Goal: Task Accomplishment & Management: Complete application form

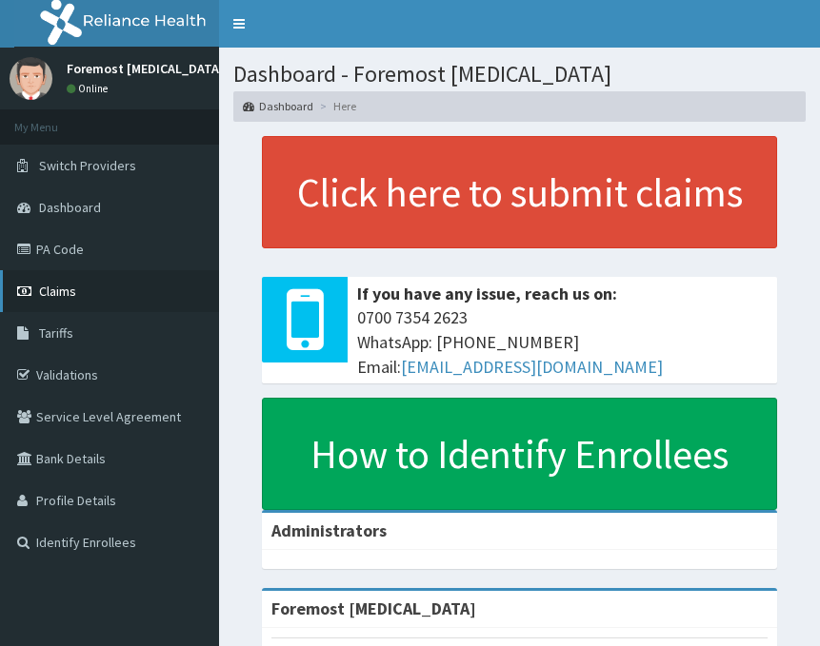
click at [62, 276] on link "Claims" at bounding box center [109, 291] width 219 height 42
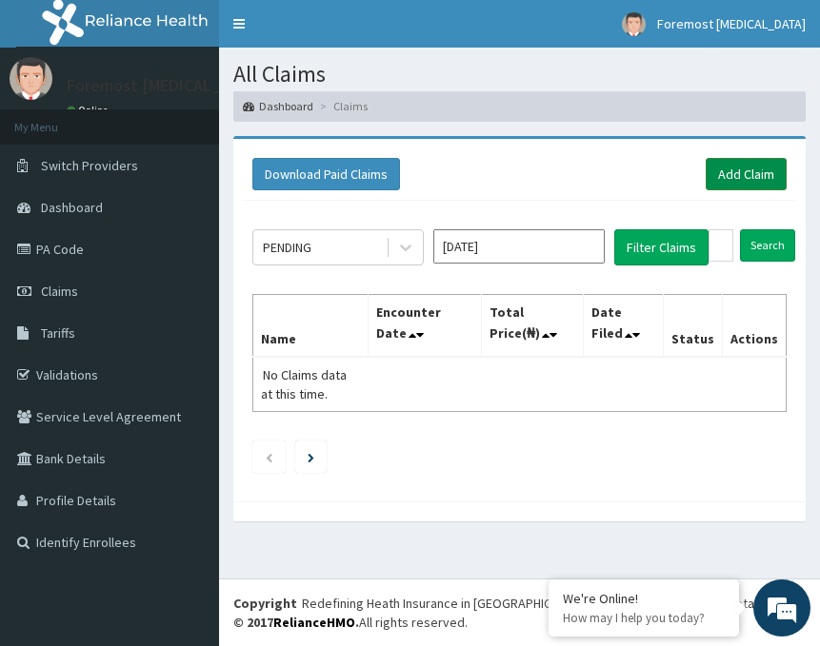
click at [713, 180] on link "Add Claim" at bounding box center [746, 174] width 81 height 32
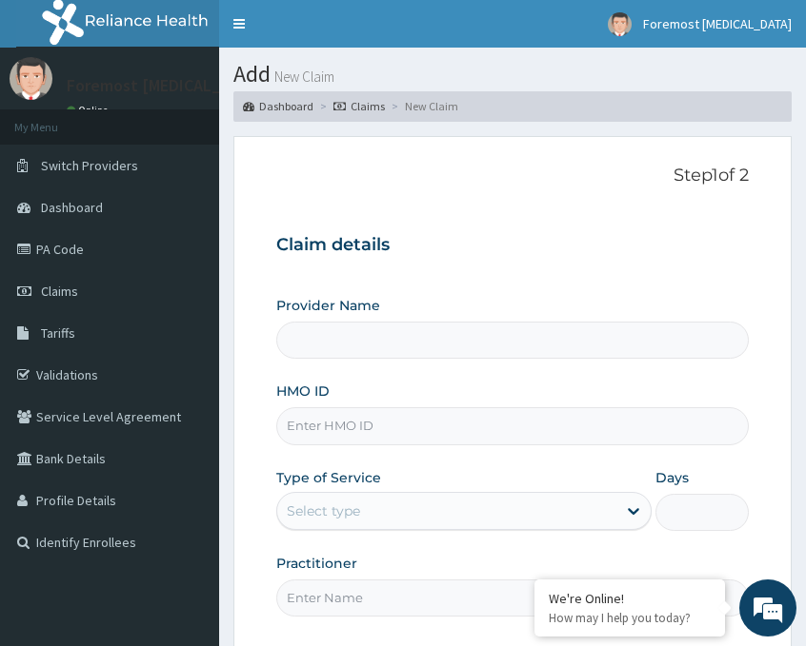
type input "Foremost [MEDICAL_DATA]"
click at [335, 411] on input "HMO ID" at bounding box center [512, 426] width 472 height 37
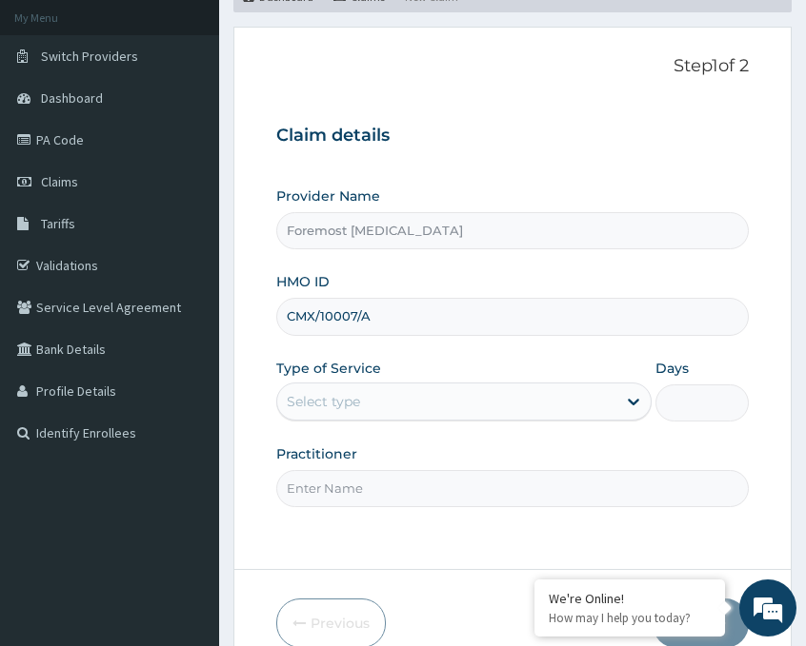
scroll to position [223, 0]
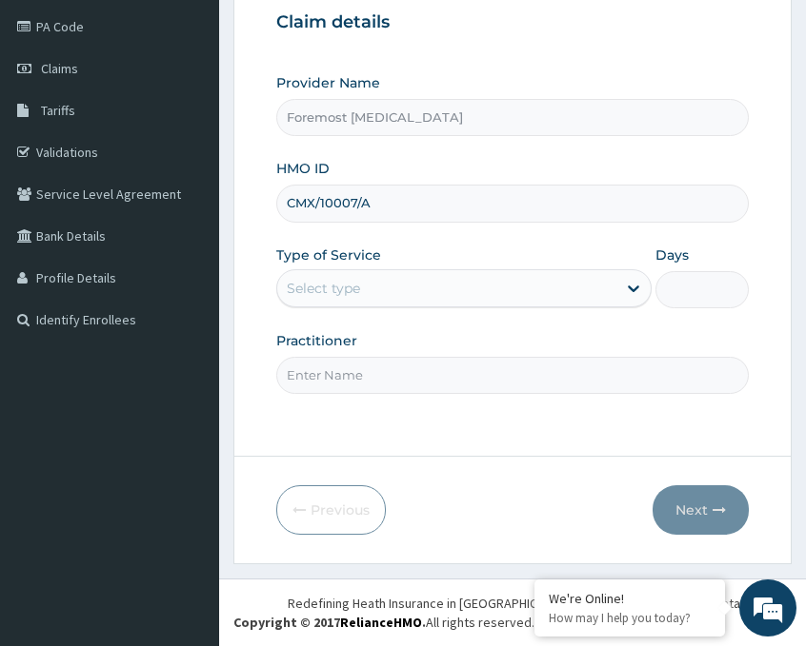
type input "CMX/10007/A"
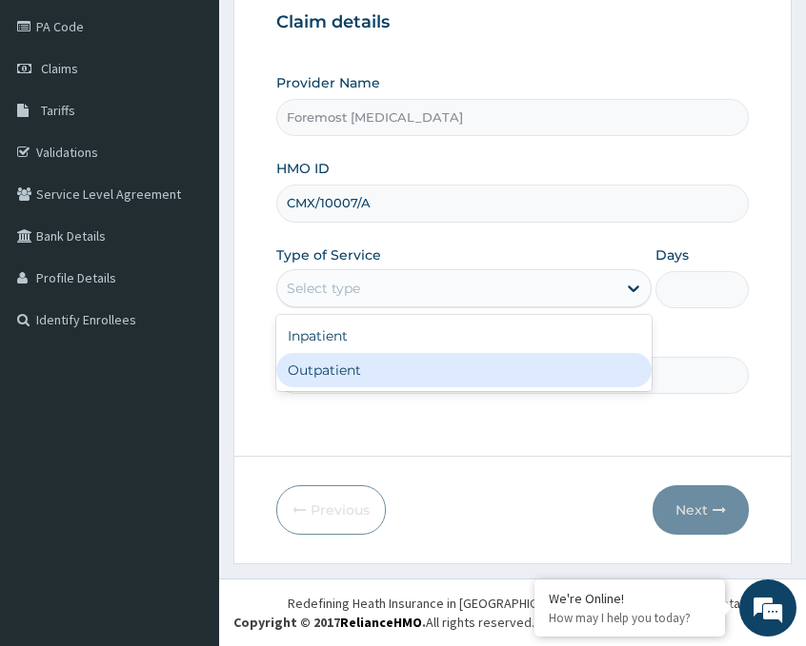
drag, startPoint x: 531, startPoint y: 269, endPoint x: 408, endPoint y: 364, distance: 154.8
click at [408, 308] on div "option Outpatient focused, 2 of 2. 2 results available. Use Up and Down to choo…" at bounding box center [463, 288] width 375 height 38
click at [408, 364] on div "Outpatient" at bounding box center [463, 370] width 375 height 34
type input "1"
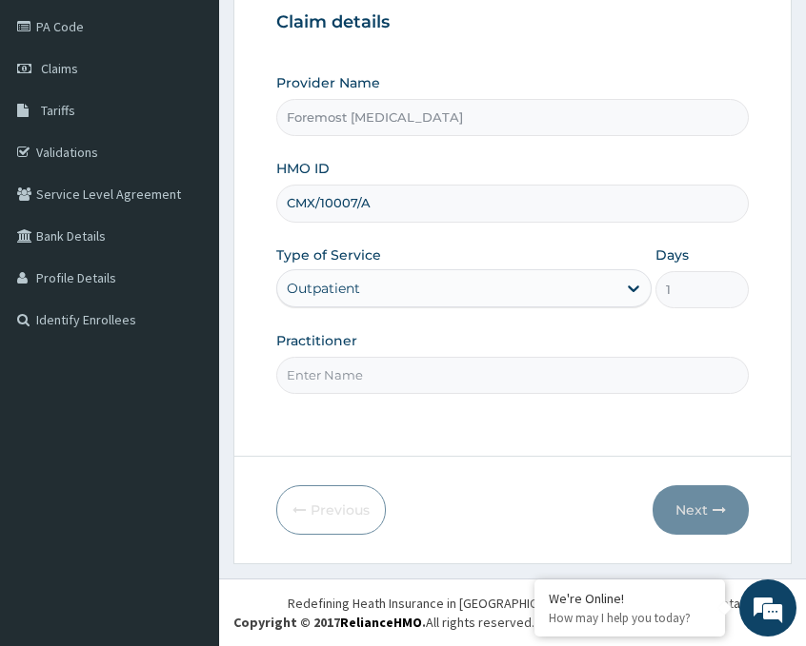
click at [354, 376] on input "Practitioner" at bounding box center [512, 375] width 472 height 37
type input "NULL"
click at [699, 514] on button "Next" at bounding box center [700, 511] width 96 height 50
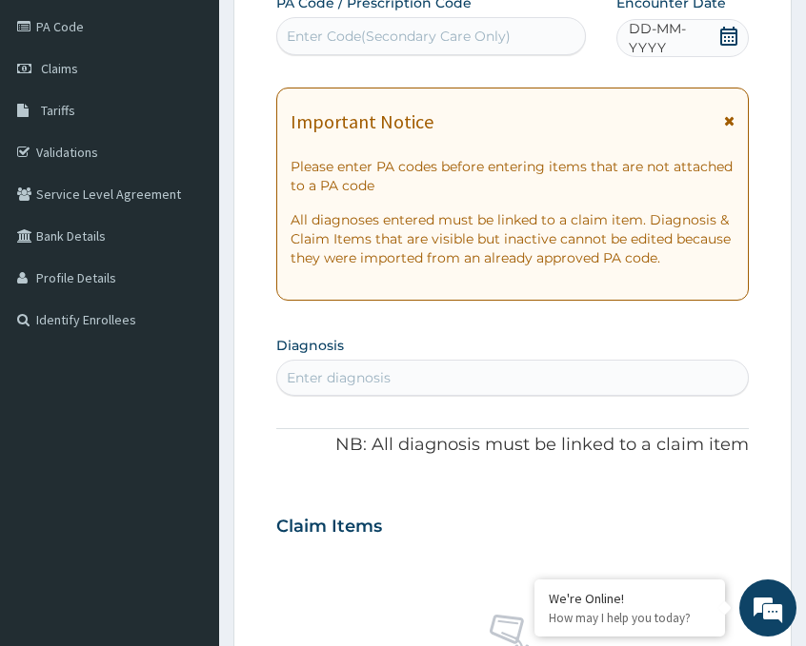
click at [664, 37] on span "DD-MM-YYYY" at bounding box center [672, 38] width 89 height 38
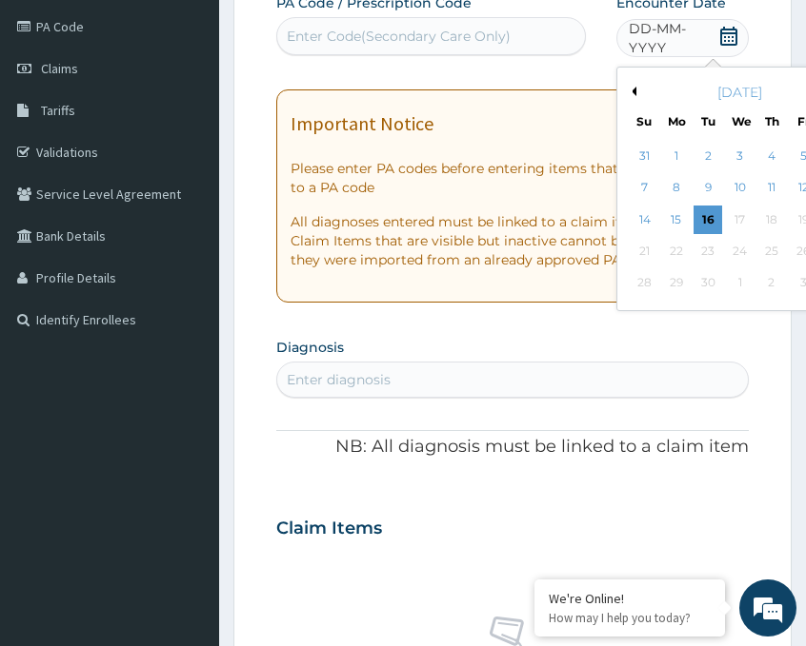
click at [638, 87] on div "September 2025" at bounding box center [739, 92] width 229 height 19
click at [631, 93] on button "Previous Month" at bounding box center [632, 92] width 10 height 10
click at [675, 280] on div "25" at bounding box center [676, 283] width 29 height 29
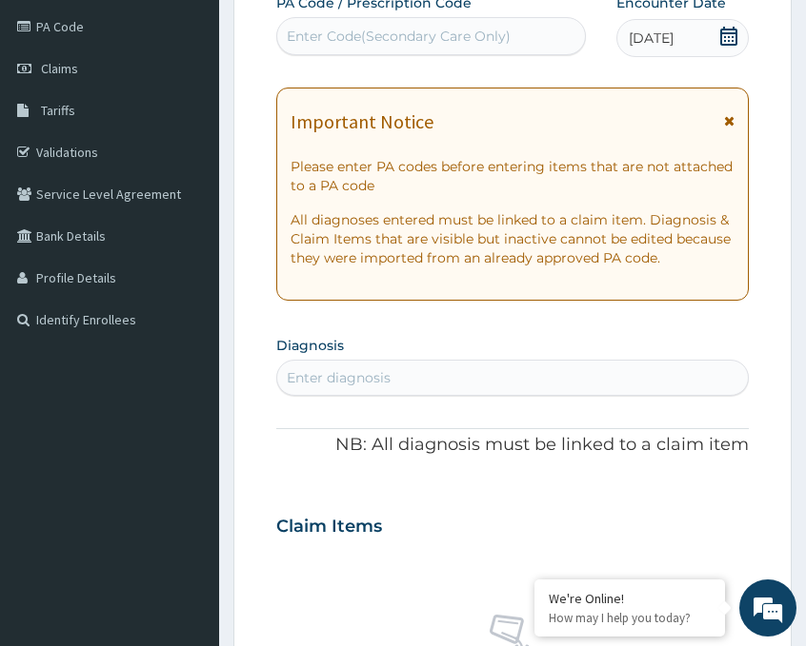
click at [389, 38] on div "Enter Code(Secondary Care Only)" at bounding box center [399, 36] width 224 height 19
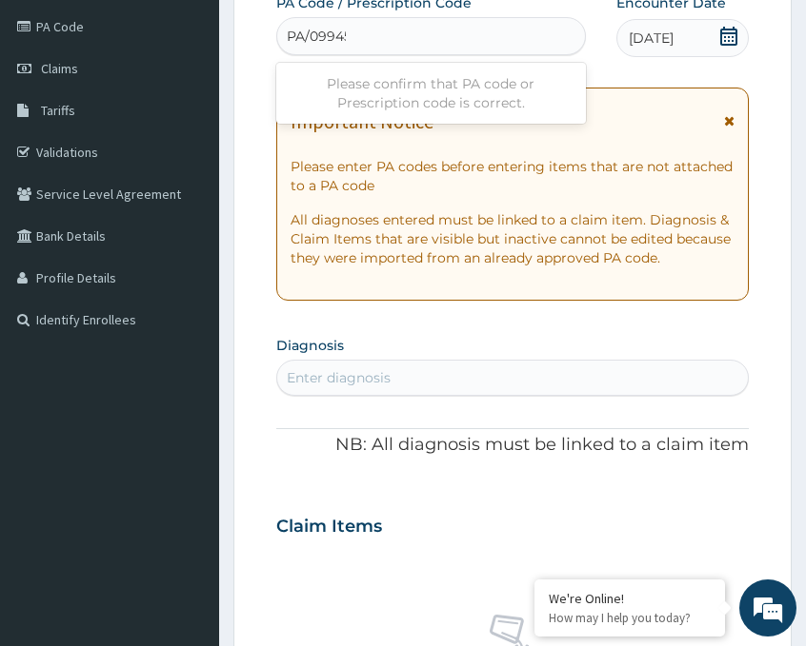
type input "PA/099455"
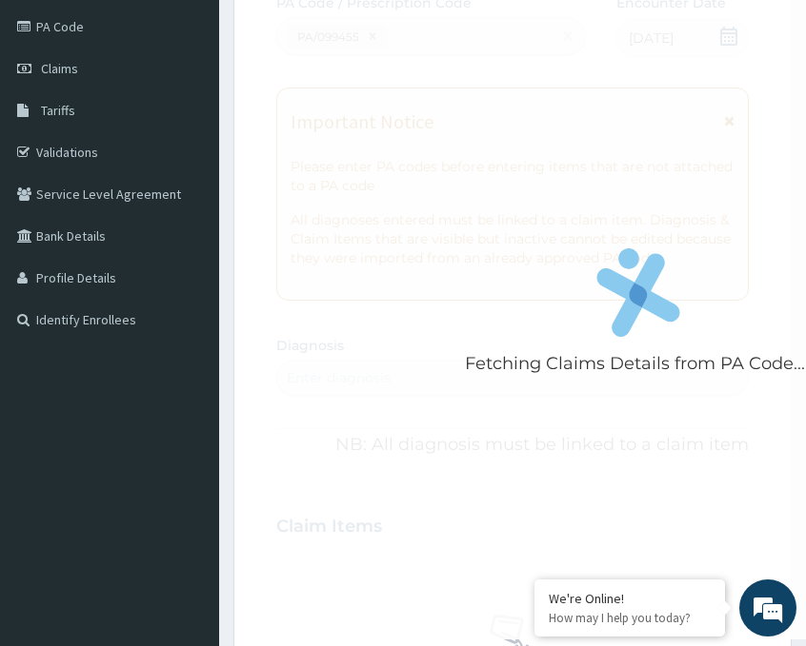
click at [507, 356] on p "Fetching Claims Details from PA Code....." at bounding box center [639, 364] width 348 height 25
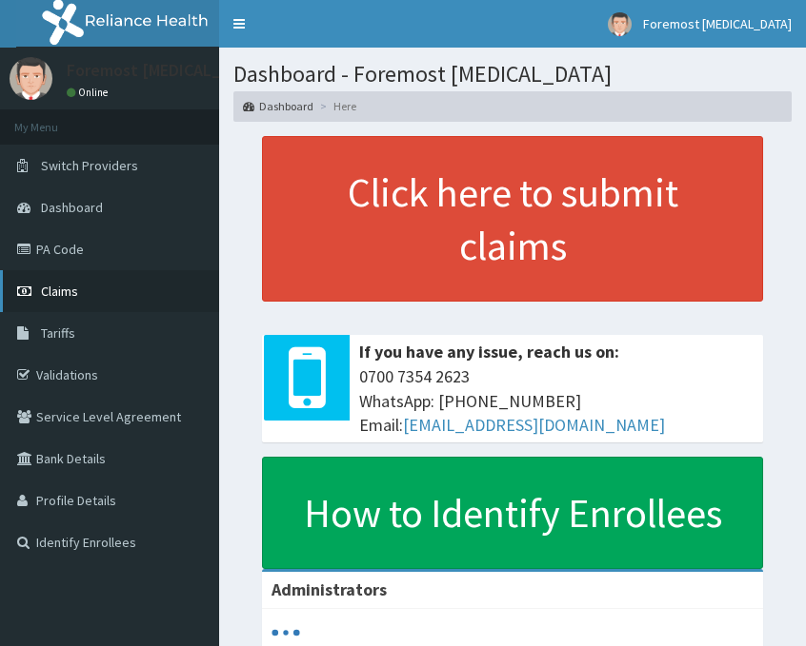
click at [59, 307] on link "Claims" at bounding box center [109, 291] width 219 height 42
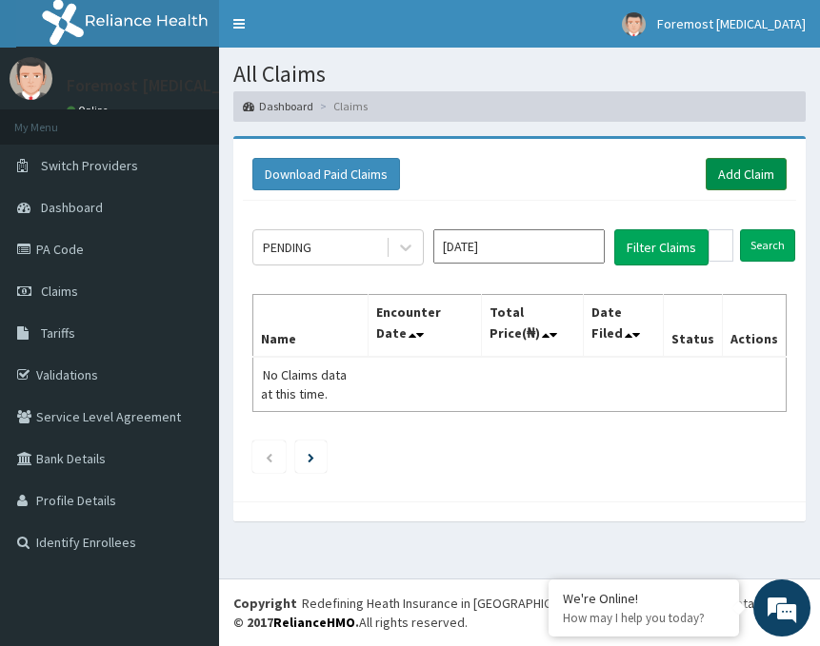
click at [758, 189] on link "Add Claim" at bounding box center [746, 174] width 81 height 32
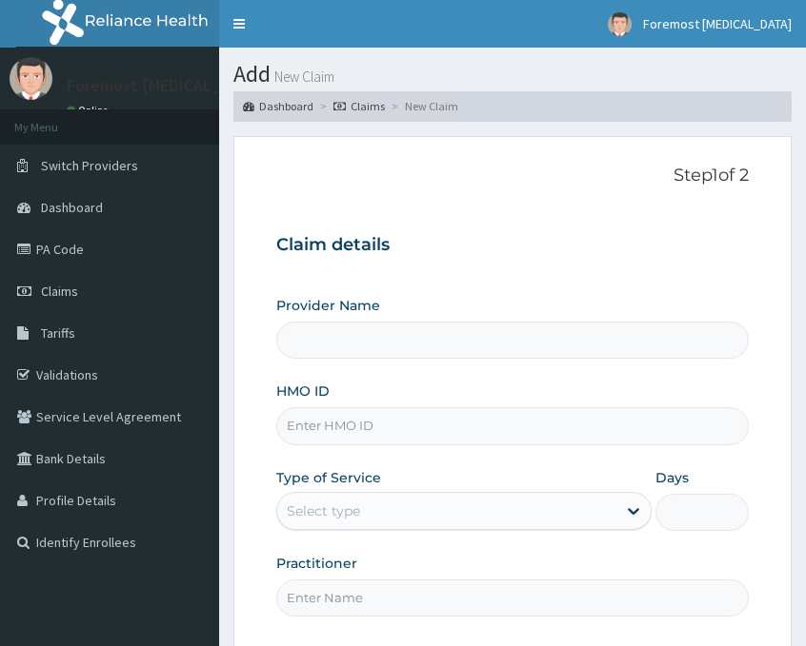
click at [361, 446] on div "Provider Name HMO ID Type of Service Select type Days Practitioner" at bounding box center [512, 456] width 472 height 320
click at [337, 421] on input "HMO ID" at bounding box center [512, 426] width 472 height 37
type input "Foremost [MEDICAL_DATA]"
paste input "CMX/10007/A"
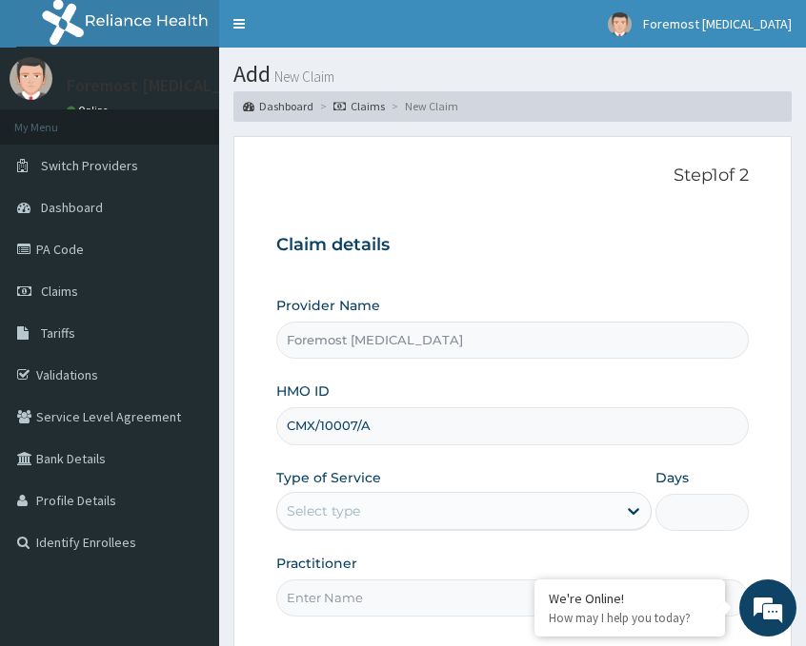
type input "CMX/10007/A"
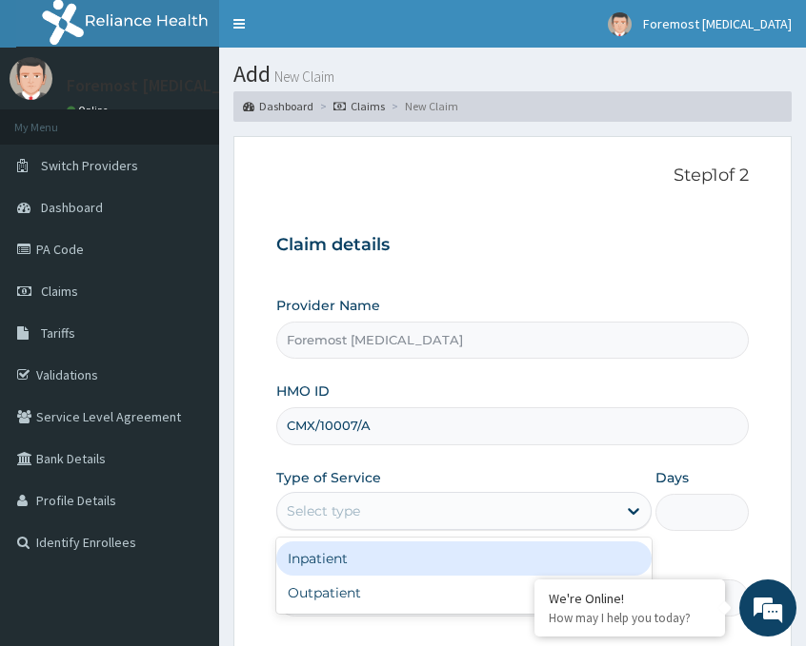
click at [390, 528] on div "Select type" at bounding box center [463, 511] width 375 height 38
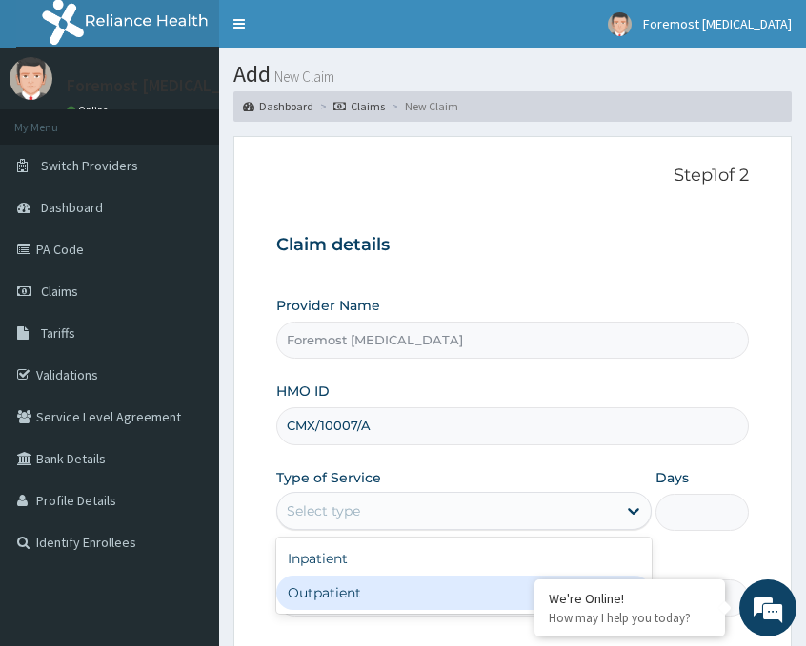
click at [367, 577] on div "Outpatient" at bounding box center [463, 593] width 375 height 34
type input "1"
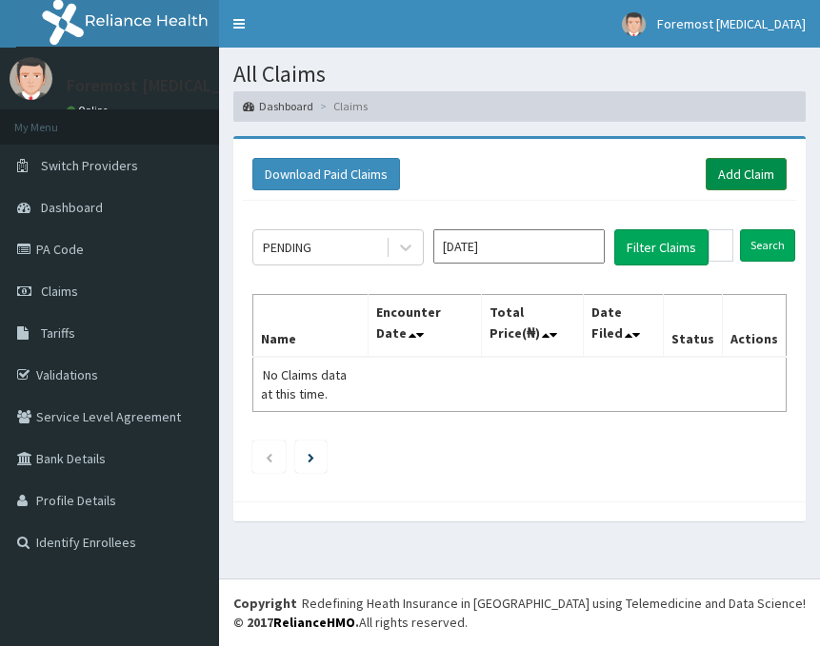
click at [721, 177] on link "Add Claim" at bounding box center [746, 174] width 81 height 32
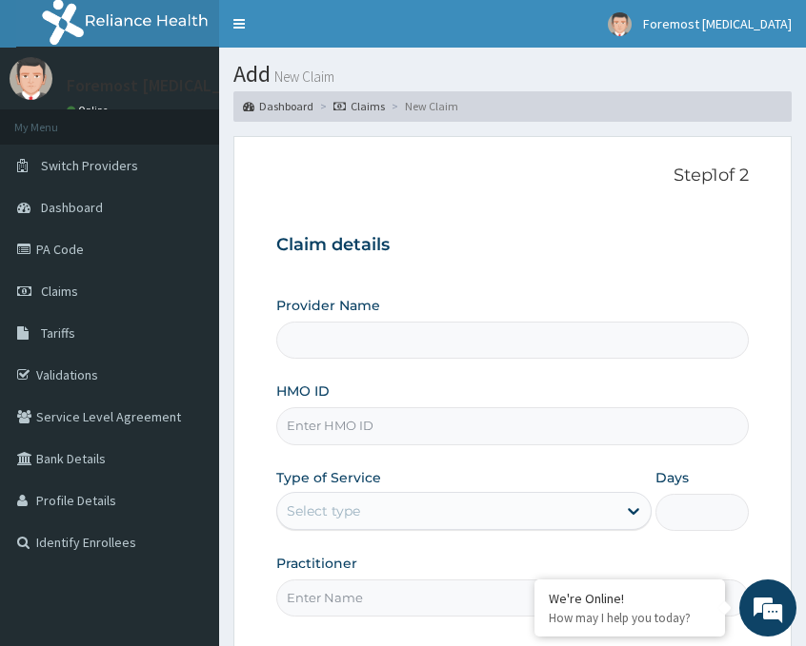
type input "Foremost [MEDICAL_DATA]"
click at [357, 427] on input "HMO ID" at bounding box center [512, 426] width 472 height 37
click at [336, 423] on input "HMO ID" at bounding box center [512, 426] width 472 height 37
paste input "CMX/10007/A"
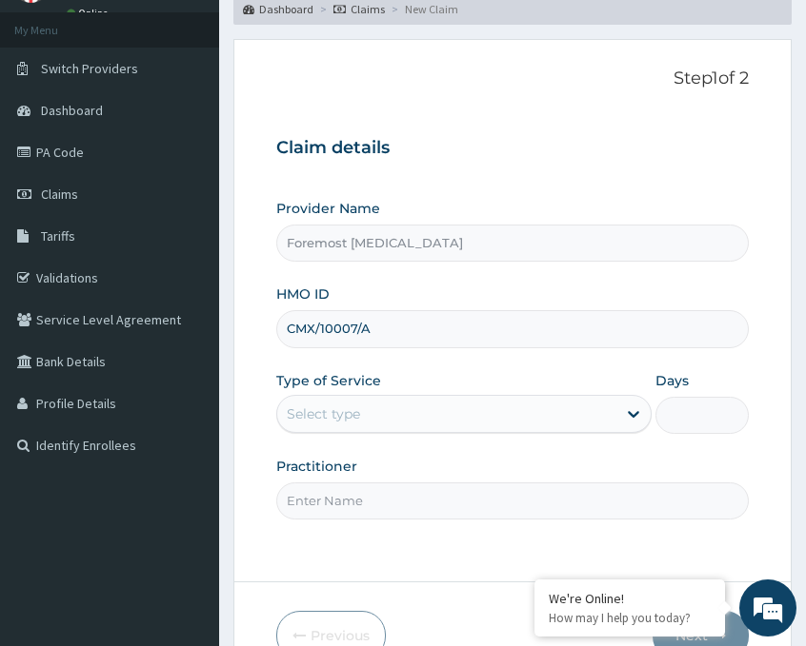
scroll to position [223, 0]
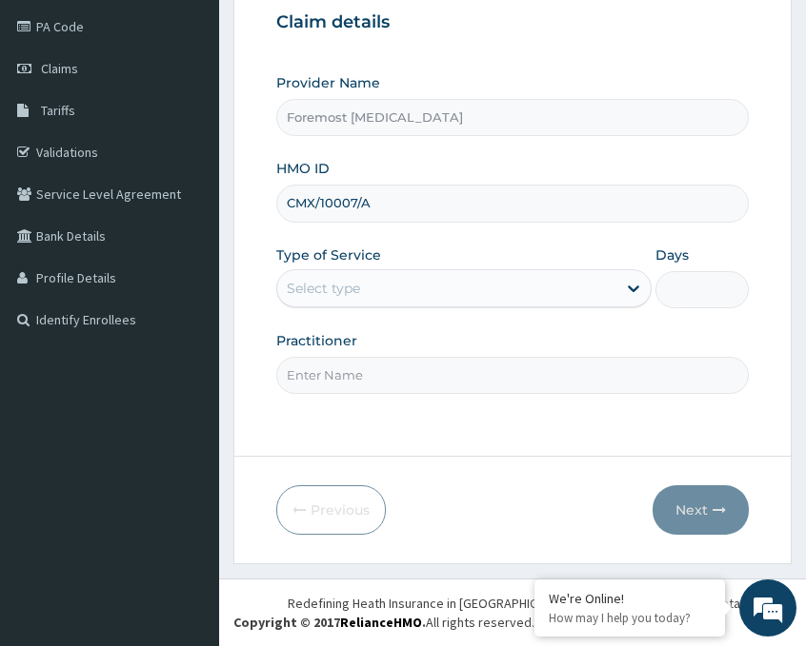
type input "CMX/10007/A"
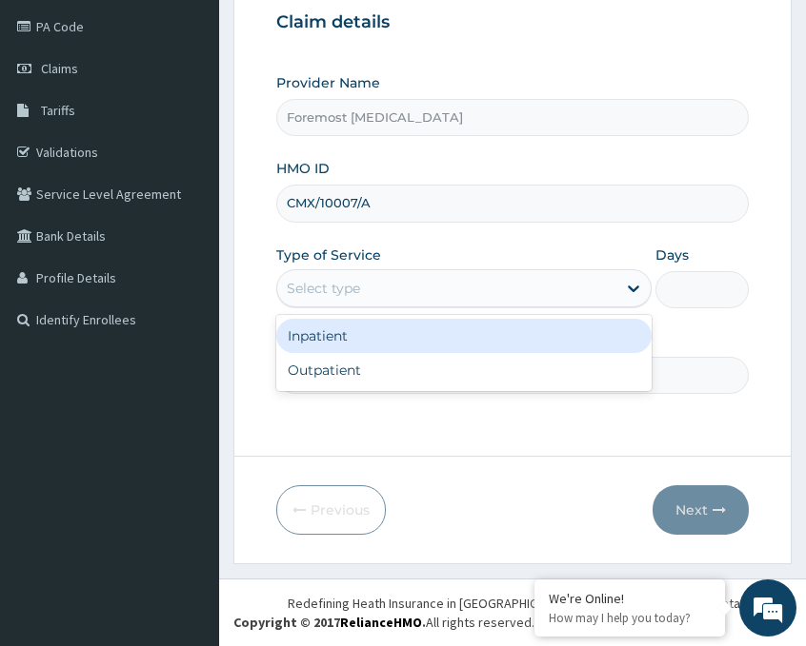
drag, startPoint x: 428, startPoint y: 273, endPoint x: 367, endPoint y: 350, distance: 98.9
click at [367, 308] on div "option Inpatient focused, 1 of 2. 2 results available. Use Up and Down to choos…" at bounding box center [463, 288] width 375 height 38
click at [367, 350] on div "Inpatient" at bounding box center [463, 336] width 375 height 34
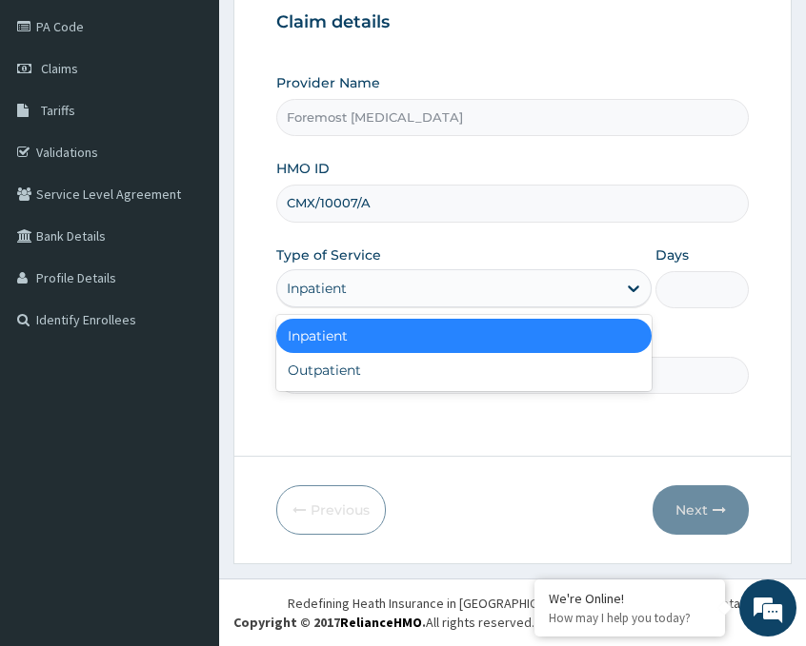
click at [376, 286] on div "Inpatient" at bounding box center [446, 288] width 339 height 30
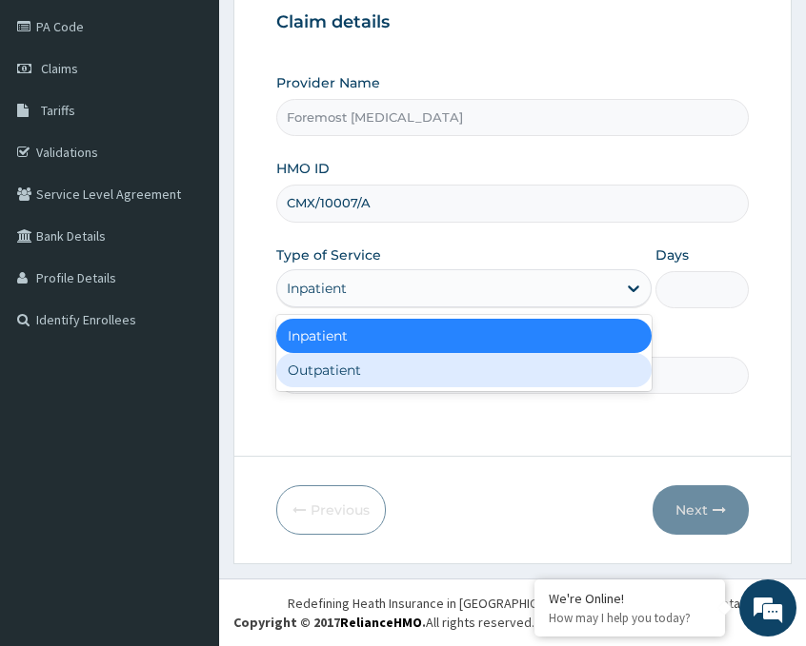
click at [355, 362] on div "Outpatient" at bounding box center [463, 370] width 375 height 34
type input "1"
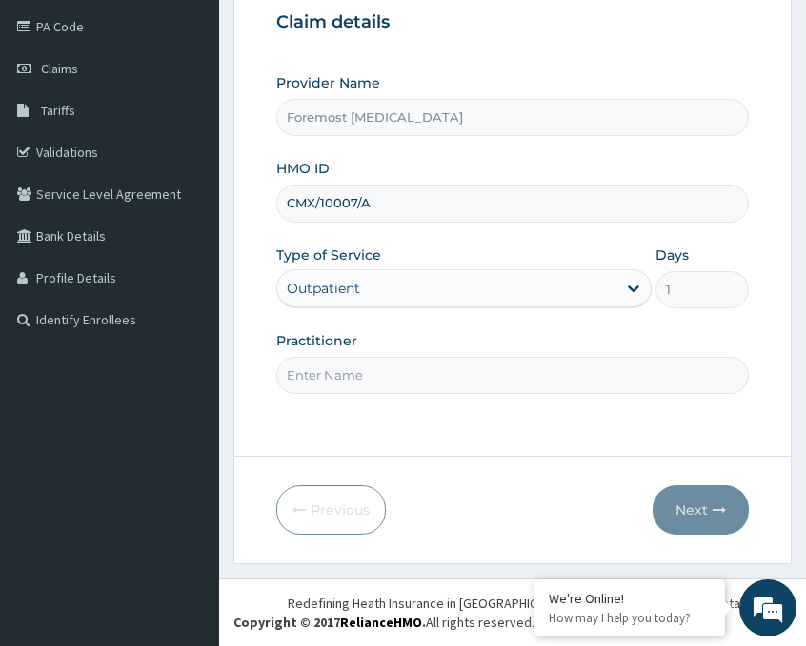
click at [335, 362] on input "Practitioner" at bounding box center [512, 375] width 472 height 37
type input "NULL"
click at [694, 508] on button "Next" at bounding box center [700, 511] width 96 height 50
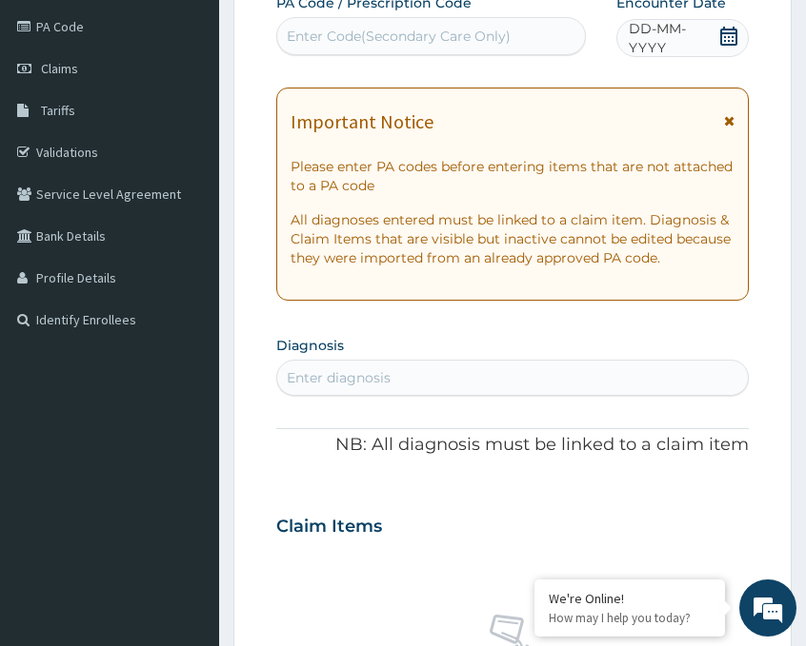
click at [665, 43] on span "DD-MM-YYYY" at bounding box center [672, 38] width 89 height 38
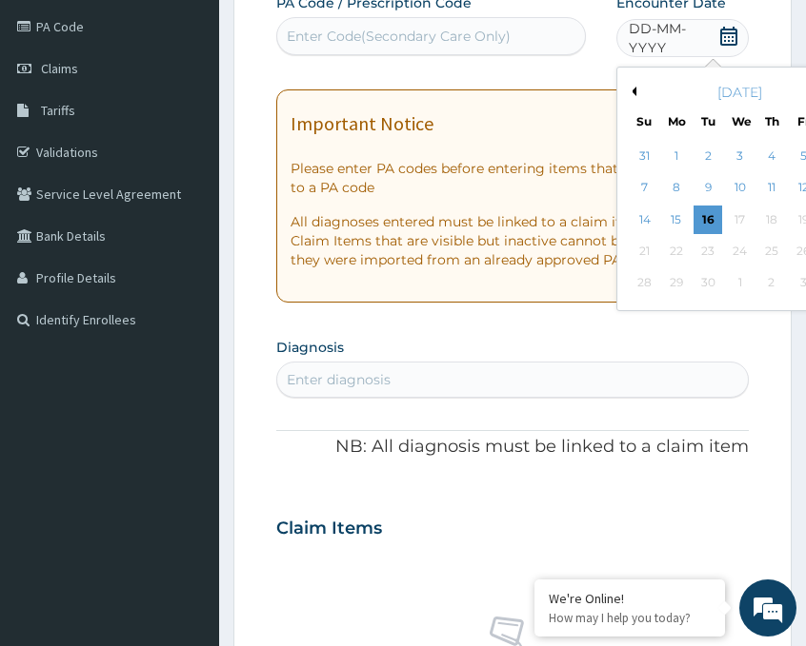
click at [633, 89] on button "Previous Month" at bounding box center [632, 92] width 10 height 10
click at [682, 283] on div "25" at bounding box center [676, 283] width 29 height 29
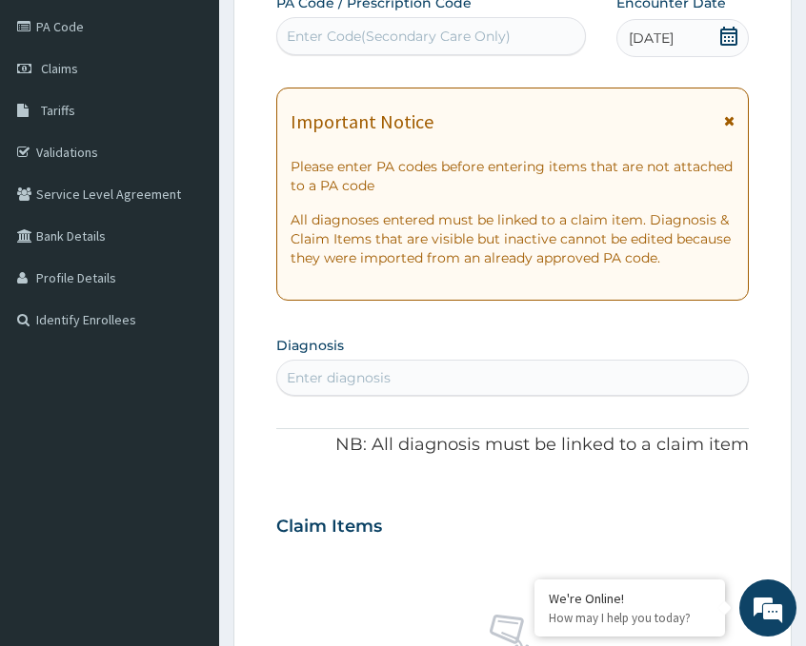
click at [393, 39] on div "Enter Code(Secondary Care Only)" at bounding box center [399, 36] width 224 height 19
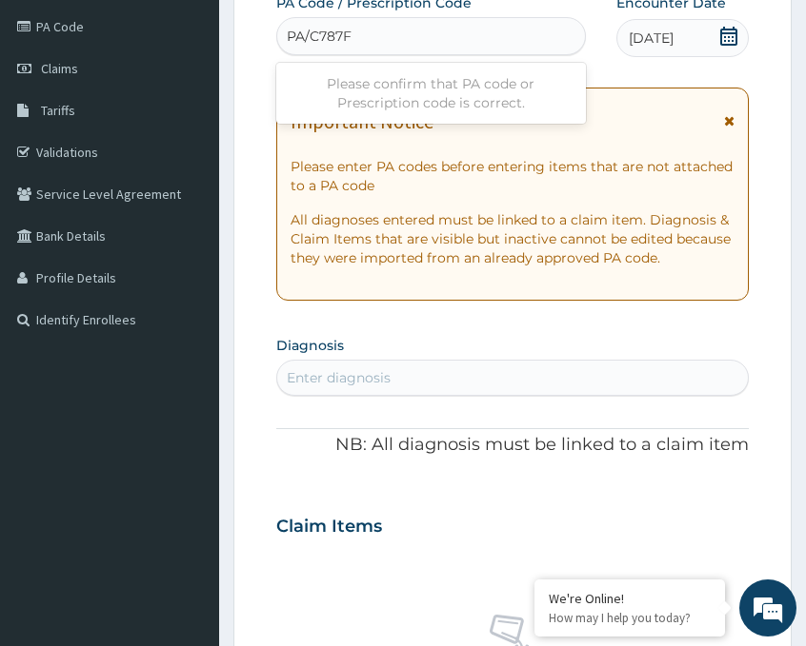
type input "PA/C787FE"
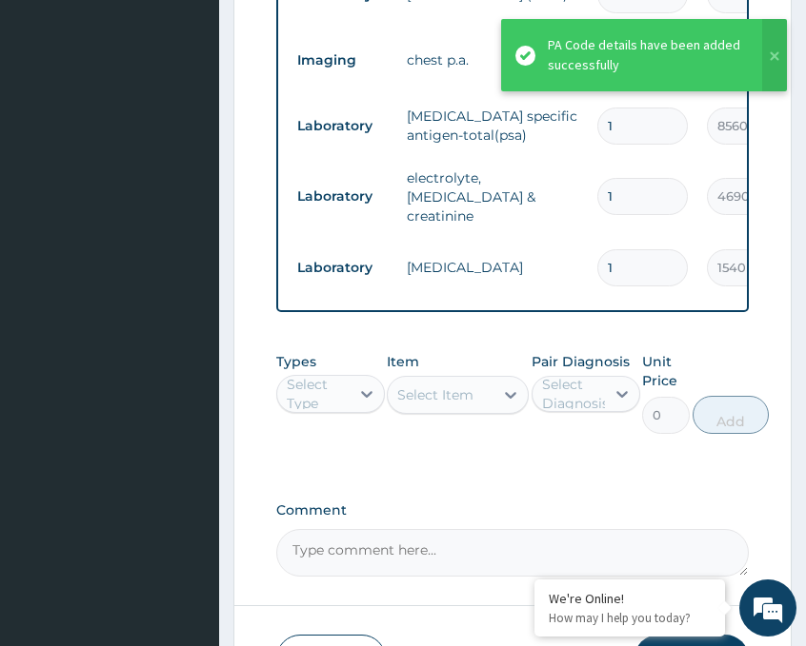
scroll to position [1088, 0]
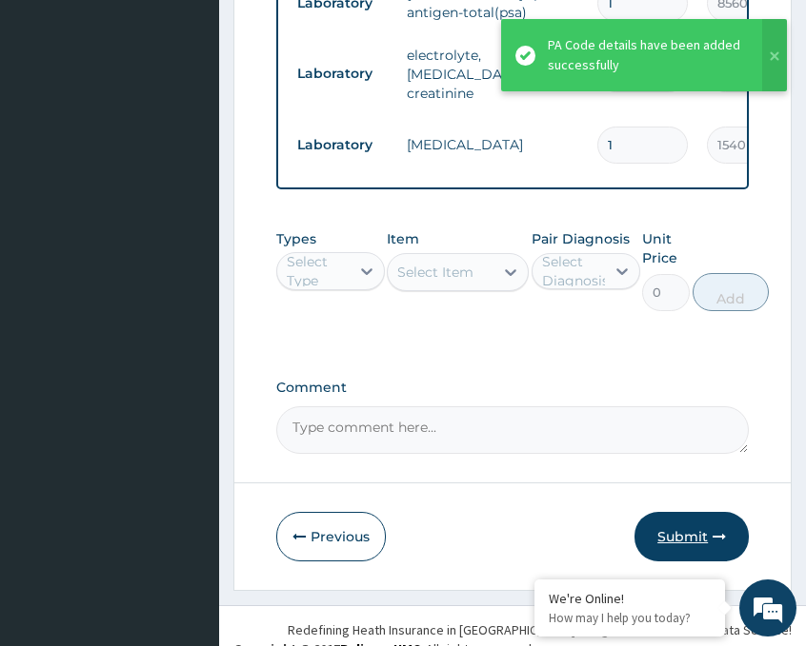
click at [673, 523] on button "Submit" at bounding box center [691, 537] width 114 height 50
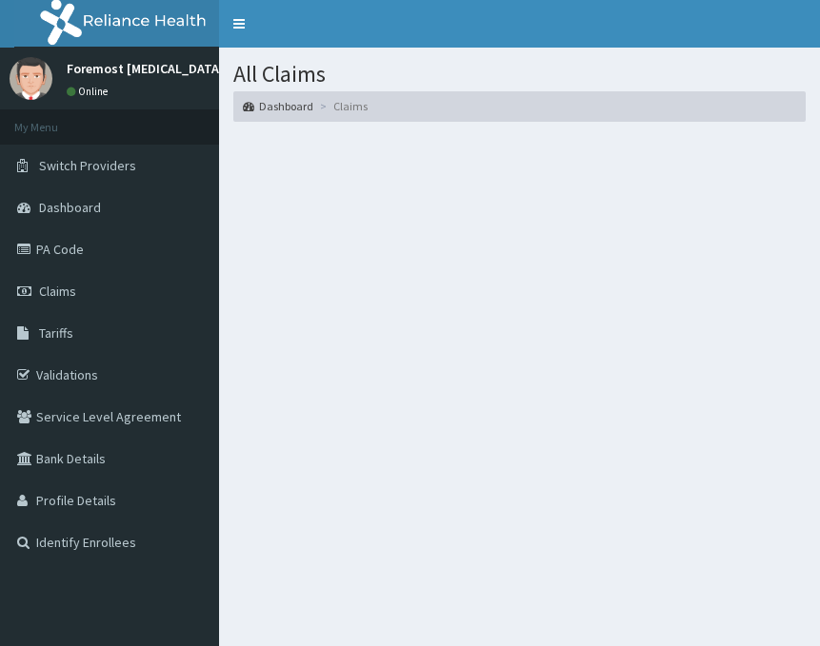
drag, startPoint x: 95, startPoint y: 284, endPoint x: 250, endPoint y: 270, distance: 155.8
click at [95, 284] on link "Claims" at bounding box center [109, 291] width 219 height 42
click at [104, 288] on link "Claims" at bounding box center [109, 291] width 219 height 42
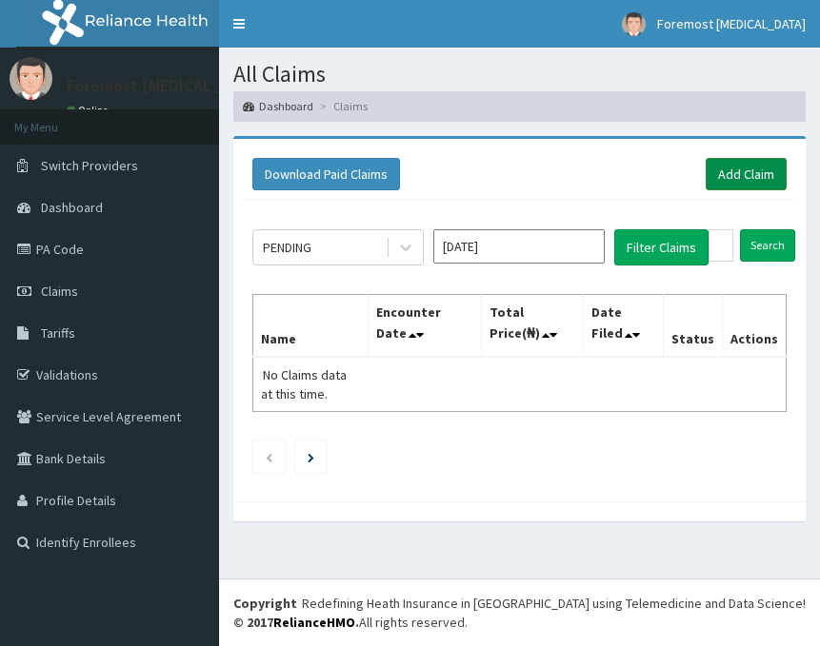
click at [726, 163] on link "Add Claim" at bounding box center [746, 174] width 81 height 32
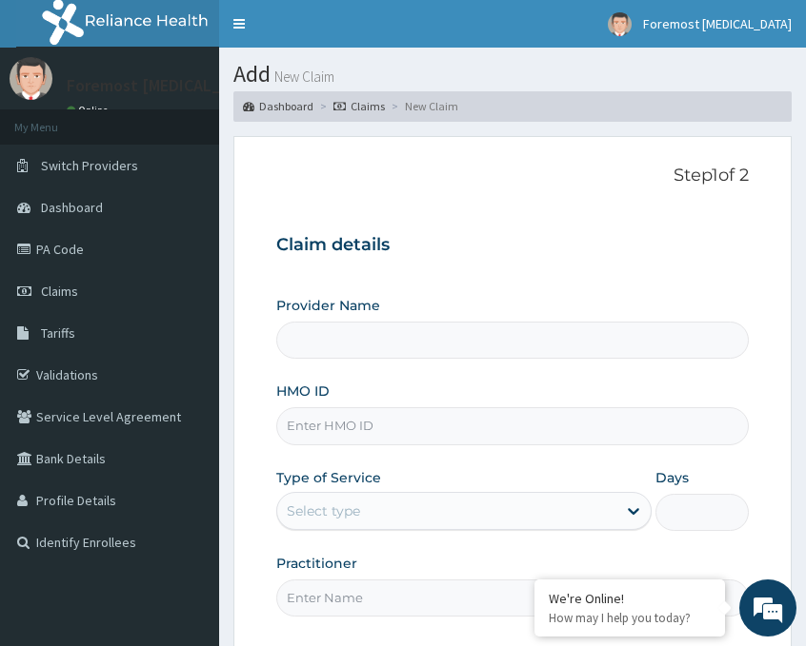
type input "Foremost [MEDICAL_DATA]"
click at [402, 413] on input "HMO ID" at bounding box center [512, 426] width 472 height 37
type input "EIS/12139/B"
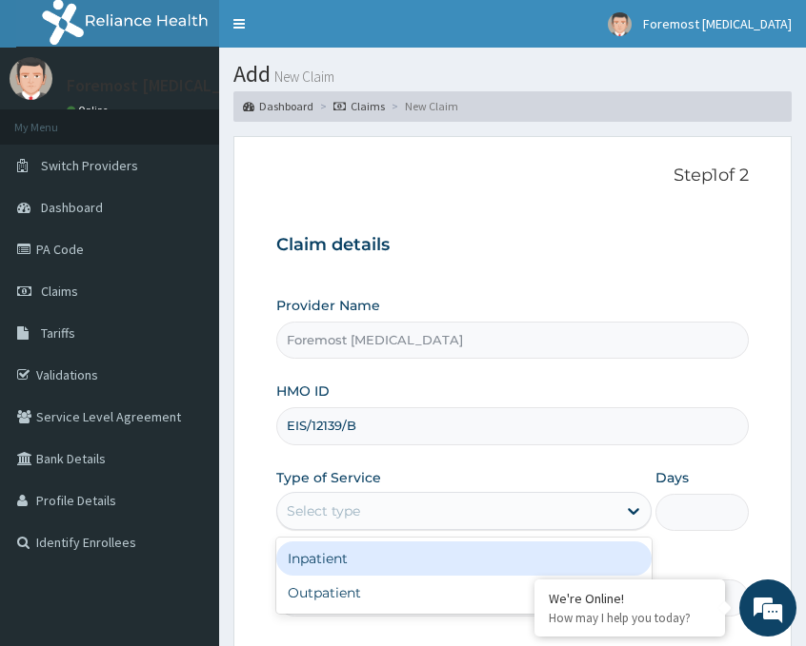
click at [424, 517] on div "Select type" at bounding box center [446, 511] width 339 height 30
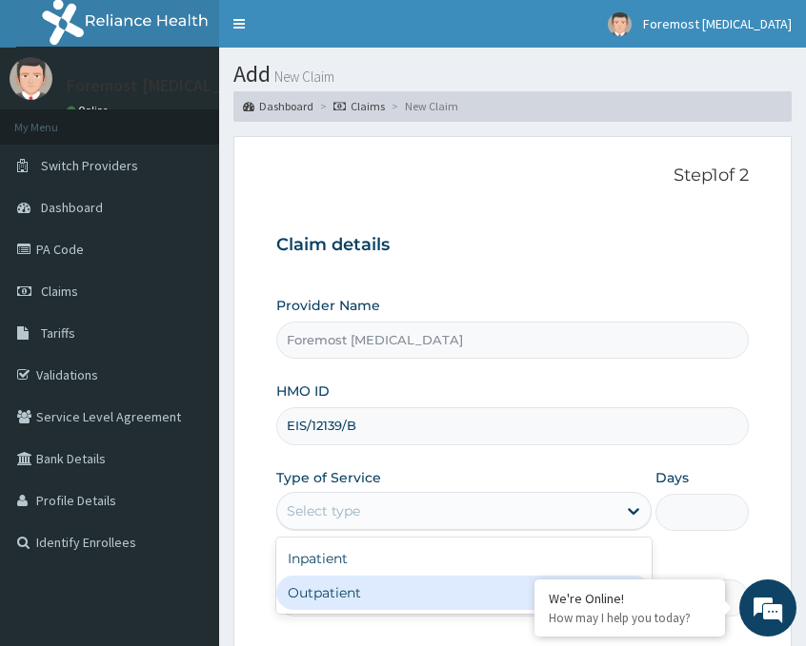
click at [353, 587] on div "Outpatient" at bounding box center [463, 593] width 375 height 34
type input "1"
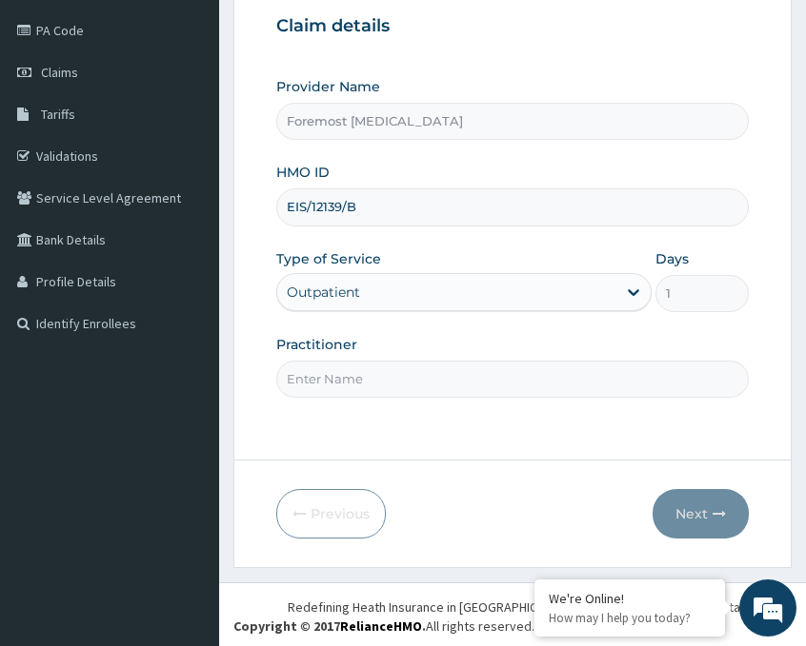
scroll to position [223, 0]
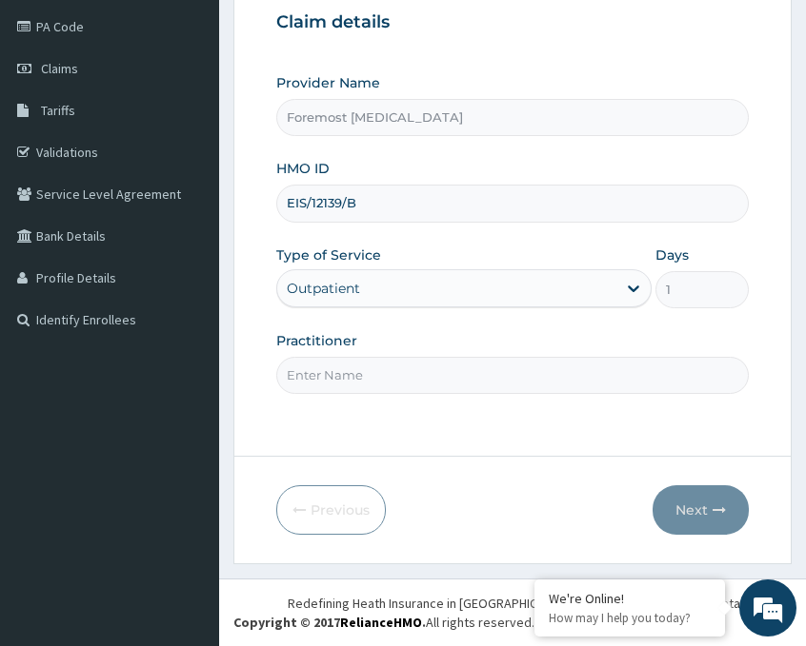
click at [435, 376] on input "Practitioner" at bounding box center [512, 375] width 472 height 37
type input "B"
type input "NULL"
click at [689, 517] on button "Next" at bounding box center [700, 511] width 96 height 50
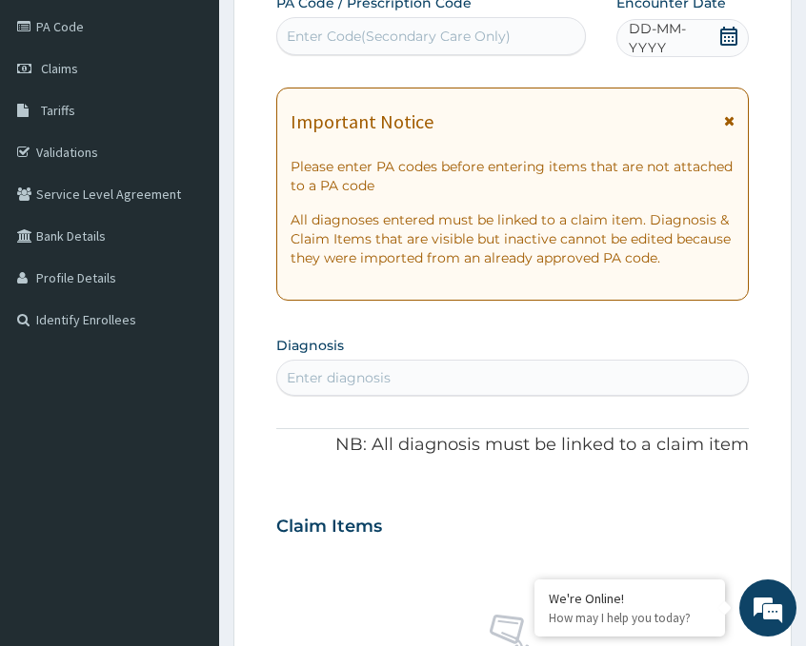
click at [675, 38] on span "DD-MM-YYYY" at bounding box center [672, 38] width 89 height 38
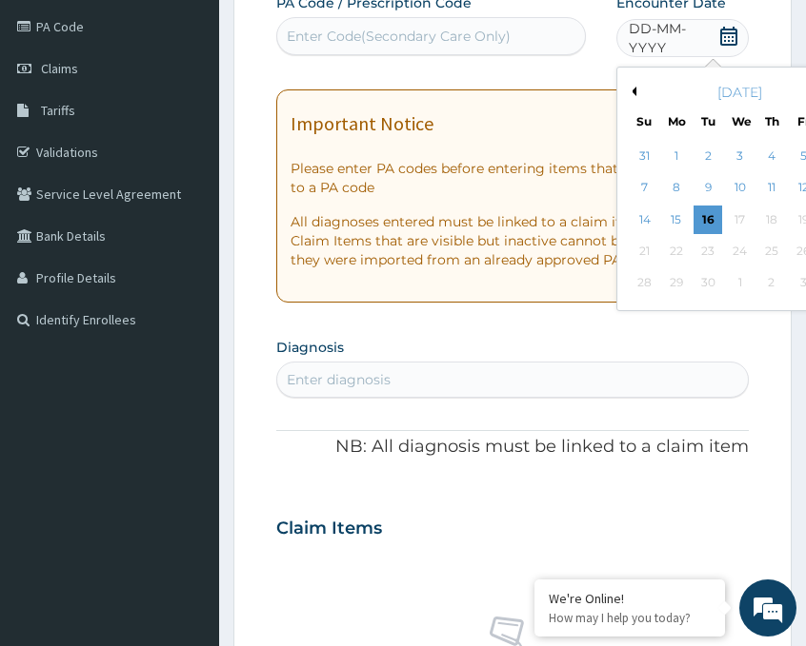
click at [634, 93] on button "Previous Month" at bounding box center [632, 92] width 10 height 10
click at [645, 274] on div "24" at bounding box center [644, 283] width 29 height 29
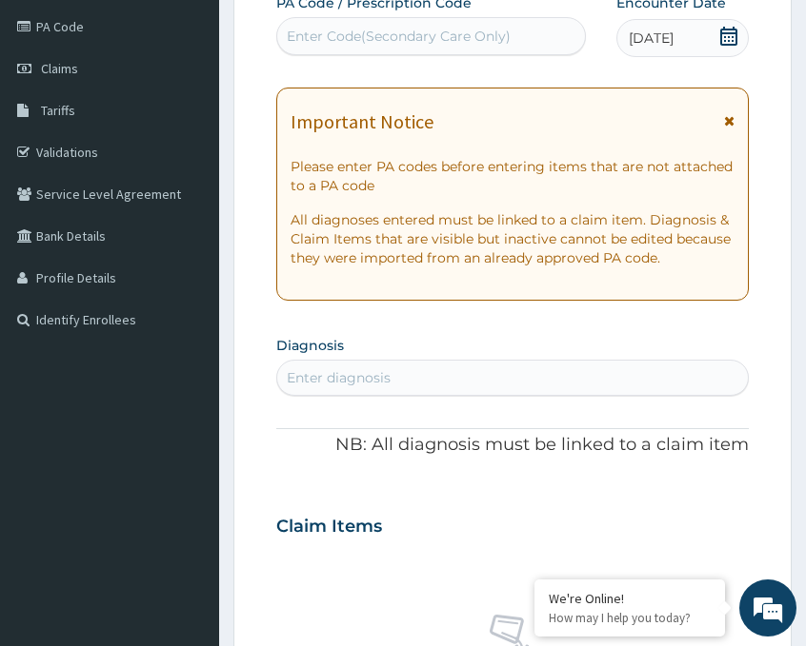
click at [419, 38] on div "Enter Code(Secondary Care Only)" at bounding box center [399, 36] width 224 height 19
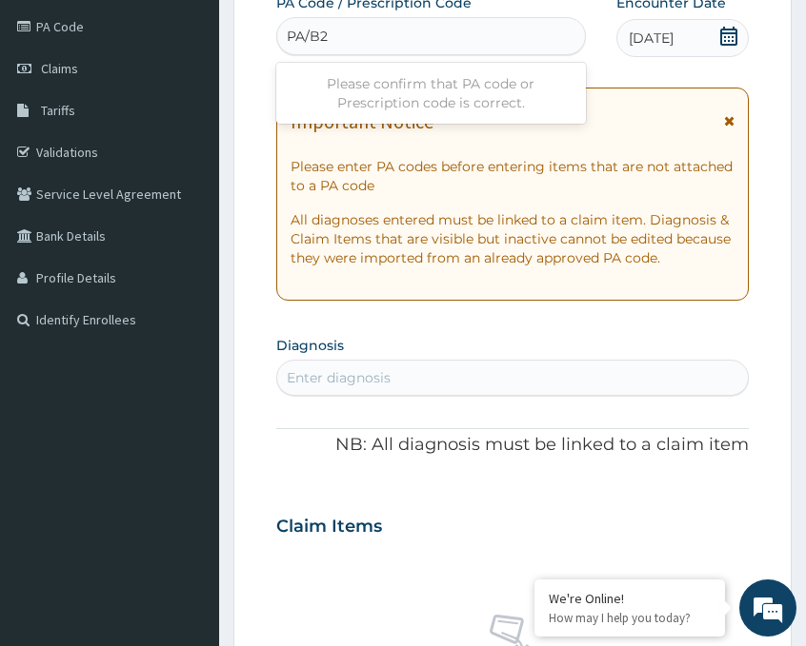
type input "PA/B2"
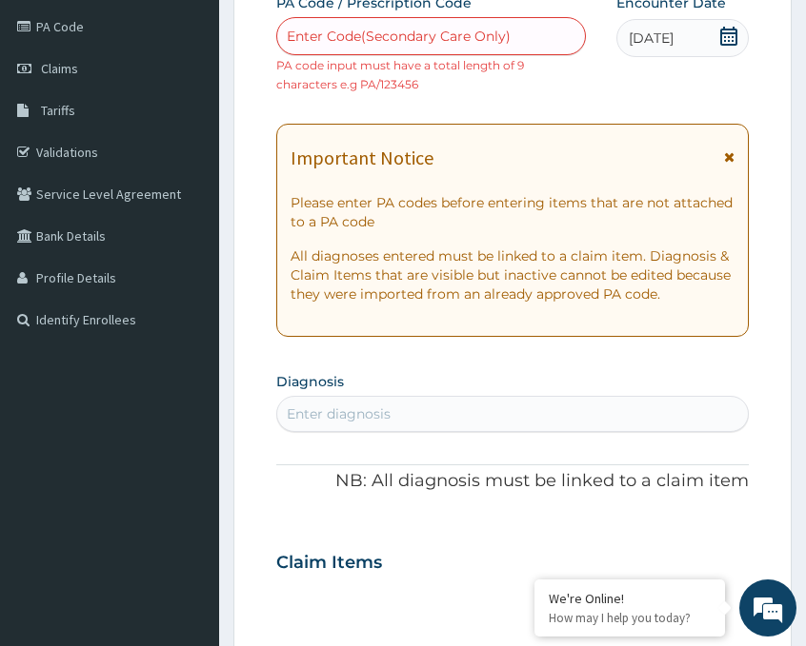
click at [402, 44] on div "Enter Code(Secondary Care Only)" at bounding box center [399, 36] width 224 height 19
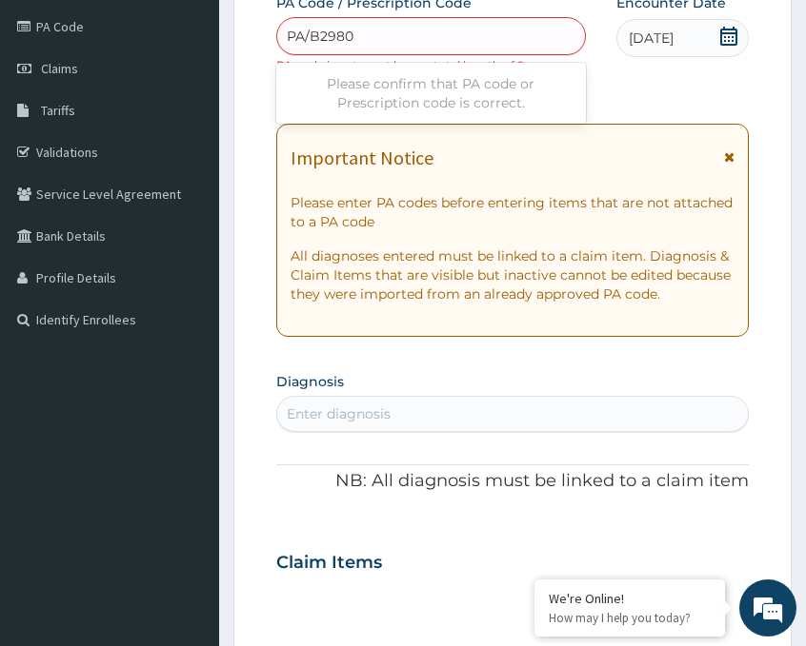
type input "PA/B29801"
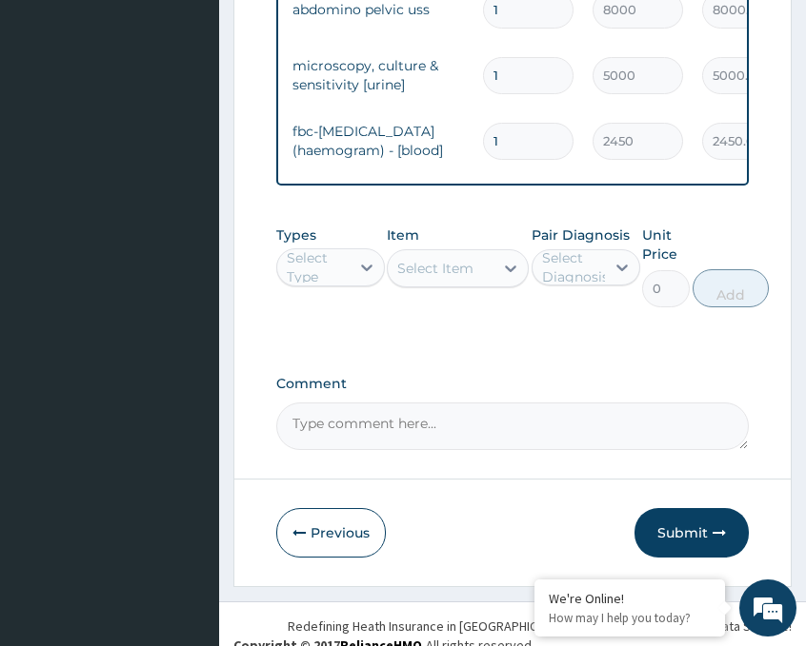
scroll to position [892, 0]
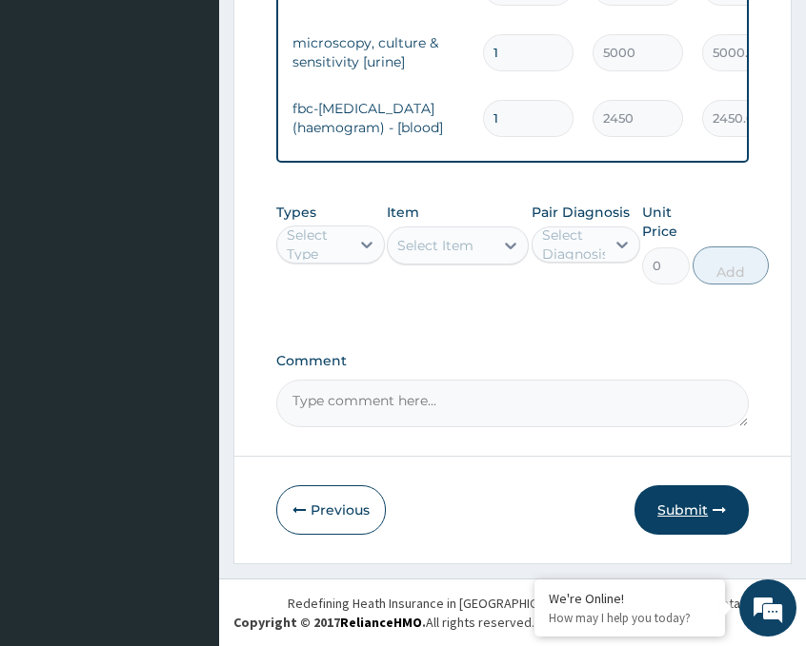
click at [683, 531] on button "Submit" at bounding box center [691, 511] width 114 height 50
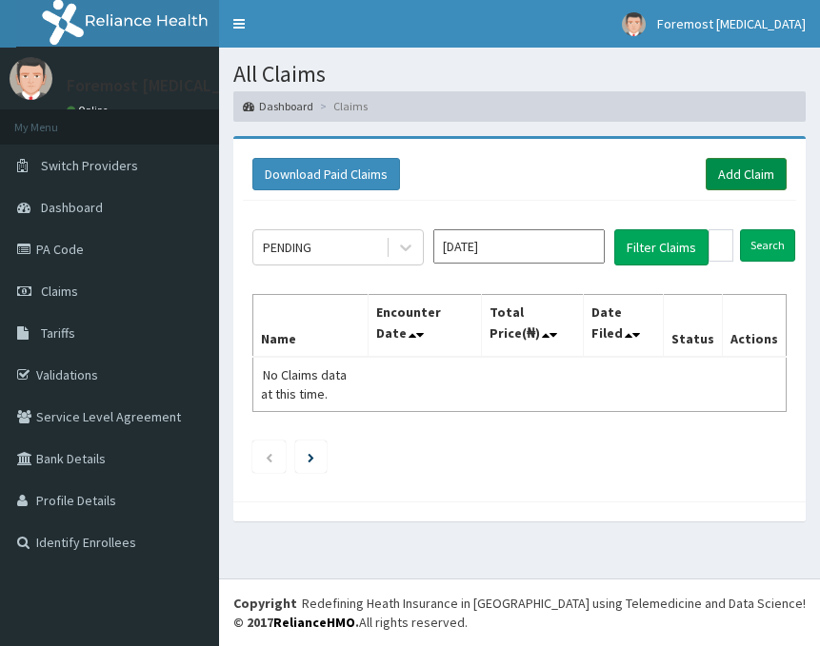
click at [743, 180] on link "Add Claim" at bounding box center [746, 174] width 81 height 32
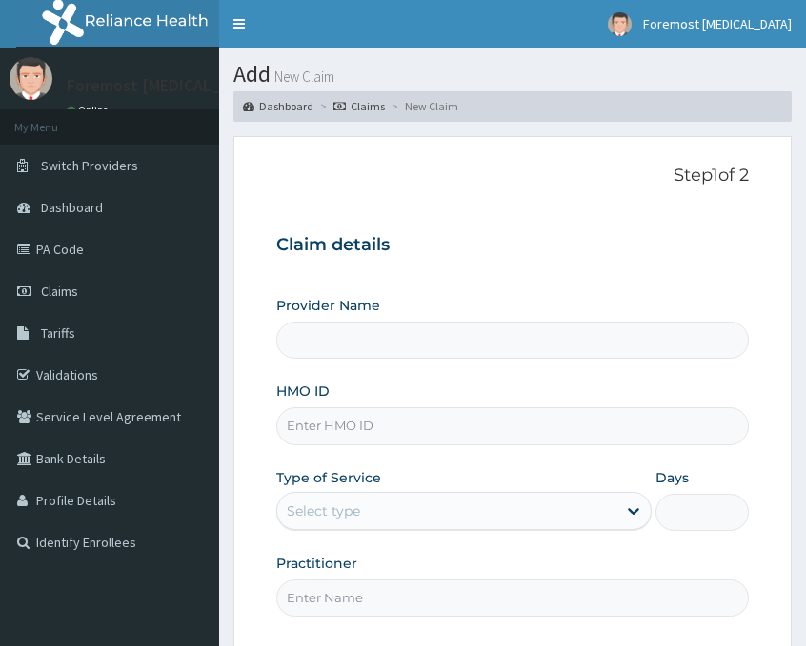
click at [328, 424] on input "HMO ID" at bounding box center [512, 426] width 472 height 37
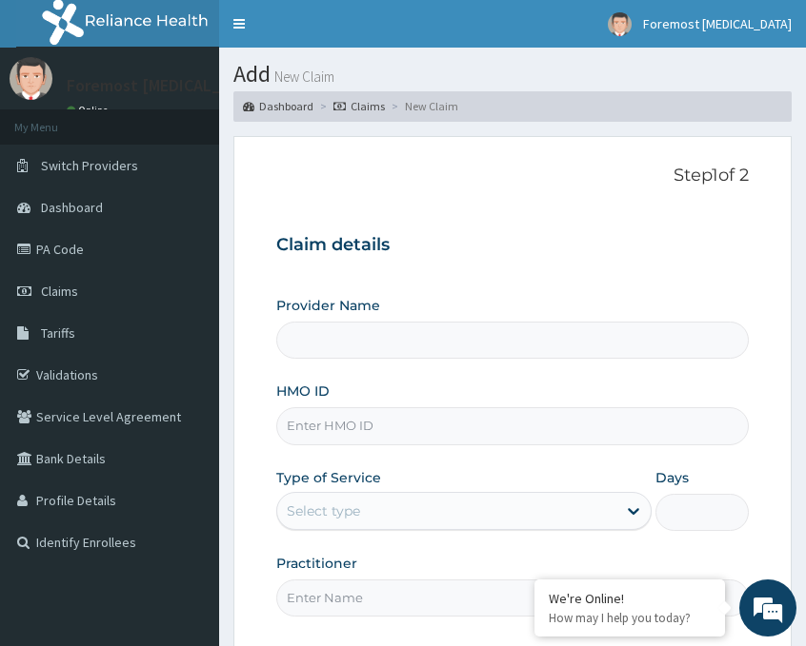
type input "Foremost [MEDICAL_DATA]"
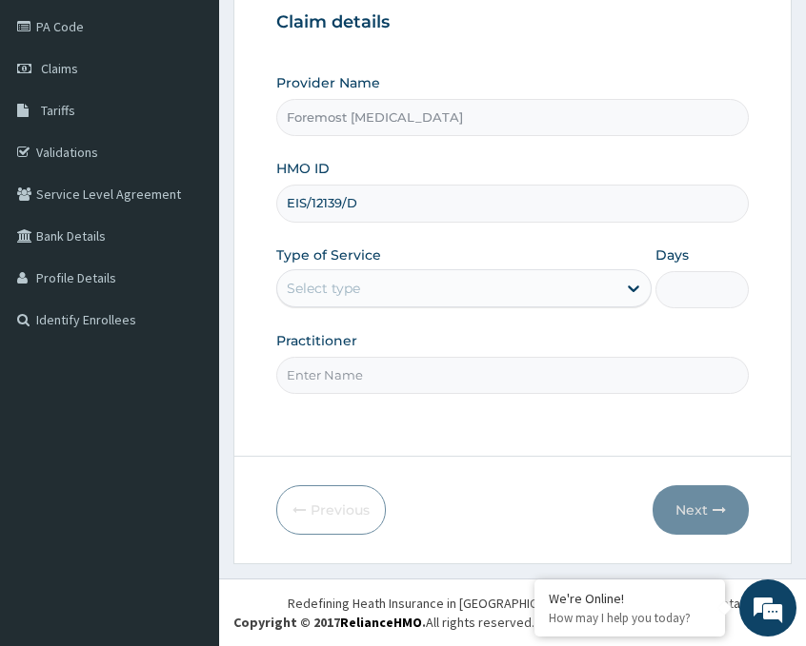
type input "EIS/12139/D"
click at [492, 288] on div "Select type" at bounding box center [446, 288] width 339 height 30
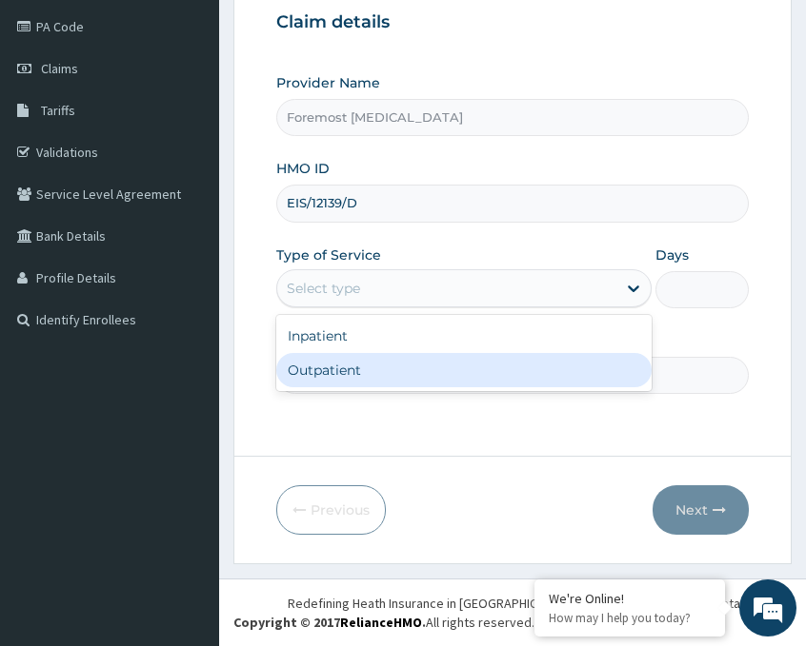
click at [335, 377] on div "Outpatient" at bounding box center [463, 370] width 375 height 34
type input "1"
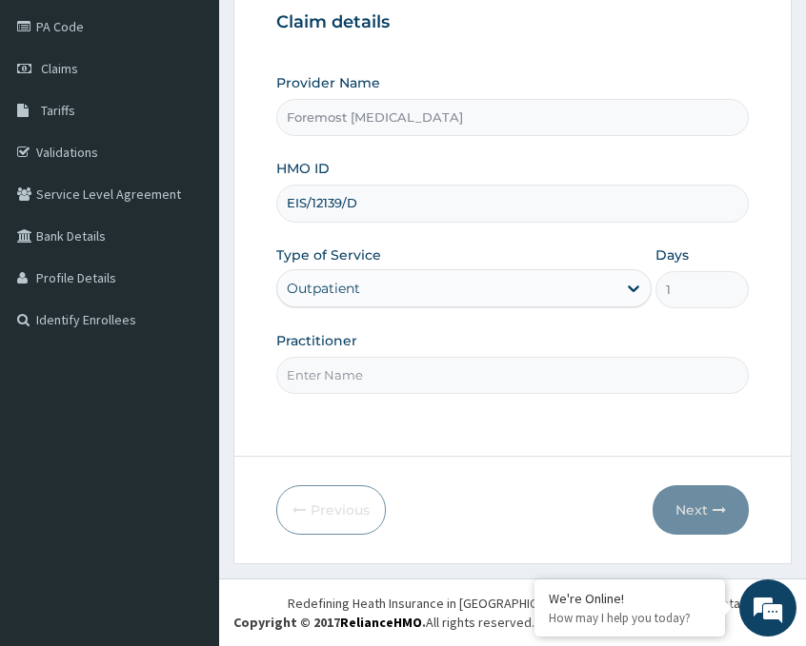
click at [335, 378] on input "Practitioner" at bounding box center [512, 375] width 472 height 37
type input "NULL"
click at [694, 501] on button "Next" at bounding box center [700, 511] width 96 height 50
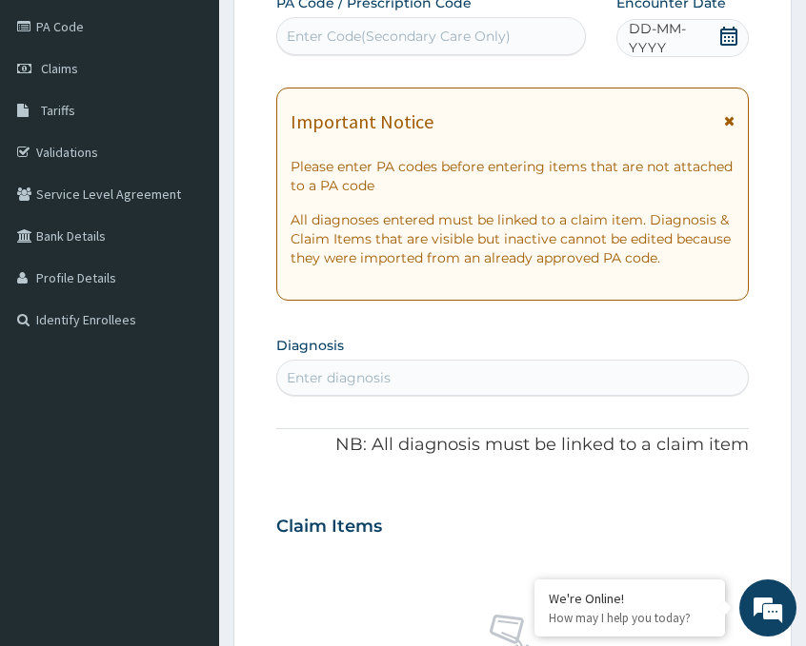
click at [654, 45] on span "DD-MM-YYYY" at bounding box center [672, 38] width 89 height 38
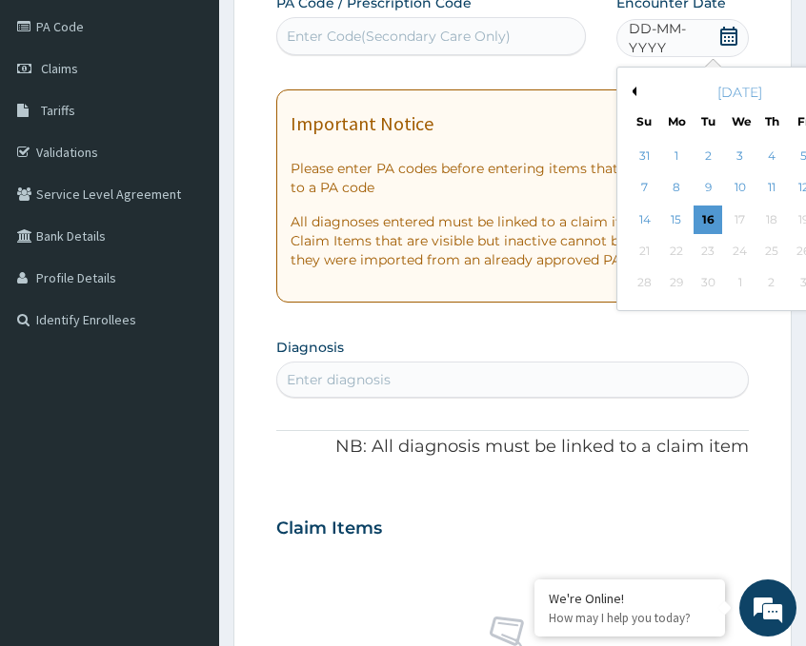
click at [631, 86] on div "September 2025" at bounding box center [739, 92] width 229 height 19
click at [632, 98] on div "[DATE]" at bounding box center [739, 92] width 229 height 19
click at [629, 88] on button "Previous Month" at bounding box center [632, 92] width 10 height 10
click at [651, 281] on div "24" at bounding box center [644, 283] width 29 height 29
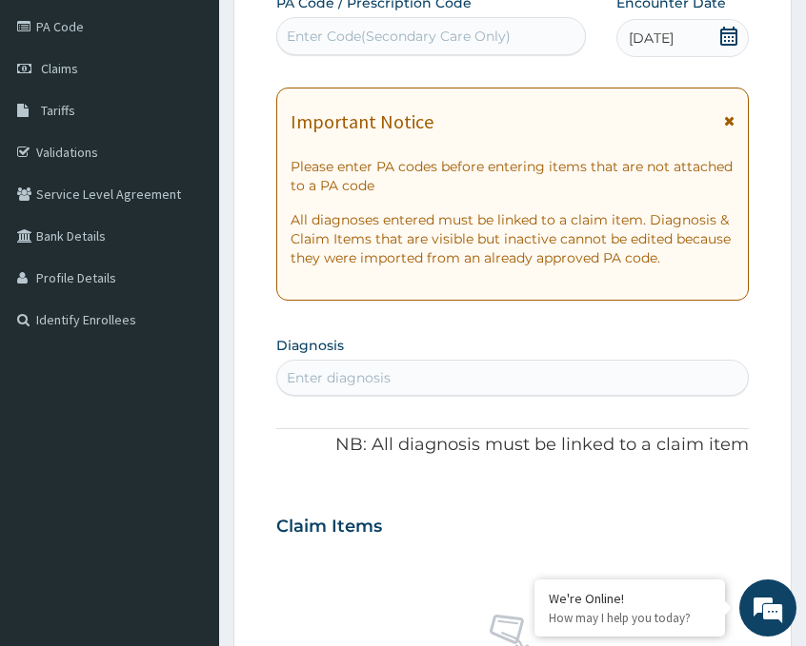
click at [450, 31] on div "Enter Code(Secondary Care Only)" at bounding box center [399, 36] width 224 height 19
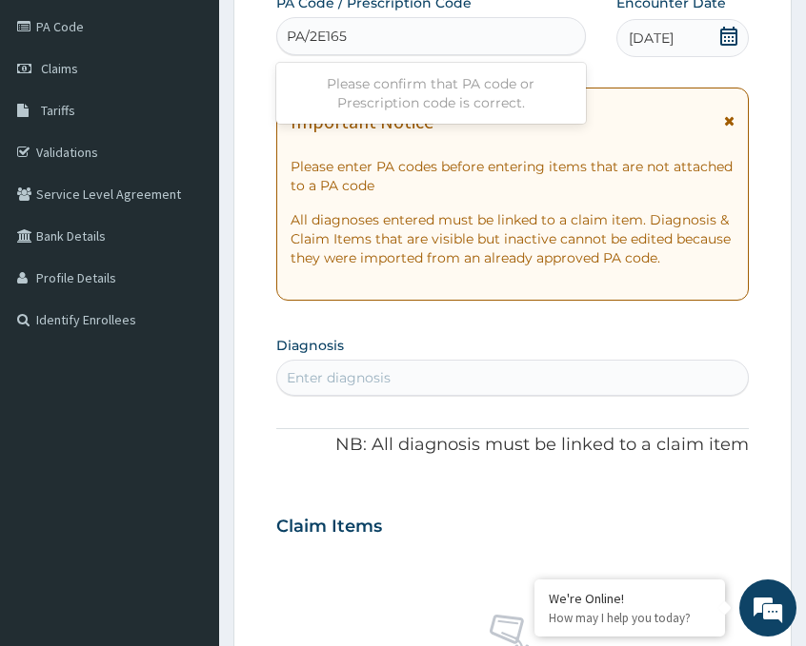
type input "PA/2E1656"
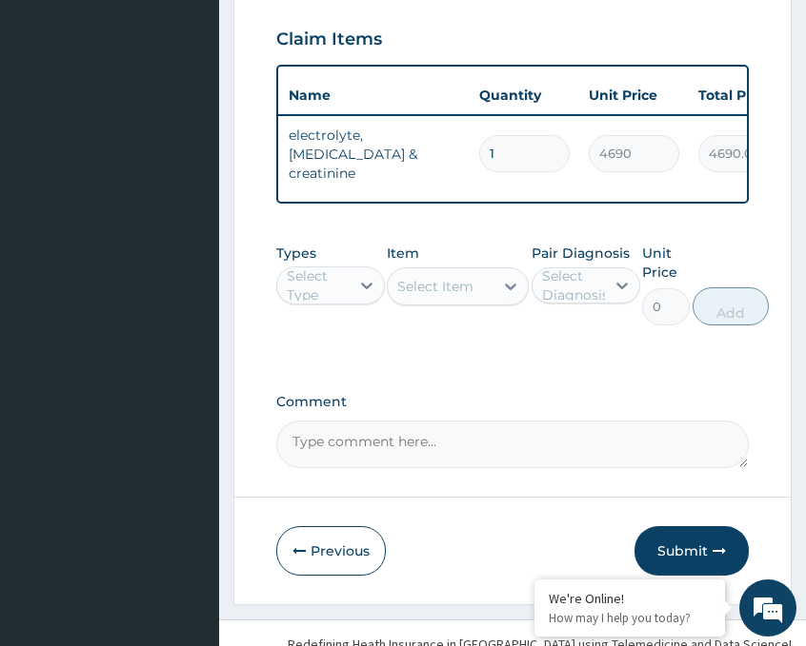
scroll to position [761, 0]
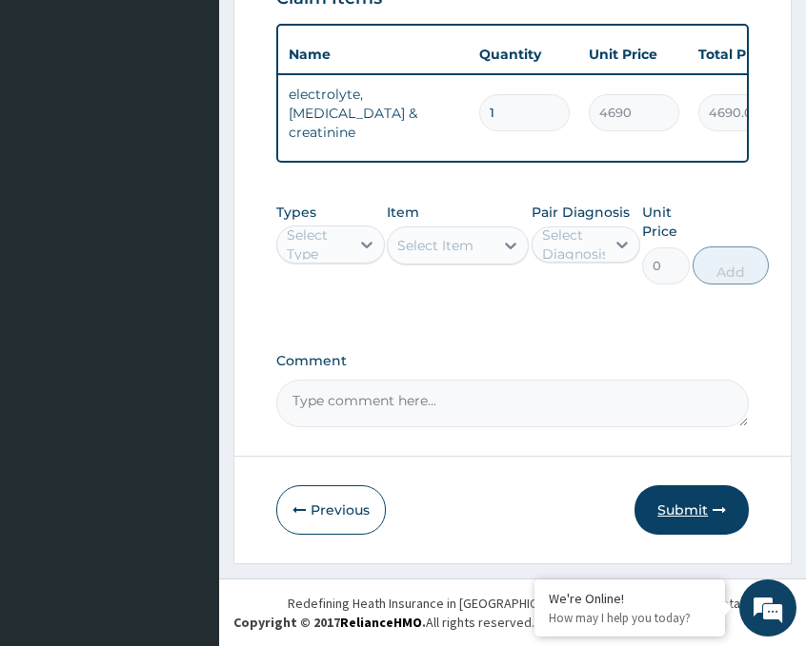
click at [674, 507] on button "Submit" at bounding box center [691, 511] width 114 height 50
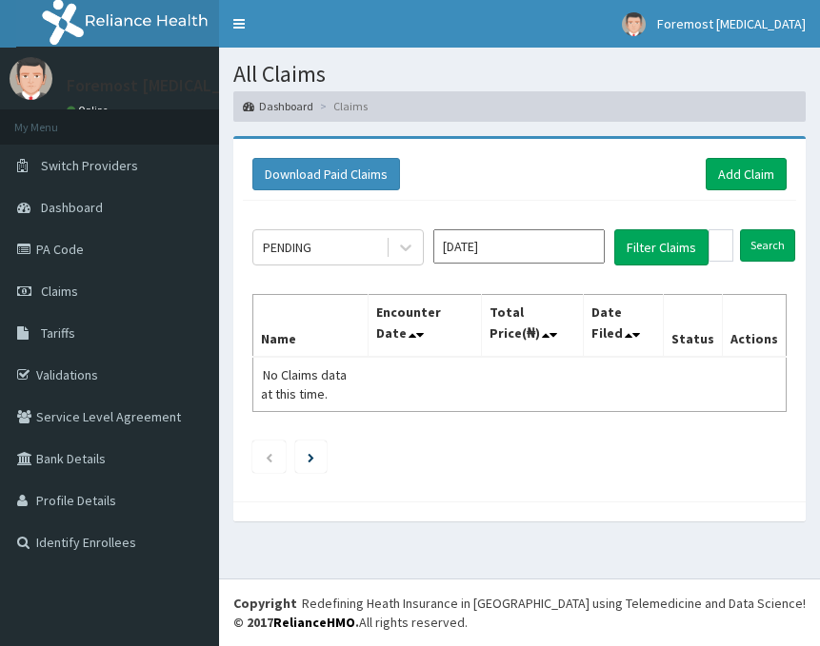
click at [737, 173] on link "Add Claim" at bounding box center [746, 174] width 81 height 32
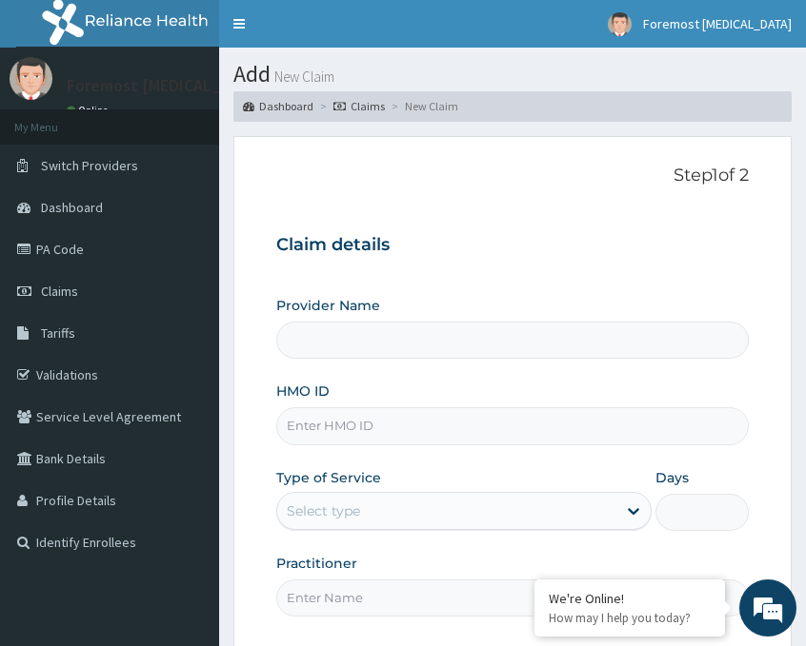
click at [414, 438] on input "HMO ID" at bounding box center [512, 426] width 472 height 37
type input "Foremost [MEDICAL_DATA]"
paste input "EIS/12139/B"
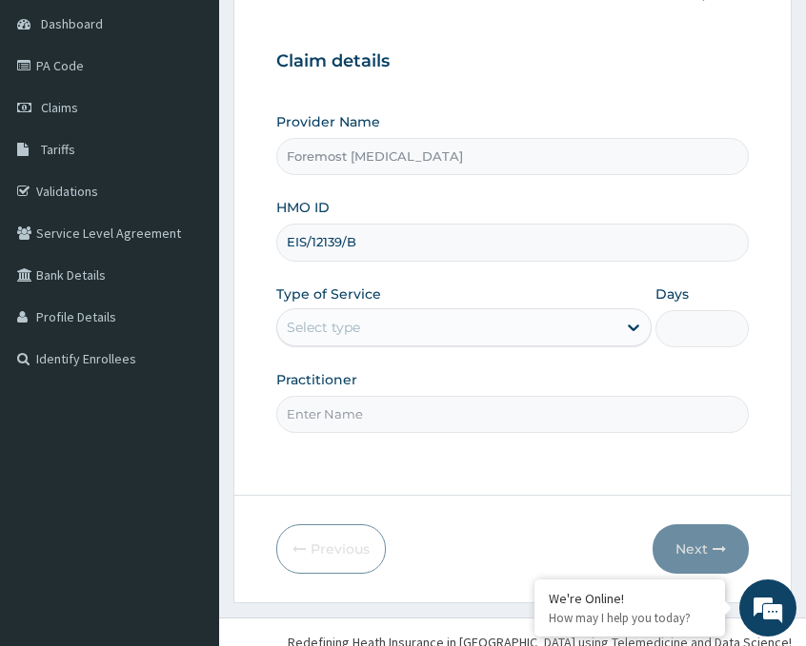
scroll to position [223, 0]
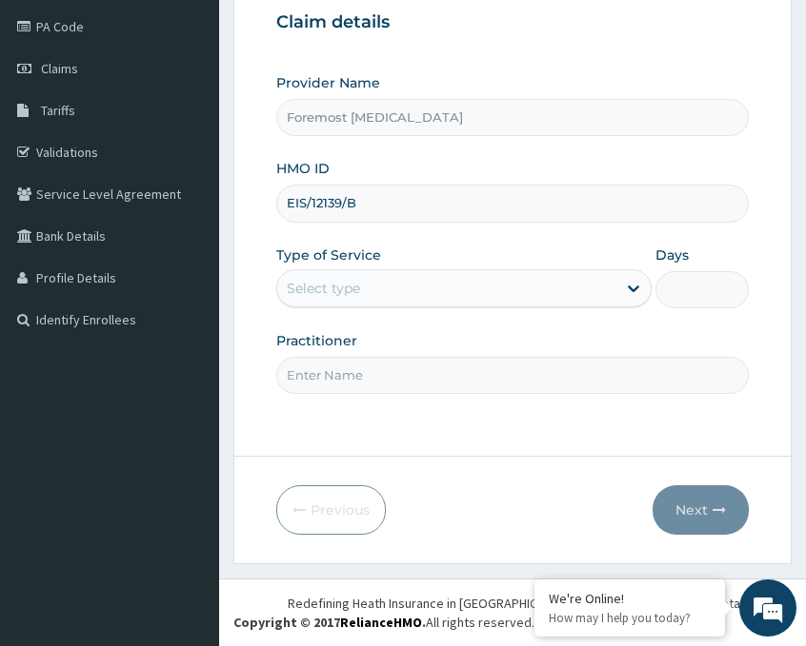
type input "EIS/12139/B"
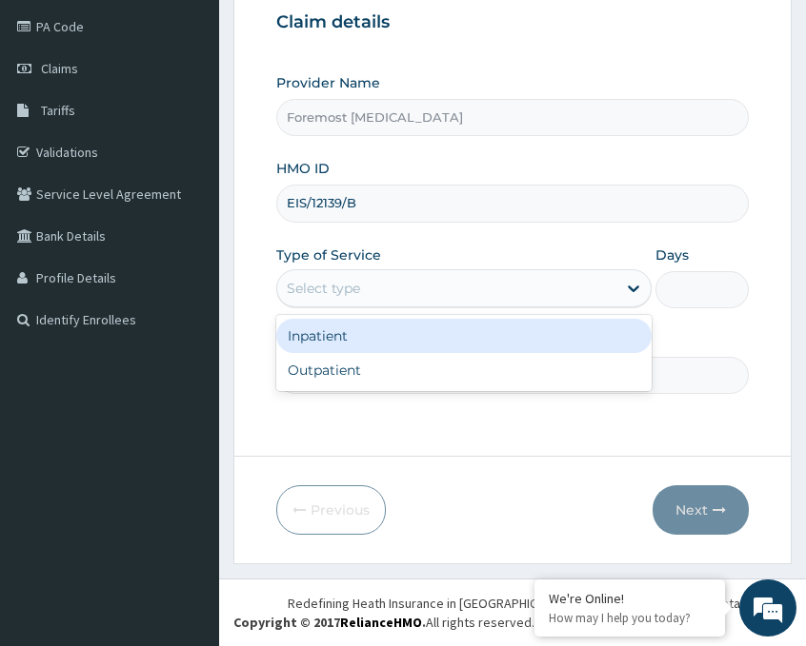
drag, startPoint x: 459, startPoint y: 288, endPoint x: 384, endPoint y: 360, distance: 103.7
click at [384, 308] on div "option Inpatient focused, 1 of 2. 2 results available. Use Up and Down to choos…" at bounding box center [463, 288] width 375 height 38
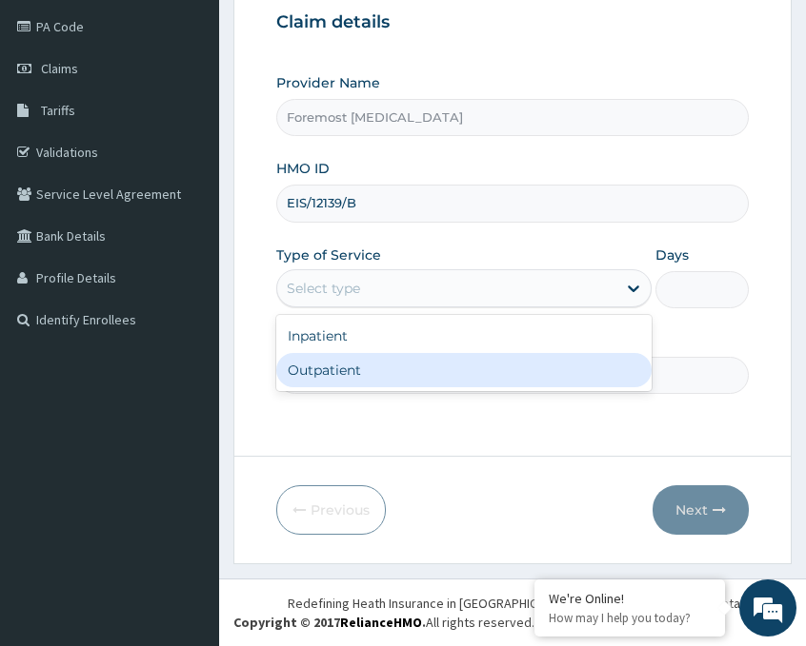
click at [384, 360] on div "Outpatient" at bounding box center [463, 370] width 375 height 34
type input "1"
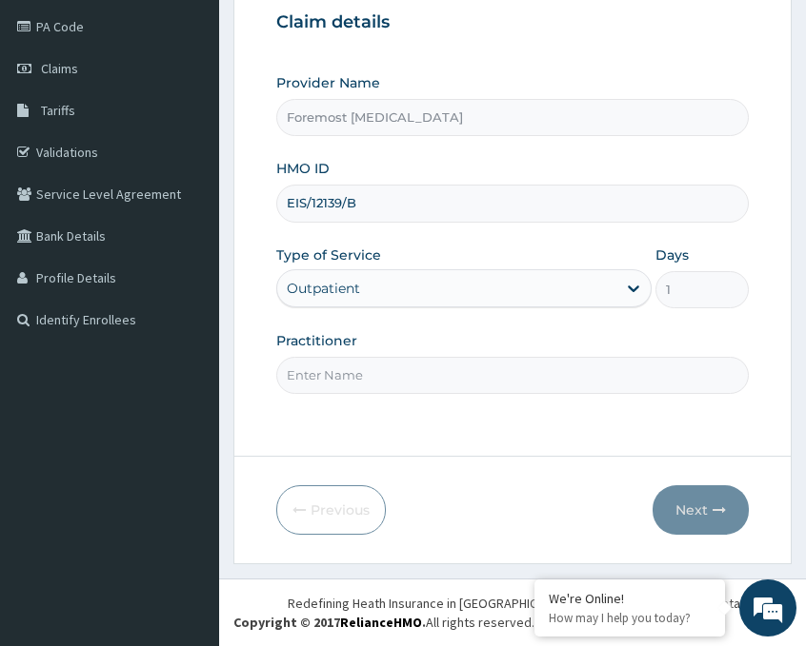
click at [336, 364] on input "Practitioner" at bounding box center [512, 375] width 472 height 37
type input "NULL"
click at [686, 514] on button "Next" at bounding box center [700, 511] width 96 height 50
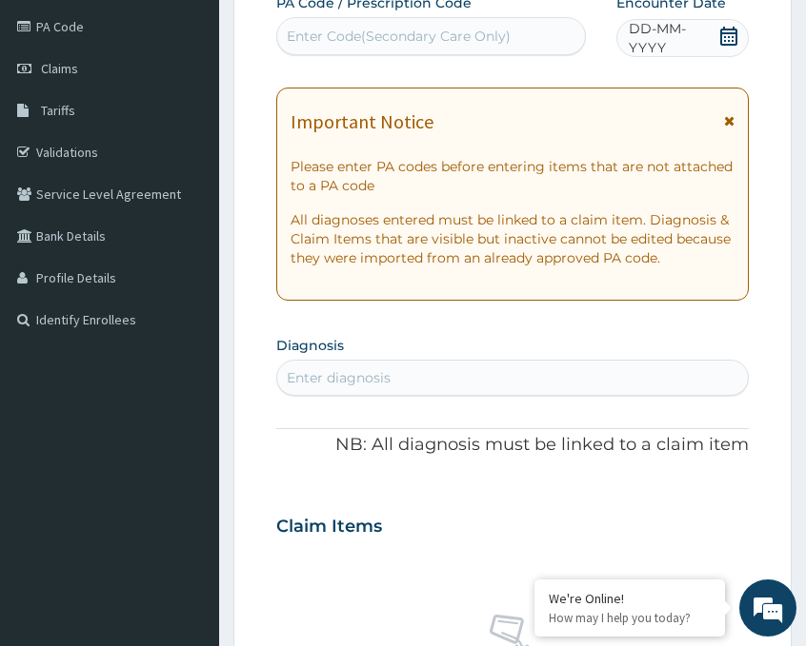
scroll to position [0, 0]
click at [390, 38] on div "Enter Code(Secondary Care Only)" at bounding box center [399, 36] width 224 height 19
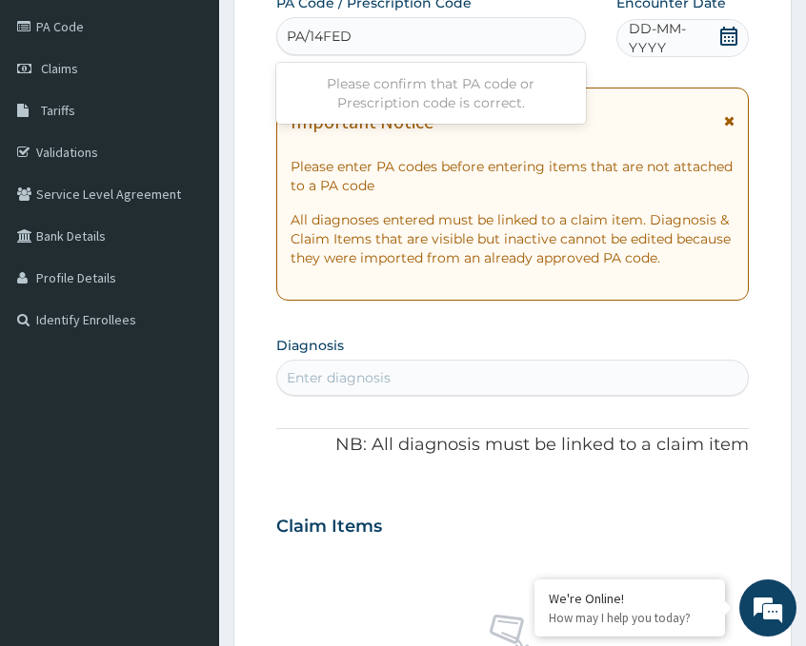
type input "PA/14FEDD"
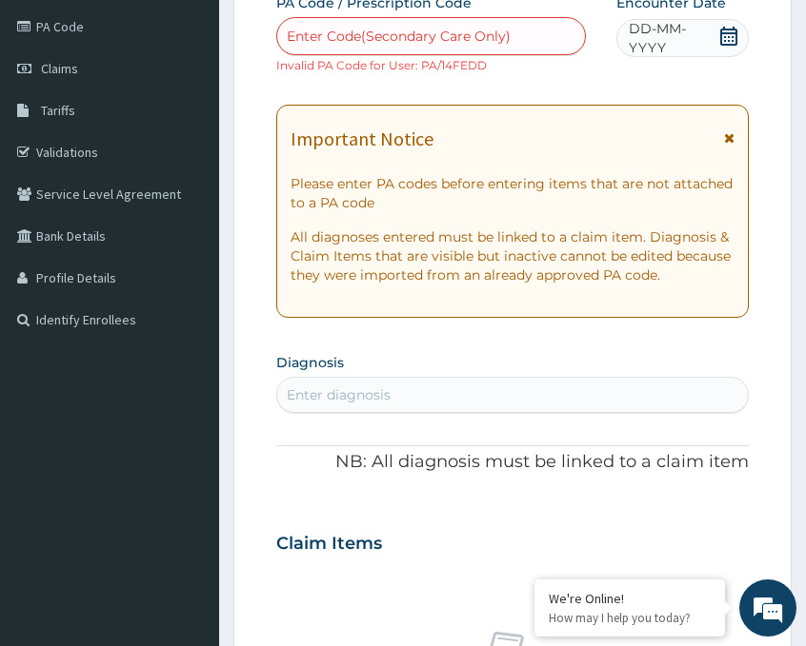
click at [652, 42] on span "DD-MM-YYYY" at bounding box center [672, 38] width 89 height 38
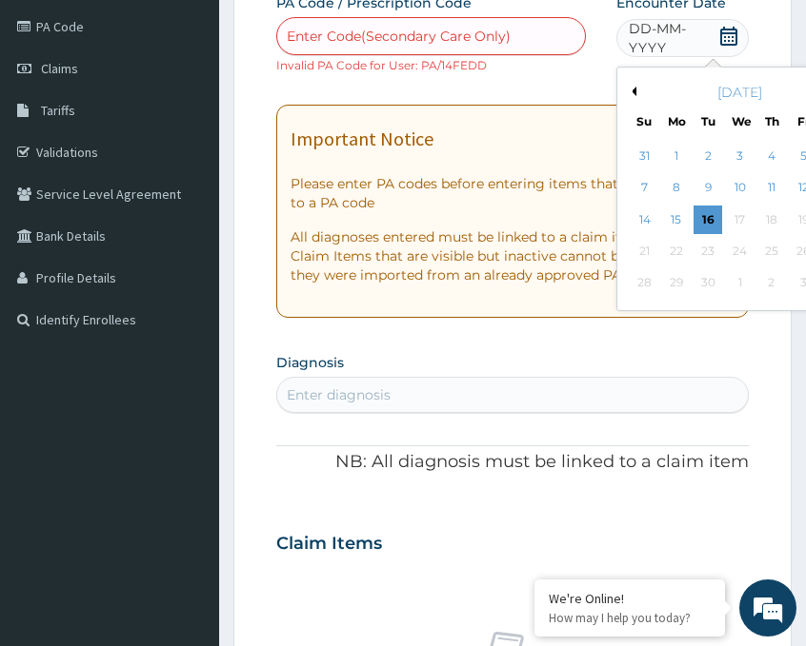
click at [631, 90] on button "Previous Month" at bounding box center [632, 92] width 10 height 10
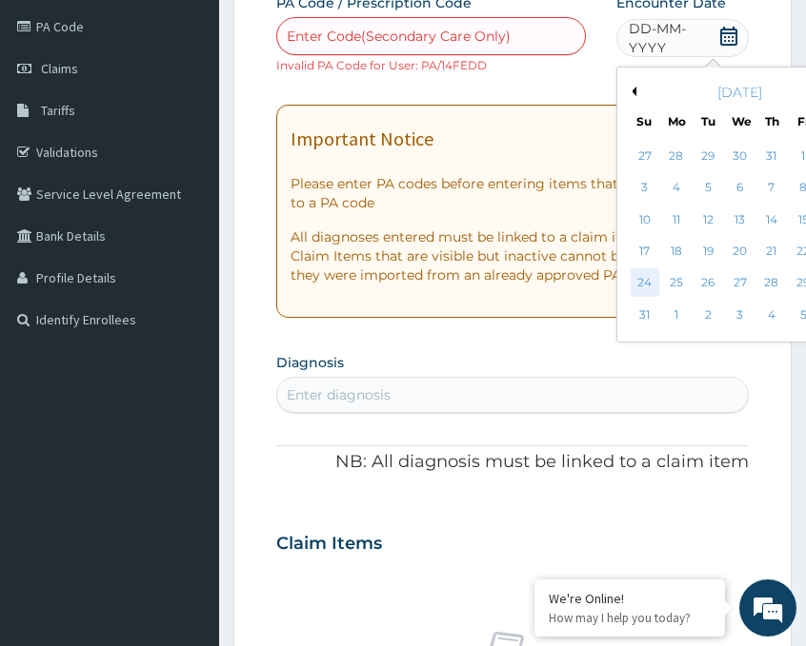
click at [643, 291] on div "24" at bounding box center [644, 283] width 29 height 29
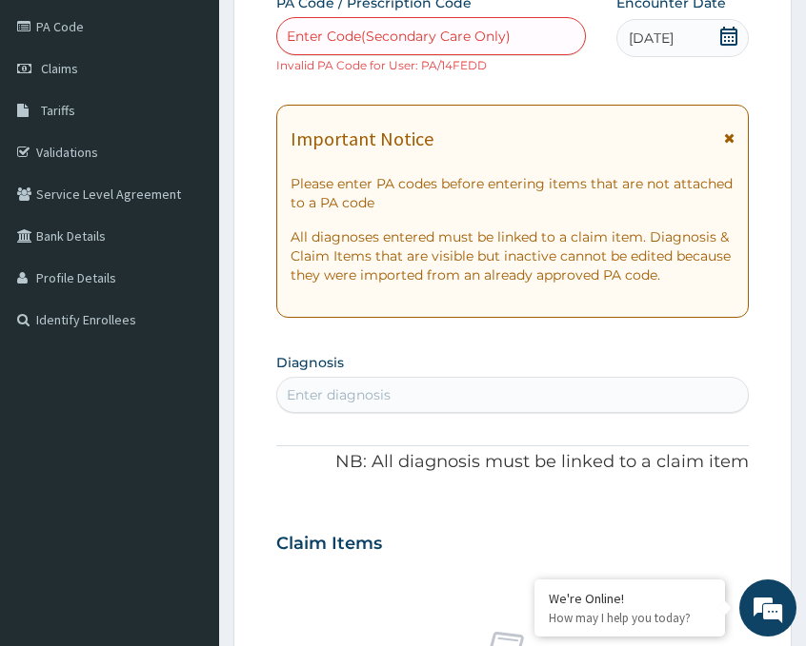
click at [481, 54] on div "Enter Code(Secondary Care Only)" at bounding box center [430, 36] width 309 height 38
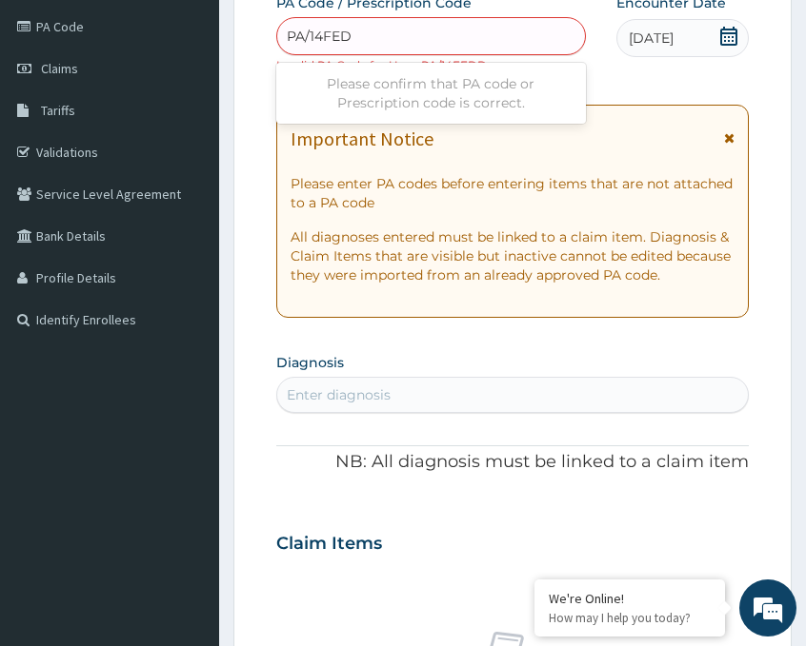
type input "PA/14FEDD"
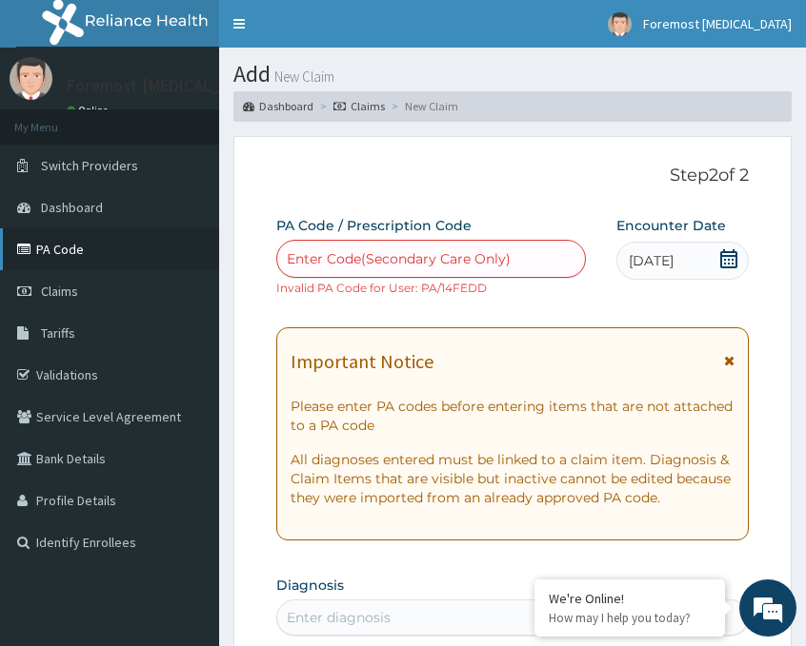
click at [94, 256] on link "PA Code" at bounding box center [109, 250] width 219 height 42
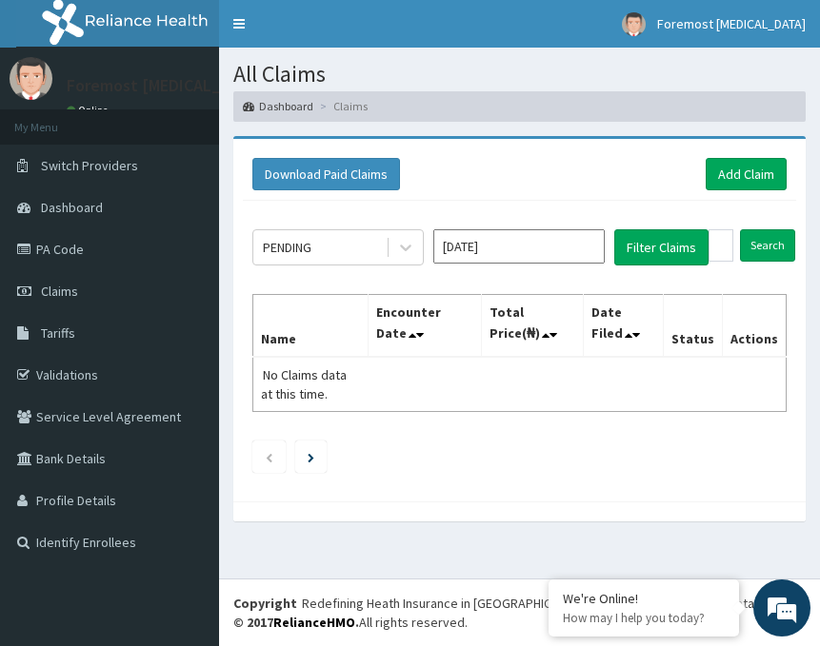
click at [778, 193] on div "Download Paid Claims Add Claim" at bounding box center [519, 175] width 553 height 52
click at [747, 180] on link "Add Claim" at bounding box center [746, 174] width 81 height 32
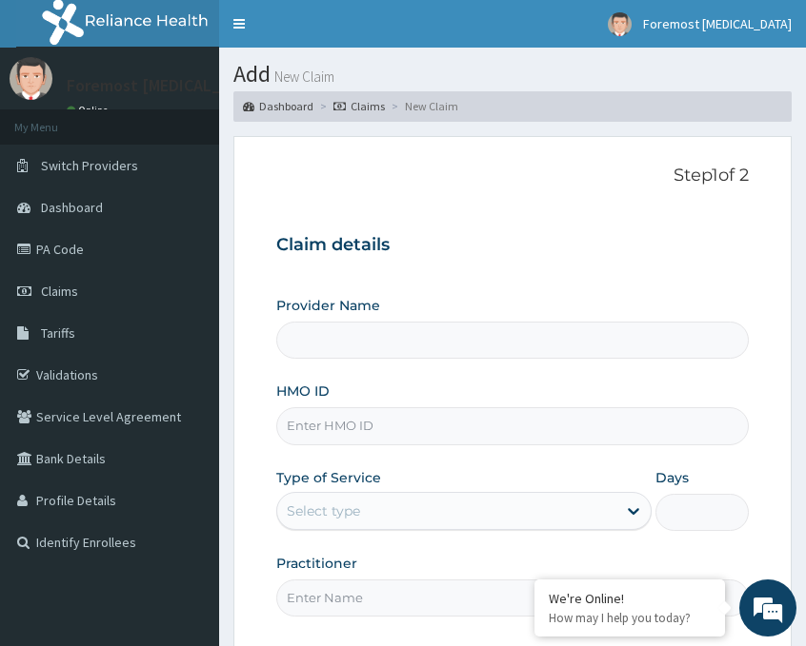
type input "Foremost [MEDICAL_DATA]"
click at [327, 432] on input "HMO ID" at bounding box center [512, 426] width 472 height 37
type input "EIS/12139/D"
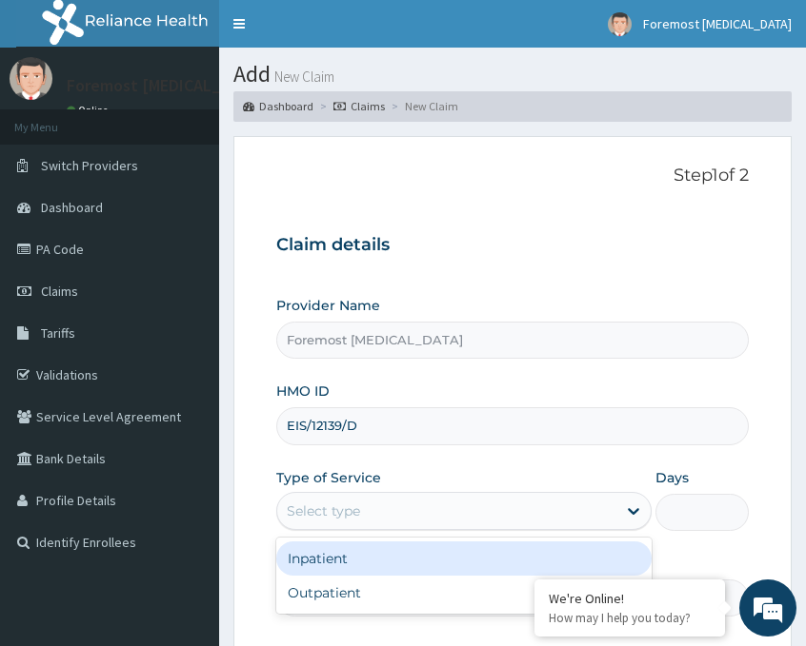
click at [410, 513] on div "Select type" at bounding box center [446, 511] width 339 height 30
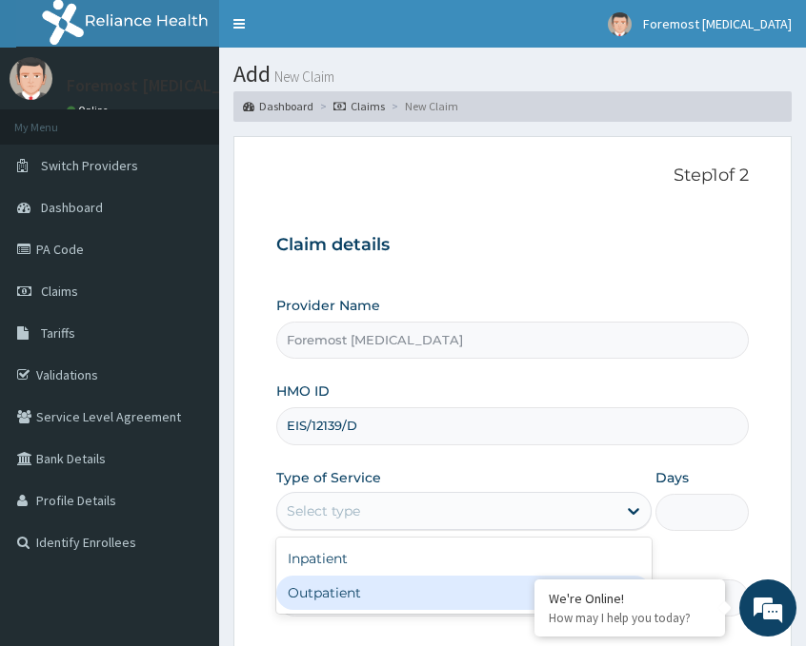
click at [348, 592] on div "Outpatient" at bounding box center [463, 593] width 375 height 34
type input "1"
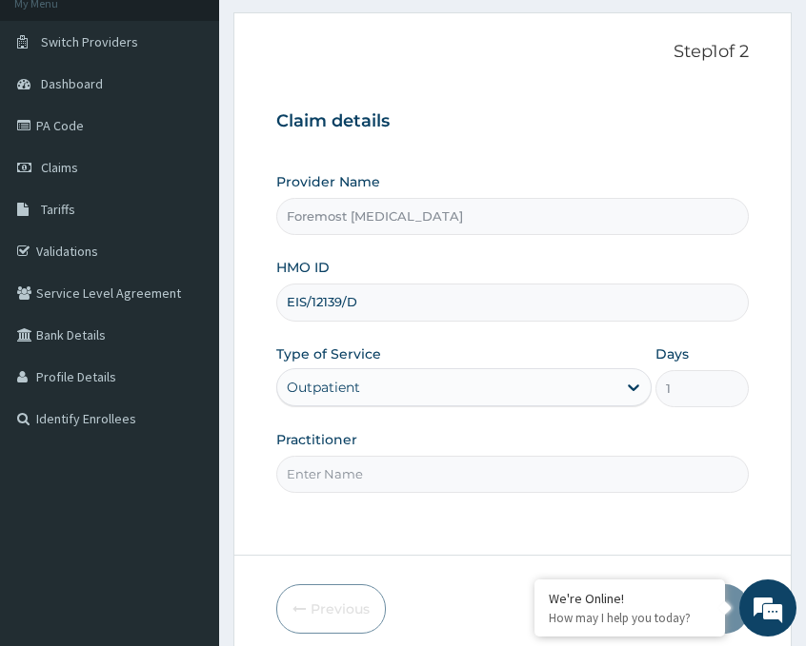
scroll to position [223, 0]
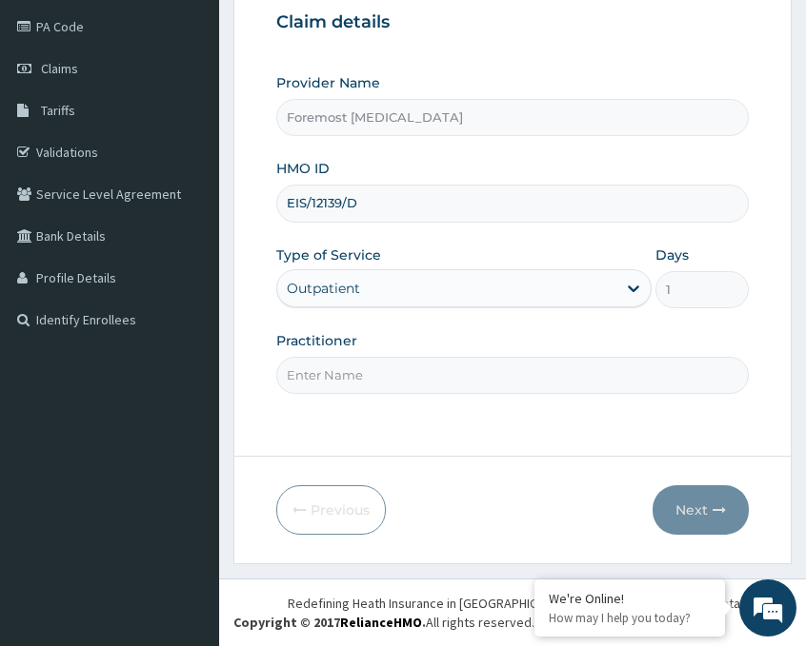
click at [408, 381] on input "Practitioner" at bounding box center [512, 375] width 472 height 37
type input "NULL"
click at [687, 506] on button "Next" at bounding box center [700, 511] width 96 height 50
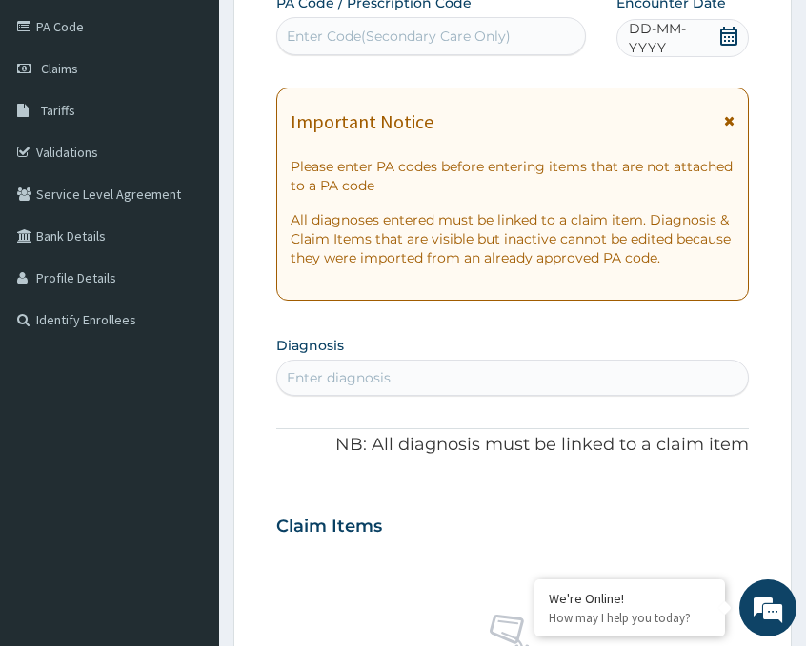
click at [652, 52] on span "DD-MM-YYYY" at bounding box center [672, 38] width 89 height 38
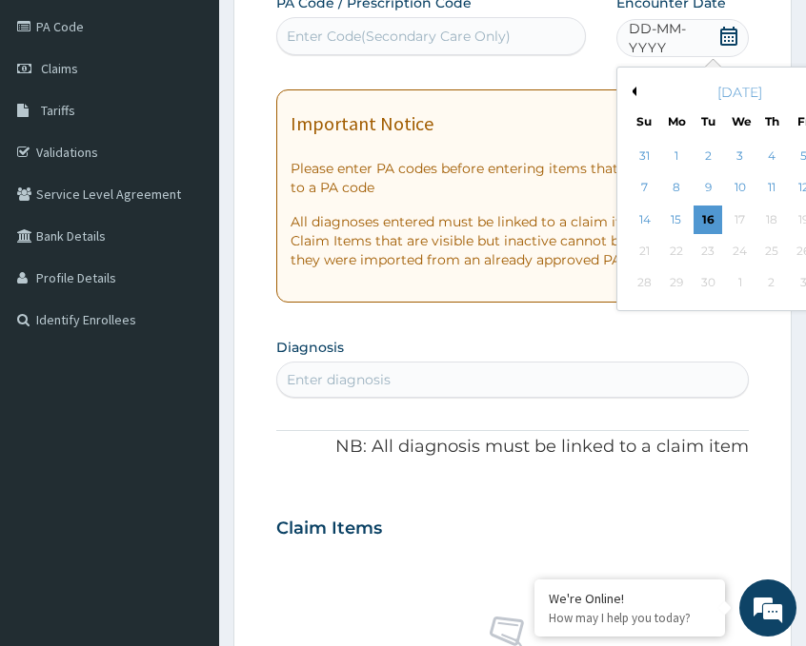
click at [631, 91] on button "Previous Month" at bounding box center [632, 92] width 10 height 10
click at [645, 285] on div "24" at bounding box center [644, 283] width 29 height 29
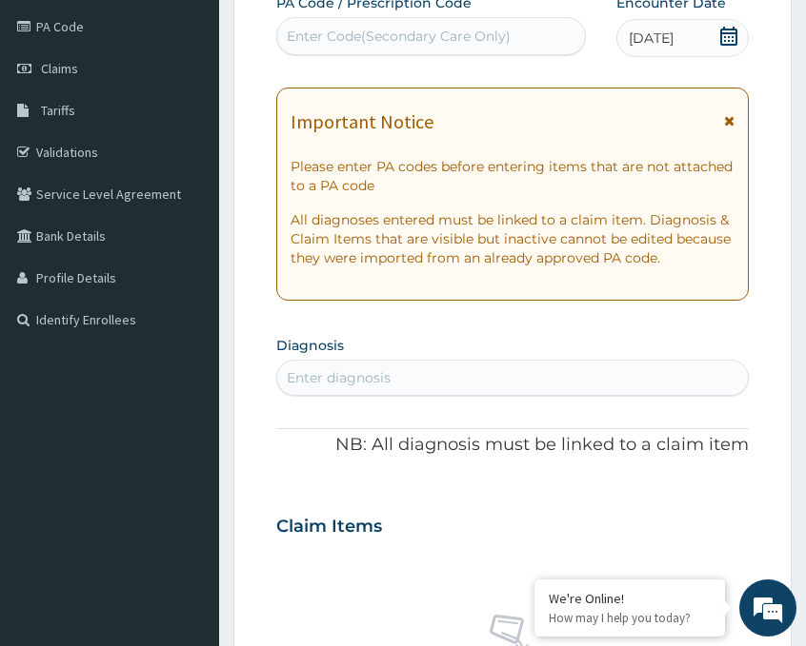
click at [453, 47] on div "Enter Code(Secondary Care Only)" at bounding box center [431, 36] width 308 height 30
paste input "PA/14FEDD"
type input "PA/14FEDD"
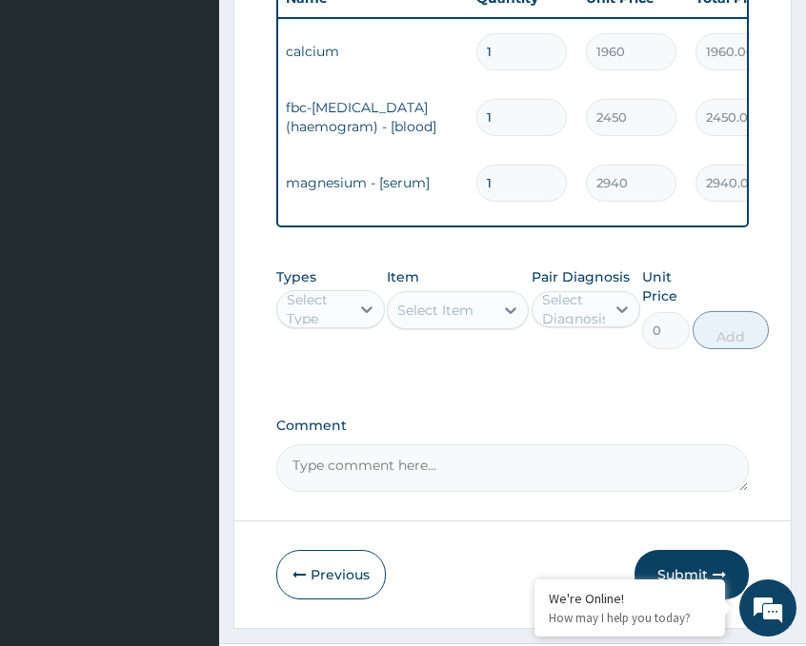
scroll to position [892, 0]
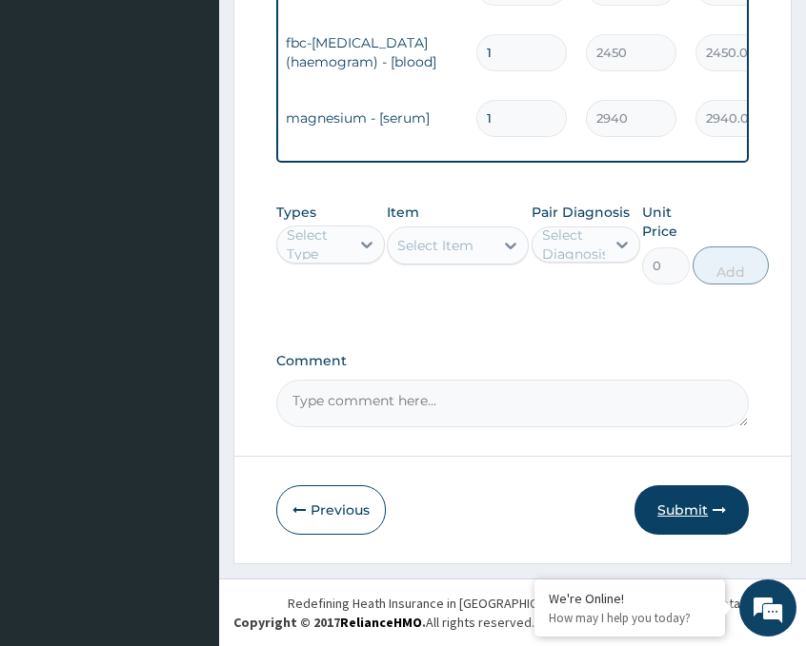
click at [686, 489] on button "Submit" at bounding box center [691, 511] width 114 height 50
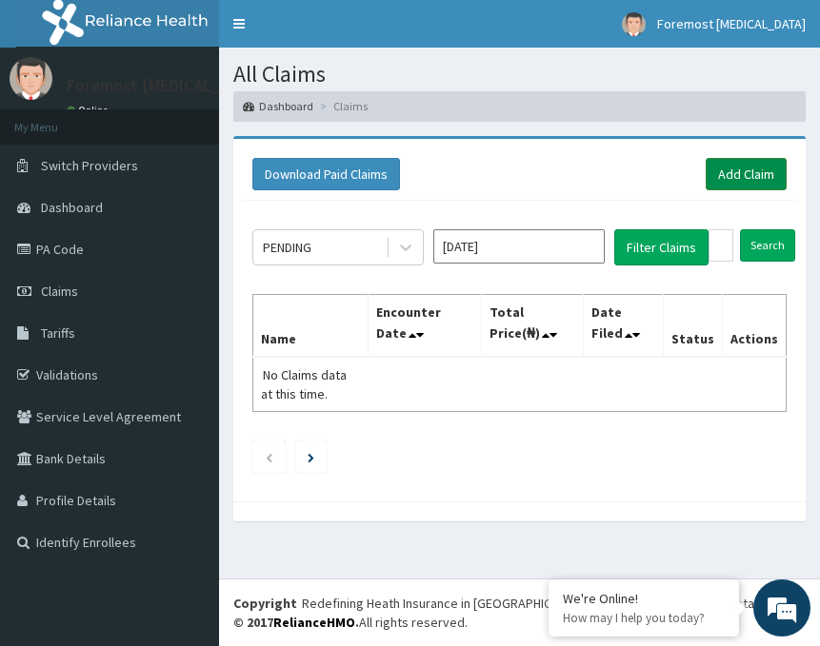
click at [744, 182] on link "Add Claim" at bounding box center [746, 174] width 81 height 32
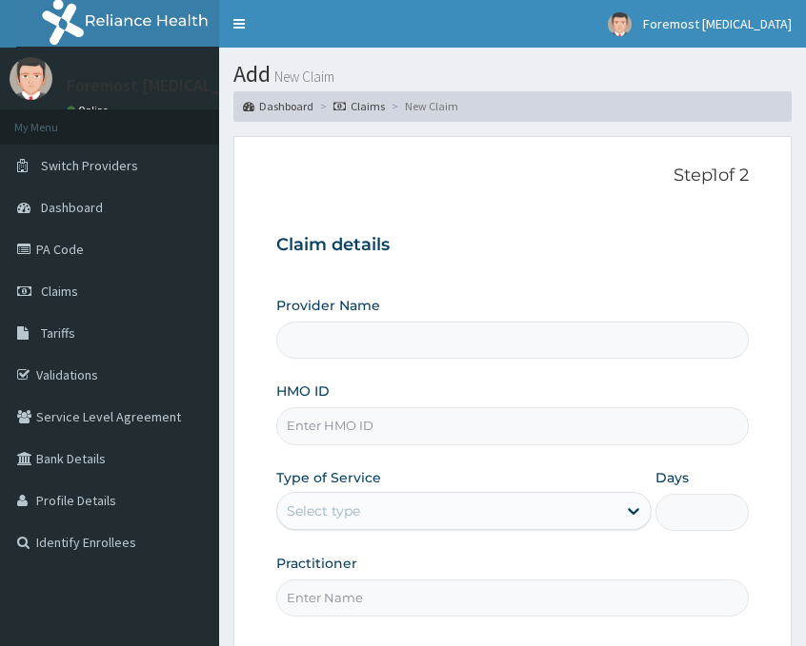
type input "Foremost [MEDICAL_DATA]"
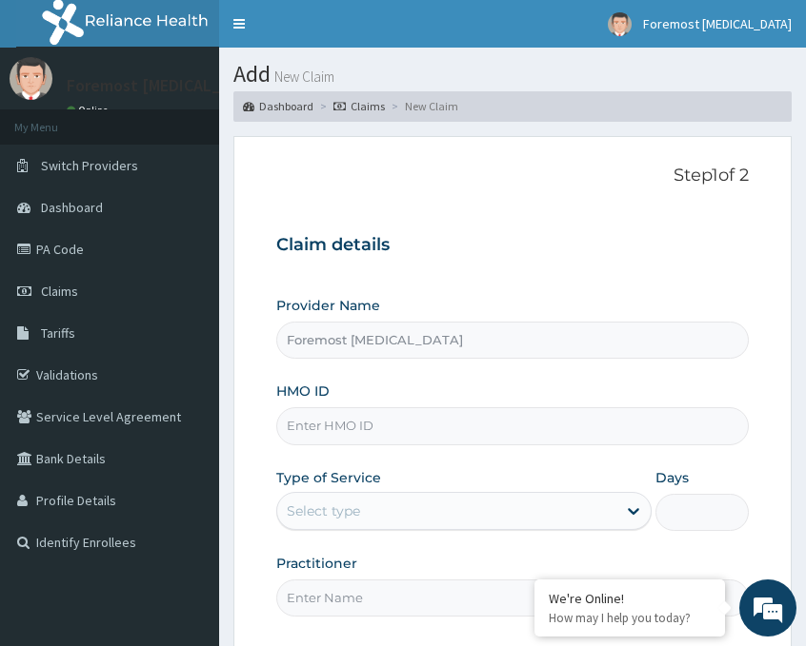
click at [427, 436] on input "HMO ID" at bounding box center [512, 426] width 472 height 37
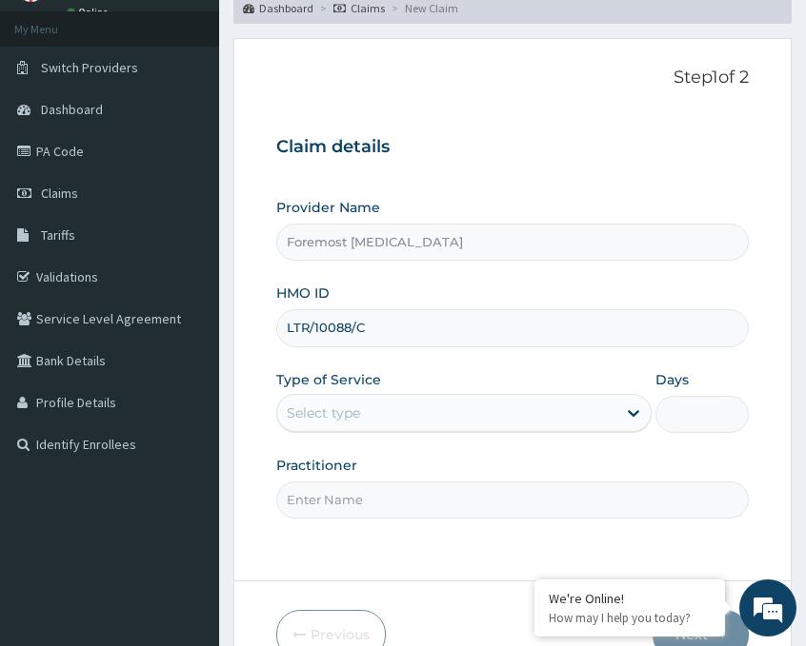
scroll to position [223, 0]
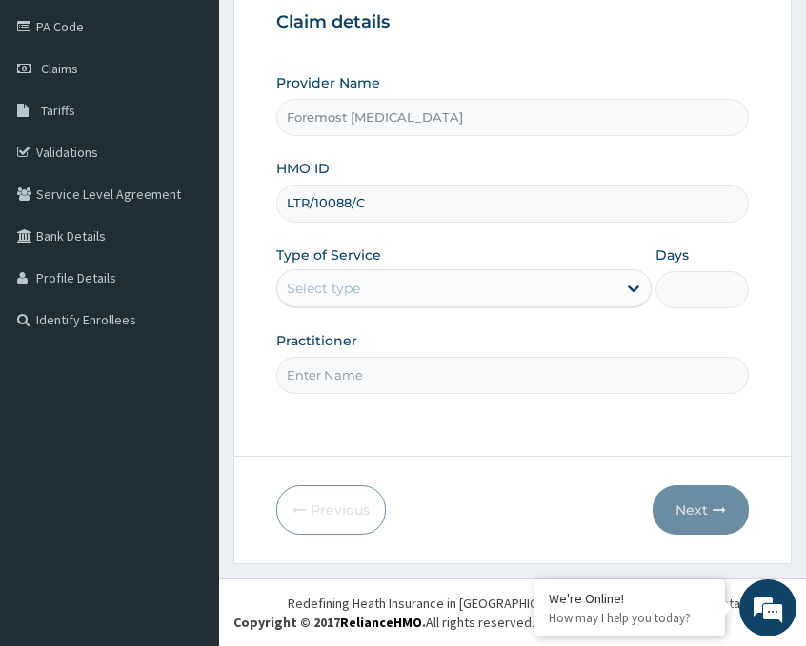
type input "LTR/10088/C"
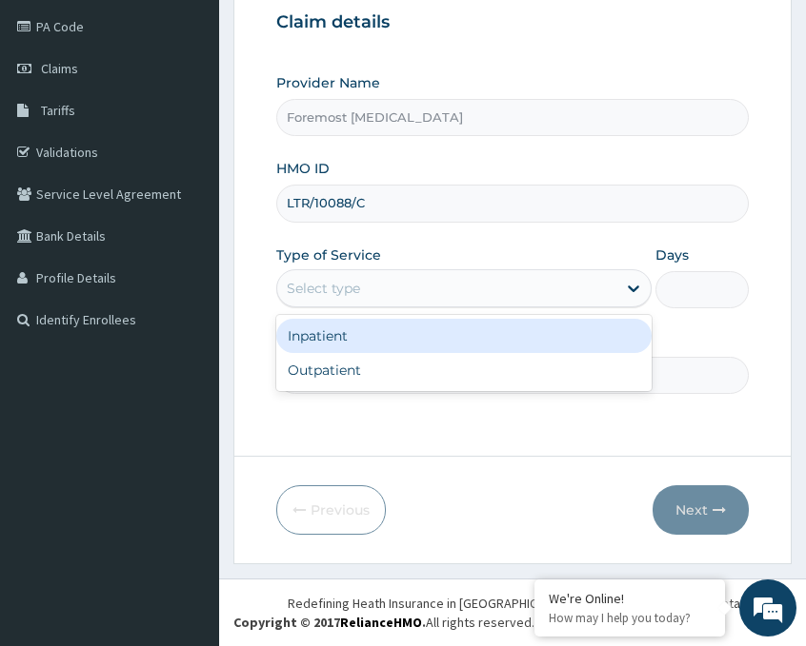
click at [496, 291] on div "Select type" at bounding box center [446, 288] width 339 height 30
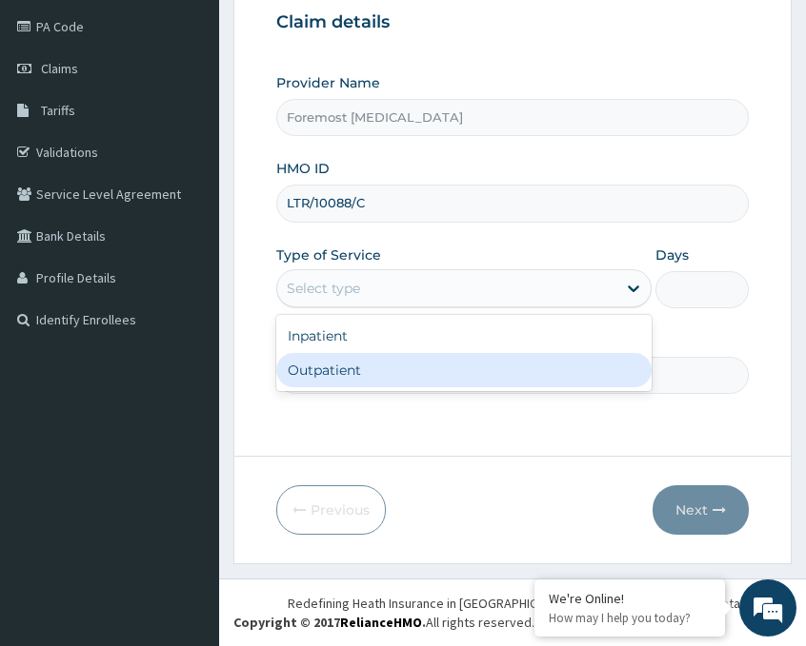
click at [356, 379] on div "Outpatient" at bounding box center [463, 370] width 375 height 34
type input "1"
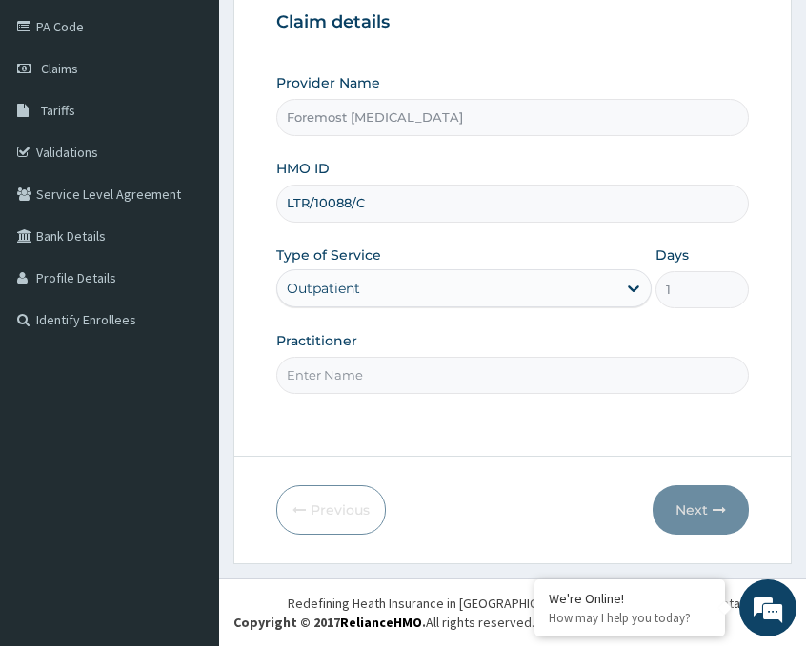
click at [336, 372] on input "Practitioner" at bounding box center [512, 375] width 472 height 37
type input "NULL"
click at [707, 503] on button "Next" at bounding box center [700, 511] width 96 height 50
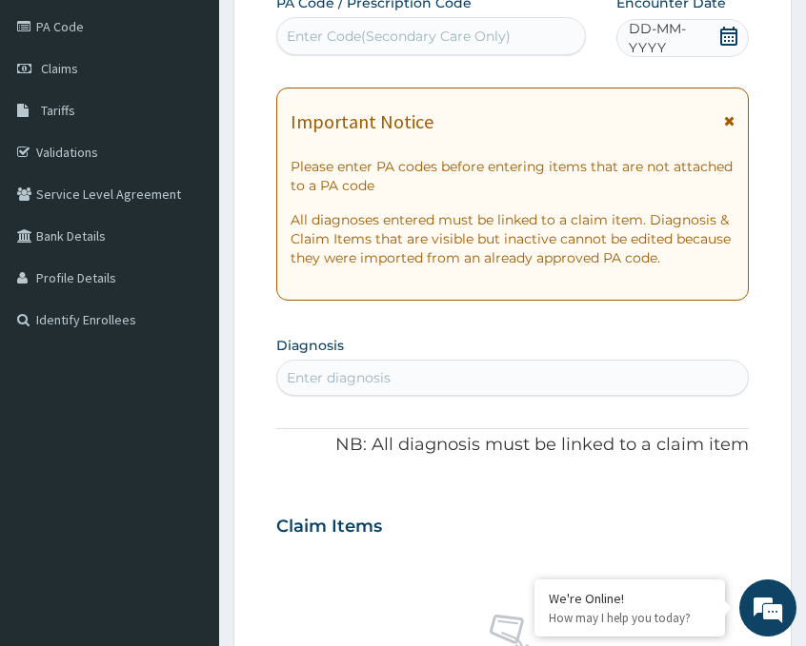
click at [663, 35] on span "DD-MM-YYYY" at bounding box center [672, 38] width 89 height 38
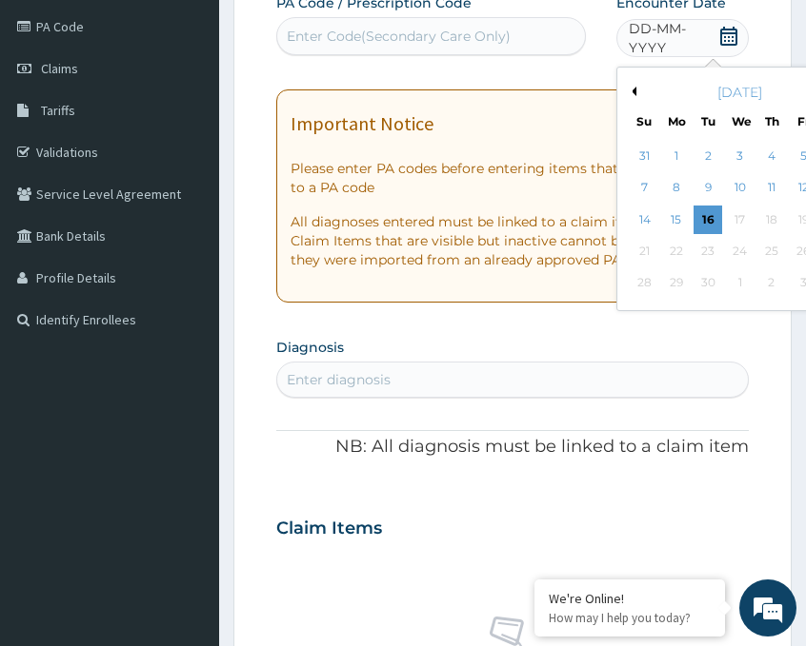
click at [633, 90] on button "Previous Month" at bounding box center [632, 92] width 10 height 10
click at [795, 254] on div "22" at bounding box center [802, 251] width 29 height 29
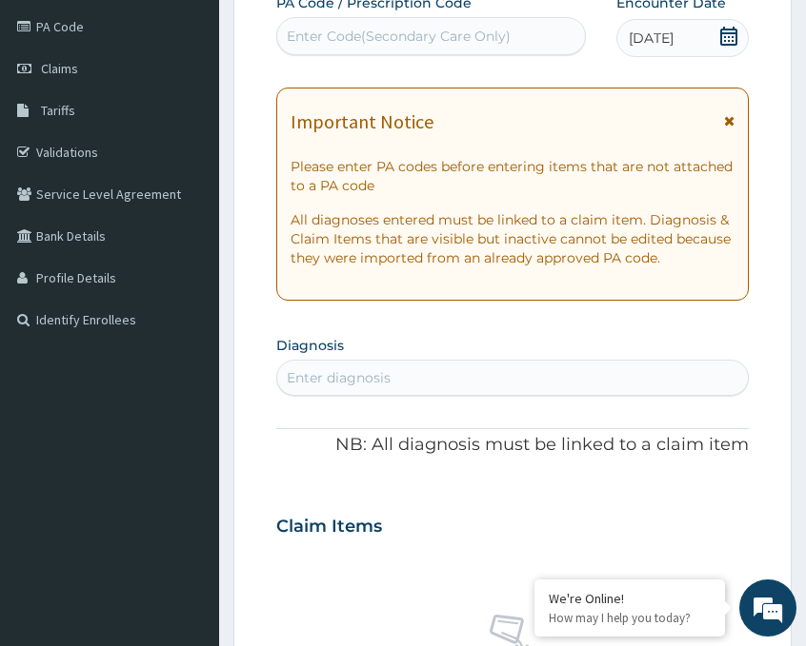
click at [391, 38] on div "Enter Code(Secondary Care Only)" at bounding box center [399, 36] width 224 height 19
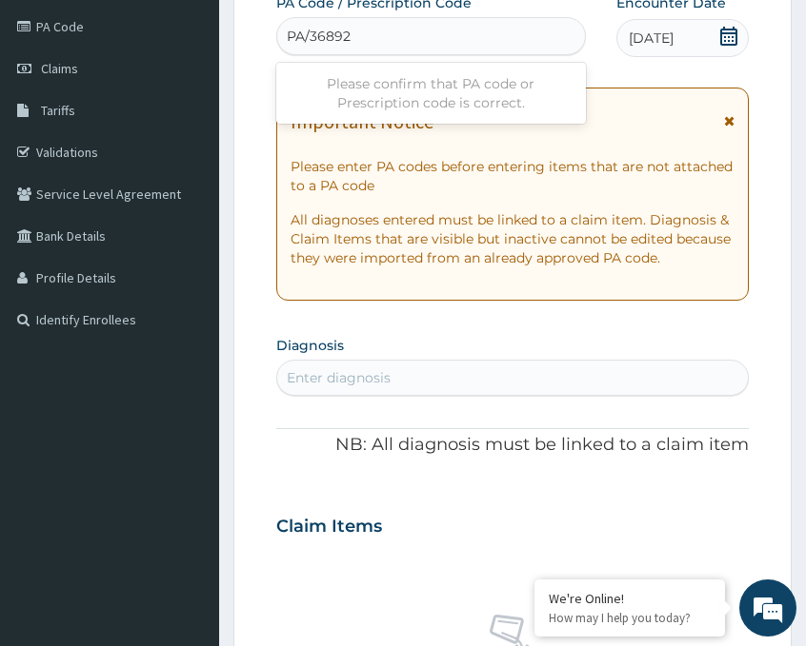
type input "PA/36892A"
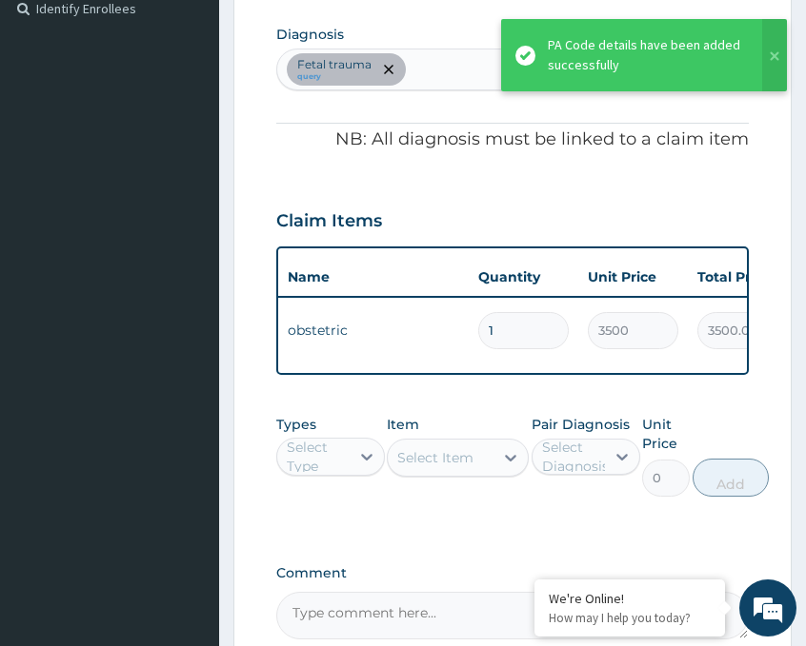
scroll to position [0, 129]
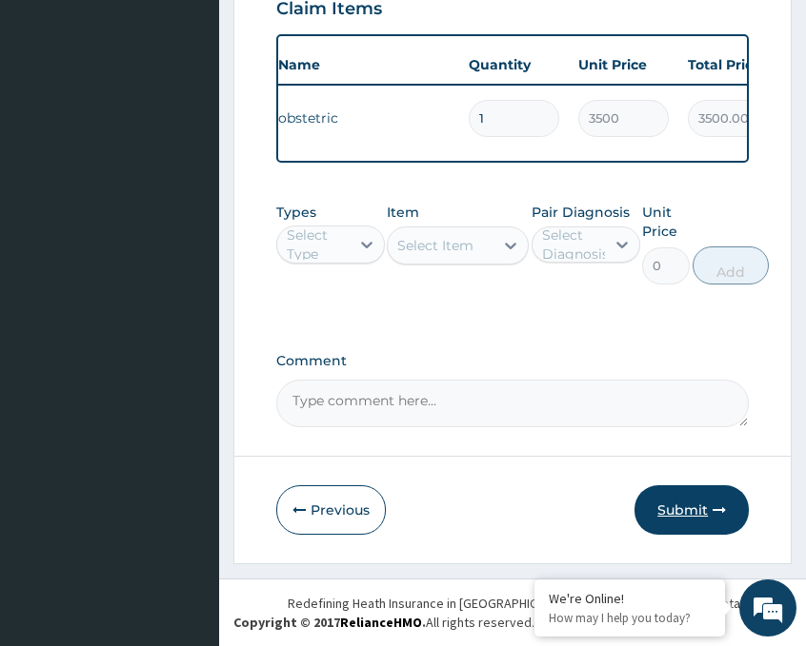
click at [657, 500] on button "Submit" at bounding box center [691, 511] width 114 height 50
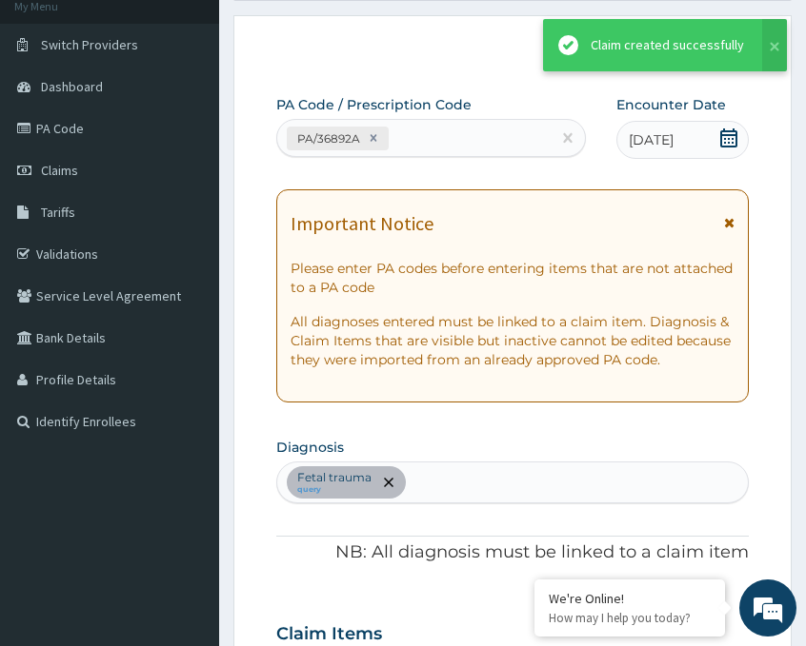
scroll to position [761, 0]
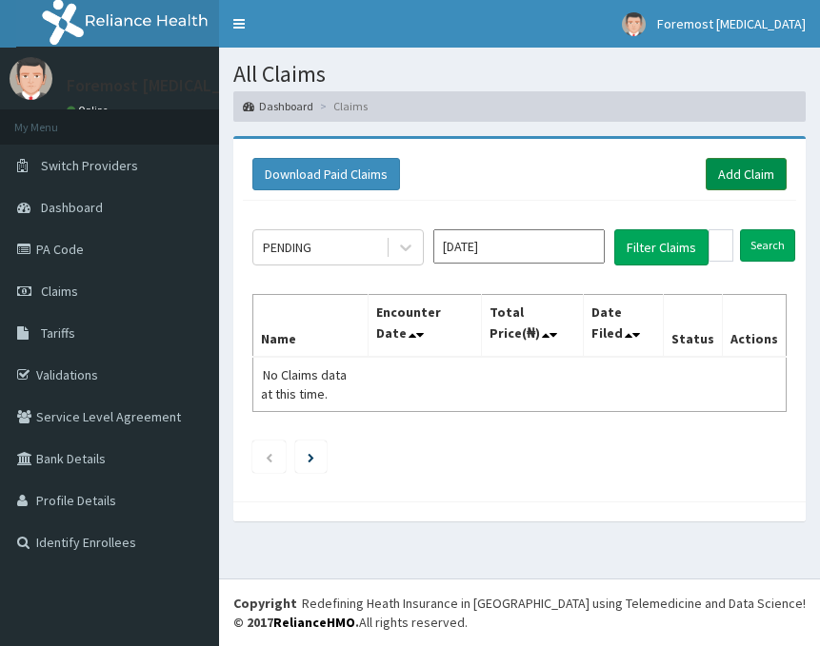
click at [747, 185] on link "Add Claim" at bounding box center [746, 174] width 81 height 32
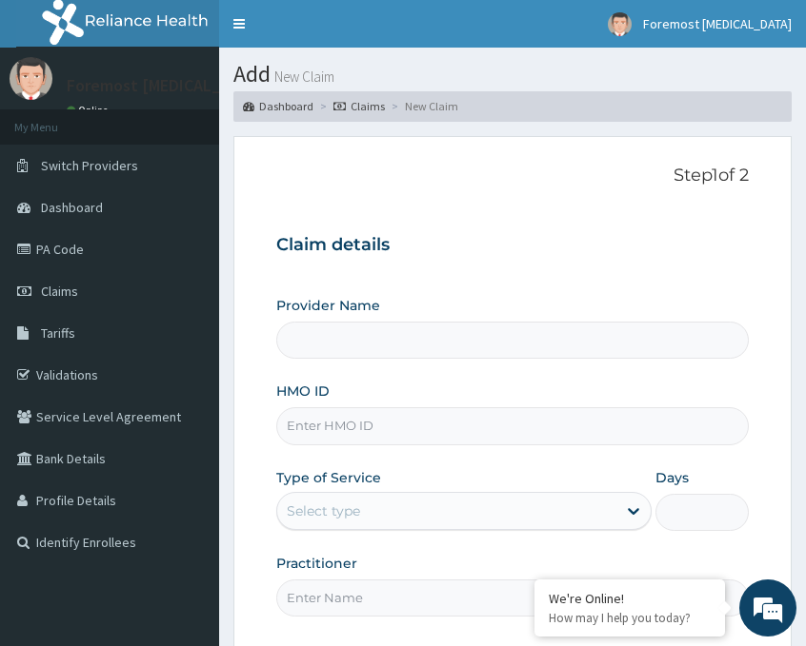
click at [325, 439] on input "HMO ID" at bounding box center [512, 426] width 472 height 37
type input "Foremost [MEDICAL_DATA]"
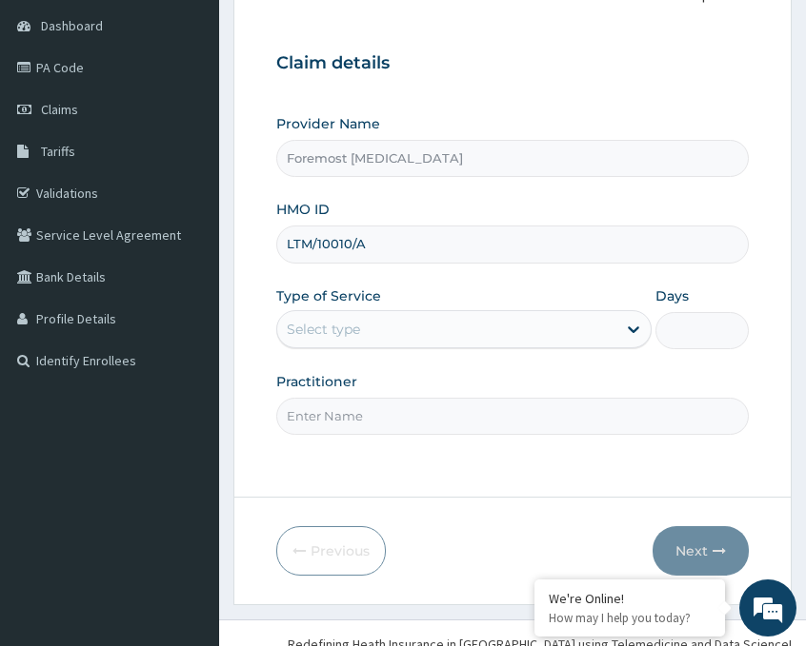
scroll to position [223, 0]
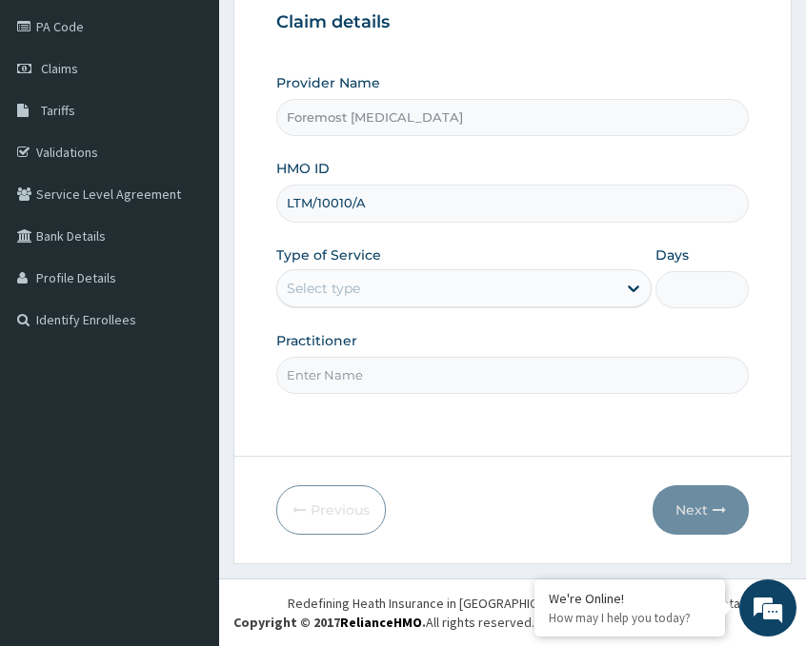
type input "LTM/10010/A"
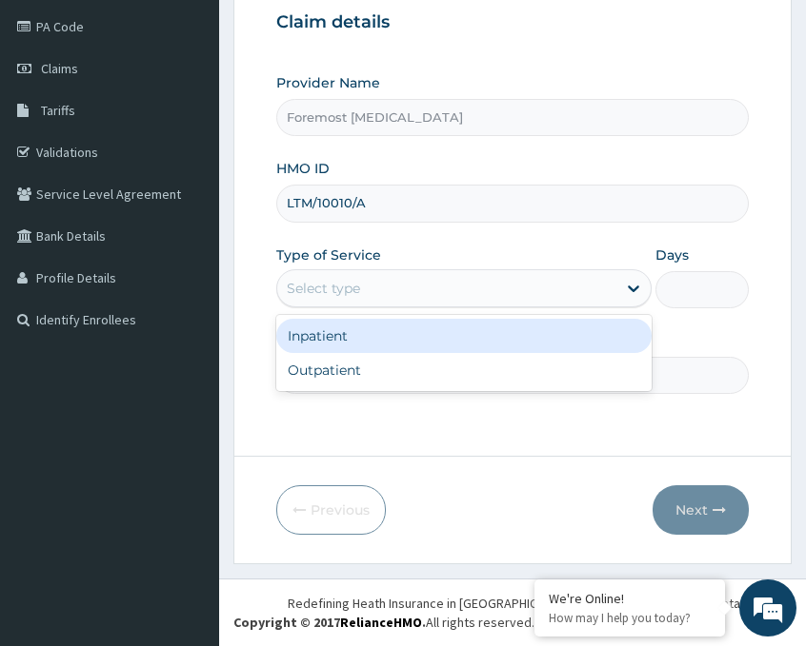
drag, startPoint x: 404, startPoint y: 302, endPoint x: 352, endPoint y: 367, distance: 82.7
click at [352, 308] on div "option Inpatient focused, 1 of 2. 2 results available. Use Up and Down to choos…" at bounding box center [463, 288] width 375 height 38
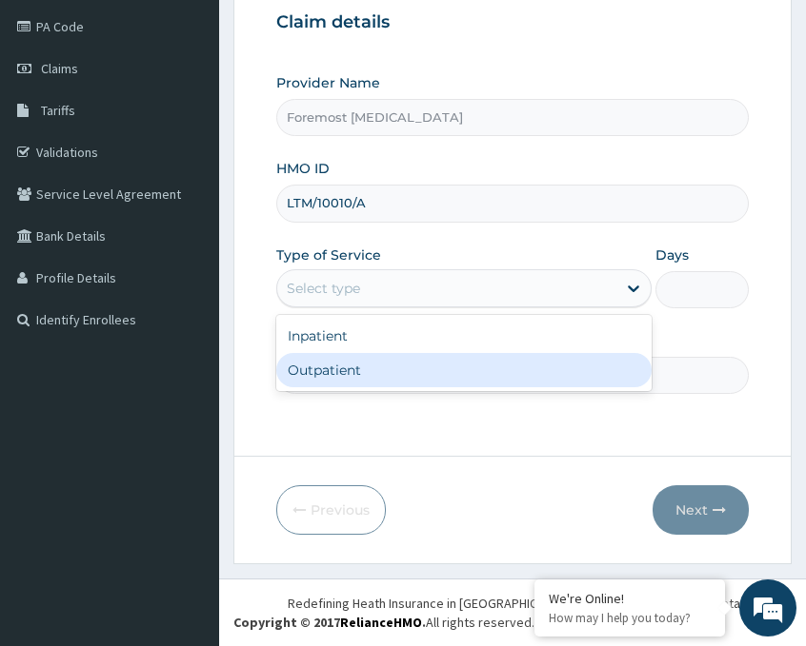
click at [352, 367] on div "Outpatient" at bounding box center [463, 370] width 375 height 34
type input "1"
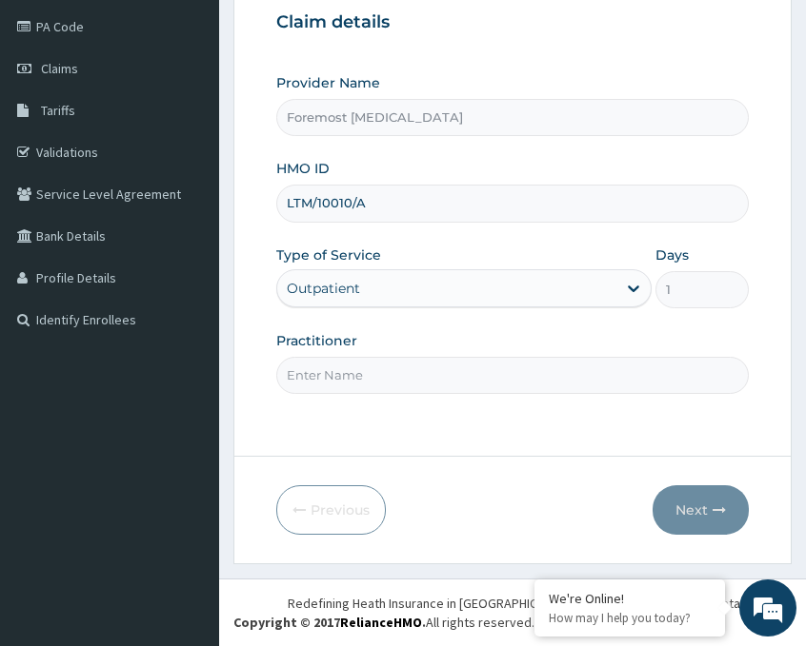
click at [352, 367] on input "Practitioner" at bounding box center [512, 375] width 472 height 37
type input "NULL"
click at [680, 507] on button "Next" at bounding box center [700, 511] width 96 height 50
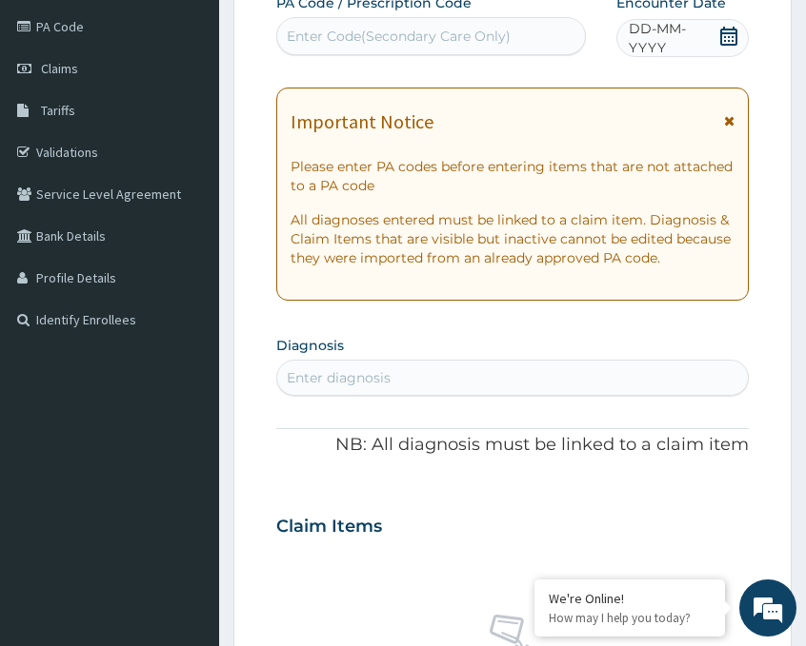
click at [662, 43] on span "DD-MM-YYYY" at bounding box center [672, 38] width 89 height 38
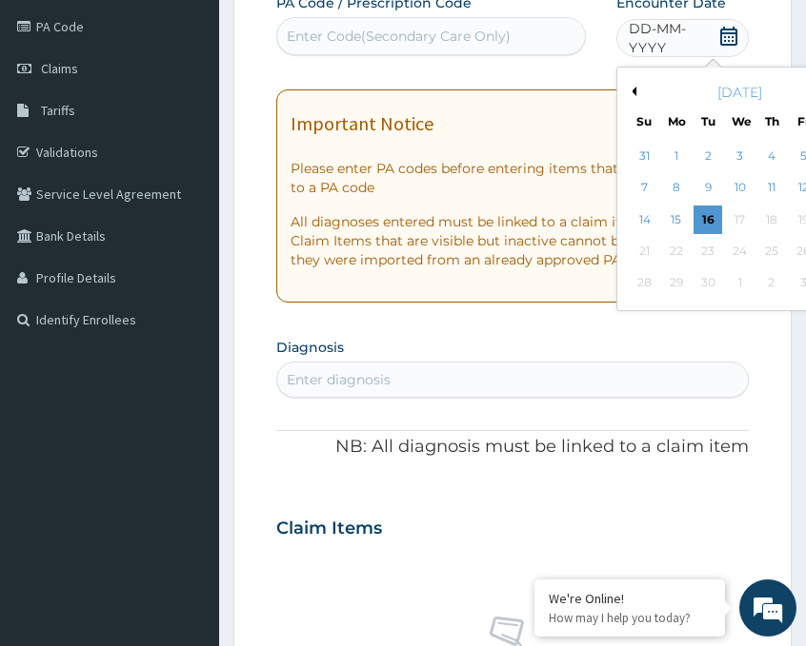
click at [632, 90] on button "Previous Month" at bounding box center [632, 92] width 10 height 10
click at [795, 258] on div "22" at bounding box center [802, 251] width 29 height 29
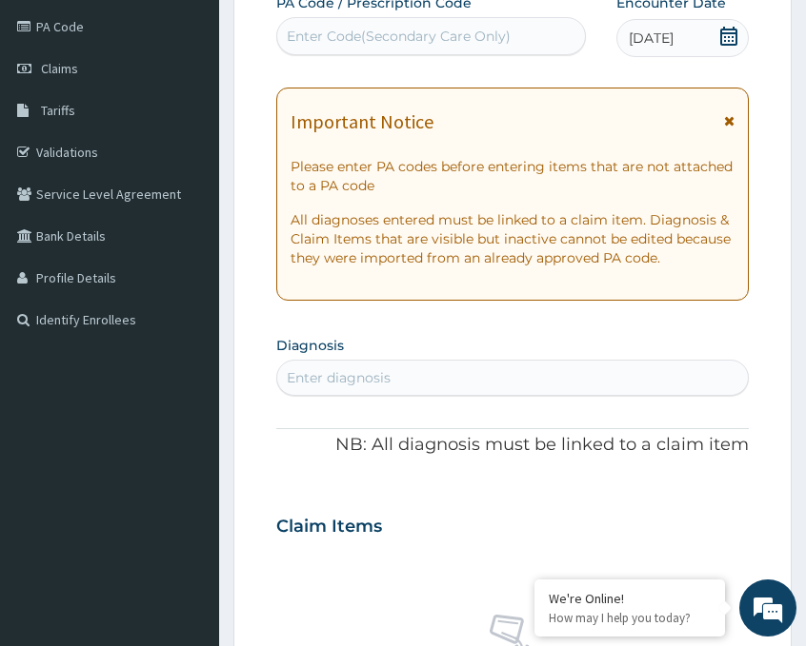
click at [391, 44] on div "Enter Code(Secondary Care Only)" at bounding box center [399, 36] width 224 height 19
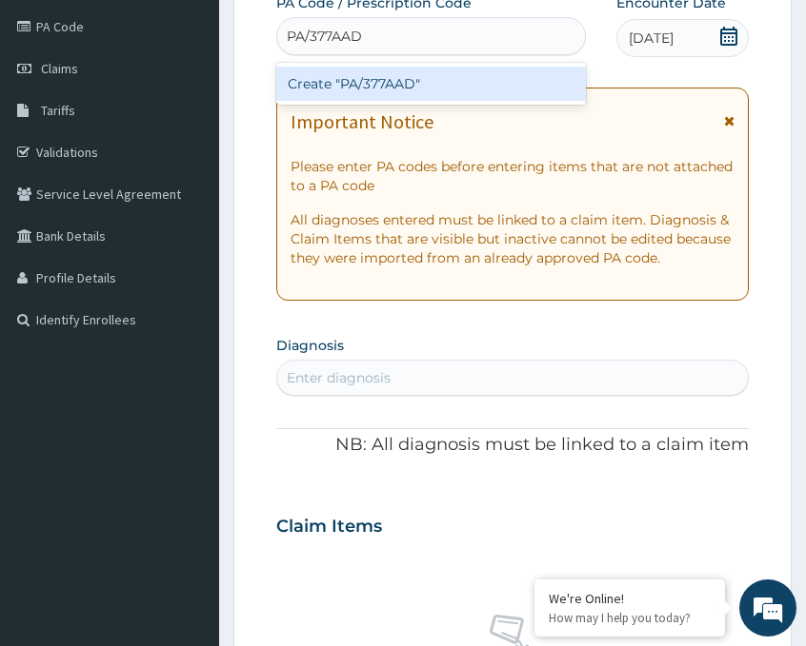
type input "PA/377AAD"
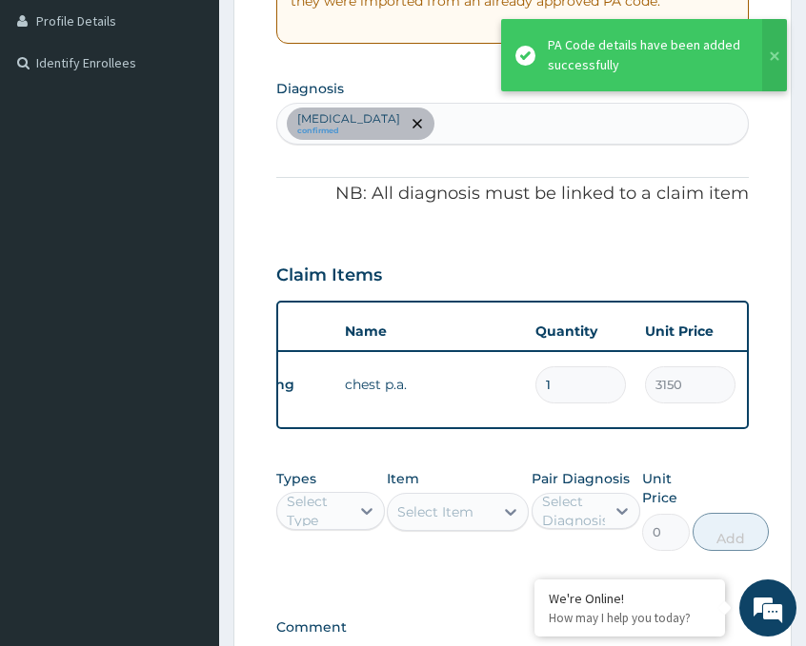
scroll to position [0, 120]
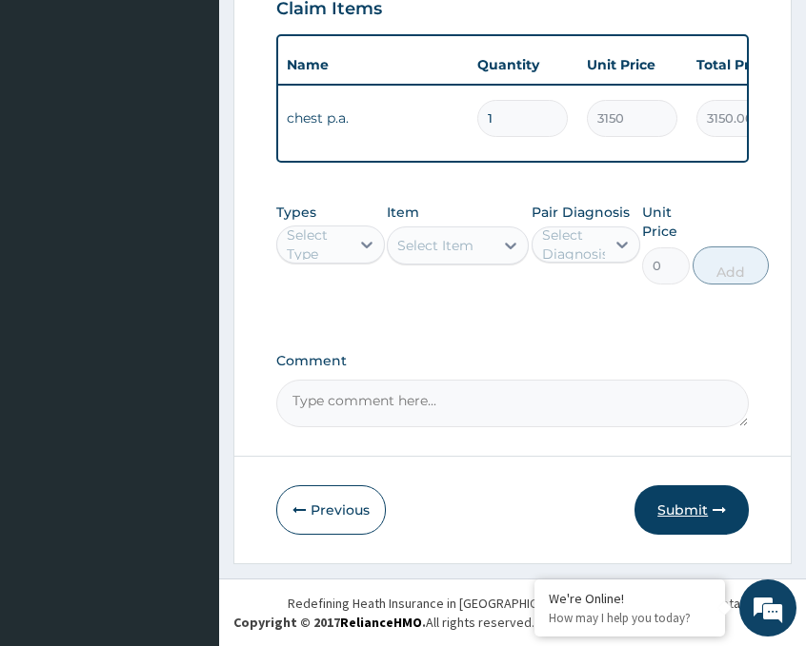
click at [702, 510] on button "Submit" at bounding box center [691, 511] width 114 height 50
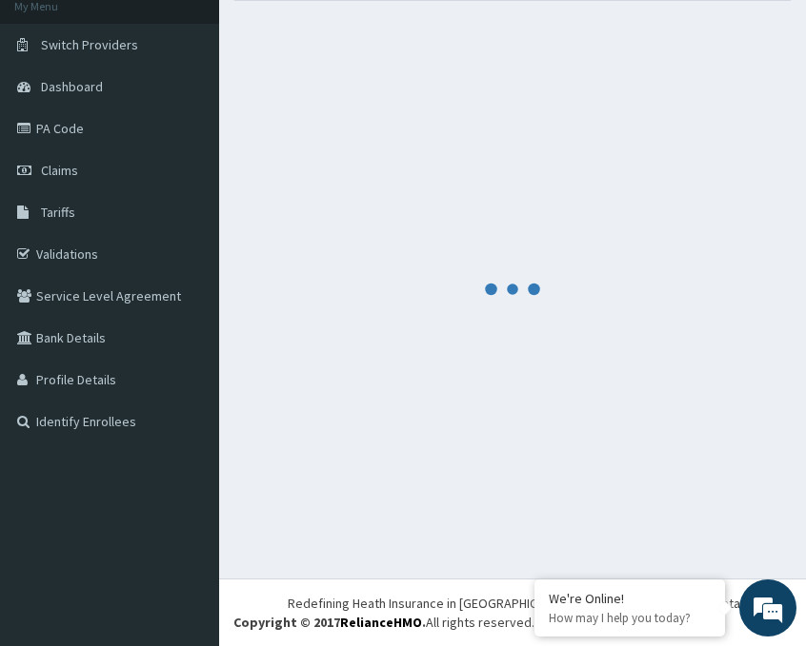
scroll to position [761, 0]
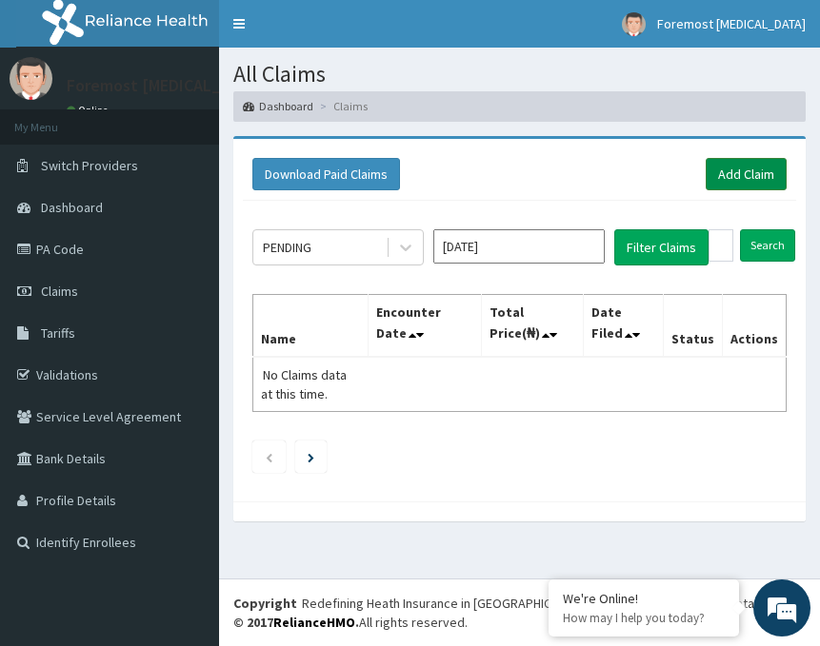
click at [745, 169] on link "Add Claim" at bounding box center [746, 174] width 81 height 32
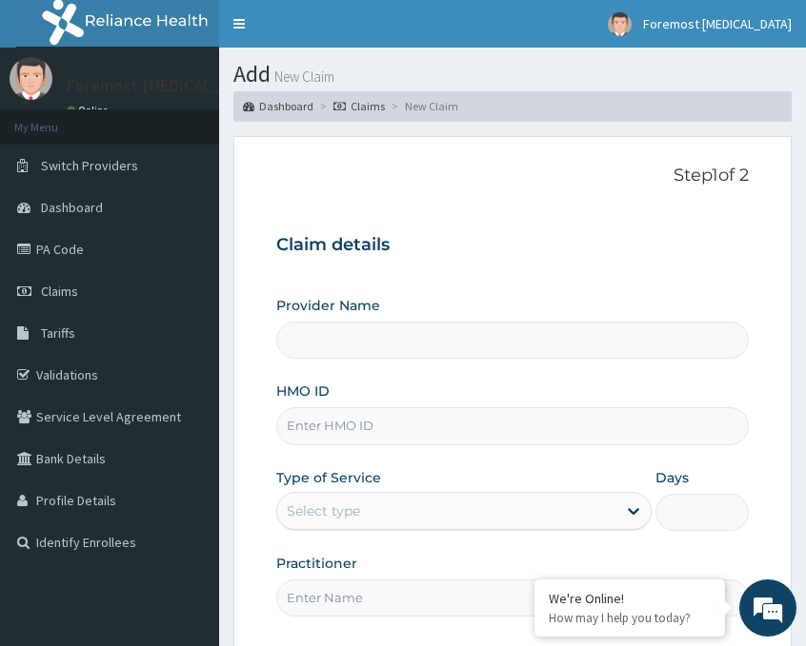
click at [323, 430] on input "HMO ID" at bounding box center [512, 426] width 472 height 37
type input "Foremost [MEDICAL_DATA]"
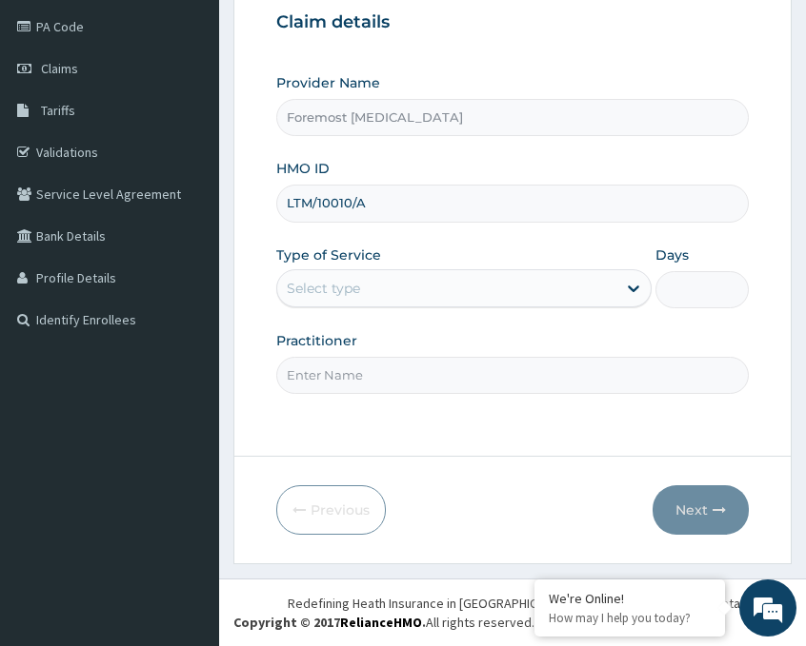
type input "LTM/10010/A"
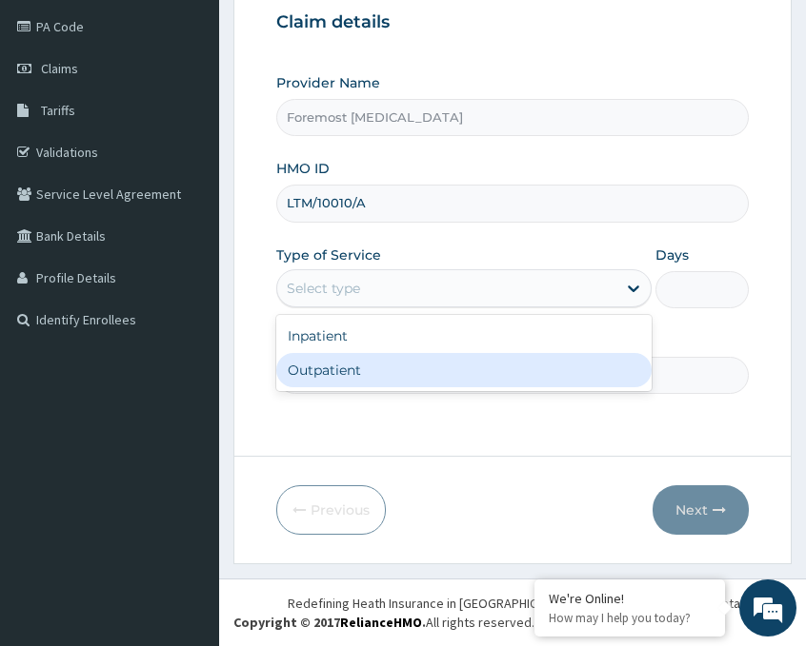
drag, startPoint x: 383, startPoint y: 299, endPoint x: 322, endPoint y: 387, distance: 106.7
click at [322, 308] on div "option Outpatient focused, 2 of 2. 2 results available. Use Up and Down to choo…" at bounding box center [463, 288] width 375 height 38
click at [322, 370] on div "Outpatient" at bounding box center [463, 370] width 375 height 34
type input "1"
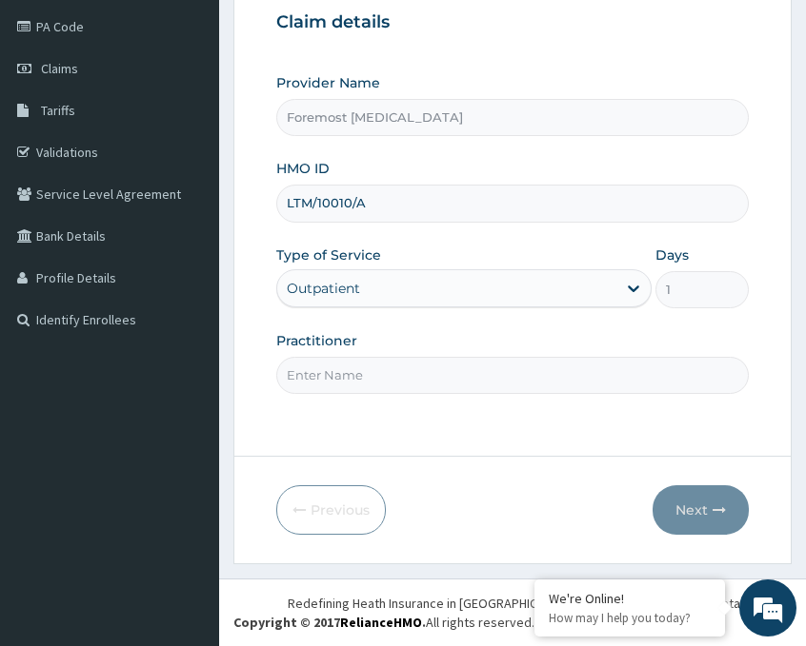
click at [368, 337] on div "Practitioner" at bounding box center [512, 362] width 472 height 63
click at [355, 370] on input "Practitioner" at bounding box center [512, 375] width 472 height 37
type input "NULL"
click at [693, 512] on button "Next" at bounding box center [700, 511] width 96 height 50
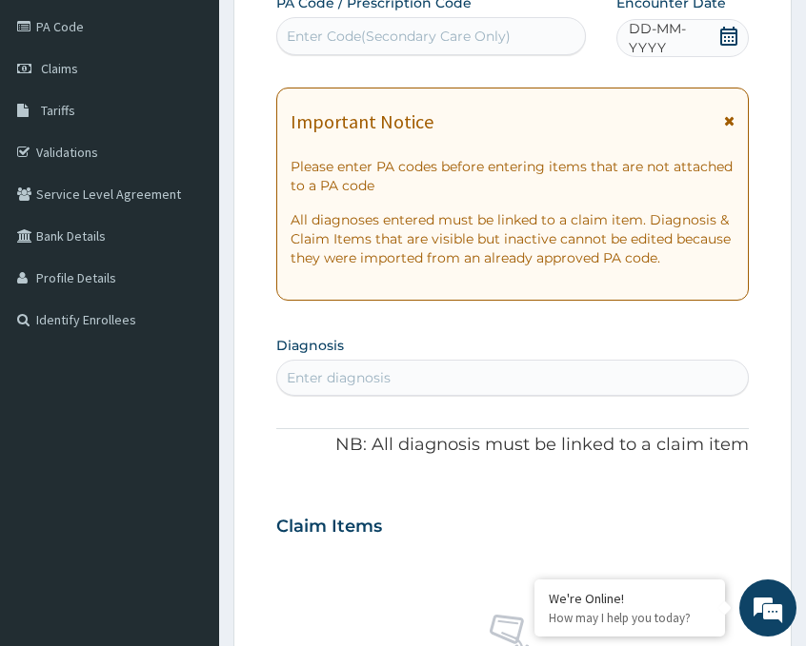
click at [659, 43] on span "DD-MM-YYYY" at bounding box center [672, 38] width 89 height 38
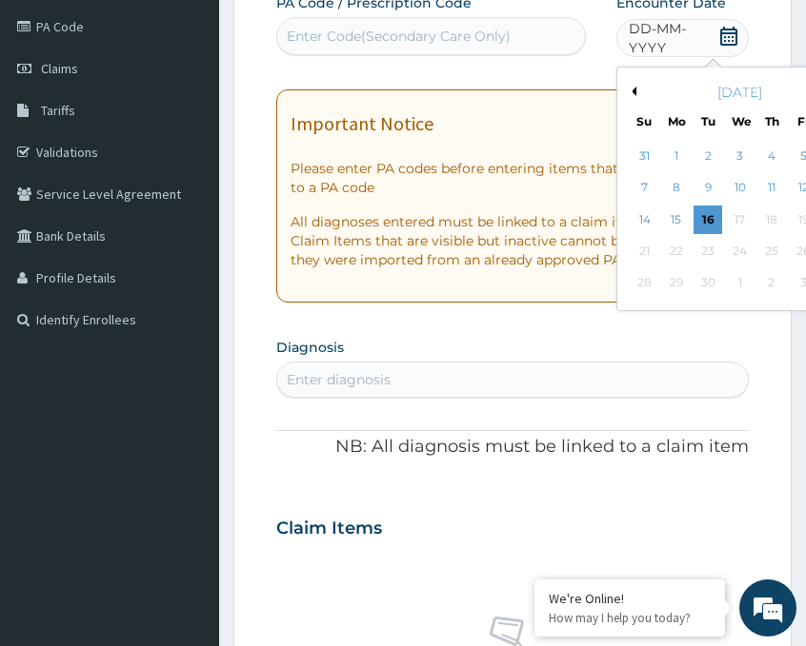
click at [633, 90] on button "Previous Month" at bounding box center [632, 92] width 10 height 10
click at [797, 256] on div "22" at bounding box center [802, 251] width 29 height 29
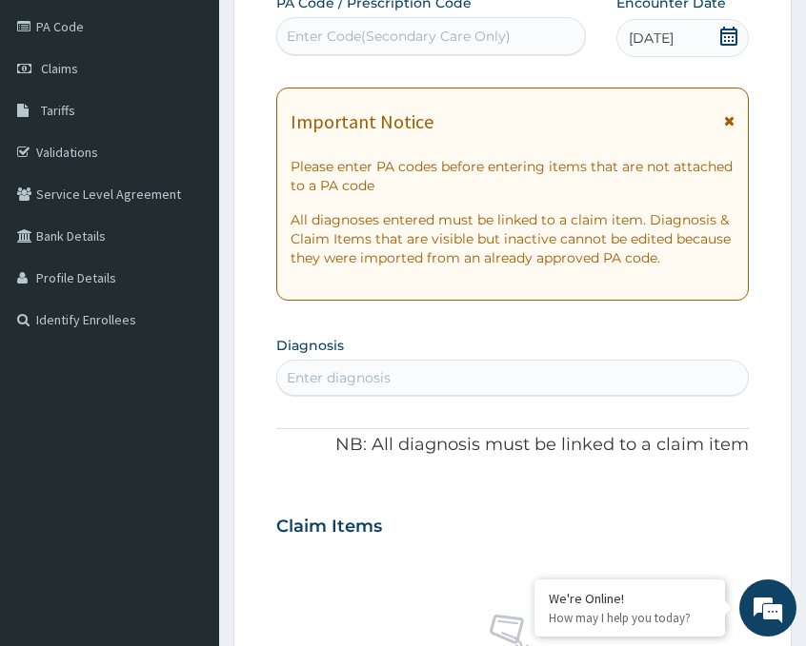
click at [407, 40] on div "Enter Code(Secondary Care Only)" at bounding box center [399, 36] width 224 height 19
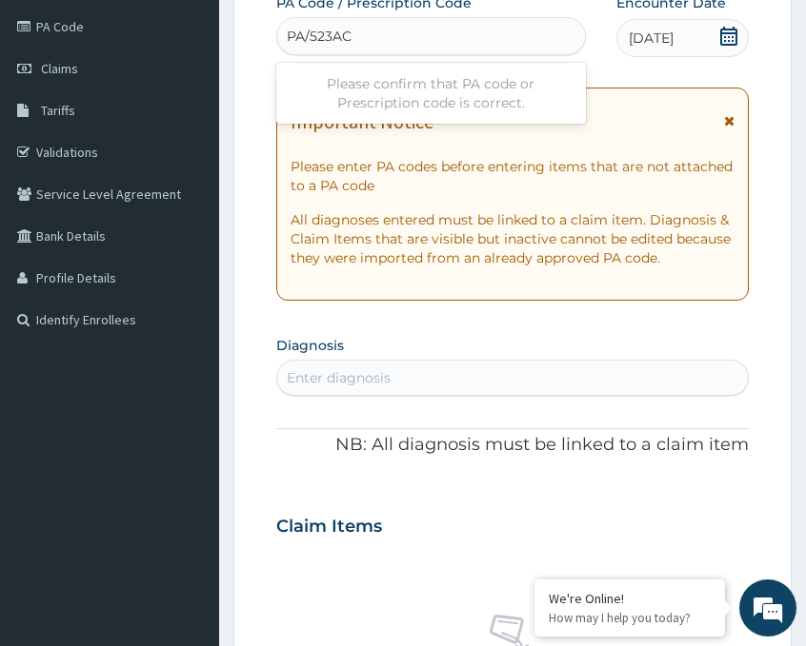
type input "PA/523AC4"
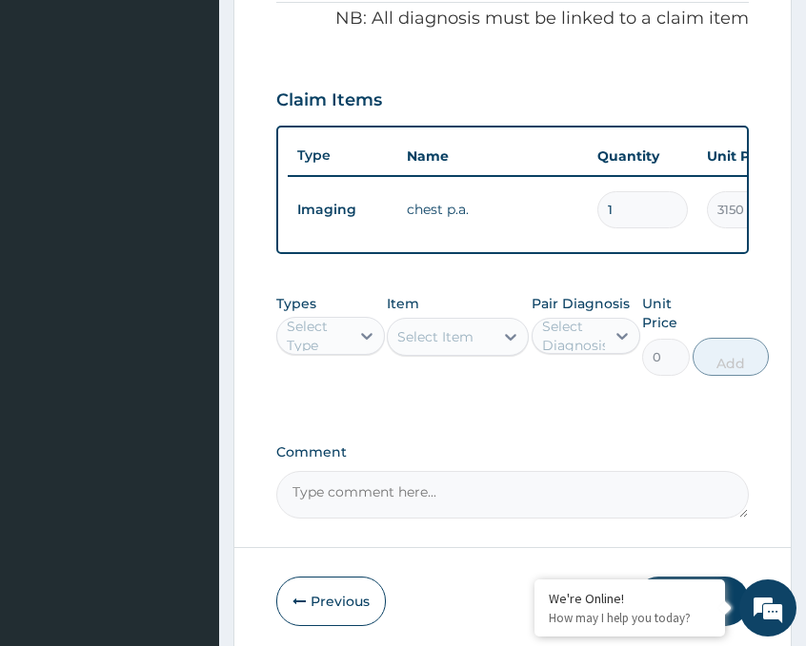
scroll to position [683, 0]
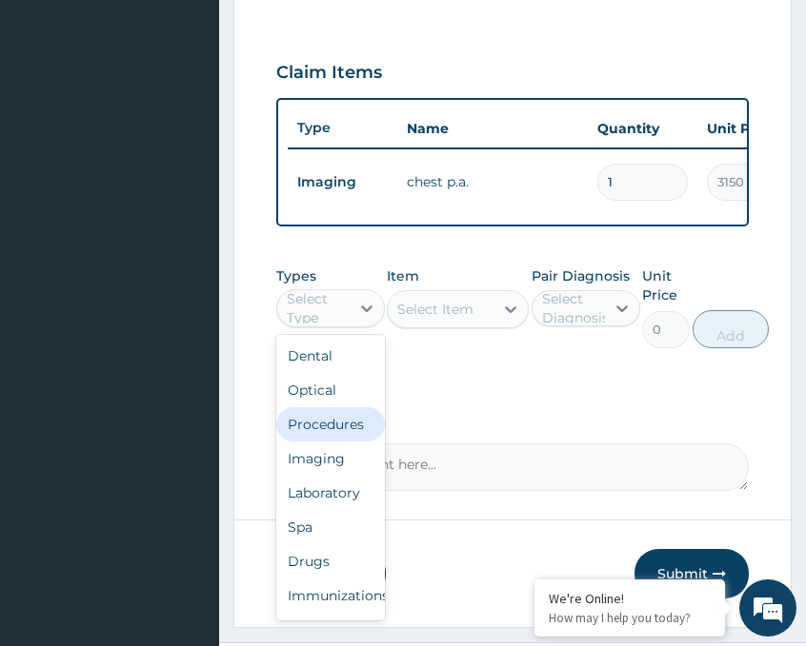
drag, startPoint x: 335, startPoint y: 324, endPoint x: 327, endPoint y: 455, distance: 131.7
click at [327, 328] on div "option Procedures focused, 3 of 10. 10 results available. Use Up and Down to ch…" at bounding box center [330, 308] width 109 height 38
click at [320, 472] on div "Imaging" at bounding box center [330, 459] width 109 height 34
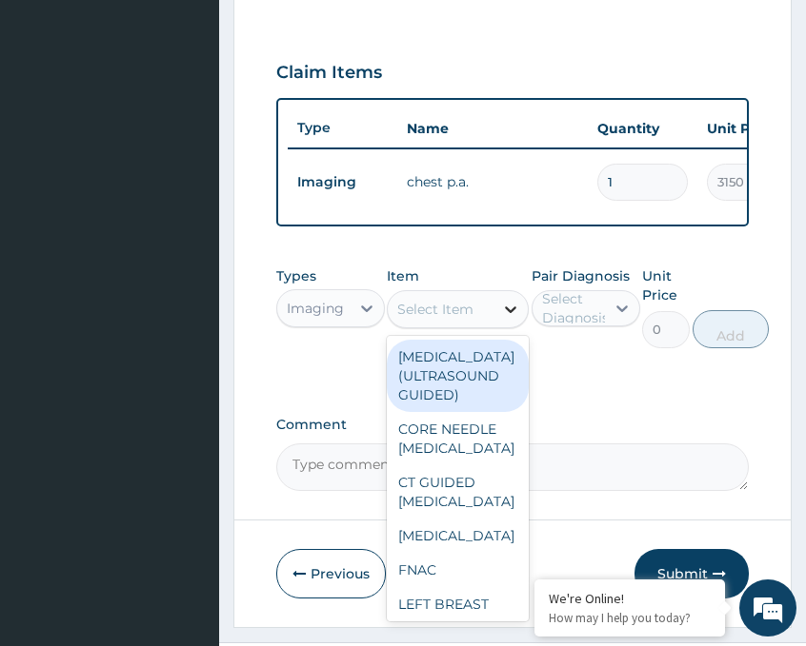
click at [505, 319] on icon at bounding box center [510, 309] width 19 height 19
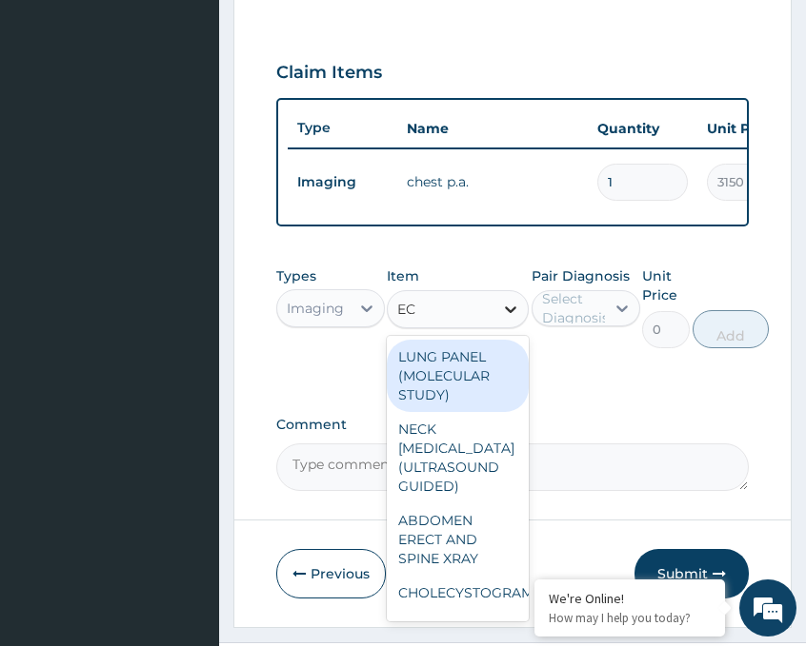
type input "ECG"
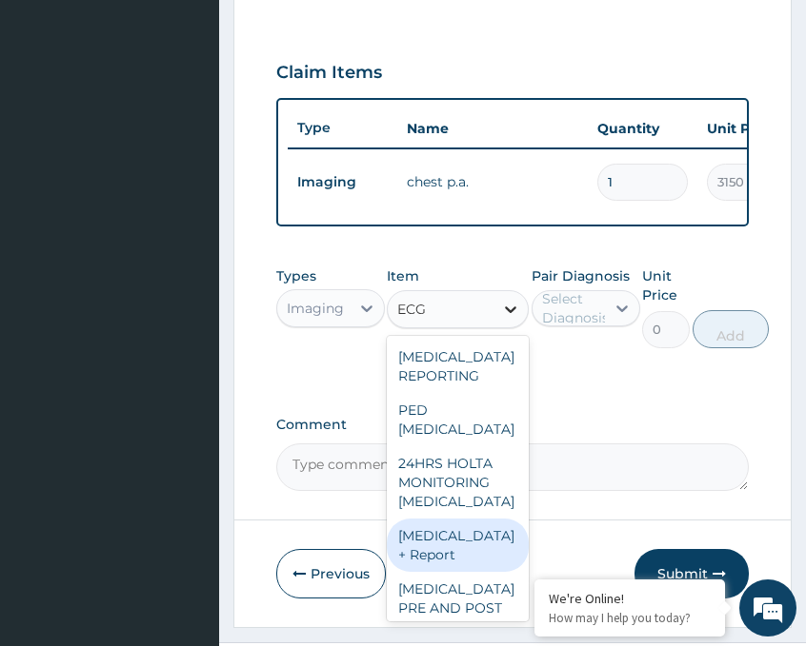
type input "6230"
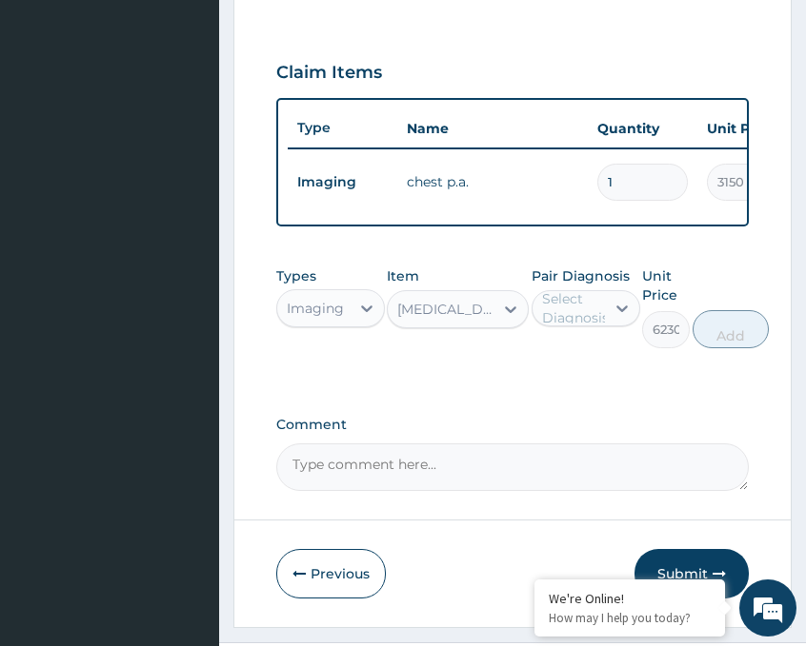
click at [584, 323] on div "Select Diagnosis" at bounding box center [575, 308] width 67 height 38
click at [569, 365] on label "Hypertensive urgency" at bounding box center [606, 355] width 86 height 19
checkbox input "true"
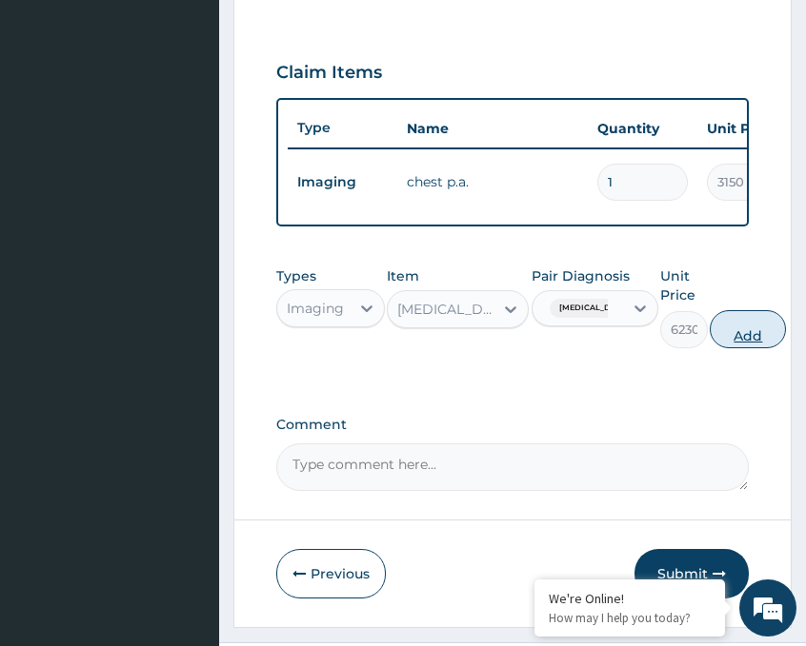
click at [750, 344] on button "Add" at bounding box center [747, 329] width 76 height 38
type input "0"
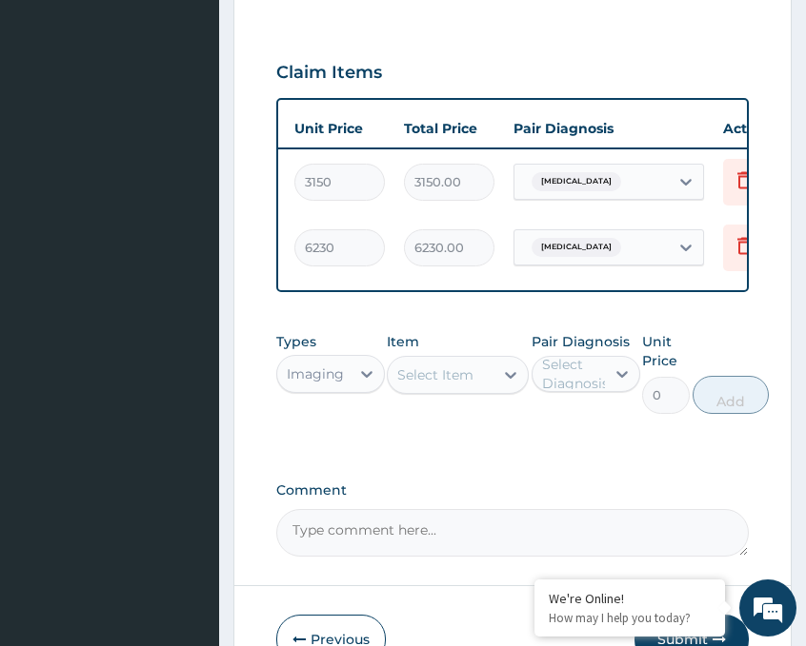
scroll to position [0, 484]
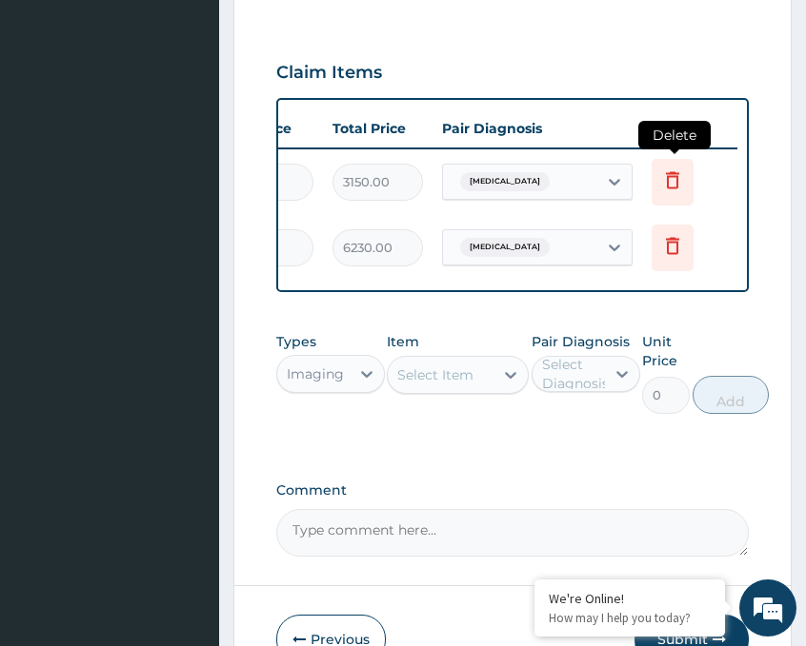
click at [683, 183] on icon at bounding box center [672, 180] width 23 height 23
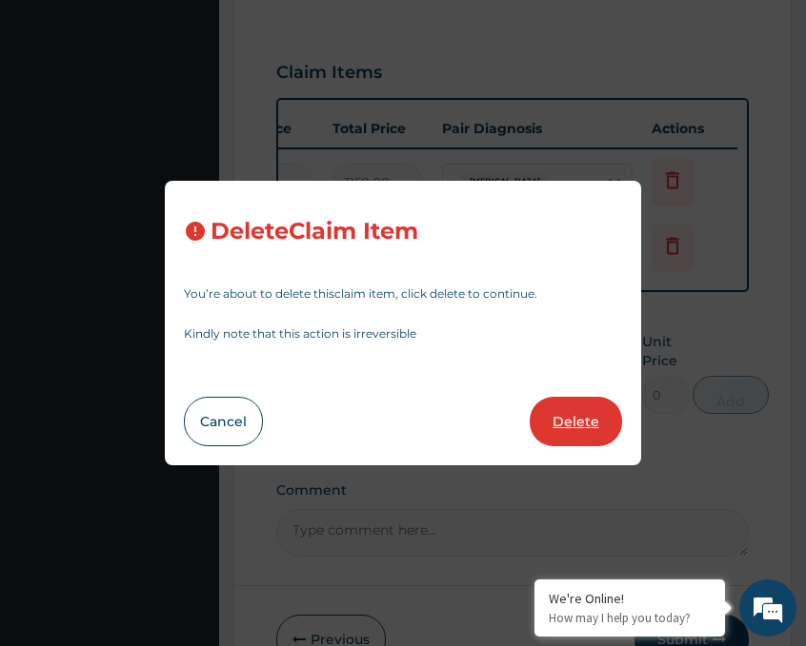
click at [576, 426] on button "Delete" at bounding box center [575, 422] width 92 height 50
type input "6230"
type input "6230.00"
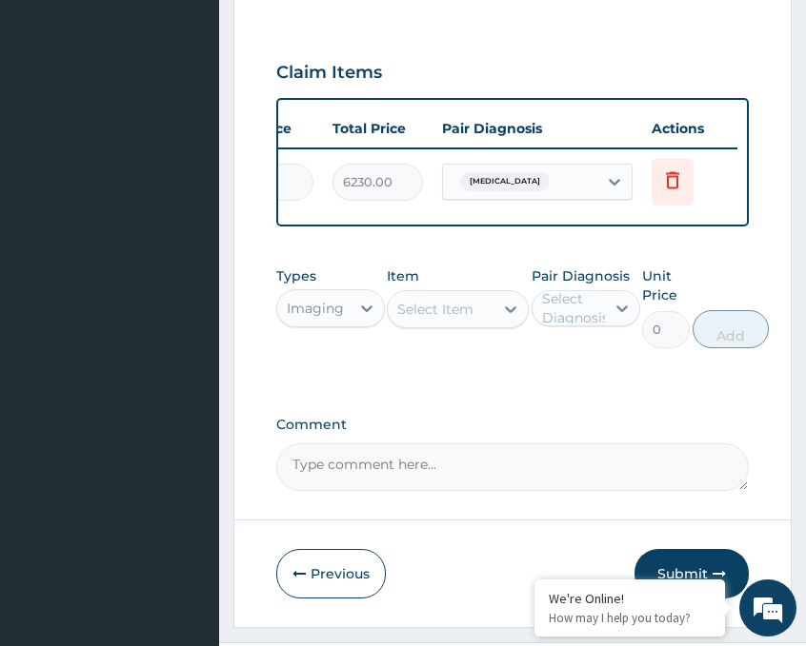
scroll to position [761, 0]
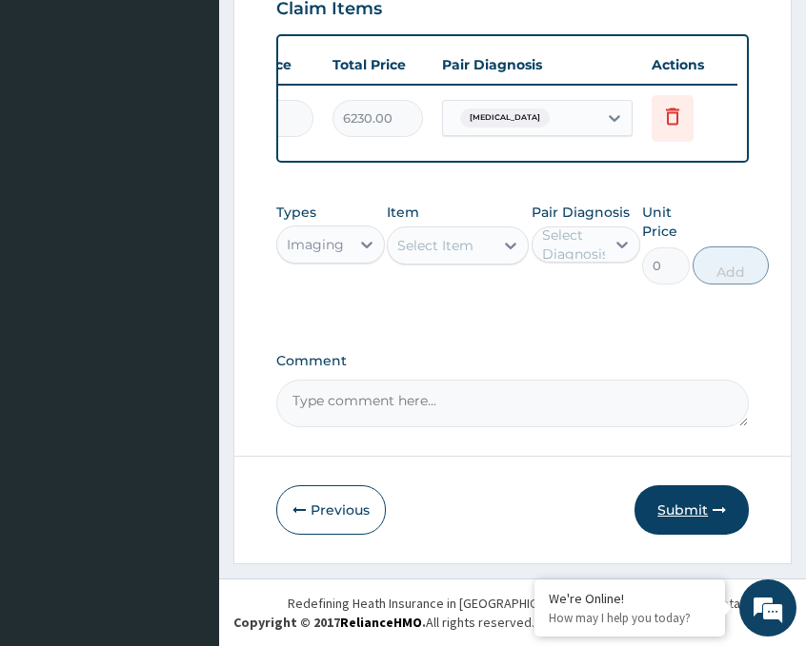
click at [699, 495] on button "Submit" at bounding box center [691, 511] width 114 height 50
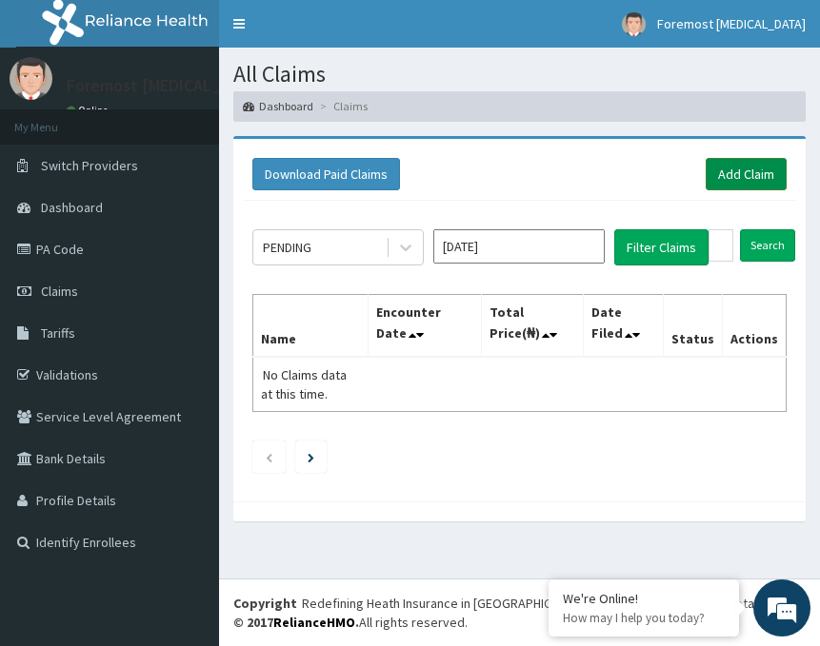
click at [736, 181] on link "Add Claim" at bounding box center [746, 174] width 81 height 32
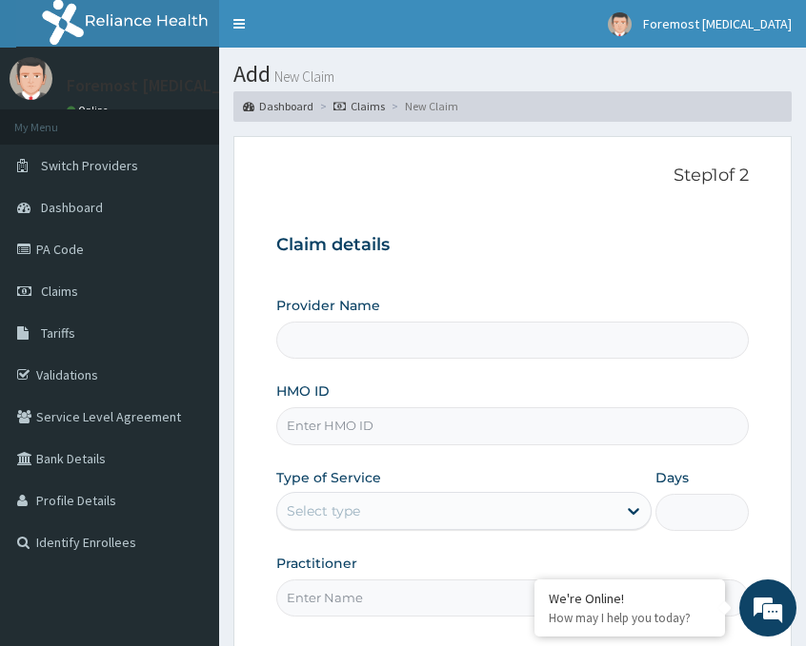
click at [368, 418] on input "HMO ID" at bounding box center [512, 426] width 472 height 37
type input "AGO/10092/"
type input "Foremost [MEDICAL_DATA]"
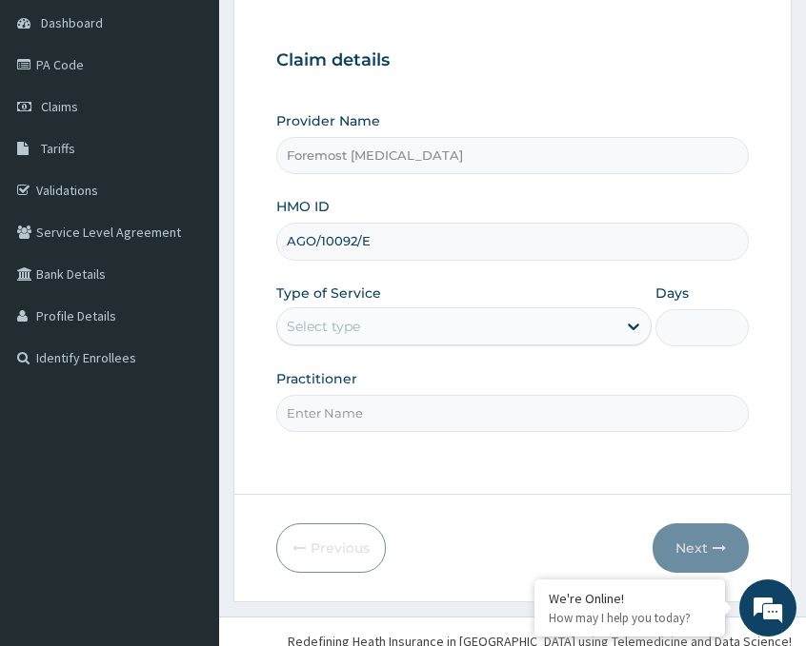
scroll to position [223, 0]
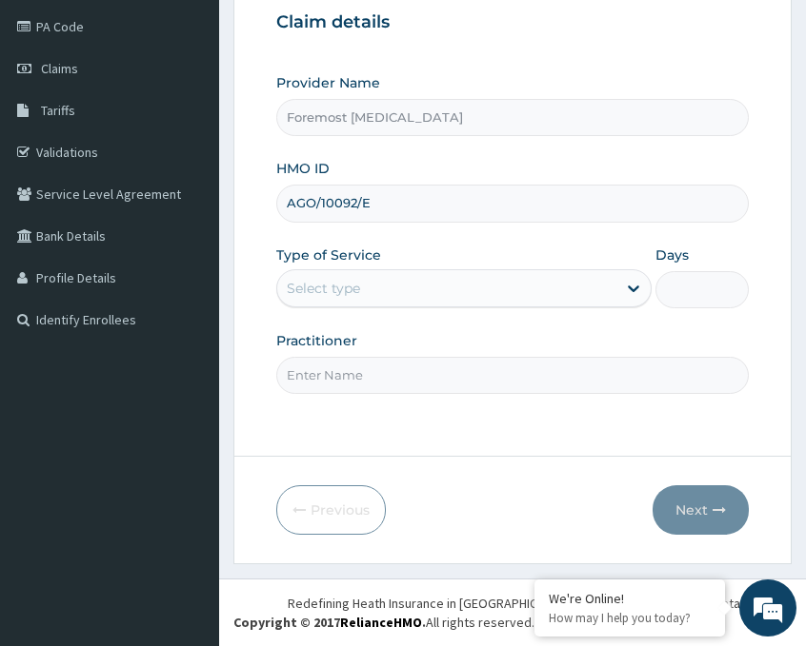
type input "AGO/10092/E"
click at [469, 302] on div "Select type" at bounding box center [446, 288] width 339 height 30
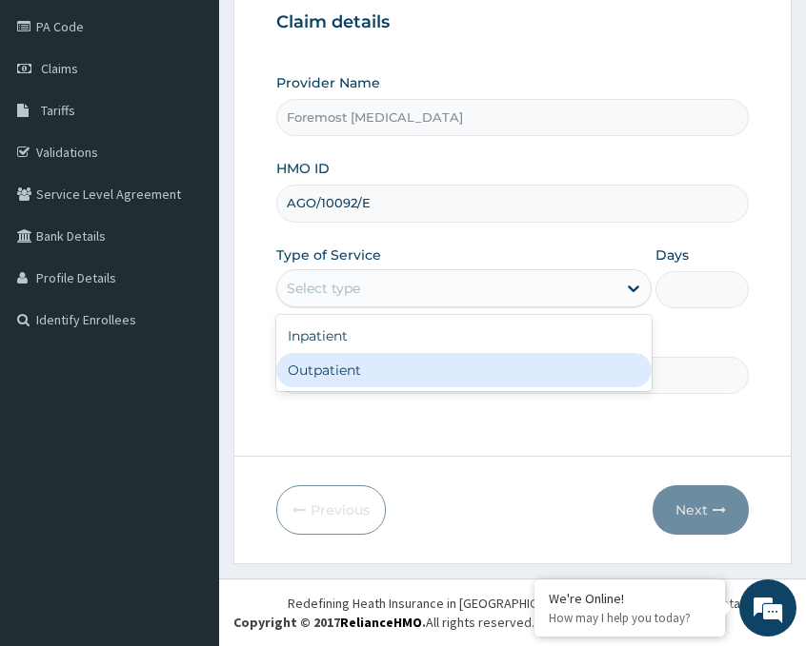
click at [393, 360] on div "Outpatient" at bounding box center [463, 370] width 375 height 34
type input "1"
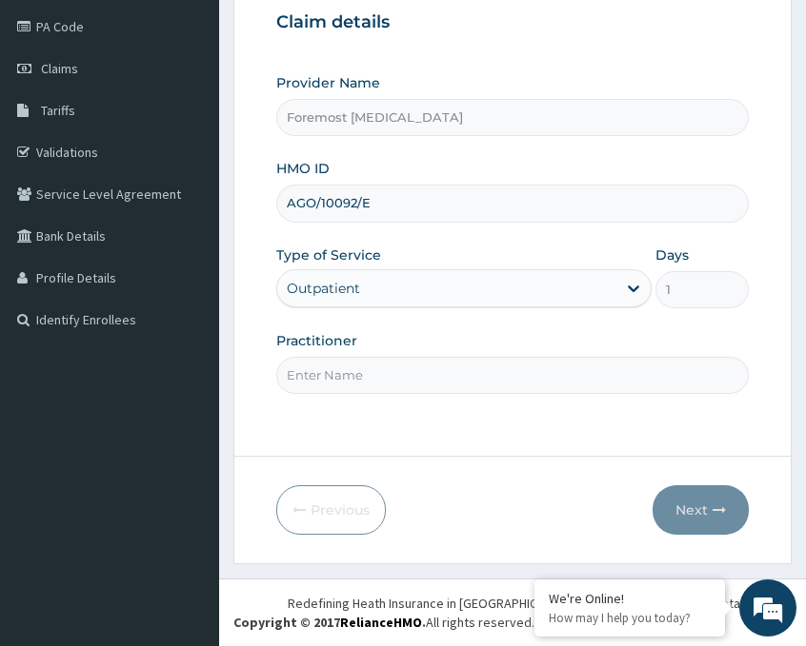
click at [371, 364] on input "Practitioner" at bounding box center [512, 375] width 472 height 37
type input "NULL"
click at [688, 506] on button "Next" at bounding box center [700, 511] width 96 height 50
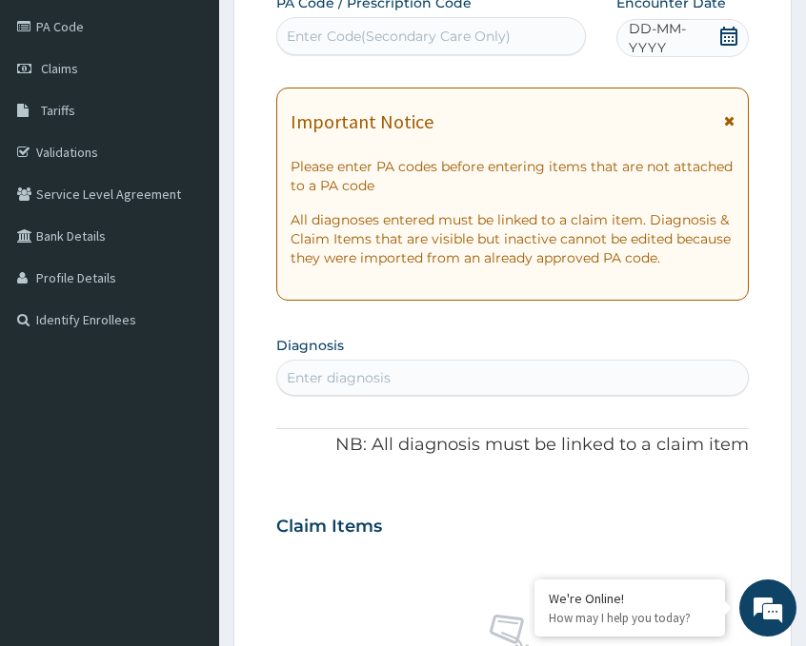
click at [658, 30] on span "DD-MM-YYYY" at bounding box center [672, 38] width 89 height 38
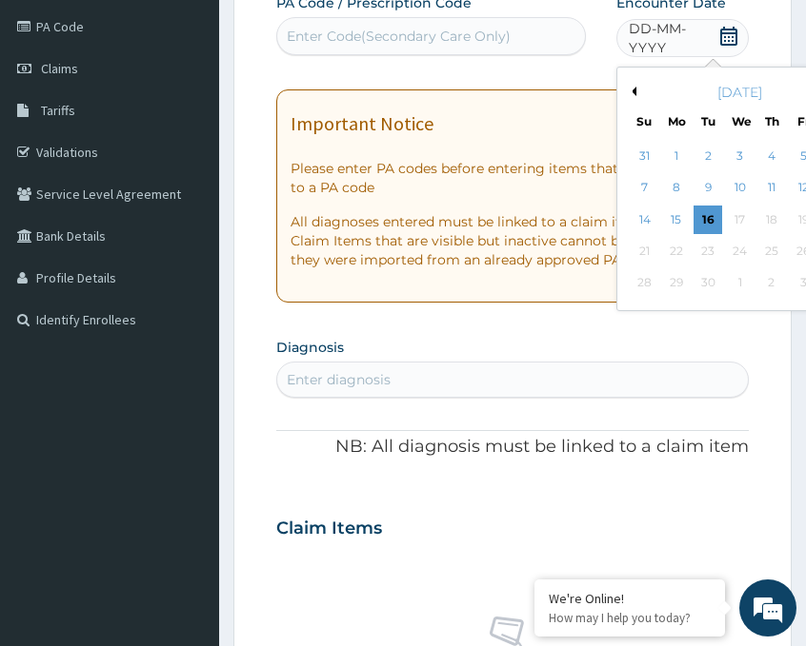
click at [633, 91] on button "Previous Month" at bounding box center [632, 92] width 10 height 10
click at [795, 249] on div "22" at bounding box center [802, 251] width 29 height 29
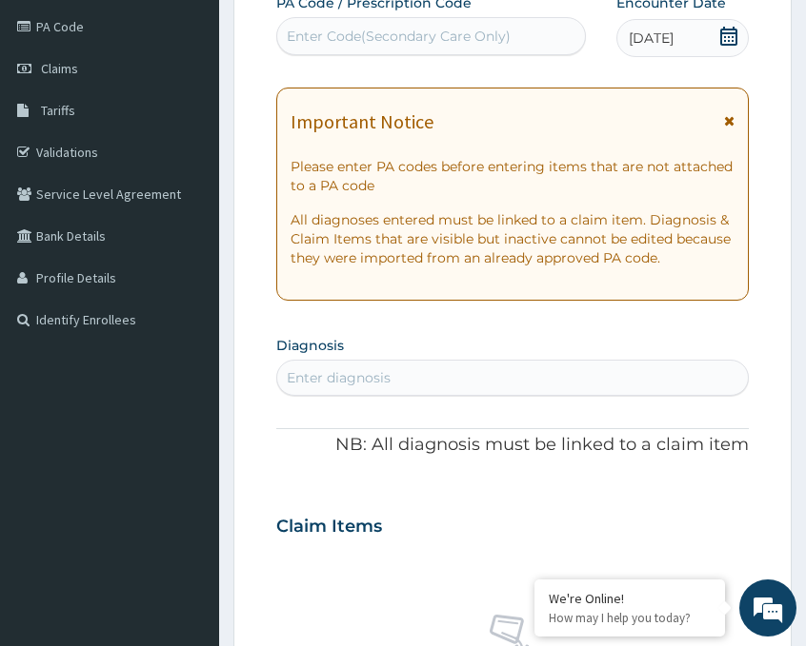
click at [468, 37] on div "Enter Code(Secondary Care Only)" at bounding box center [399, 36] width 224 height 19
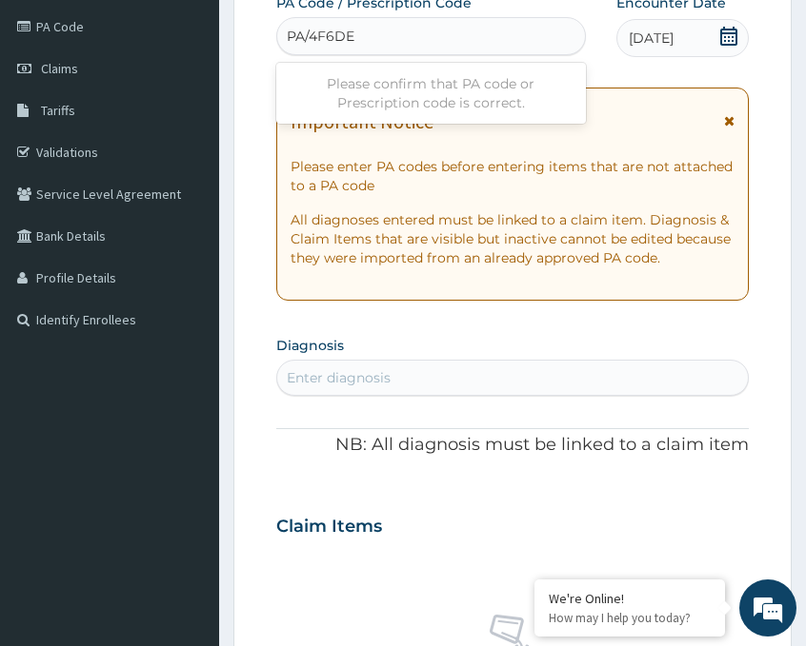
type input "PA/4F6DEA"
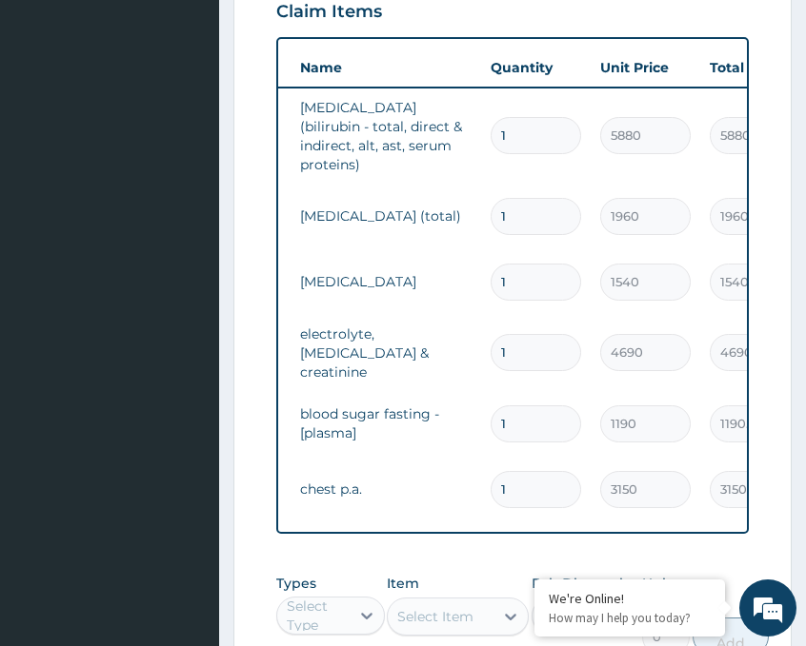
scroll to position [741, 0]
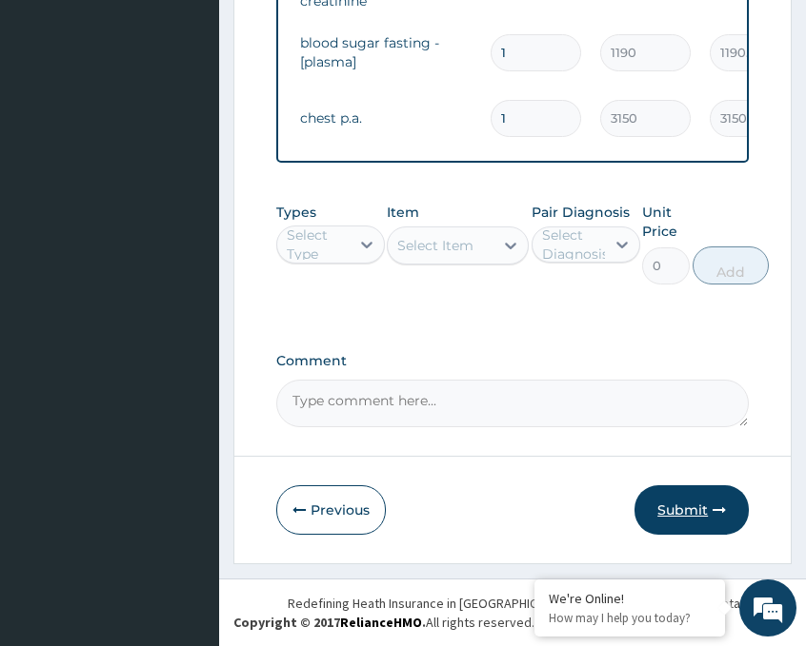
click at [694, 510] on button "Submit" at bounding box center [691, 511] width 114 height 50
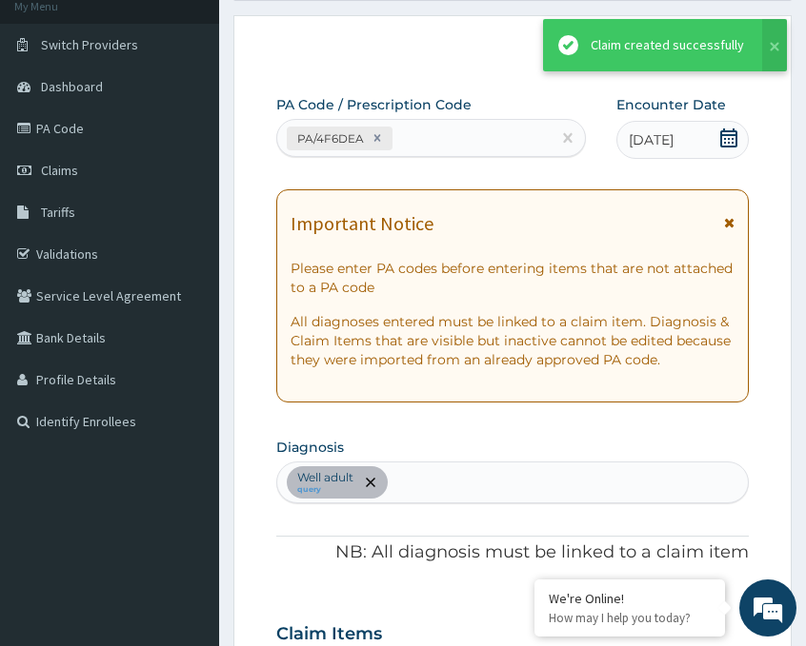
scroll to position [1119, 0]
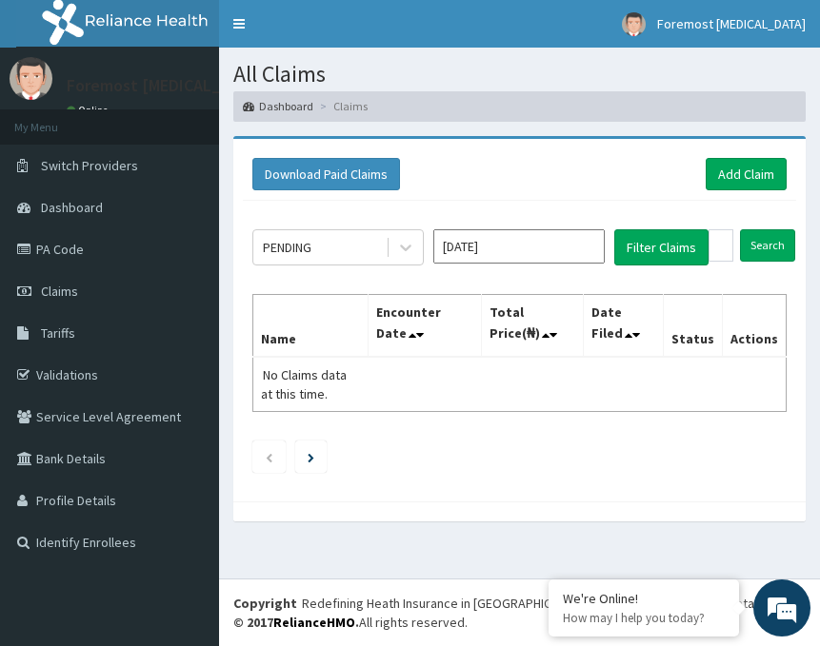
click at [726, 197] on div "Download Paid Claims Add Claim" at bounding box center [519, 175] width 553 height 52
click at [781, 154] on div "Download Paid Claims Add Claim" at bounding box center [519, 175] width 553 height 52
click at [754, 169] on link "Add Claim" at bounding box center [746, 174] width 81 height 32
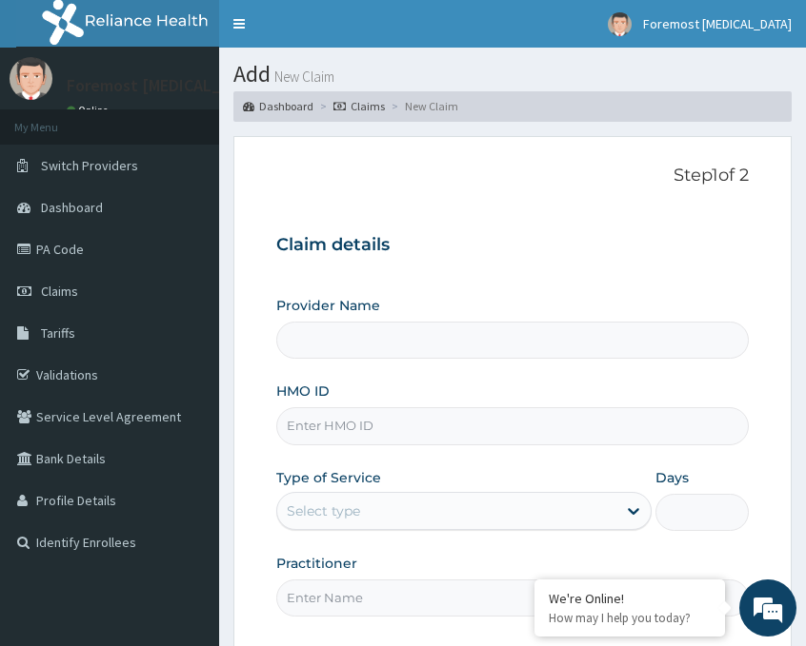
type input "Foremost [MEDICAL_DATA]"
click at [408, 432] on input "HMO ID" at bounding box center [512, 426] width 472 height 37
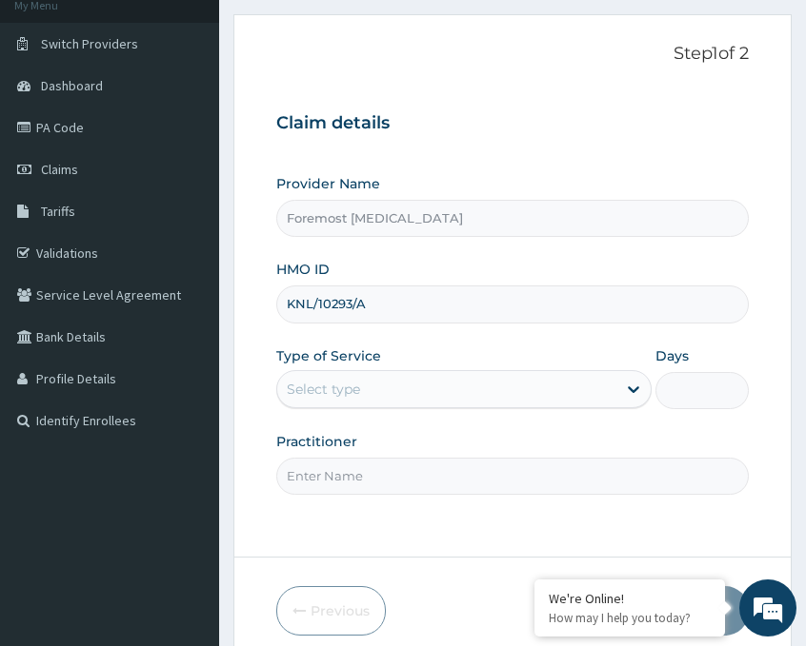
scroll to position [223, 0]
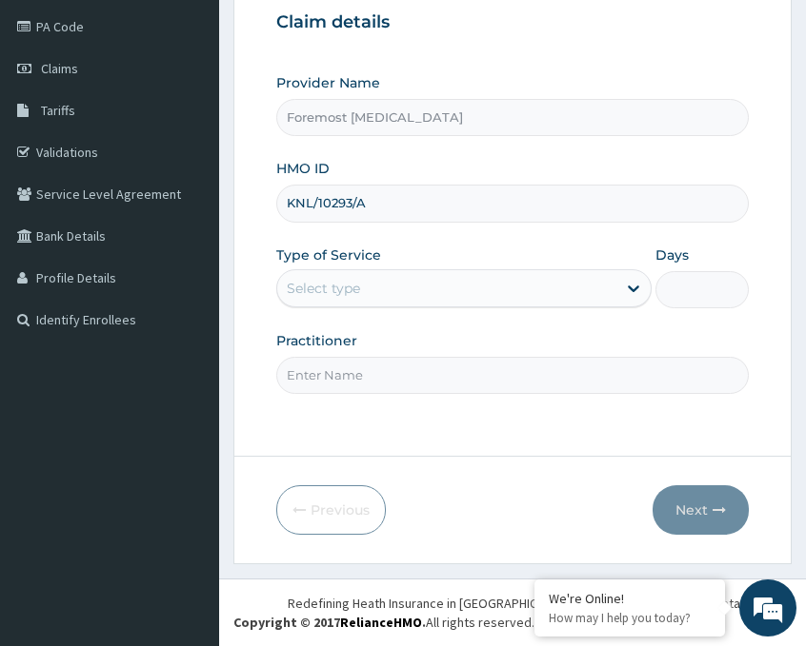
type input "KNL/10293/A"
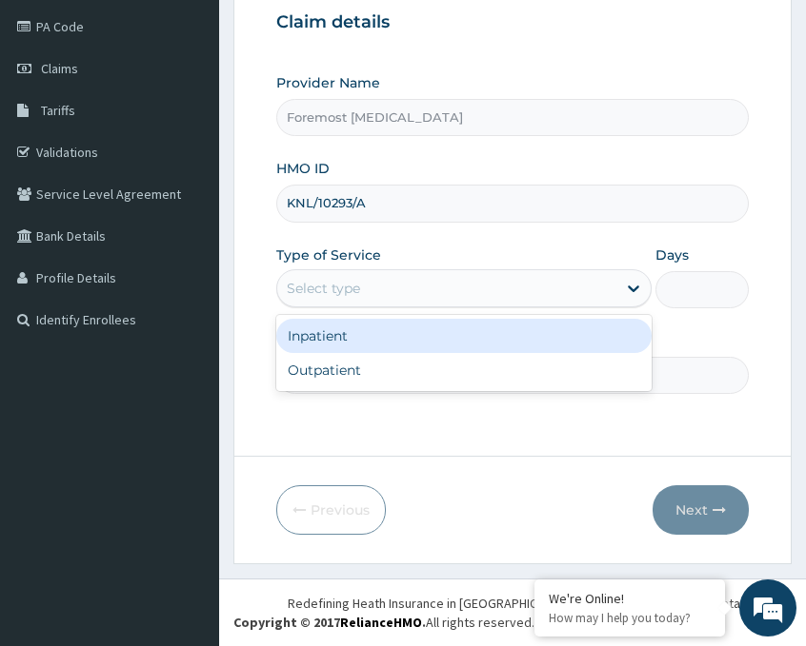
click at [440, 293] on div "Select type" at bounding box center [446, 288] width 339 height 30
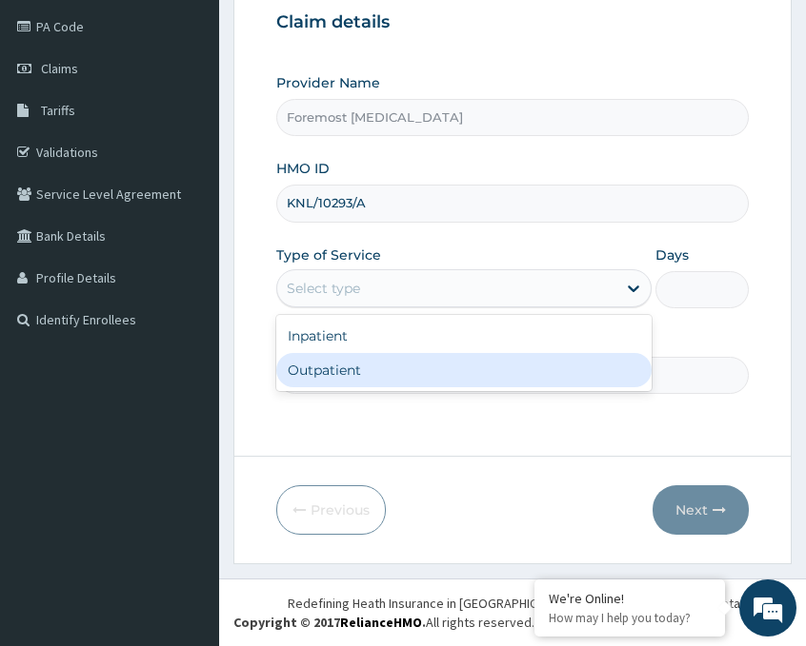
click at [377, 363] on div "Outpatient" at bounding box center [463, 370] width 375 height 34
type input "1"
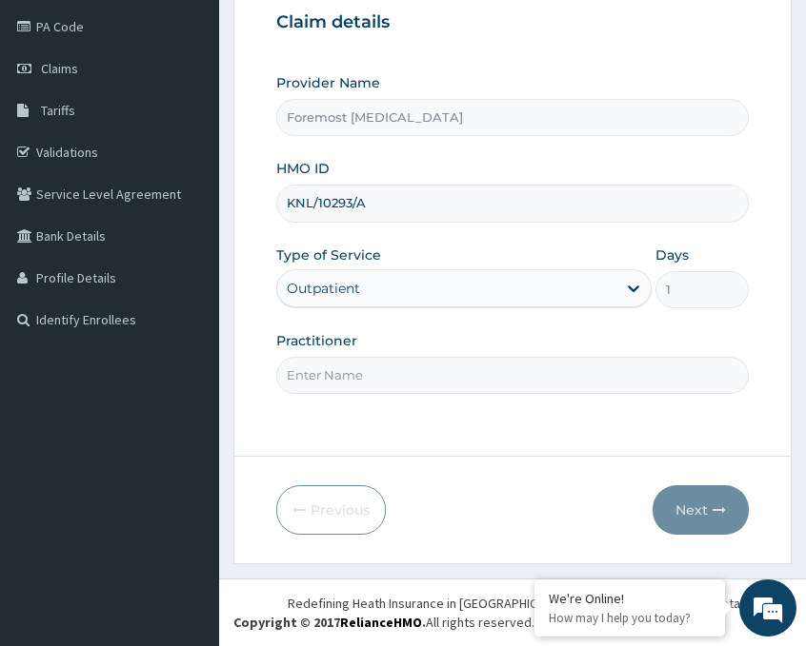
click at [332, 377] on input "Practitioner" at bounding box center [512, 375] width 472 height 37
type input "NULL"
click at [681, 500] on button "Next" at bounding box center [700, 511] width 96 height 50
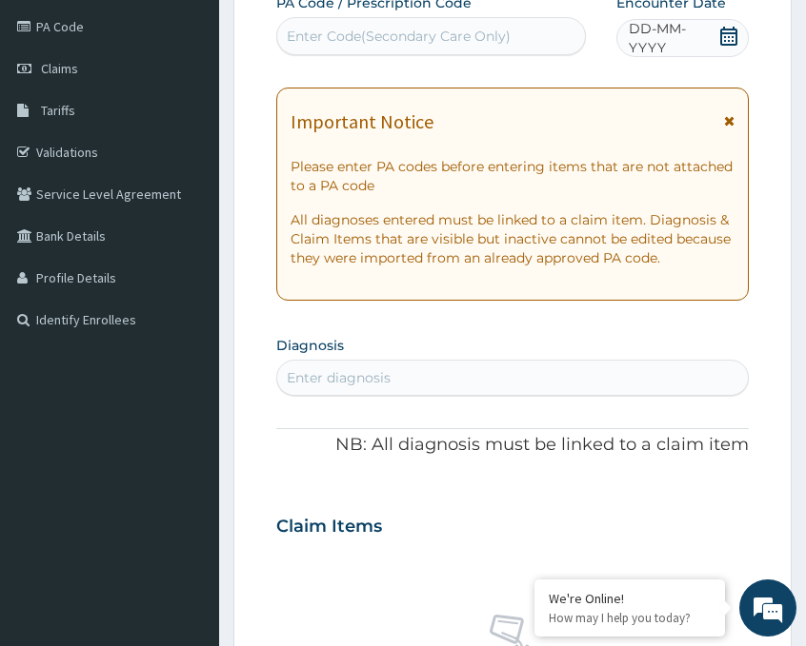
click at [660, 42] on span "DD-MM-YYYY" at bounding box center [672, 38] width 89 height 38
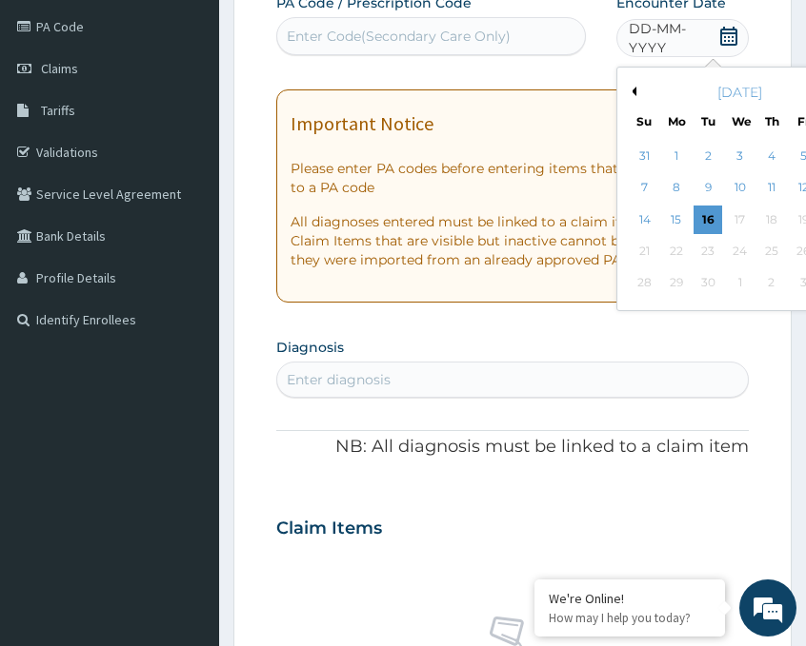
click at [633, 90] on button "Previous Month" at bounding box center [632, 92] width 10 height 10
click at [792, 249] on div "22" at bounding box center [802, 251] width 29 height 29
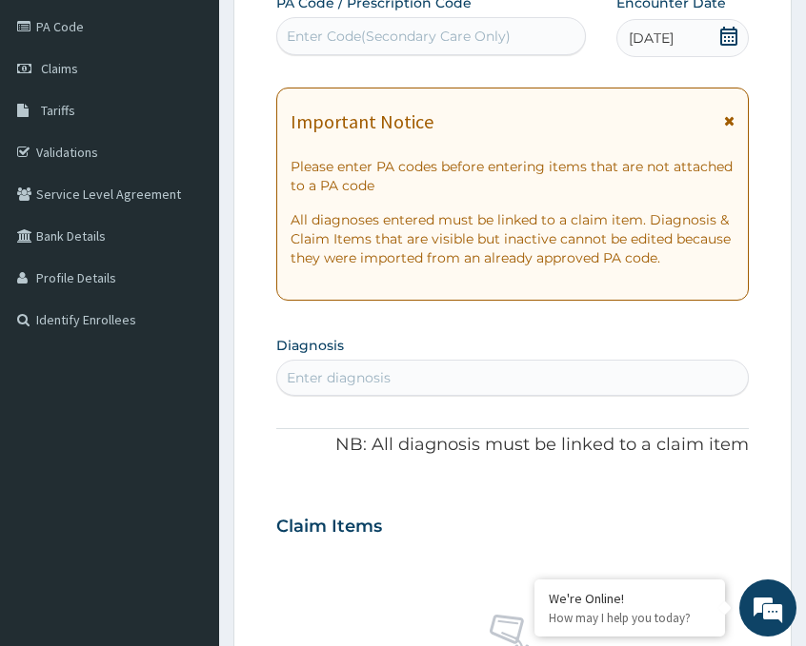
click at [454, 27] on div "Enter Code(Secondary Care Only)" at bounding box center [399, 36] width 224 height 19
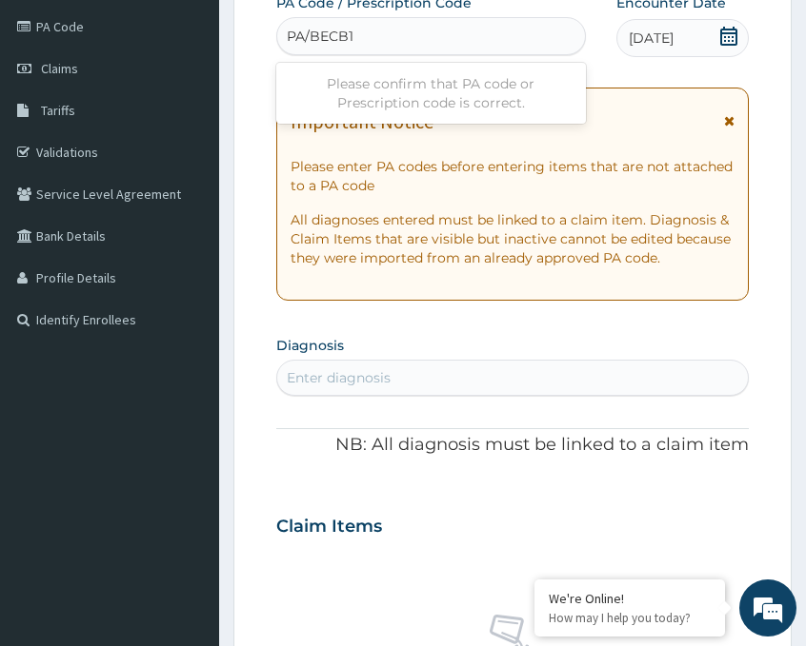
type input "PA/BECB1C"
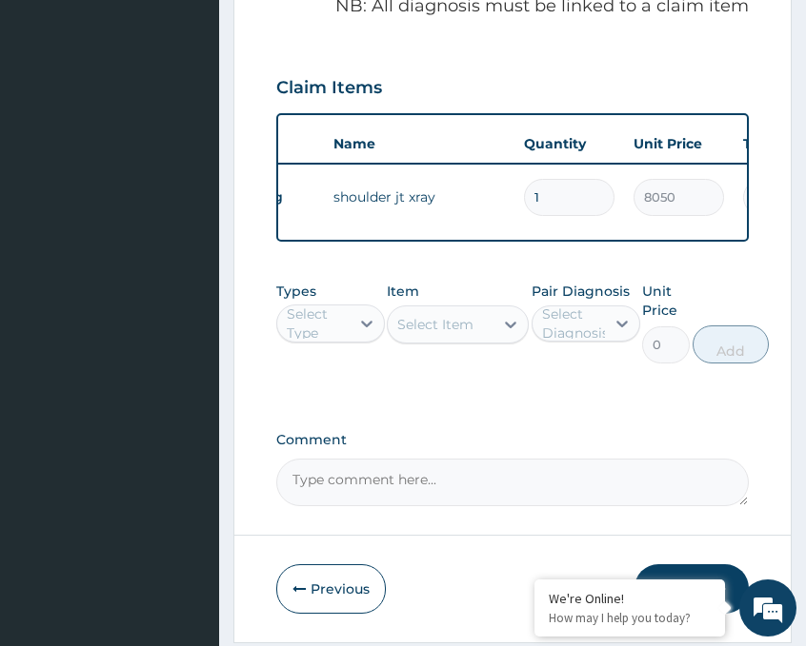
scroll to position [761, 0]
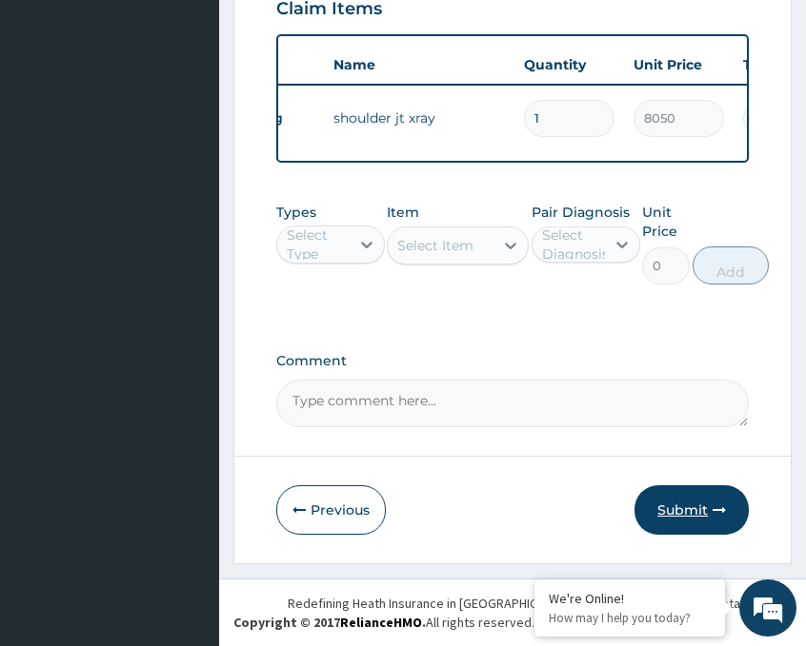
click at [686, 524] on button "Submit" at bounding box center [691, 511] width 114 height 50
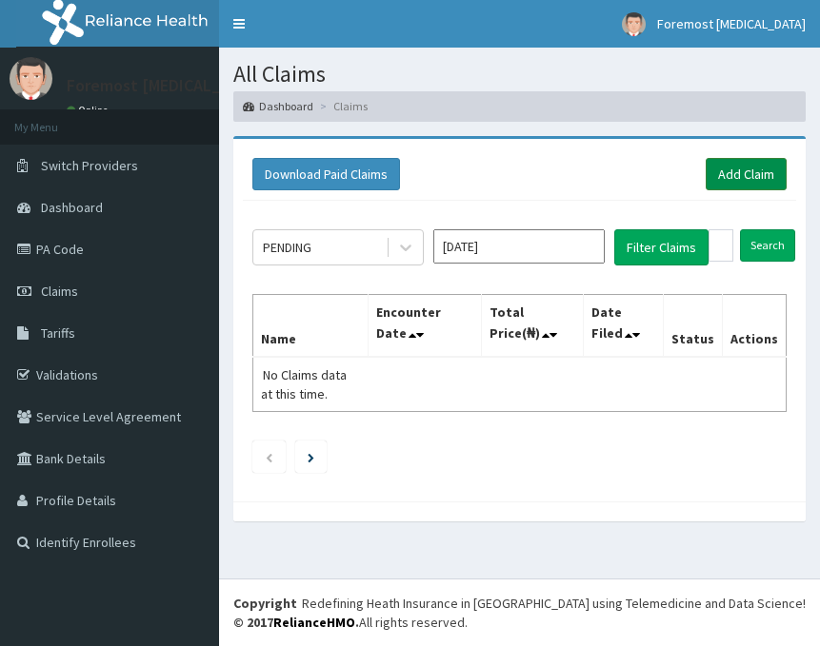
click at [736, 180] on link "Add Claim" at bounding box center [746, 174] width 81 height 32
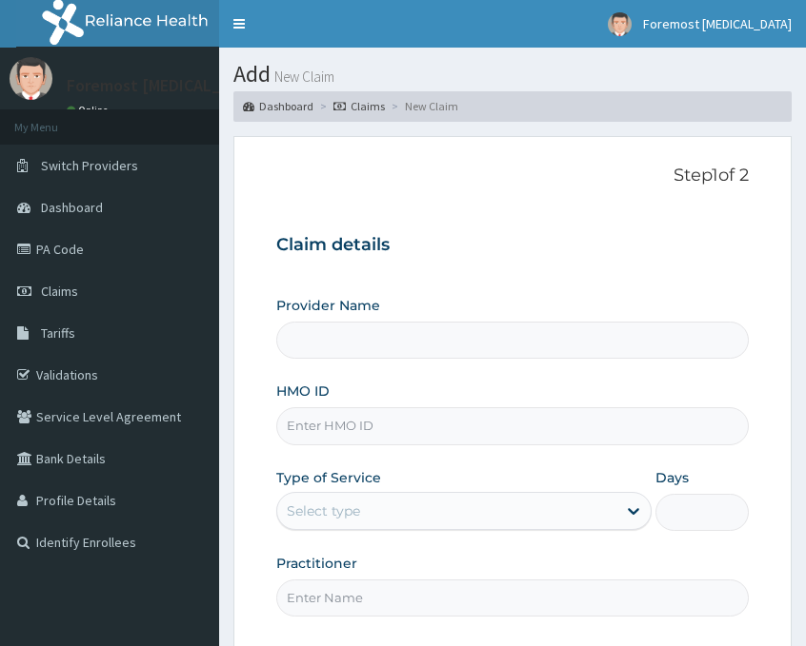
click at [318, 424] on input "HMO ID" at bounding box center [512, 426] width 472 height 37
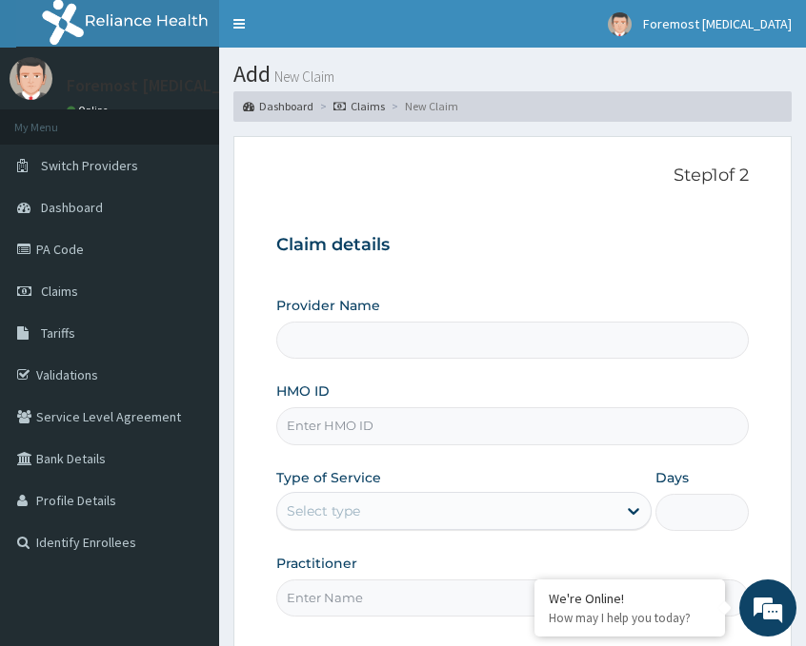
type input "Foremost [MEDICAL_DATA]"
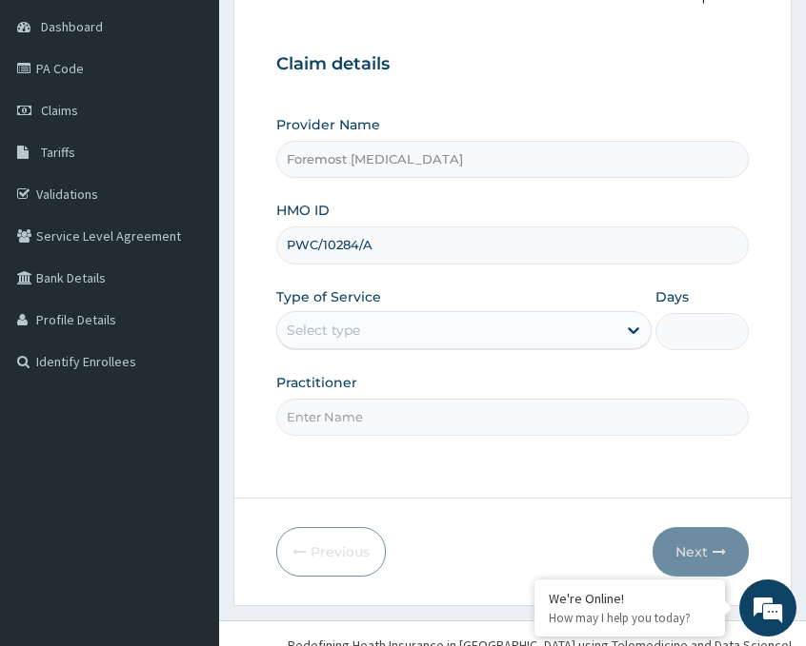
scroll to position [223, 0]
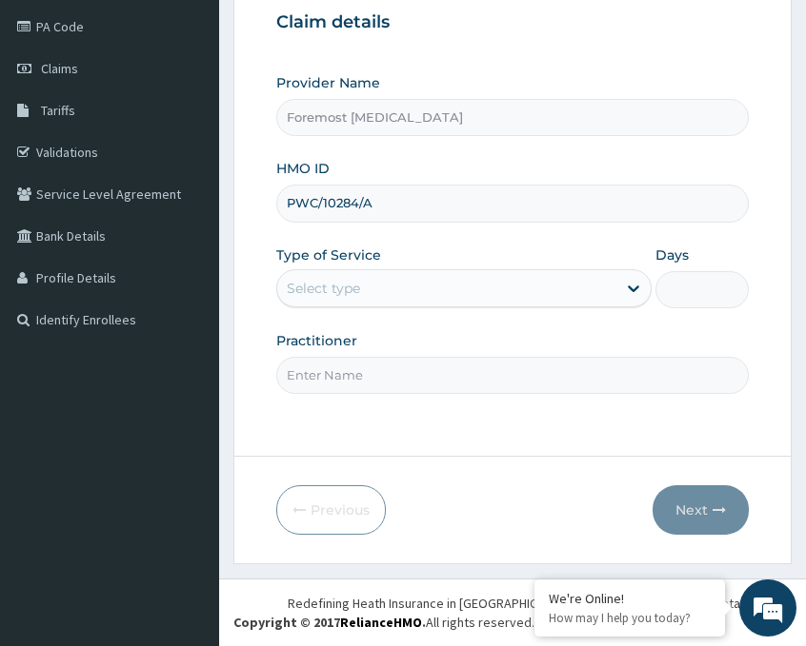
type input "PWC/10284/A"
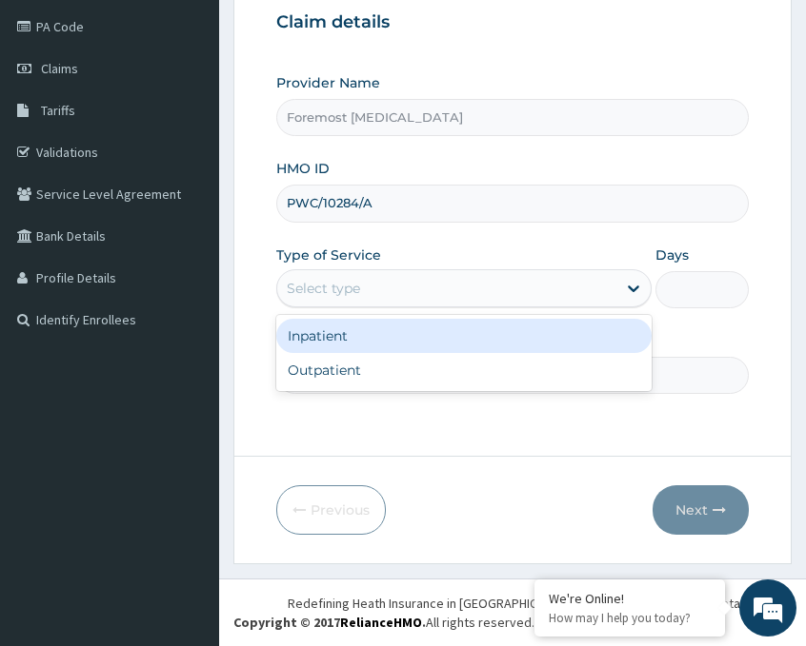
drag, startPoint x: 368, startPoint y: 290, endPoint x: 347, endPoint y: 365, distance: 77.2
click at [347, 308] on div "option Inpatient focused, 1 of 2. 2 results available. Use Up and Down to choos…" at bounding box center [463, 288] width 375 height 38
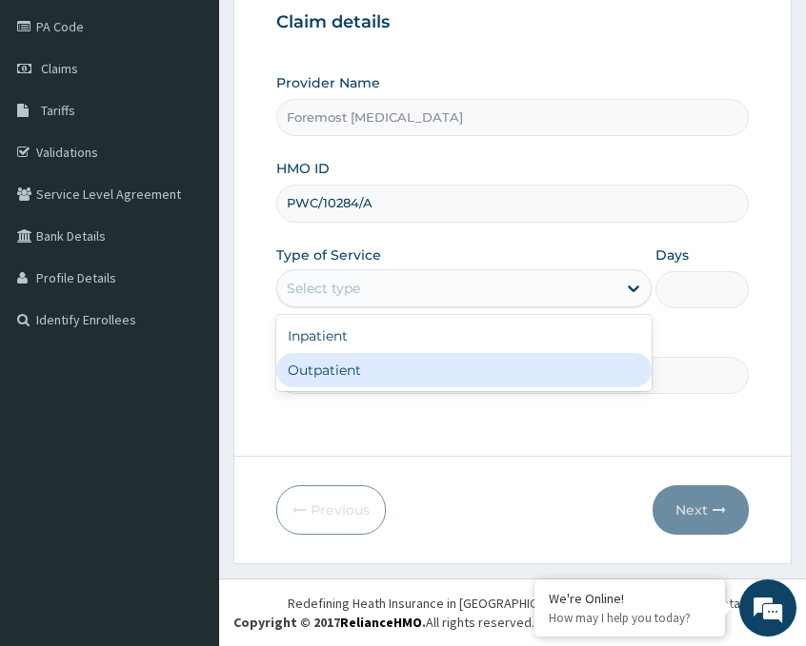
click at [347, 365] on div "Outpatient" at bounding box center [463, 370] width 375 height 34
type input "1"
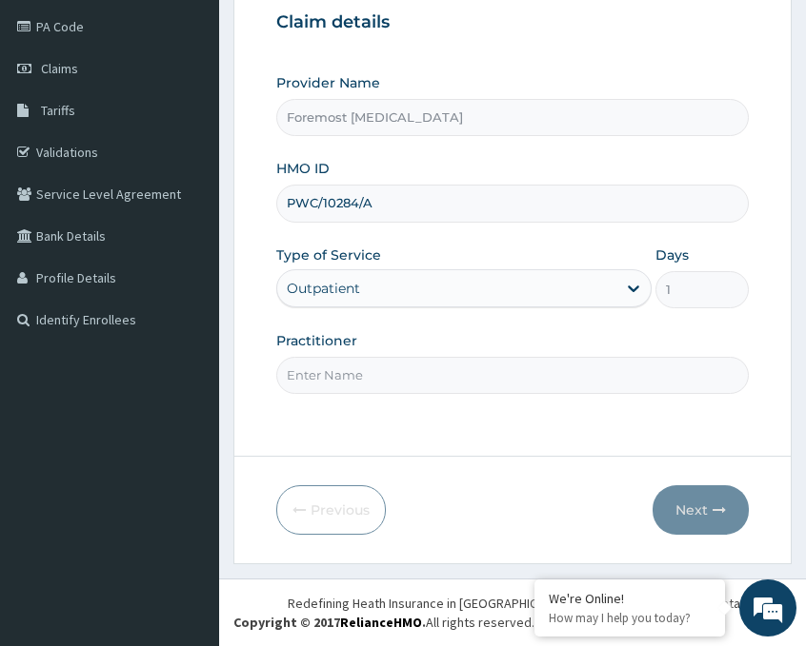
click at [347, 365] on input "Practitioner" at bounding box center [512, 375] width 472 height 37
type input "NULL"
click at [709, 509] on button "Next" at bounding box center [700, 511] width 96 height 50
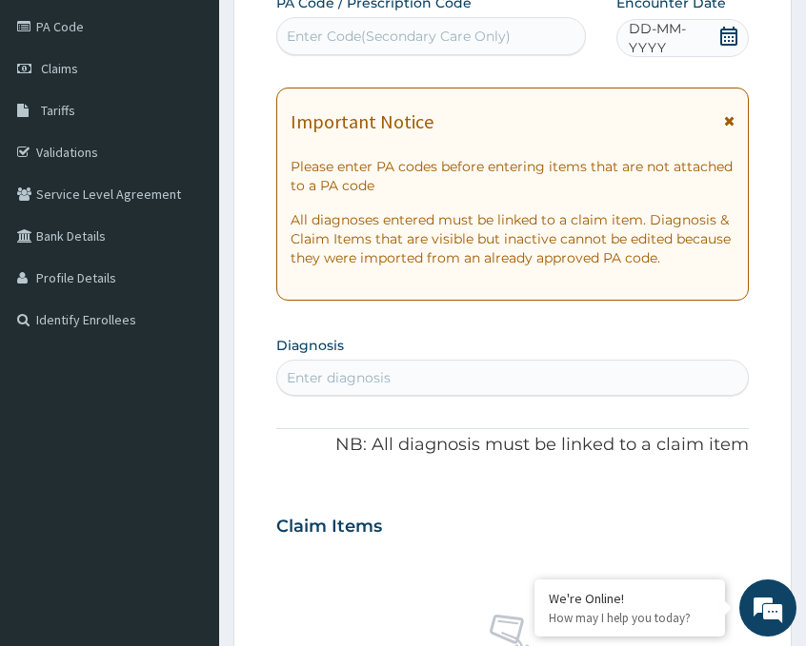
click at [654, 38] on span "DD-MM-YYYY" at bounding box center [672, 38] width 89 height 38
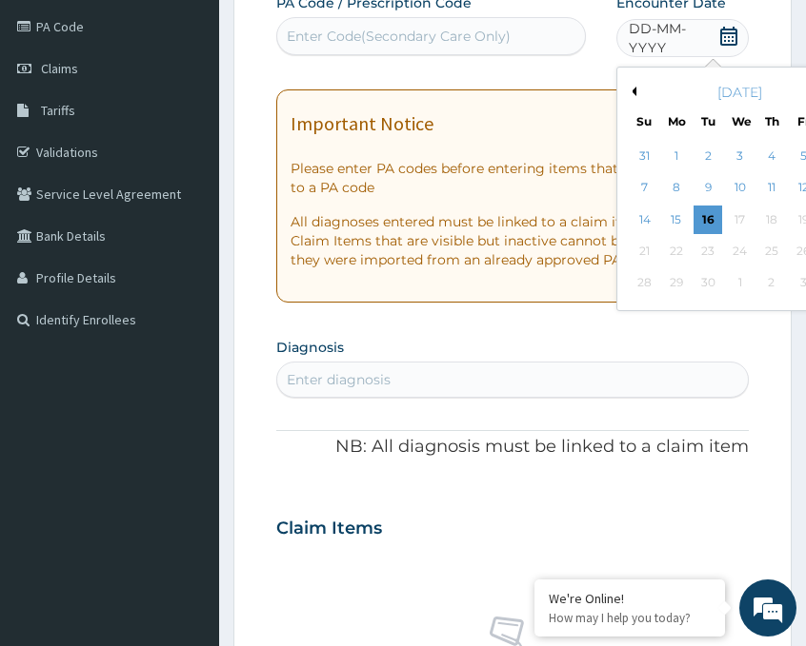
click at [634, 93] on button "Previous Month" at bounding box center [632, 92] width 10 height 10
click at [795, 247] on div "22" at bounding box center [802, 251] width 29 height 29
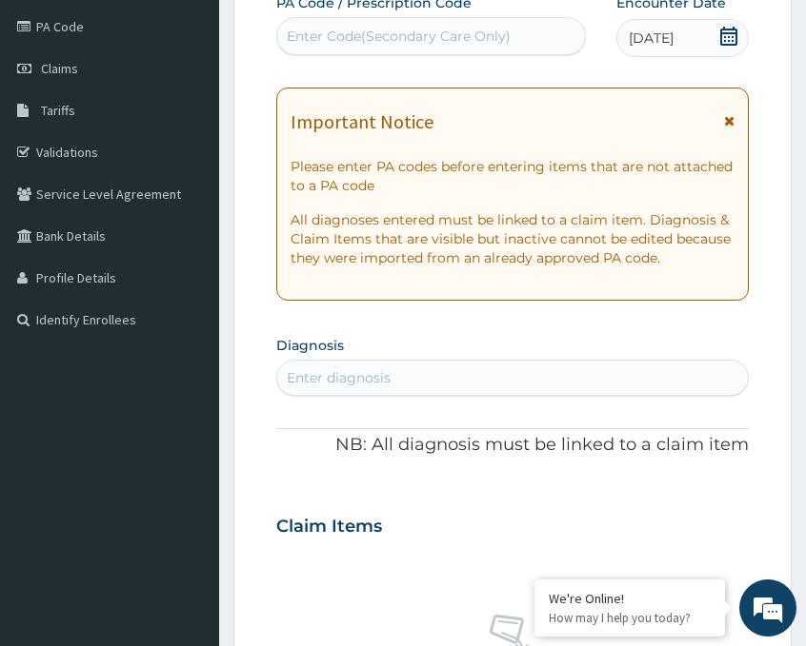
click at [433, 45] on div "Enter Code(Secondary Care Only)" at bounding box center [399, 36] width 224 height 19
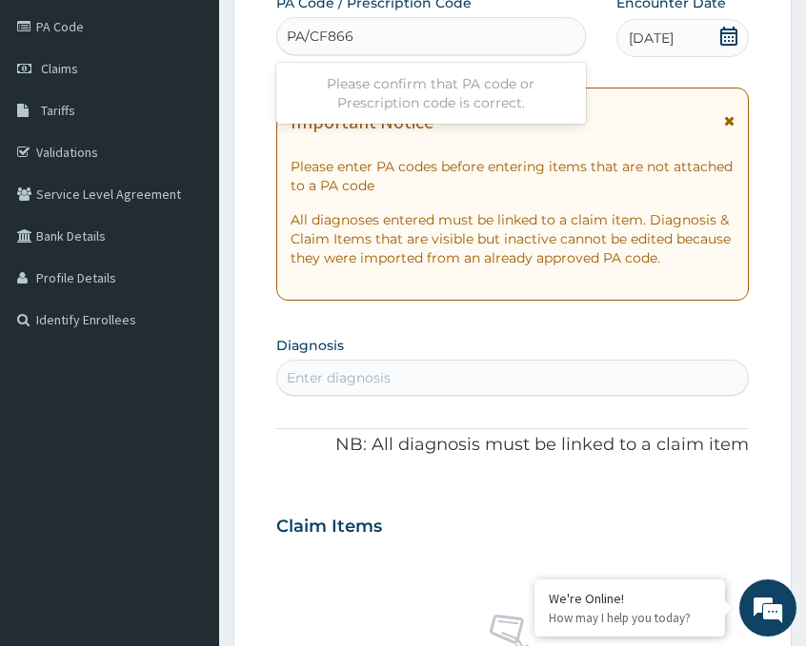
type input "PA/CF8669"
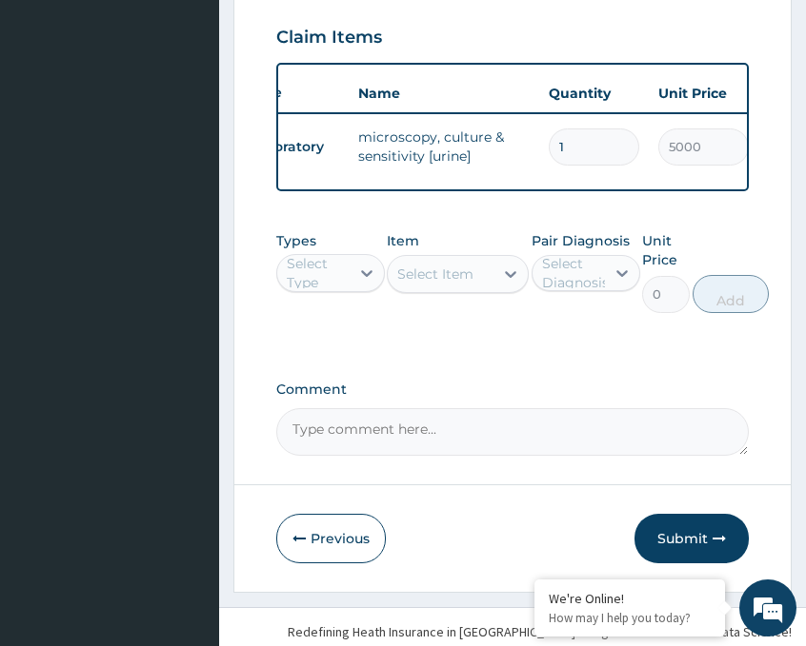
scroll to position [761, 0]
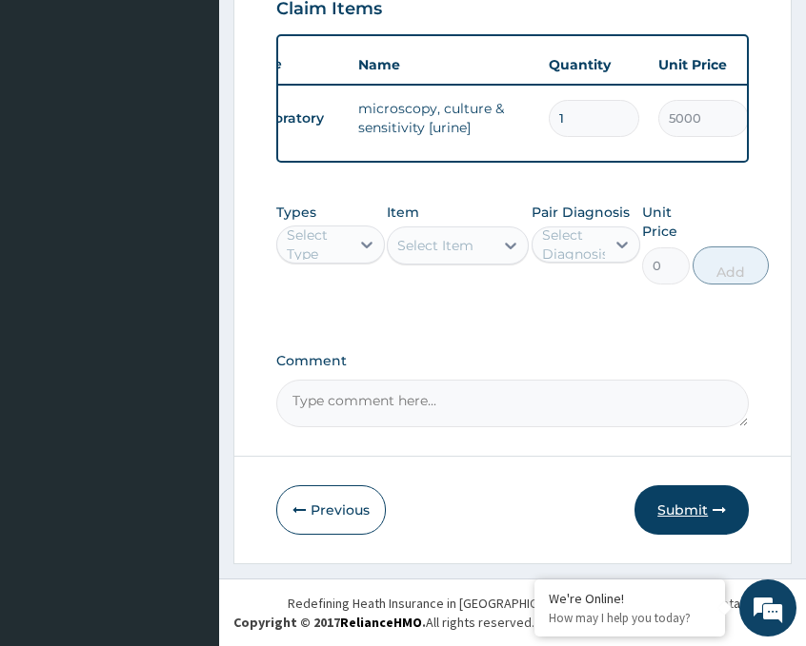
click at [675, 502] on button "Submit" at bounding box center [691, 511] width 114 height 50
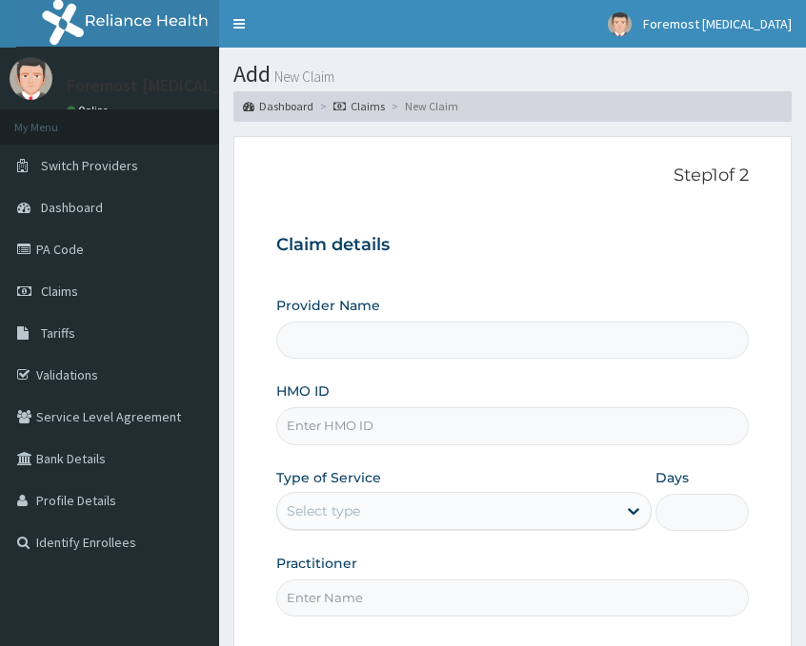
type input "Foremost [MEDICAL_DATA]"
click at [329, 420] on input "HMO ID" at bounding box center [512, 426] width 472 height 37
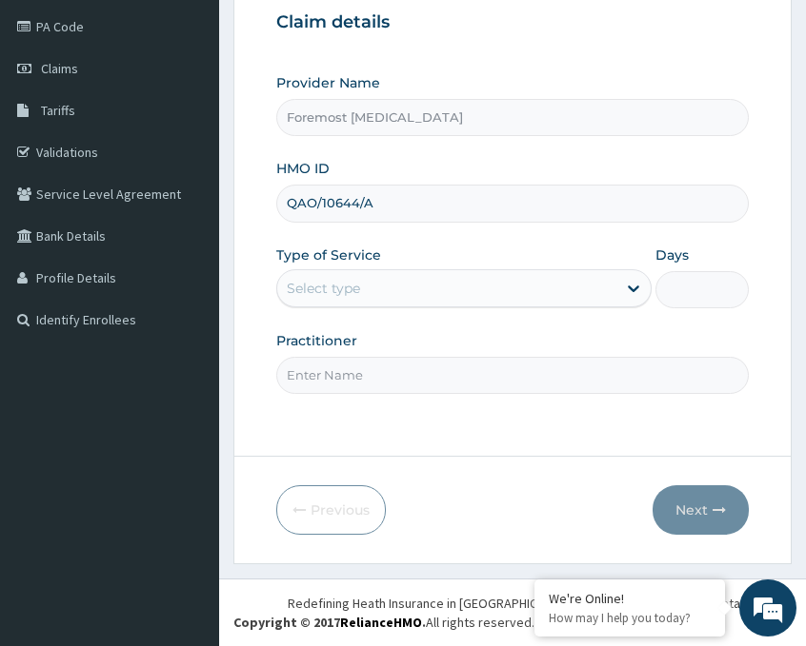
type input "QAO/10644/A"
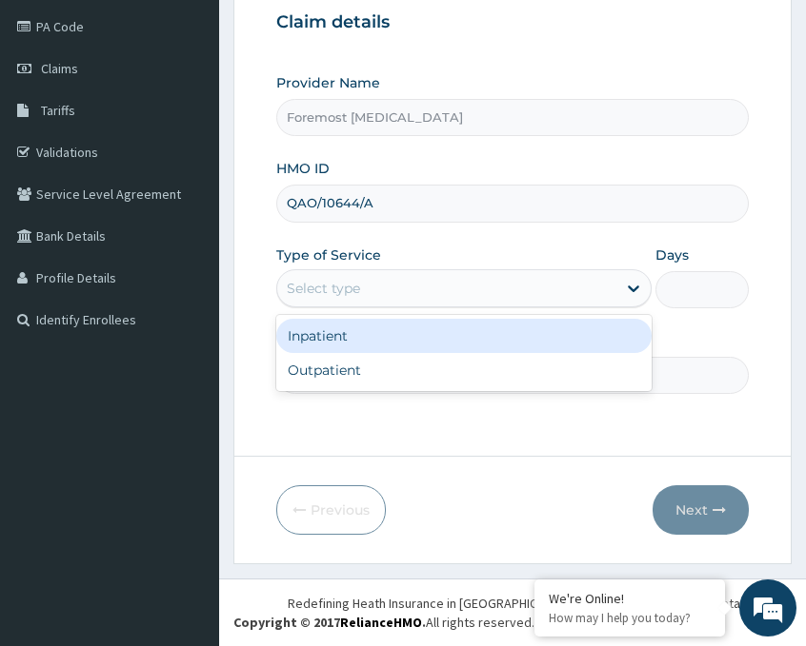
click at [348, 283] on div "Select type" at bounding box center [323, 288] width 73 height 19
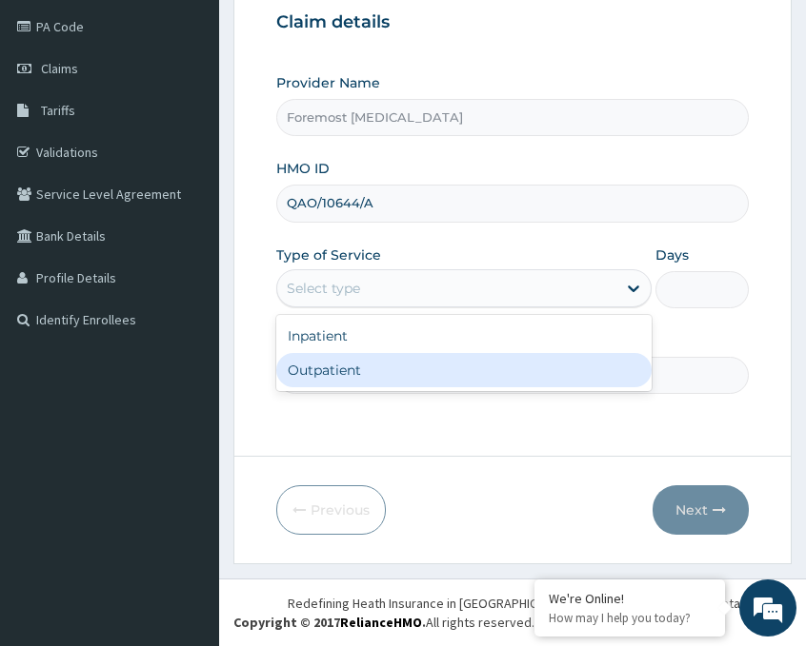
click at [325, 374] on div "Outpatient" at bounding box center [463, 370] width 375 height 34
type input "1"
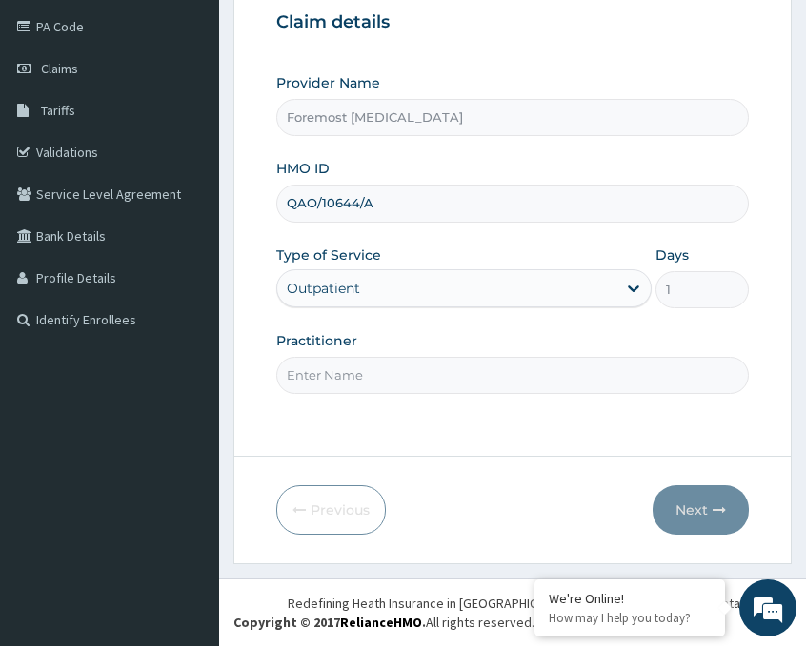
click at [325, 374] on input "Practitioner" at bounding box center [512, 375] width 472 height 37
paste input "NULL"
type input "NULL"
click at [674, 498] on button "Next" at bounding box center [700, 511] width 96 height 50
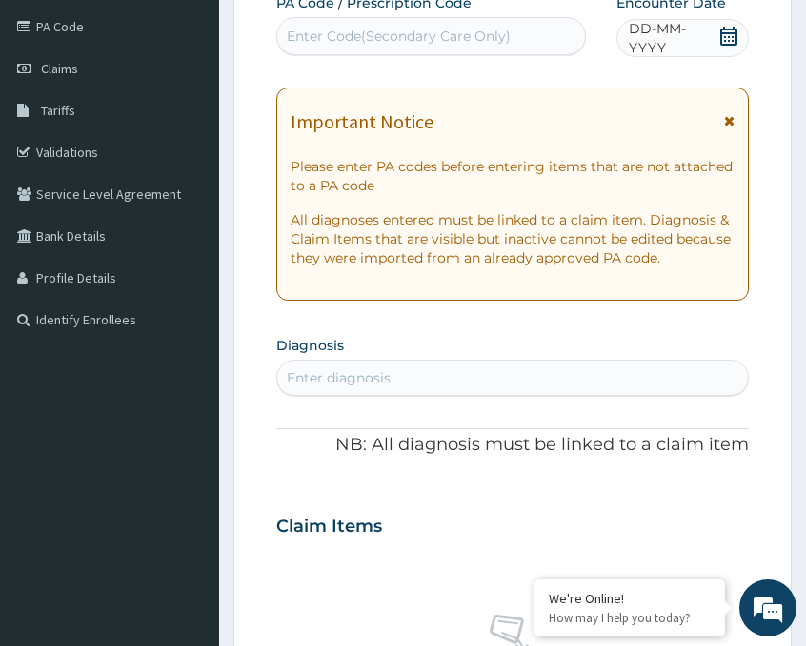
click at [667, 43] on span "DD-MM-YYYY" at bounding box center [672, 38] width 89 height 38
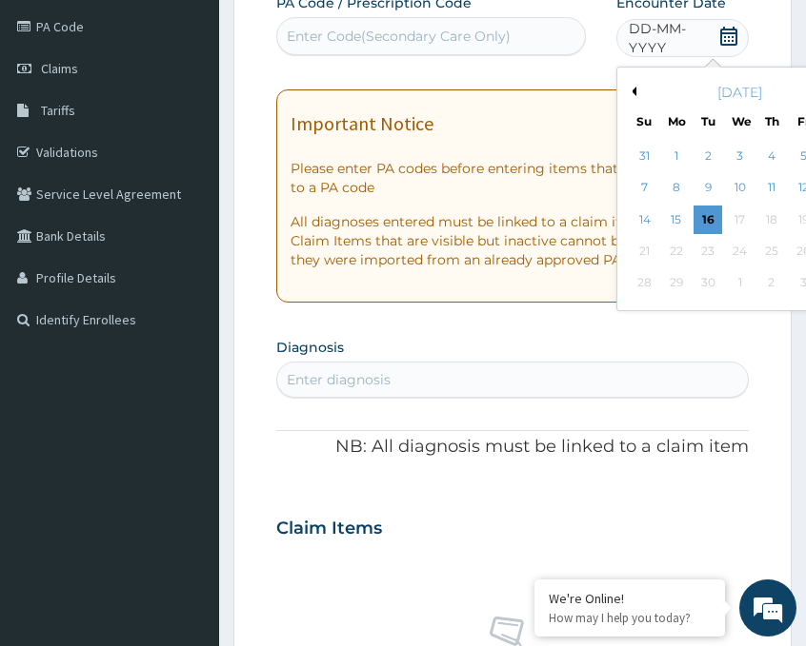
click at [633, 89] on button "Previous Month" at bounding box center [632, 92] width 10 height 10
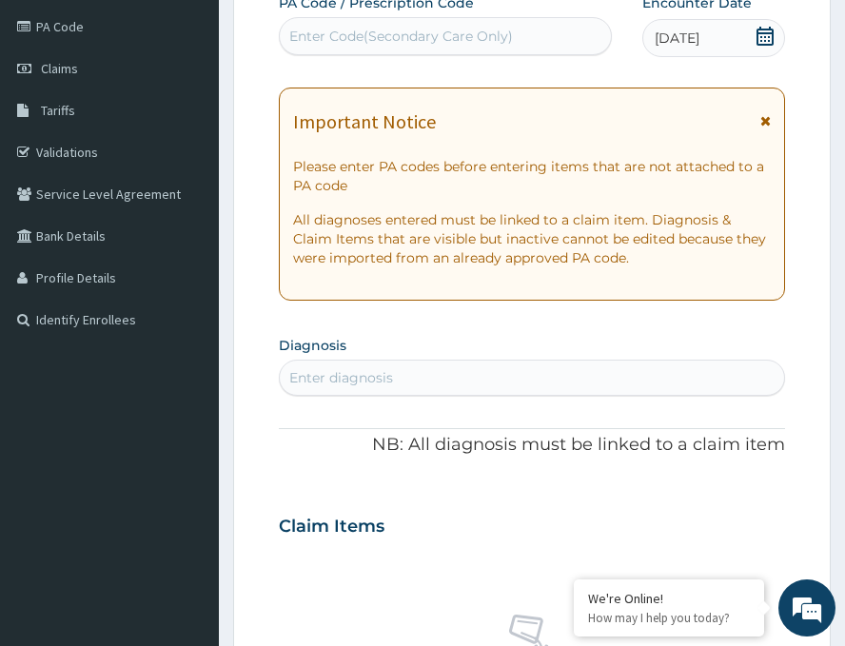
click at [369, 36] on div "Enter Code(Secondary Care Only)" at bounding box center [401, 36] width 224 height 19
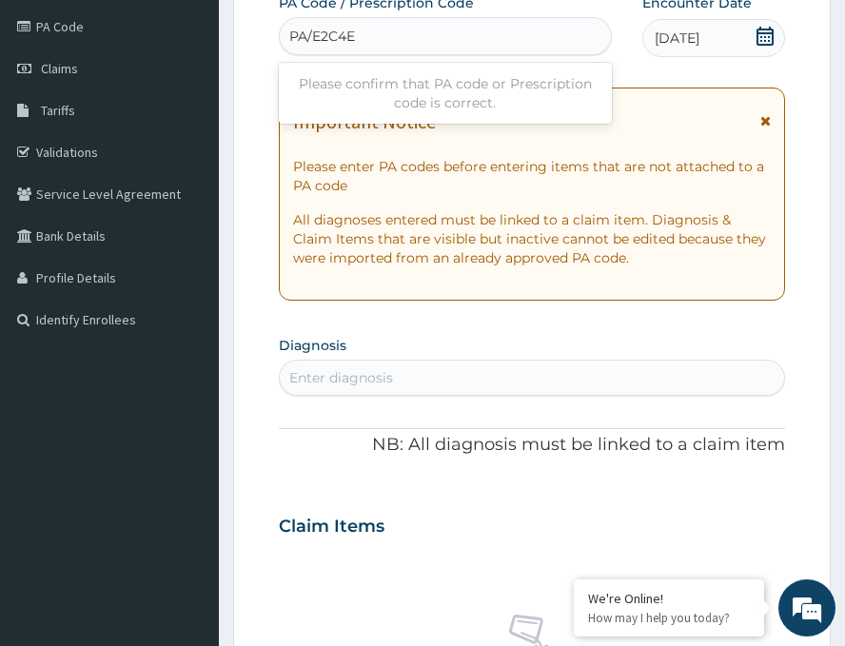
type input "PA/E2C4EE"
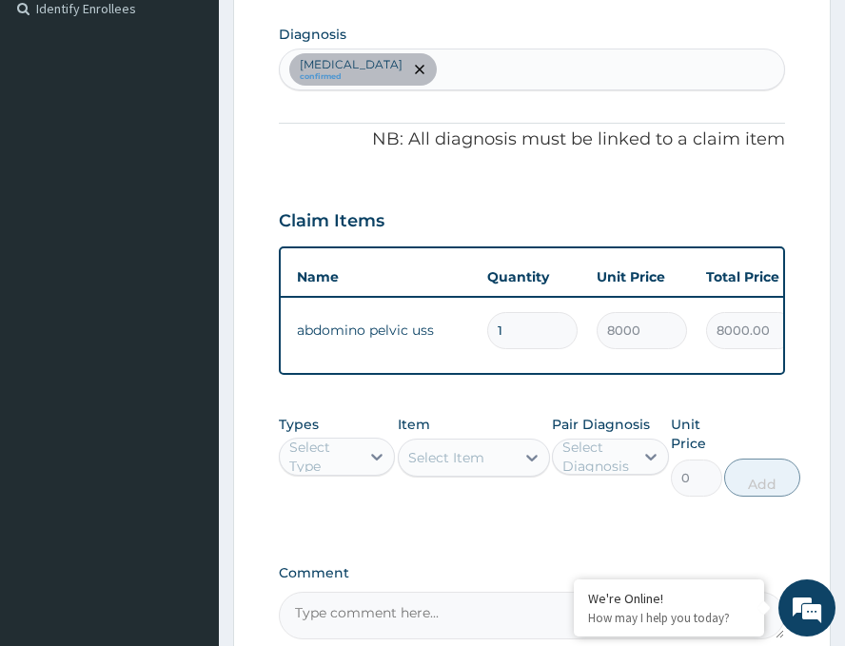
scroll to position [0, 119]
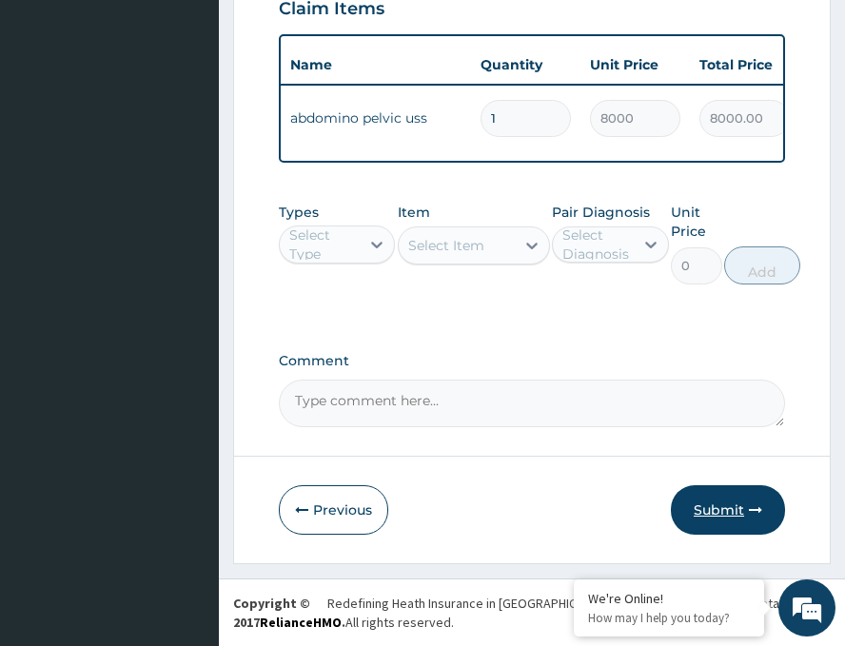
click at [707, 487] on button "Submit" at bounding box center [728, 511] width 114 height 50
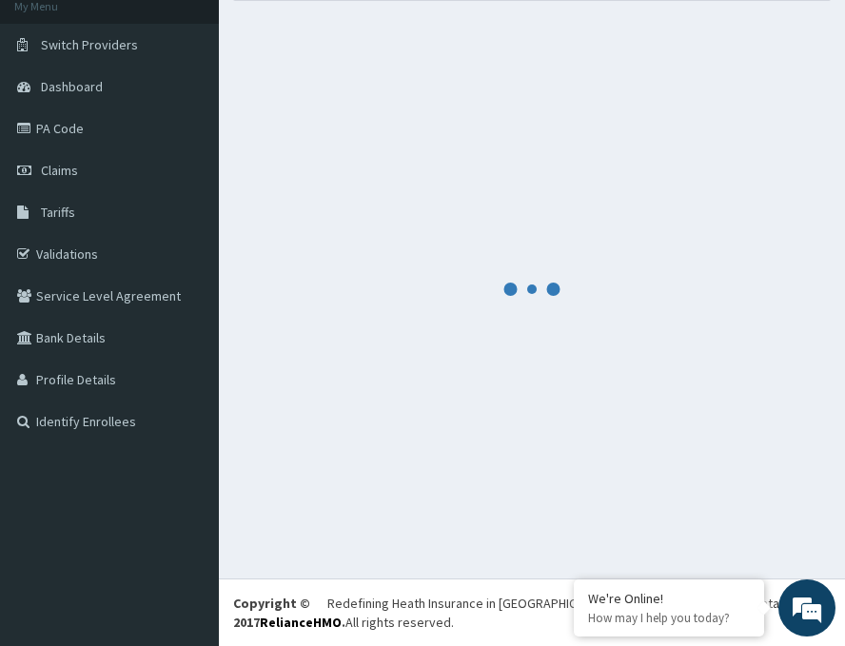
scroll to position [761, 0]
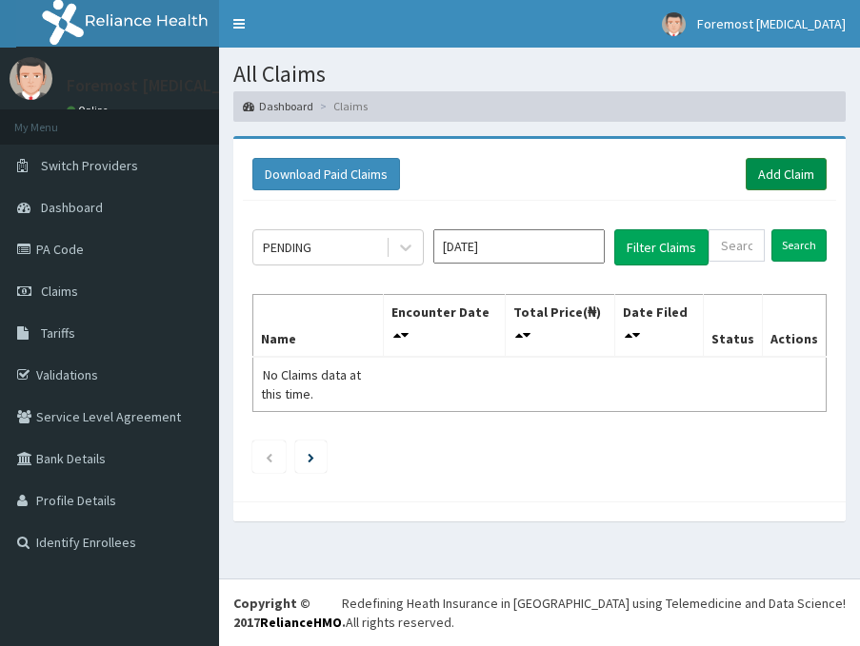
click at [774, 177] on link "Add Claim" at bounding box center [786, 174] width 81 height 32
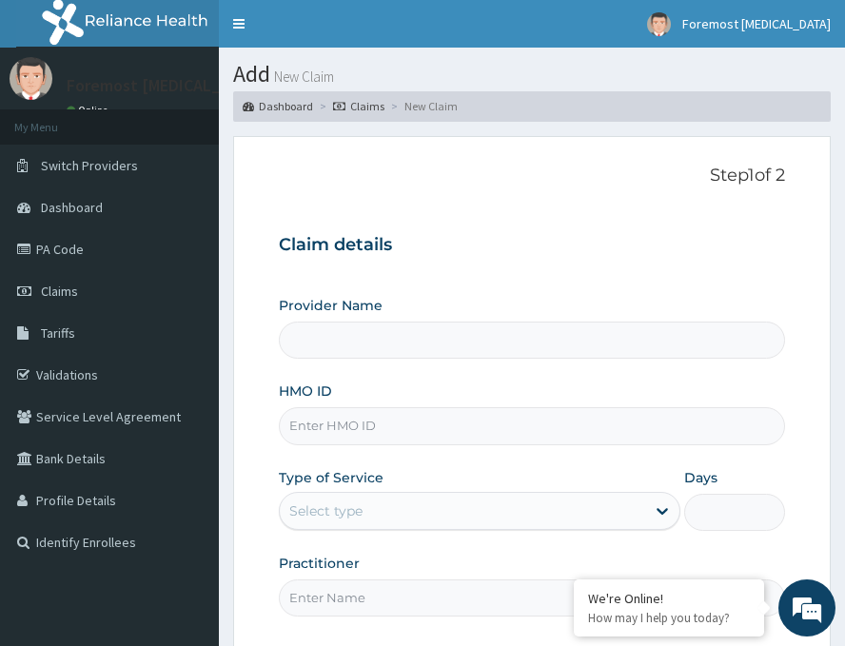
type input "Foremost [MEDICAL_DATA]"
click at [369, 441] on input "HMO ID" at bounding box center [532, 426] width 507 height 37
click at [419, 427] on input "GTG/" at bounding box center [532, 426] width 507 height 37
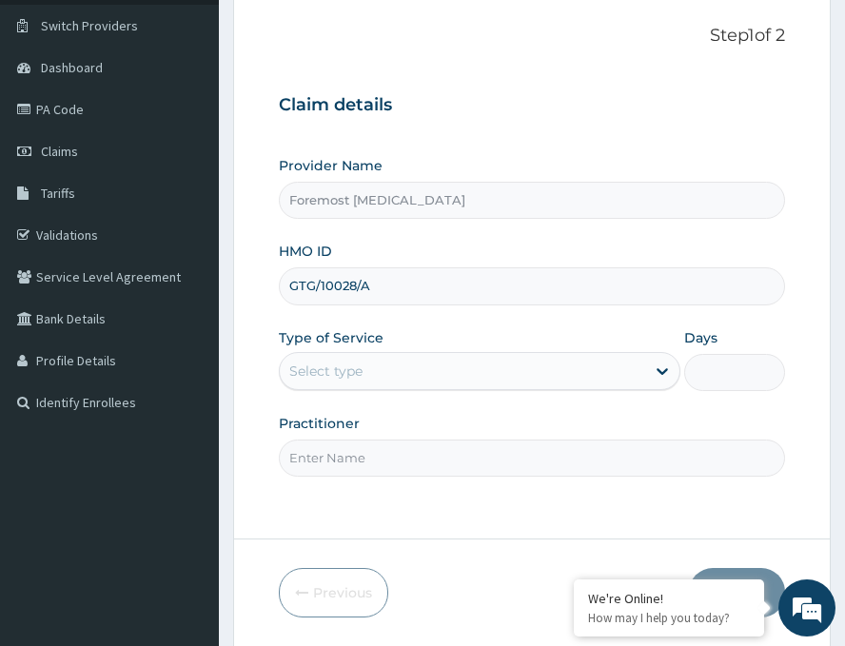
scroll to position [223, 0]
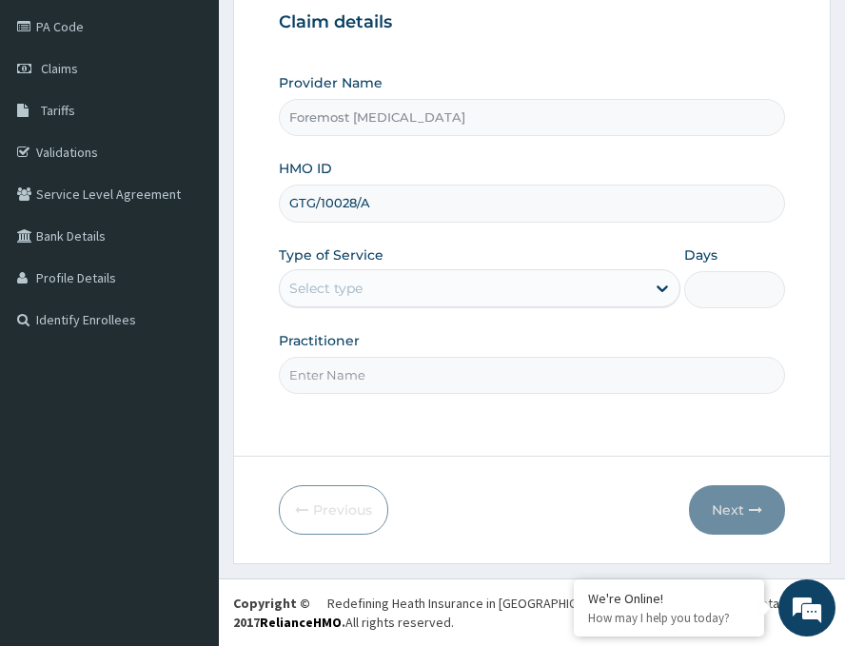
type input "GTG/10028/A"
click at [415, 287] on div "Select type" at bounding box center [463, 288] width 366 height 30
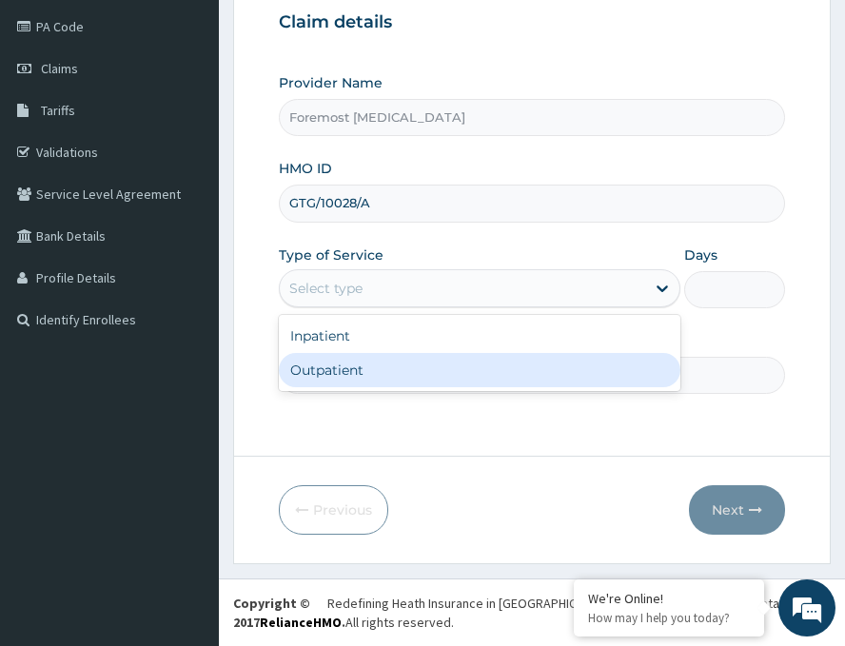
click at [337, 371] on div "Outpatient" at bounding box center [480, 370] width 402 height 34
type input "1"
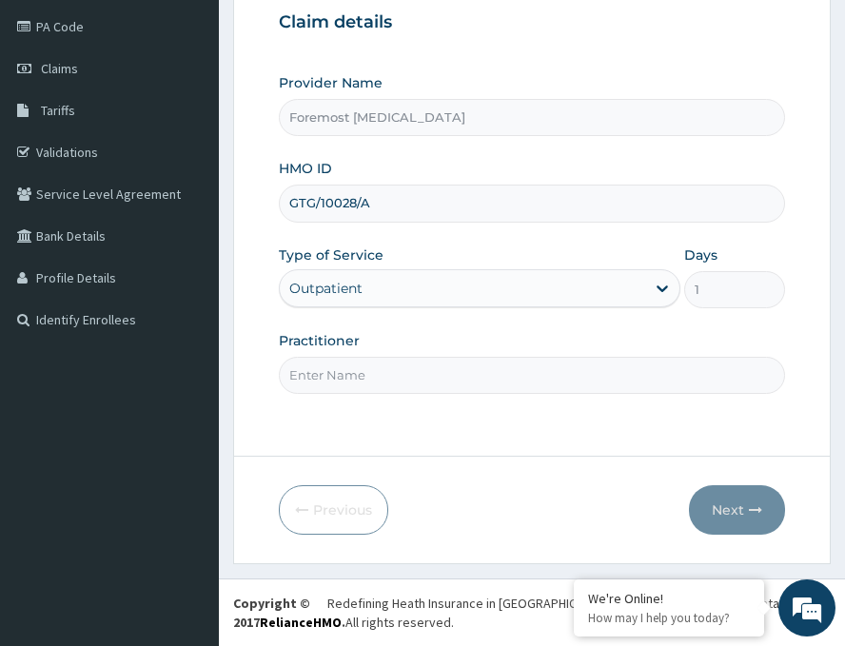
click at [337, 371] on input "Practitioner" at bounding box center [532, 375] width 507 height 37
paste input "NULL"
type input "NULL"
click at [728, 516] on button "Next" at bounding box center [737, 511] width 96 height 50
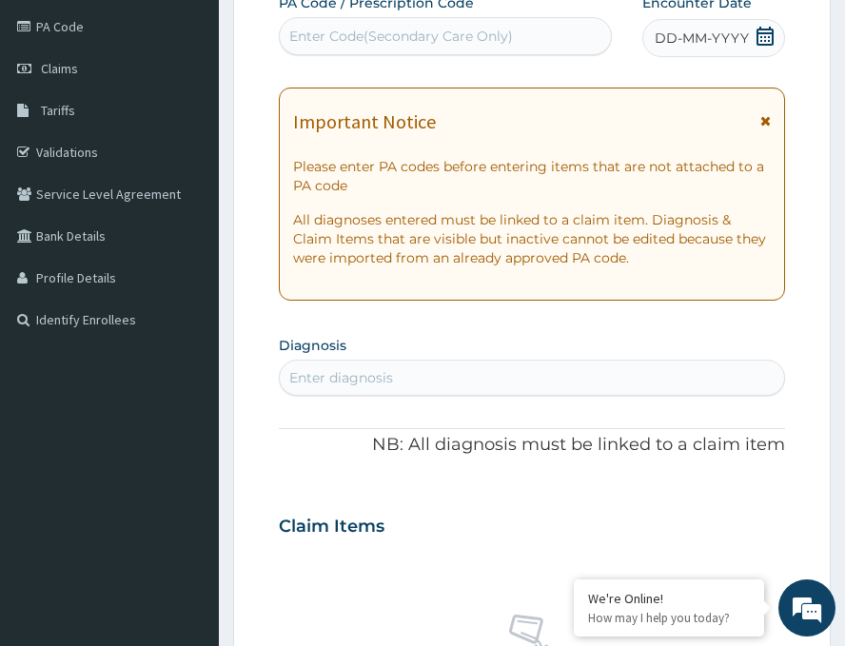
click at [692, 38] on span "DD-MM-YYYY" at bounding box center [702, 38] width 94 height 19
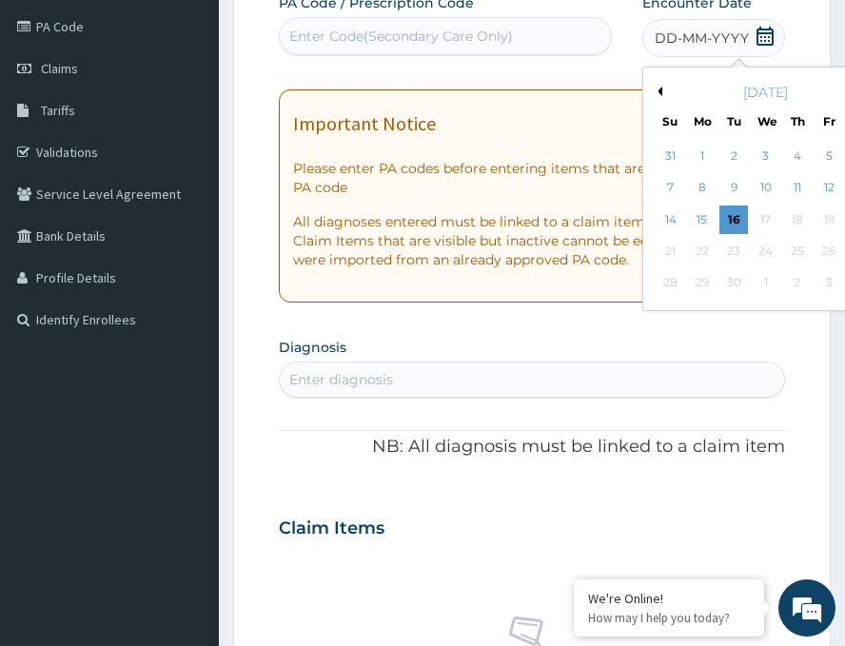
click at [653, 90] on button "Previous Month" at bounding box center [658, 92] width 10 height 10
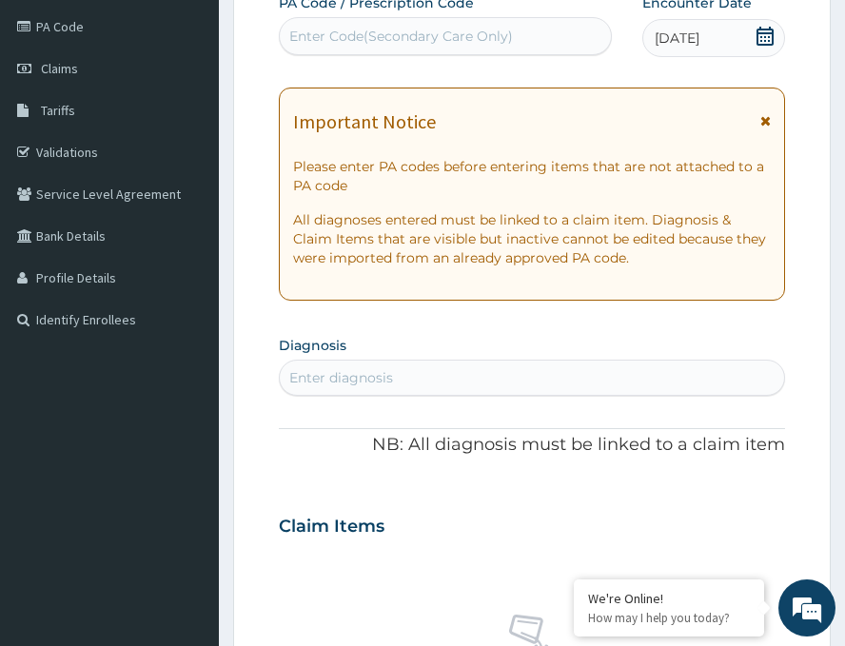
click at [431, 45] on div "Enter Code(Secondary Care Only)" at bounding box center [401, 36] width 224 height 19
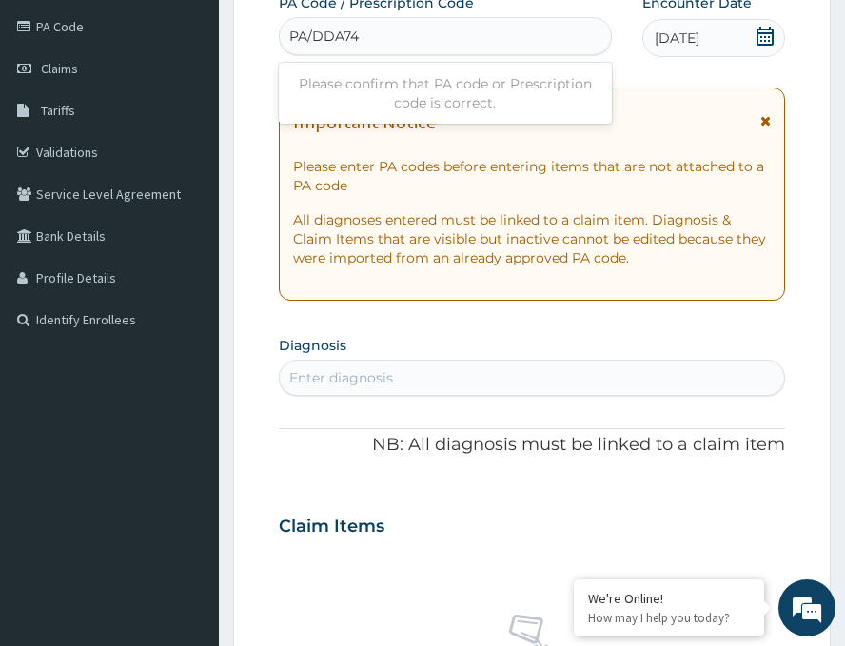
type input "PA/DDA743"
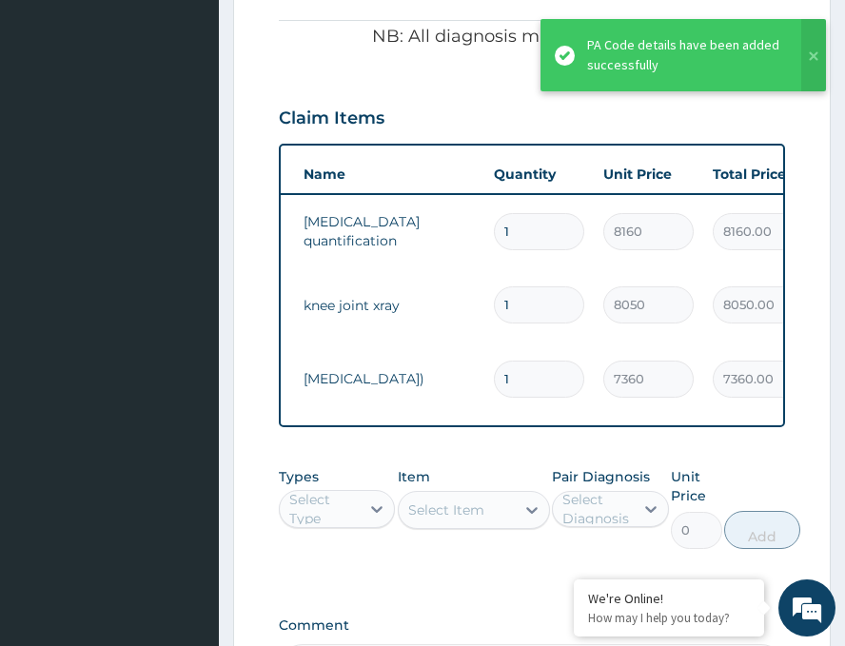
scroll to position [0, 98]
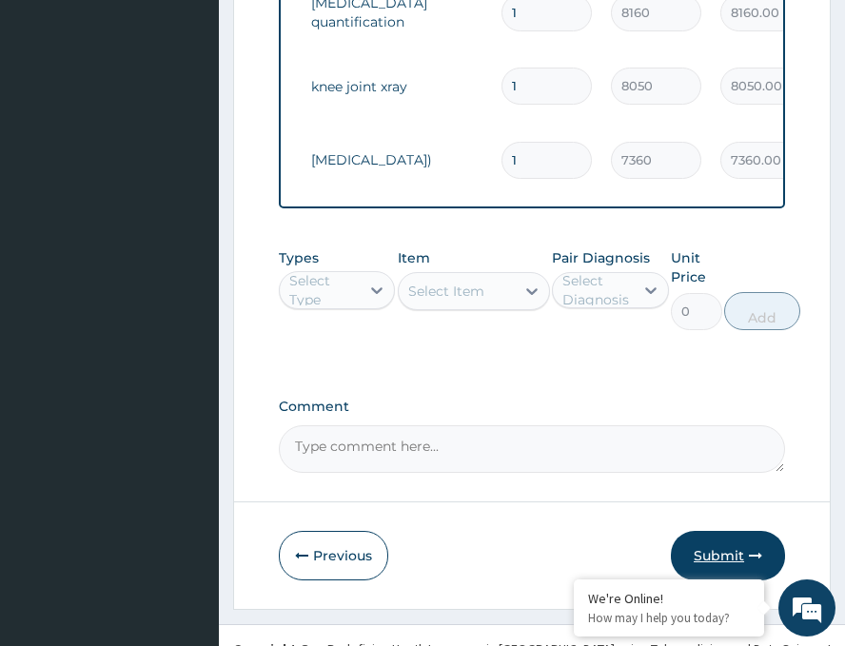
click at [707, 531] on button "Submit" at bounding box center [728, 556] width 114 height 50
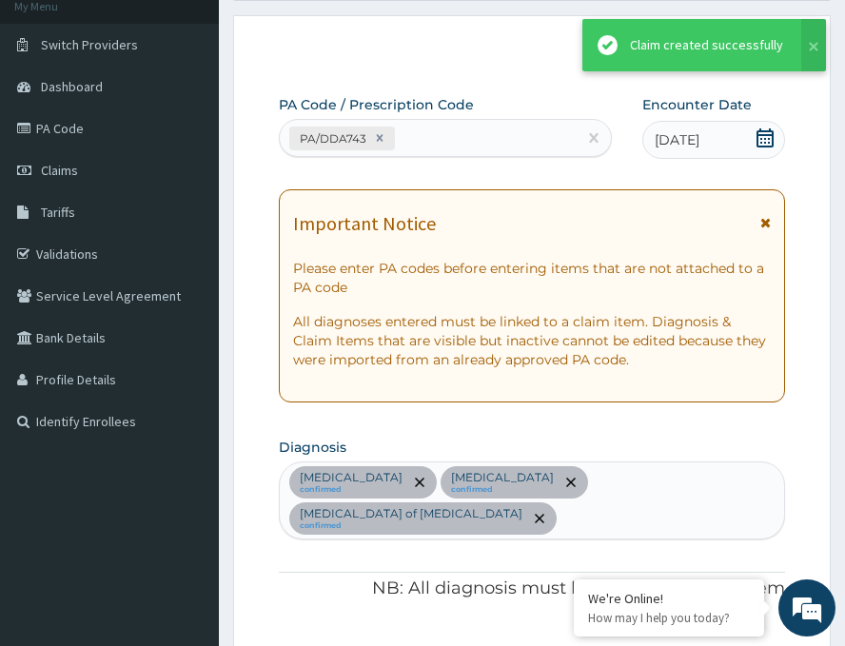
scroll to position [892, 0]
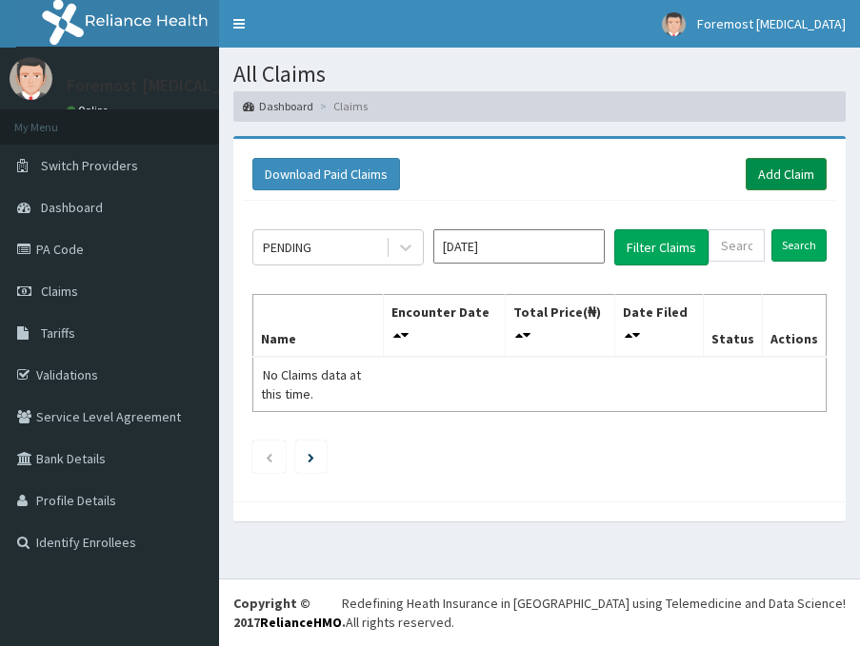
click at [785, 168] on link "Add Claim" at bounding box center [786, 174] width 81 height 32
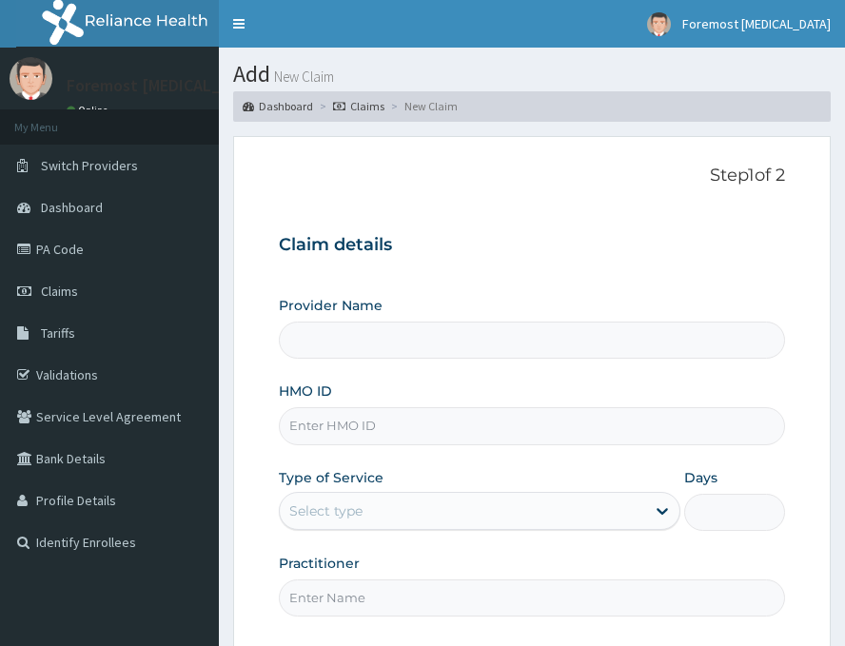
click at [351, 437] on input "HMO ID" at bounding box center [532, 426] width 507 height 37
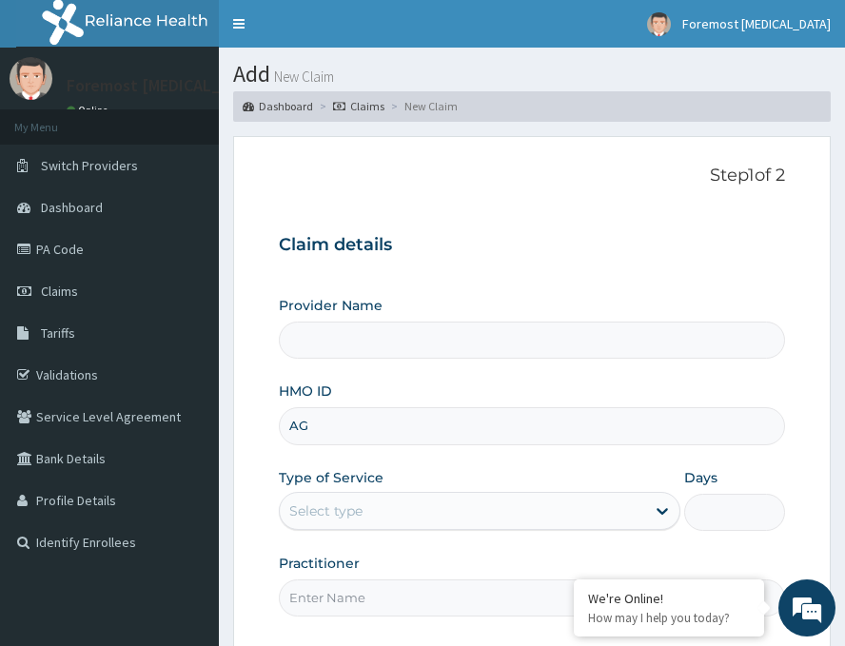
type input "AGO"
type input "Foremost [MEDICAL_DATA]"
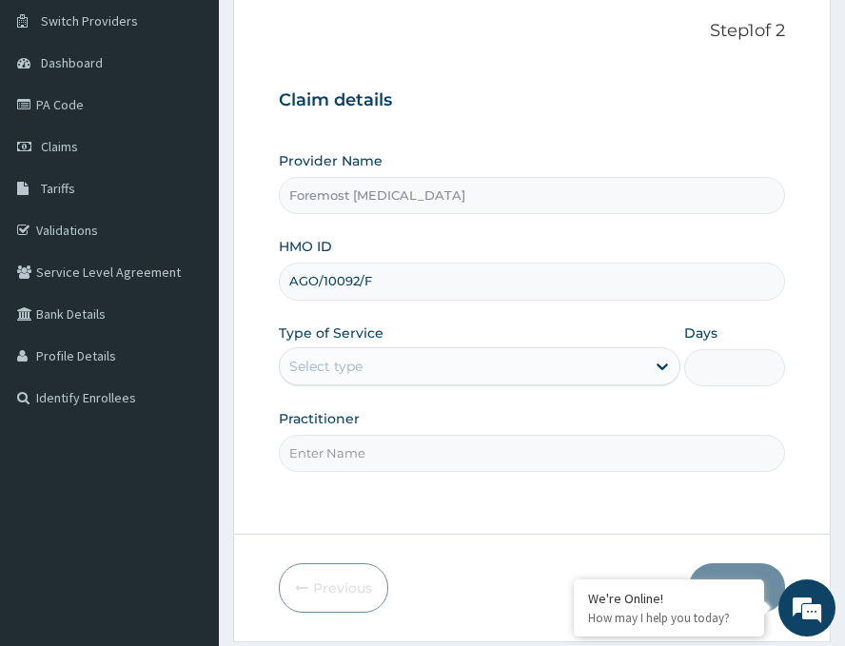
scroll to position [223, 0]
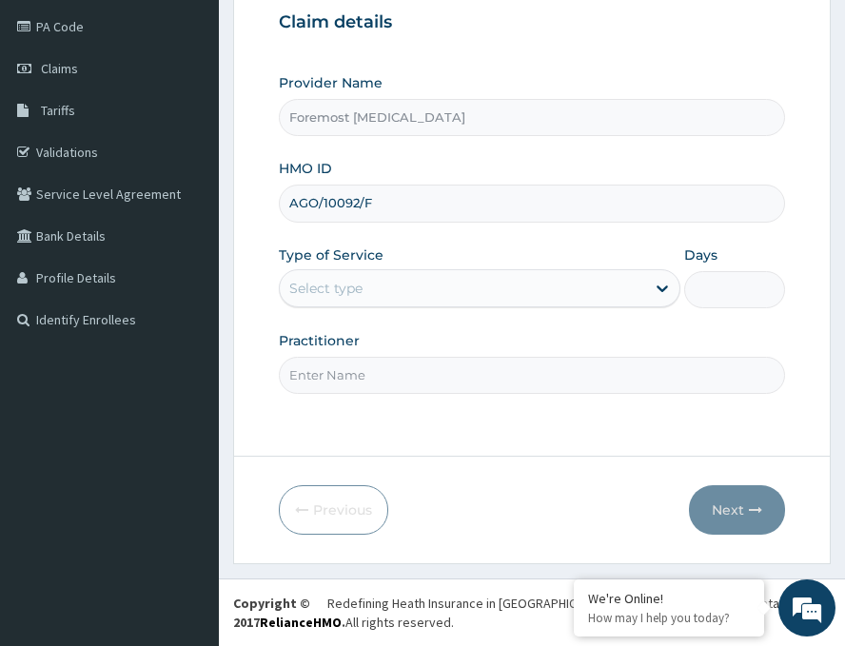
type input "AGO/10092/F"
click at [495, 278] on div "Select type" at bounding box center [463, 288] width 366 height 30
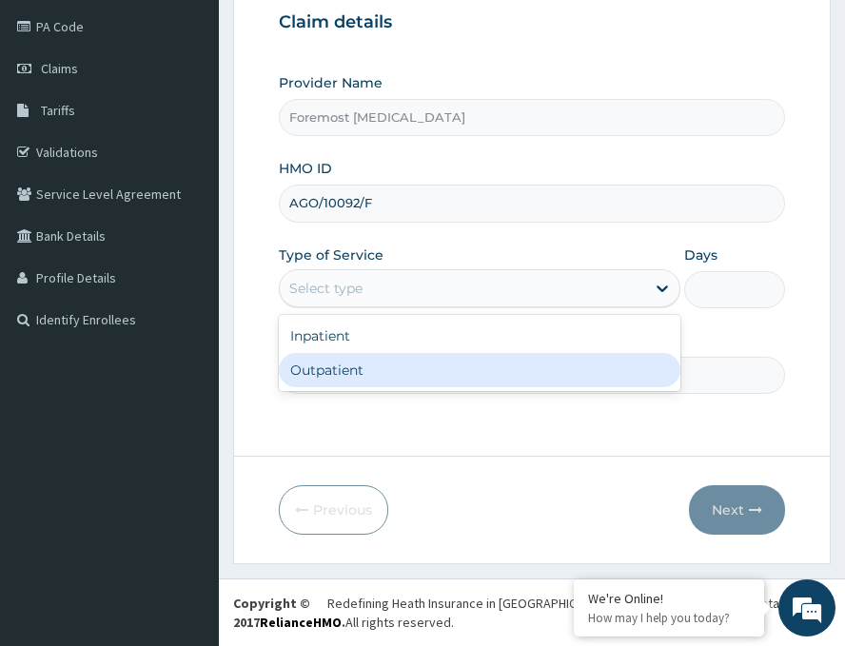
scroll to position [0, 0]
click at [372, 368] on div "Outpatient" at bounding box center [480, 370] width 402 height 34
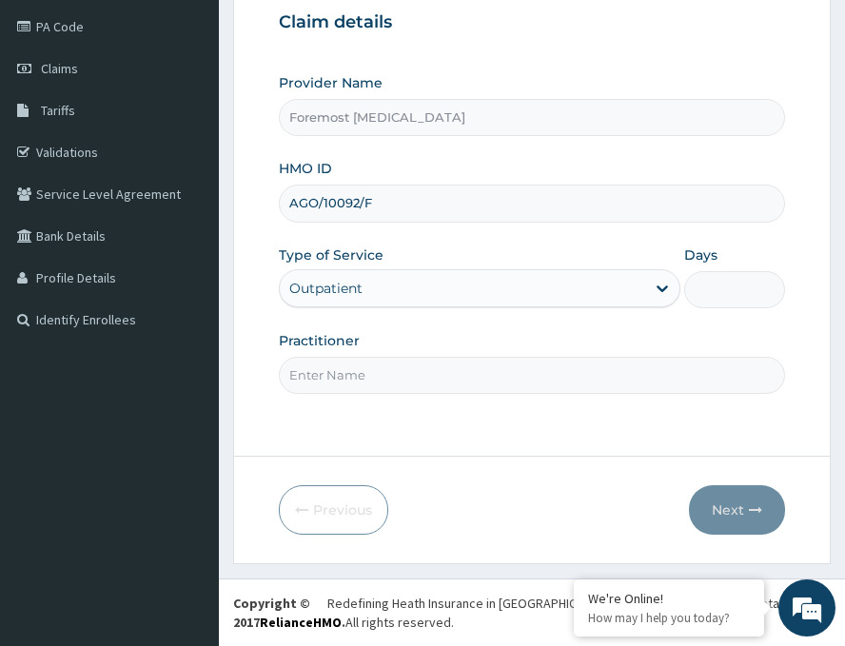
type input "1"
click at [371, 368] on input "Practitioner" at bounding box center [532, 375] width 507 height 37
paste input "NULL"
type input "NULL"
click at [740, 498] on button "Next" at bounding box center [737, 511] width 96 height 50
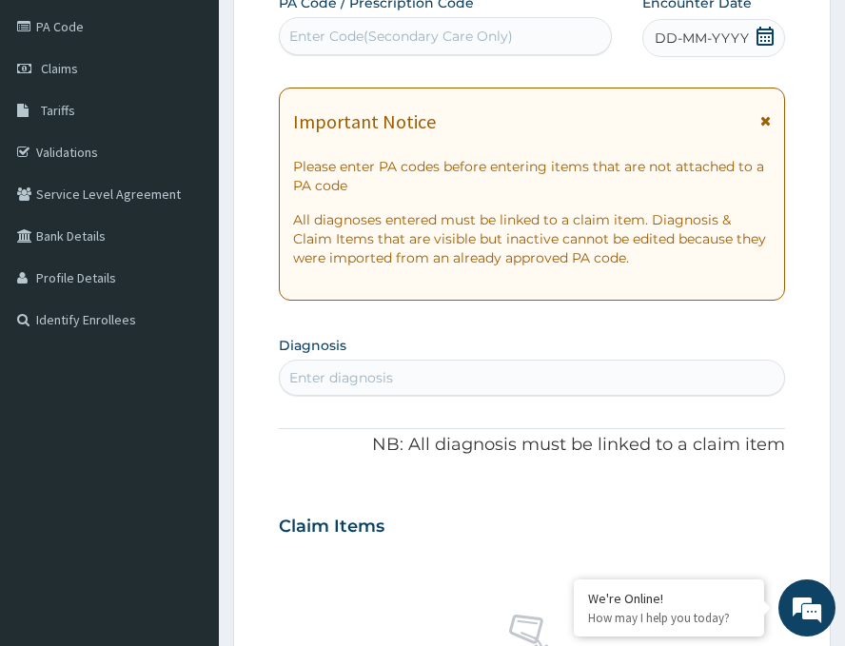
click at [725, 39] on span "DD-MM-YYYY" at bounding box center [702, 38] width 94 height 19
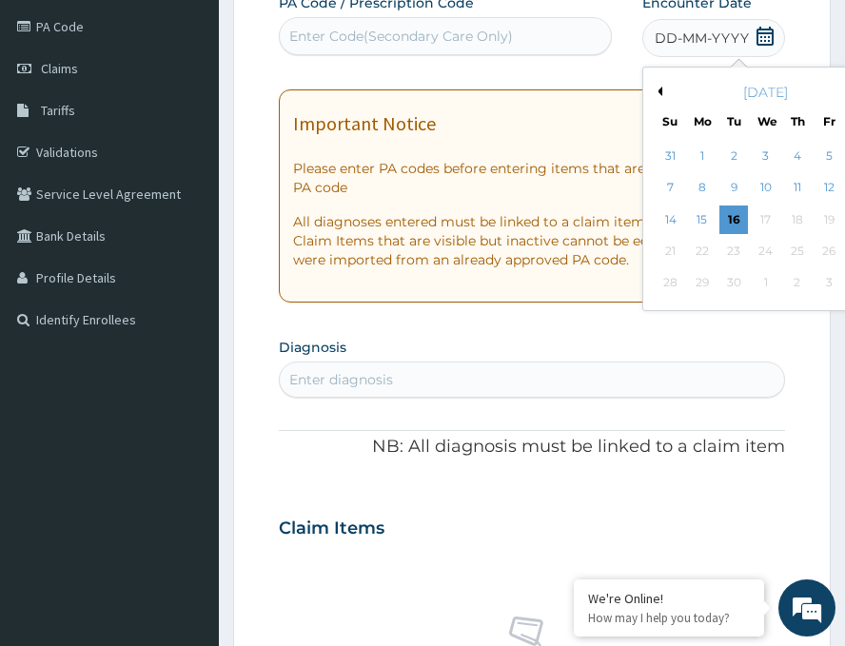
click at [653, 89] on button "Previous Month" at bounding box center [658, 92] width 10 height 10
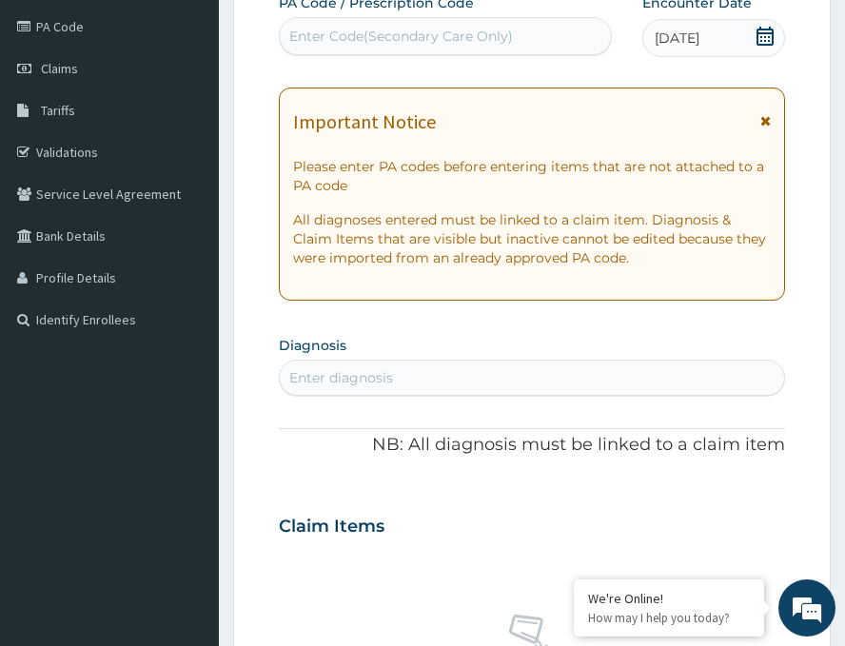
click at [420, 43] on div "Enter Code(Secondary Care Only)" at bounding box center [401, 36] width 224 height 19
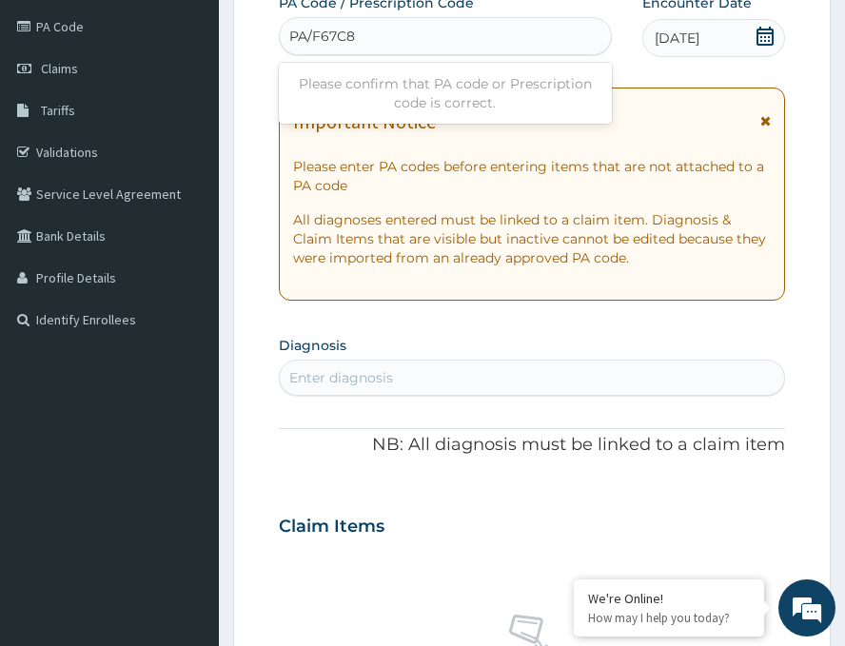
type input "PA/F67C82"
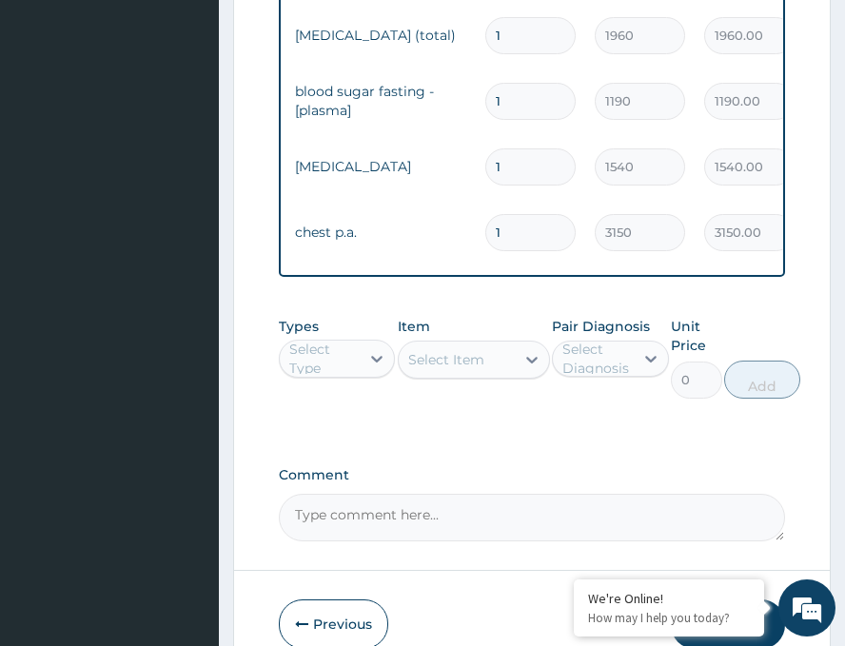
scroll to position [1119, 0]
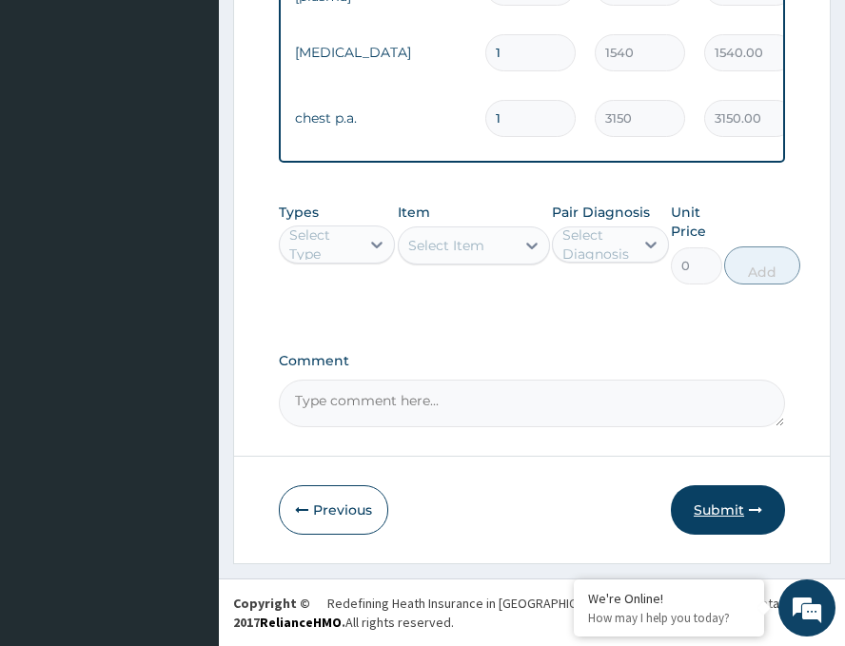
click at [713, 531] on button "Submit" at bounding box center [728, 511] width 114 height 50
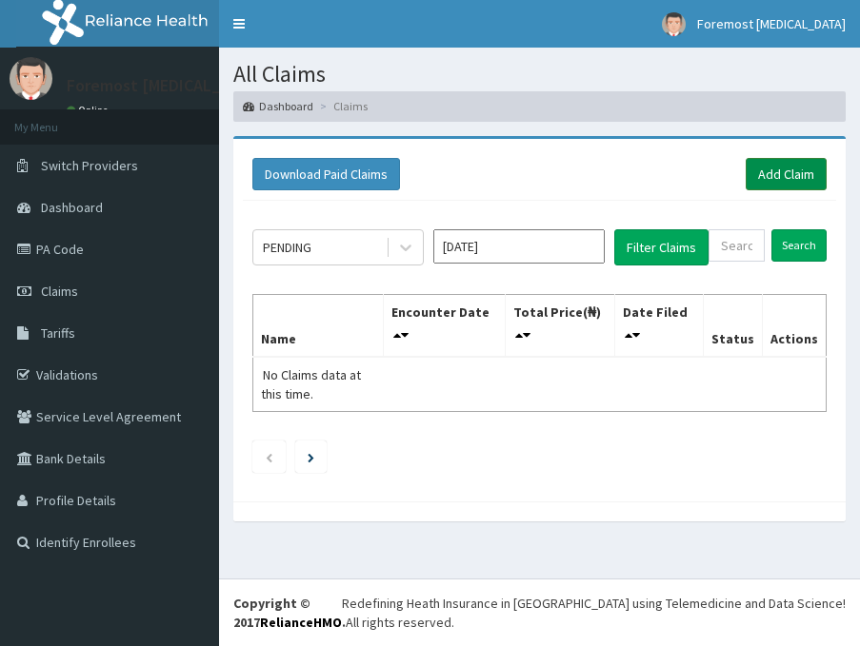
click at [770, 186] on link "Add Claim" at bounding box center [786, 174] width 81 height 32
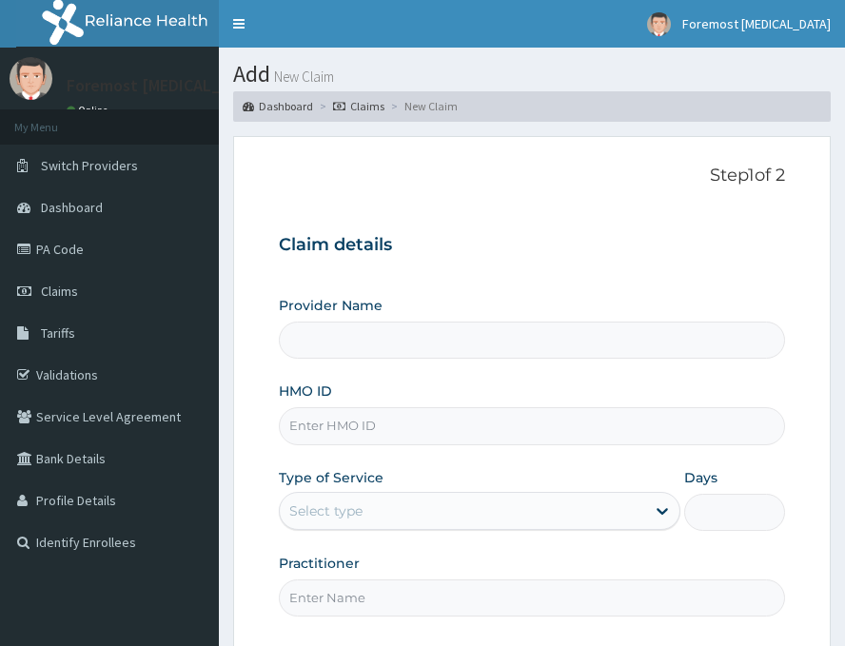
click at [428, 427] on input "HMO ID" at bounding box center [532, 426] width 507 height 37
type input "Foremost [MEDICAL_DATA]"
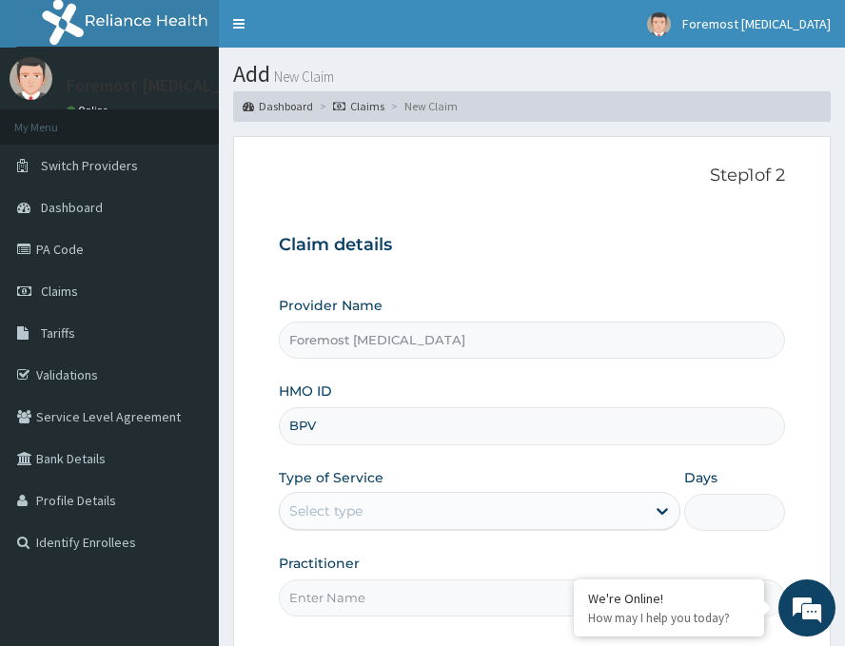
click at [359, 424] on input "BPV" at bounding box center [532, 426] width 507 height 37
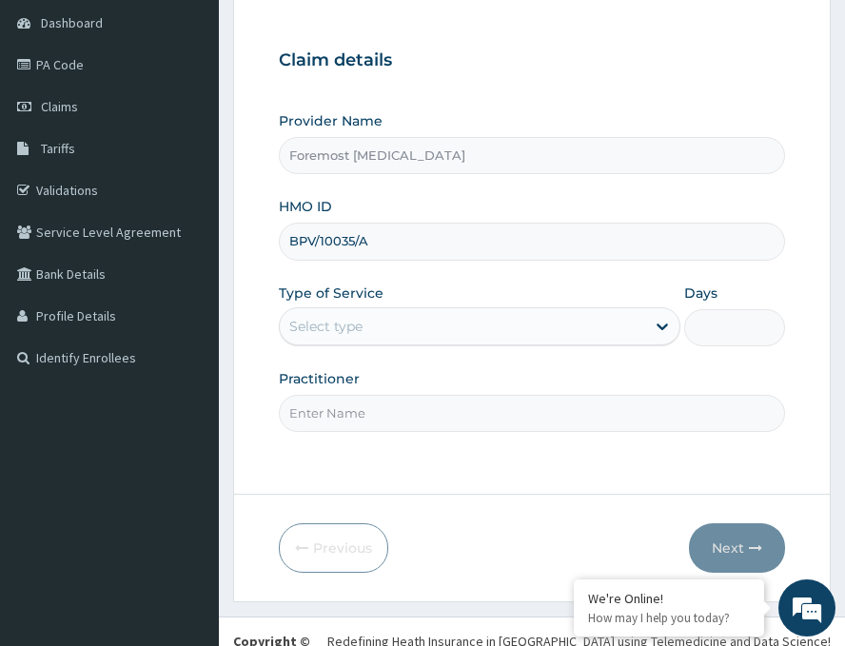
scroll to position [223, 0]
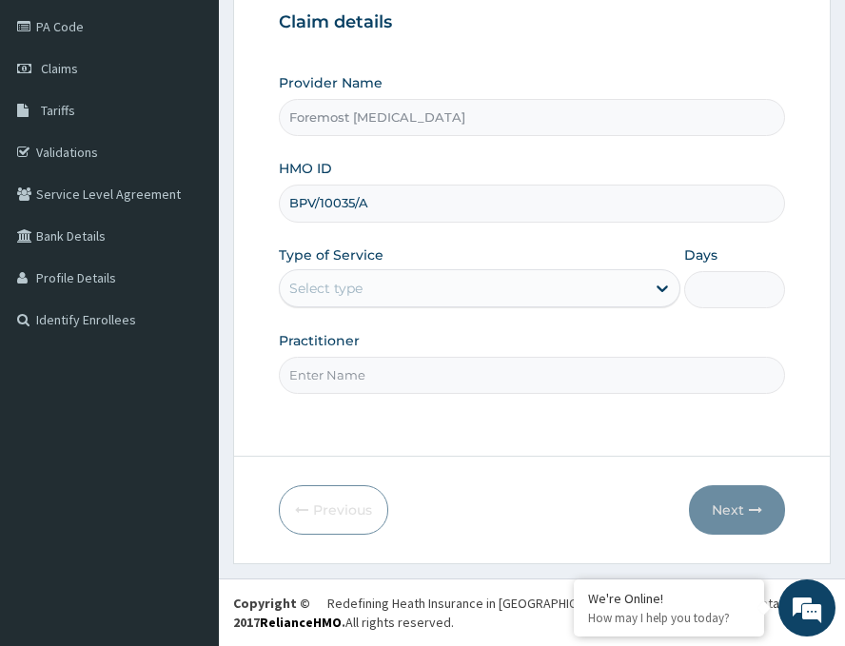
type input "BPV/10035/A"
click at [468, 292] on div "Select type" at bounding box center [463, 288] width 366 height 30
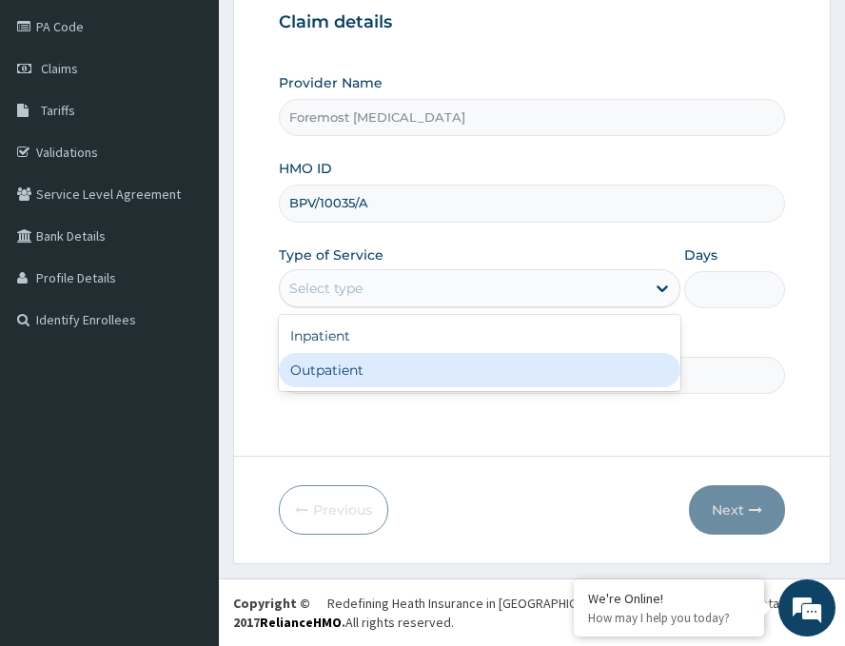
click at [398, 366] on div "Outpatient" at bounding box center [480, 370] width 402 height 34
type input "1"
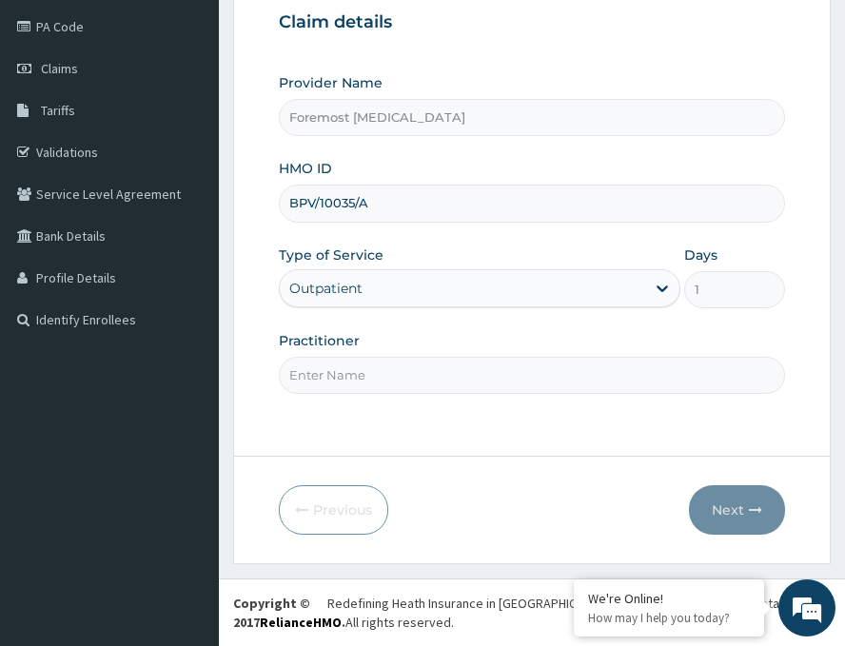
click at [378, 383] on input "Practitioner" at bounding box center [532, 375] width 507 height 37
paste input "NULL"
type input "NULL"
click at [725, 503] on button "Next" at bounding box center [737, 511] width 96 height 50
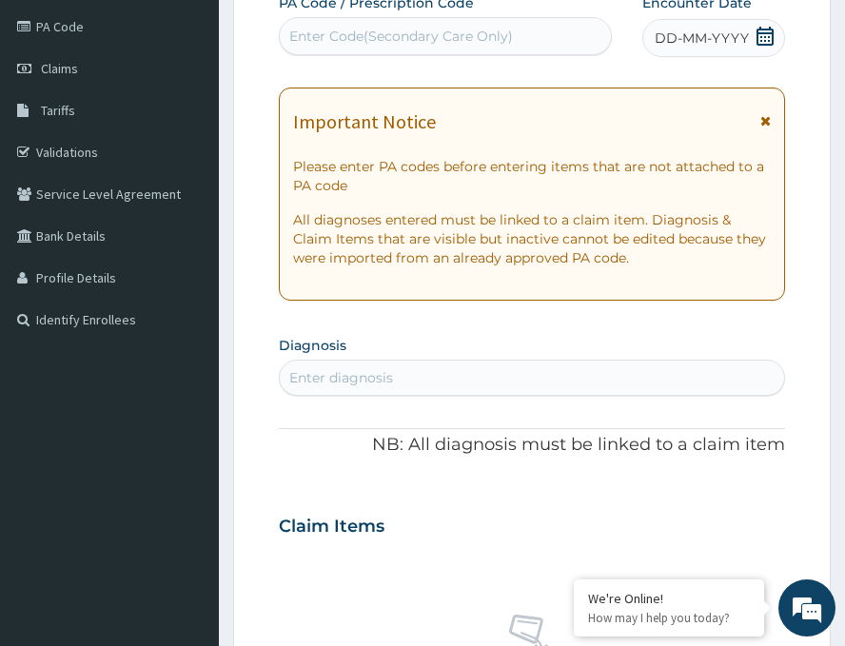
click at [686, 49] on div "DD-MM-YYYY" at bounding box center [714, 38] width 143 height 38
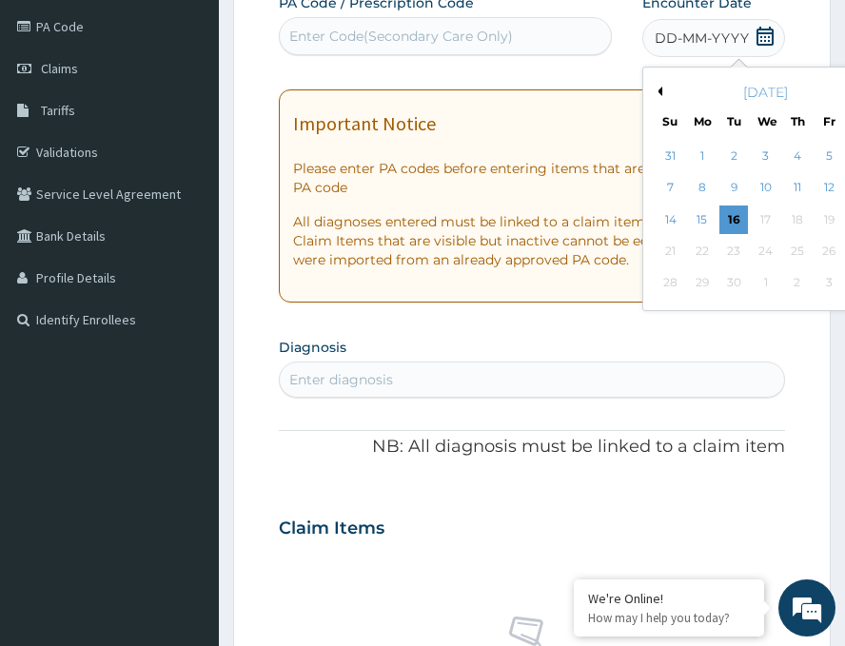
click at [653, 91] on button "Previous Month" at bounding box center [658, 92] width 10 height 10
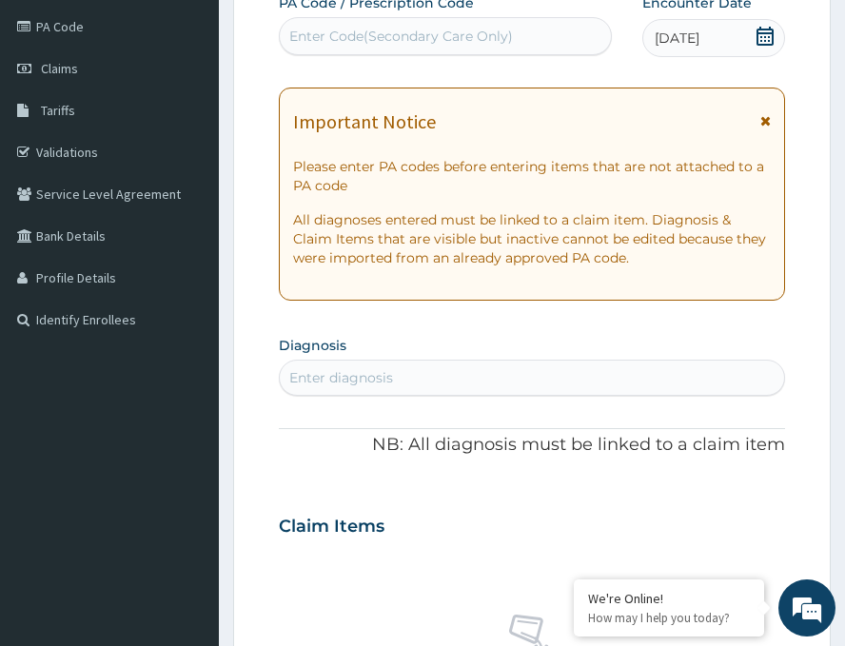
click at [426, 39] on div "Enter Code(Secondary Care Only)" at bounding box center [401, 36] width 224 height 19
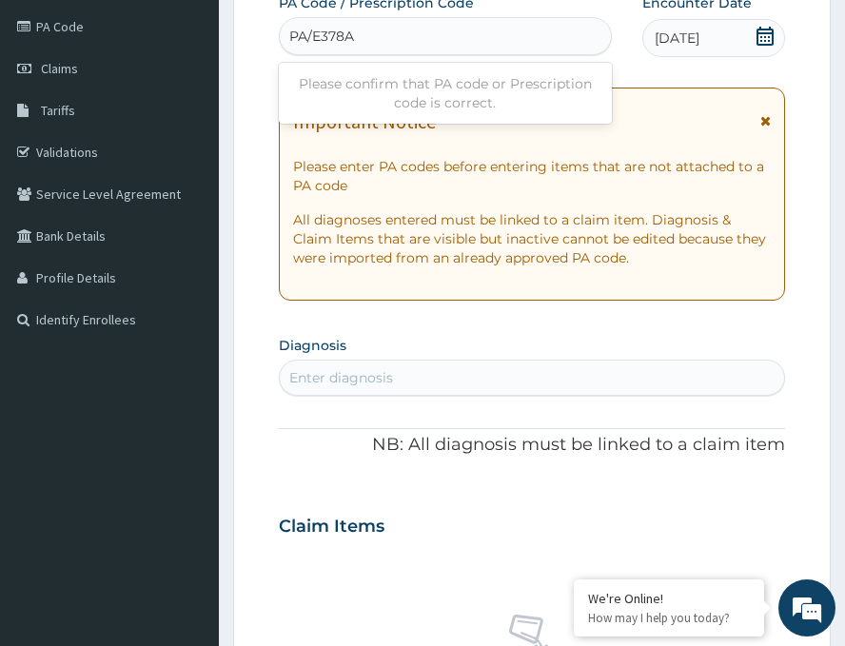
type input "PA/E378AF"
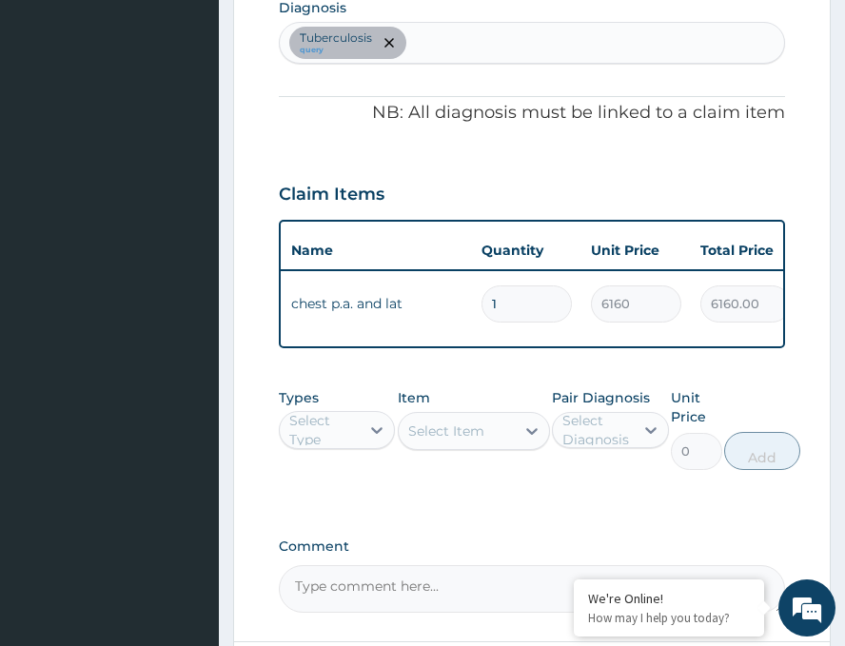
scroll to position [761, 0]
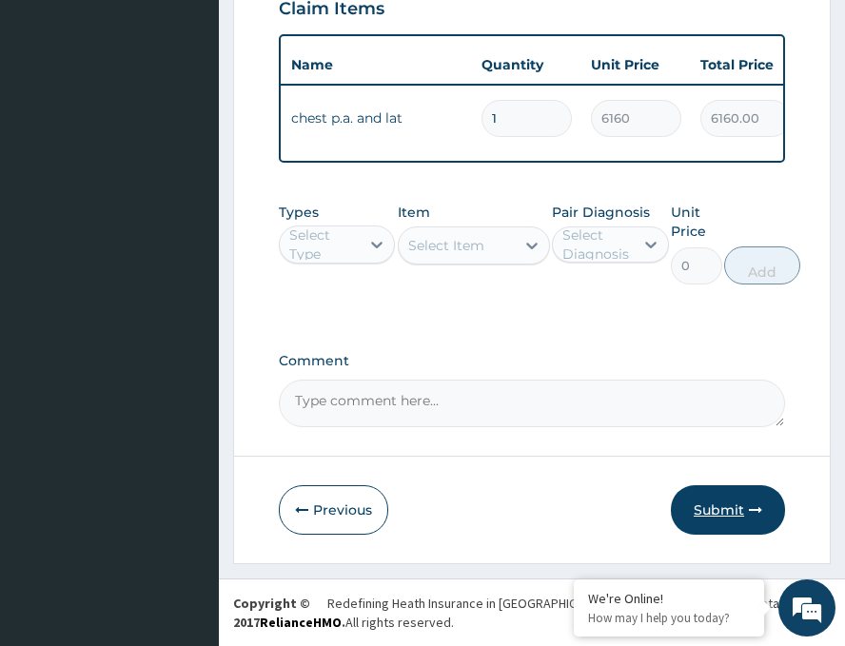
click at [701, 501] on button "Submit" at bounding box center [728, 511] width 114 height 50
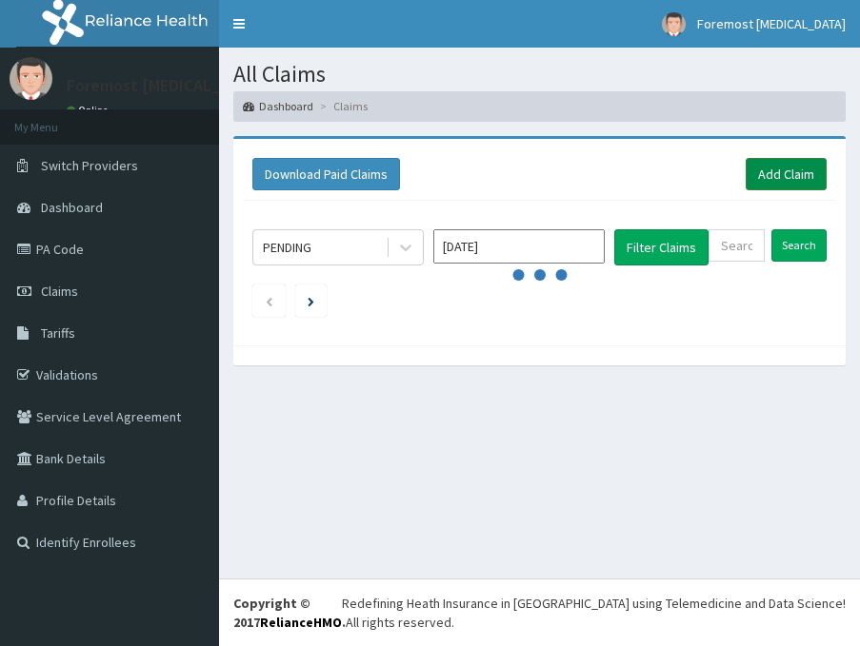
click at [777, 160] on link "Add Claim" at bounding box center [786, 174] width 81 height 32
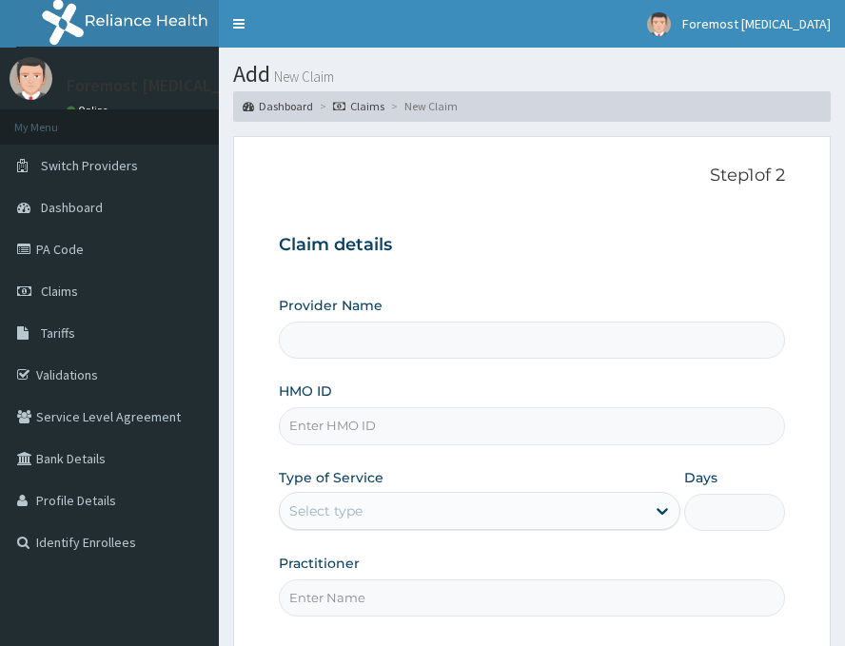
click at [368, 413] on input "HMO ID" at bounding box center [532, 426] width 507 height 37
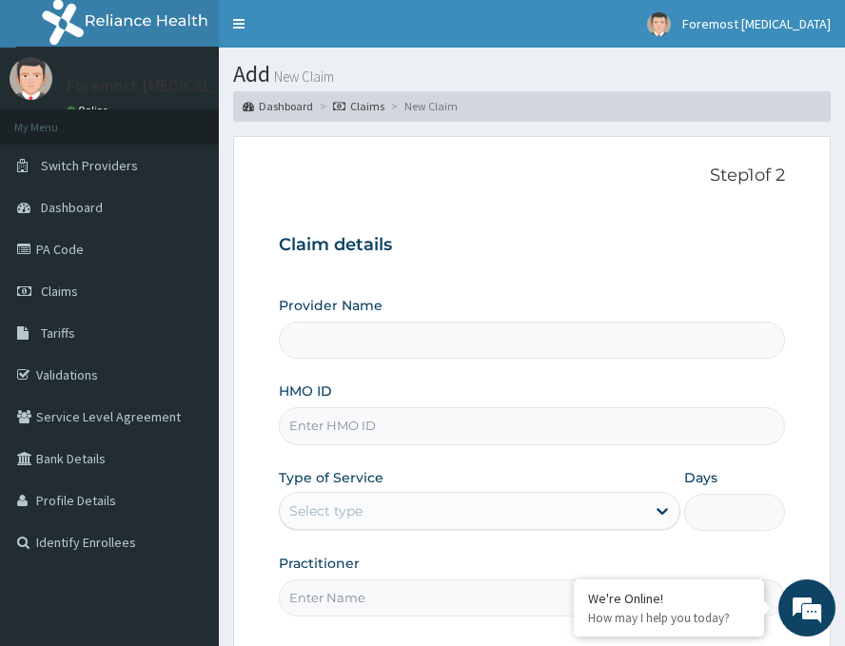
type input "Foremost [MEDICAL_DATA]"
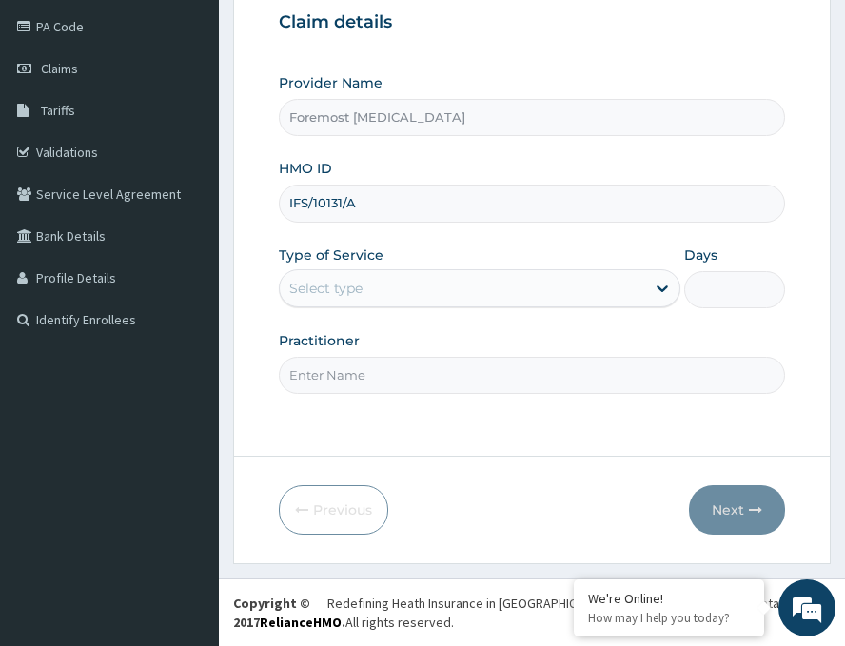
type input "IFS/10131/A"
click at [363, 292] on div "Select type" at bounding box center [325, 288] width 73 height 19
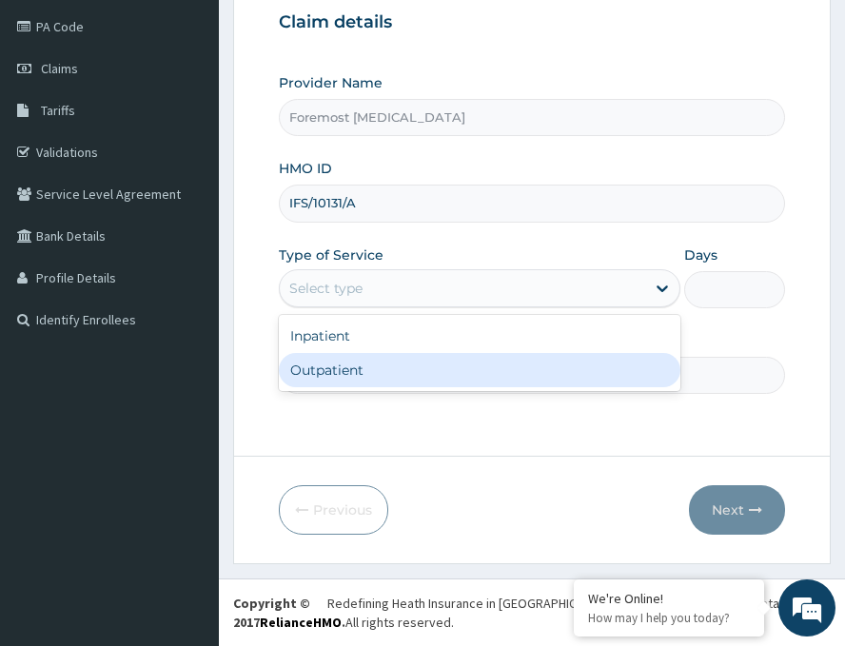
click at [342, 373] on div "Outpatient" at bounding box center [480, 370] width 402 height 34
type input "1"
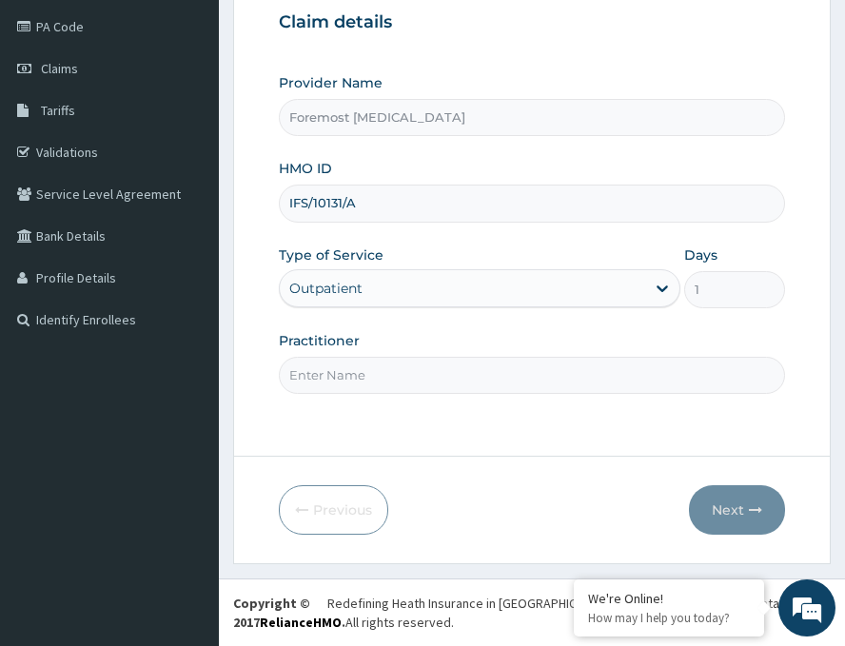
click at [342, 373] on input "Practitioner" at bounding box center [532, 375] width 507 height 37
paste input "NULL"
type input "NULL"
click at [709, 495] on button "Next" at bounding box center [737, 511] width 96 height 50
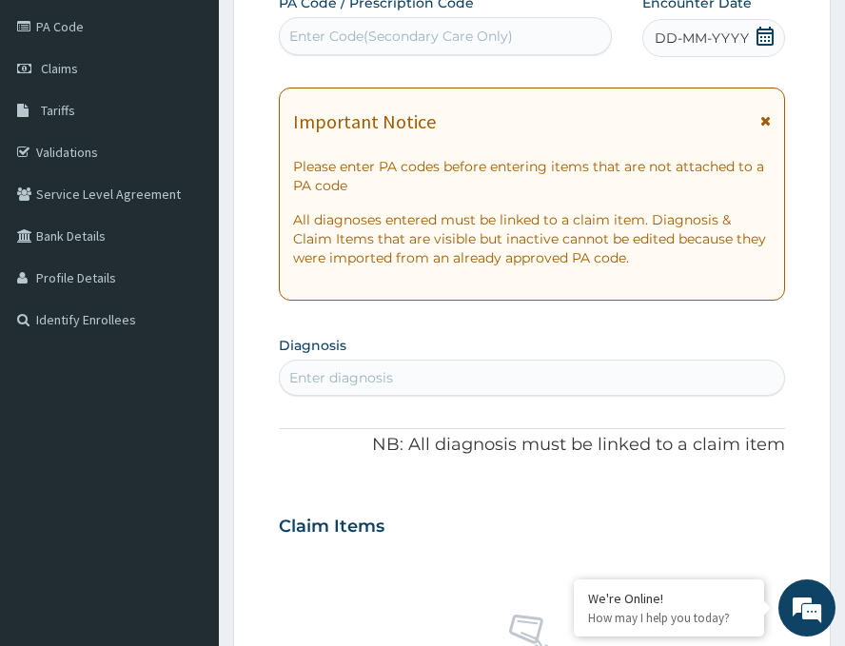
click at [699, 30] on span "DD-MM-YYYY" at bounding box center [702, 38] width 94 height 19
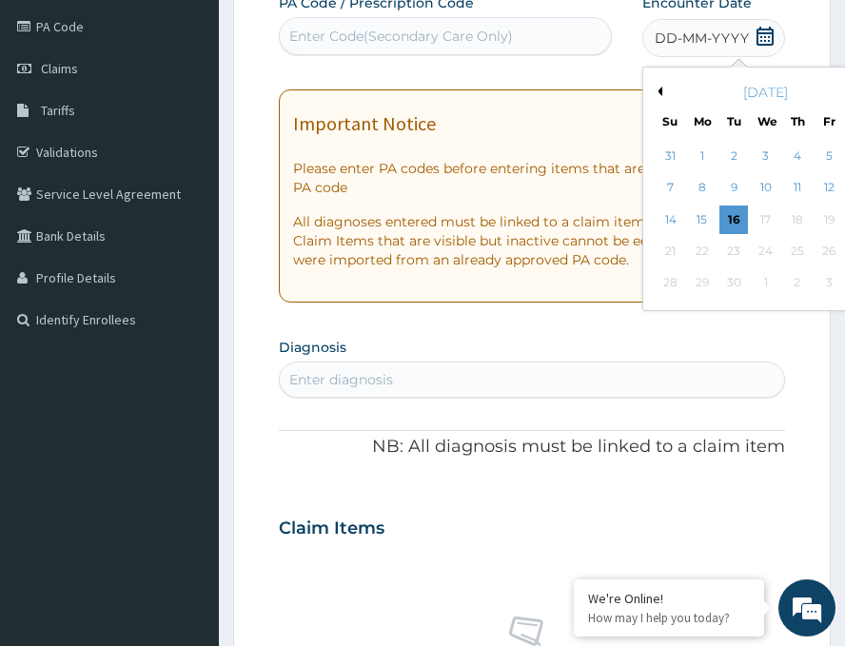
click at [653, 90] on button "Previous Month" at bounding box center [658, 92] width 10 height 10
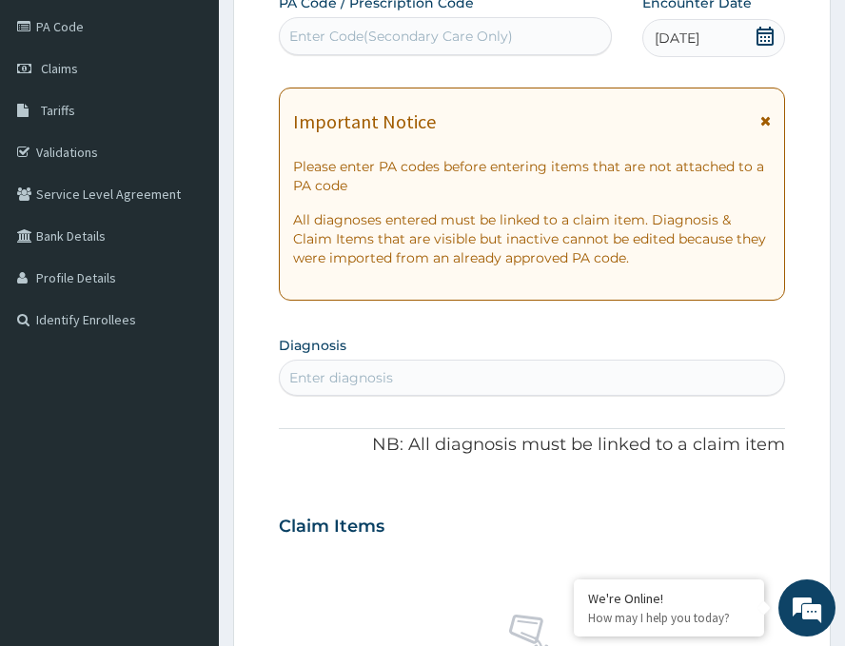
click at [367, 41] on div "Enter Code(Secondary Care Only)" at bounding box center [401, 36] width 224 height 19
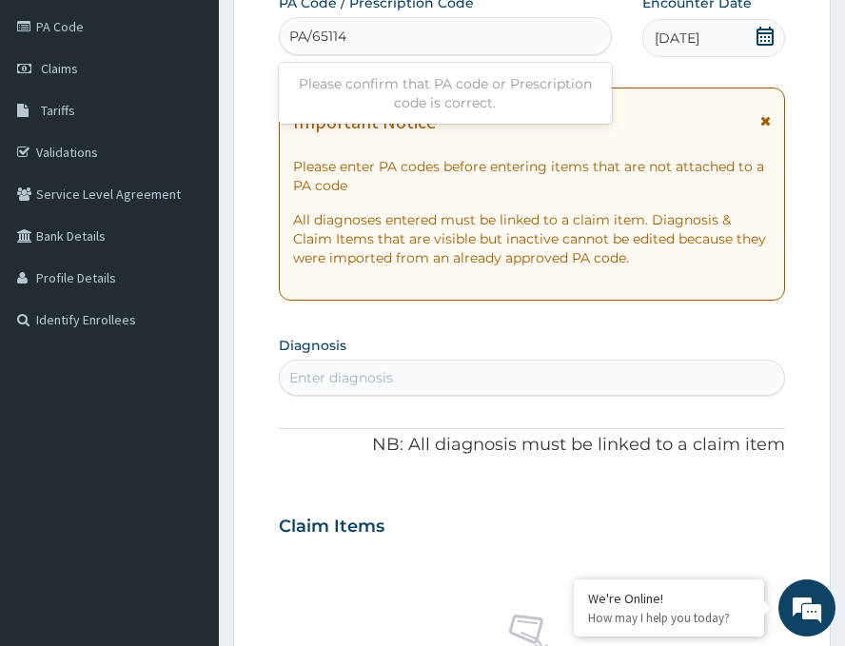
type input "PA/65114C"
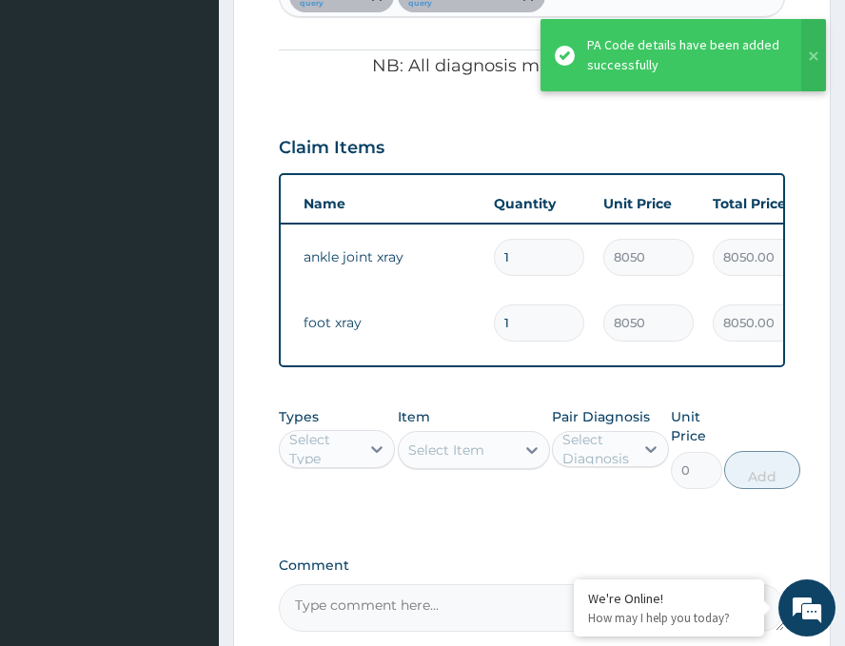
scroll to position [0, 110]
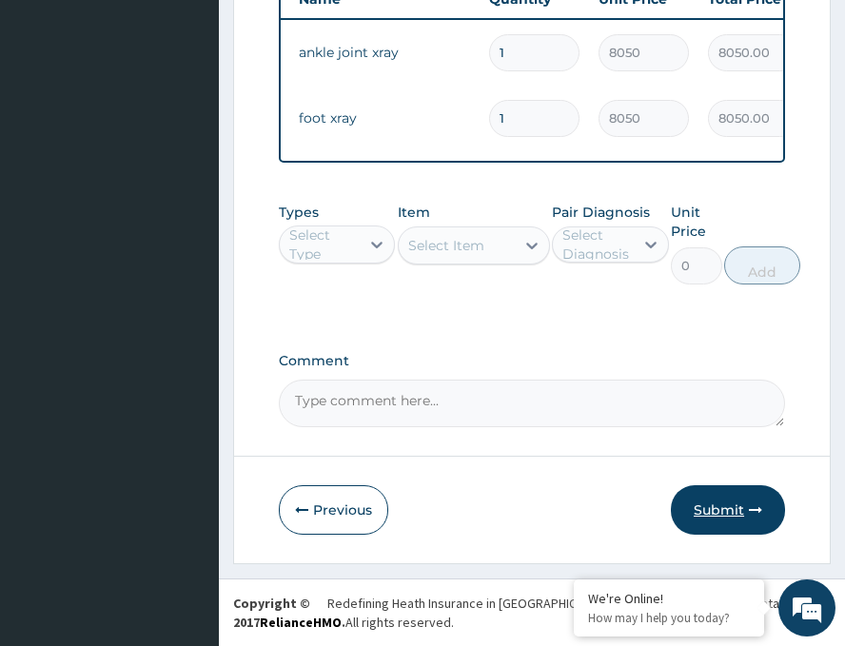
click at [693, 502] on button "Submit" at bounding box center [728, 511] width 114 height 50
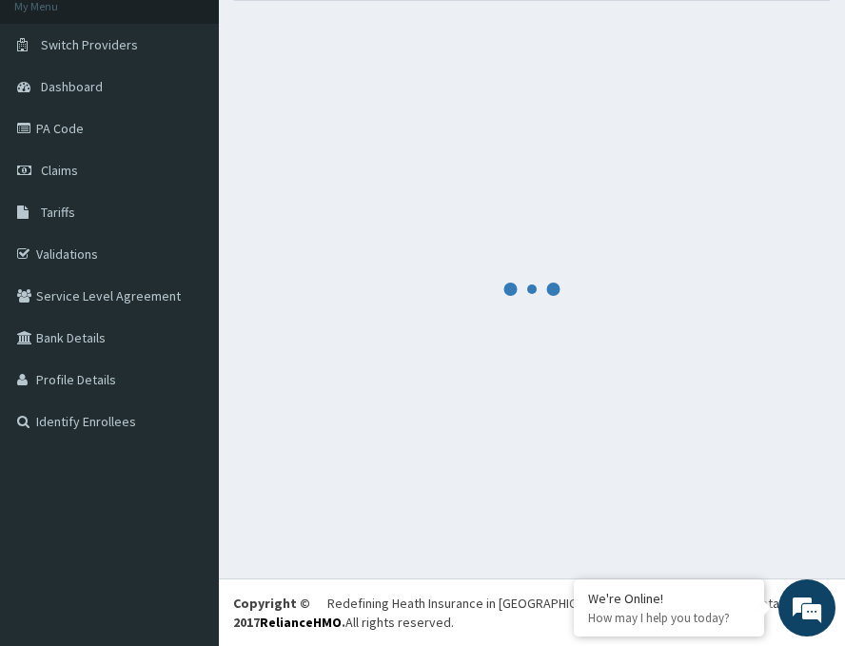
scroll to position [826, 0]
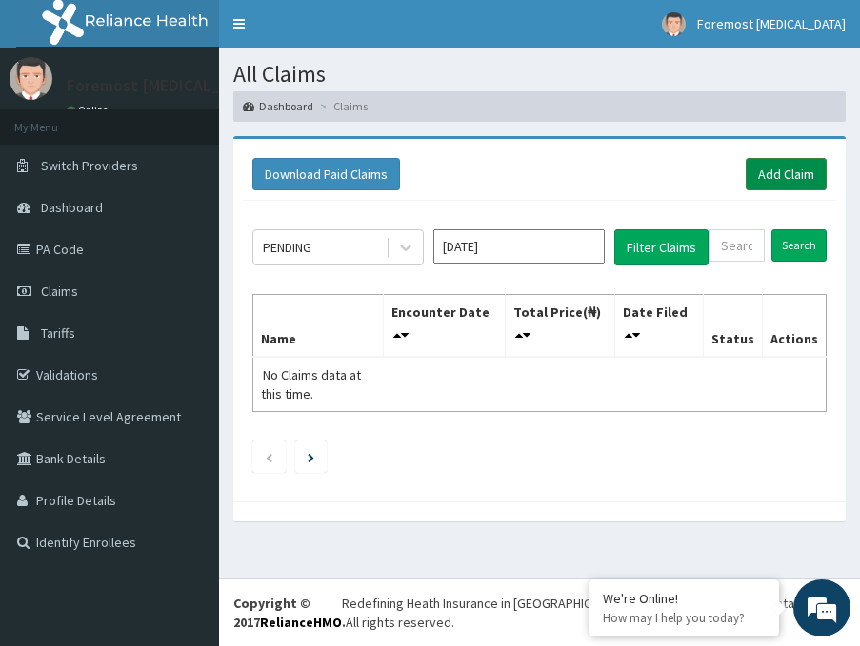
click at [784, 185] on link "Add Claim" at bounding box center [786, 174] width 81 height 32
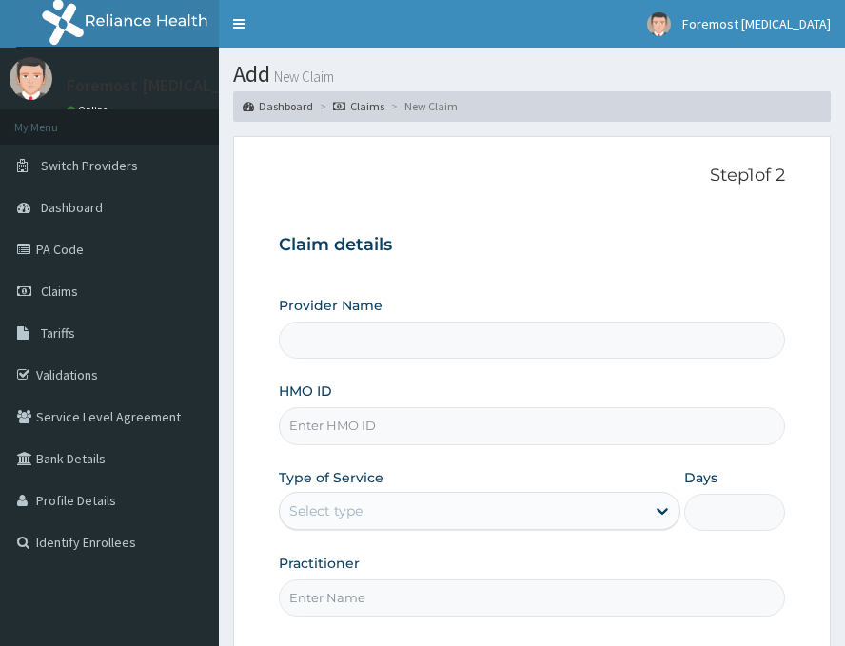
type input "Foremost [MEDICAL_DATA]"
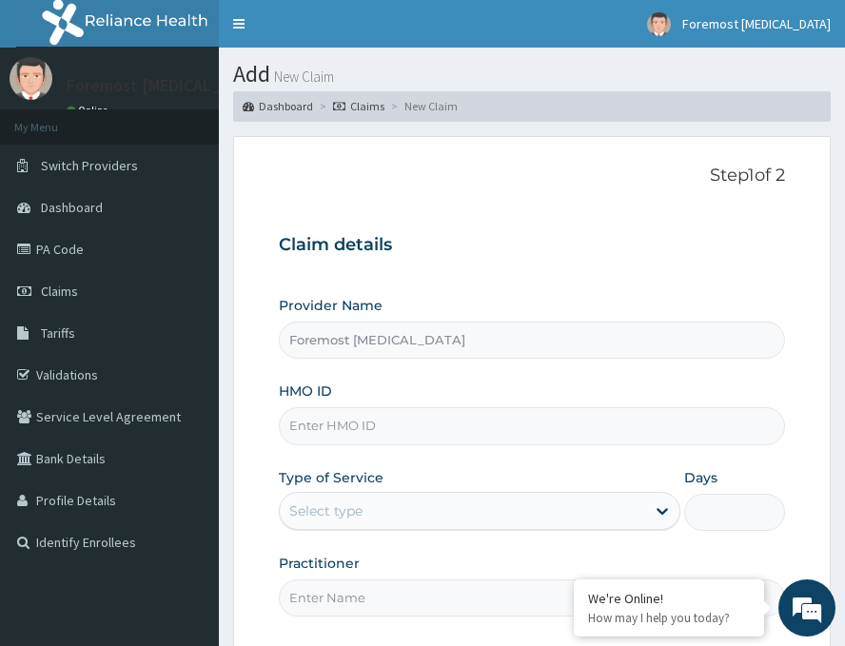
click at [376, 430] on input "HMO ID" at bounding box center [532, 426] width 507 height 37
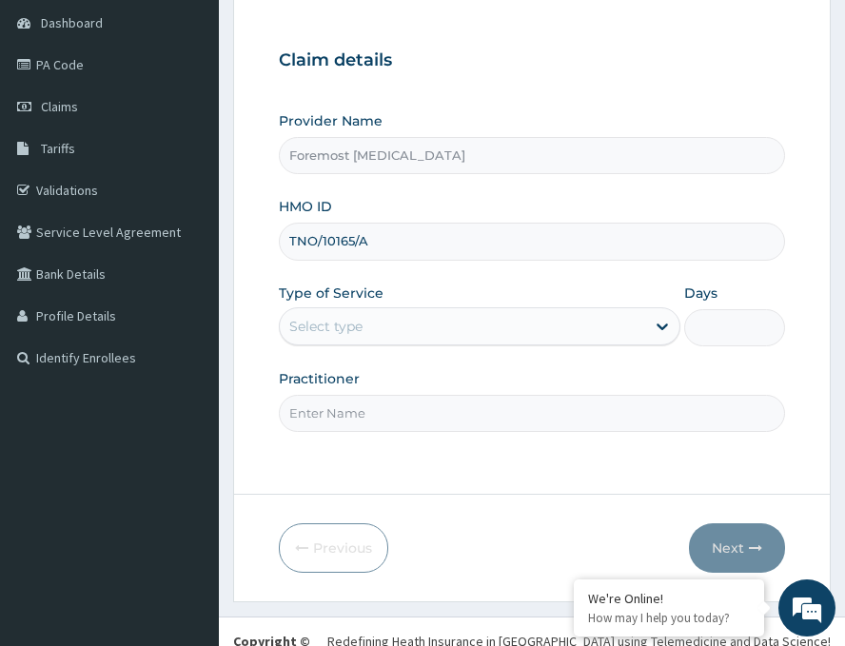
scroll to position [223, 0]
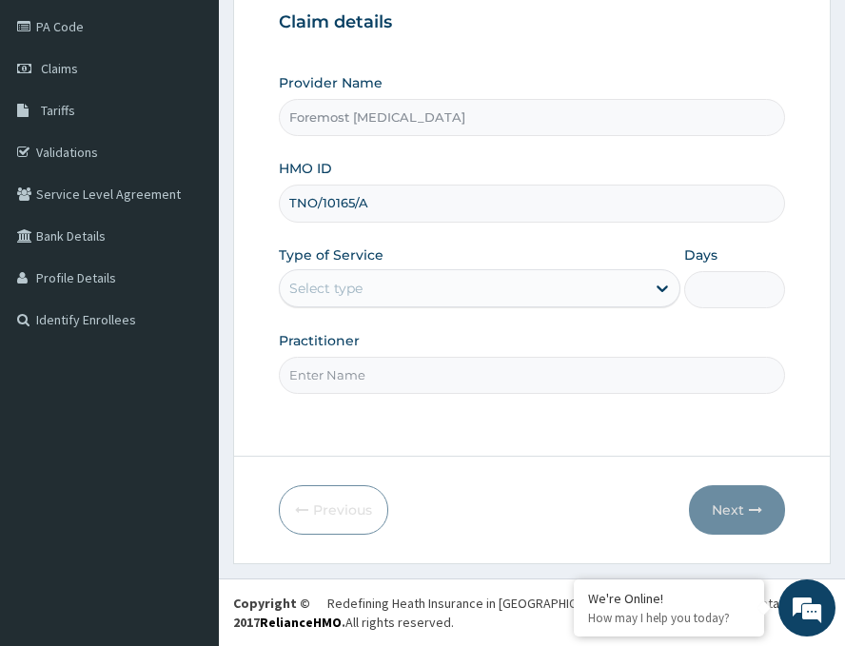
type input "TNO/10165/A"
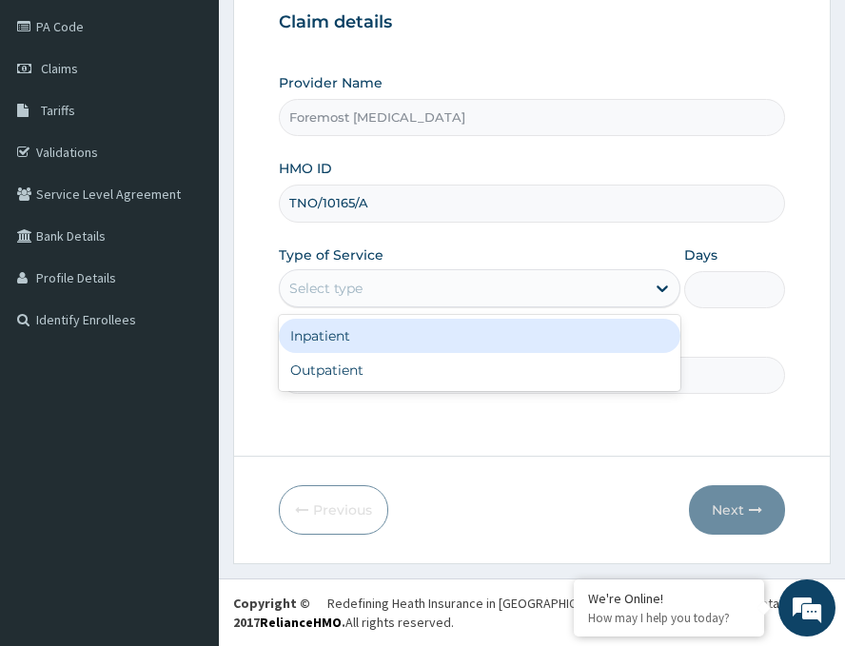
drag, startPoint x: 417, startPoint y: 281, endPoint x: 353, endPoint y: 350, distance: 94.3
click at [353, 308] on div "option Inpatient focused, 1 of 2. 2 results available. Use Up and Down to choos…" at bounding box center [480, 288] width 402 height 38
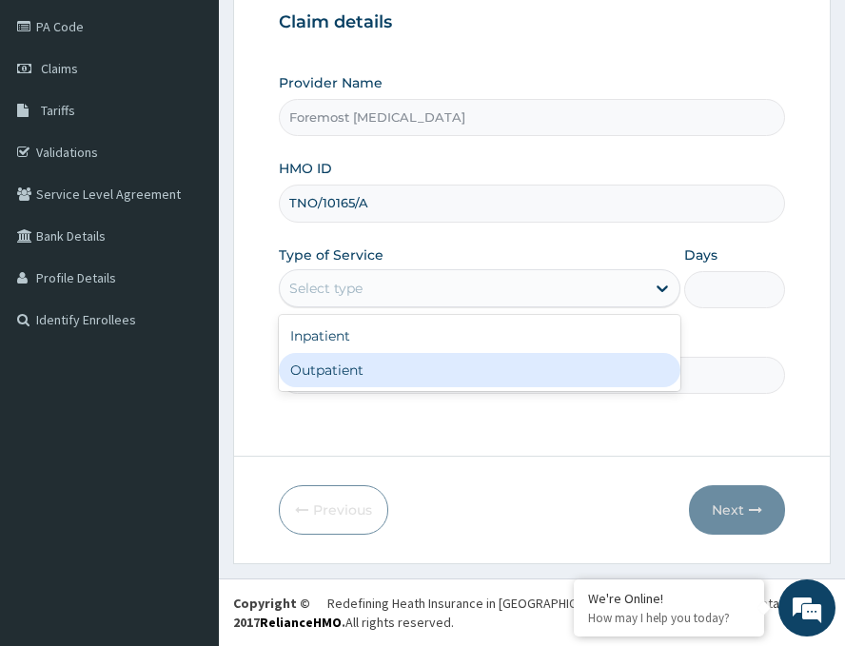
click at [348, 368] on div "Outpatient" at bounding box center [480, 370] width 402 height 34
type input "1"
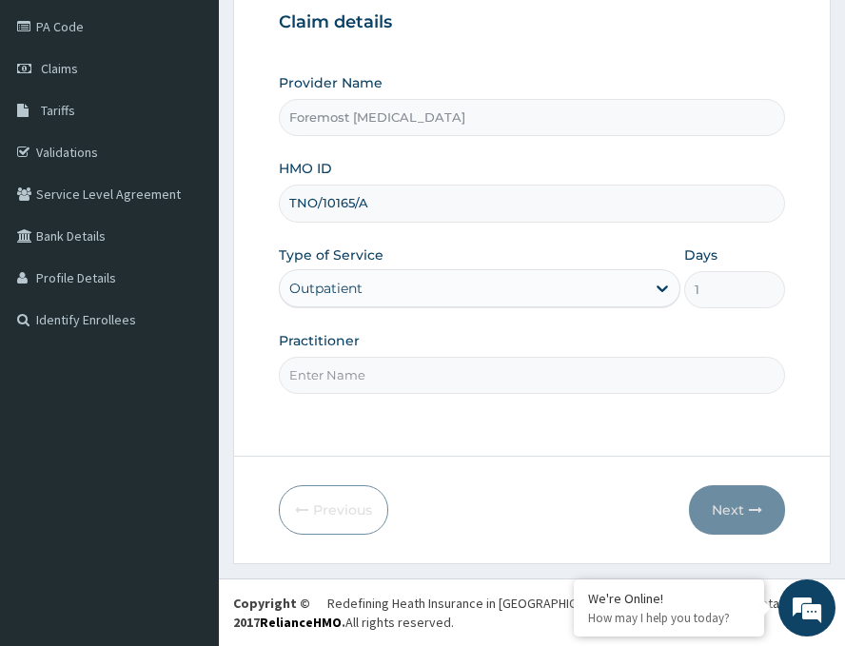
click at [348, 368] on input "Practitioner" at bounding box center [532, 375] width 507 height 37
paste input "NULL"
type input "NULL"
click at [735, 515] on button "Next" at bounding box center [737, 511] width 96 height 50
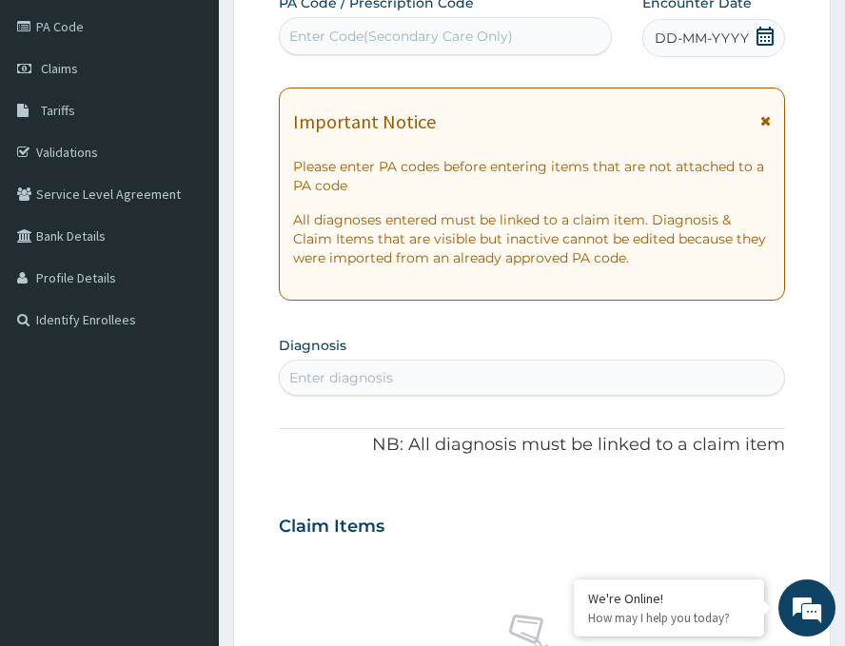
click at [690, 39] on span "DD-MM-YYYY" at bounding box center [702, 38] width 94 height 19
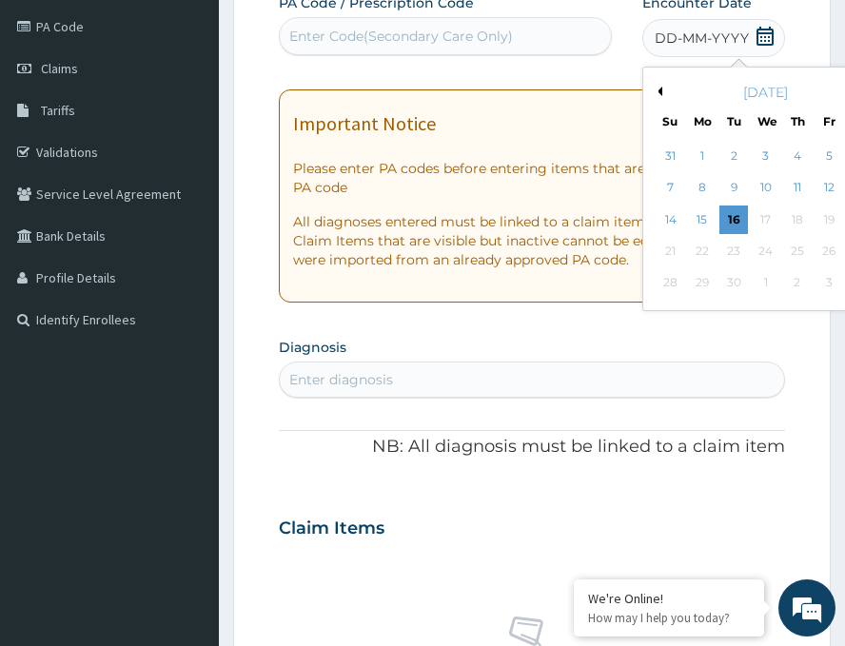
click at [651, 90] on div "[DATE]" at bounding box center [765, 92] width 229 height 19
click at [653, 90] on button "Previous Month" at bounding box center [658, 92] width 10 height 10
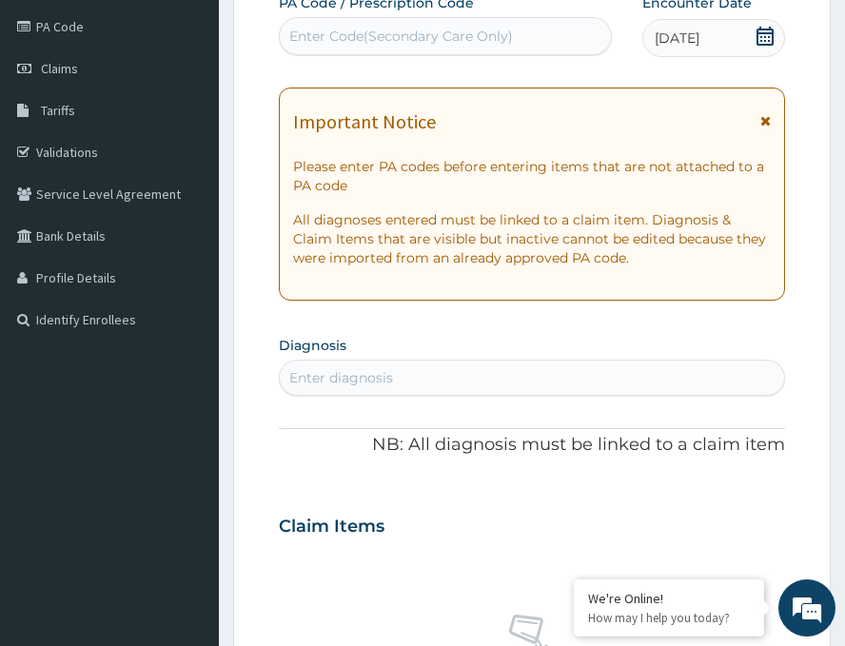
click at [386, 29] on div "Enter Code(Secondary Care Only)" at bounding box center [401, 36] width 224 height 19
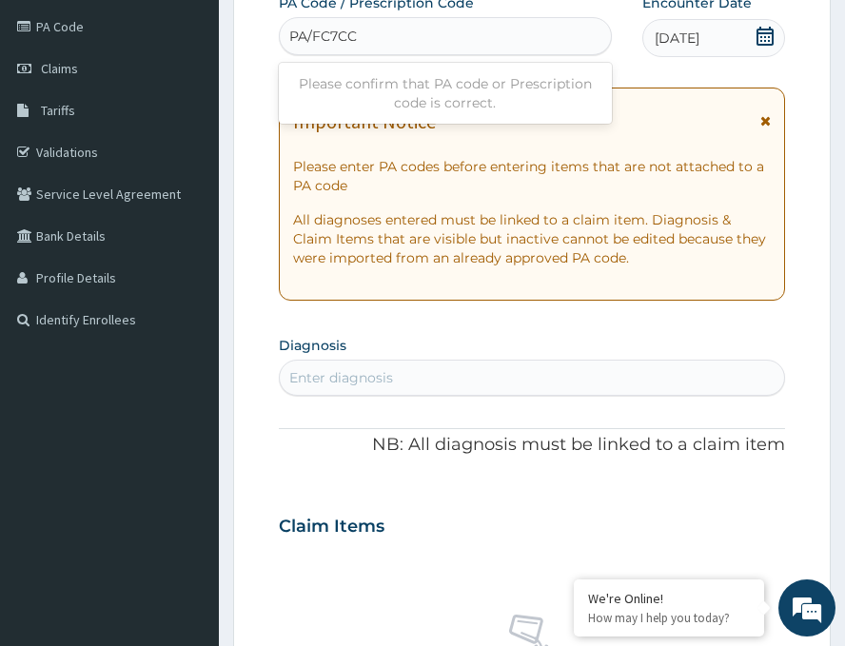
type input "PA/FC7CC1"
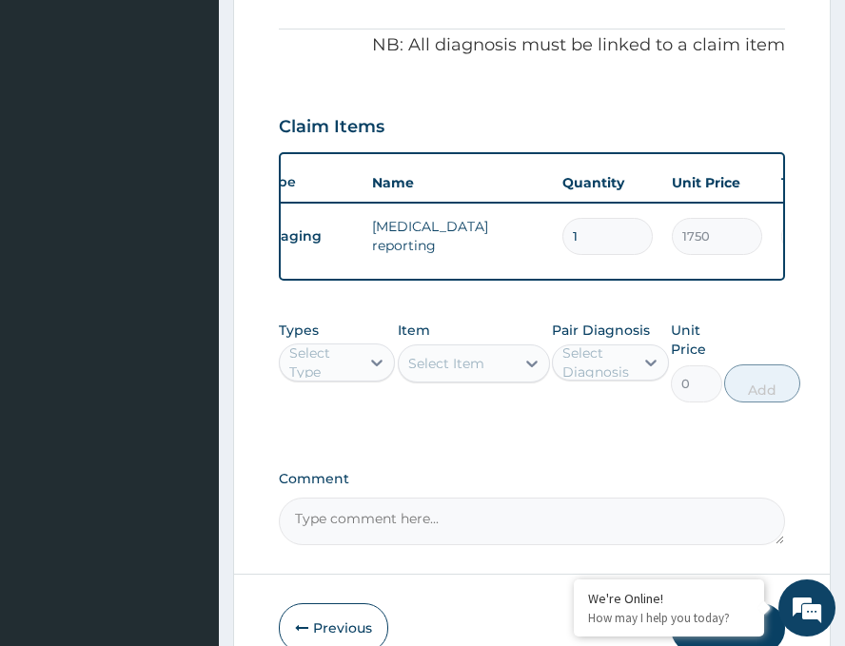
scroll to position [0, 54]
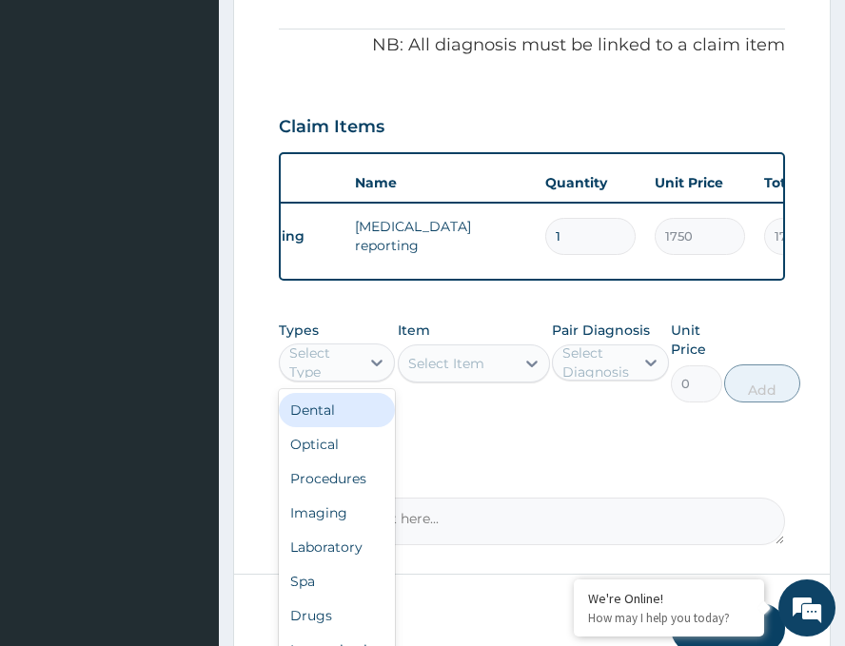
click at [353, 378] on div "Select Type" at bounding box center [323, 363] width 69 height 38
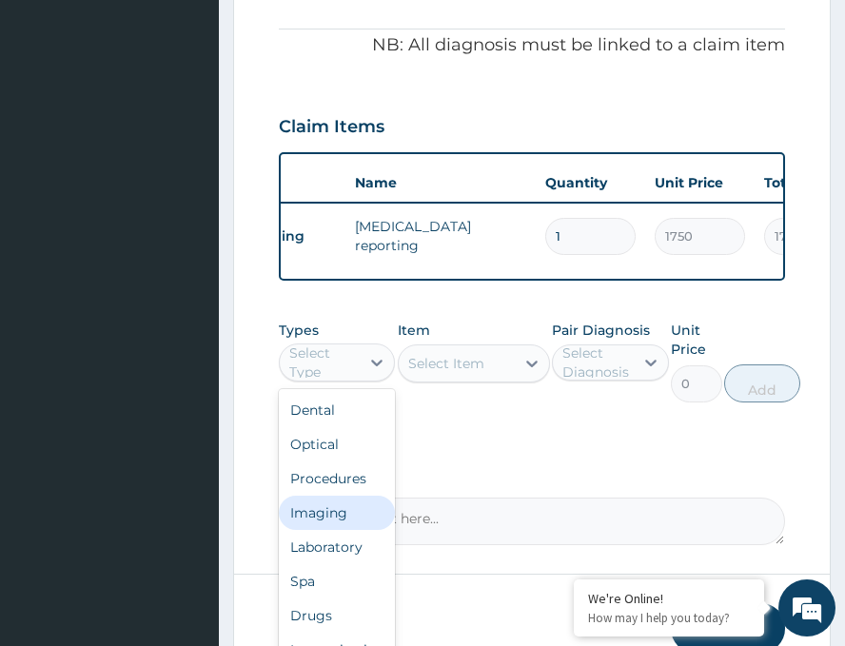
click at [324, 530] on div "Imaging" at bounding box center [337, 513] width 116 height 34
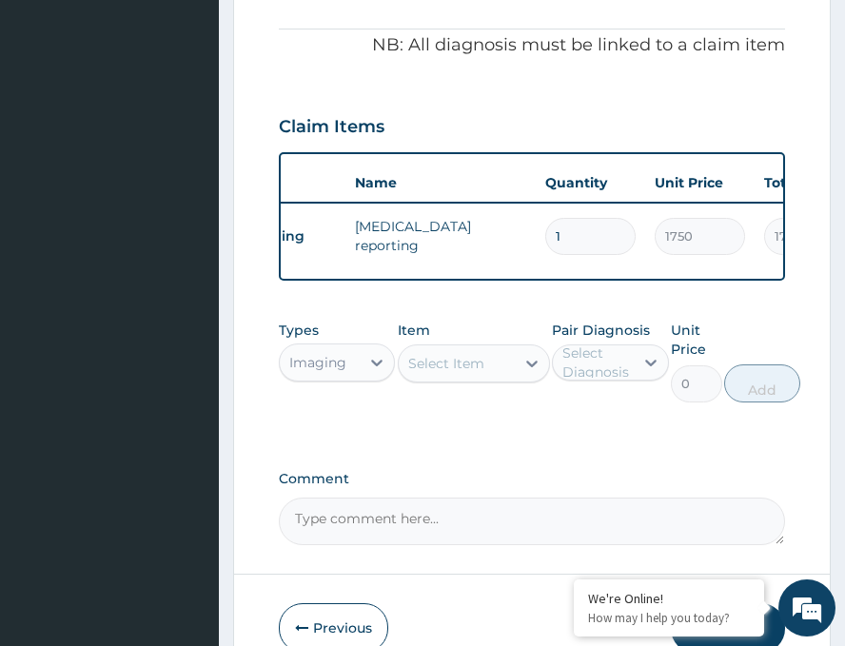
click at [508, 379] on div "Select Item" at bounding box center [457, 363] width 116 height 30
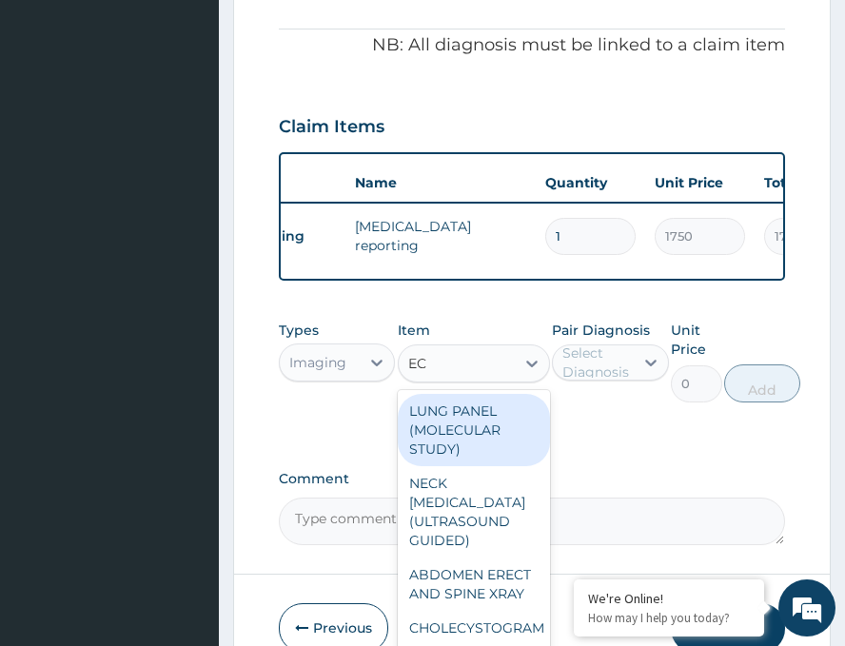
type input "ECG"
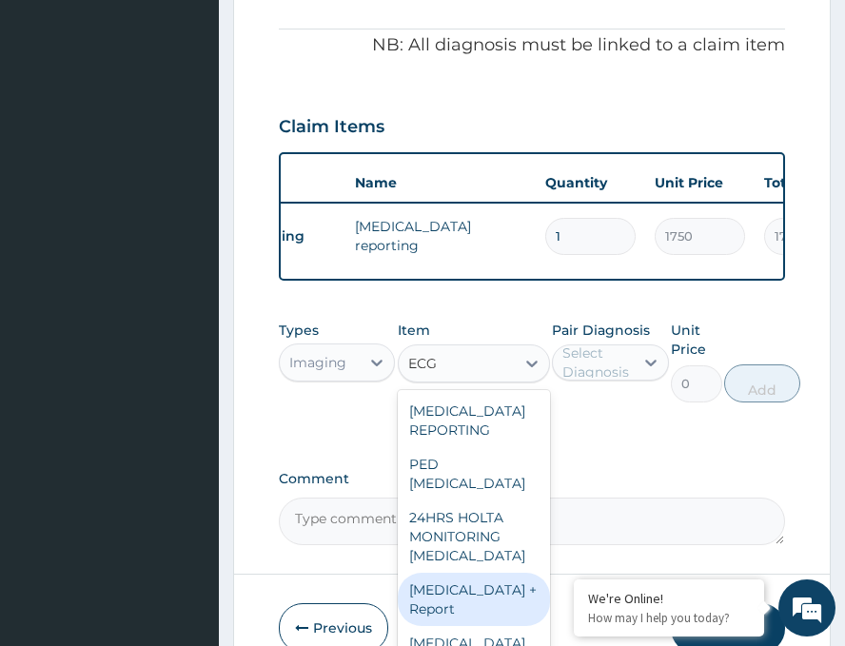
type input "6230"
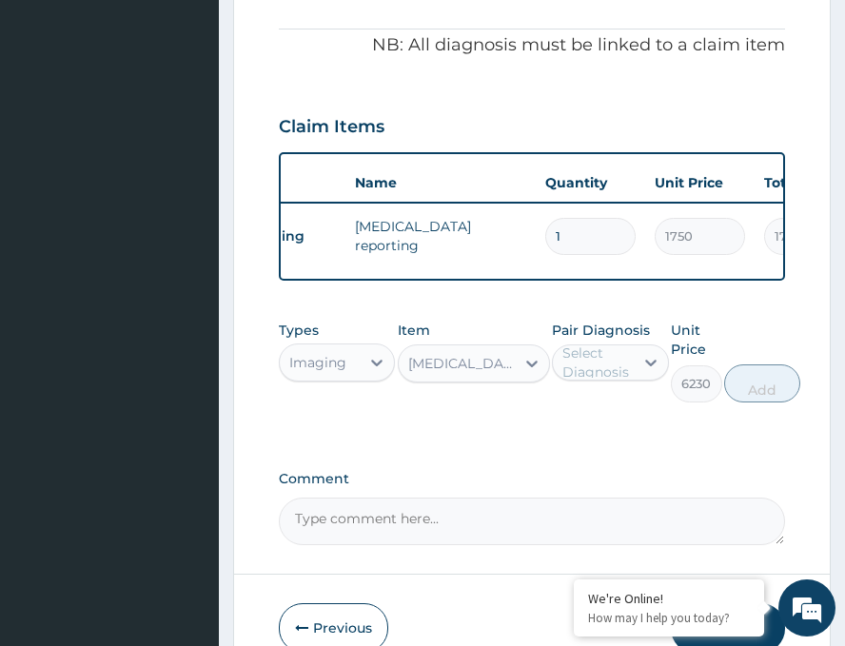
click at [615, 370] on div "Select Diagnosis" at bounding box center [597, 363] width 69 height 38
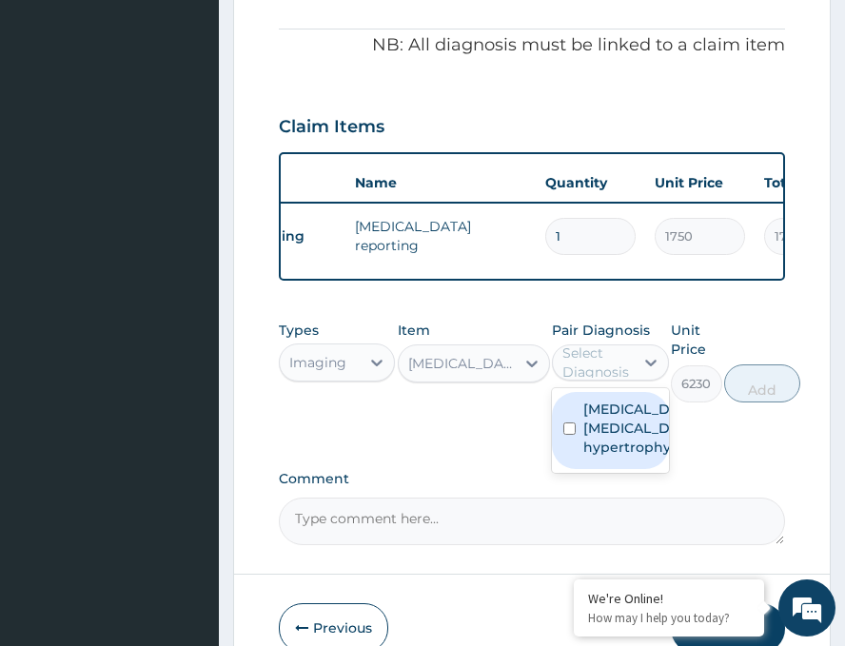
click at [615, 441] on label "ECG:left ventricle hypertrophy" at bounding box center [630, 428] width 93 height 57
checkbox input "true"
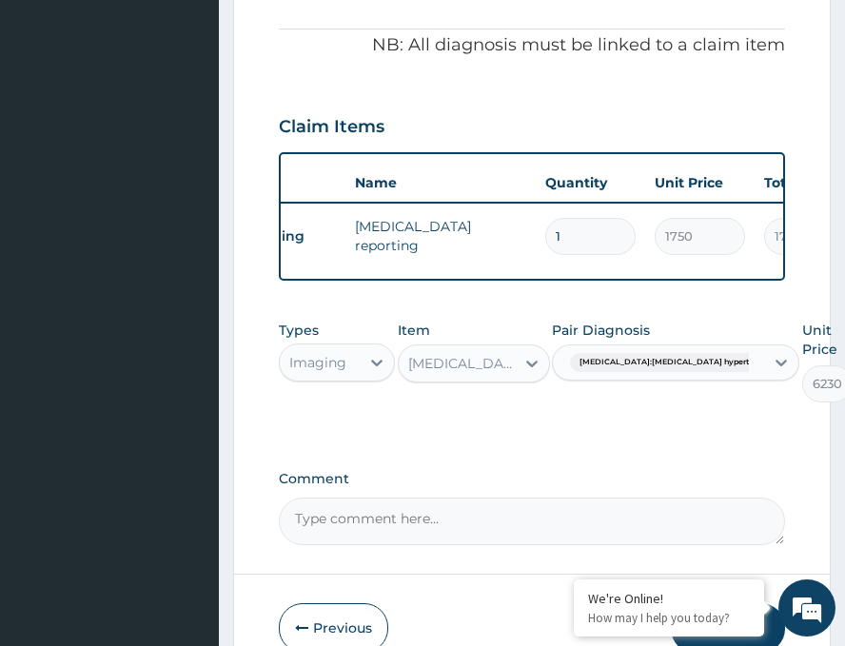
type input "0"
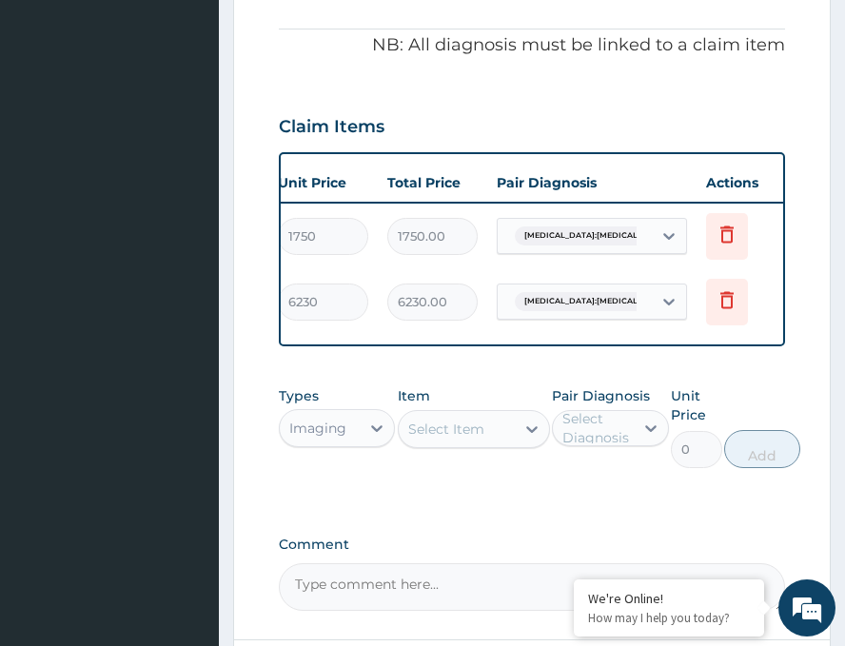
scroll to position [0, 442]
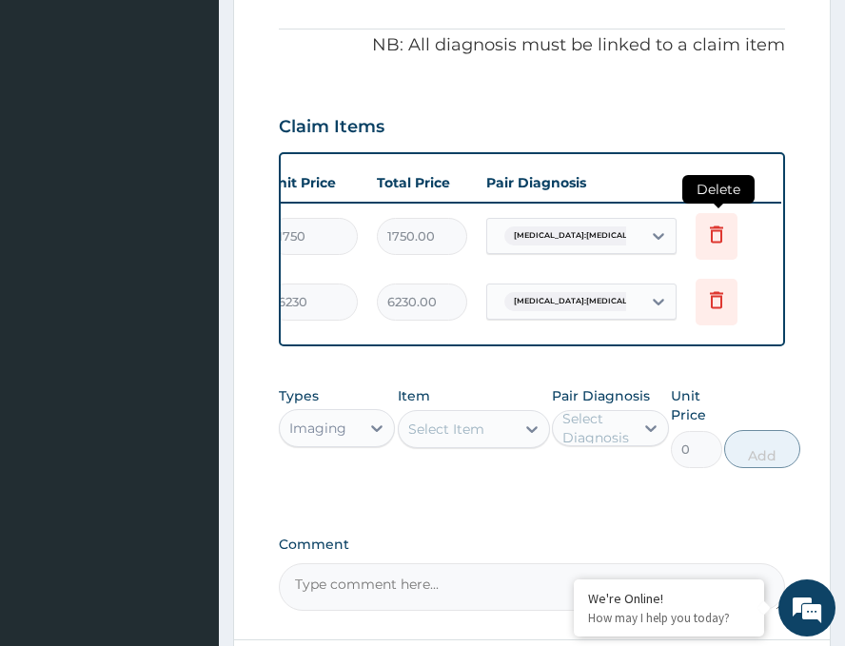
click at [714, 240] on icon at bounding box center [717, 234] width 23 height 23
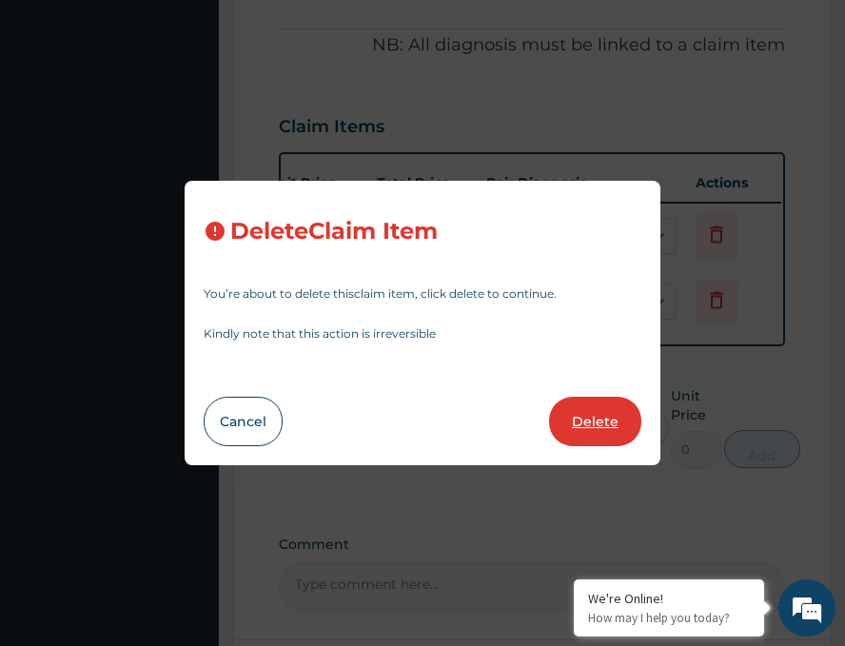
click at [592, 427] on button "Delete" at bounding box center [595, 422] width 92 height 50
type input "6230"
type input "6230.00"
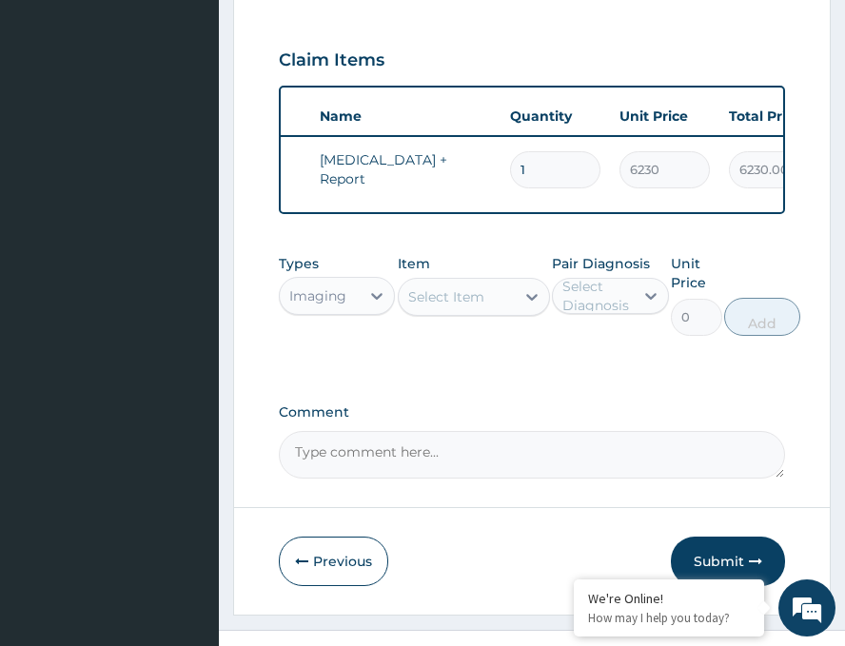
scroll to position [761, 0]
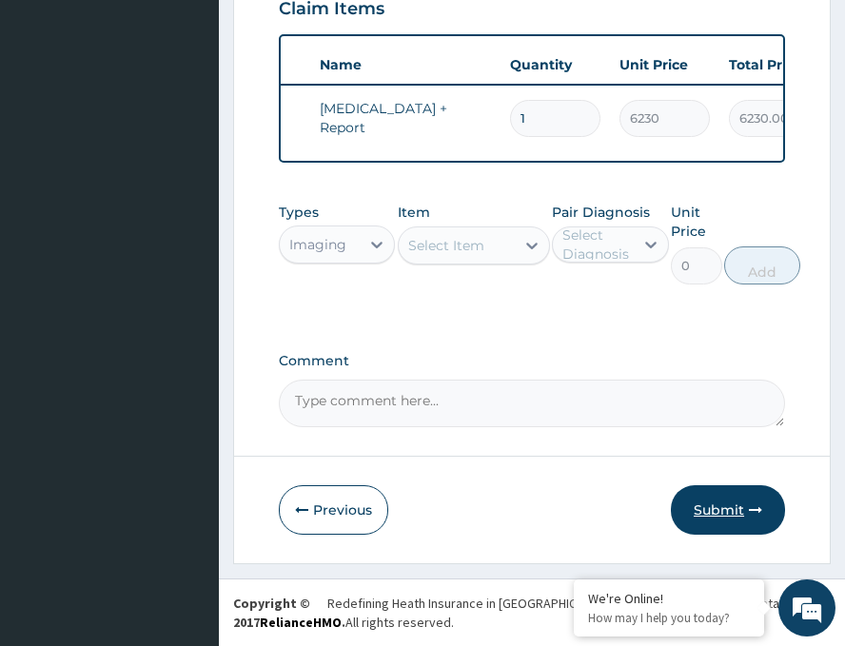
click at [704, 497] on button "Submit" at bounding box center [728, 511] width 114 height 50
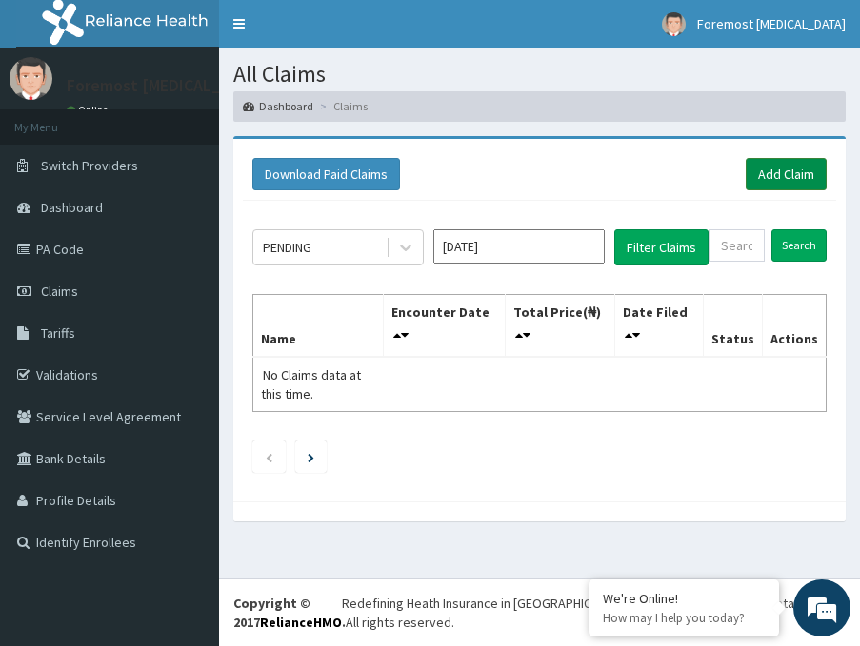
click at [794, 172] on link "Add Claim" at bounding box center [786, 174] width 81 height 32
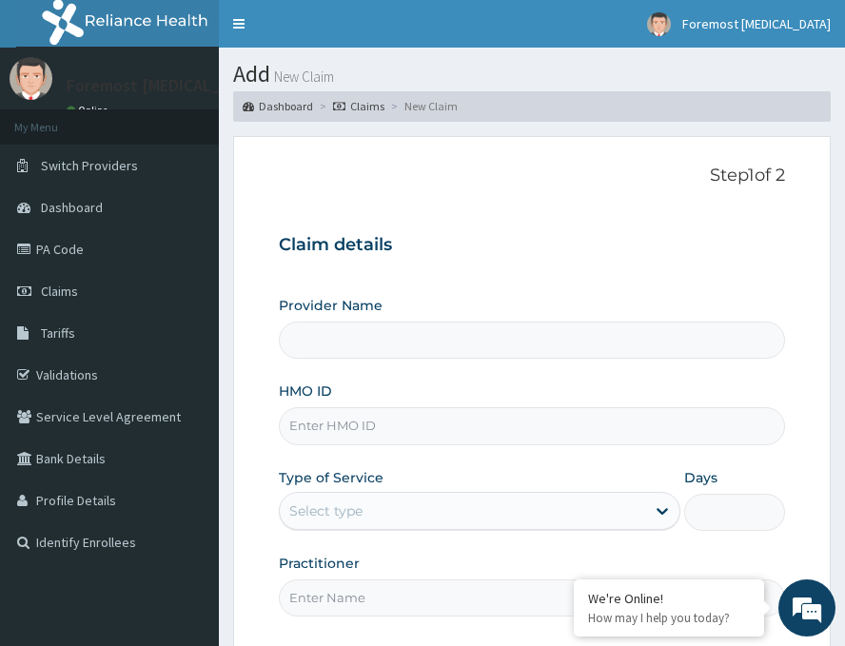
click at [365, 434] on input "HMO ID" at bounding box center [532, 426] width 507 height 37
type input "Foremost [MEDICAL_DATA]"
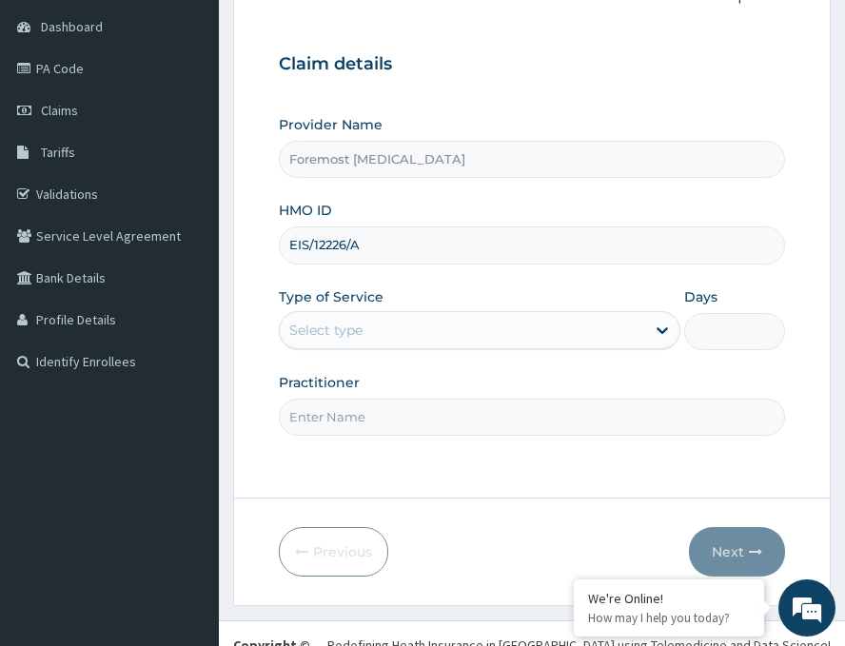
scroll to position [223, 0]
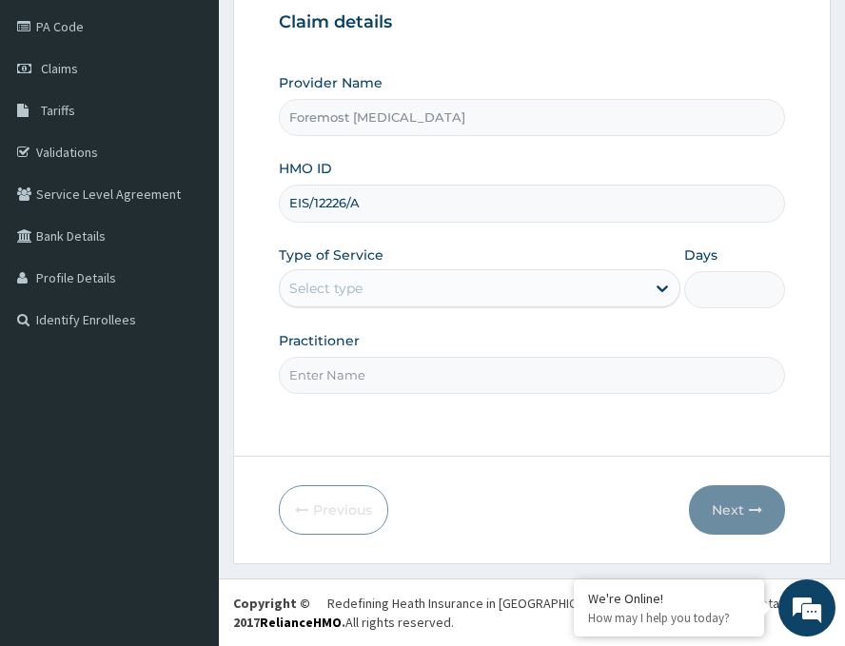
type input "EIS/12226/A"
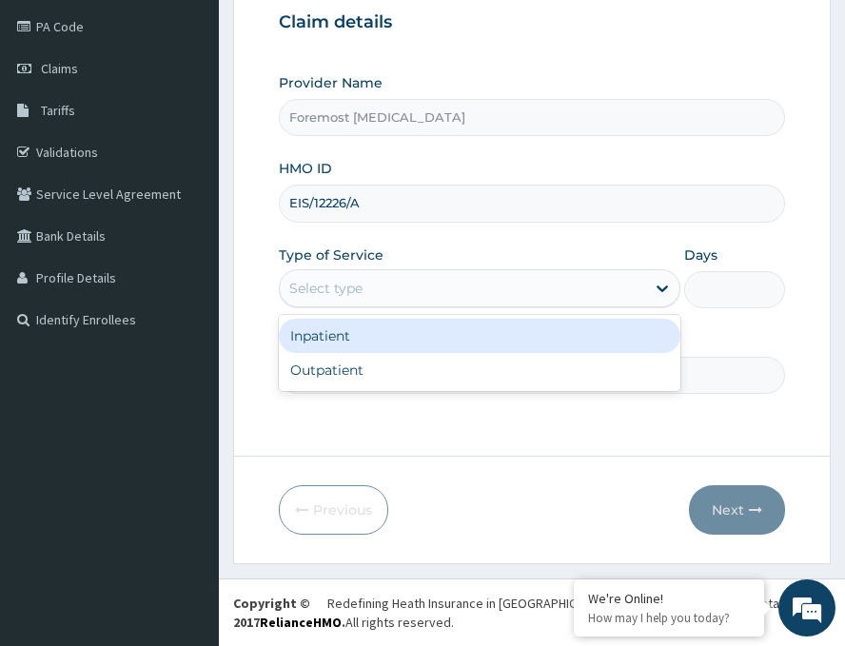
drag, startPoint x: 412, startPoint y: 300, endPoint x: 392, endPoint y: 337, distance: 42.2
click at [392, 308] on div "option Inpatient focused, 1 of 2. 2 results available. Use Up and Down to choos…" at bounding box center [480, 288] width 402 height 38
click at [392, 337] on div "Inpatient" at bounding box center [480, 336] width 402 height 34
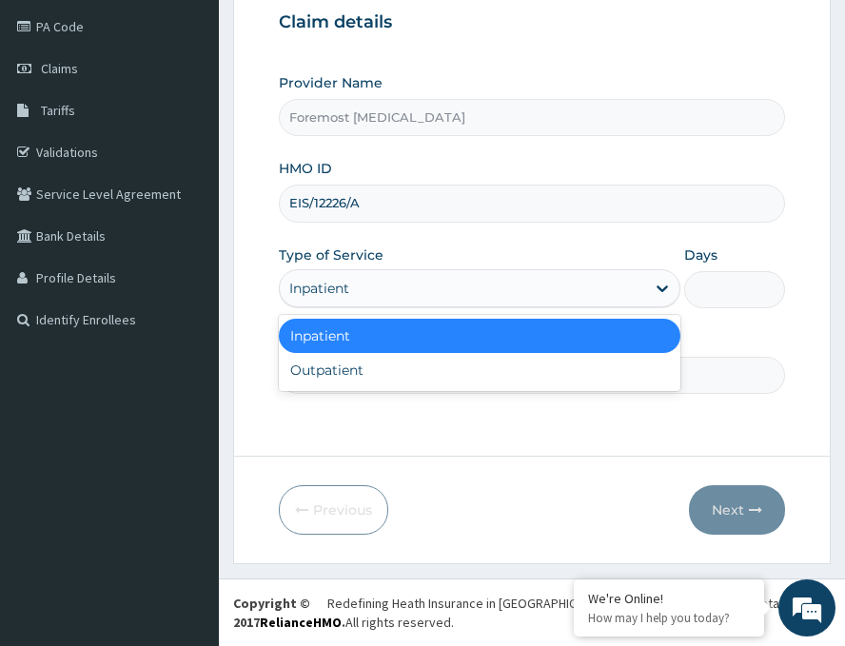
click at [375, 298] on div "Inpatient" at bounding box center [463, 288] width 366 height 30
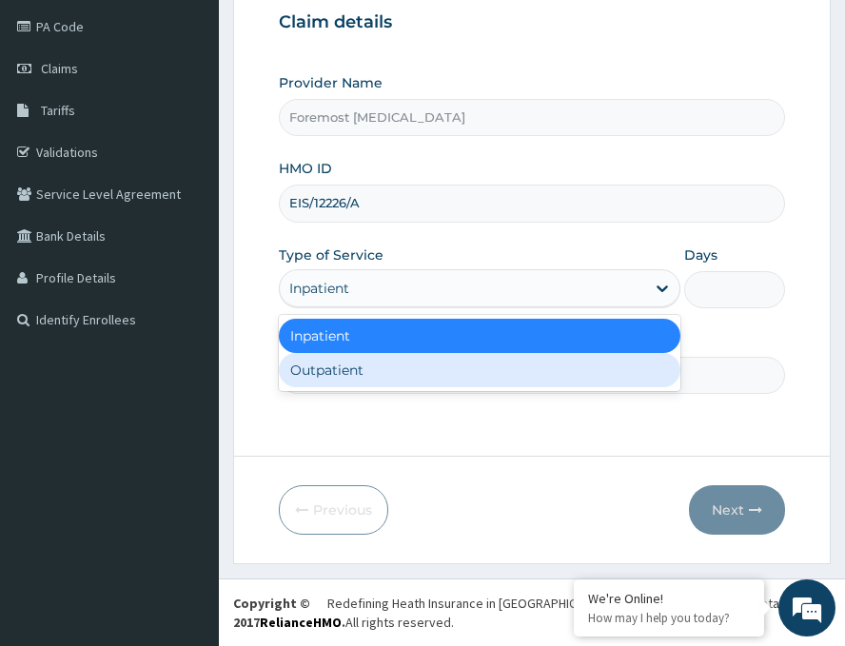
click at [368, 357] on div "Outpatient" at bounding box center [480, 370] width 402 height 34
type input "1"
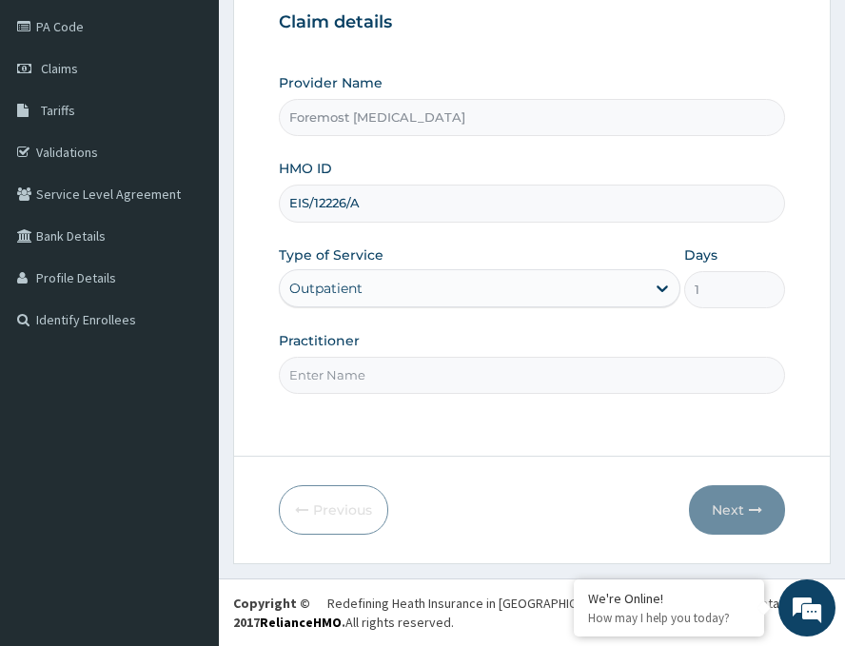
click at [360, 408] on div "Step 1 of 2 Claim details Provider Name Foremost Radiology HMO ID EIS/12226/A T…" at bounding box center [532, 185] width 507 height 485
click at [352, 369] on input "Practitioner" at bounding box center [532, 375] width 507 height 37
paste input "NULL"
type input "NULL"
click at [735, 505] on button "Next" at bounding box center [737, 511] width 96 height 50
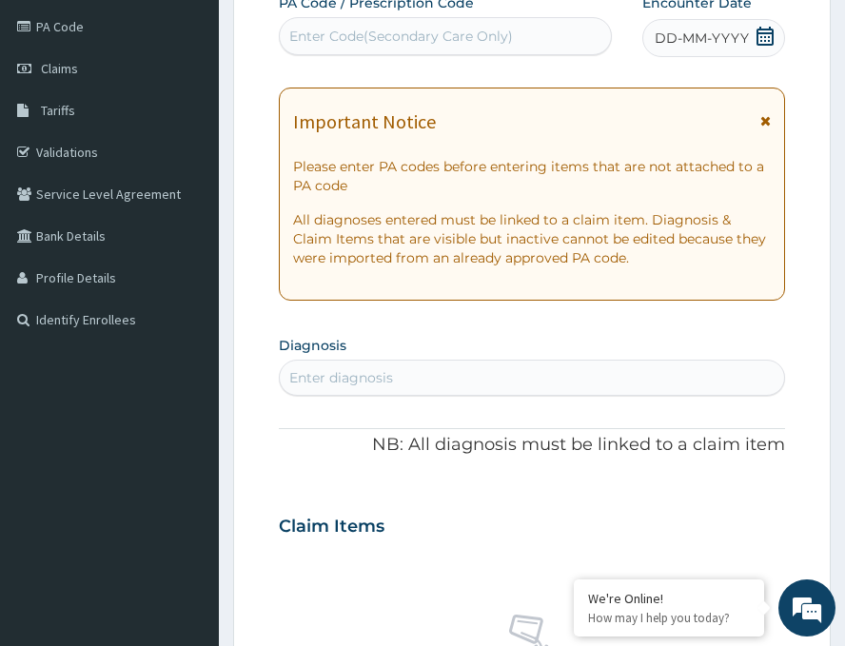
click at [693, 33] on span "DD-MM-YYYY" at bounding box center [702, 38] width 94 height 19
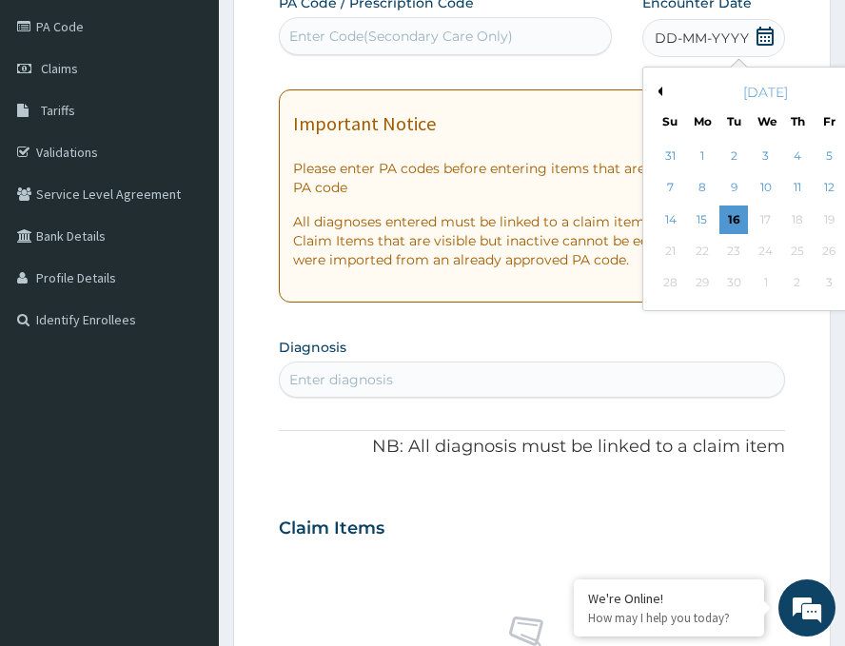
click at [653, 88] on button "Previous Month" at bounding box center [658, 92] width 10 height 10
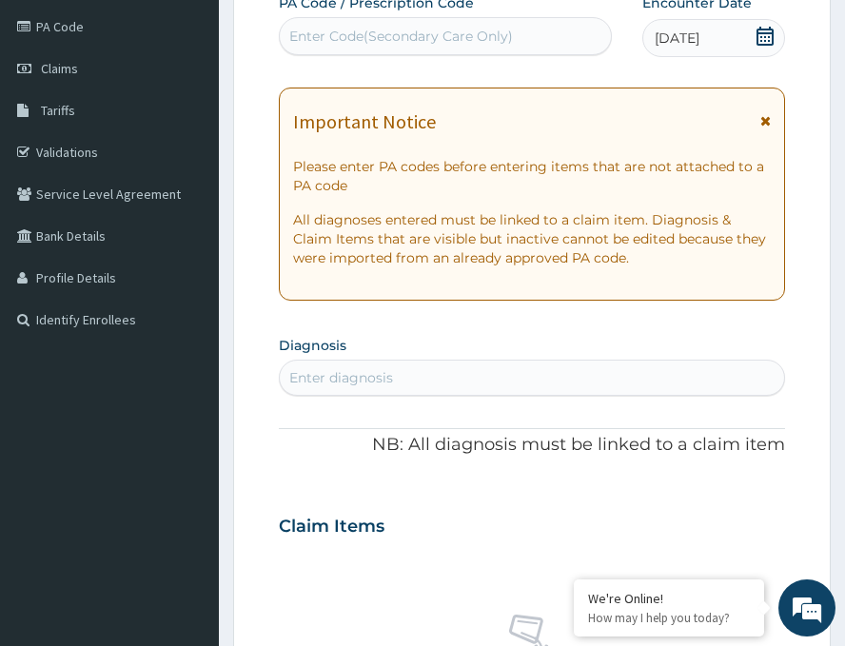
click at [368, 21] on div "Enter Code(Secondary Care Only)" at bounding box center [445, 36] width 331 height 30
click at [360, 32] on div "Enter Code(Secondary Care Only)" at bounding box center [401, 36] width 224 height 19
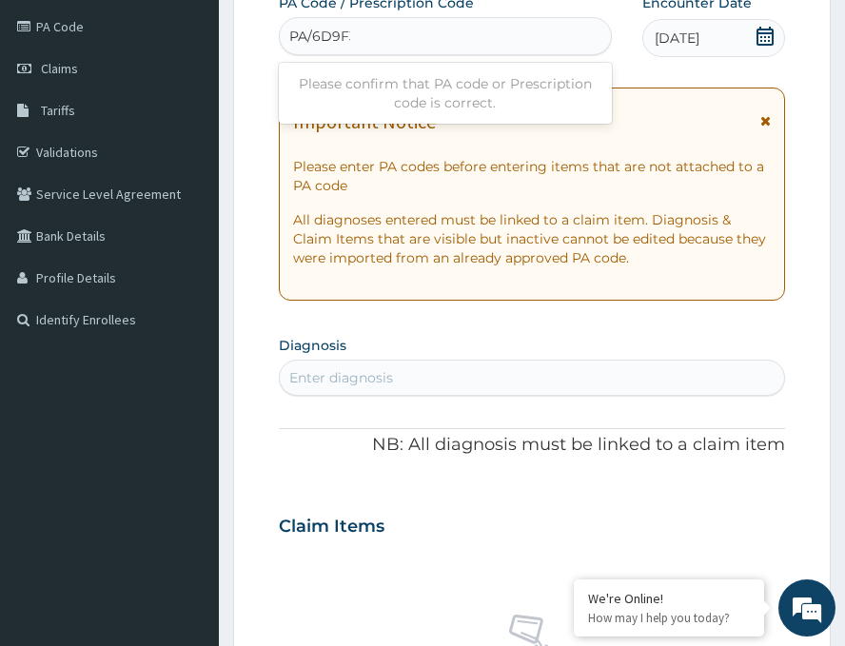
type input "PA/6D9F35"
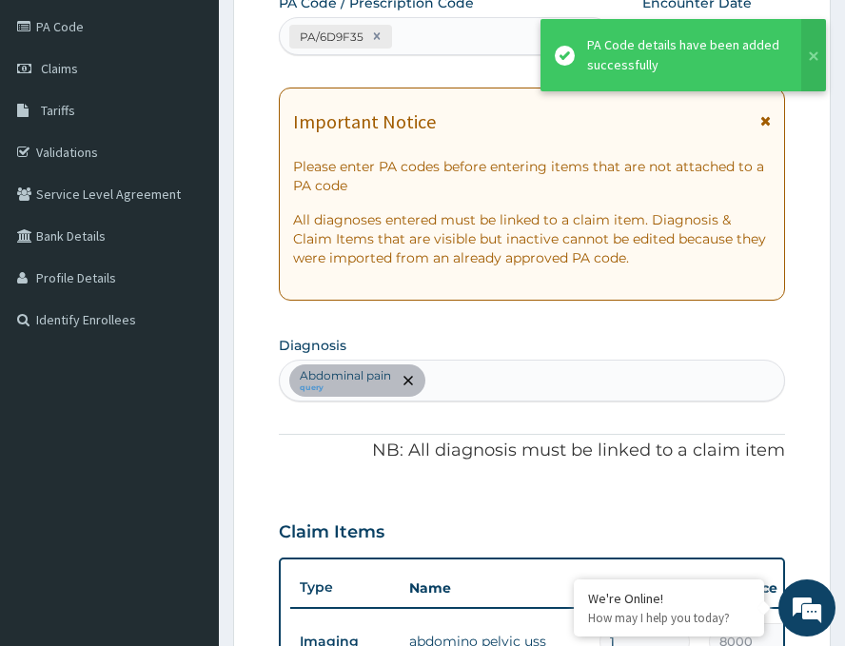
scroll to position [237, 0]
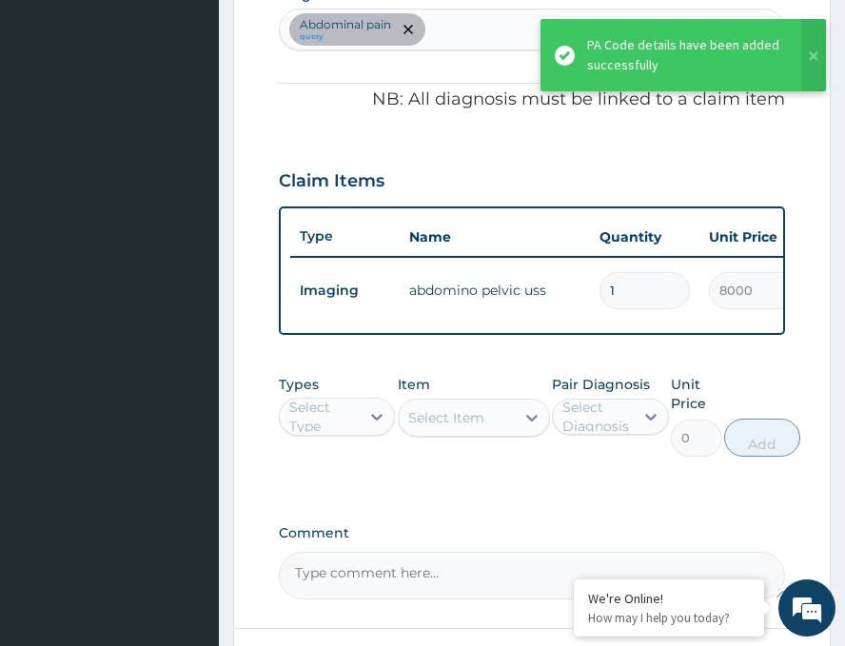
type input "0"
type input "0.00"
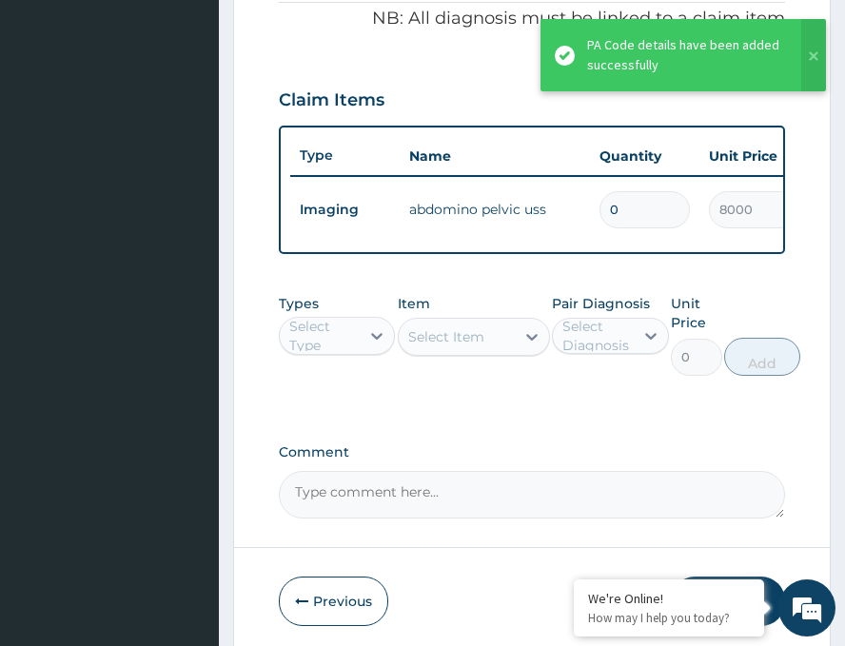
scroll to position [761, 0]
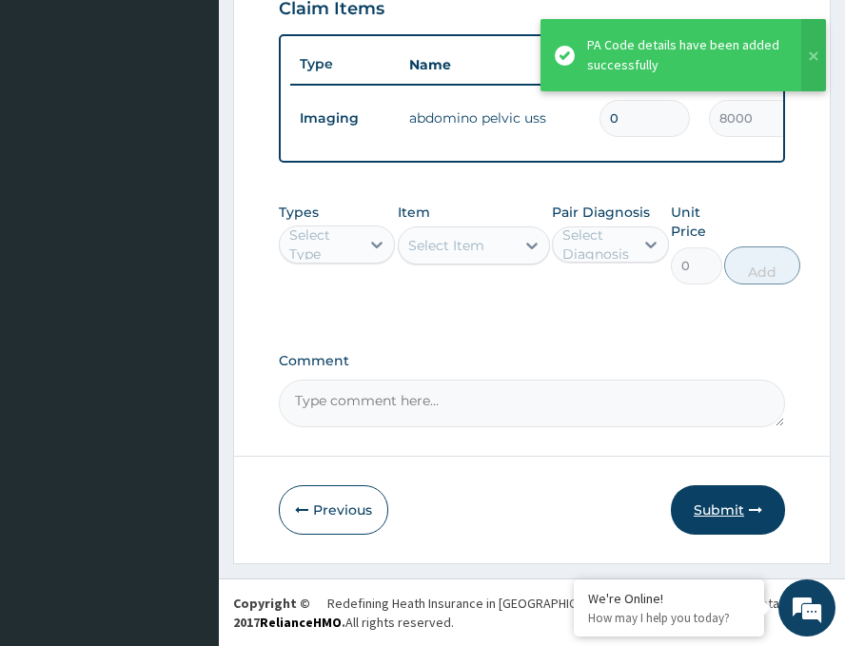
type input "0"
click at [722, 504] on button "Submit" at bounding box center [728, 511] width 114 height 50
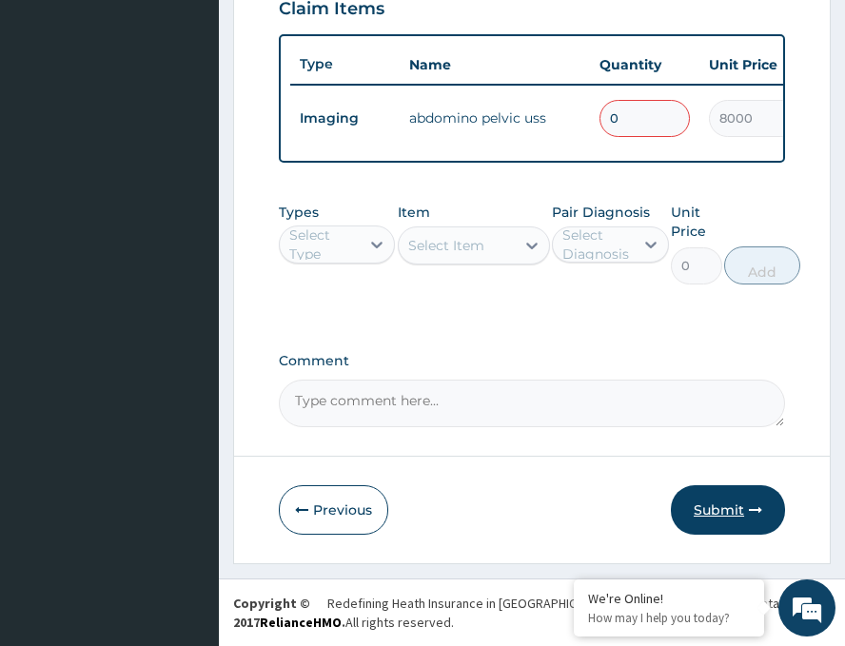
click at [736, 511] on button "Submit" at bounding box center [728, 511] width 114 height 50
click at [642, 105] on input "0" at bounding box center [645, 118] width 90 height 37
type input "1"
type input "8000.00"
type input "1"
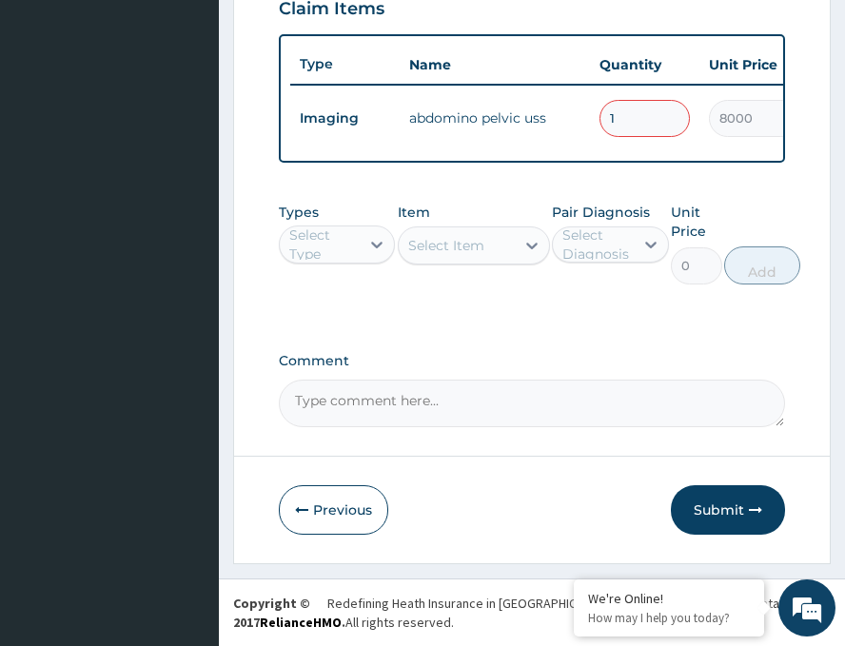
click at [624, 314] on div "Types Select Type Item Select Item Pair Diagnosis Select Diagnosis Unit Price 0…" at bounding box center [532, 257] width 507 height 129
click at [726, 493] on button "Submit" at bounding box center [728, 511] width 114 height 50
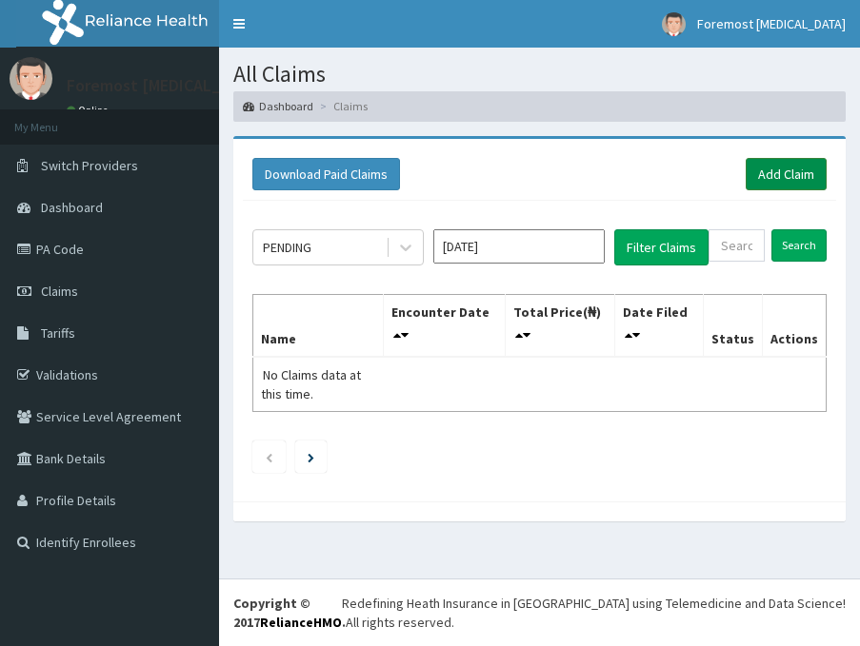
click at [776, 185] on link "Add Claim" at bounding box center [786, 174] width 81 height 32
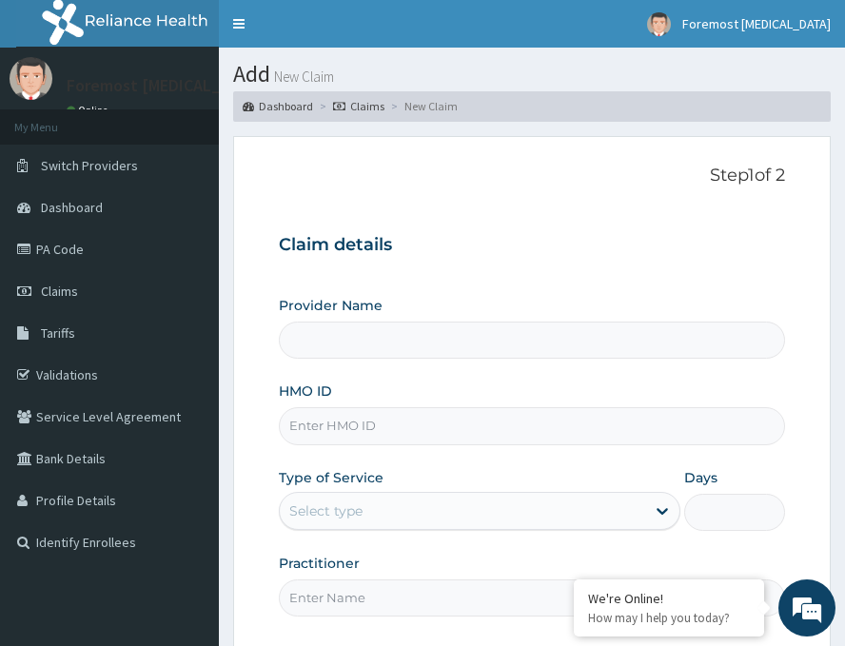
click at [382, 430] on input "HMO ID" at bounding box center [532, 426] width 507 height 37
type input "Foremost [MEDICAL_DATA]"
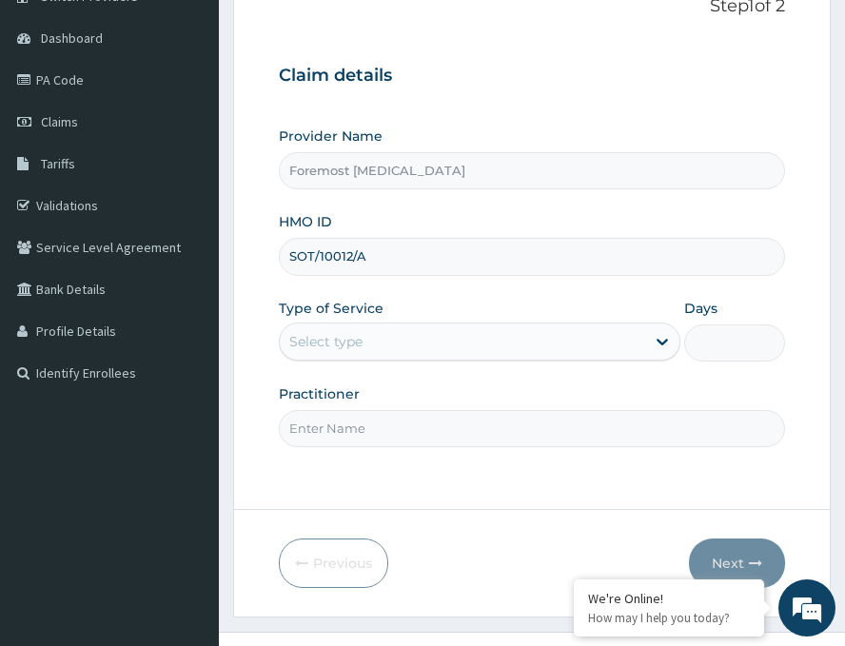
scroll to position [223, 0]
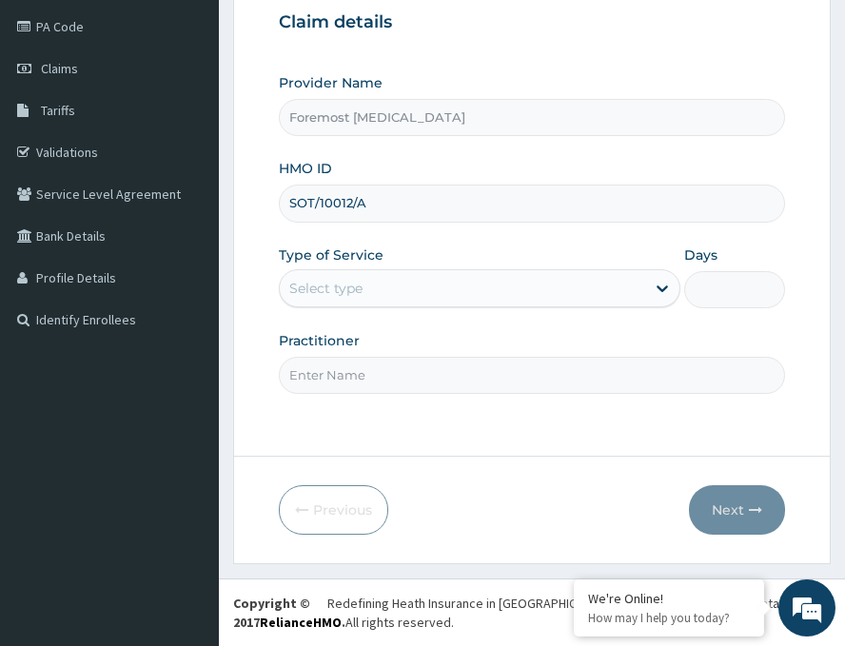
type input "SOT/10012/A"
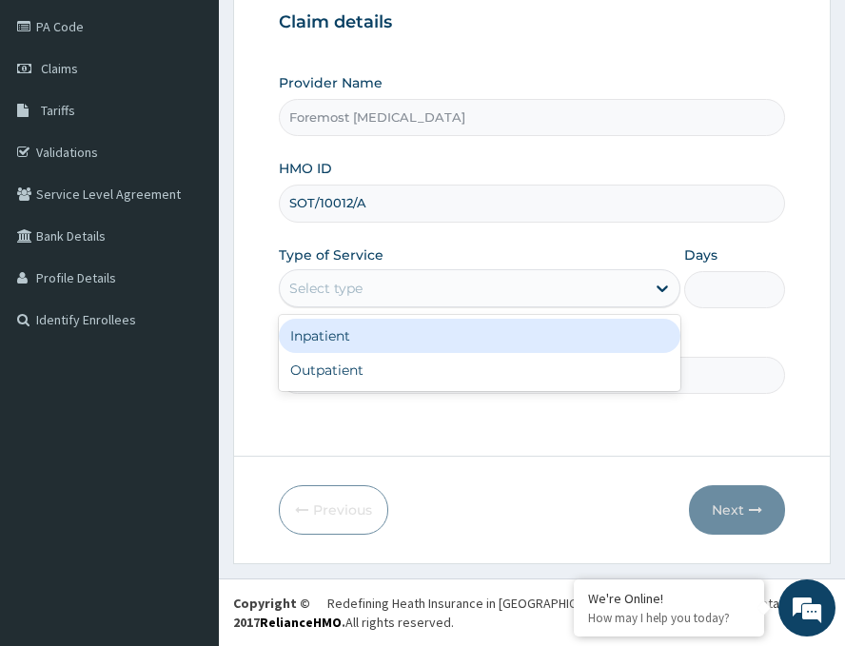
drag, startPoint x: 431, startPoint y: 282, endPoint x: 377, endPoint y: 361, distance: 95.9
click at [377, 308] on div "option Inpatient focused, 1 of 2. 2 results available. Use Up and Down to choos…" at bounding box center [480, 288] width 402 height 38
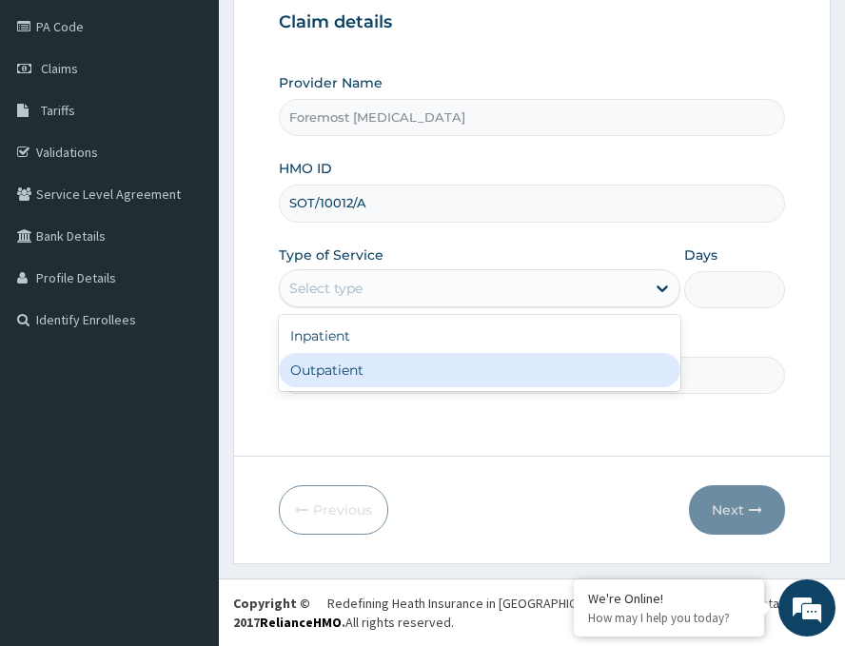
click at [377, 361] on div "Outpatient" at bounding box center [480, 370] width 402 height 34
type input "1"
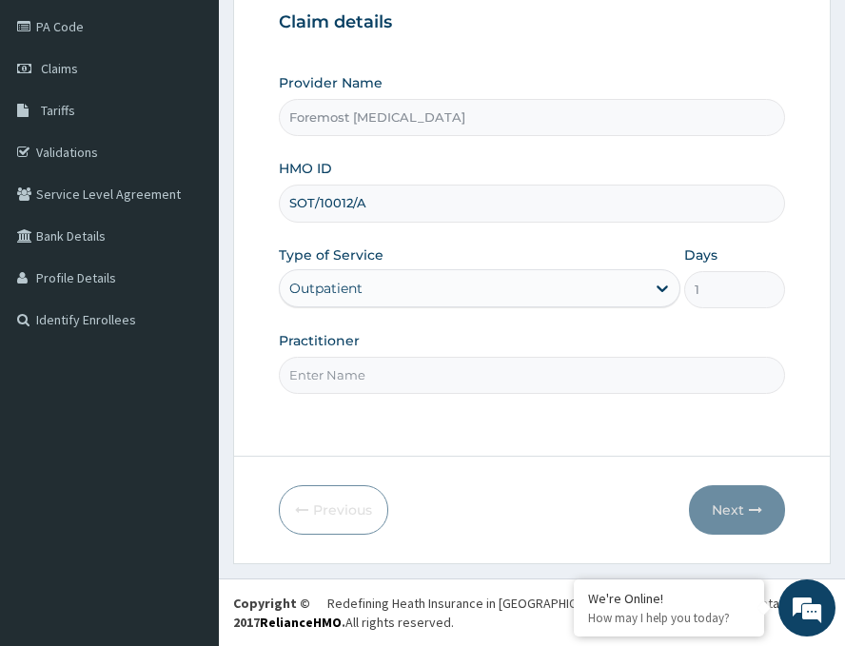
click at [377, 361] on input "Practitioner" at bounding box center [532, 375] width 507 height 37
paste input "NULL"
type input "NULL"
click at [731, 508] on button "Next" at bounding box center [737, 511] width 96 height 50
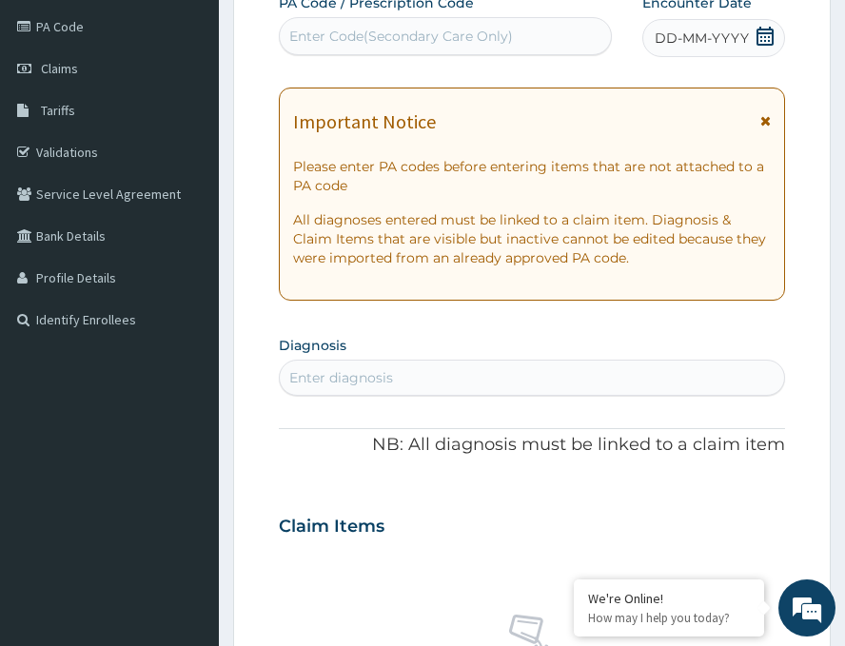
click at [684, 34] on span "DD-MM-YYYY" at bounding box center [702, 38] width 94 height 19
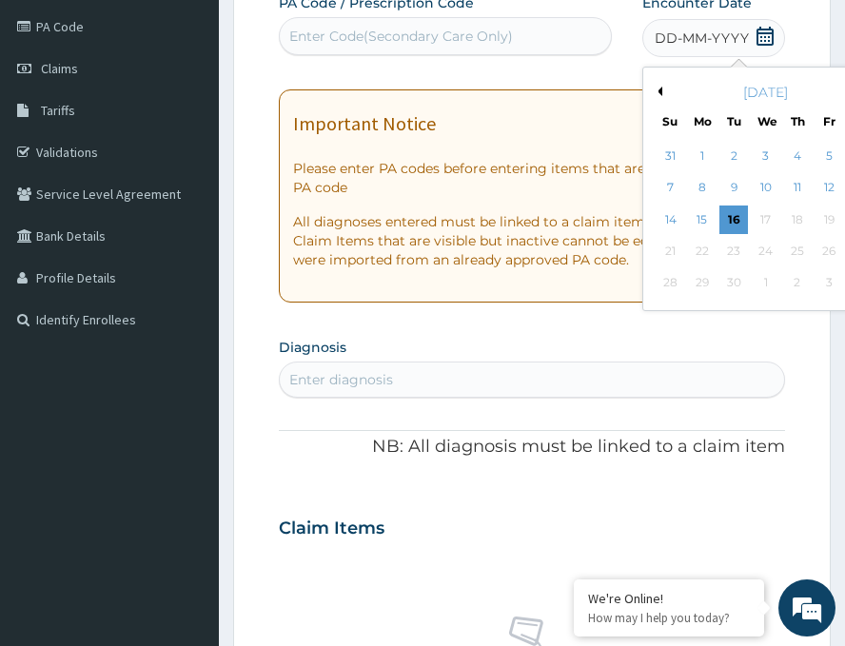
click at [653, 89] on button "Previous Month" at bounding box center [658, 92] width 10 height 10
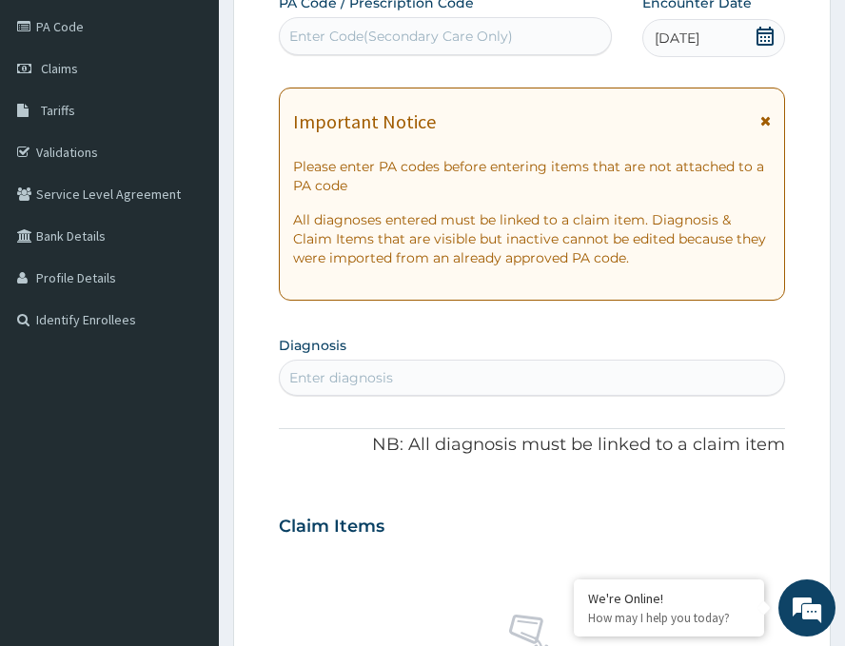
click at [350, 23] on div "Enter Code(Secondary Care Only)" at bounding box center [445, 36] width 331 height 30
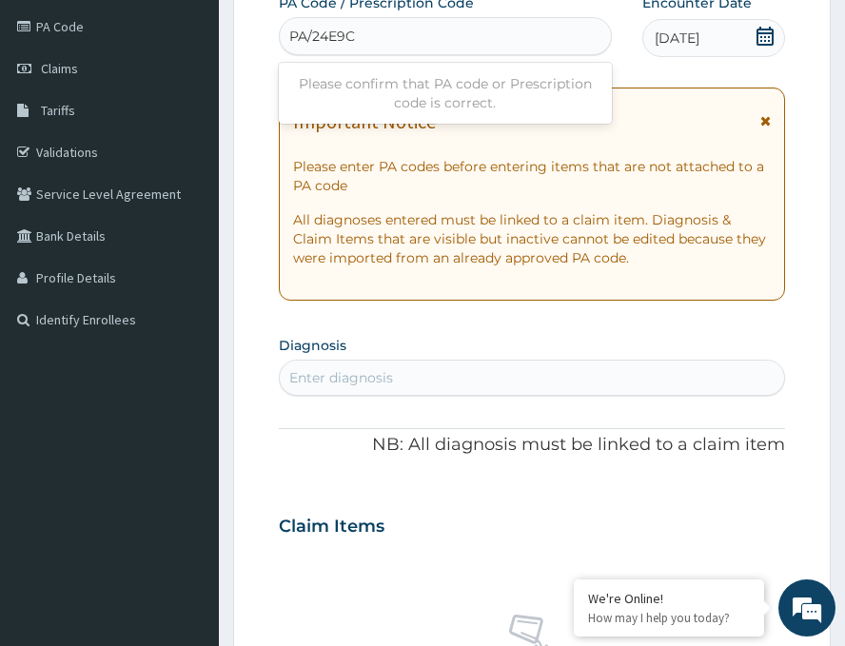
type input "PA/24E9CA"
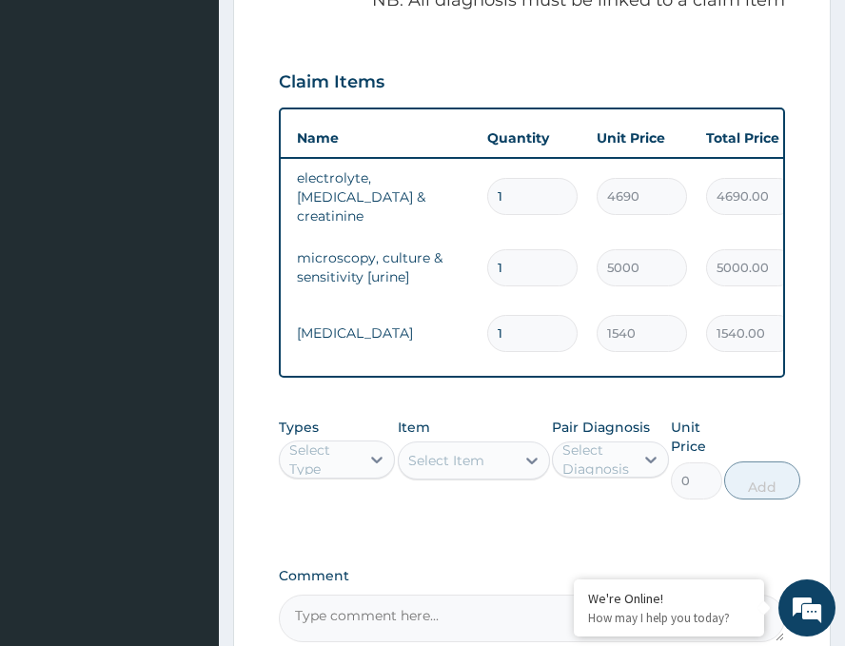
scroll to position [892, 0]
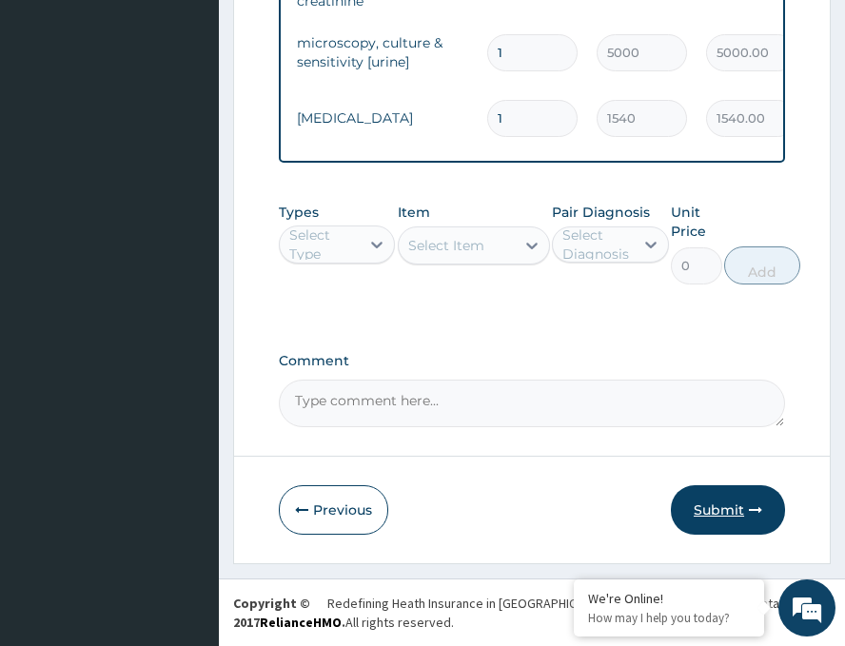
click at [699, 507] on button "Submit" at bounding box center [728, 511] width 114 height 50
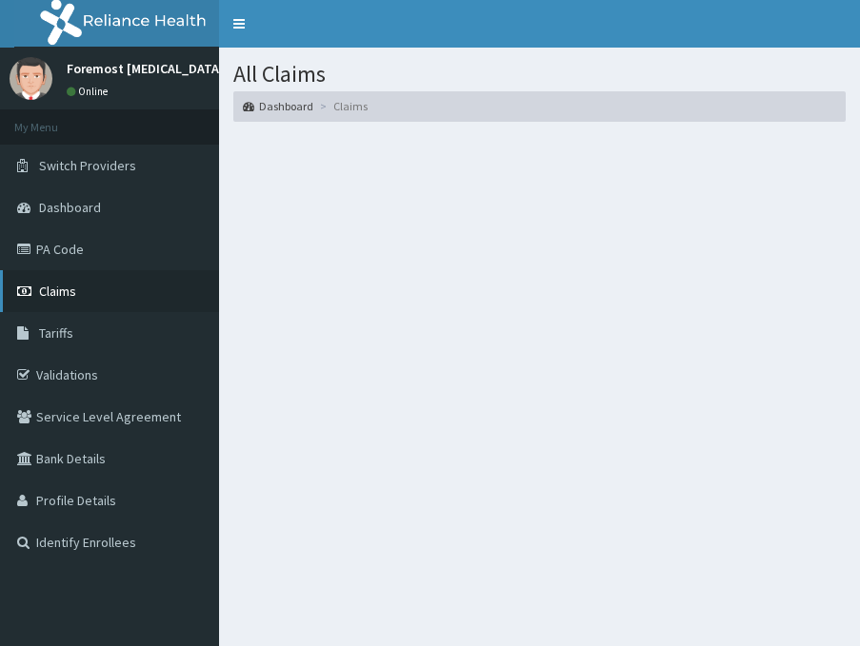
click at [35, 295] on icon at bounding box center [26, 291] width 19 height 13
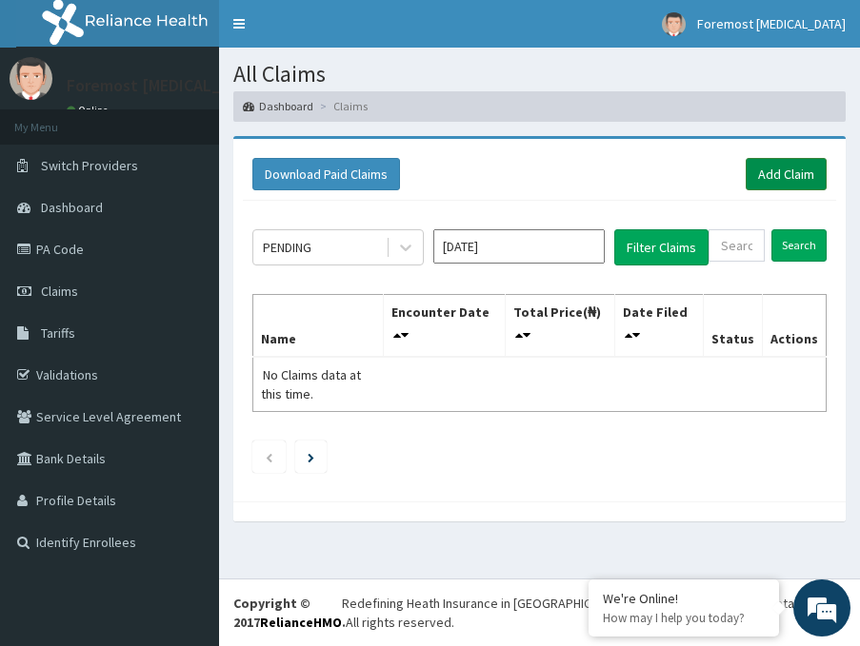
click at [766, 169] on link "Add Claim" at bounding box center [786, 174] width 81 height 32
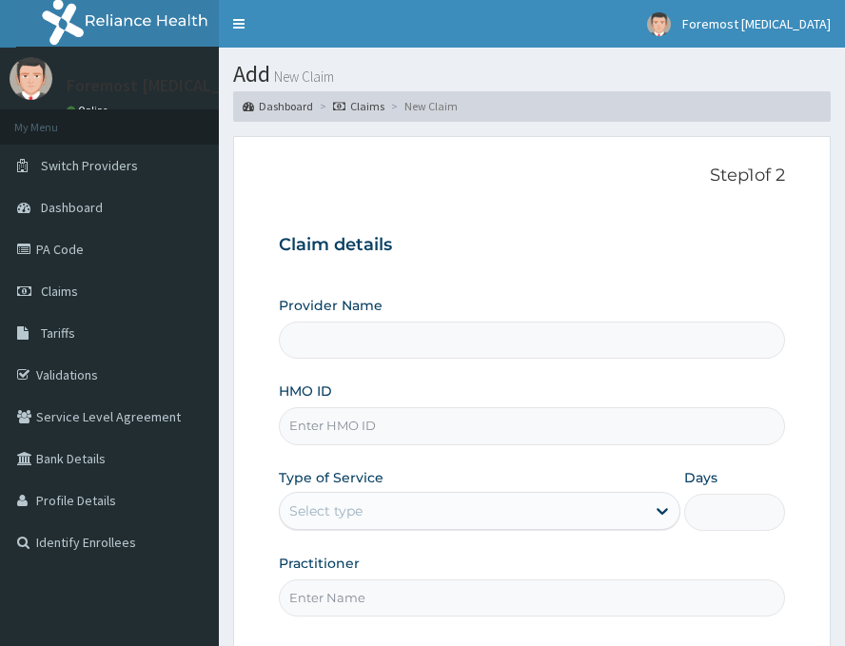
type input "Foremost [MEDICAL_DATA]"
click at [359, 425] on input "HMO ID" at bounding box center [532, 426] width 507 height 37
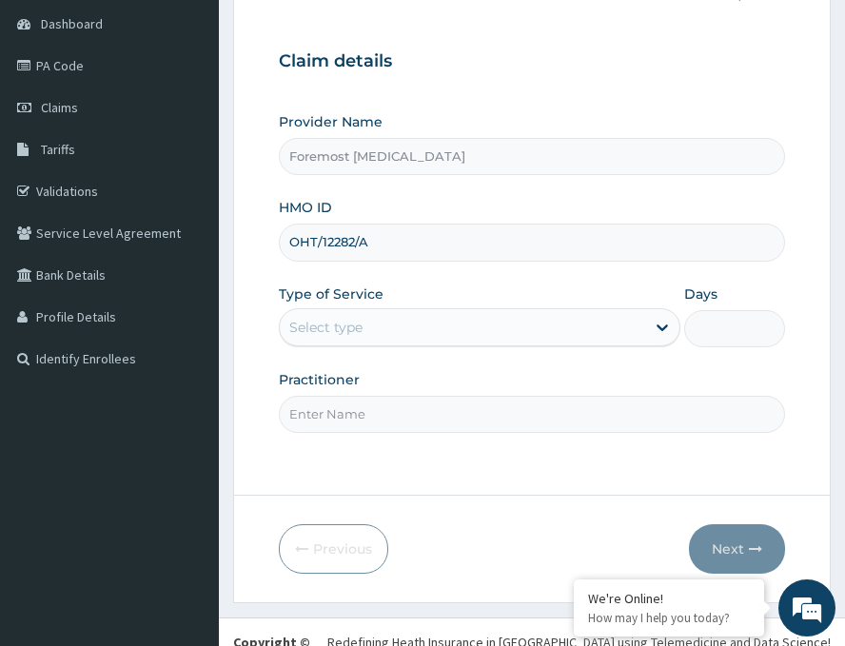
scroll to position [223, 0]
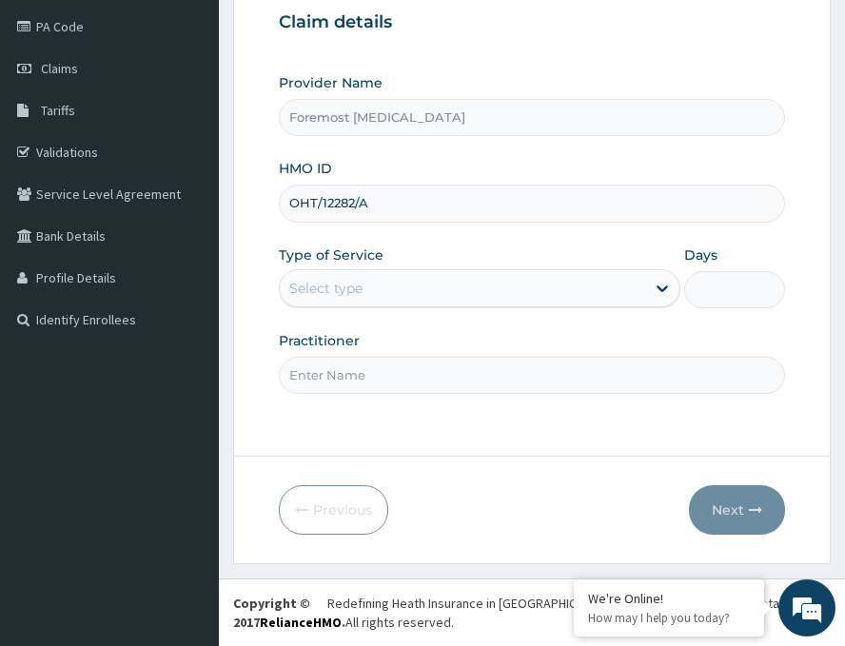
type input "OHT/12282/A"
click at [466, 277] on div "Select type" at bounding box center [463, 288] width 366 height 30
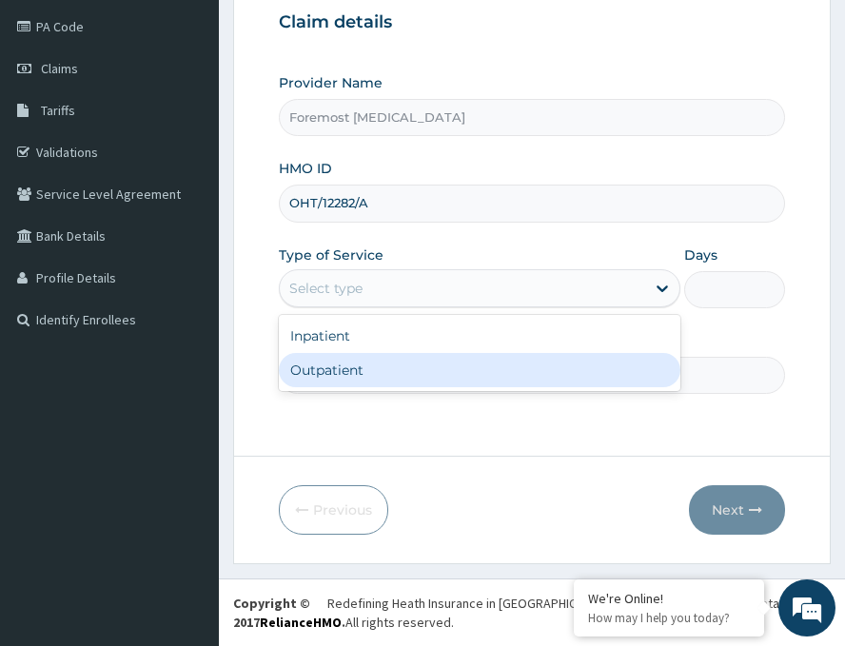
click at [372, 368] on div "Outpatient" at bounding box center [480, 370] width 402 height 34
type input "1"
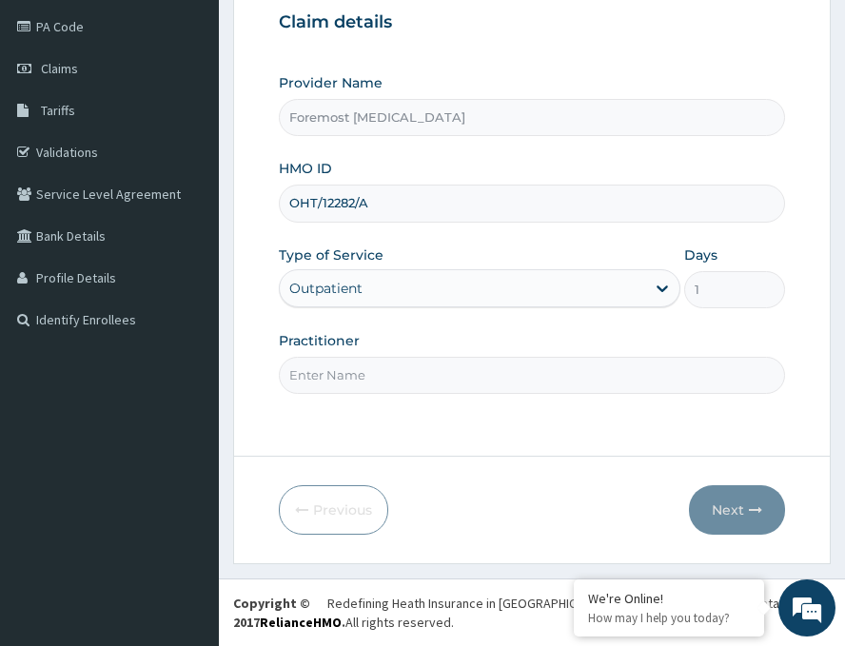
click at [372, 368] on input "Practitioner" at bounding box center [532, 375] width 507 height 37
paste input "NULL"
type input "NULL"
click at [719, 522] on button "Next" at bounding box center [737, 511] width 96 height 50
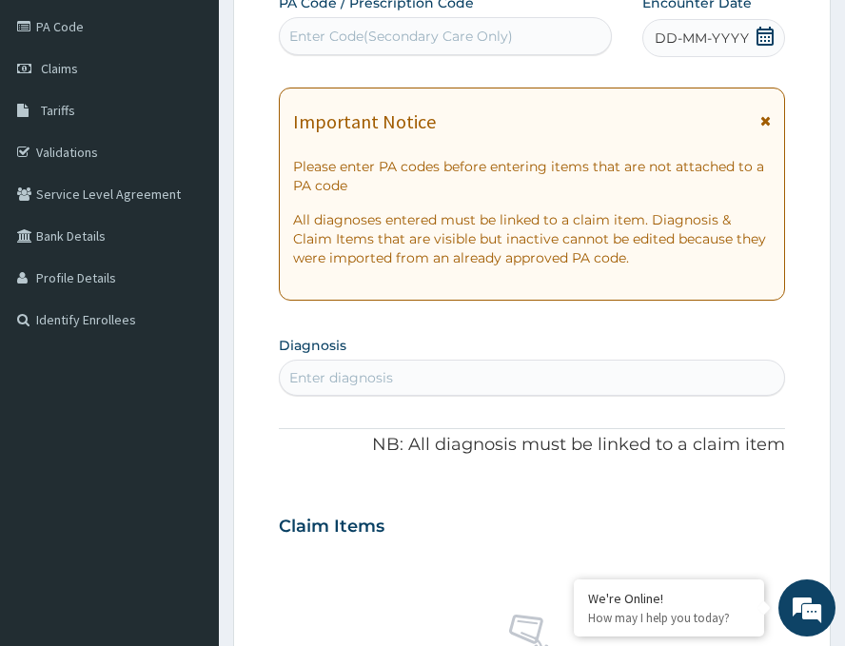
click at [693, 46] on span "DD-MM-YYYY" at bounding box center [702, 38] width 94 height 19
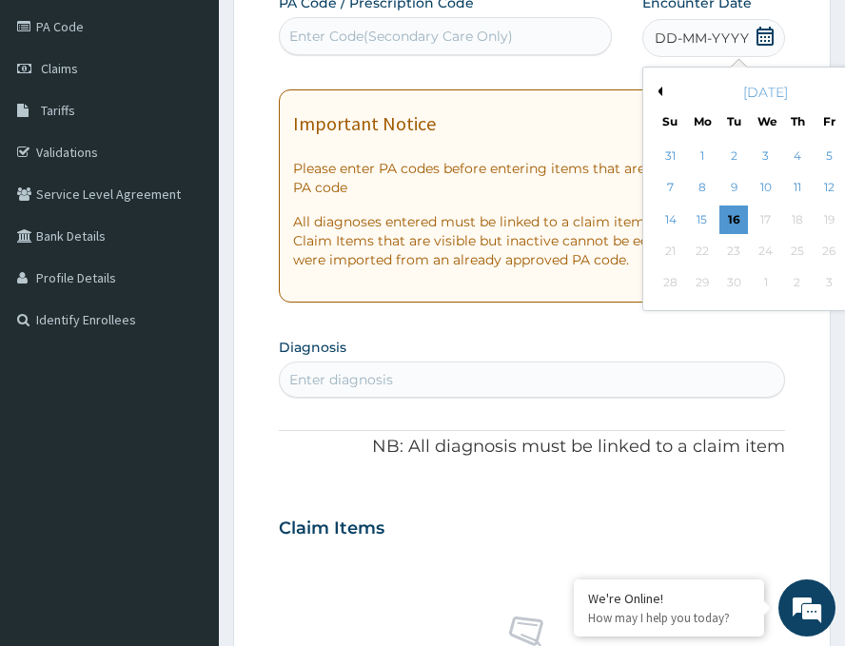
click at [651, 91] on div "[DATE]" at bounding box center [765, 92] width 229 height 19
click at [653, 89] on button "Previous Month" at bounding box center [658, 92] width 10 height 10
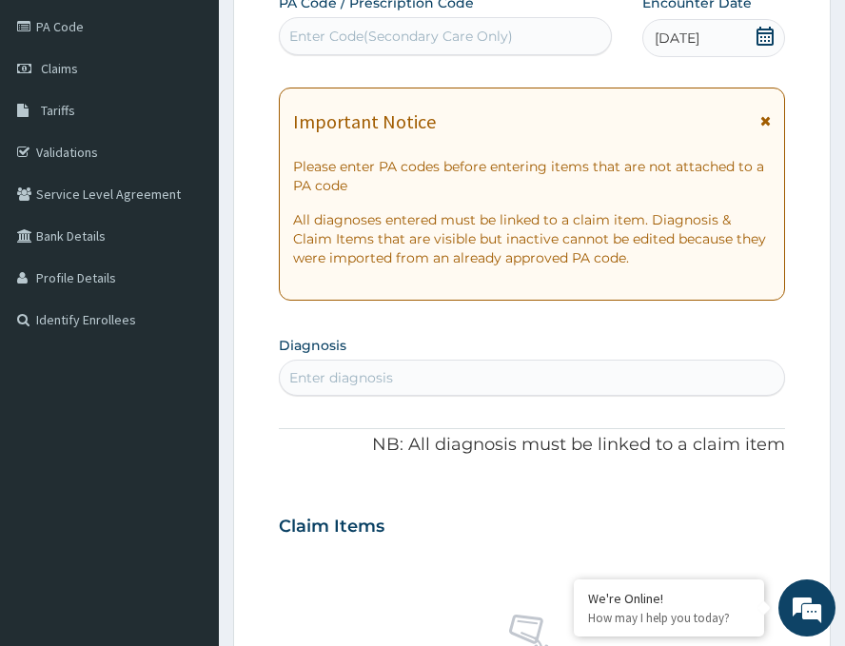
click at [395, 44] on div "Enter Code(Secondary Care Only)" at bounding box center [401, 36] width 224 height 19
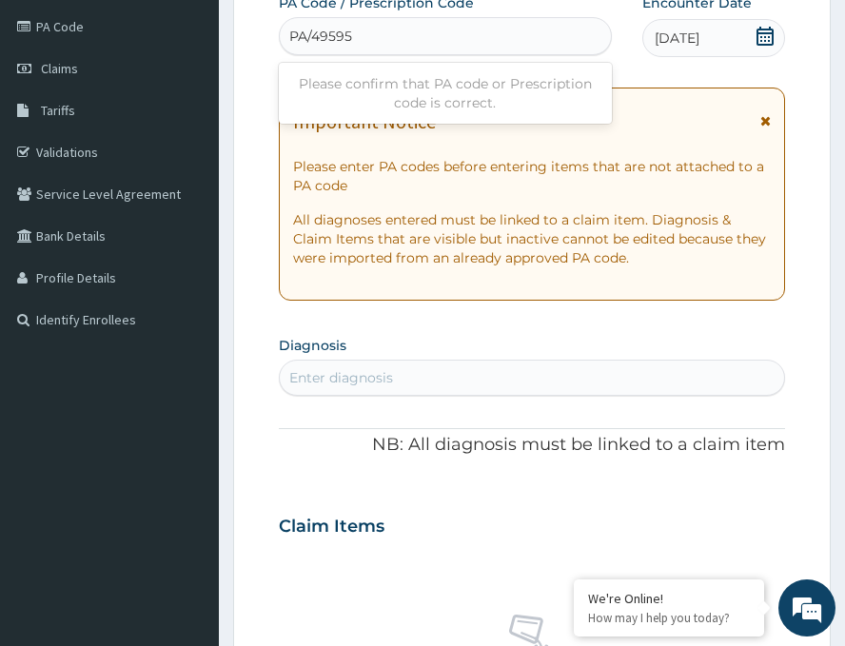
type input "PA/495950"
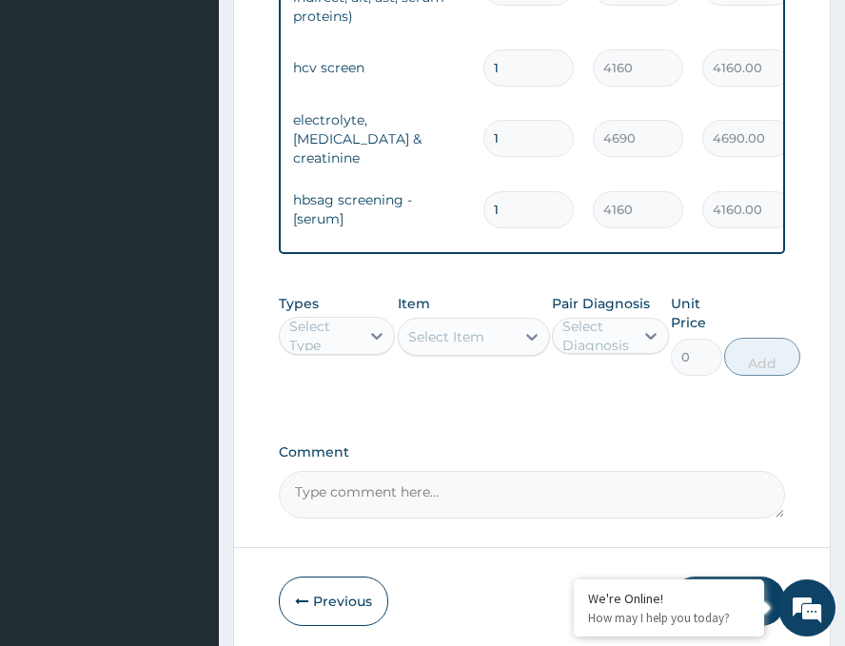
scroll to position [987, 0]
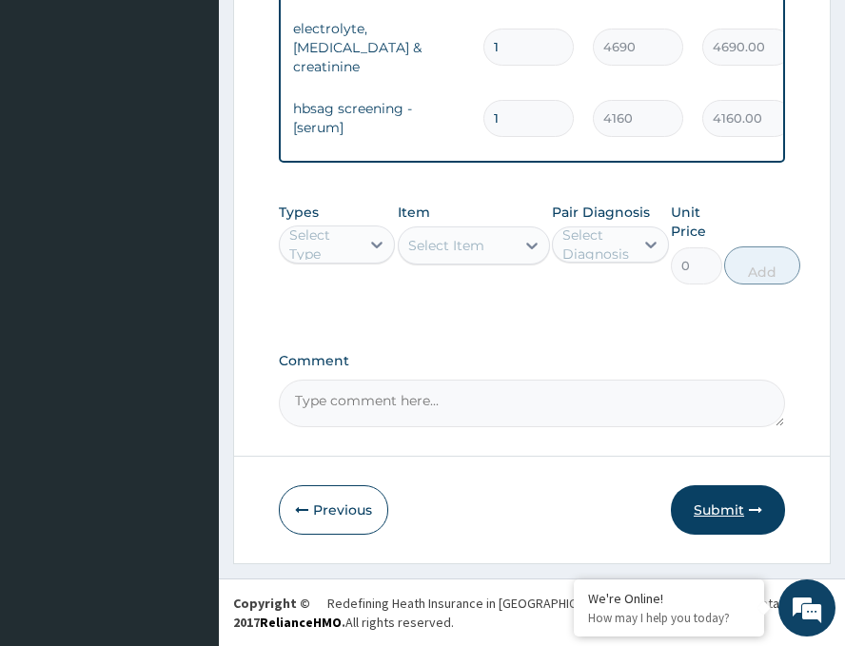
click at [716, 507] on button "Submit" at bounding box center [728, 511] width 114 height 50
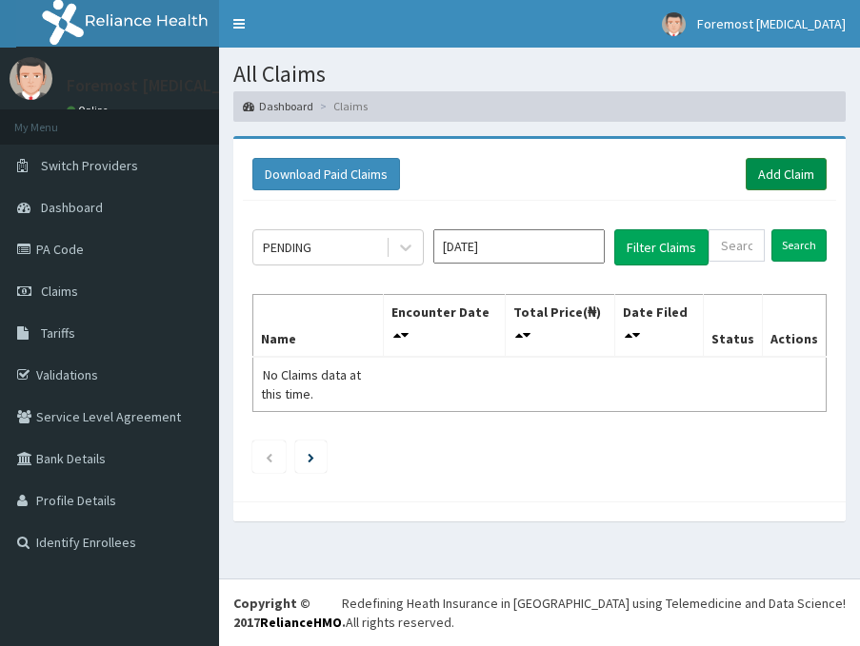
click at [763, 176] on link "Add Claim" at bounding box center [786, 174] width 81 height 32
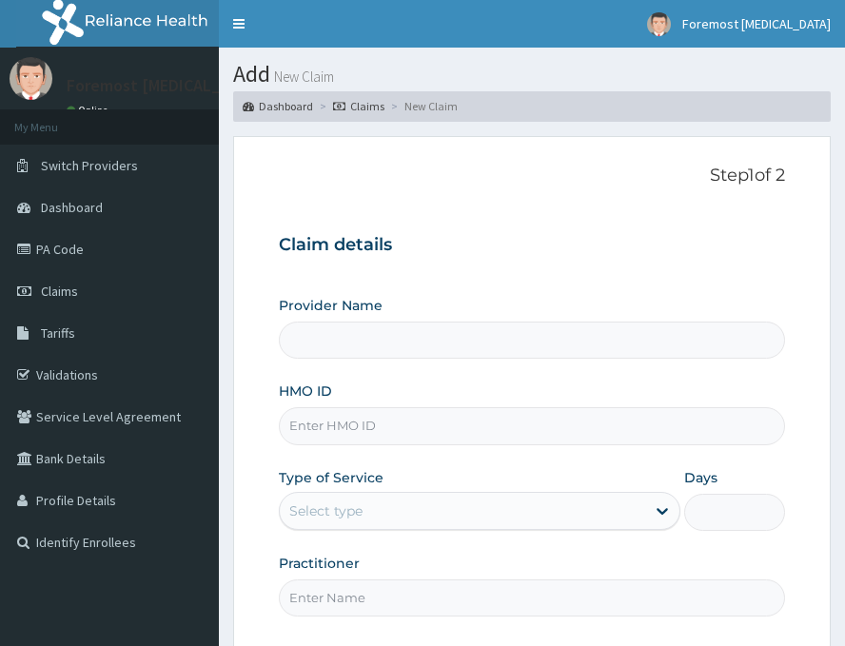
click at [381, 443] on input "HMO ID" at bounding box center [532, 426] width 507 height 37
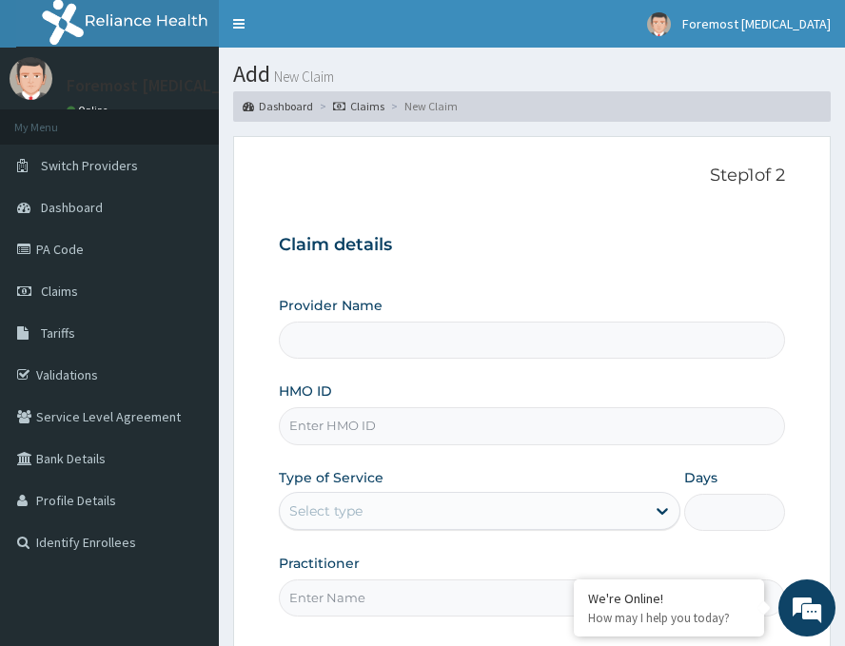
type input "Foremost [MEDICAL_DATA]"
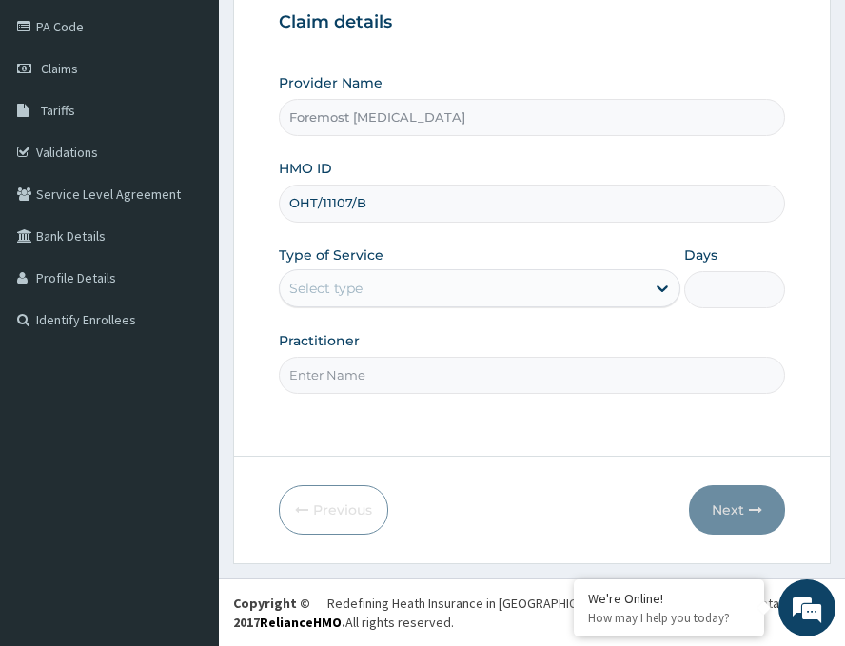
type input "OHT/11107/B"
click at [512, 299] on div "Select type" at bounding box center [463, 288] width 366 height 30
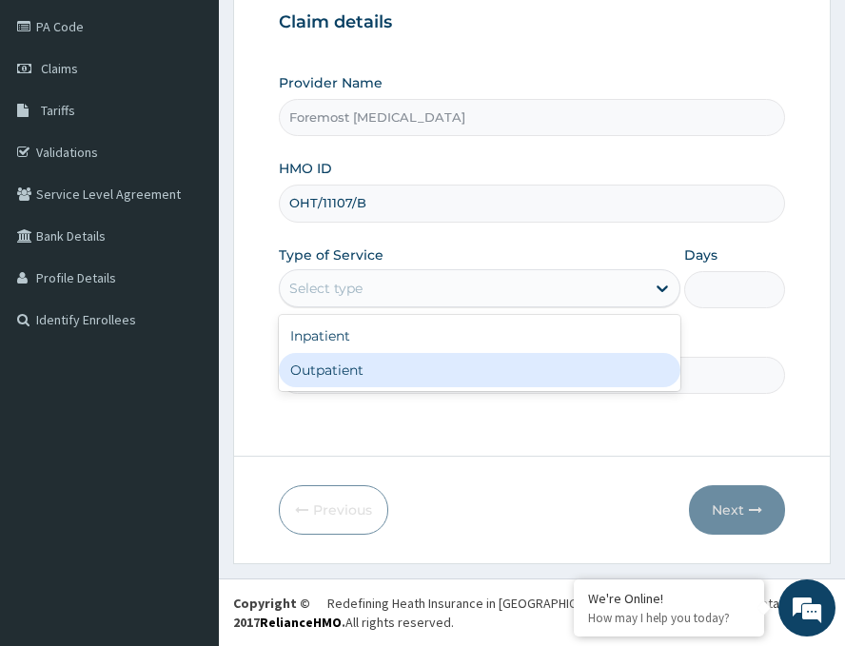
click at [389, 360] on div "Outpatient" at bounding box center [480, 370] width 402 height 34
type input "1"
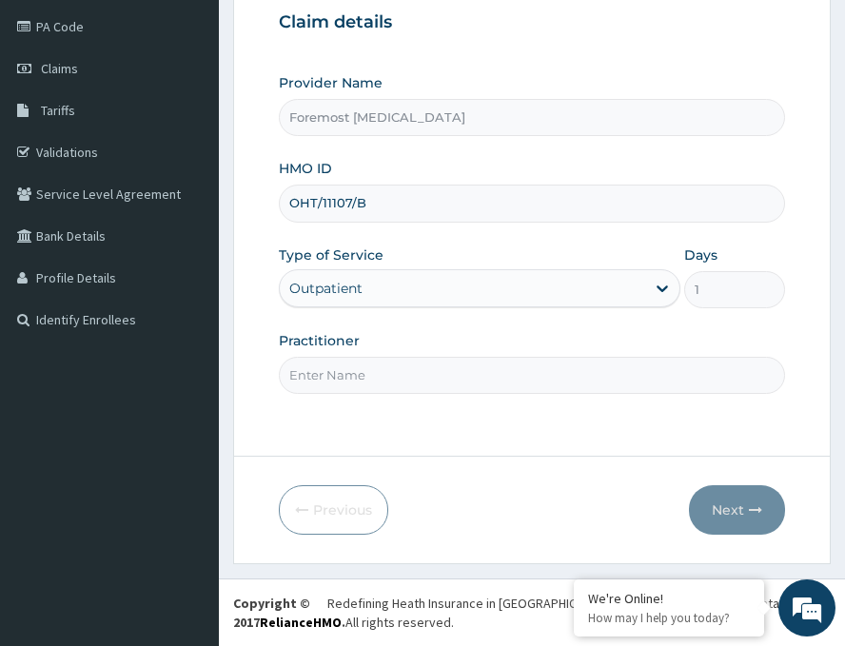
click at [389, 360] on input "Practitioner" at bounding box center [532, 375] width 507 height 37
paste input "NULL"
type input "NULL"
click at [728, 518] on button "Next" at bounding box center [737, 511] width 96 height 50
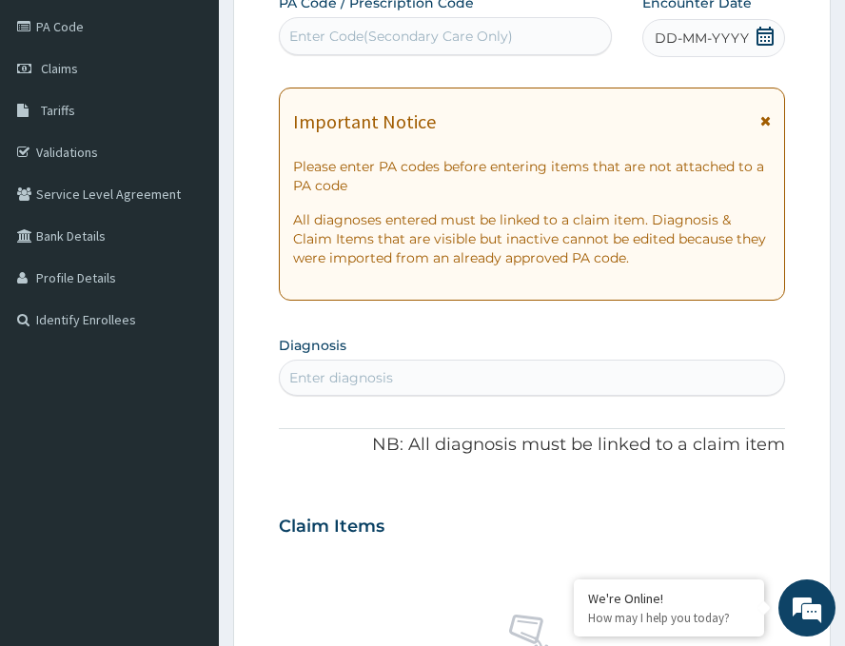
click at [694, 40] on span "DD-MM-YYYY" at bounding box center [702, 38] width 94 height 19
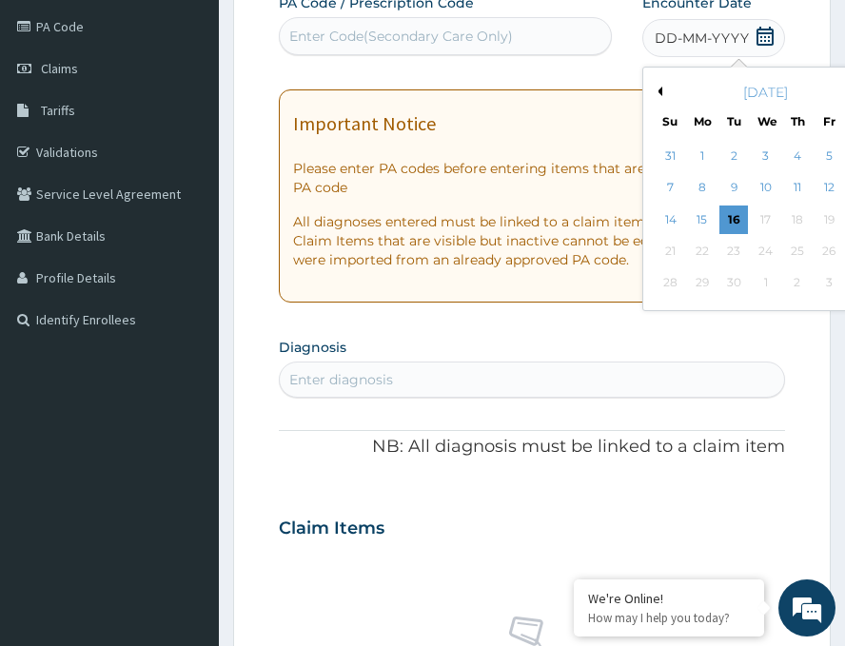
click at [651, 88] on div "[DATE]" at bounding box center [765, 92] width 229 height 19
click at [653, 92] on button "Previous Month" at bounding box center [658, 92] width 10 height 10
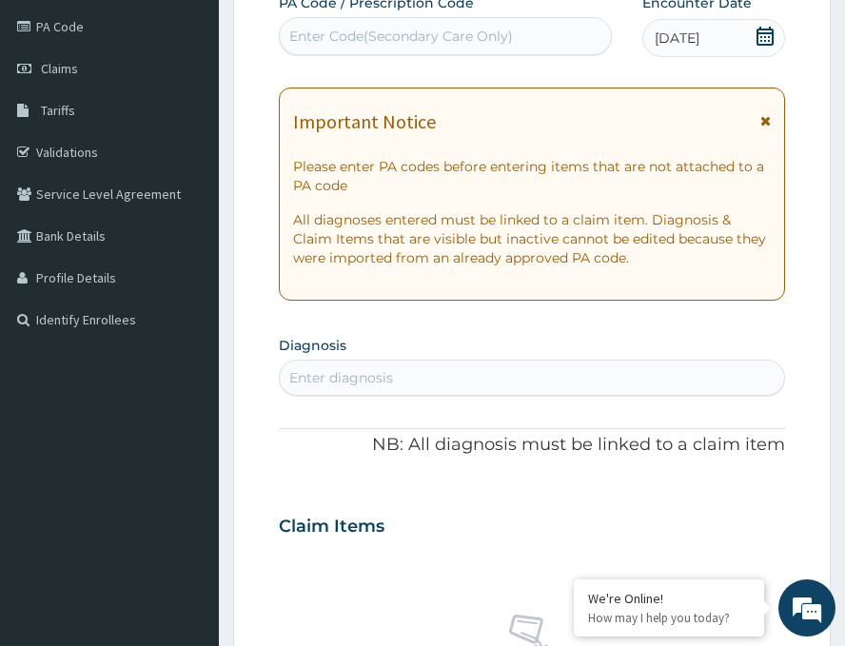
click at [364, 45] on div "Enter Code(Secondary Care Only)" at bounding box center [401, 36] width 224 height 19
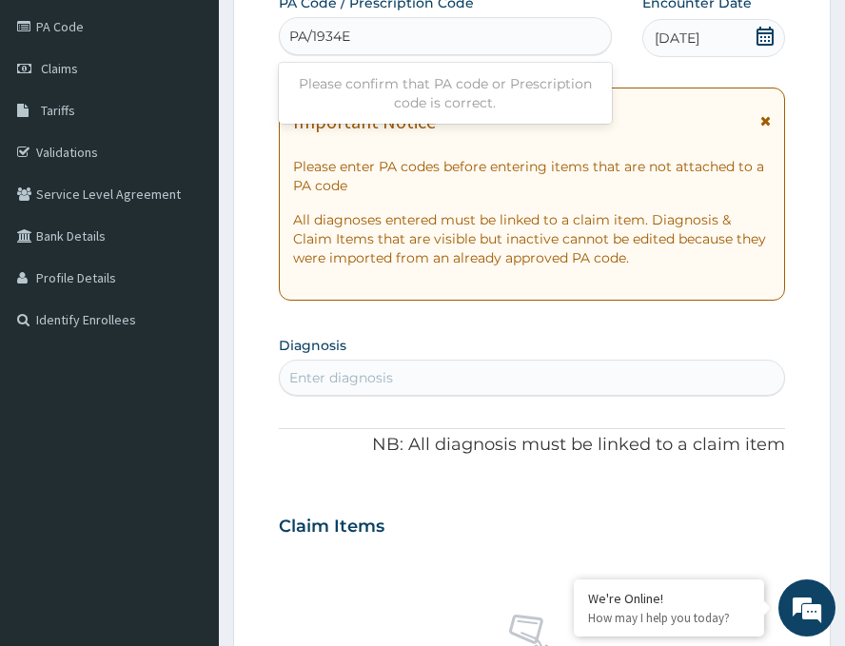
type input "PA/1934E3"
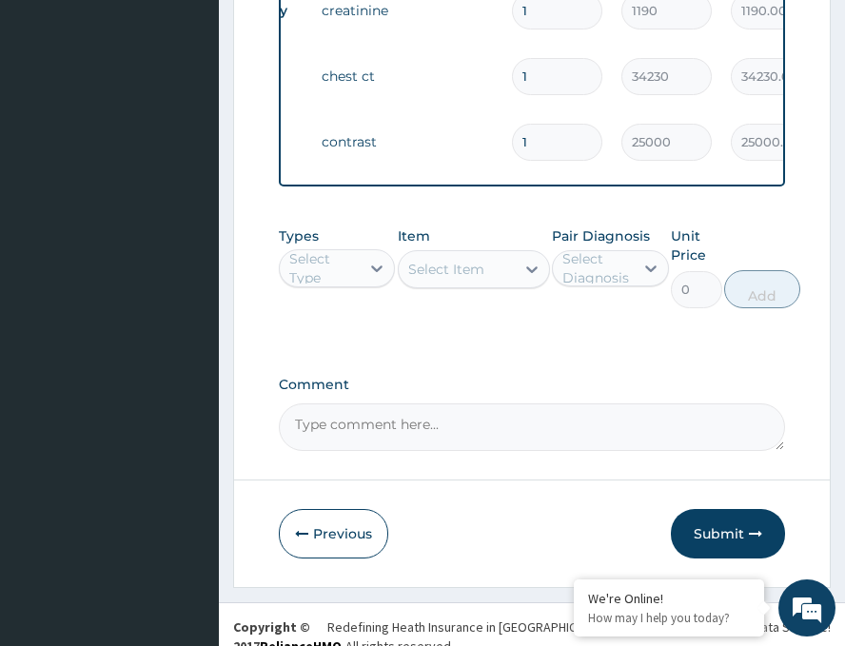
scroll to position [892, 0]
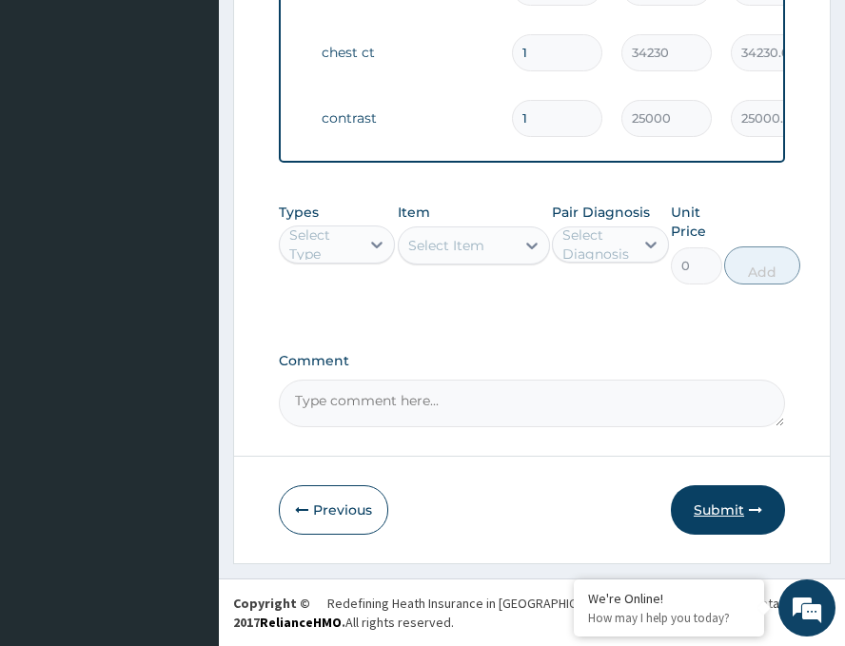
click at [713, 510] on button "Submit" at bounding box center [728, 511] width 114 height 50
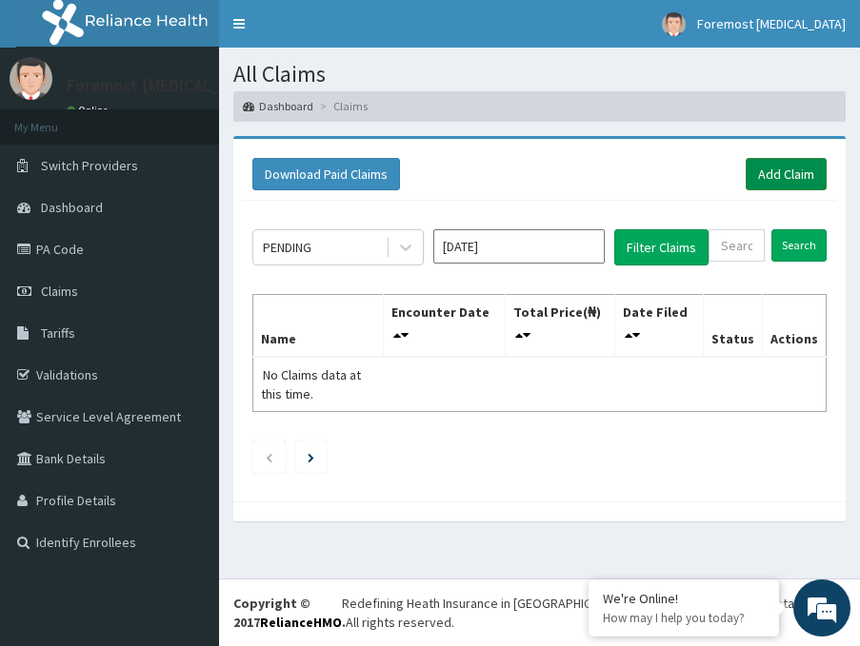
click at [770, 178] on link "Add Claim" at bounding box center [786, 174] width 81 height 32
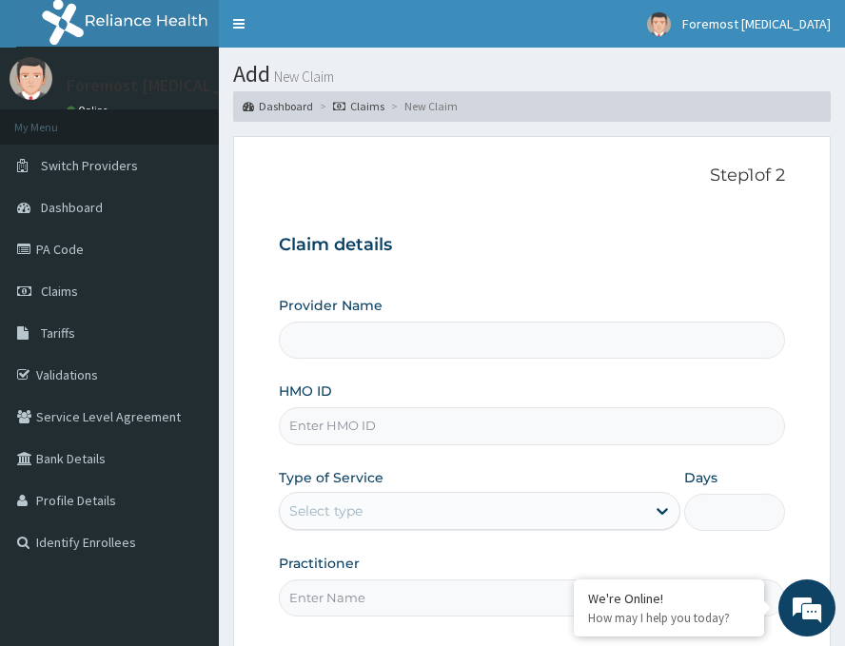
click at [414, 436] on input "HMO ID" at bounding box center [532, 426] width 507 height 37
type input "AGO/"
type input "Foremost [MEDICAL_DATA]"
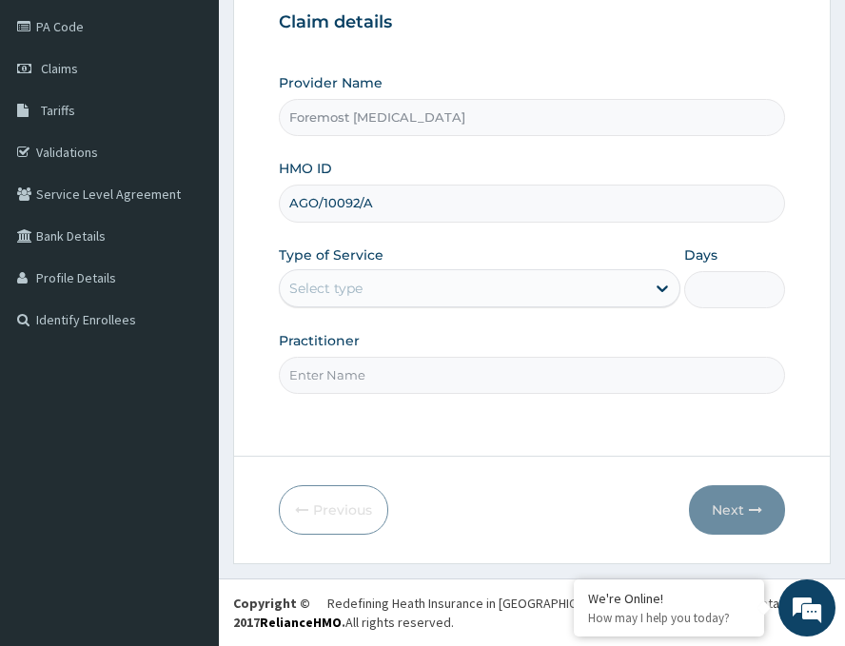
type input "AGO/10092/A"
click at [459, 290] on div "Select type" at bounding box center [463, 288] width 366 height 30
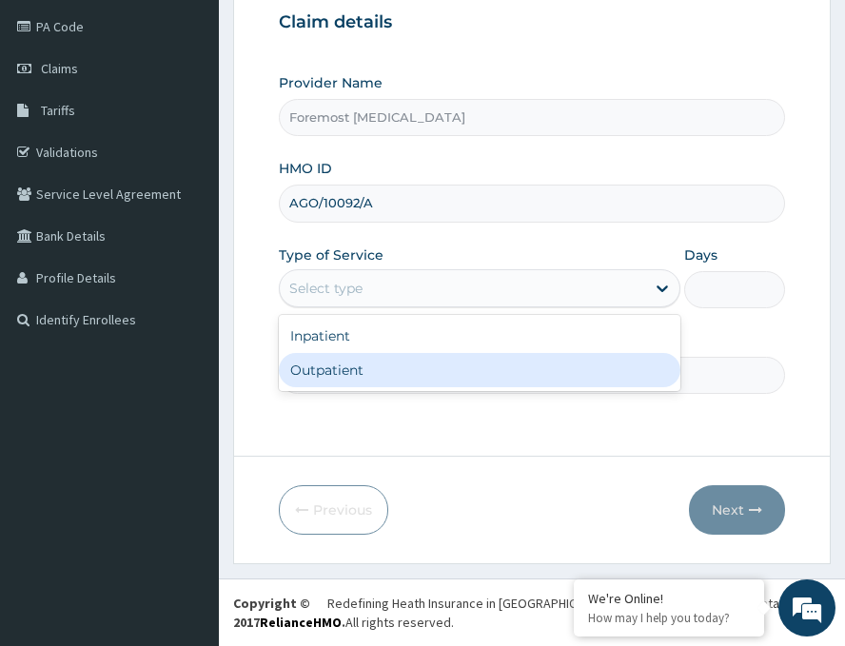
click at [377, 368] on div "Outpatient" at bounding box center [480, 370] width 402 height 34
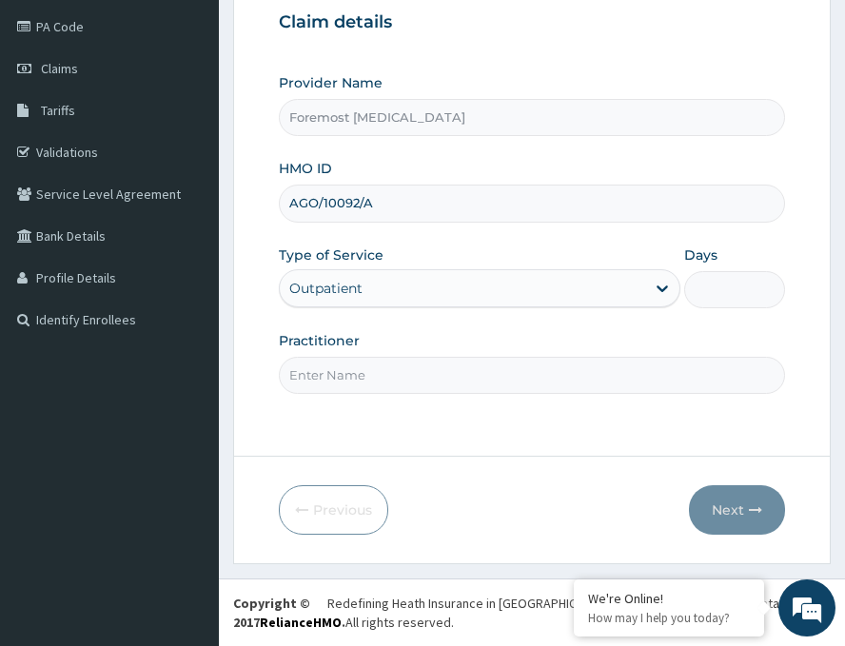
type input "1"
click at [377, 368] on input "Practitioner" at bounding box center [532, 375] width 507 height 37
paste input "NULL"
type input "NULL"
click at [728, 495] on button "Next" at bounding box center [737, 511] width 96 height 50
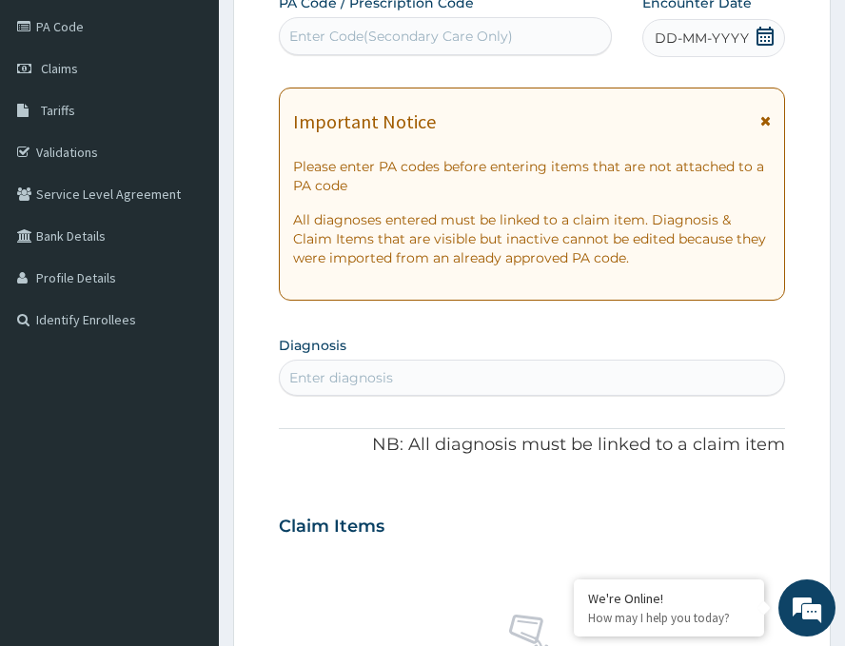
click at [694, 33] on span "DD-MM-YYYY" at bounding box center [702, 38] width 94 height 19
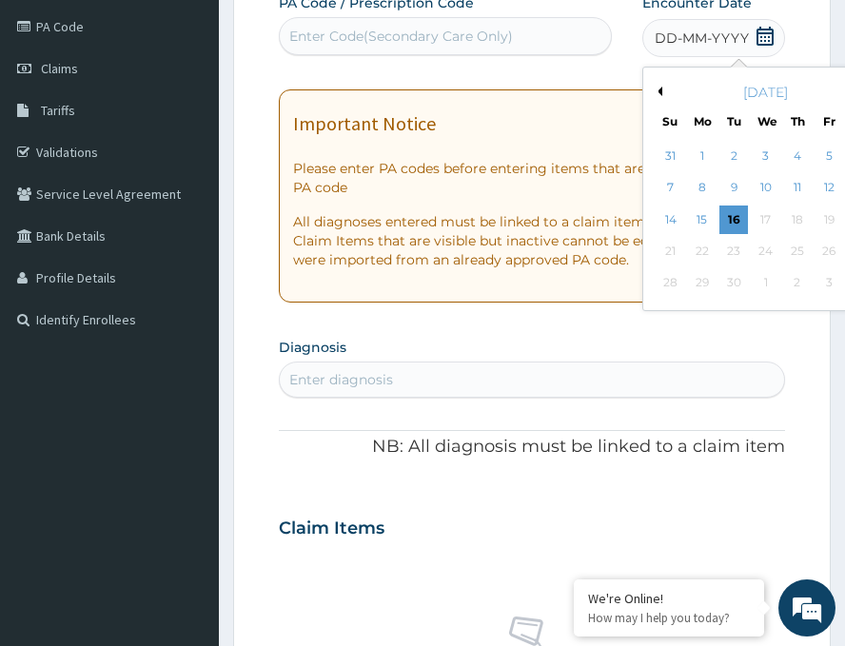
click at [653, 90] on button "Previous Month" at bounding box center [658, 92] width 10 height 10
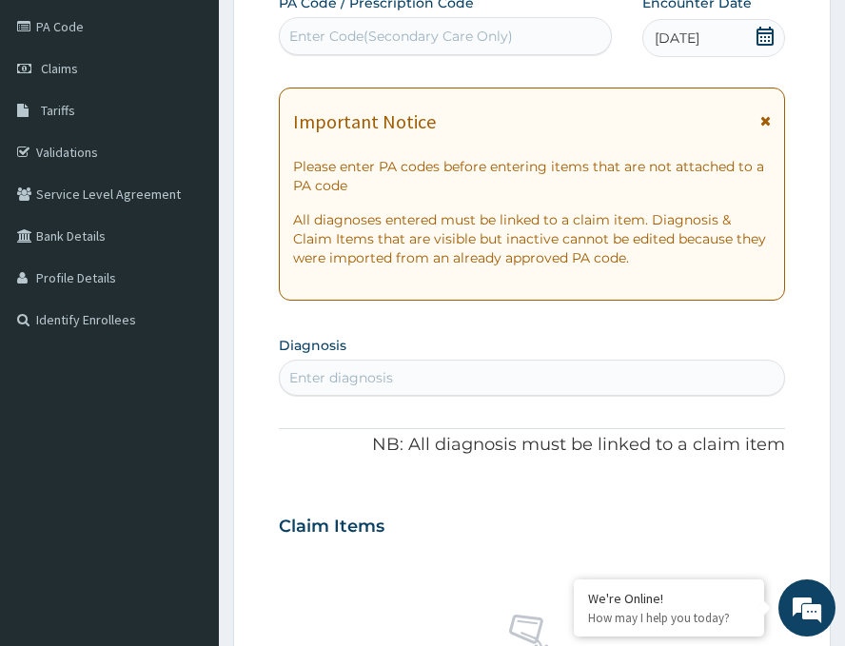
click at [395, 20] on div "Enter Code(Secondary Care Only)" at bounding box center [445, 36] width 333 height 38
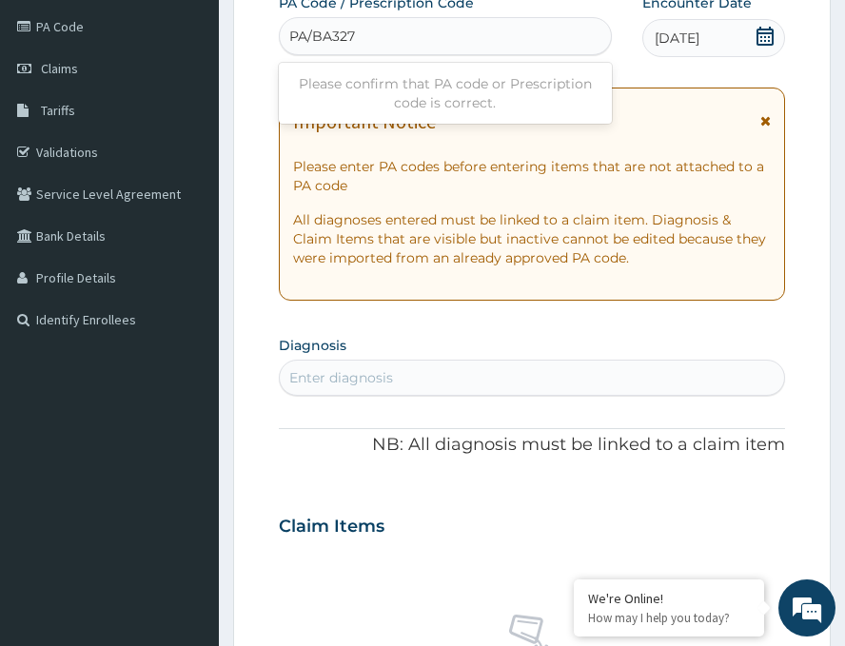
type input "PA/BA3278"
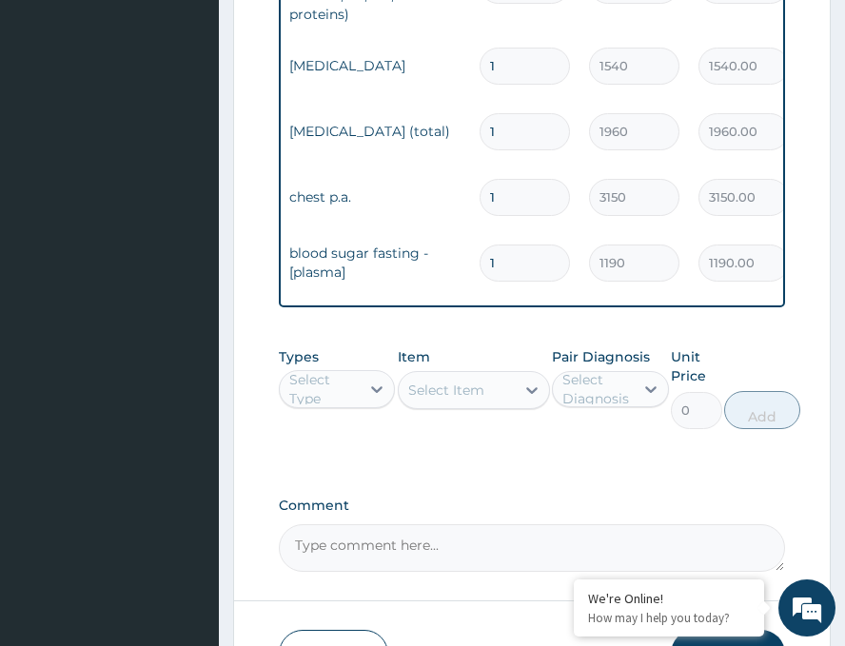
scroll to position [1184, 0]
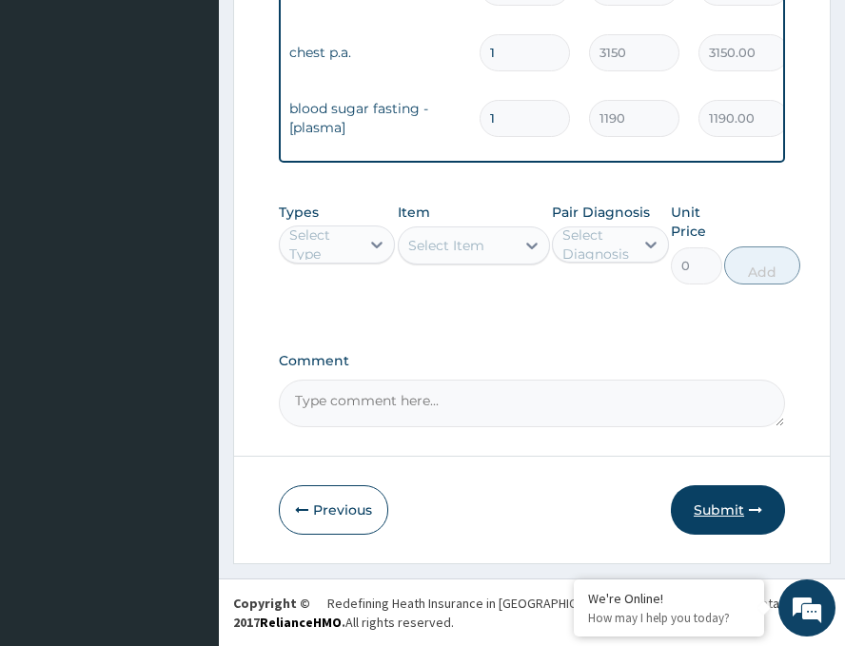
click at [712, 501] on button "Submit" at bounding box center [728, 511] width 114 height 50
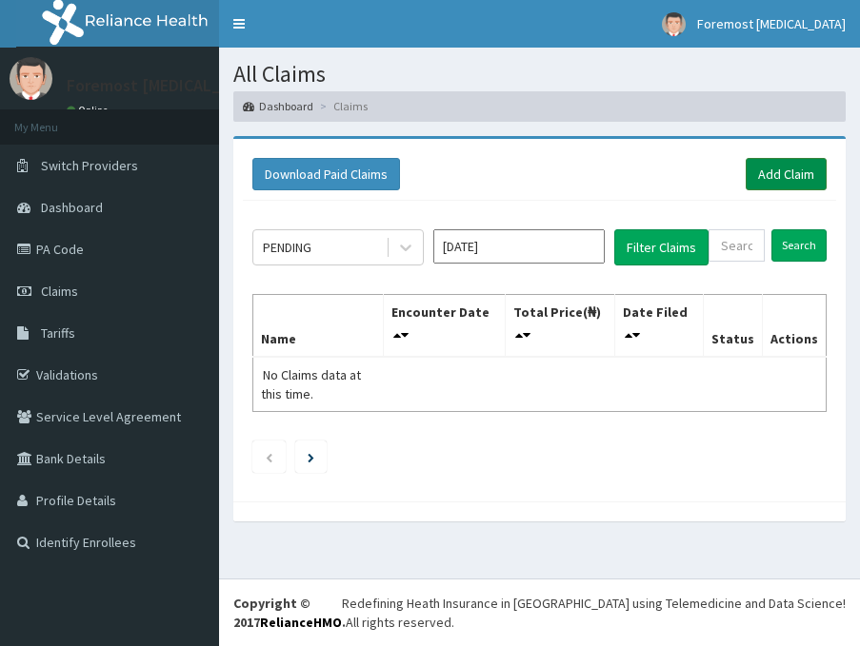
click at [779, 183] on link "Add Claim" at bounding box center [786, 174] width 81 height 32
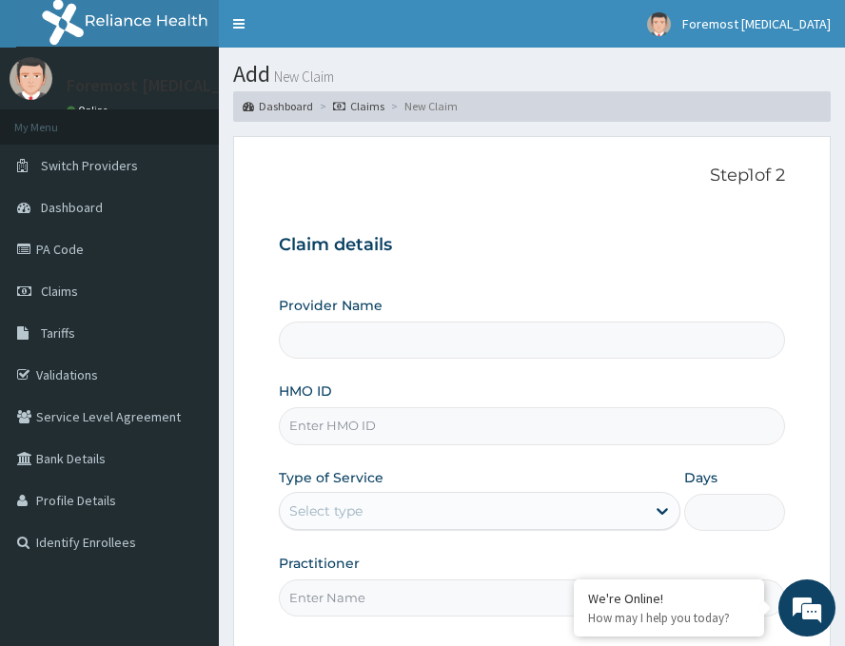
type input "Foremost [MEDICAL_DATA]"
click at [389, 424] on input "HMO ID" at bounding box center [532, 426] width 507 height 37
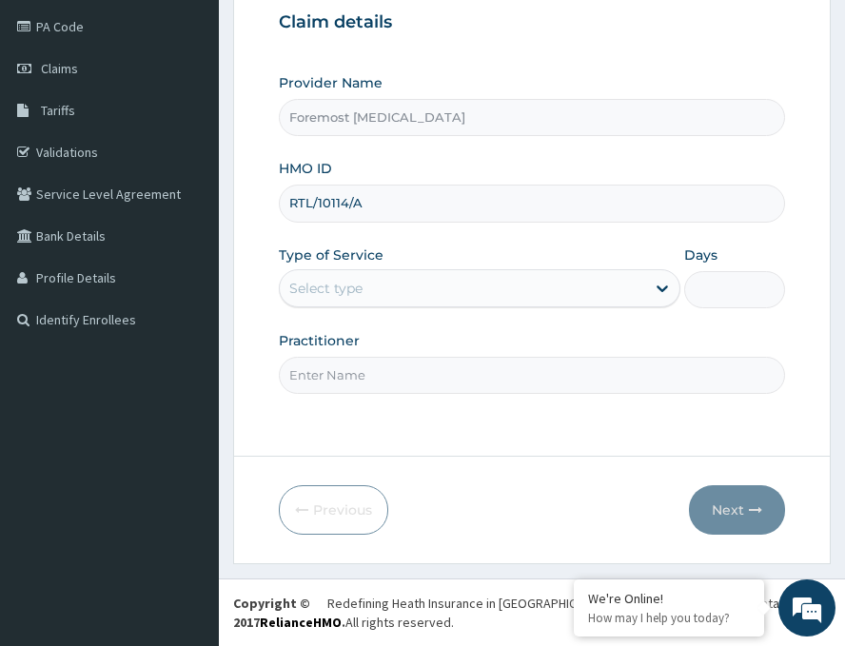
type input "RTL/10114/A"
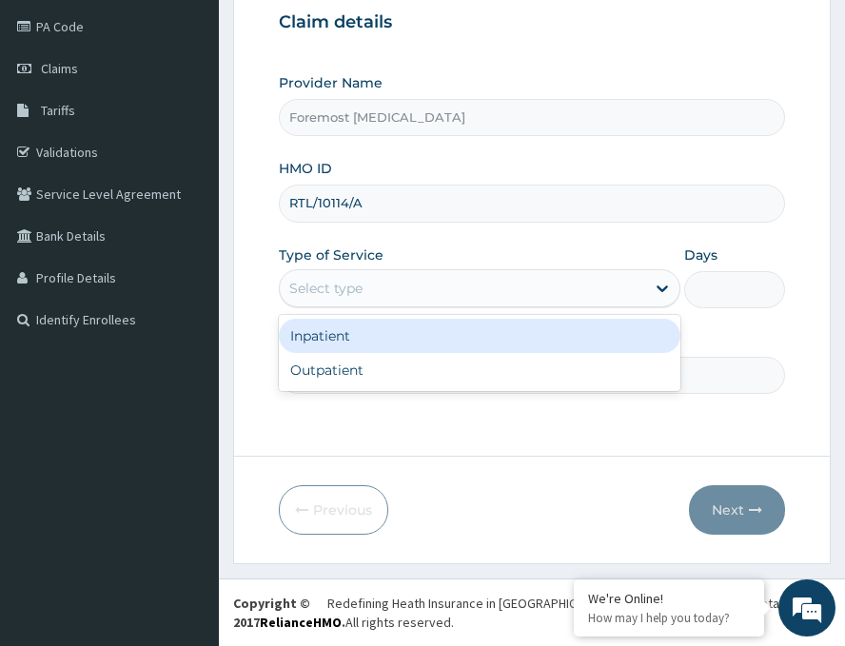
click at [443, 284] on div "Select type" at bounding box center [463, 288] width 366 height 30
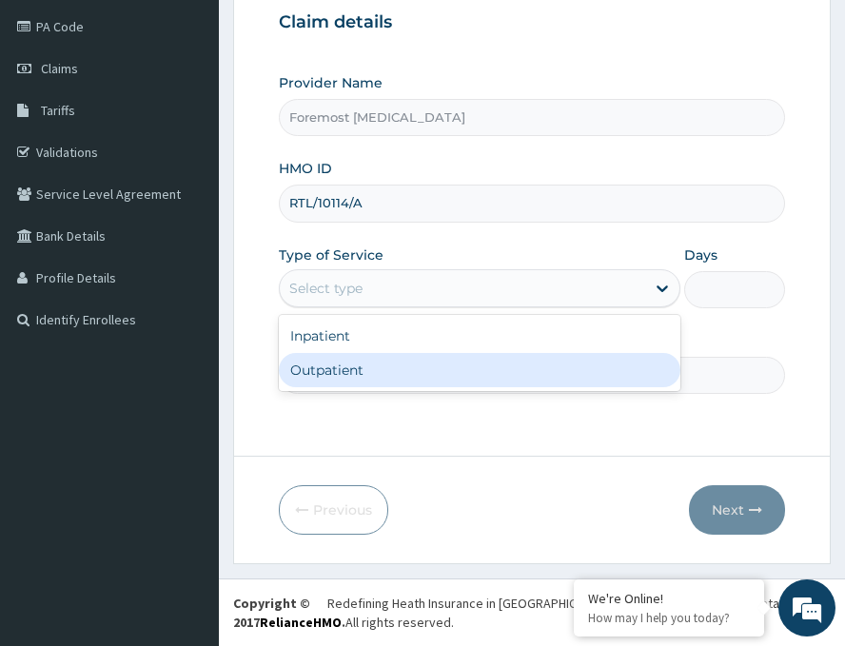
click at [361, 369] on div "Outpatient" at bounding box center [480, 370] width 402 height 34
type input "1"
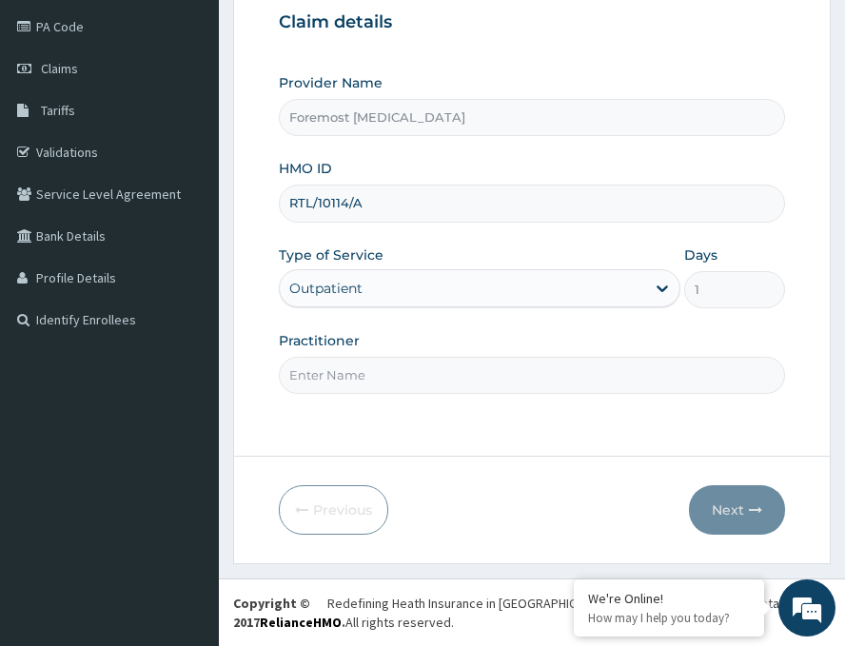
click at [361, 370] on input "Practitioner" at bounding box center [532, 375] width 507 height 37
paste input "NULL"
type input "NULL"
click at [720, 504] on button "Next" at bounding box center [737, 511] width 96 height 50
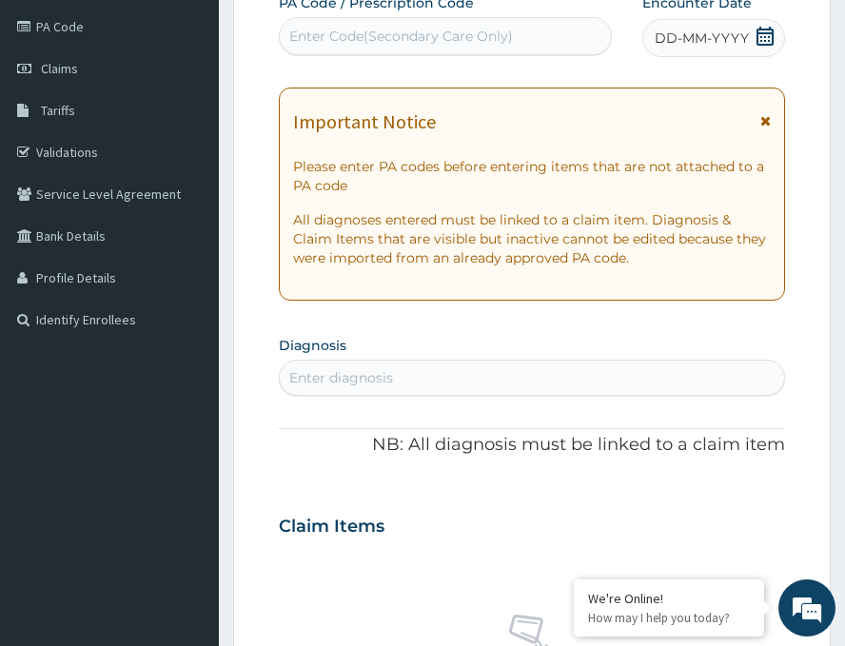
click at [683, 43] on span "DD-MM-YYYY" at bounding box center [702, 38] width 94 height 19
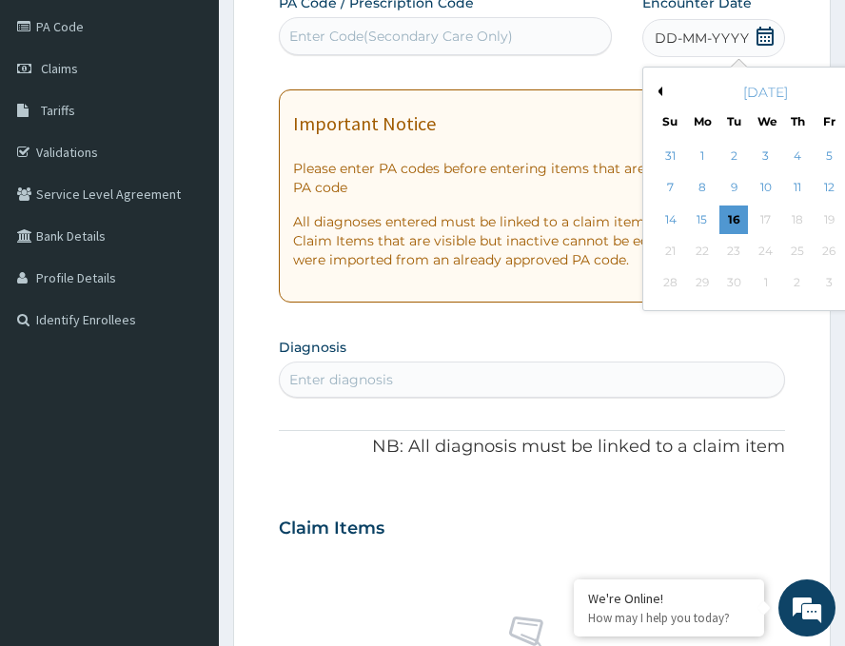
click at [653, 89] on button "Previous Month" at bounding box center [658, 92] width 10 height 10
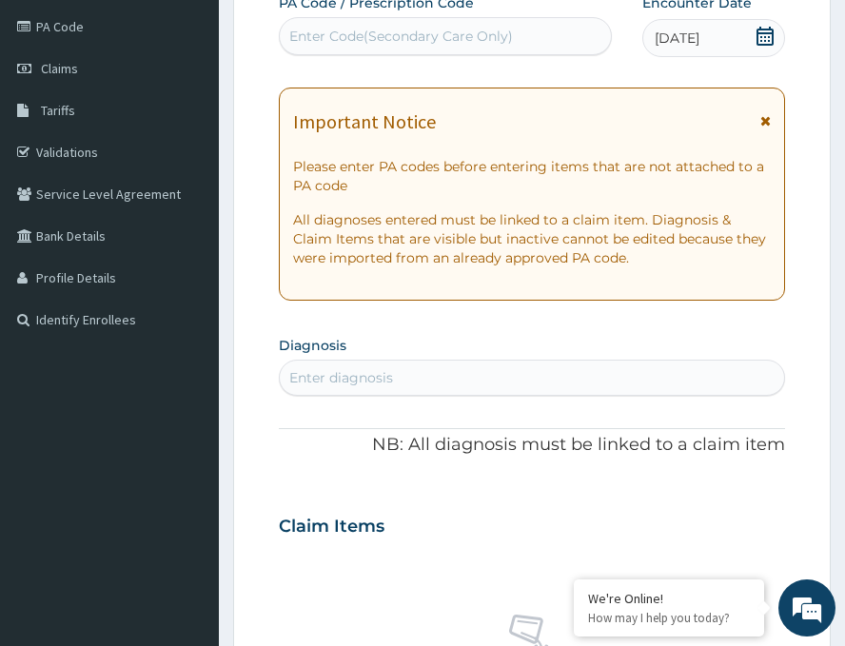
click at [416, 38] on div "Enter Code(Secondary Care Only)" at bounding box center [401, 36] width 224 height 19
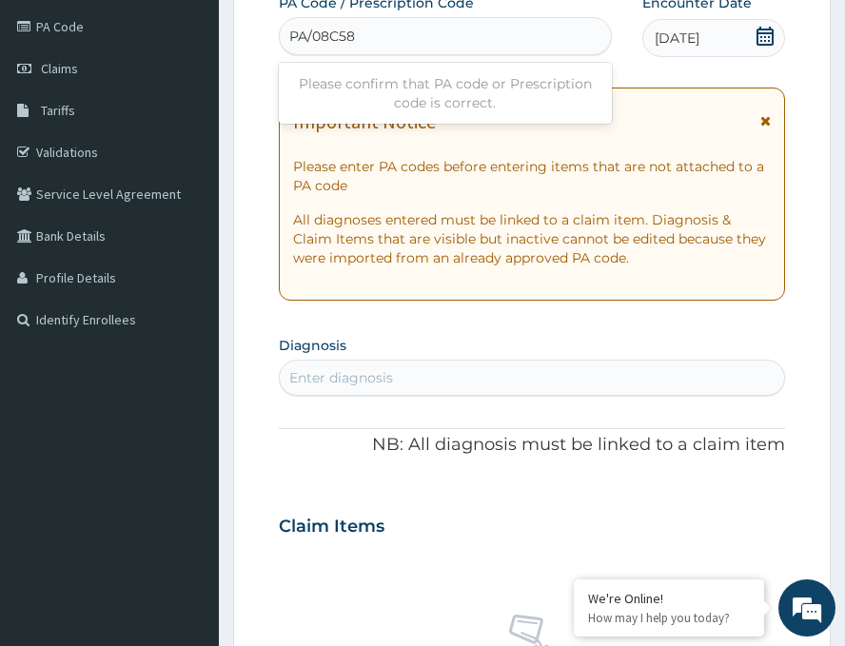
type input "PA/08C58E"
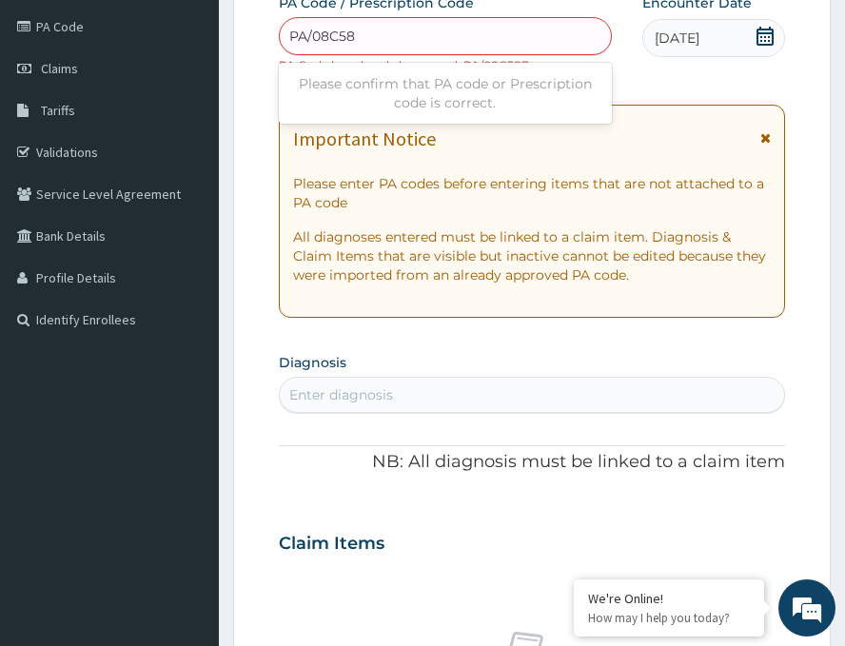
type input "PA/08C58E"
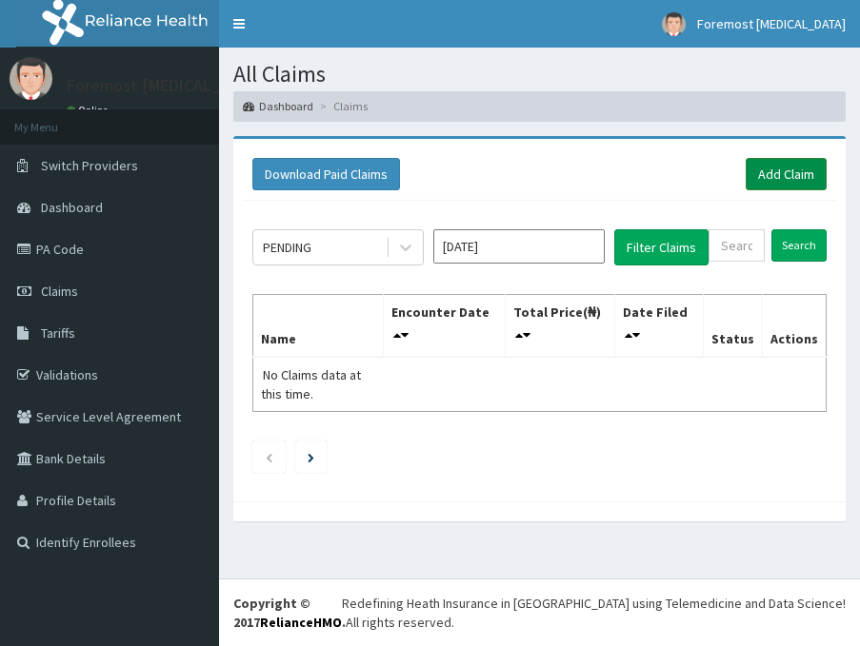
click at [774, 176] on link "Add Claim" at bounding box center [786, 174] width 81 height 32
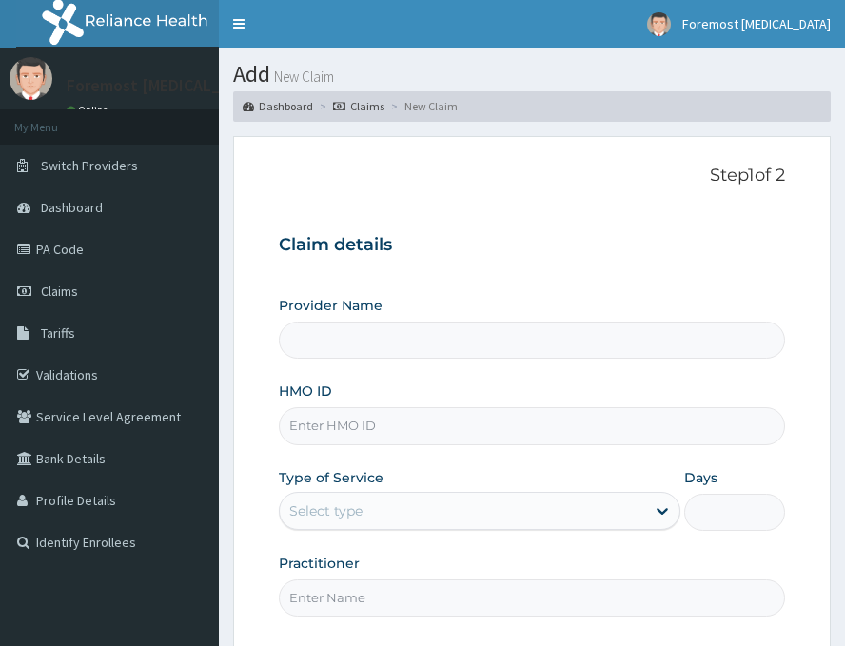
click at [329, 438] on input "HMO ID" at bounding box center [532, 426] width 507 height 37
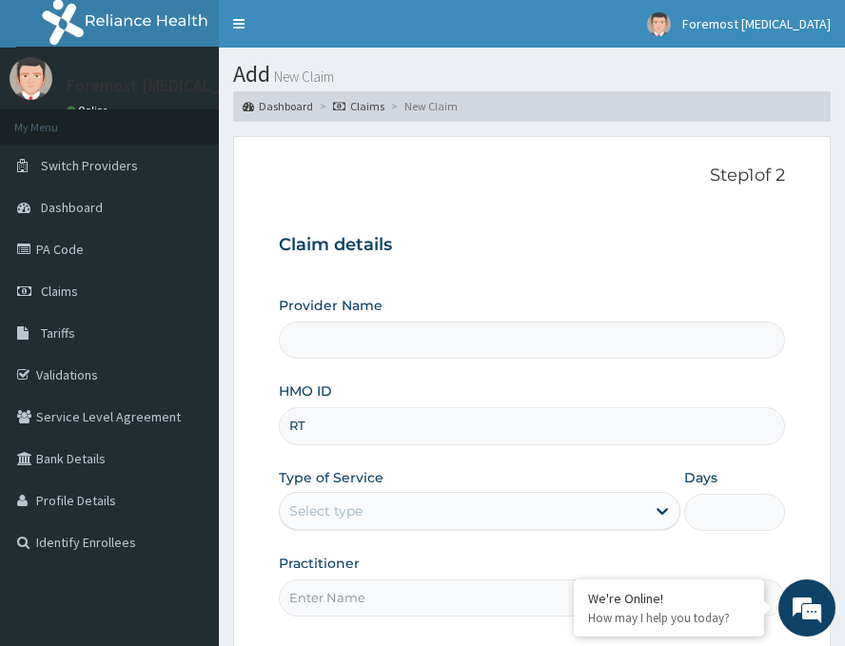
type input "RTL"
type input "Foremost [MEDICAL_DATA]"
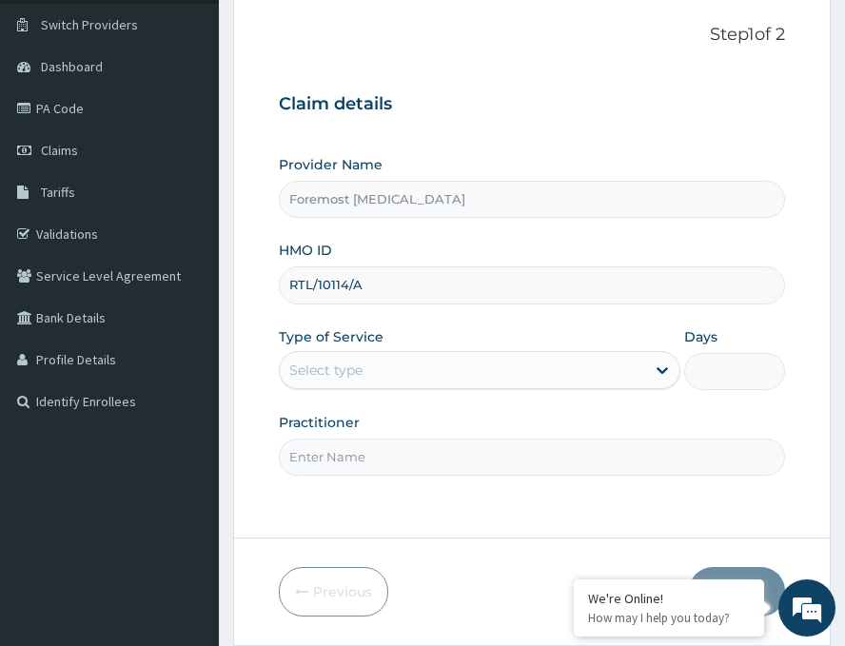
scroll to position [223, 0]
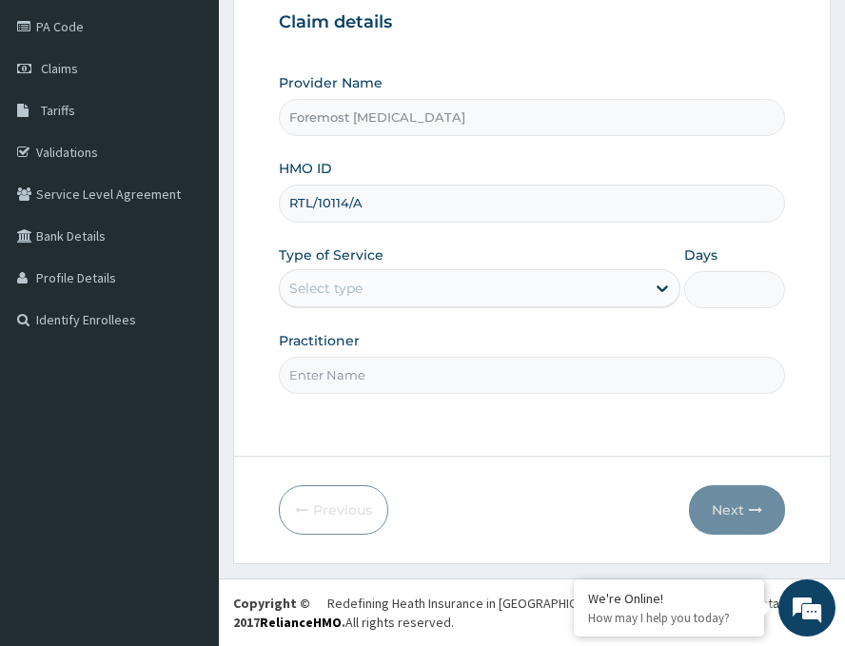
type input "RTL/10114/A"
click at [600, 283] on div "Select type" at bounding box center [463, 288] width 366 height 30
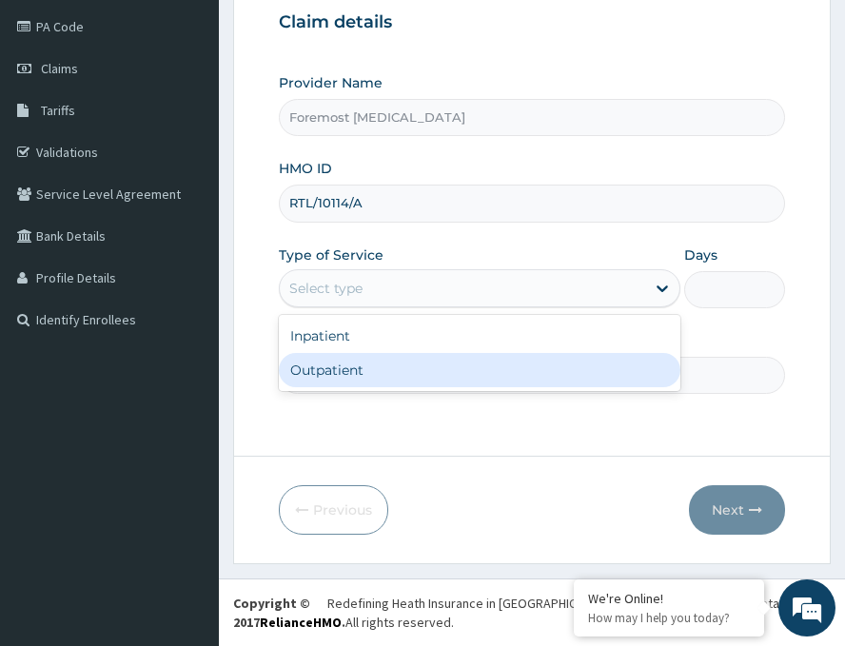
click at [426, 375] on div "Outpatient" at bounding box center [480, 370] width 402 height 34
type input "1"
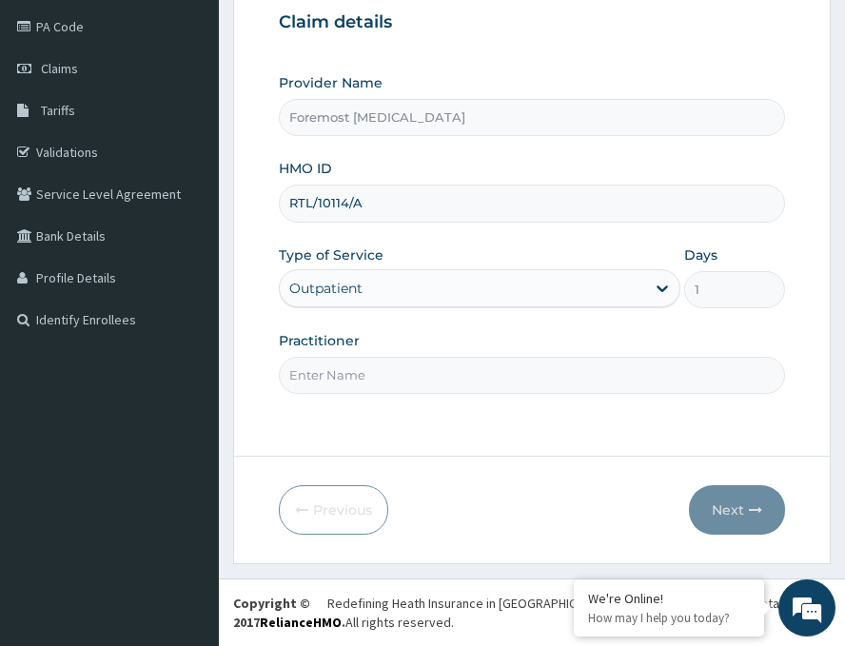
click at [426, 375] on input "Practitioner" at bounding box center [532, 375] width 507 height 37
type input "NULL"
click at [720, 504] on button "Next" at bounding box center [737, 511] width 96 height 50
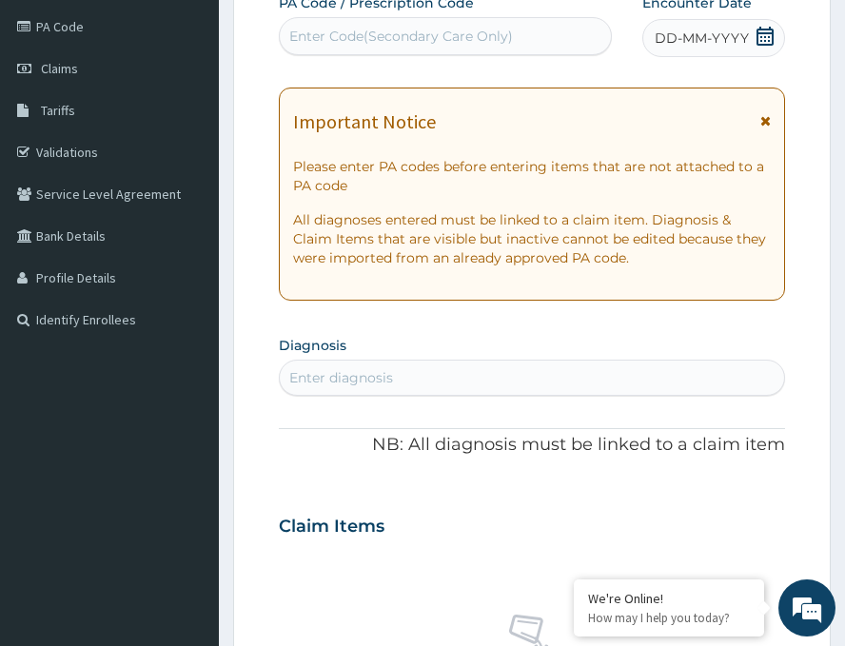
click at [677, 39] on span "DD-MM-YYYY" at bounding box center [702, 38] width 94 height 19
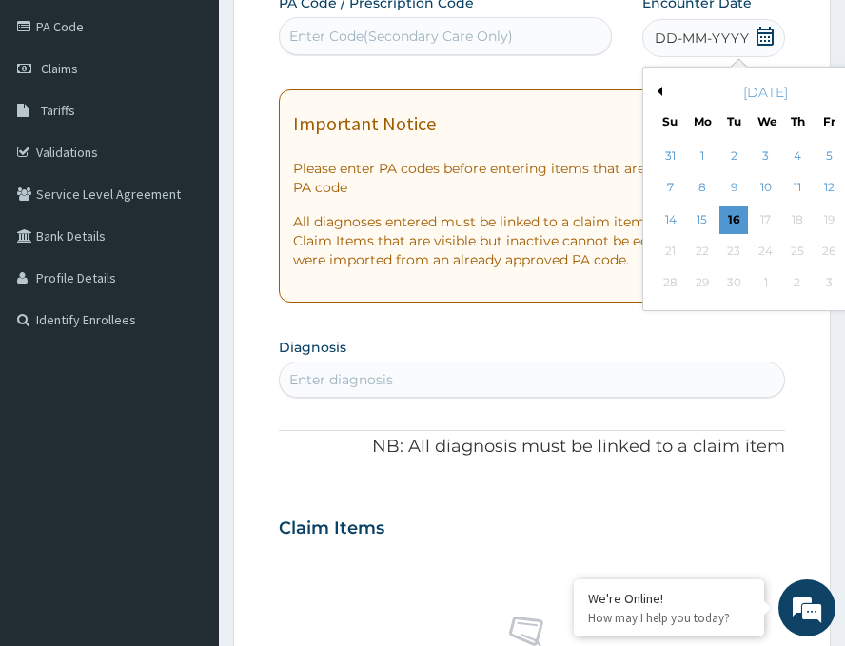
click at [653, 90] on button "Previous Month" at bounding box center [658, 92] width 10 height 10
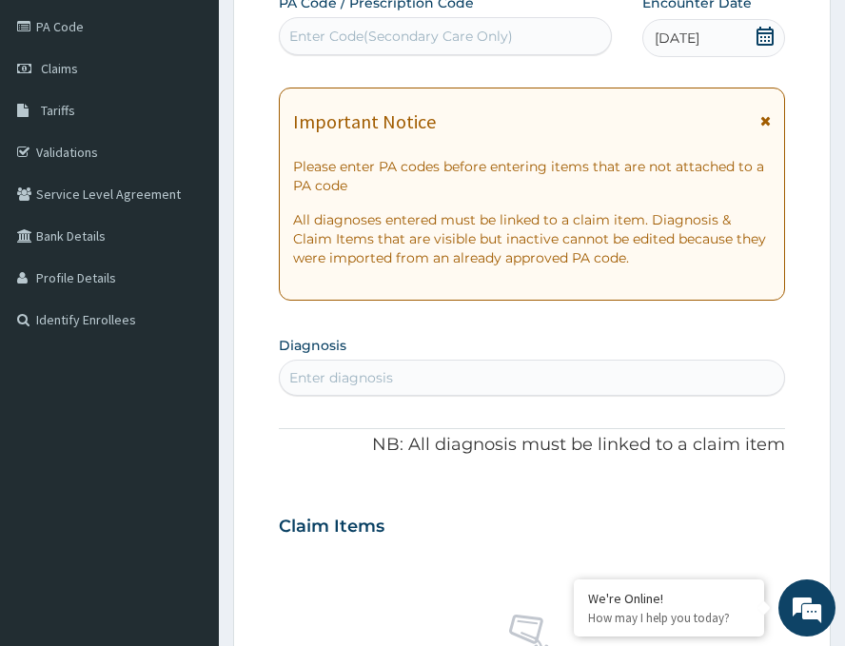
click at [406, 27] on div "Enter Code(Secondary Care Only)" at bounding box center [401, 36] width 224 height 19
paste input "PA/08C58E"
type input "PA/08C58E"
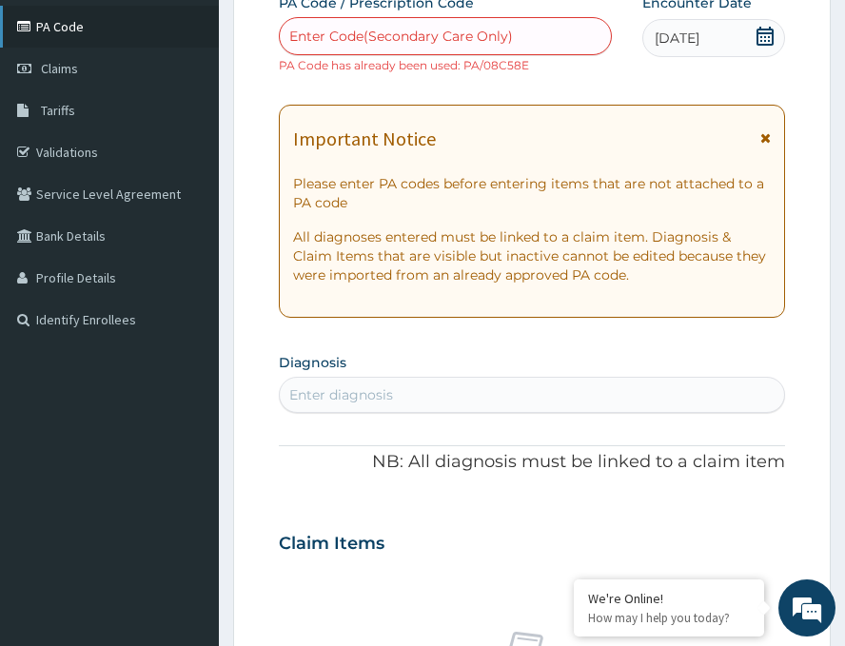
click at [123, 38] on link "PA Code" at bounding box center [109, 27] width 219 height 42
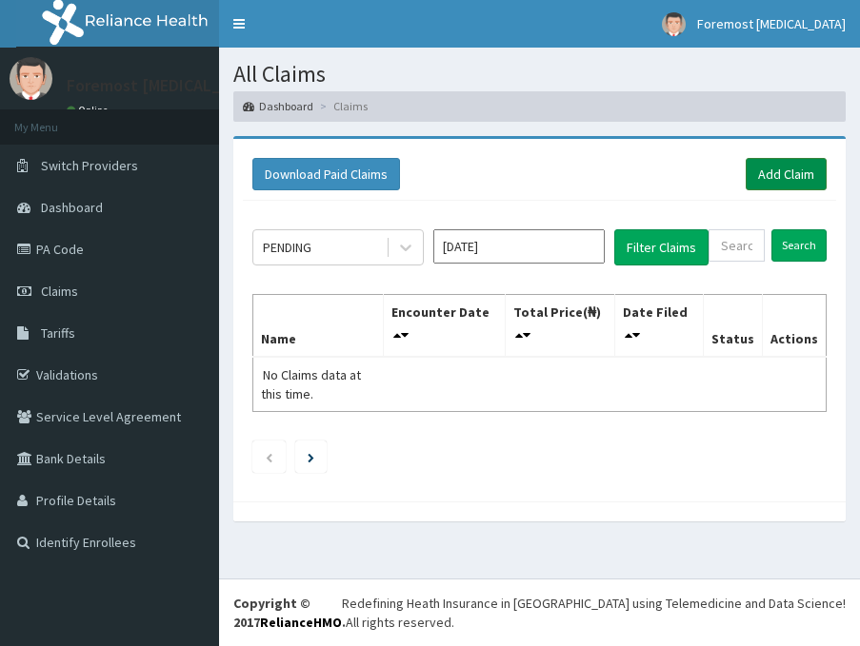
click at [785, 178] on link "Add Claim" at bounding box center [786, 174] width 81 height 32
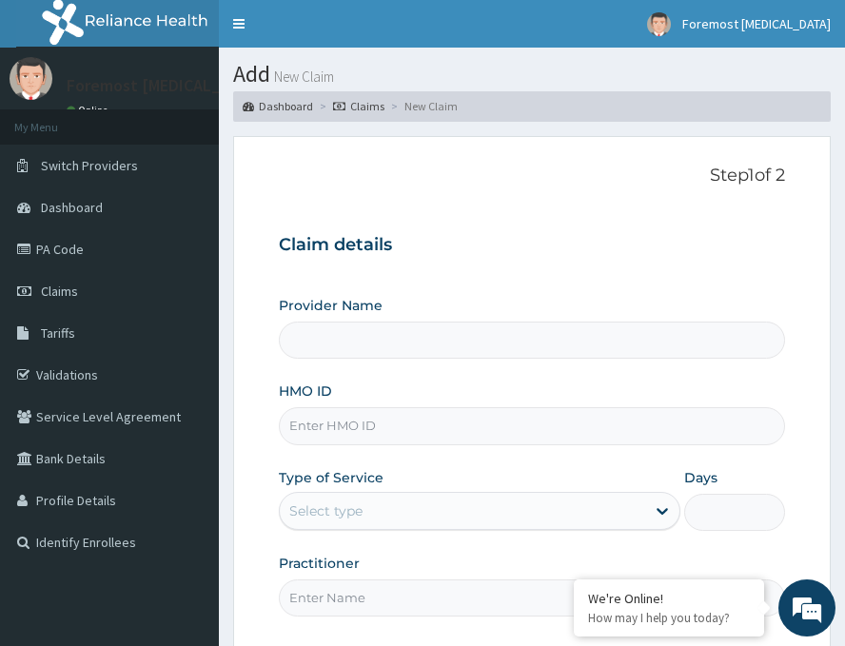
click at [377, 430] on input "HMO ID" at bounding box center [532, 426] width 507 height 37
type input "RTL"
type input "Foremost [MEDICAL_DATA]"
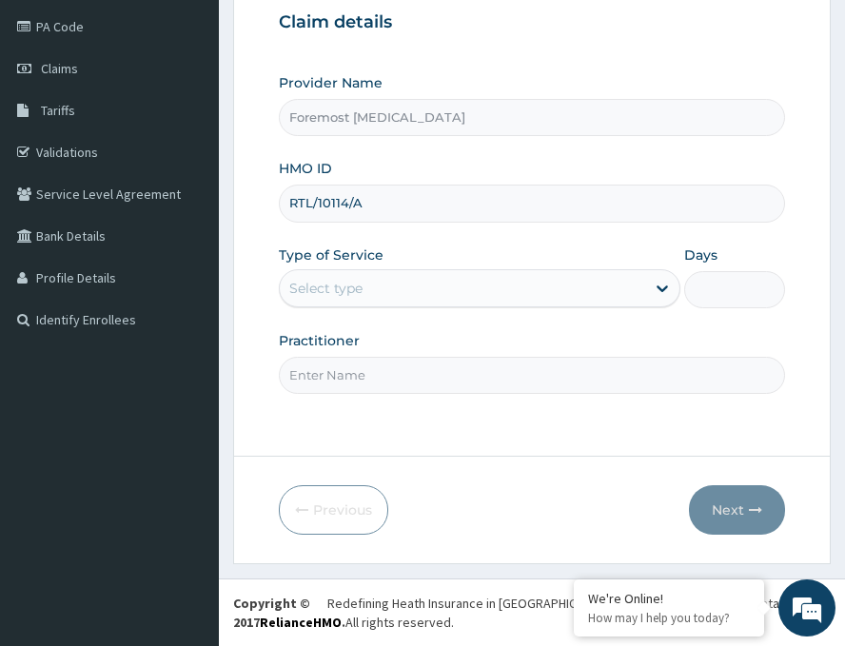
type input "RTL/10114/A"
click at [543, 293] on div "Select type" at bounding box center [463, 288] width 366 height 30
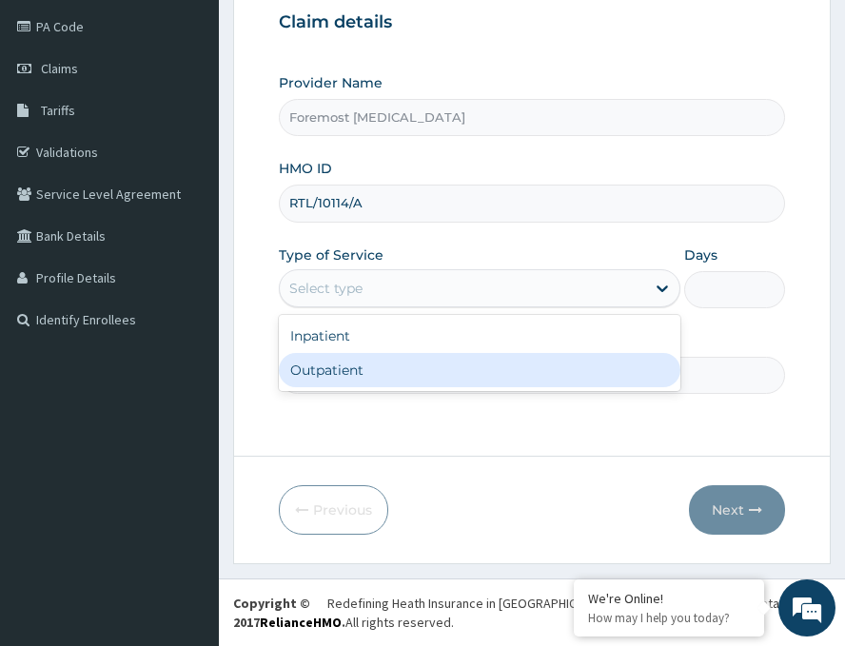
click at [404, 374] on div "Outpatient" at bounding box center [480, 370] width 402 height 34
type input "1"
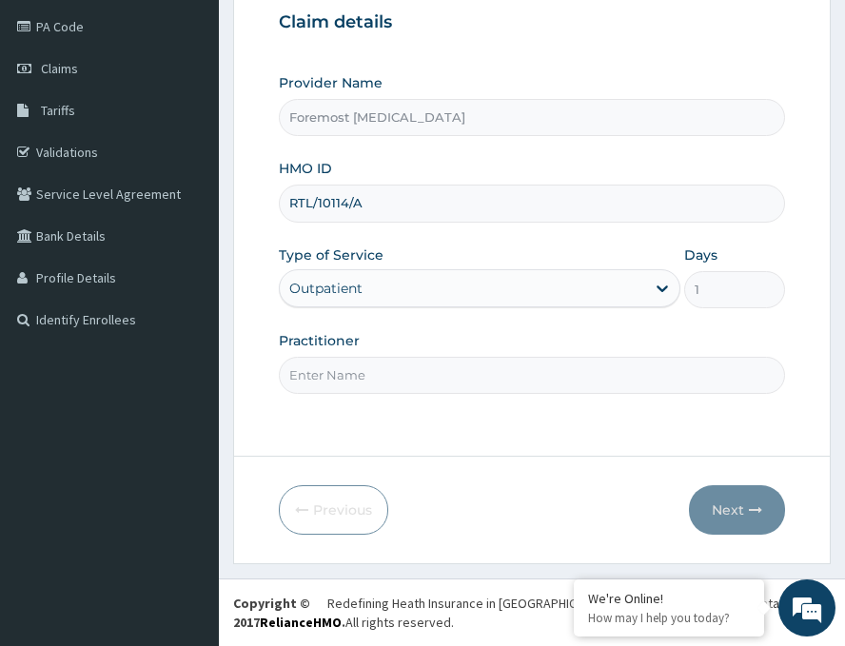
click at [404, 374] on input "Practitioner" at bounding box center [532, 375] width 507 height 37
type input "NULL"
click at [720, 491] on button "Next" at bounding box center [737, 511] width 96 height 50
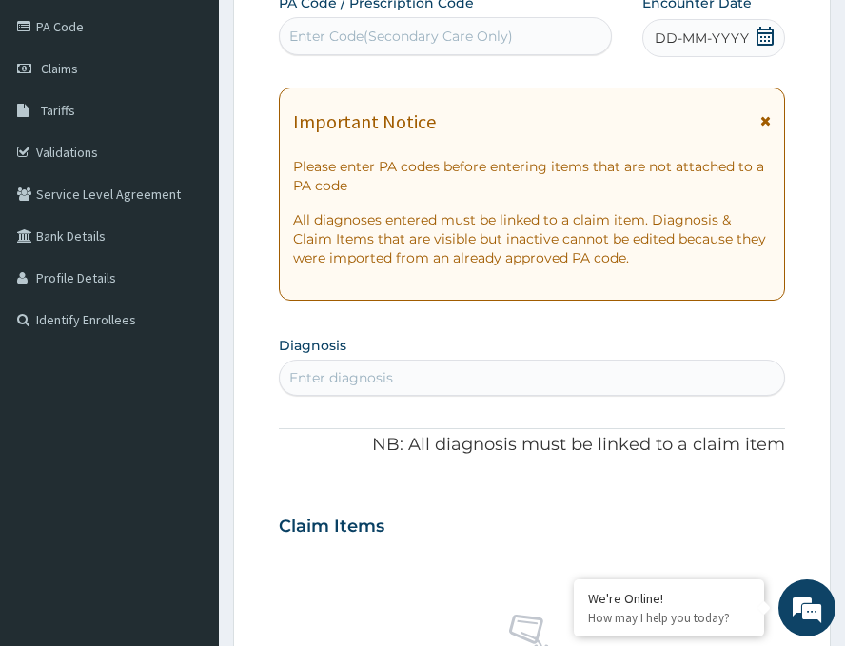
click at [400, 57] on div "PA Code / Prescription Code Enter Code(Secondary Care Only)" at bounding box center [445, 25] width 333 height 64
click at [694, 35] on span "DD-MM-YYYY" at bounding box center [702, 38] width 94 height 19
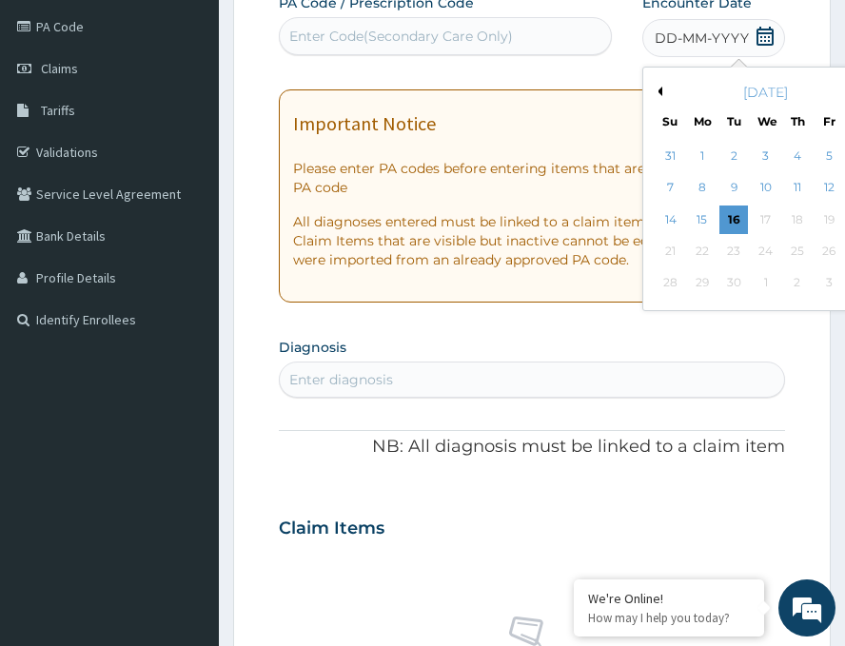
click at [653, 91] on button "Previous Month" at bounding box center [658, 92] width 10 height 10
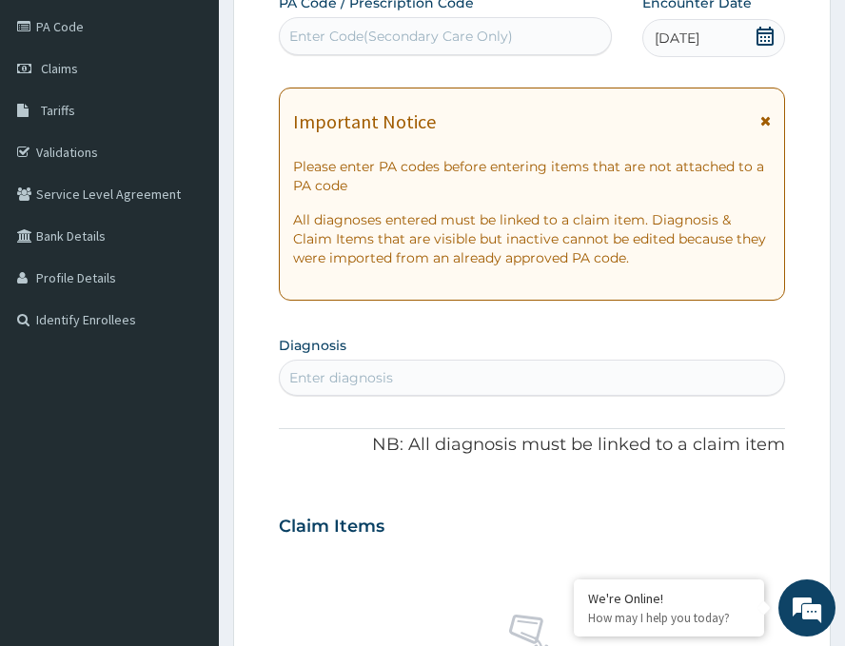
click at [425, 37] on div "Enter Code(Secondary Care Only)" at bounding box center [401, 36] width 224 height 19
paste input "PA/08C58E"
type input "PA/08C58E"
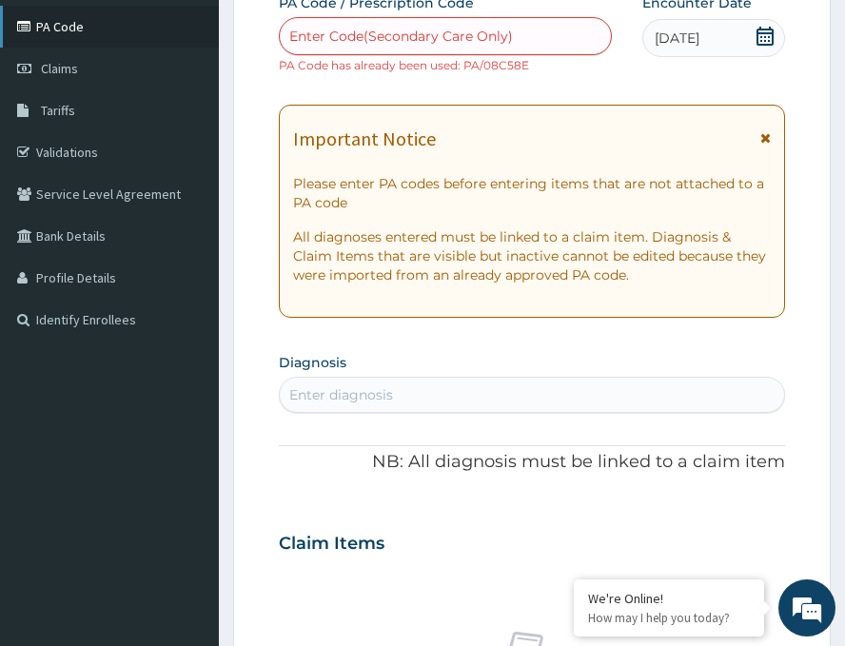
click at [100, 34] on link "PA Code" at bounding box center [109, 27] width 219 height 42
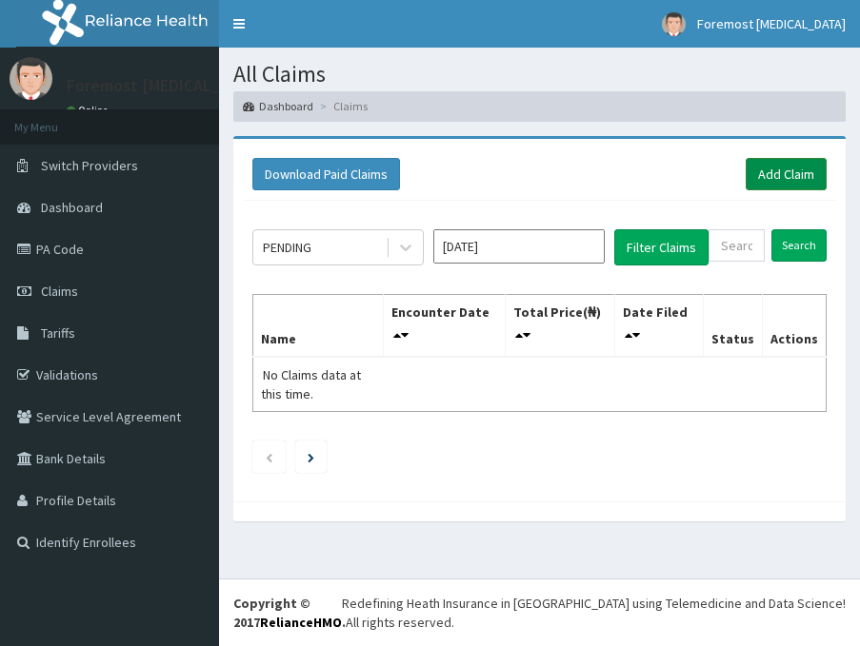
click at [802, 165] on link "Add Claim" at bounding box center [786, 174] width 81 height 32
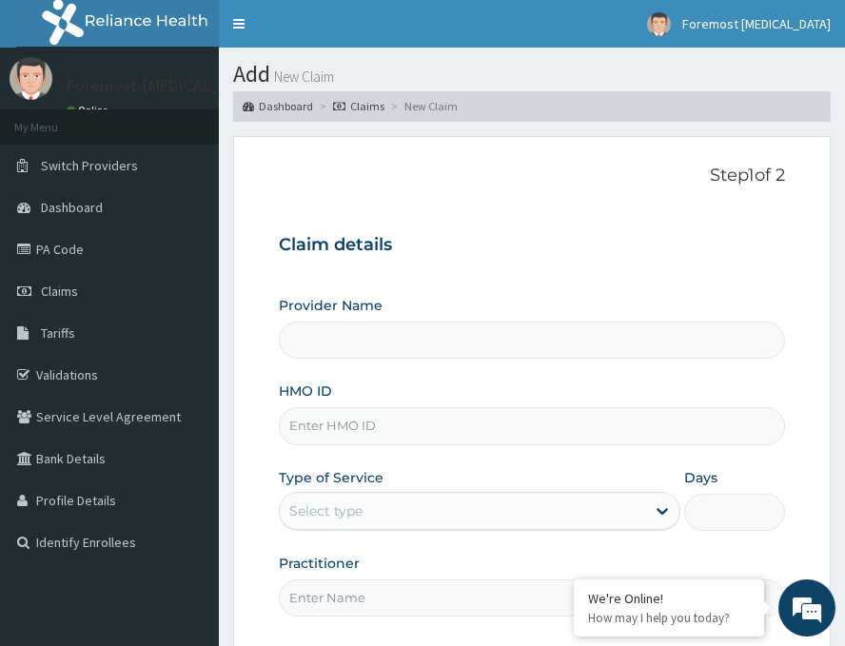
type input "Foremost [MEDICAL_DATA]"
click at [384, 440] on input "HMO ID" at bounding box center [532, 426] width 507 height 37
paste input "RTL/10114/A"
type input "RTL/10114/A"
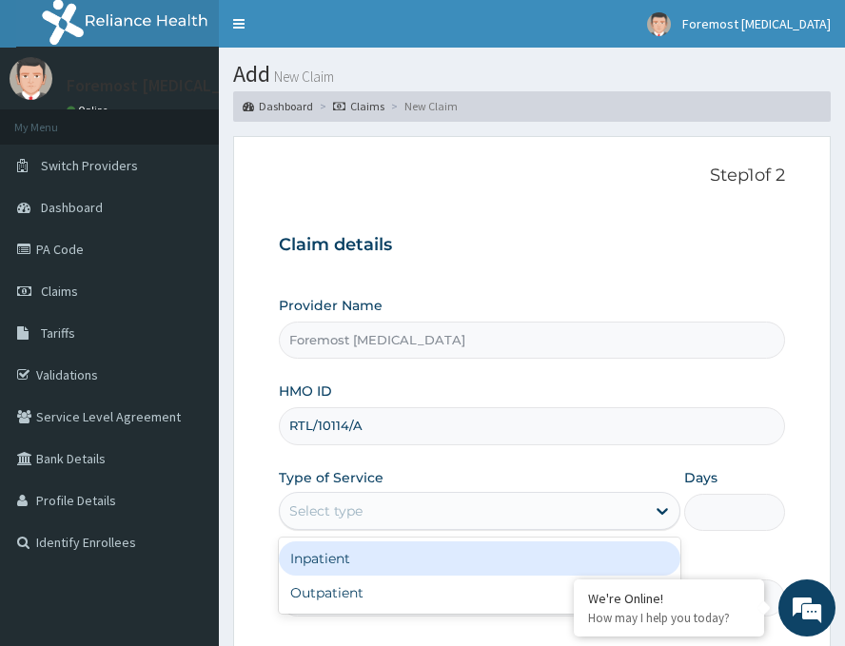
click at [394, 503] on div "Select type" at bounding box center [463, 511] width 366 height 30
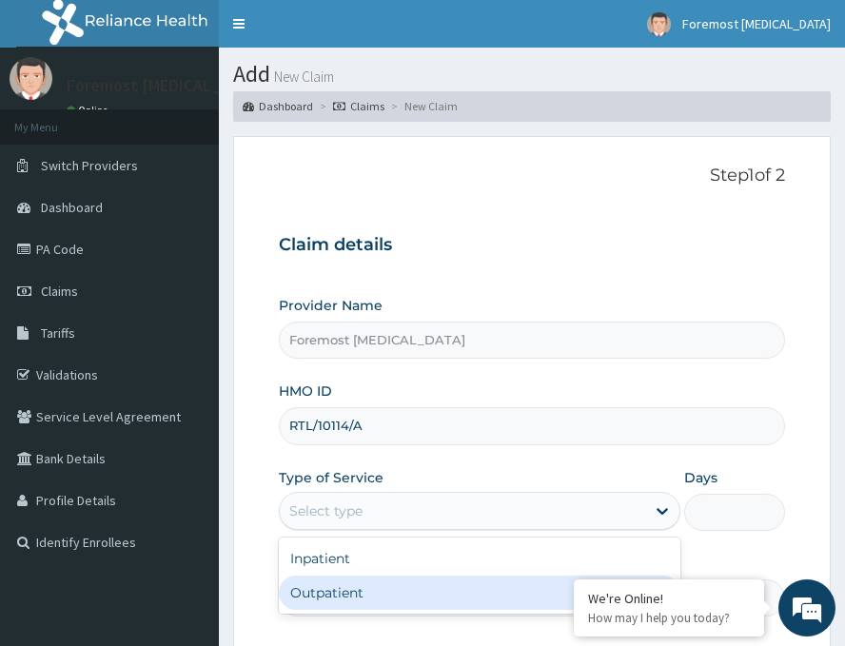
click at [356, 598] on div "Outpatient" at bounding box center [480, 593] width 402 height 34
type input "1"
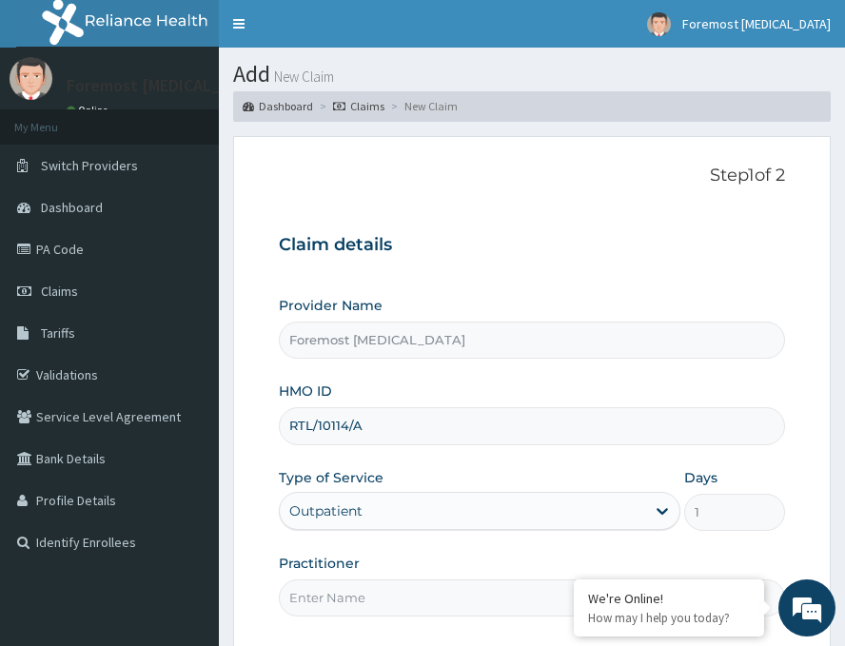
click at [366, 592] on input "Practitioner" at bounding box center [532, 598] width 507 height 37
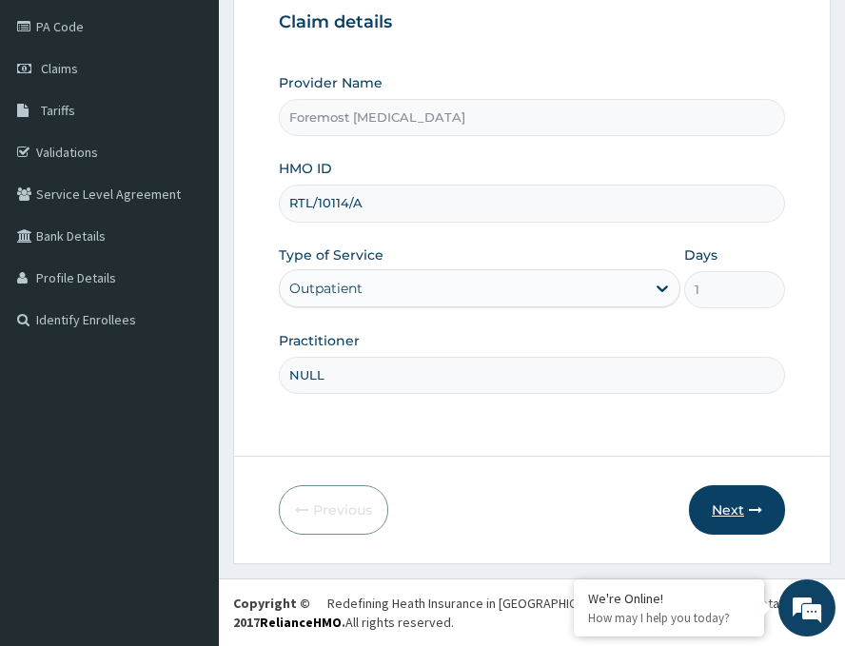
type input "NULL"
click at [710, 512] on button "Next" at bounding box center [737, 511] width 96 height 50
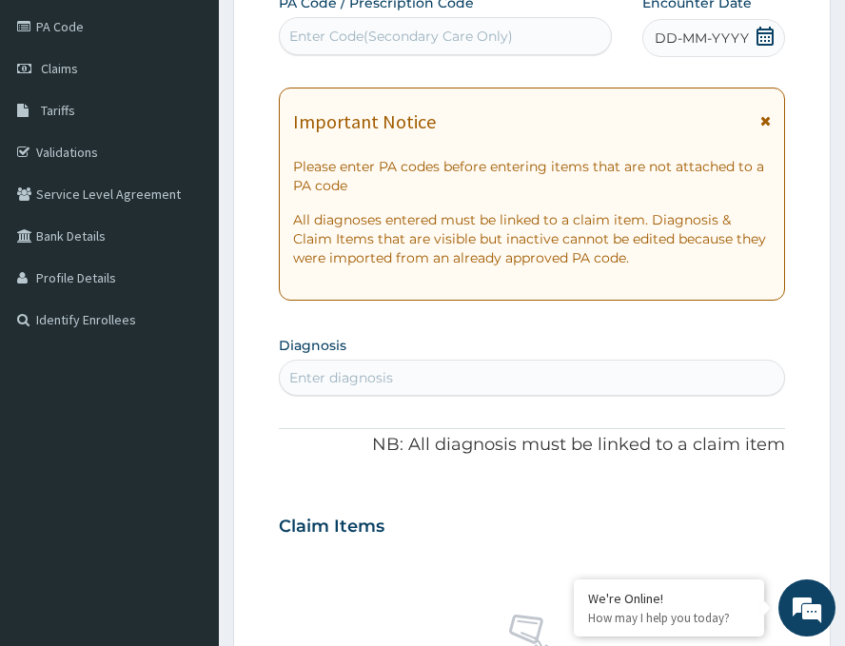
click at [706, 39] on span "DD-MM-YYYY" at bounding box center [702, 38] width 94 height 19
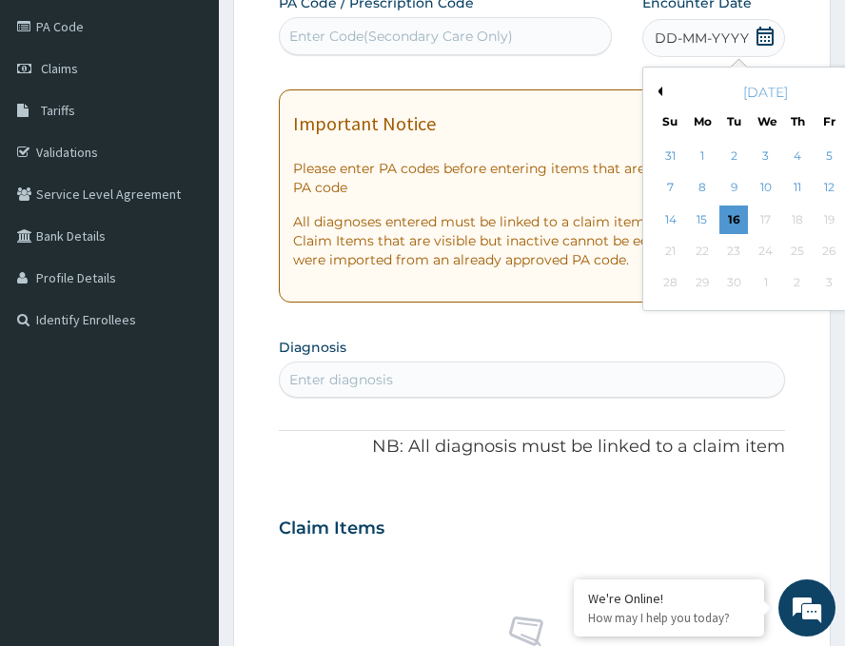
click at [653, 90] on button "Previous Month" at bounding box center [658, 92] width 10 height 10
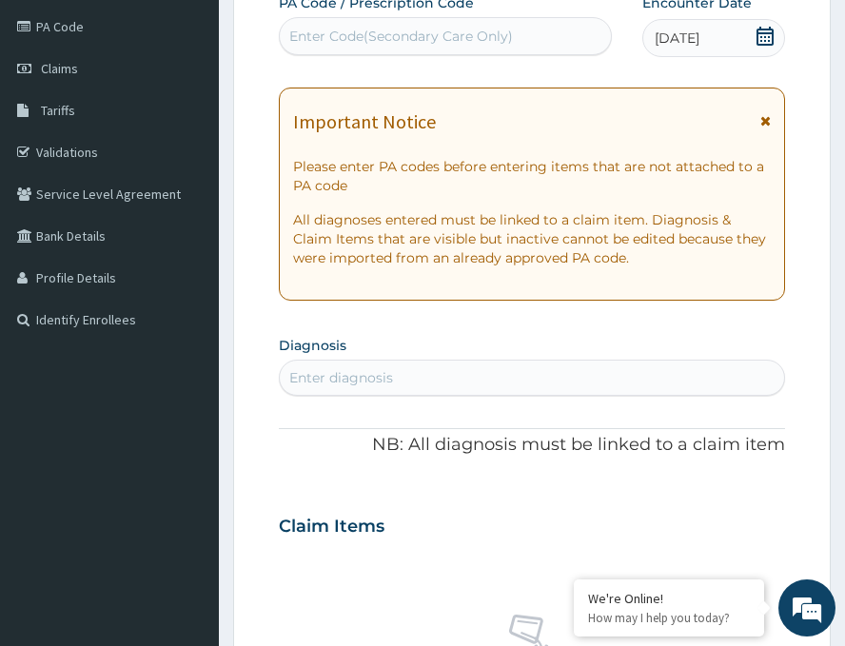
click at [406, 68] on div "PA Code / Prescription Code Enter Code(Secondary Care Only) Encounter Date 23-0…" at bounding box center [532, 514] width 507 height 1043
click at [375, 43] on div "Enter Code(Secondary Care Only)" at bounding box center [401, 36] width 224 height 19
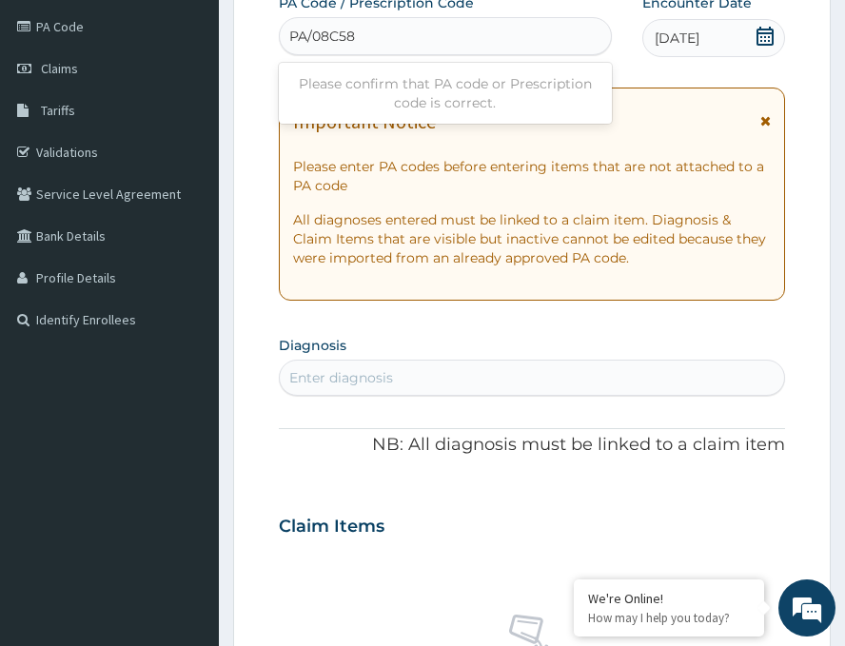
type input "PA/08C58E"
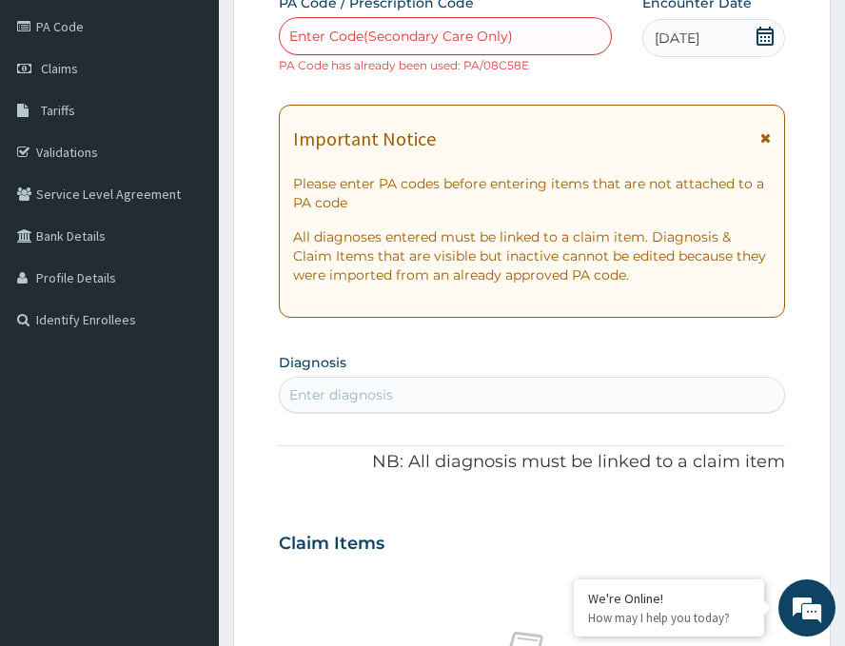
click at [425, 41] on div "Enter Code(Secondary Care Only)" at bounding box center [401, 36] width 224 height 19
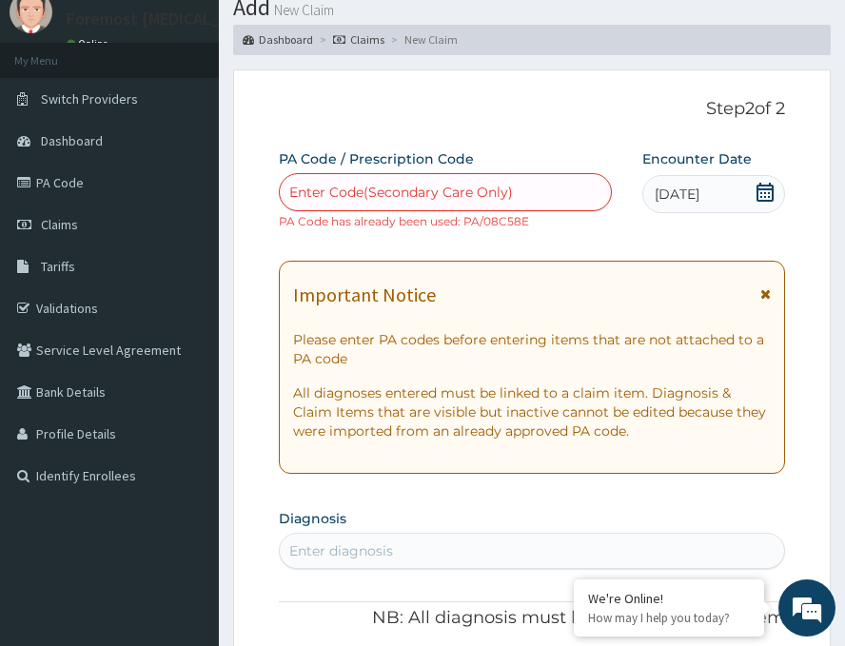
scroll to position [61, 0]
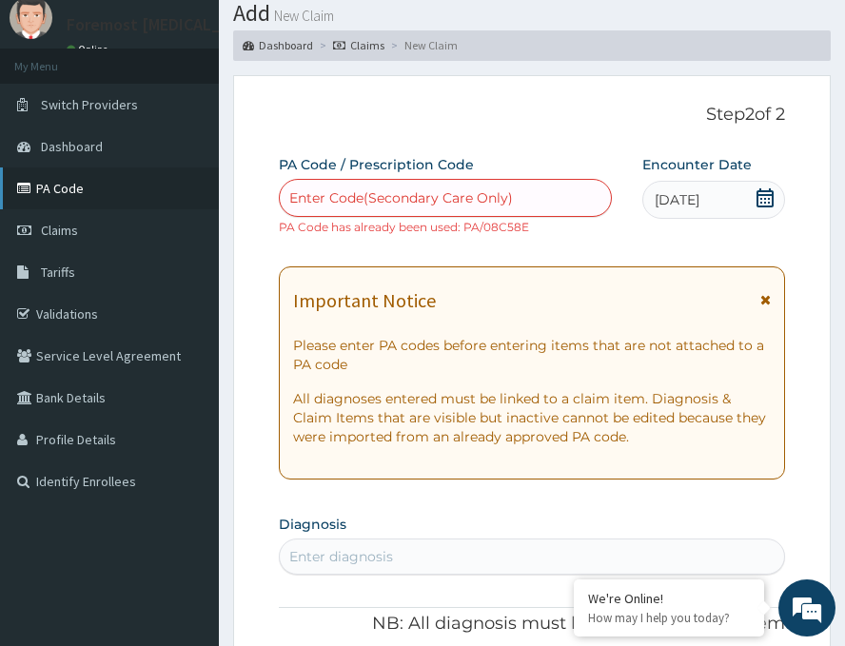
click at [79, 198] on link "PA Code" at bounding box center [109, 189] width 219 height 42
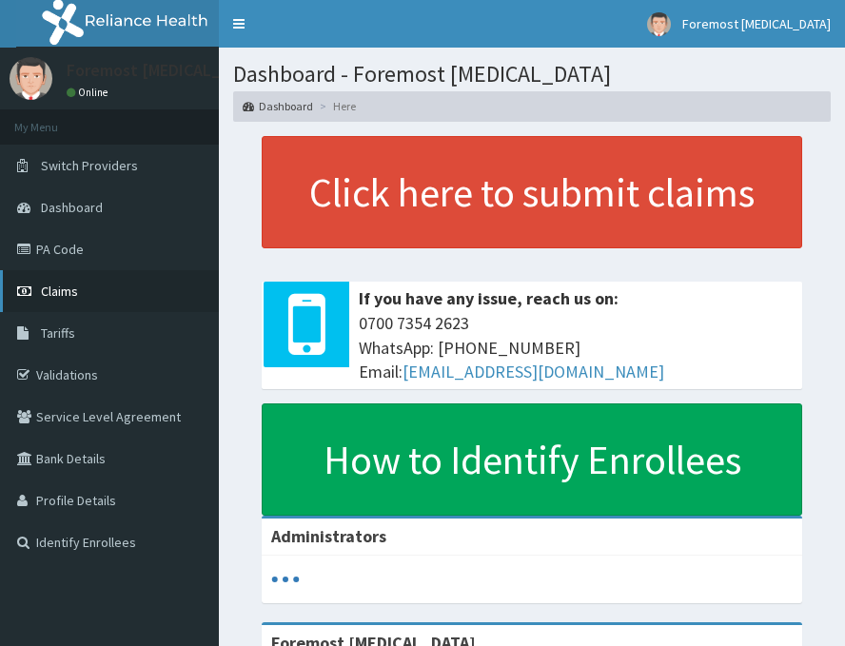
click at [104, 291] on link "Claims" at bounding box center [109, 291] width 219 height 42
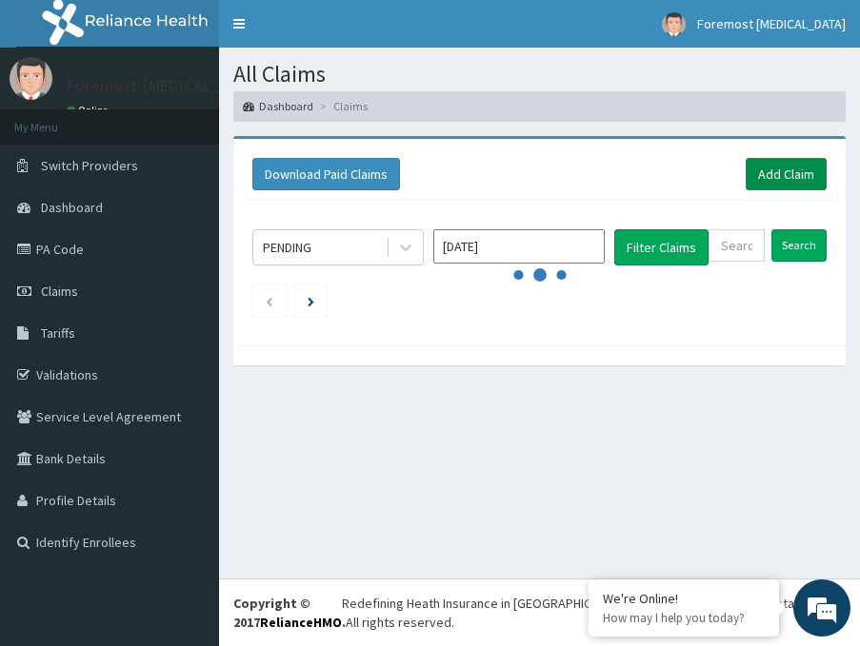
click at [746, 169] on link "Add Claim" at bounding box center [786, 174] width 81 height 32
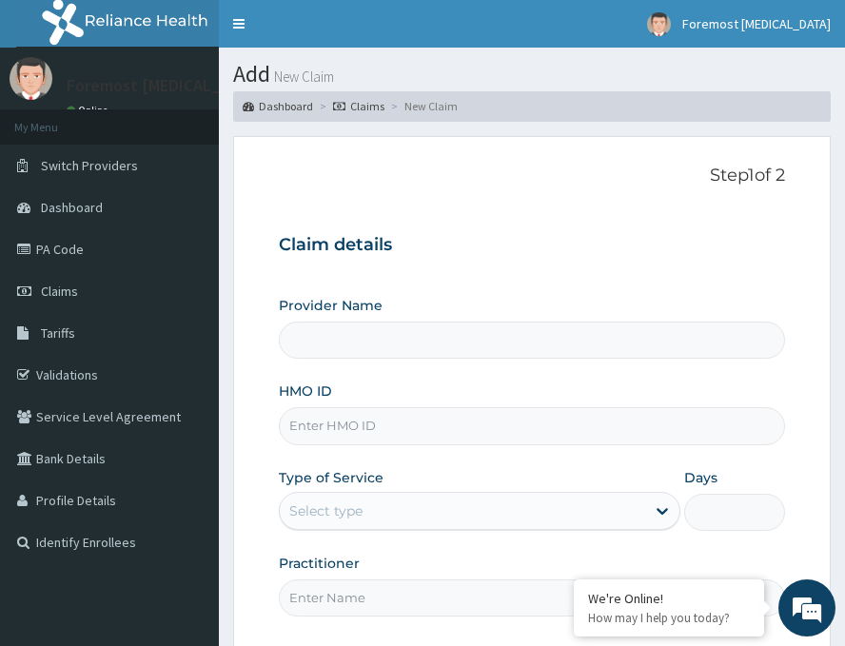
type input "Foremost [MEDICAL_DATA]"
click at [398, 423] on input "HMO ID" at bounding box center [532, 426] width 507 height 37
paste input "RTL/10114/A"
click at [291, 427] on input "RTL/10114/A" at bounding box center [532, 426] width 507 height 37
type input "RTL/10114/A"
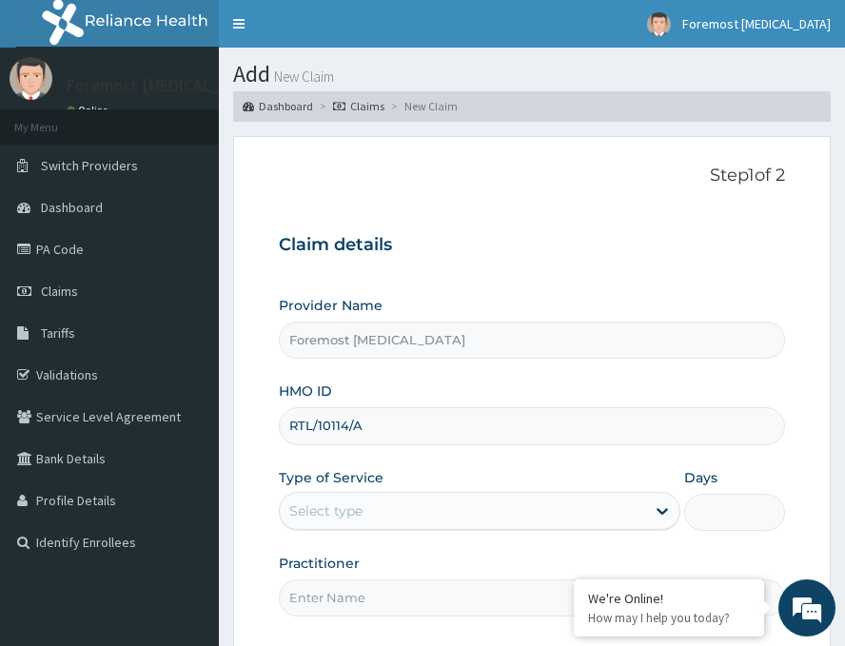
click at [376, 513] on div "Select type" at bounding box center [463, 511] width 366 height 30
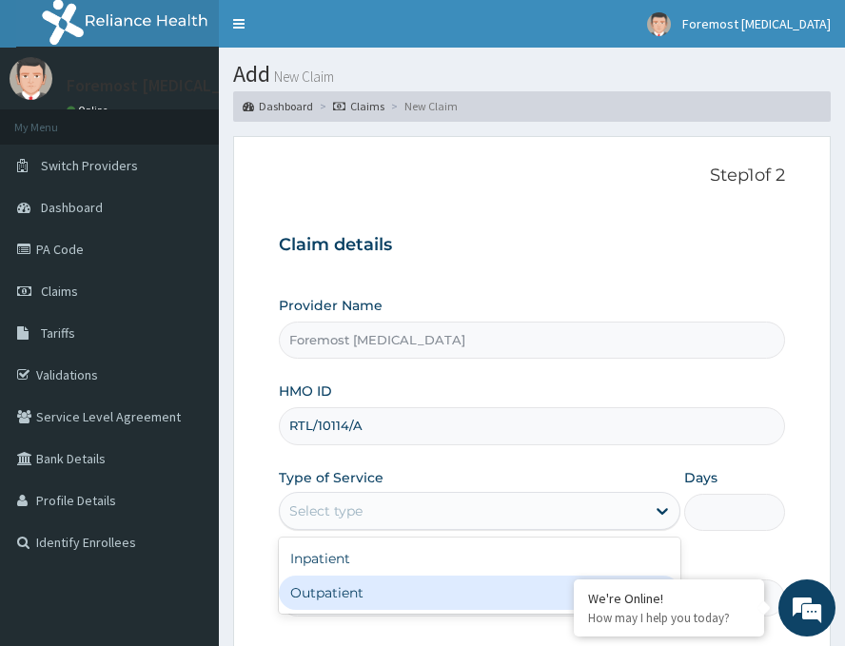
click at [337, 611] on div "Inpatient Outpatient" at bounding box center [480, 576] width 402 height 76
click at [334, 590] on div "Outpatient" at bounding box center [480, 593] width 402 height 34
type input "1"
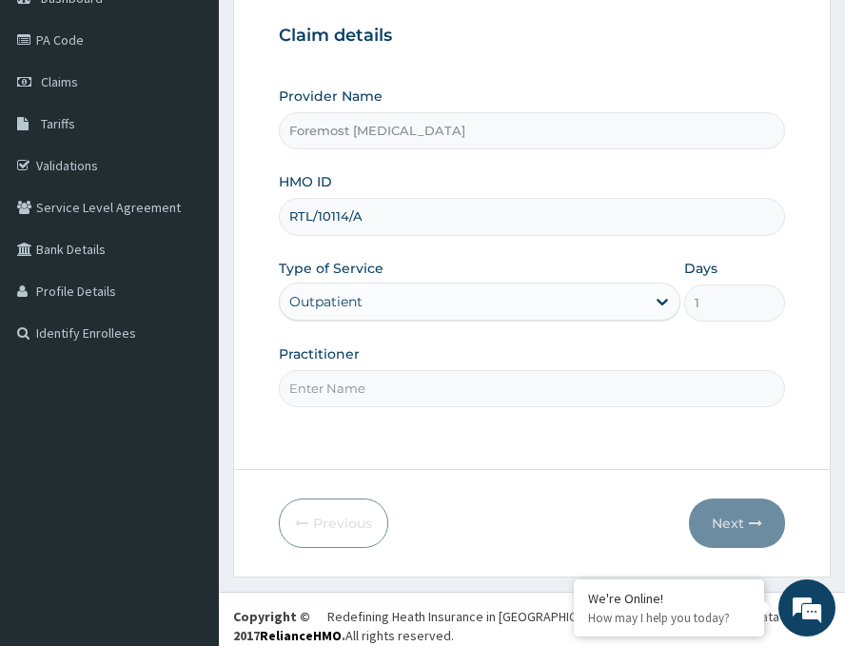
scroll to position [223, 0]
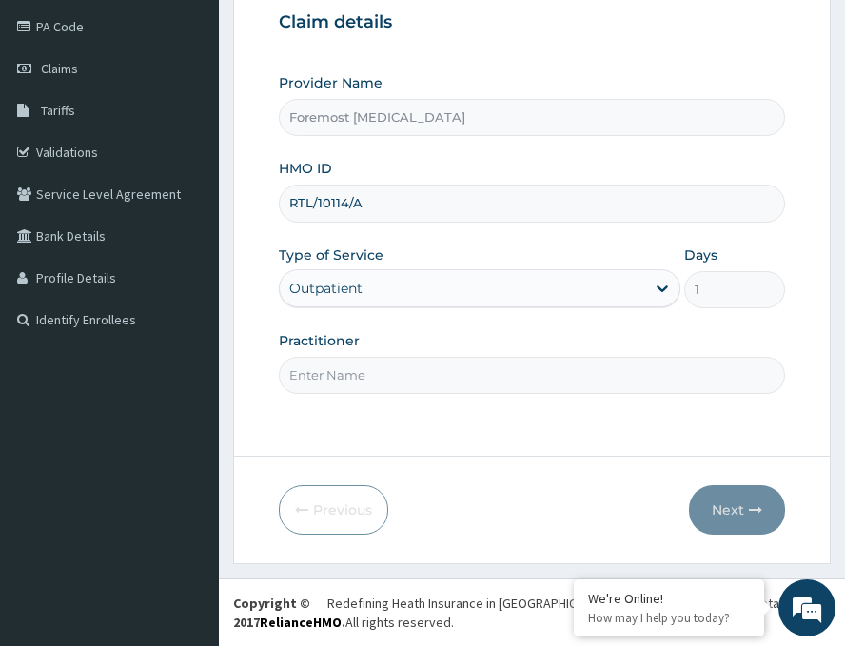
click at [404, 381] on input "Practitioner" at bounding box center [532, 375] width 507 height 37
type input "NULL"
click at [705, 494] on button "Next" at bounding box center [737, 511] width 96 height 50
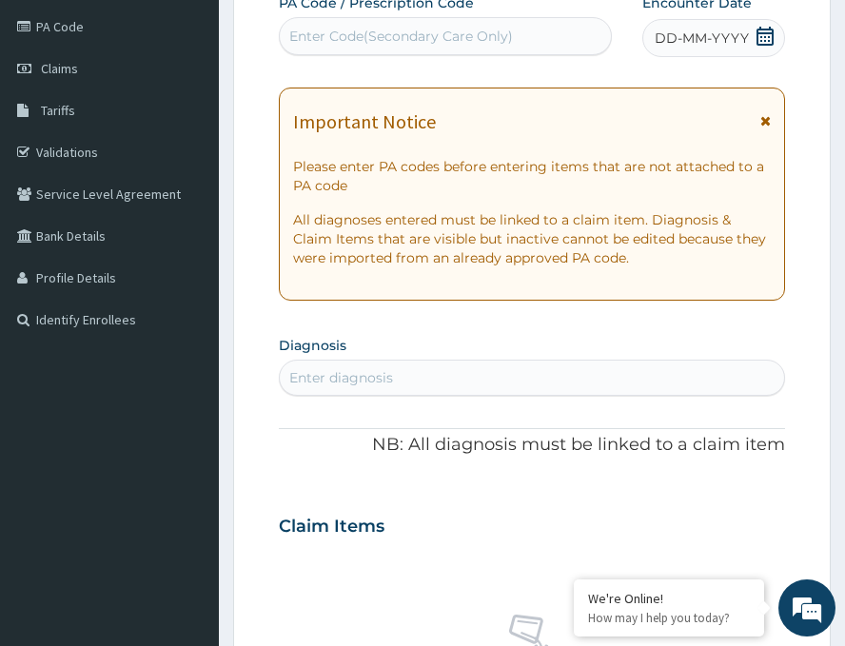
click at [697, 44] on span "DD-MM-YYYY" at bounding box center [702, 38] width 94 height 19
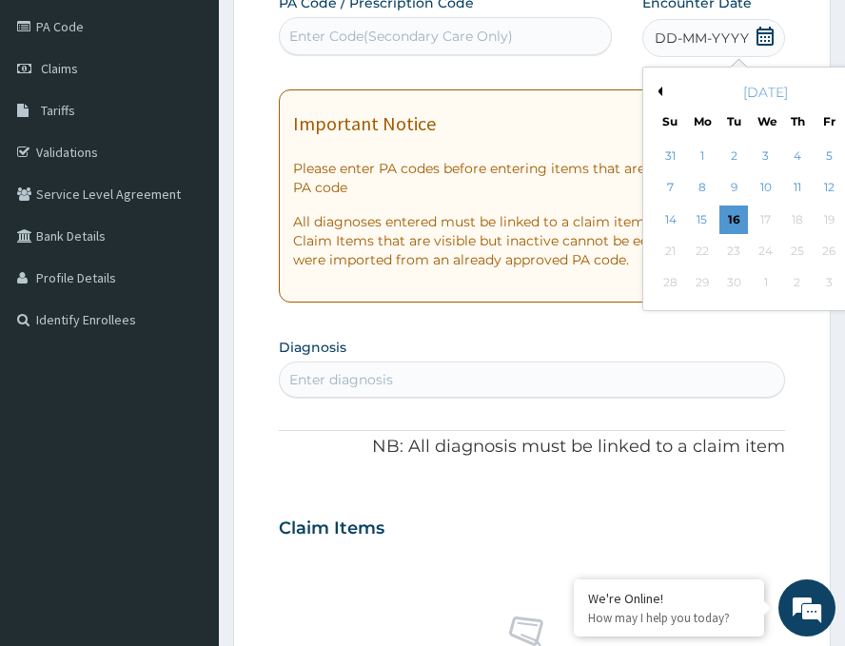
click at [653, 92] on button "Previous Month" at bounding box center [658, 92] width 10 height 10
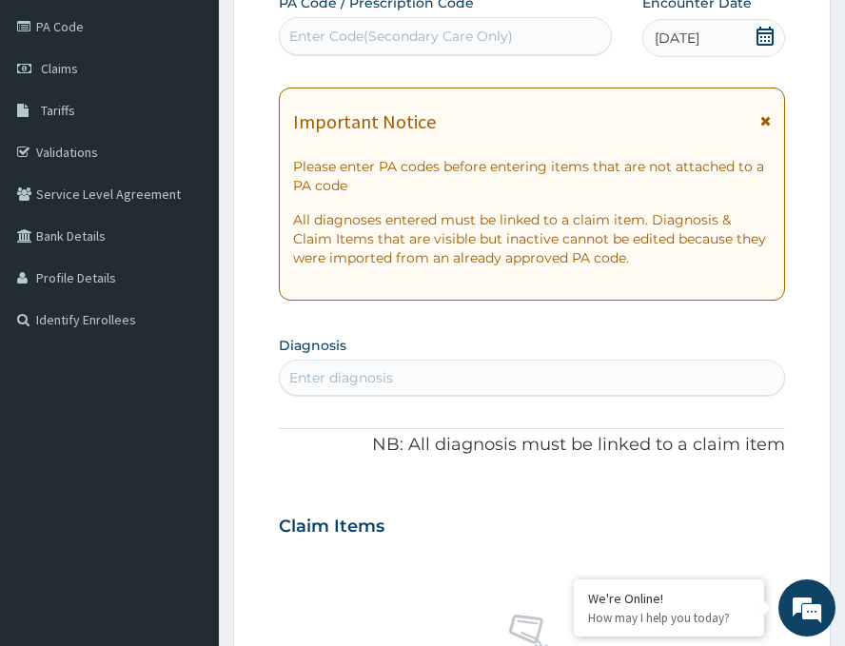
click at [471, 54] on div "Enter Code(Secondary Care Only)" at bounding box center [445, 36] width 333 height 38
click at [370, 49] on div "Enter Code(Secondary Care Only)" at bounding box center [445, 36] width 331 height 30
paste input "PA/08C58E"
type input "PA/08C58E"
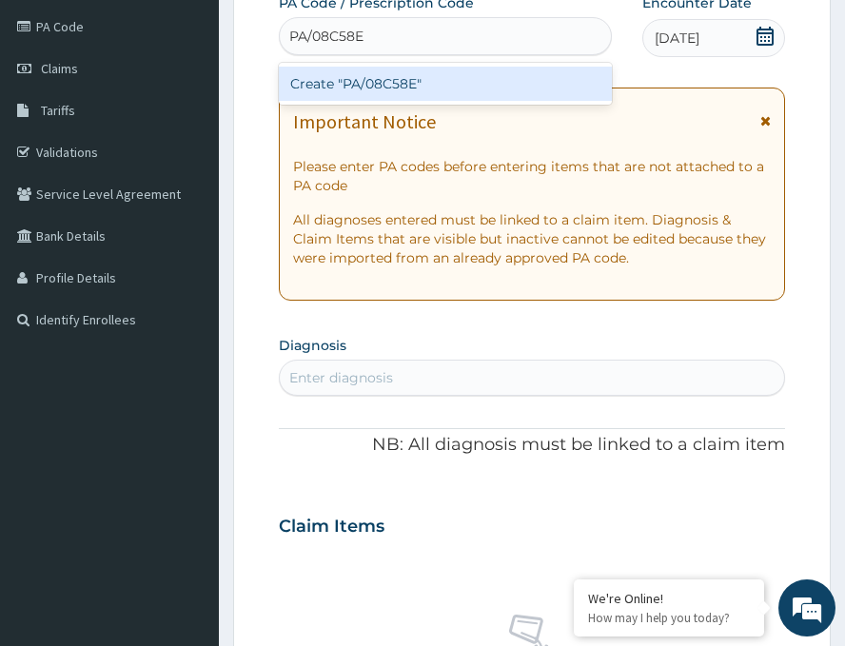
click at [290, 38] on input "PA/08C58E" at bounding box center [327, 36] width 77 height 19
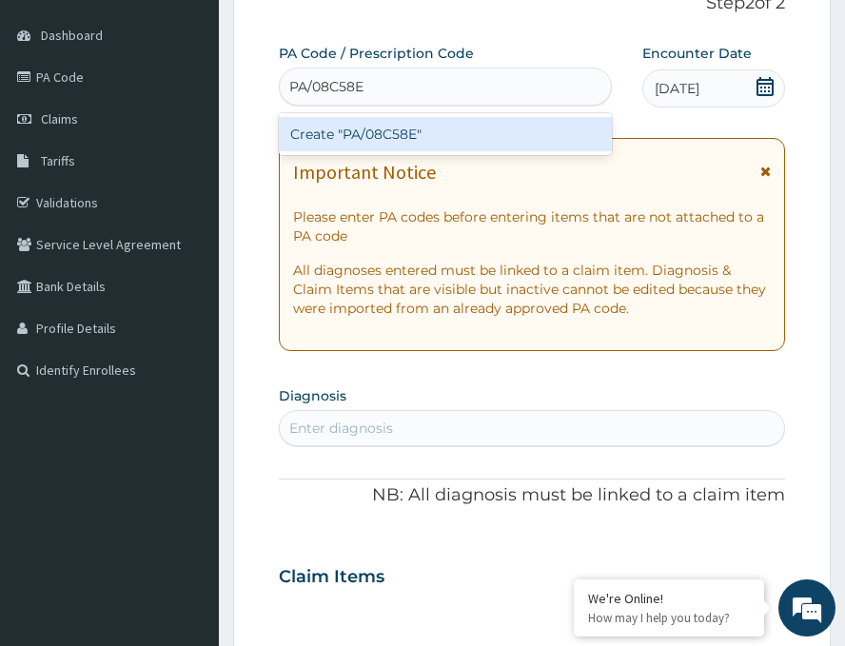
scroll to position [0, 0]
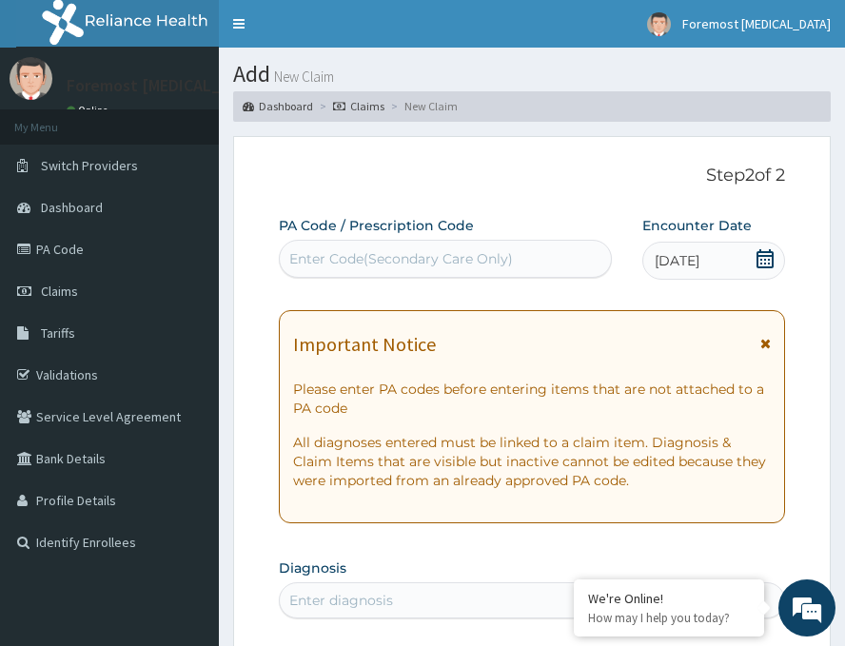
click at [419, 259] on div "Enter Code(Secondary Care Only)" at bounding box center [445, 259] width 331 height 30
paste input "PA/08C58E"
type input "PA/08C58E"
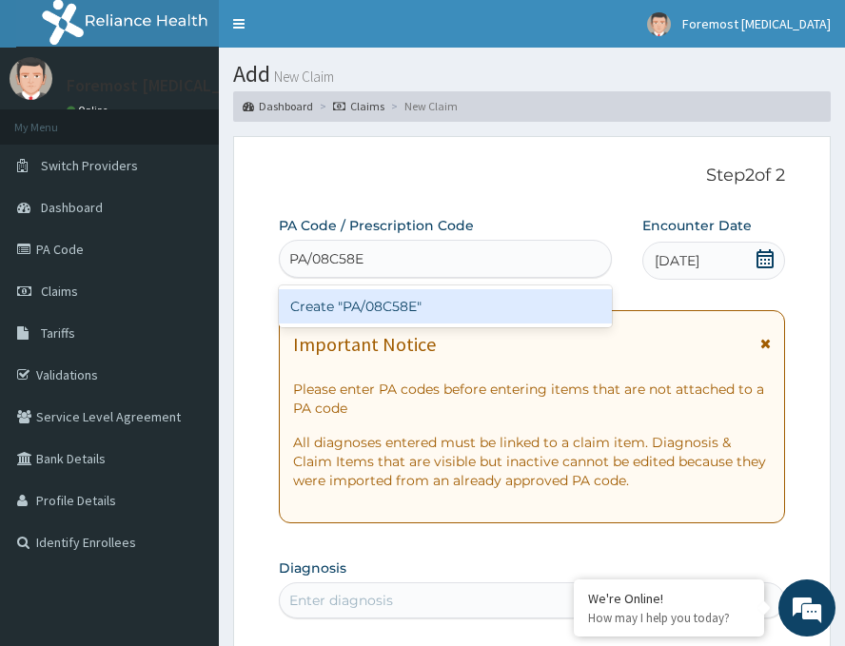
click at [292, 259] on input "PA/08C58E" at bounding box center [327, 258] width 77 height 19
click at [396, 260] on div "PA/08C58E" at bounding box center [445, 259] width 331 height 30
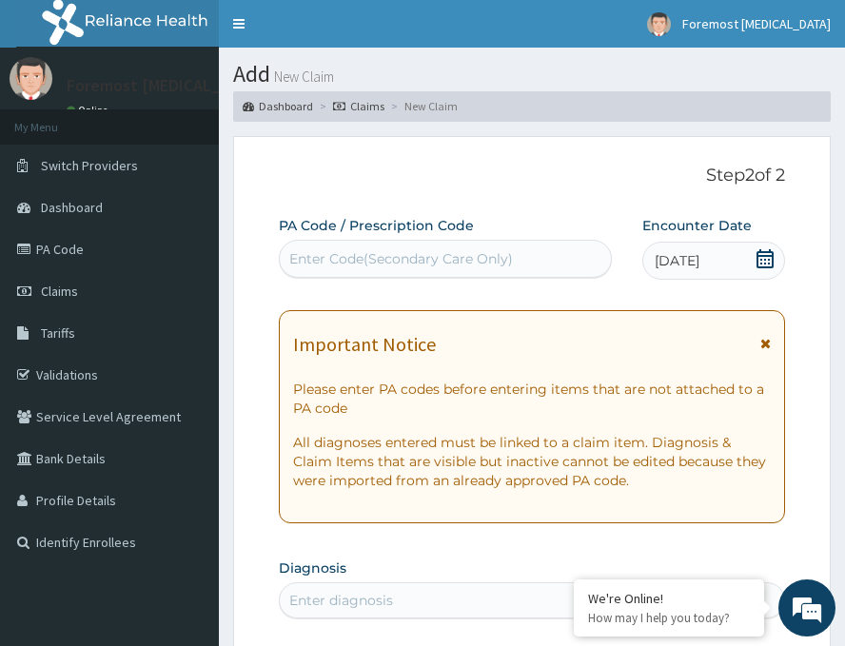
click at [383, 260] on div "Enter Code(Secondary Care Only)" at bounding box center [401, 258] width 224 height 19
paste input "PA/08C58E"
type input "PA/08C58E"
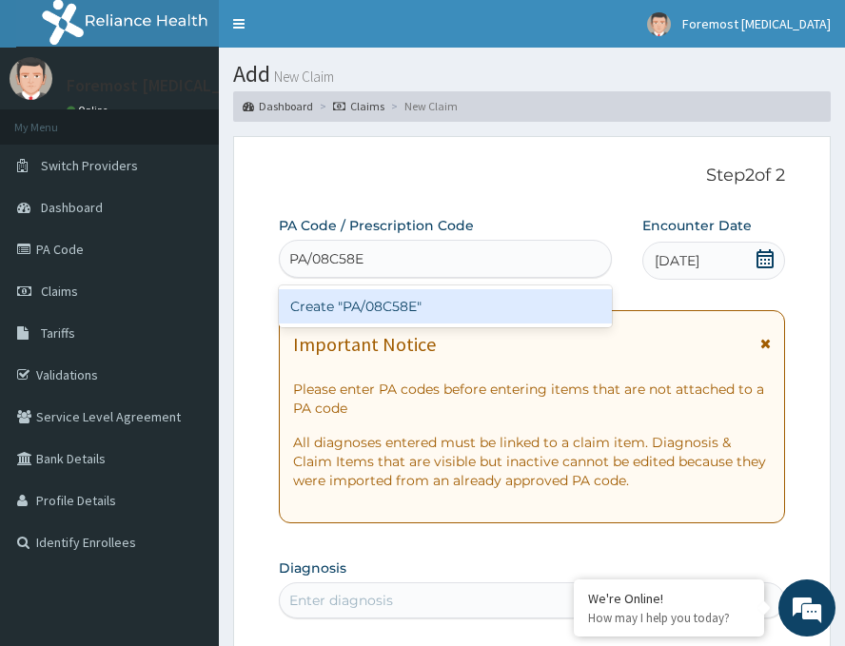
click at [290, 263] on input "PA/08C58E" at bounding box center [327, 258] width 77 height 19
click at [418, 261] on div "PA/08C58E" at bounding box center [445, 259] width 331 height 30
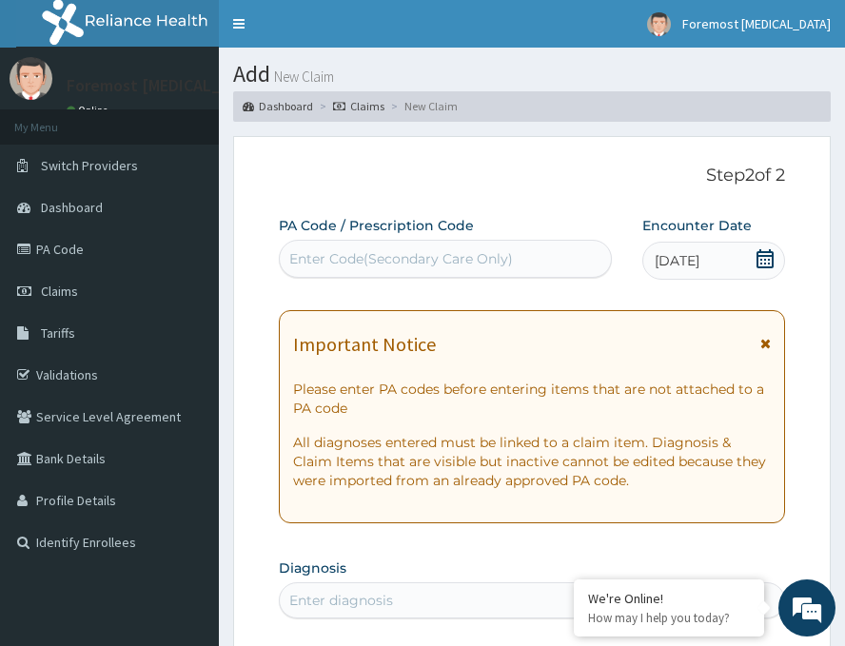
click at [390, 261] on div "Enter Code(Secondary Care Only)" at bounding box center [401, 258] width 224 height 19
paste input "PA/08C58E"
type input "PA/08C58E"
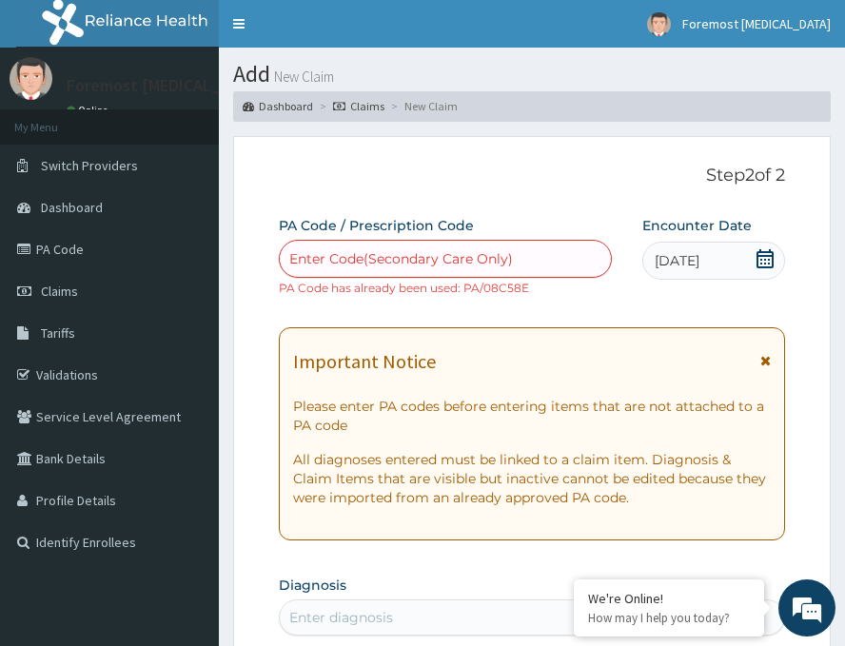
paste input "PA/08C58E"
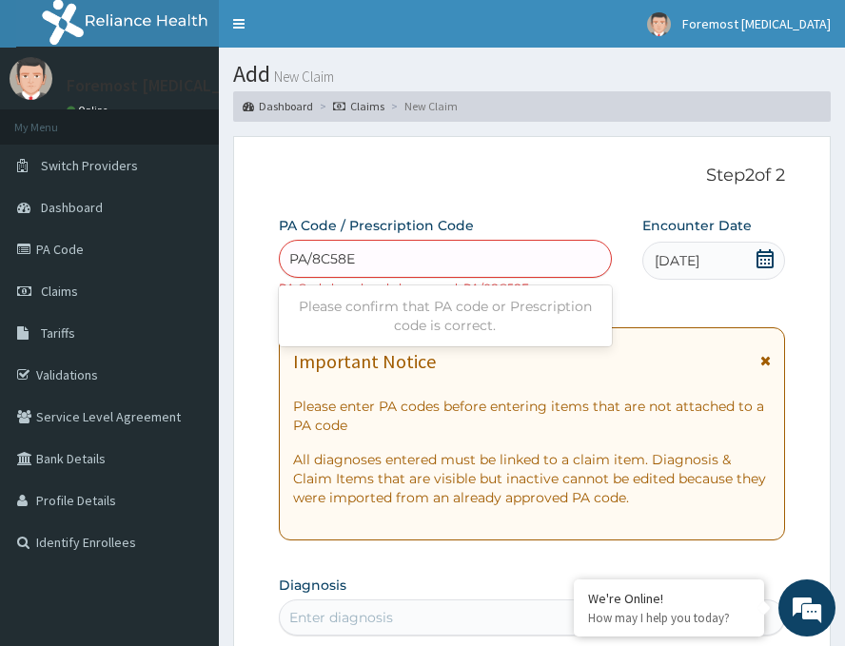
type input "PA/O8C58E"
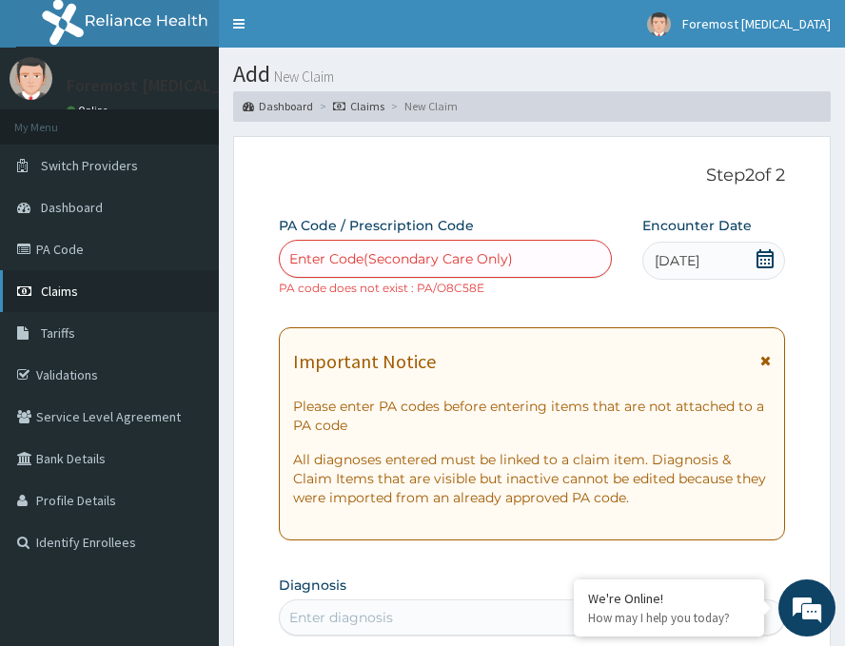
click at [88, 299] on link "Claims" at bounding box center [109, 291] width 219 height 42
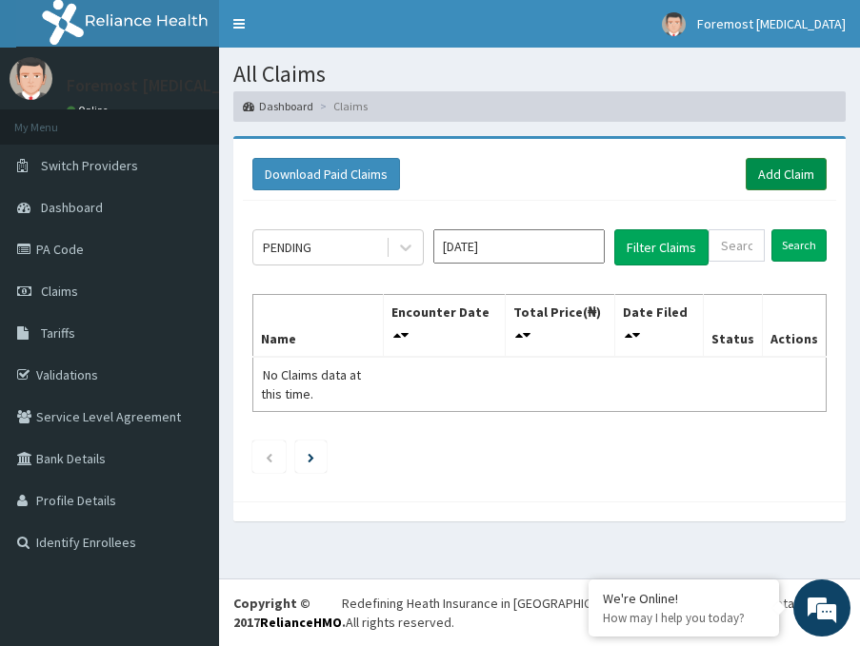
click at [766, 179] on link "Add Claim" at bounding box center [786, 174] width 81 height 32
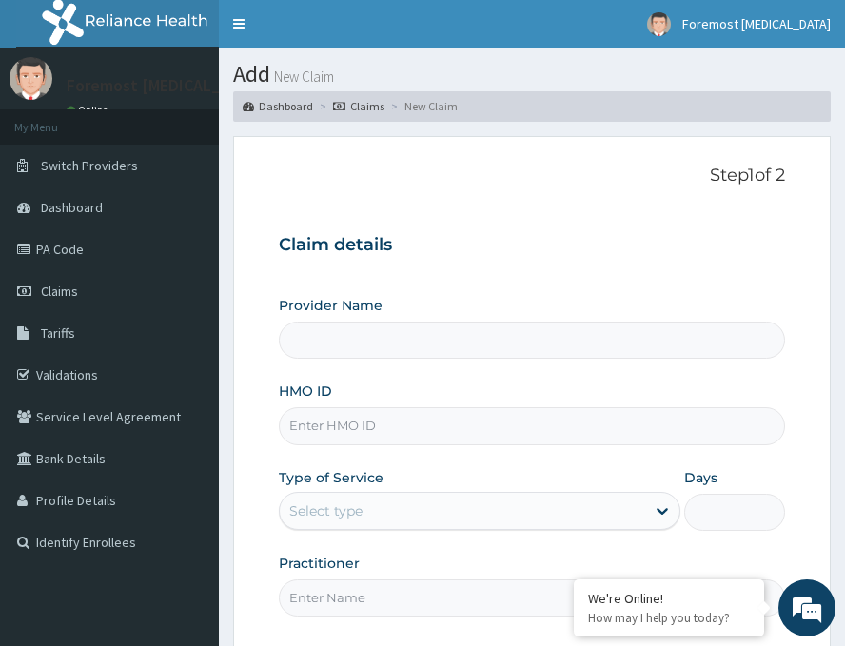
click at [340, 425] on input "HMO ID" at bounding box center [532, 426] width 507 height 37
type input "Foremost [MEDICAL_DATA]"
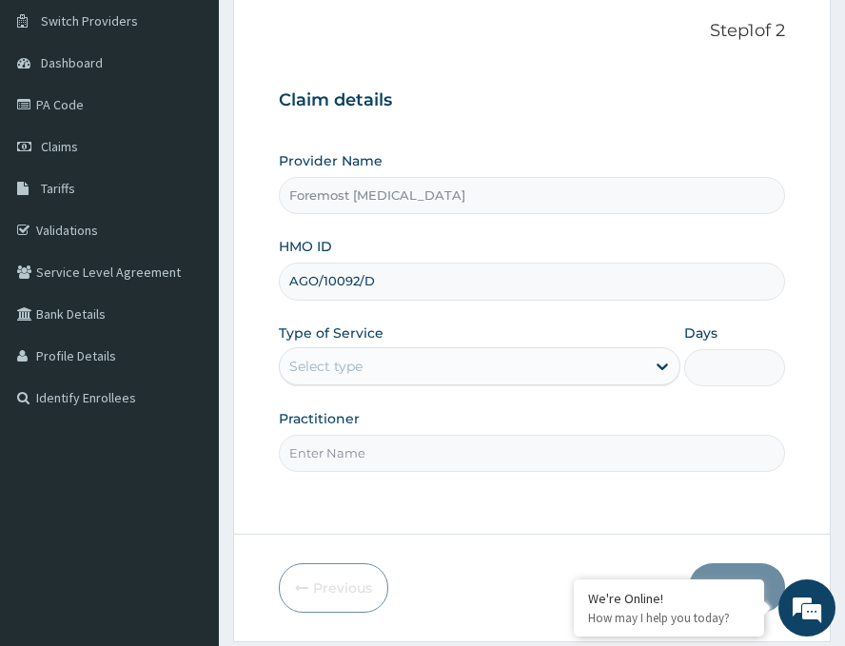
scroll to position [223, 0]
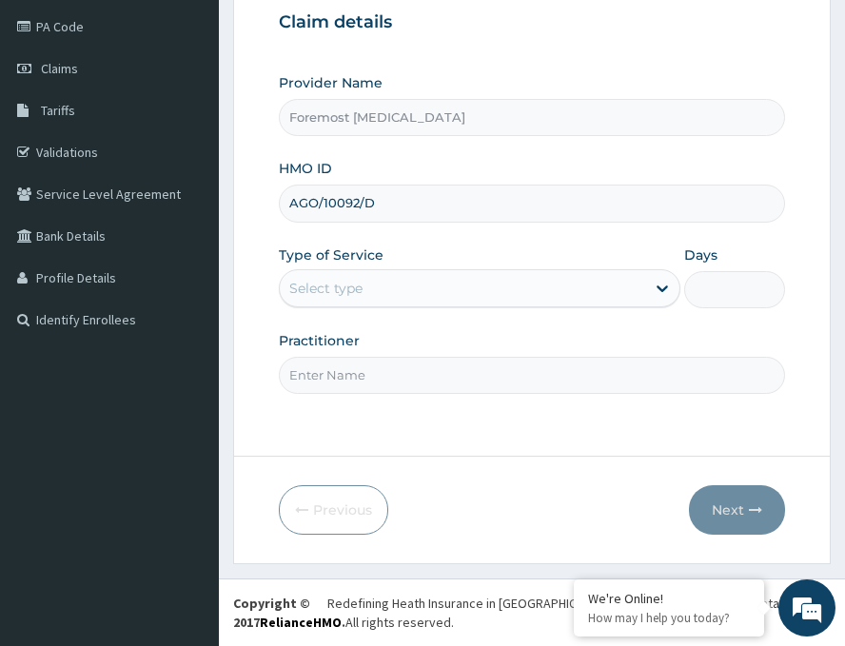
type input "AGO/10092/D"
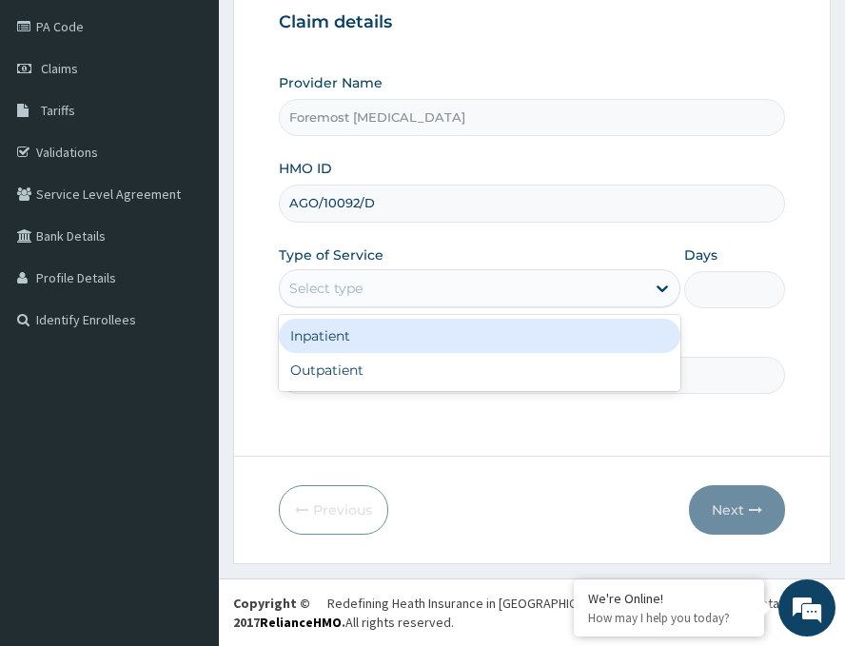
click at [396, 289] on div "Select type" at bounding box center [463, 288] width 366 height 30
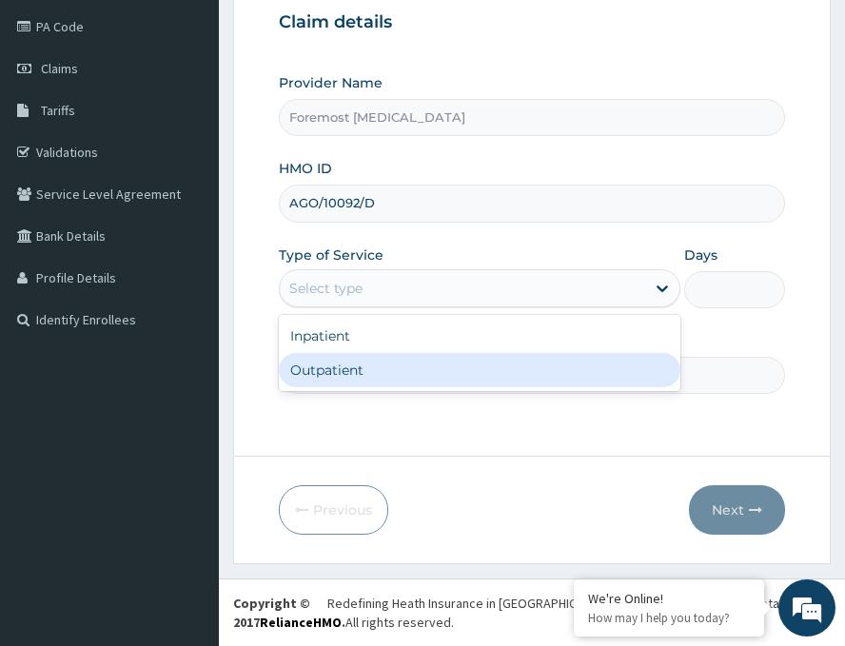
click at [338, 374] on div "Outpatient" at bounding box center [480, 370] width 402 height 34
type input "1"
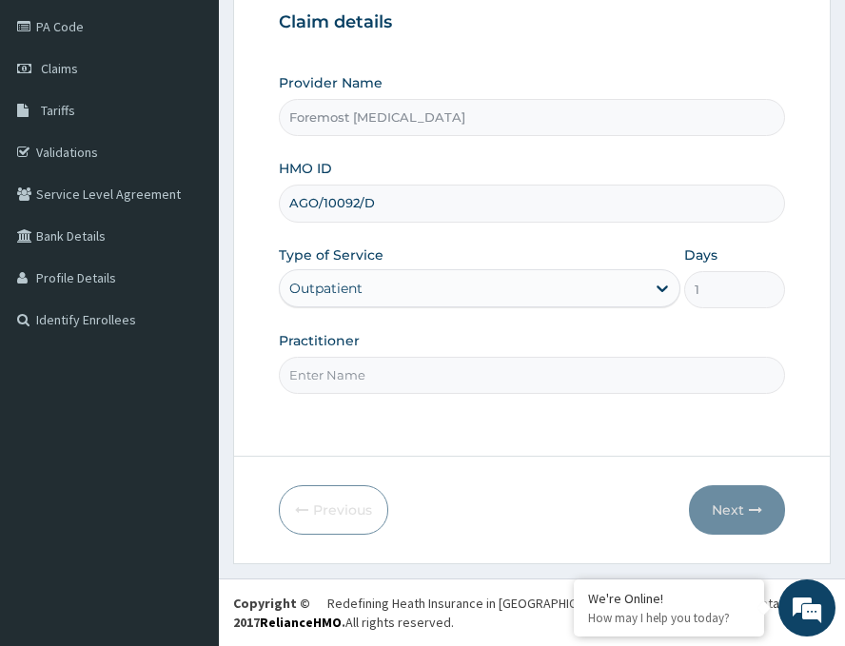
click at [338, 374] on input "Practitioner" at bounding box center [532, 375] width 507 height 37
type input "NULL"
click at [730, 503] on button "Next" at bounding box center [737, 511] width 96 height 50
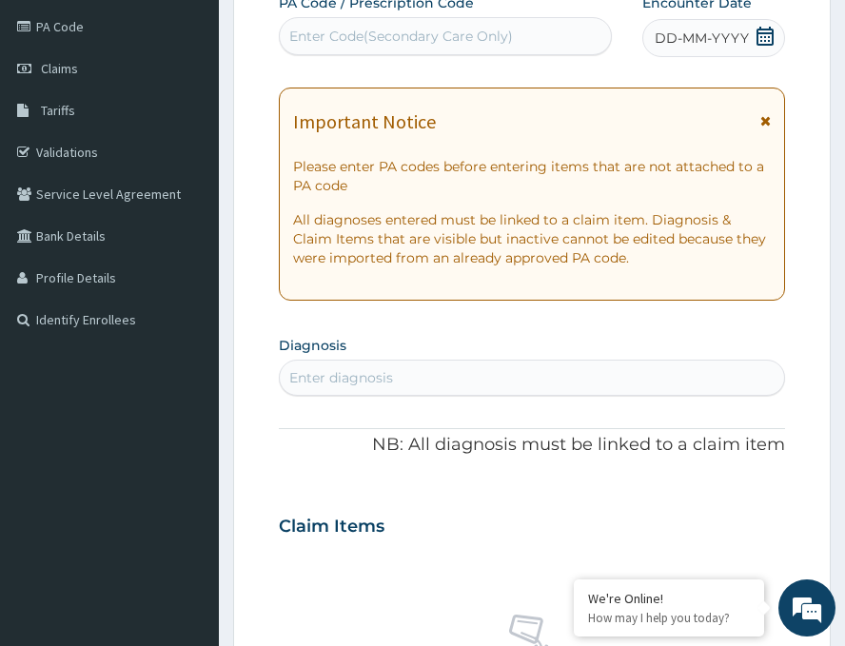
click at [696, 40] on span "DD-MM-YYYY" at bounding box center [702, 38] width 94 height 19
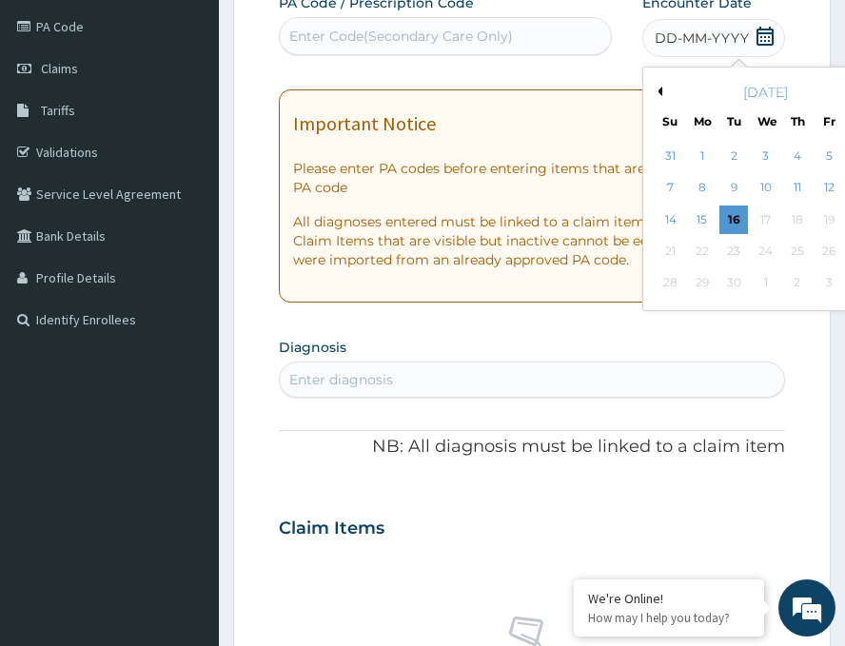
click at [653, 91] on button "Previous Month" at bounding box center [658, 92] width 10 height 10
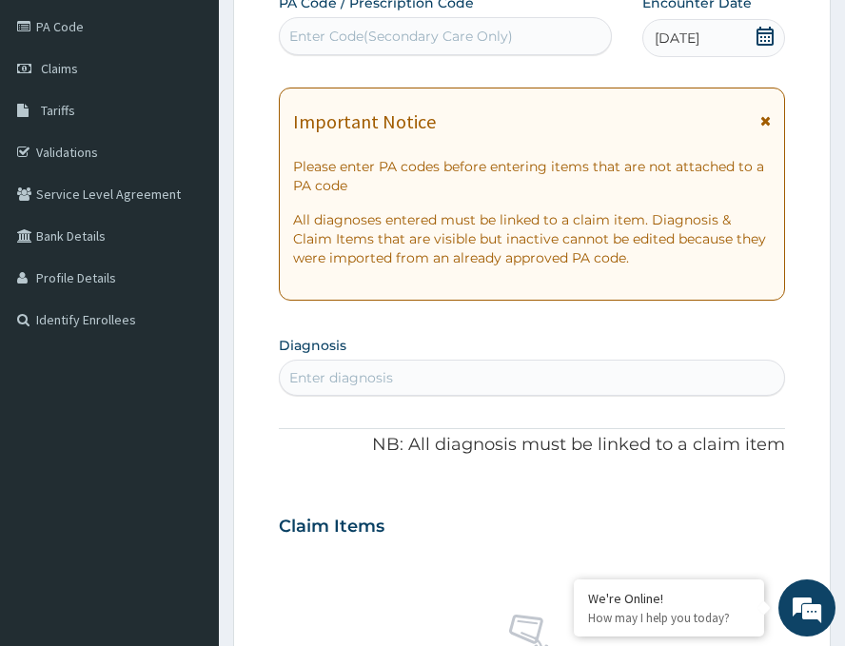
click at [463, 34] on div "Enter Code(Secondary Care Only)" at bounding box center [401, 36] width 224 height 19
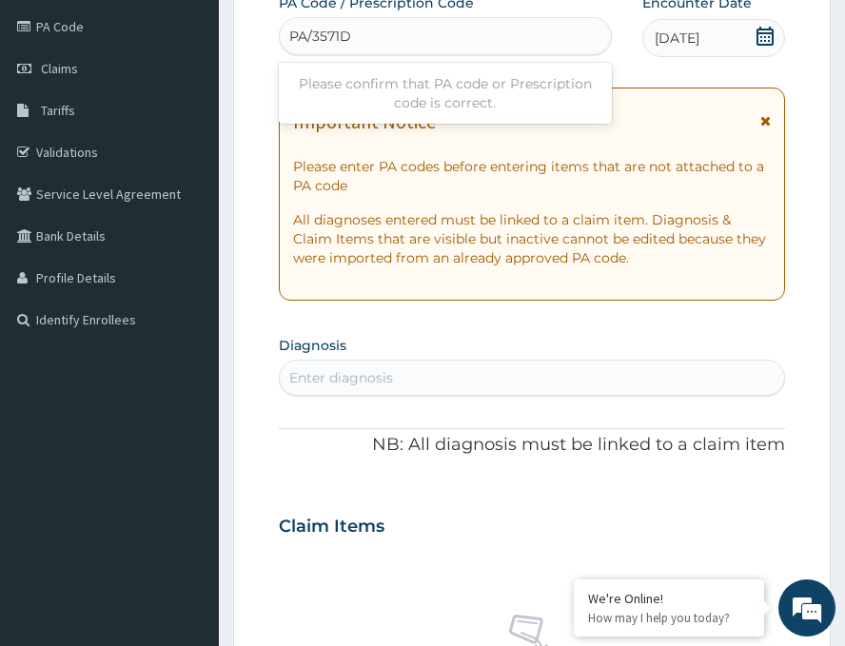
type input "PA/3571DB"
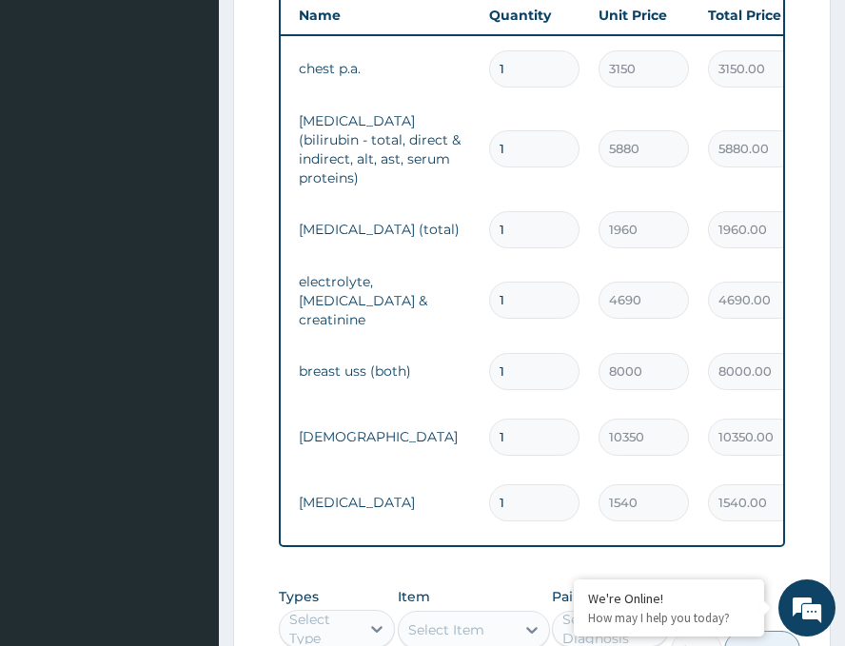
scroll to position [1184, 0]
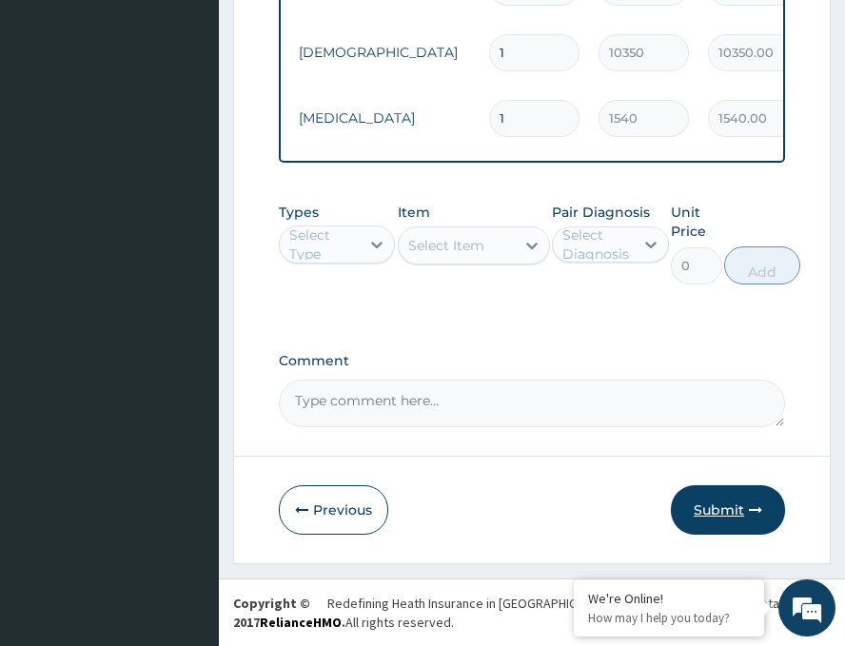
click at [706, 518] on button "Submit" at bounding box center [728, 511] width 114 height 50
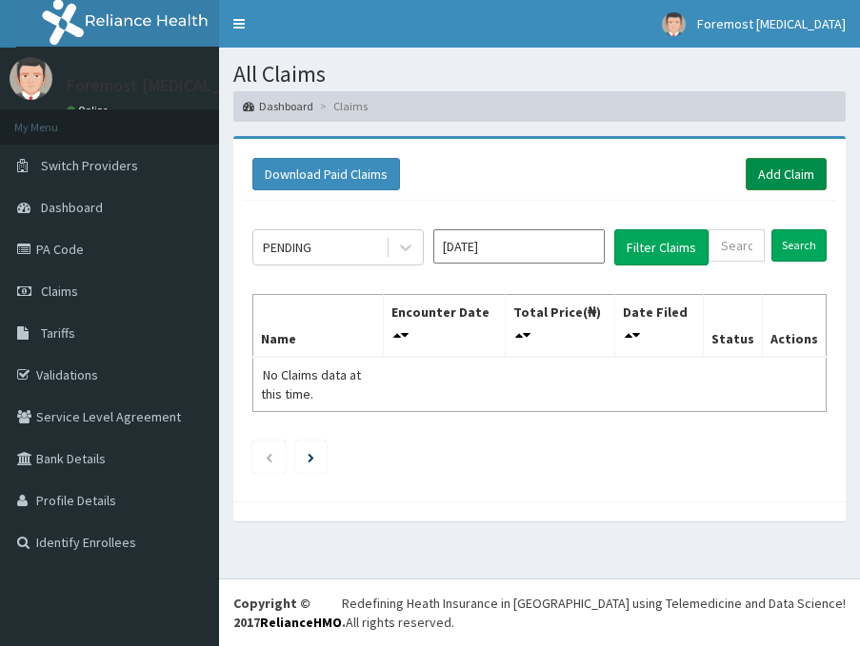
click at [762, 172] on link "Add Claim" at bounding box center [786, 174] width 81 height 32
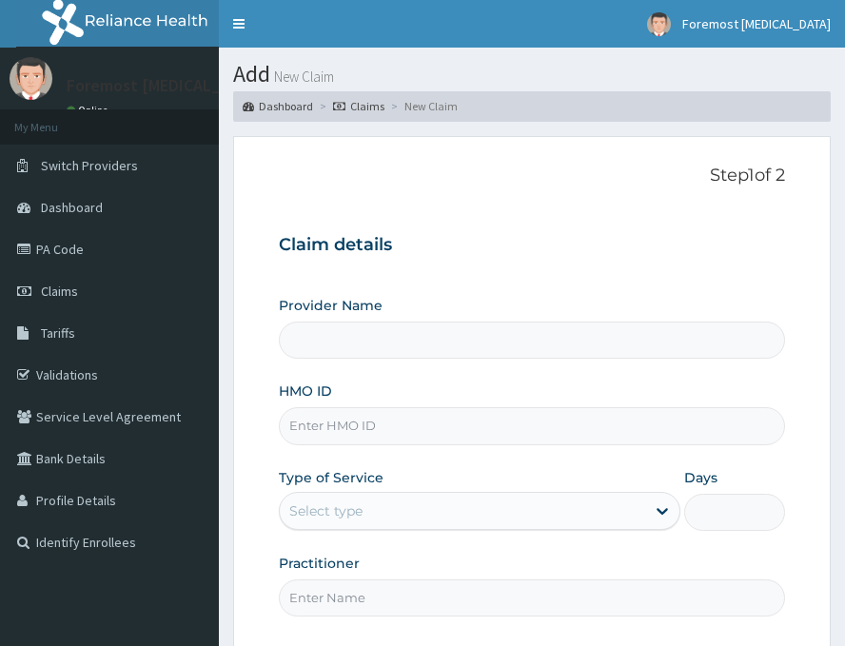
type input "Foremost [MEDICAL_DATA]"
click at [372, 428] on input "HMO ID" at bounding box center [532, 426] width 507 height 37
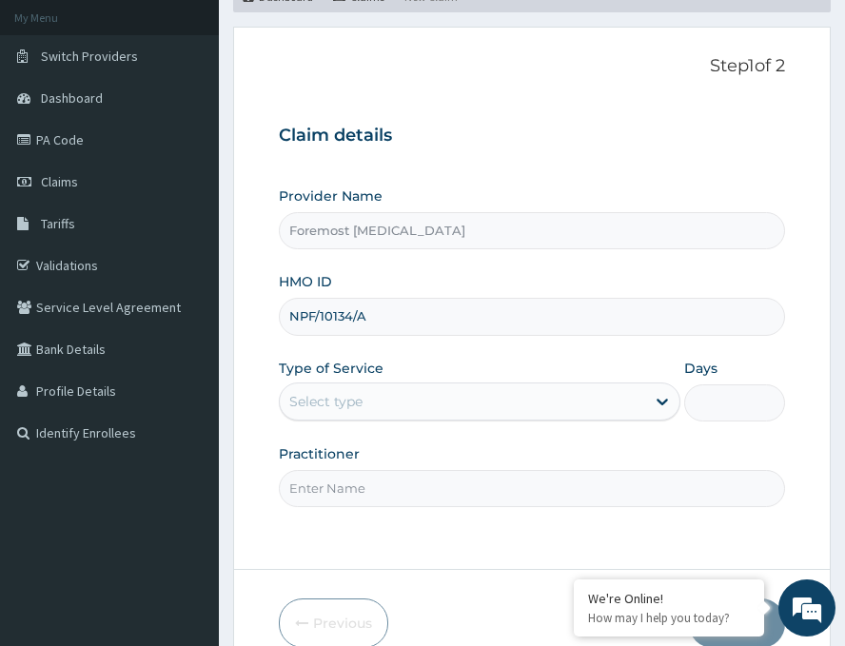
scroll to position [223, 0]
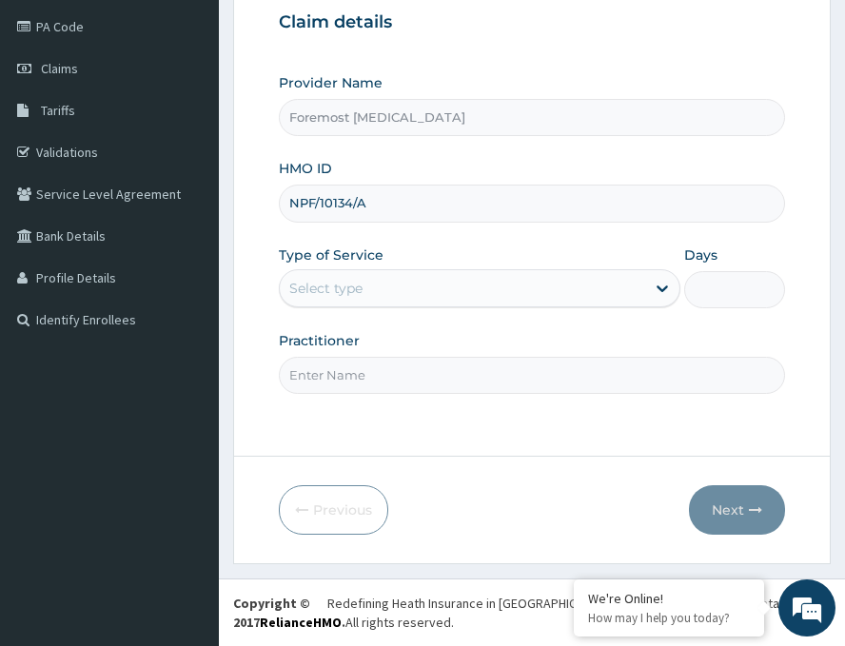
type input "NPF/10134/A"
click at [467, 289] on div "Select type" at bounding box center [463, 288] width 366 height 30
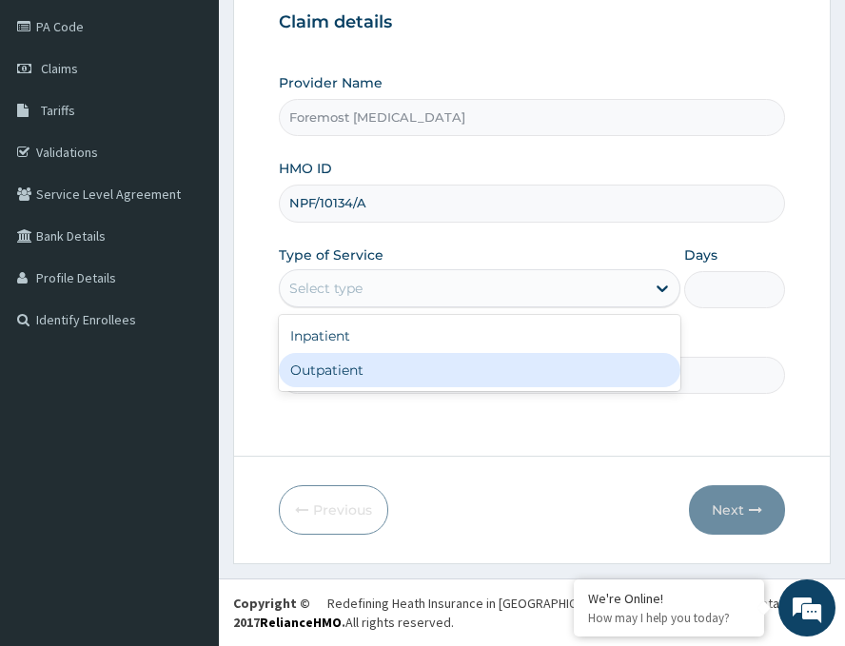
click at [365, 368] on div "Outpatient" at bounding box center [480, 370] width 402 height 34
type input "1"
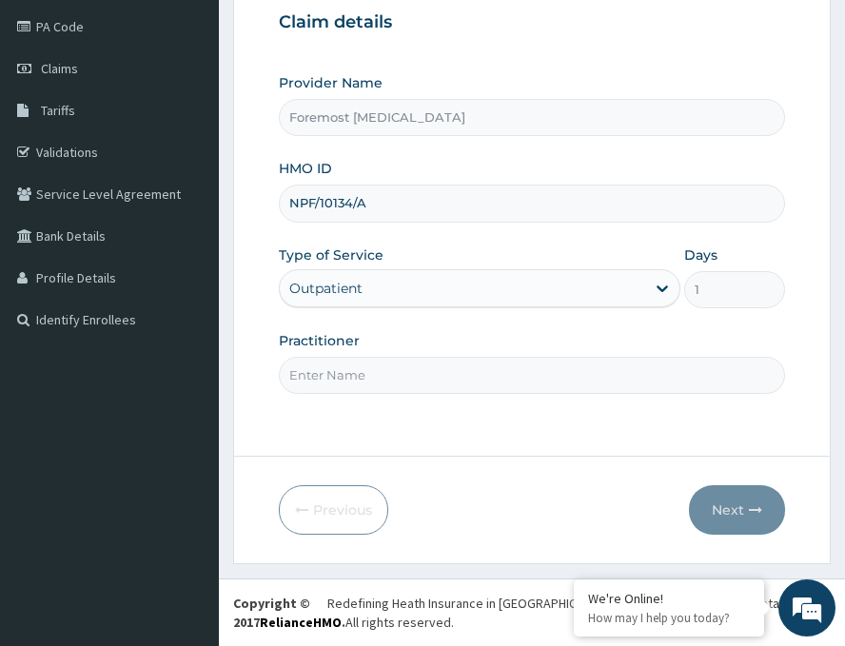
click at [365, 368] on input "Practitioner" at bounding box center [532, 375] width 507 height 37
type input "NULL"
click at [714, 501] on button "Next" at bounding box center [737, 511] width 96 height 50
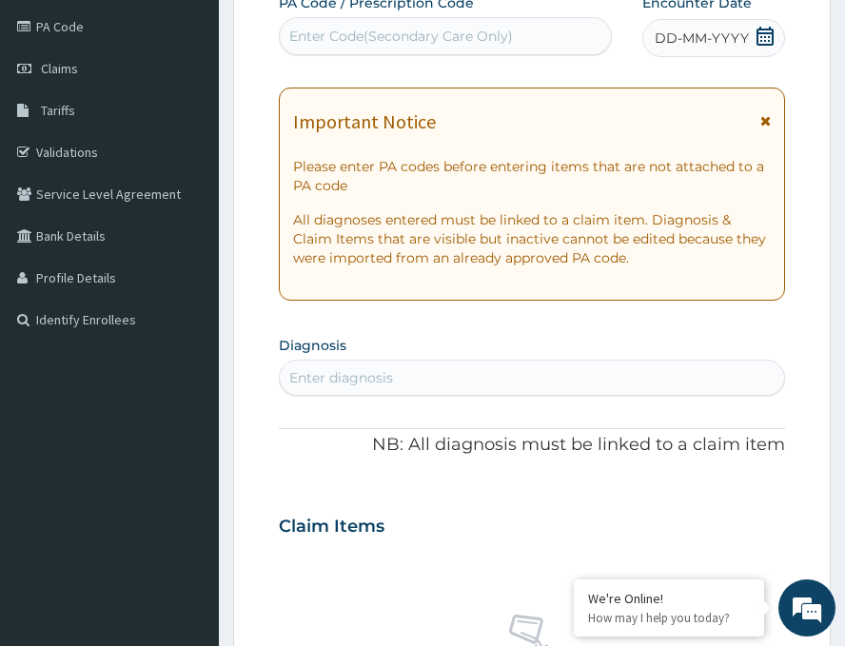
click at [694, 37] on span "DD-MM-YYYY" at bounding box center [702, 38] width 94 height 19
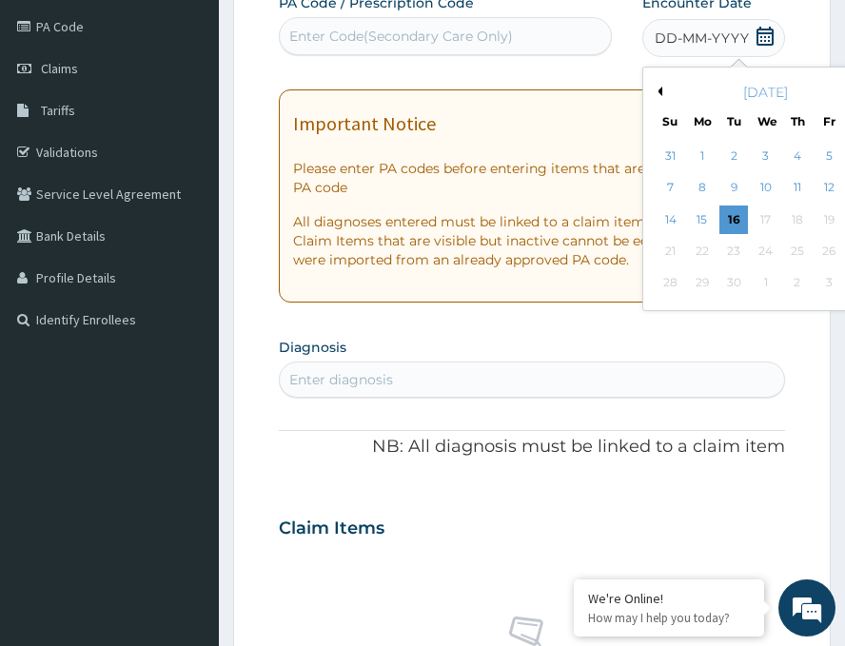
click at [653, 90] on button "Previous Month" at bounding box center [658, 92] width 10 height 10
click at [815, 249] on div "22" at bounding box center [829, 251] width 29 height 29
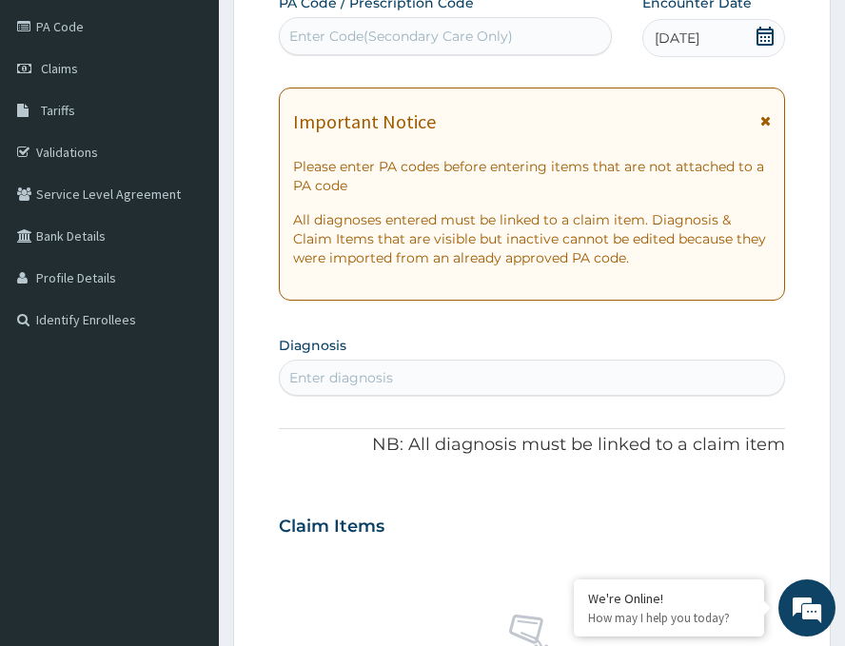
click at [416, 43] on div "Enter Code(Secondary Care Only)" at bounding box center [401, 36] width 224 height 19
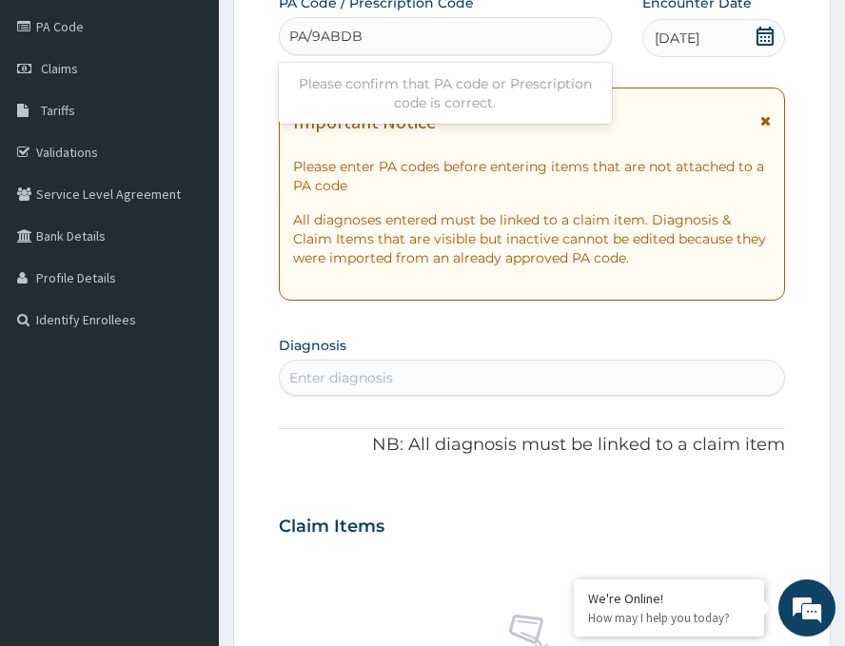
type input "PA/9ABDB2"
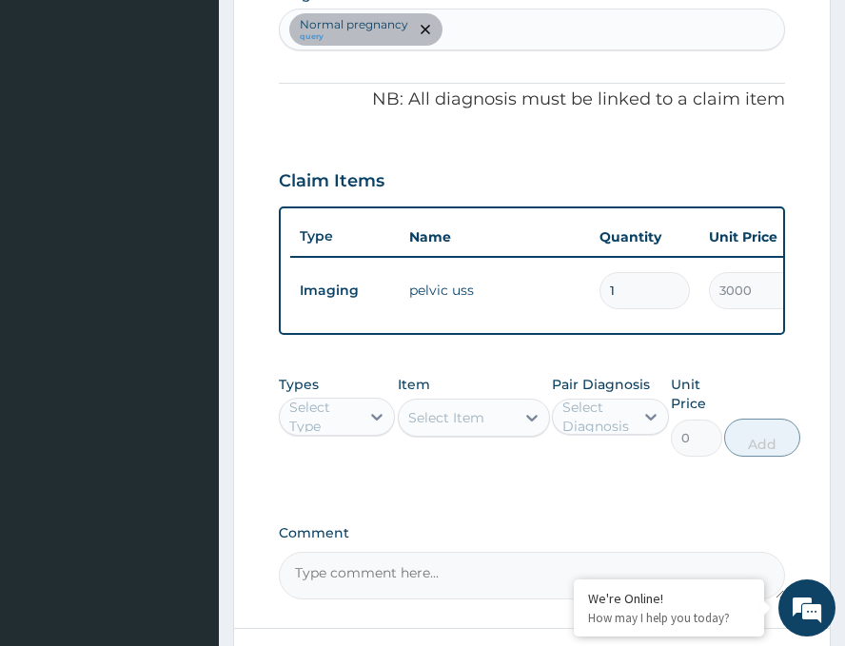
scroll to position [761, 0]
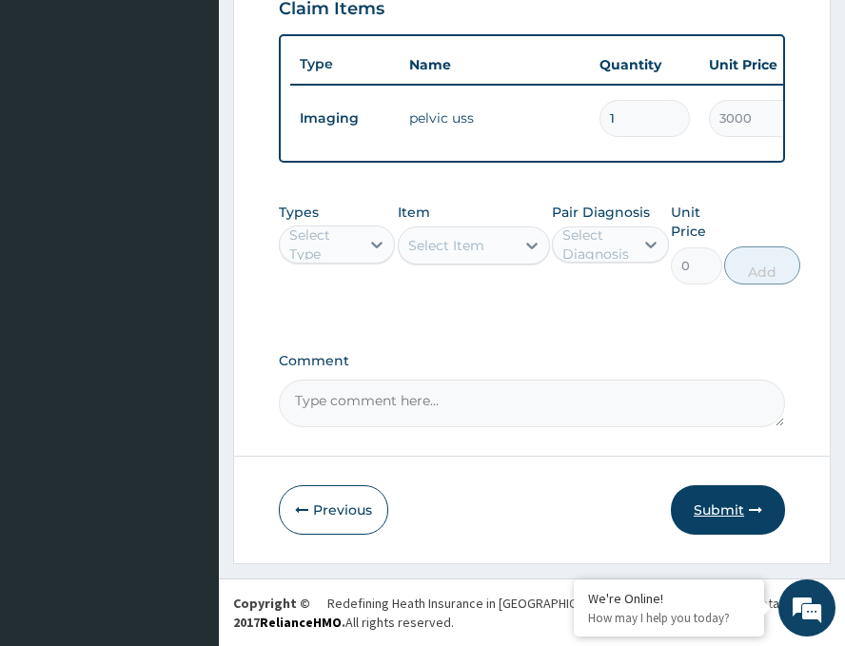
click at [715, 506] on button "Submit" at bounding box center [728, 511] width 114 height 50
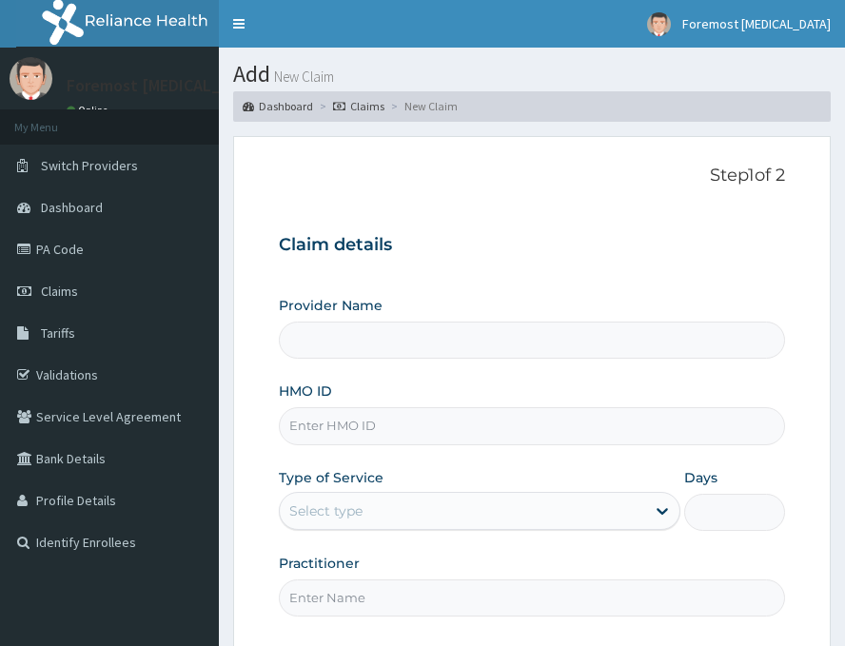
type input "Foremost [MEDICAL_DATA]"
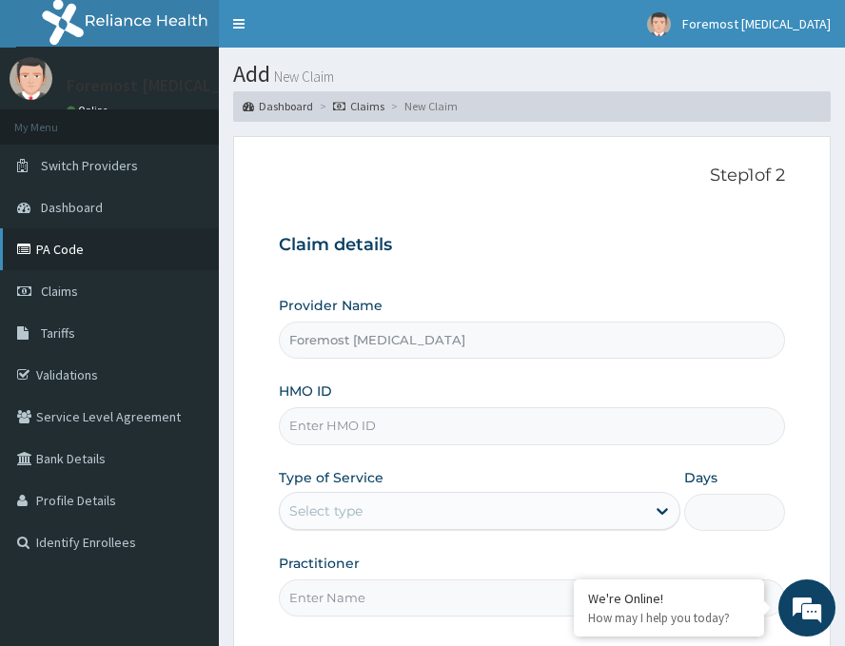
click at [113, 258] on link "PA Code" at bounding box center [109, 250] width 219 height 42
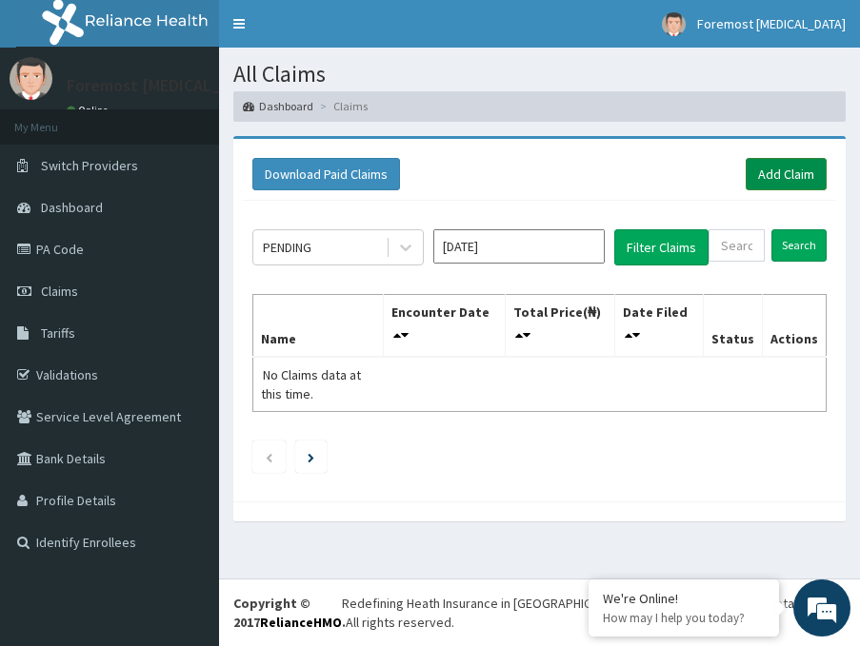
click at [785, 185] on link "Add Claim" at bounding box center [786, 174] width 81 height 32
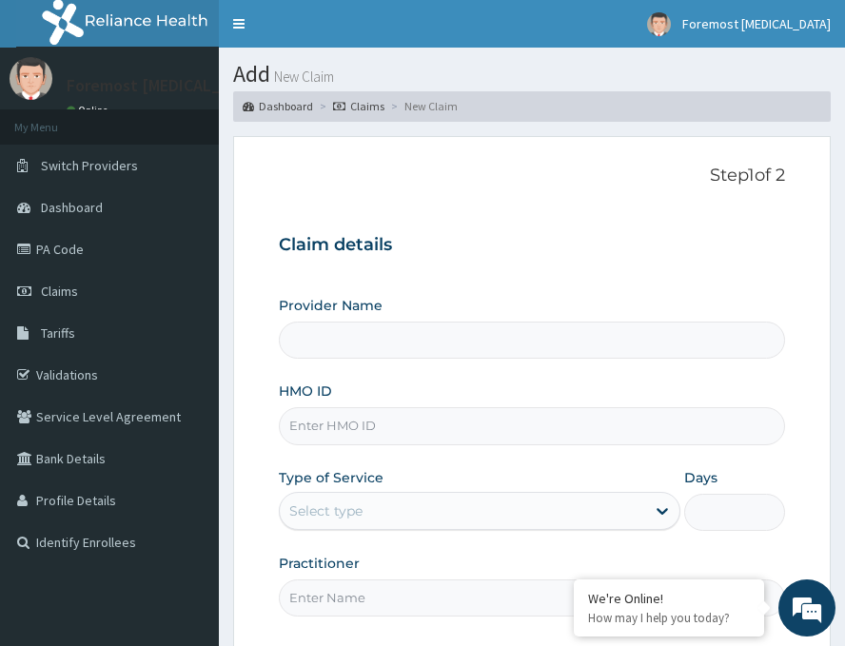
click at [406, 434] on input "HMO ID" at bounding box center [532, 426] width 507 height 37
type input "Foremost [MEDICAL_DATA]"
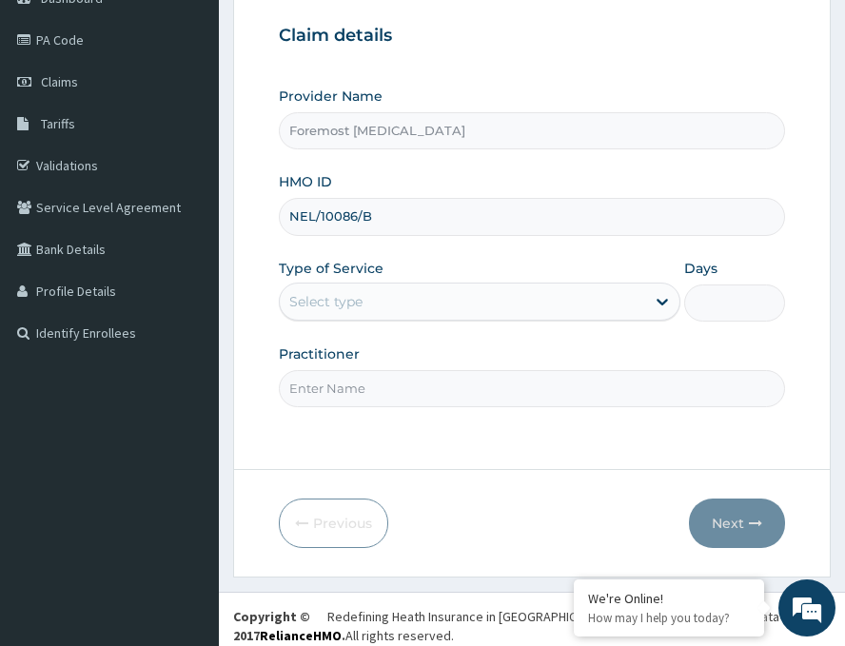
scroll to position [223, 0]
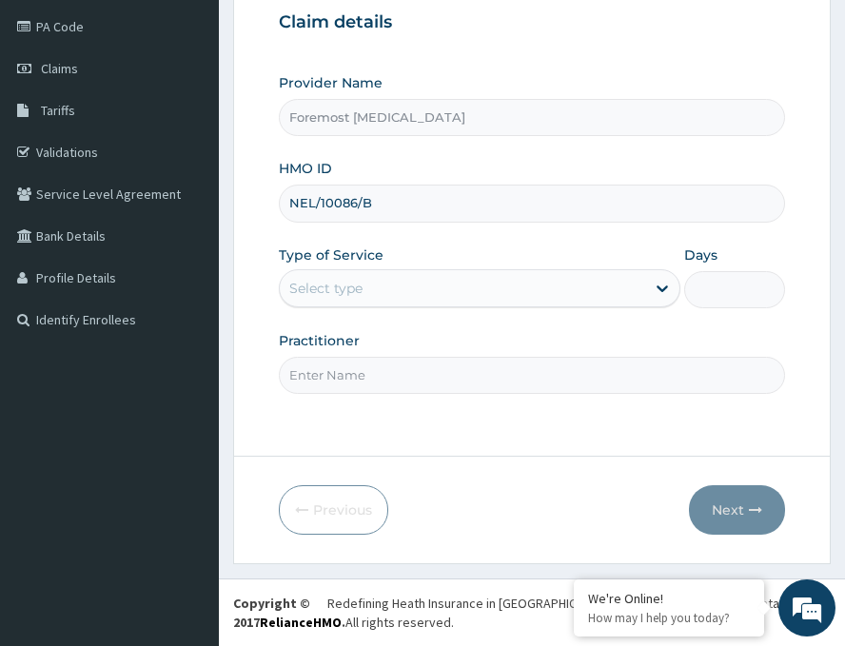
type input "NEL/10086/B"
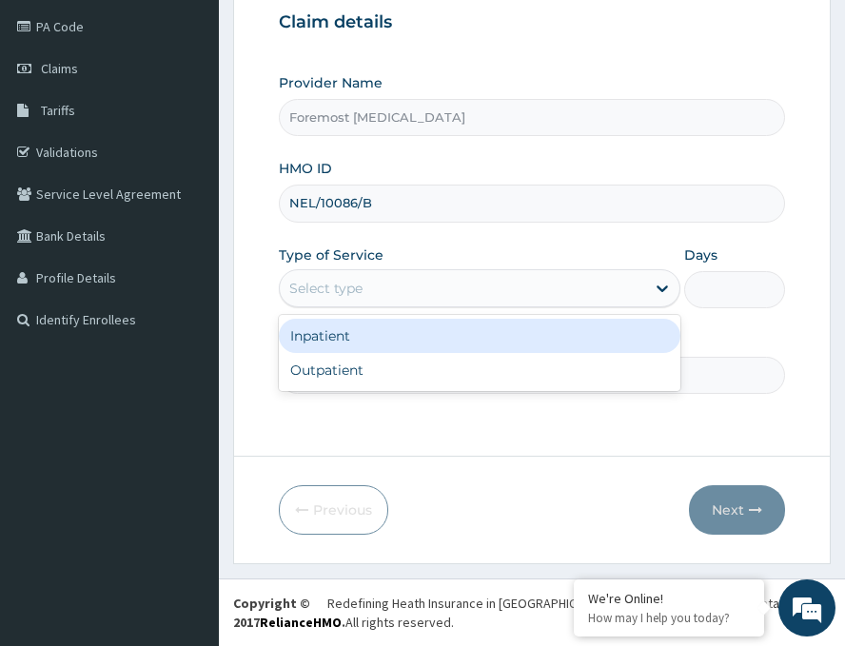
click at [467, 301] on div "Select type" at bounding box center [463, 288] width 366 height 30
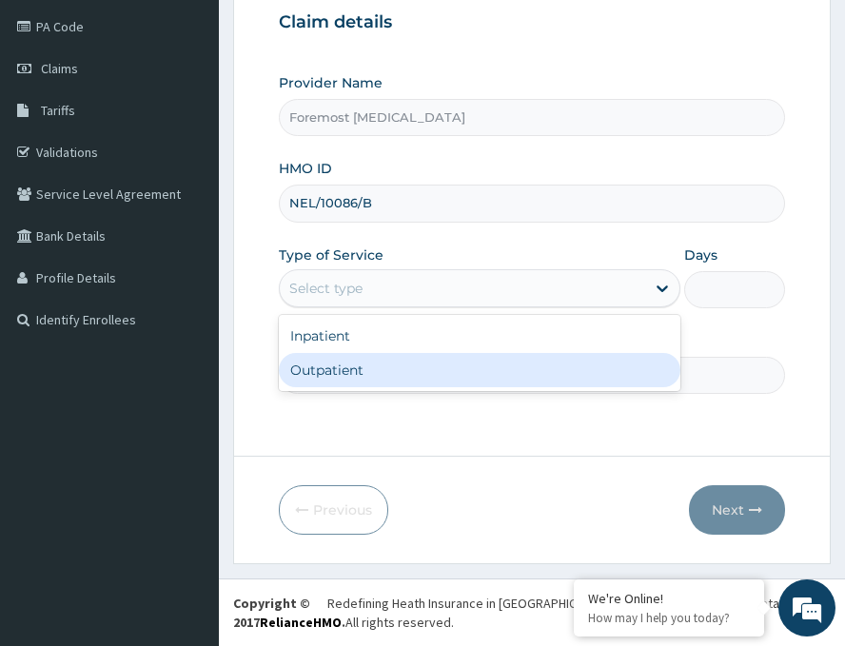
click at [366, 377] on div "Outpatient" at bounding box center [480, 370] width 402 height 34
type input "1"
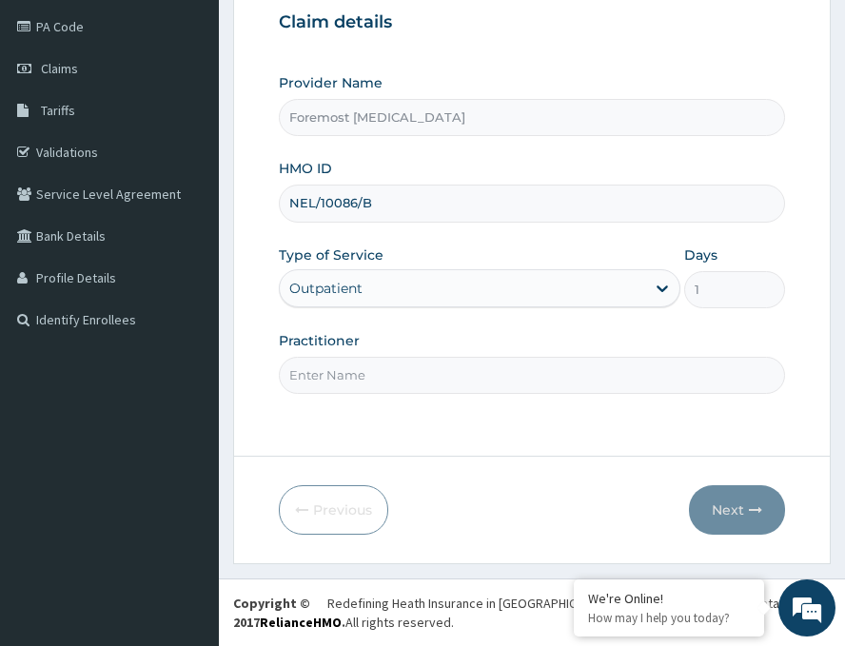
click at [366, 377] on input "Practitioner" at bounding box center [532, 375] width 507 height 37
type input "NULL"
click at [720, 502] on button "Next" at bounding box center [737, 511] width 96 height 50
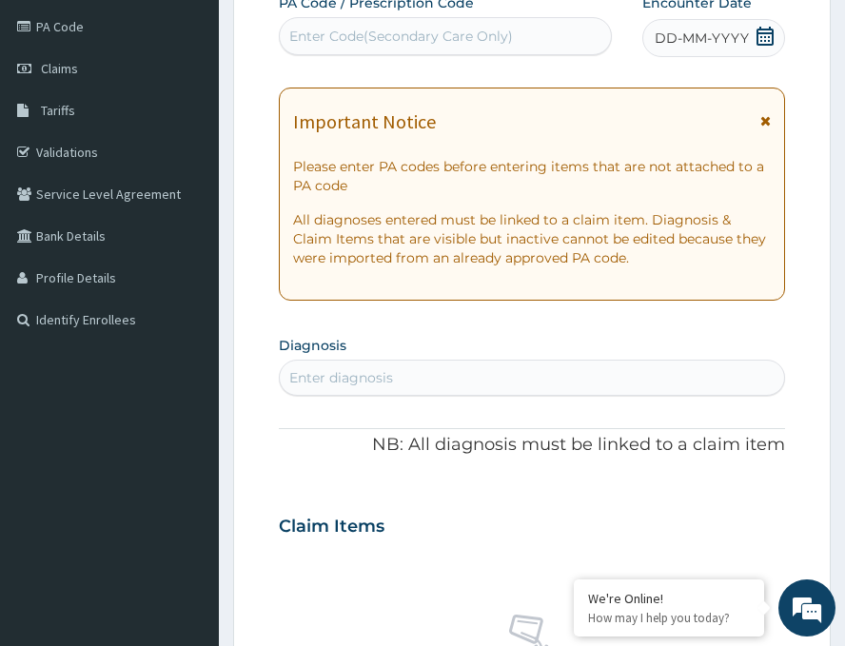
click at [691, 43] on span "DD-MM-YYYY" at bounding box center [702, 38] width 94 height 19
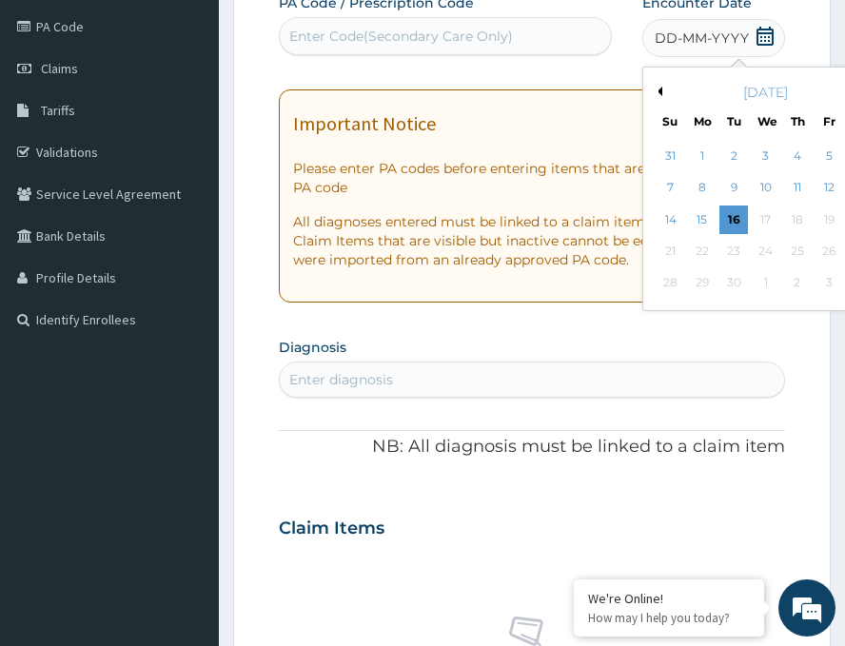
click at [653, 94] on button "Previous Month" at bounding box center [658, 92] width 10 height 10
click at [815, 257] on div "22" at bounding box center [829, 251] width 29 height 29
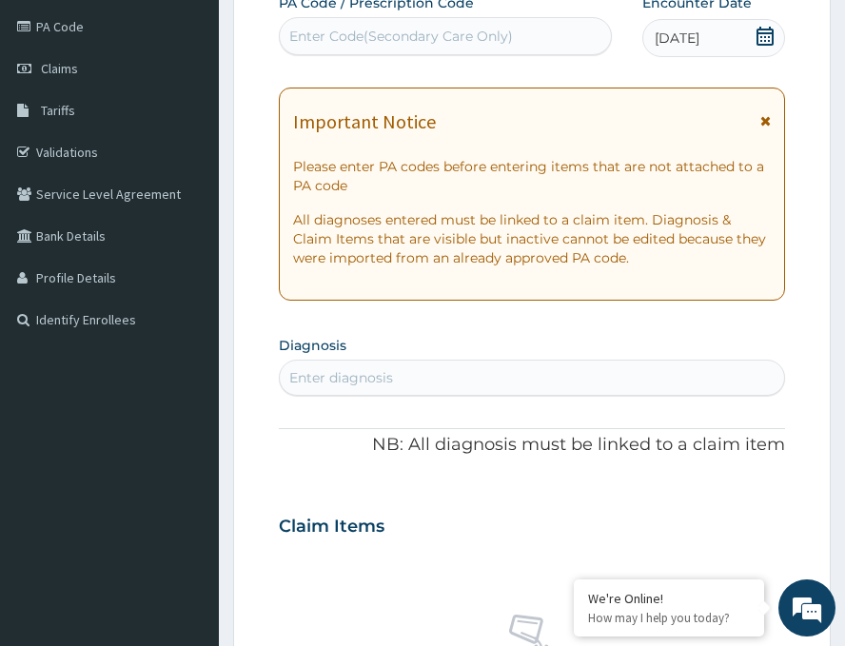
click at [453, 42] on div "Enter Code(Secondary Care Only)" at bounding box center [401, 36] width 224 height 19
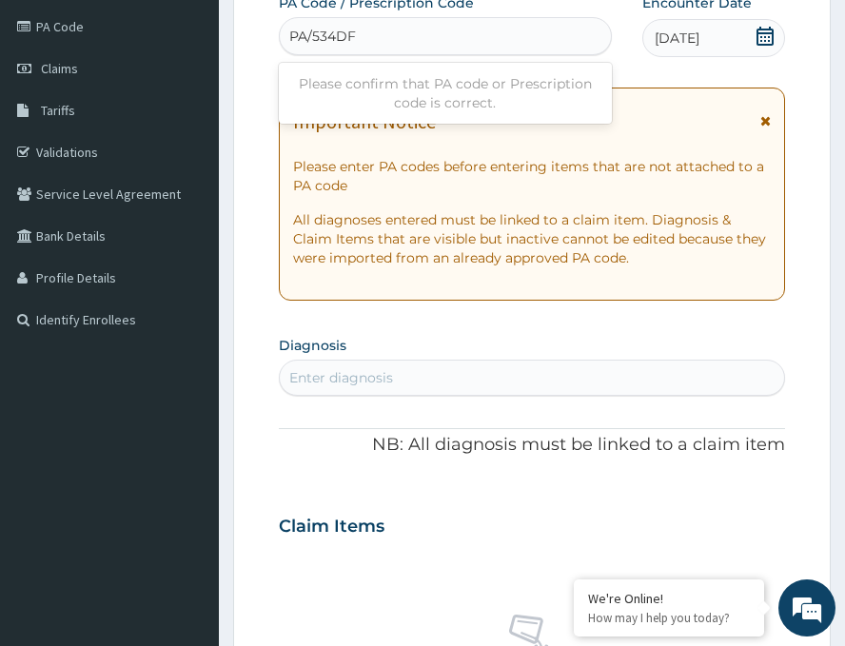
type input "PA/534DF7"
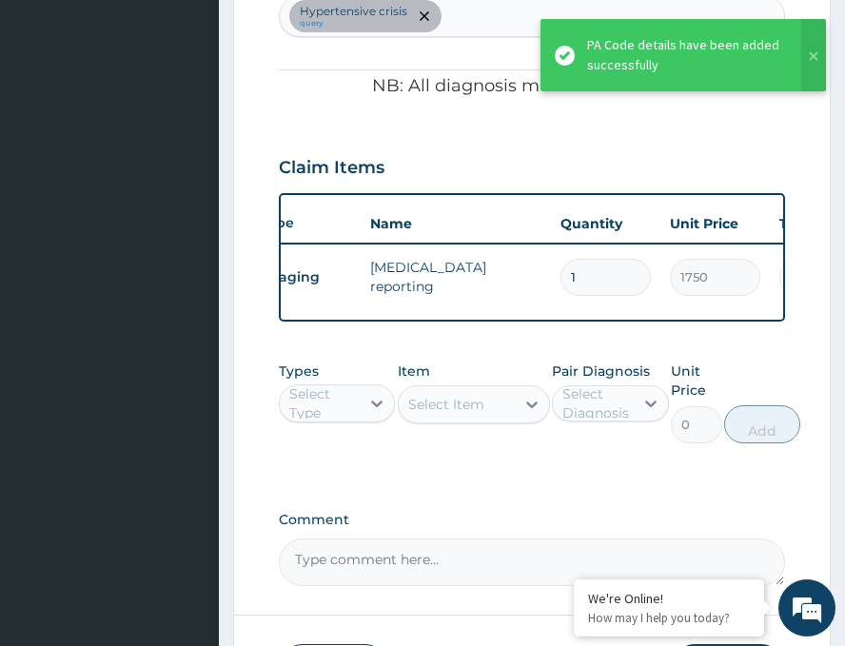
scroll to position [0, 40]
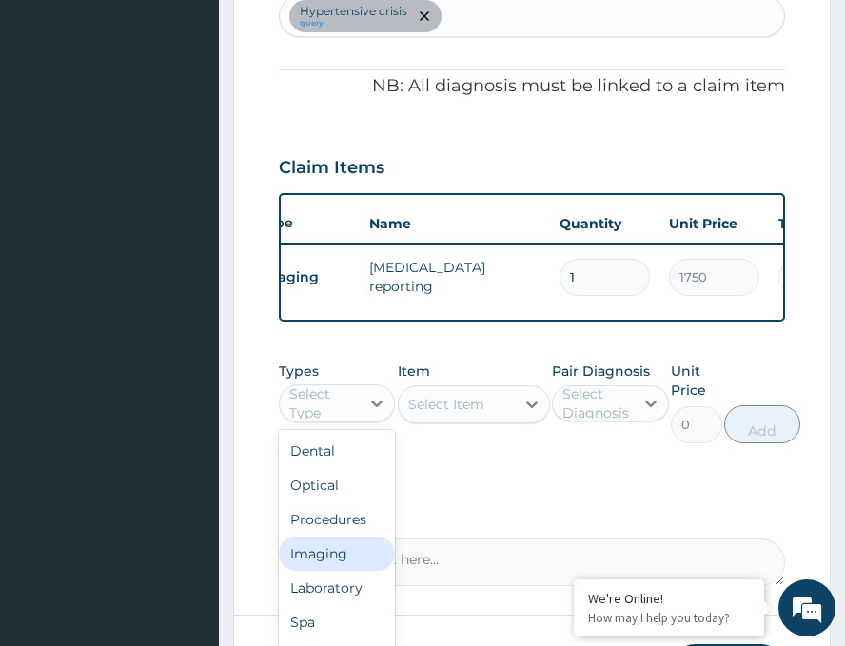
drag, startPoint x: 360, startPoint y: 421, endPoint x: 329, endPoint y: 559, distance: 141.4
click at [329, 423] on div "option Imaging focused, 4 of 10. 10 results available. Use Up and Down to choos…" at bounding box center [337, 404] width 116 height 38
click at [329, 559] on div "Imaging" at bounding box center [337, 554] width 116 height 34
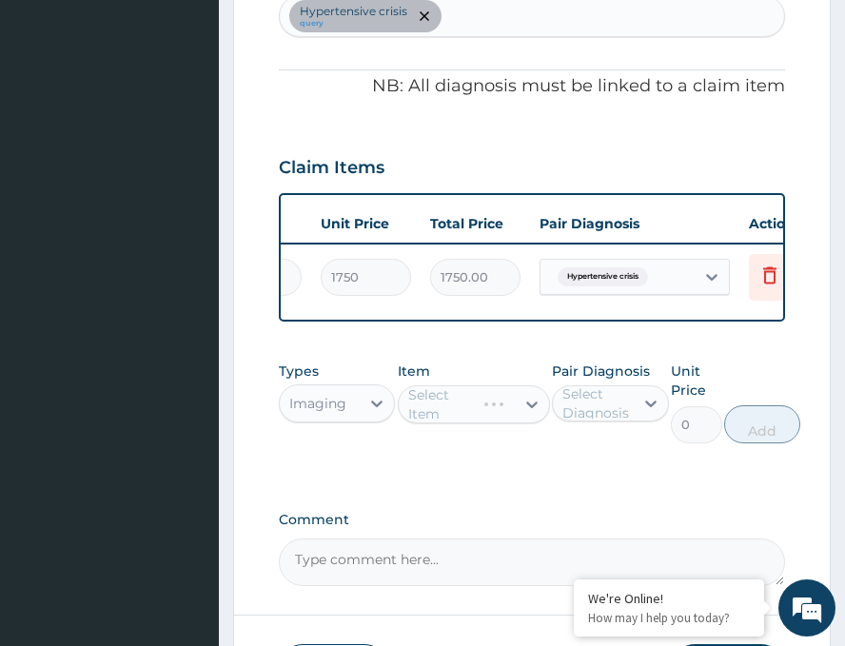
scroll to position [0, 449]
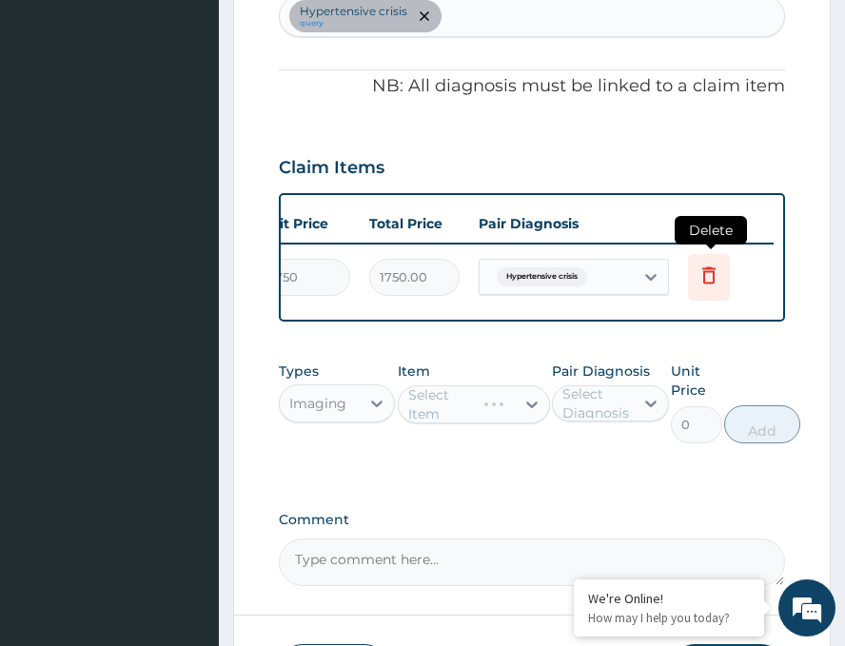
click at [712, 277] on icon at bounding box center [709, 275] width 23 height 23
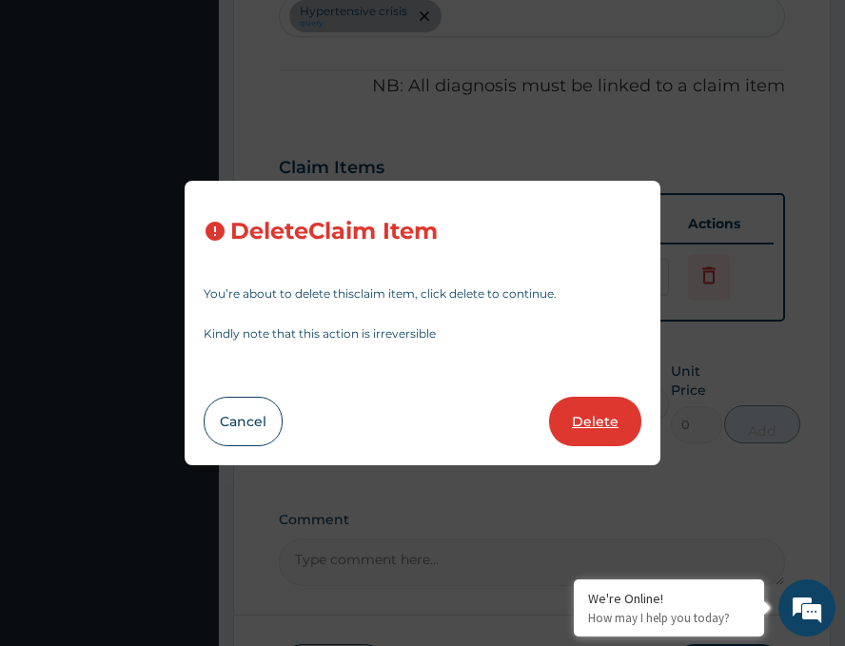
click at [591, 427] on button "Delete" at bounding box center [595, 422] width 92 height 50
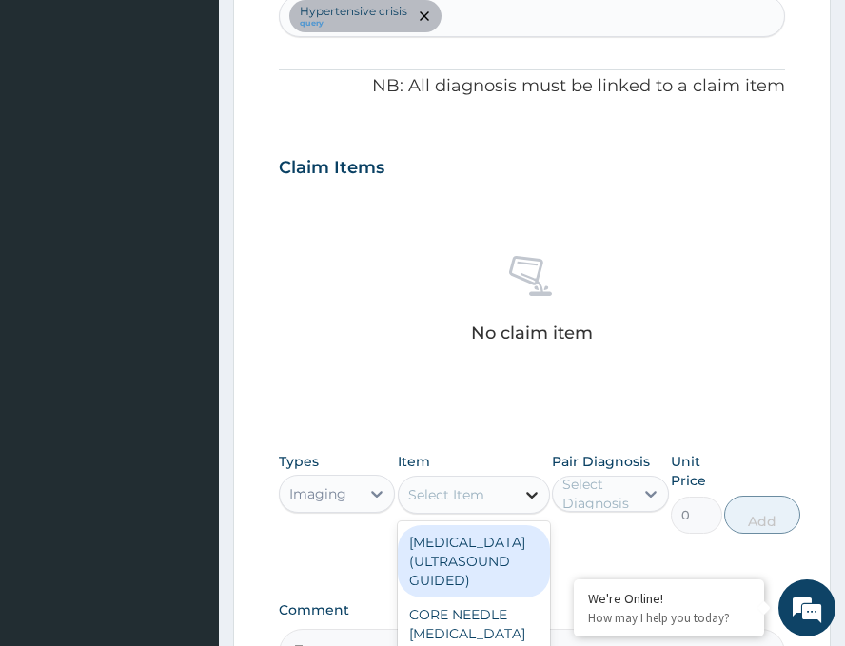
click at [528, 495] on icon at bounding box center [532, 495] width 11 height 7
type input "ECG"
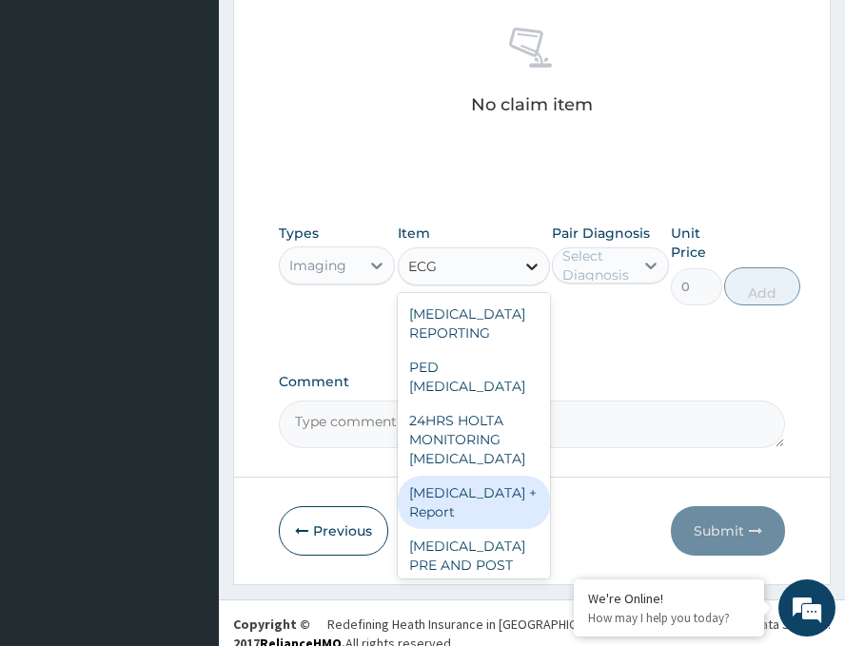
scroll to position [817, 0]
type input "6230"
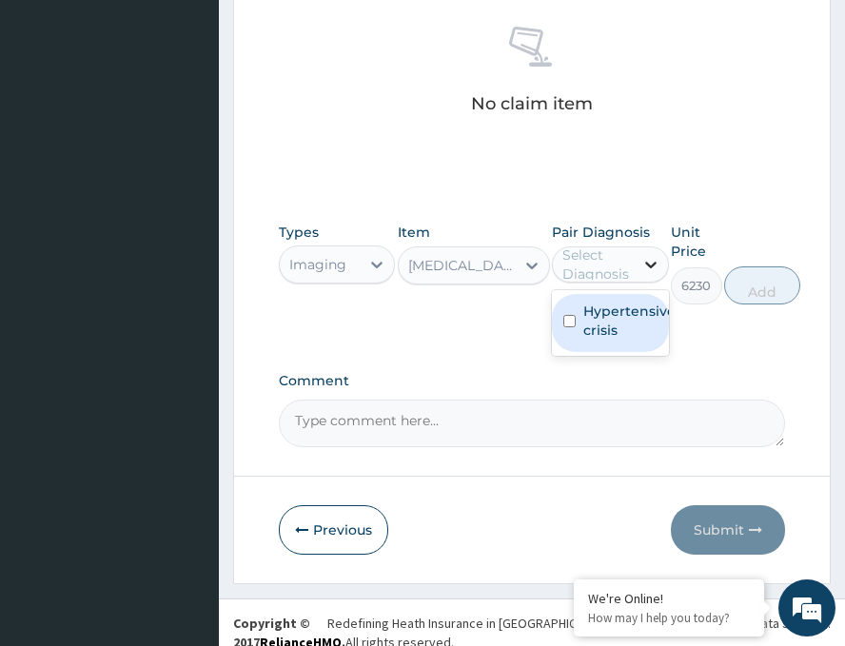
click at [640, 267] on div at bounding box center [651, 265] width 34 height 34
click at [617, 319] on label "Hypertensive crisis" at bounding box center [630, 321] width 92 height 38
checkbox input "true"
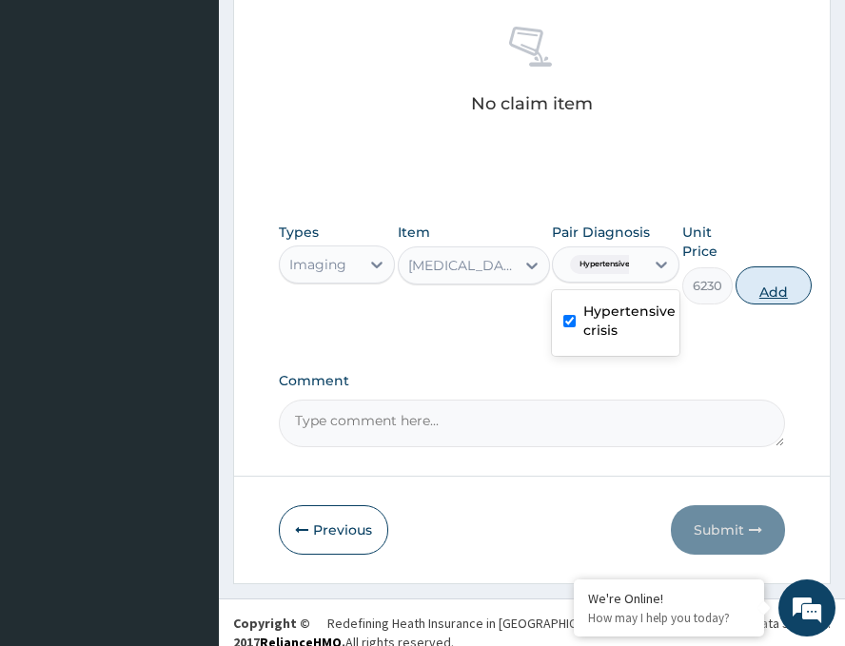
click at [777, 290] on button "Add" at bounding box center [774, 286] width 76 height 38
type input "0"
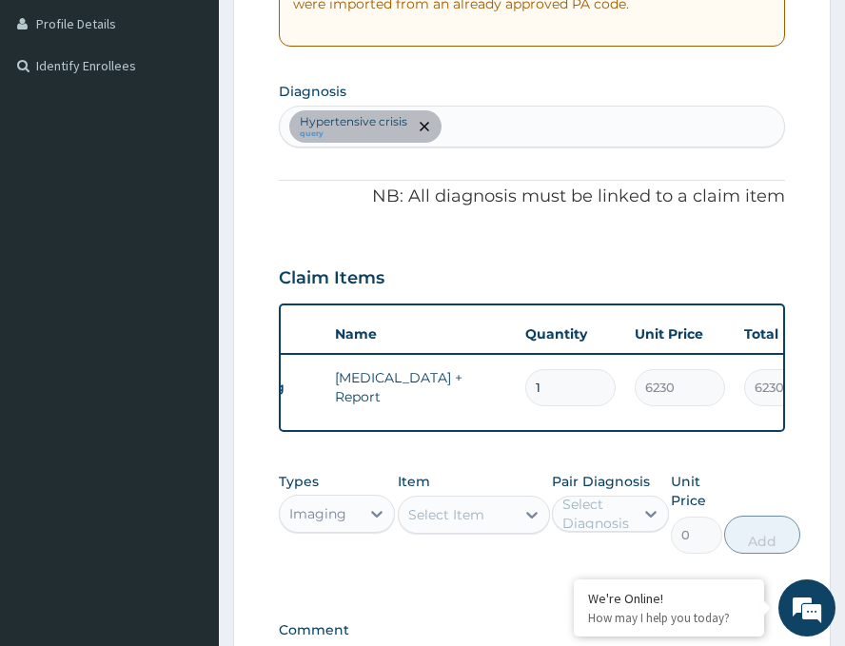
scroll to position [0, 93]
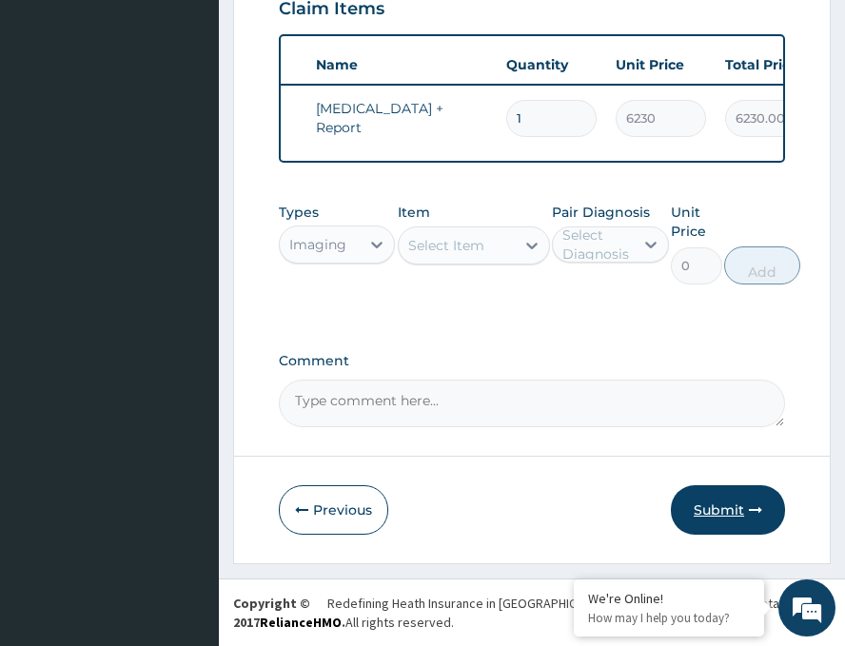
click at [690, 496] on button "Submit" at bounding box center [728, 511] width 114 height 50
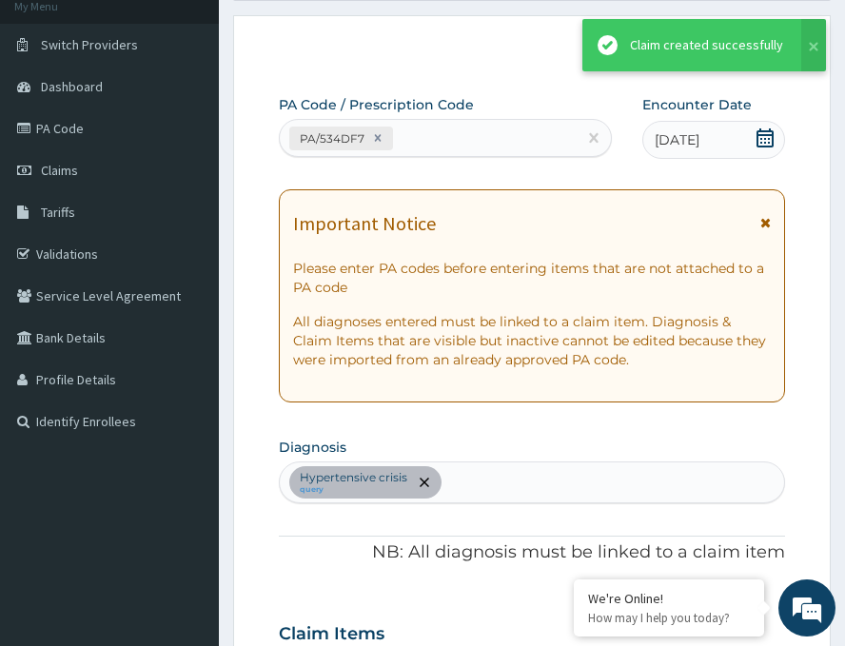
scroll to position [761, 0]
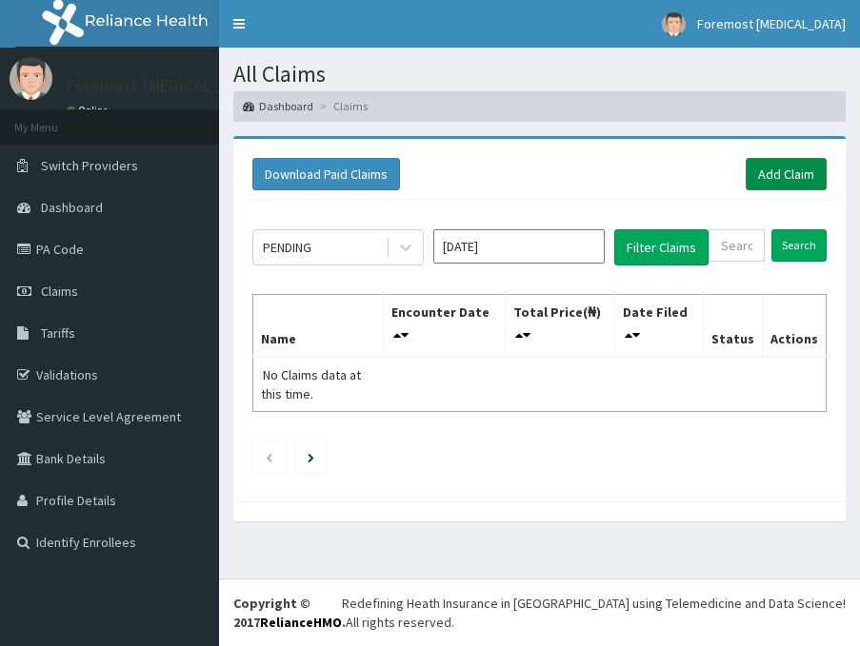
click at [778, 169] on link "Add Claim" at bounding box center [786, 174] width 81 height 32
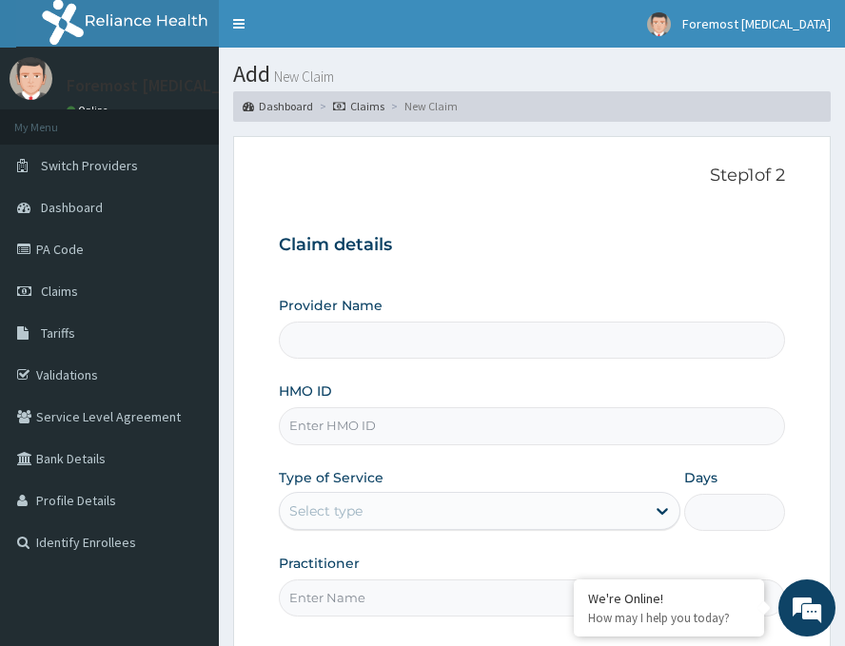
type input "Foremost [MEDICAL_DATA]"
click at [352, 448] on div "Provider Name Foremost [MEDICAL_DATA] HMO ID Type of Service Select type Days P…" at bounding box center [532, 456] width 507 height 320
click at [339, 442] on input "HMO ID" at bounding box center [532, 426] width 507 height 37
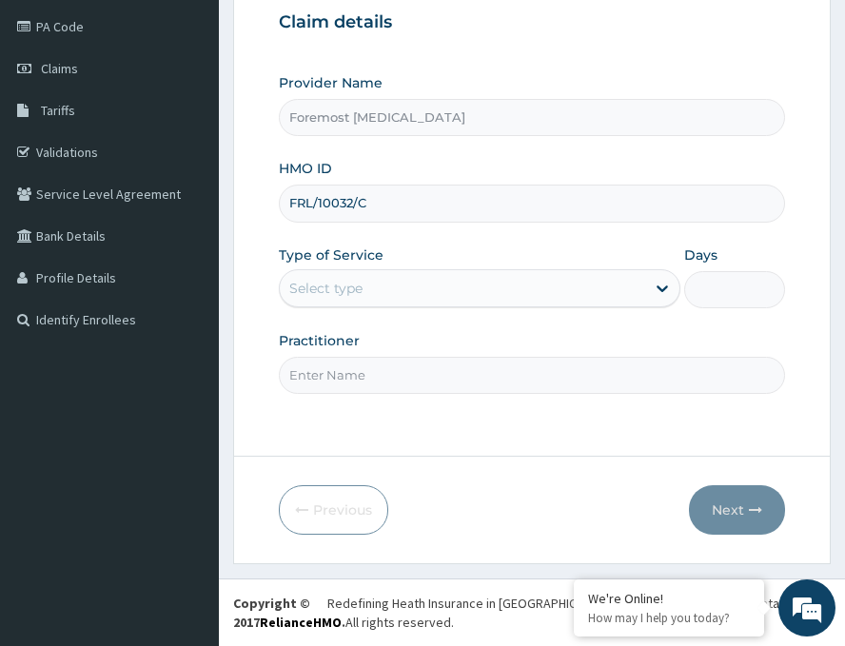
type input "FRL/10032/C"
click at [487, 283] on div "Select type" at bounding box center [463, 288] width 366 height 30
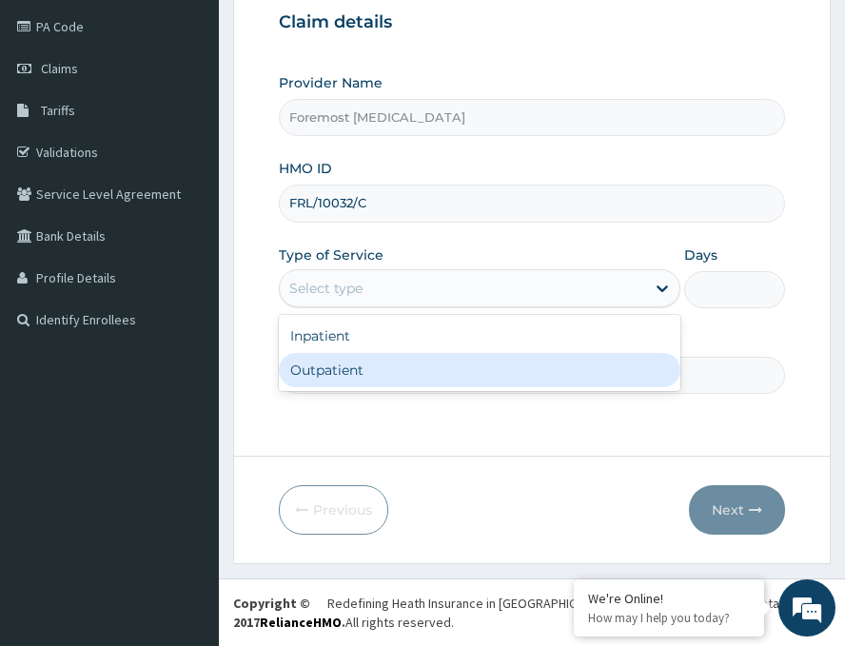
click at [362, 382] on div "Outpatient" at bounding box center [480, 370] width 402 height 34
type input "1"
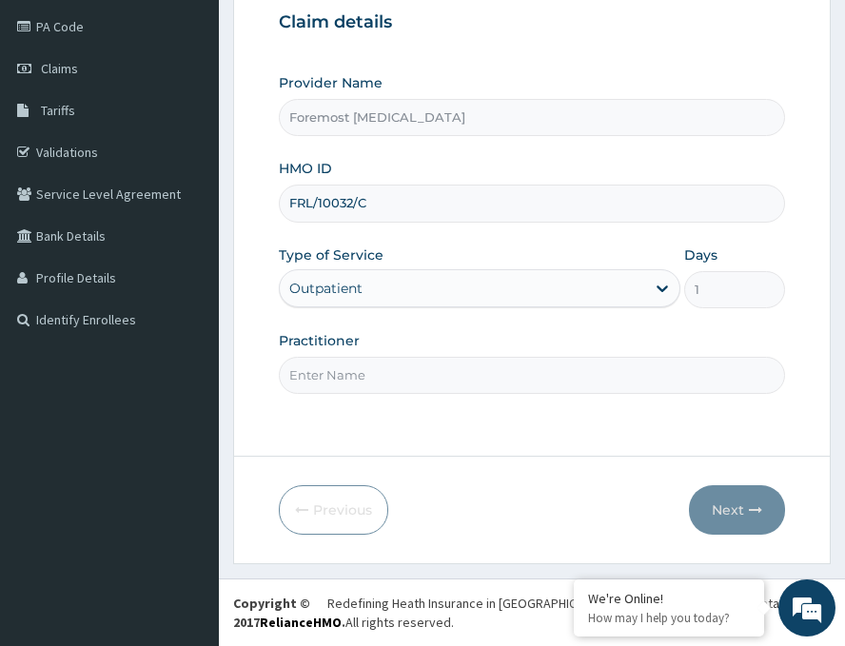
click at [362, 382] on input "Practitioner" at bounding box center [532, 375] width 507 height 37
type input "NULL"
click at [751, 511] on icon "button" at bounding box center [755, 510] width 13 height 13
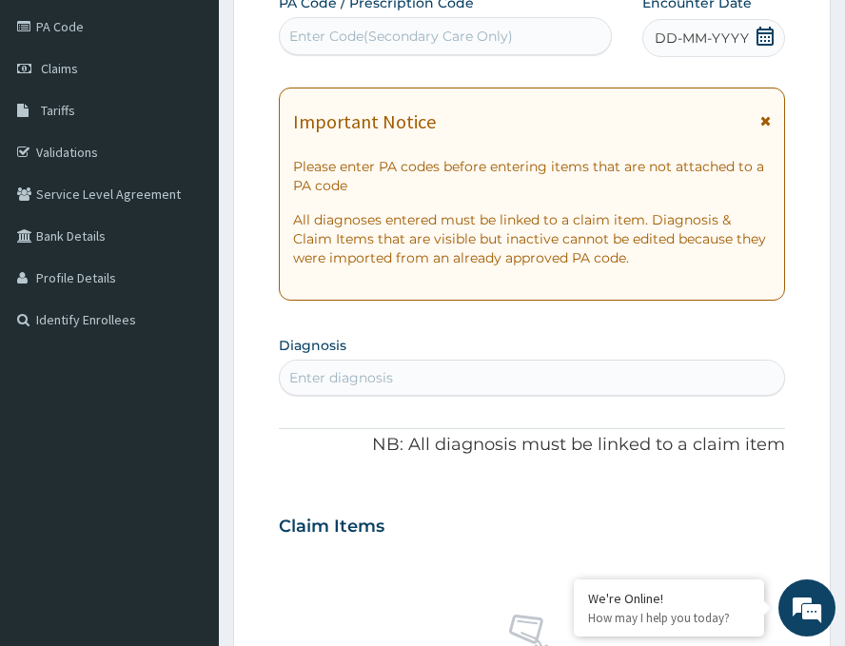
click at [705, 23] on div "DD-MM-YYYY" at bounding box center [714, 38] width 143 height 38
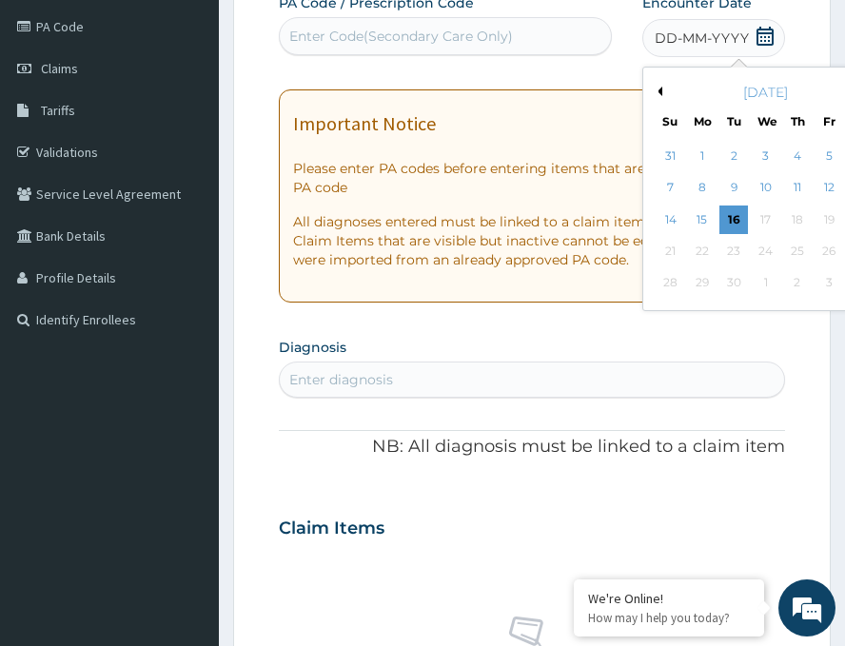
click at [653, 90] on button "Previous Month" at bounding box center [658, 92] width 10 height 10
click at [815, 251] on div "22" at bounding box center [829, 251] width 29 height 29
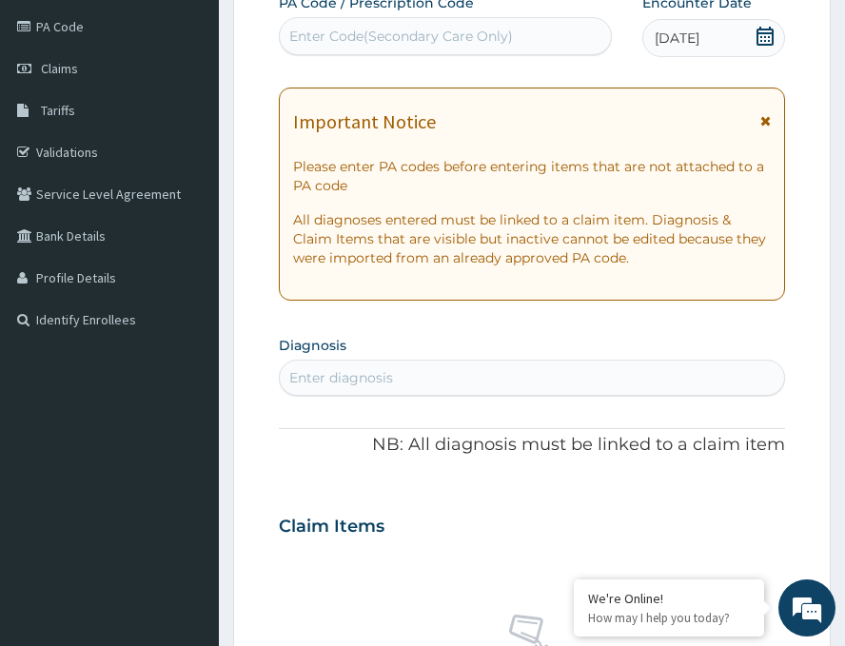
click at [409, 43] on div "Enter Code(Secondary Care Only)" at bounding box center [401, 36] width 224 height 19
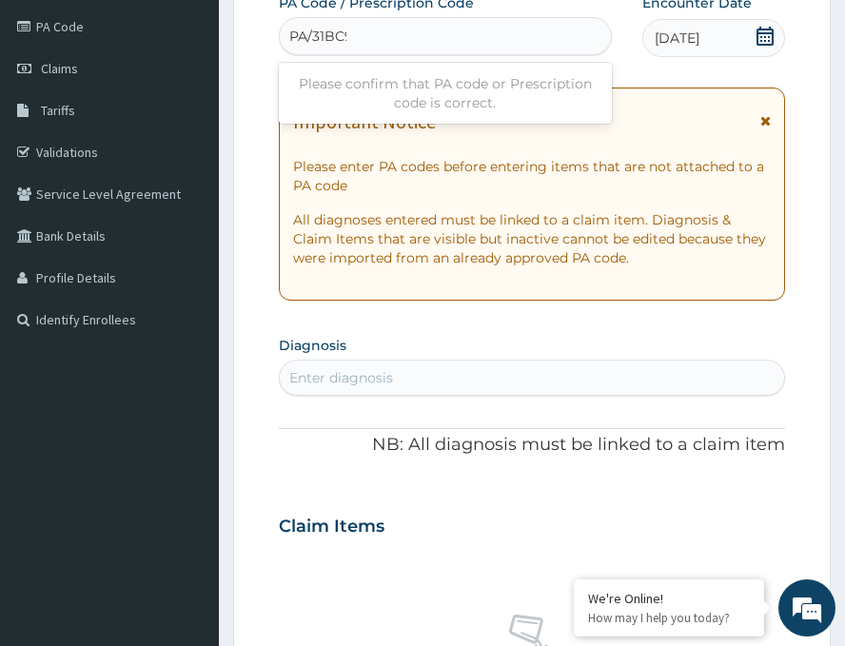
type input "PA/31BC91"
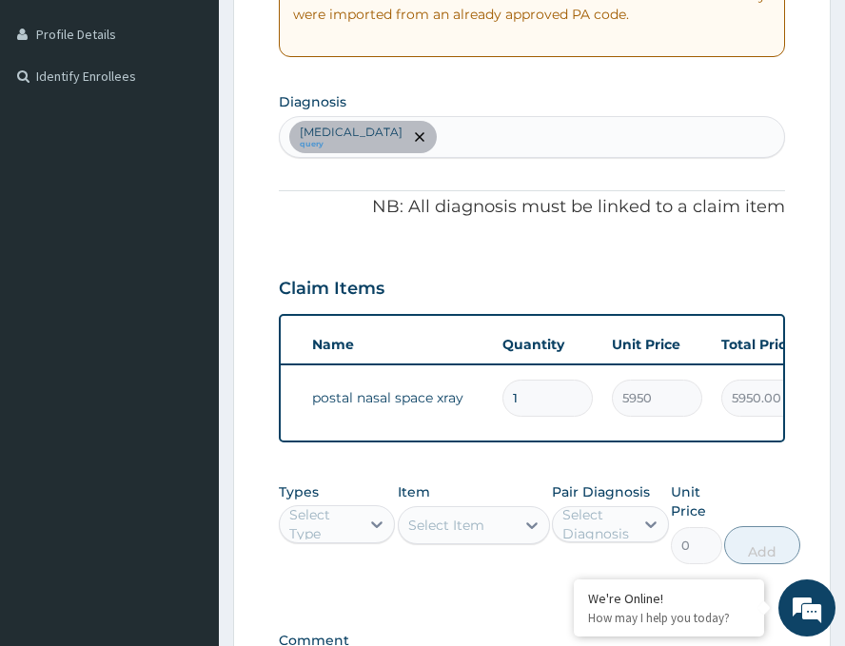
scroll to position [761, 0]
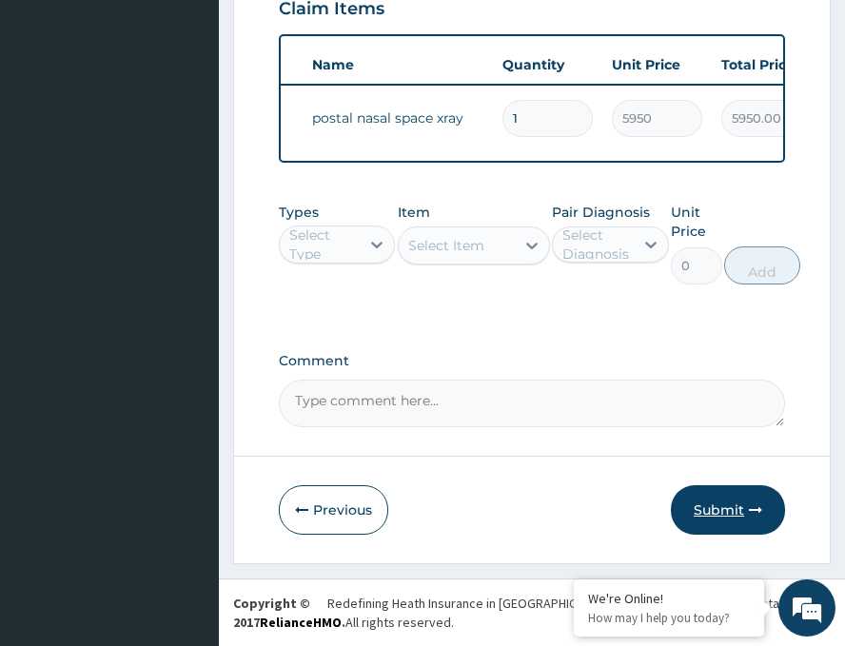
click at [688, 509] on button "Submit" at bounding box center [728, 511] width 114 height 50
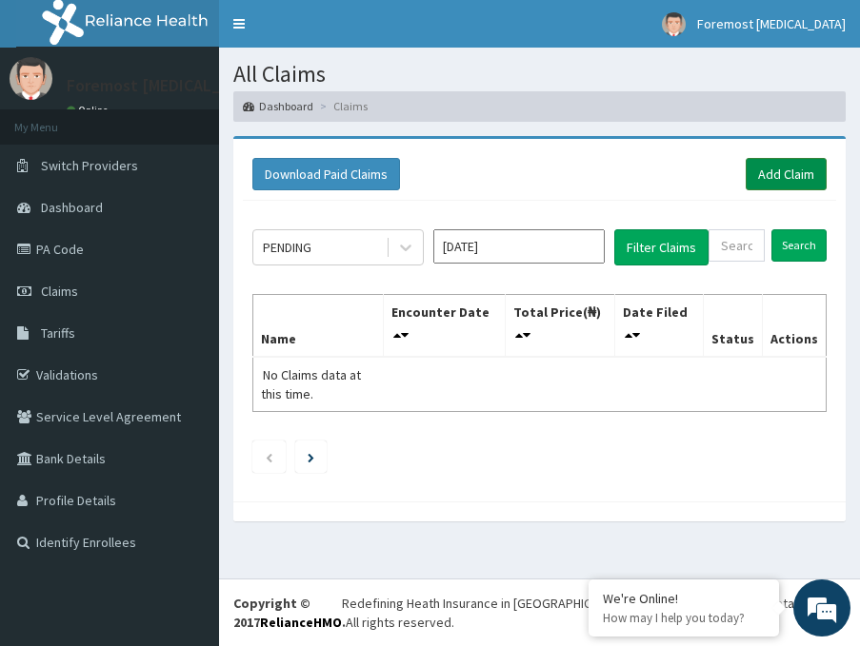
click at [795, 182] on link "Add Claim" at bounding box center [786, 174] width 81 height 32
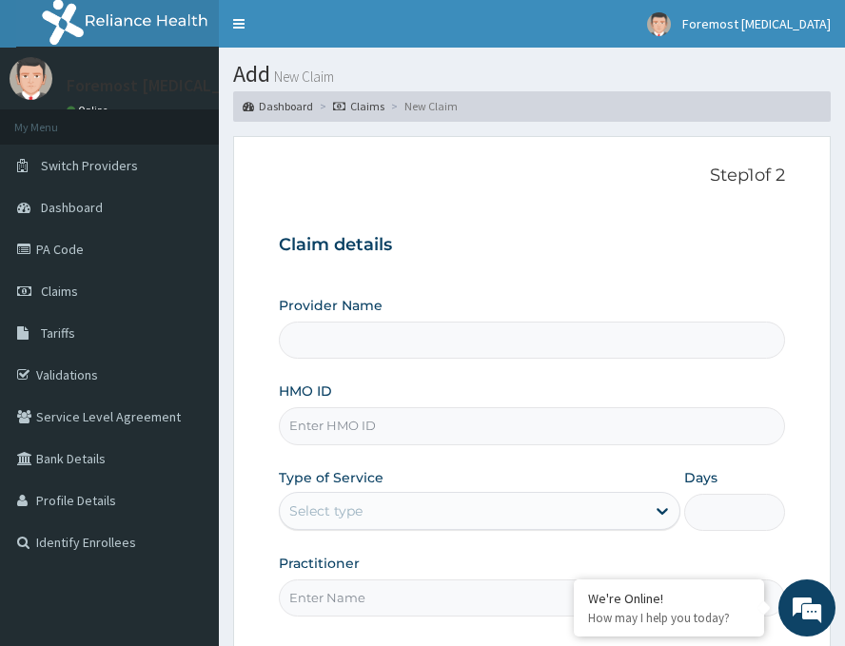
click at [358, 446] on div "Provider Name HMO ID Type of Service Select type Days Practitioner" at bounding box center [532, 456] width 507 height 320
click at [339, 433] on input "HMO ID" at bounding box center [532, 426] width 507 height 37
type input "Foremost [MEDICAL_DATA]"
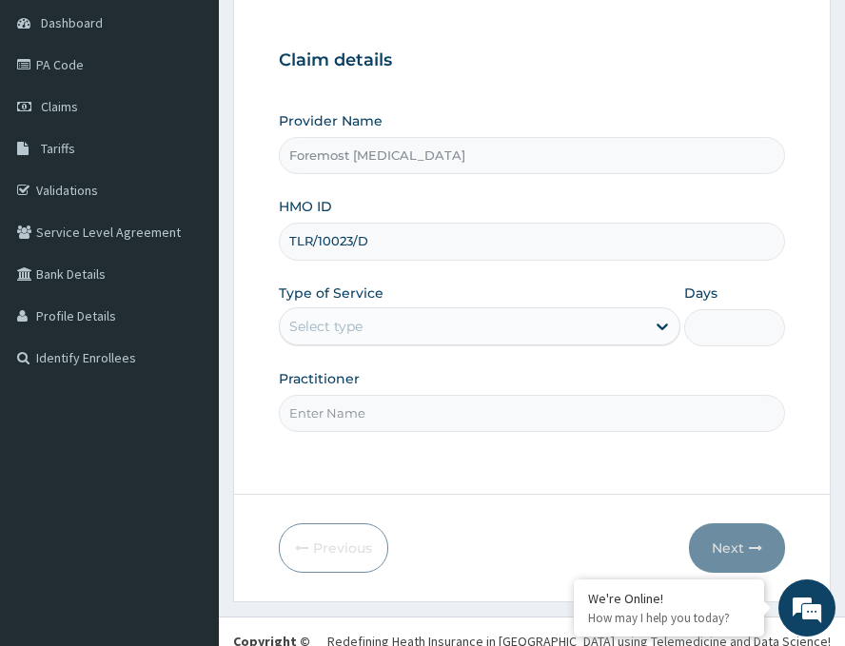
scroll to position [223, 0]
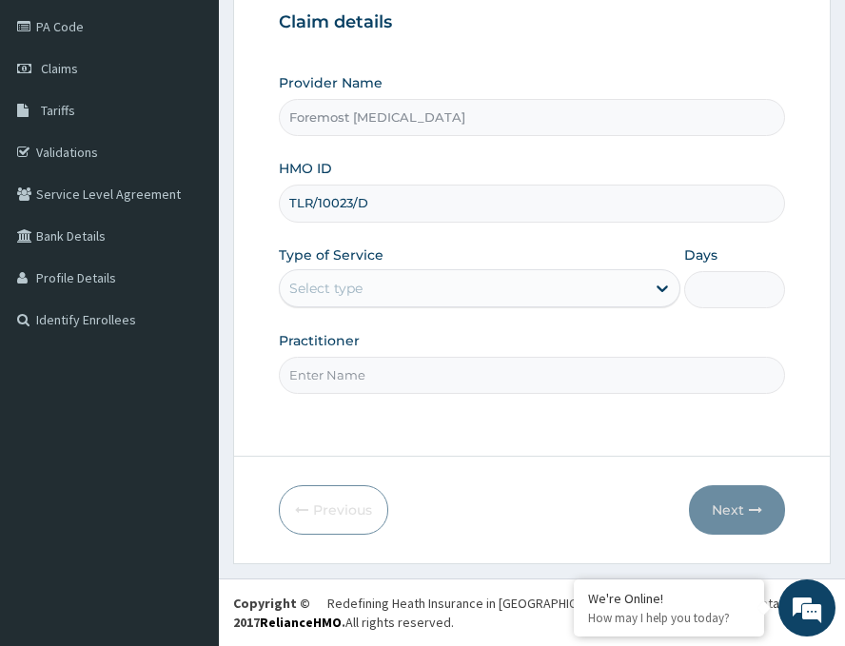
type input "TLR/10023/D"
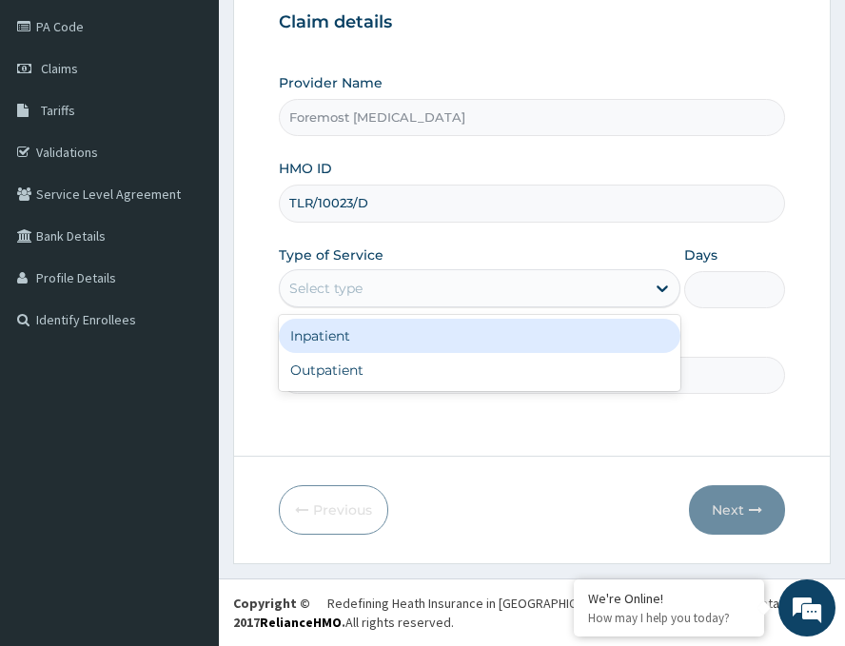
drag, startPoint x: 461, startPoint y: 299, endPoint x: 393, endPoint y: 373, distance: 100.4
click at [393, 308] on div "option Inpatient focused, 1 of 2. 2 results available. Use Up and Down to choos…" at bounding box center [480, 288] width 402 height 38
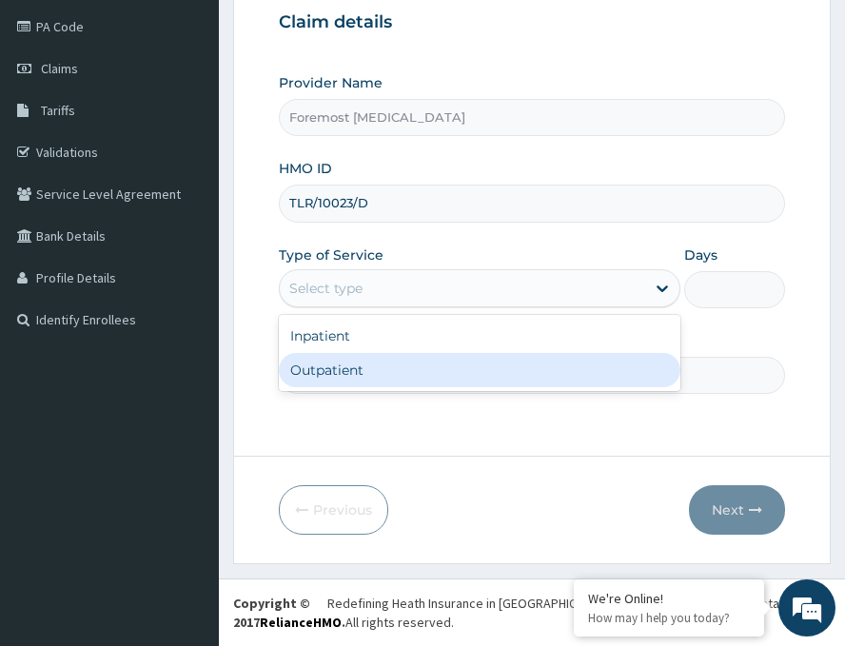
click at [392, 374] on div "Outpatient" at bounding box center [480, 370] width 402 height 34
type input "1"
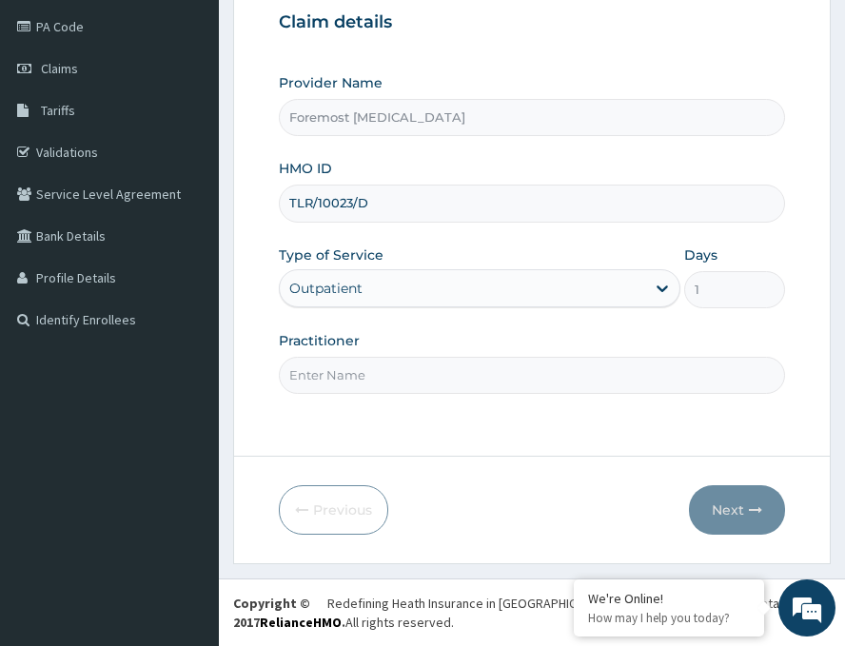
click at [392, 374] on input "Practitioner" at bounding box center [532, 375] width 507 height 37
paste input "NULL"
type input "NULL"
click at [728, 507] on button "Next" at bounding box center [737, 511] width 96 height 50
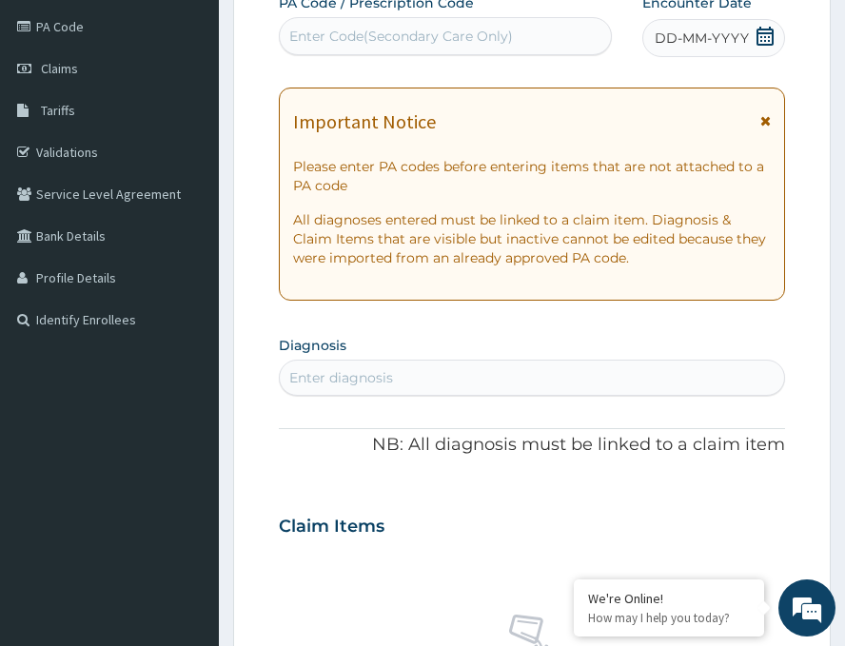
click at [691, 39] on span "DD-MM-YYYY" at bounding box center [702, 38] width 94 height 19
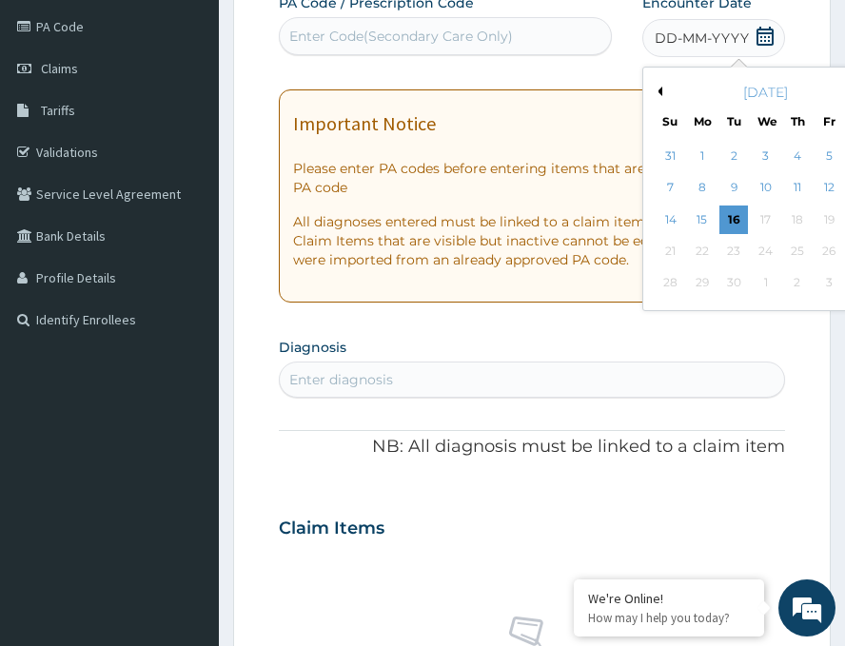
click at [653, 90] on button "Previous Month" at bounding box center [658, 92] width 10 height 10
click at [815, 249] on div "22" at bounding box center [829, 251] width 29 height 29
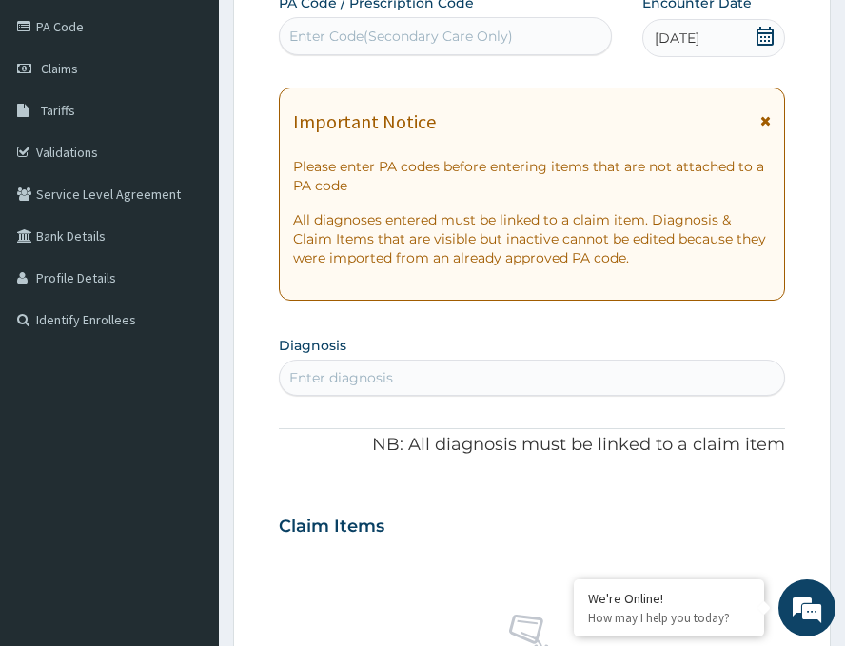
click at [417, 47] on div "Enter Code(Secondary Care Only)" at bounding box center [445, 36] width 331 height 30
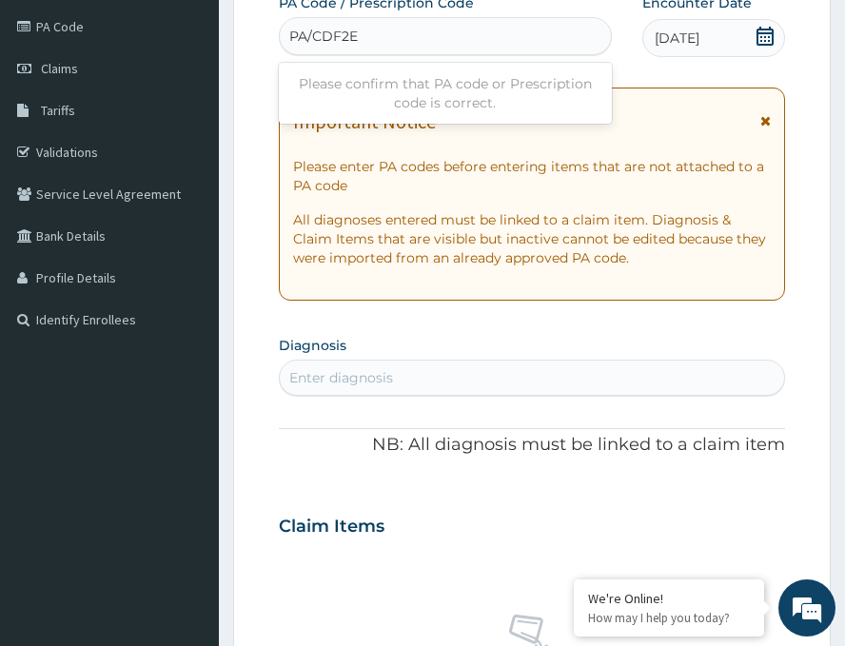
type input "PA/CDF2E8"
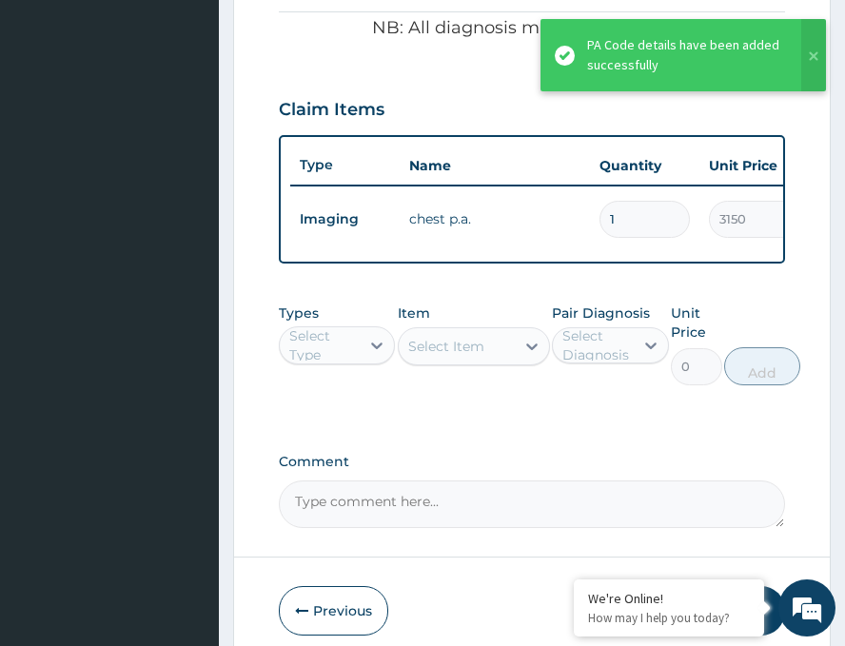
scroll to position [761, 0]
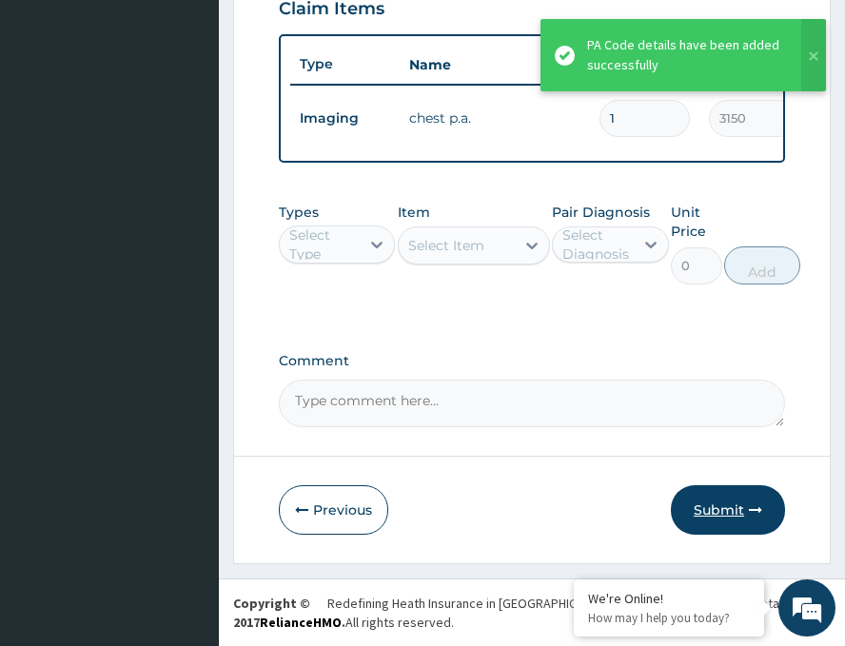
click at [716, 508] on button "Submit" at bounding box center [728, 511] width 114 height 50
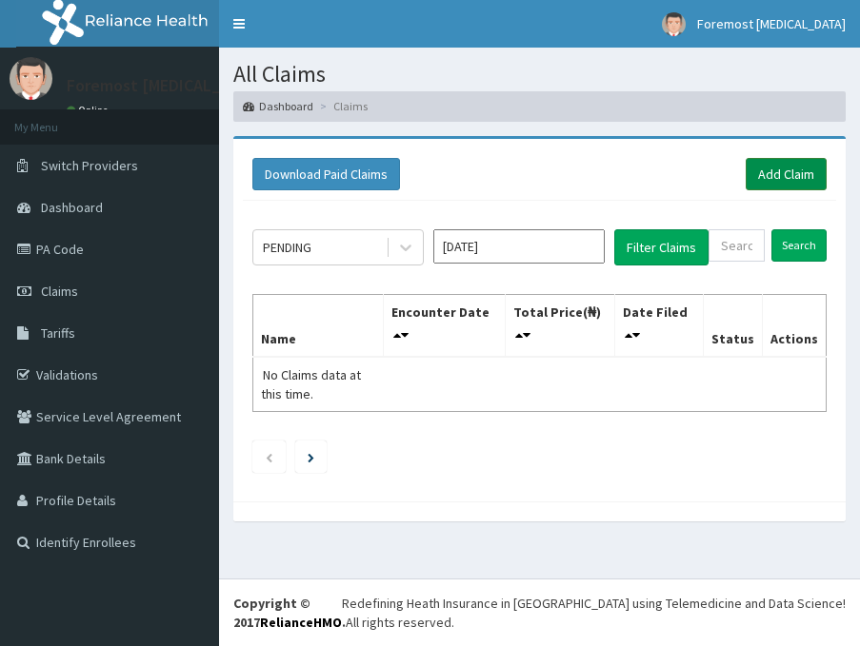
click at [780, 170] on link "Add Claim" at bounding box center [786, 174] width 81 height 32
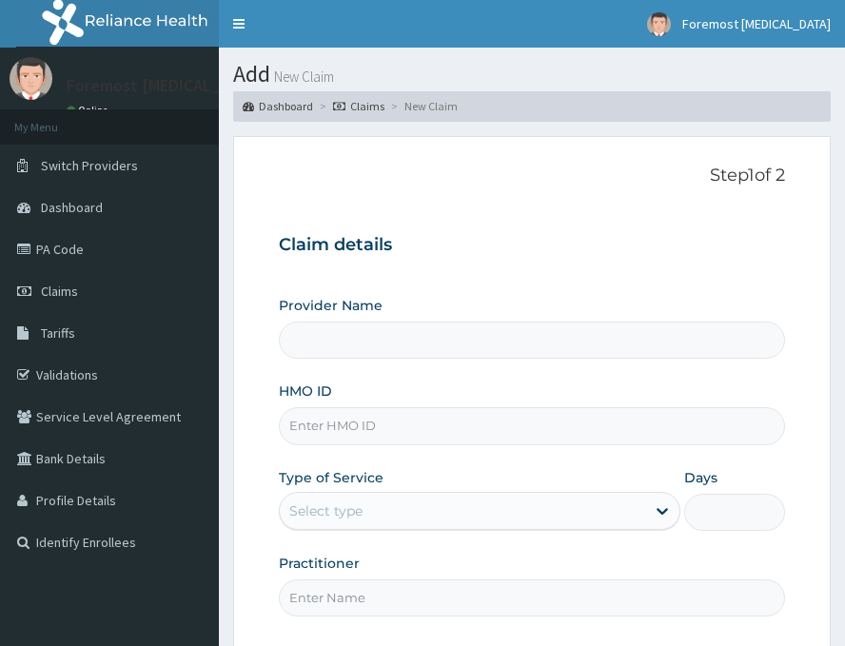
click at [352, 416] on input "HMO ID" at bounding box center [532, 426] width 507 height 37
type input "Foremost [MEDICAL_DATA]"
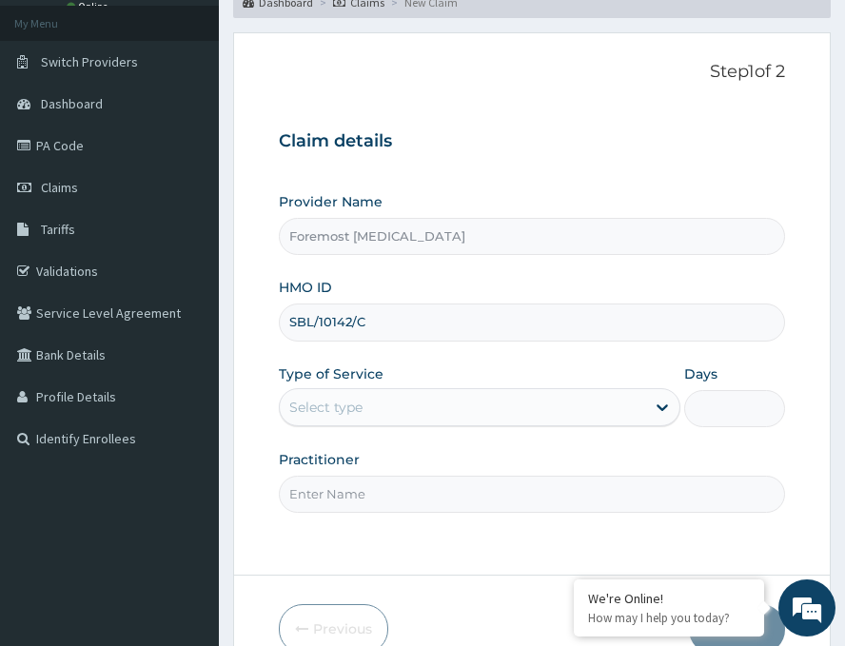
scroll to position [223, 0]
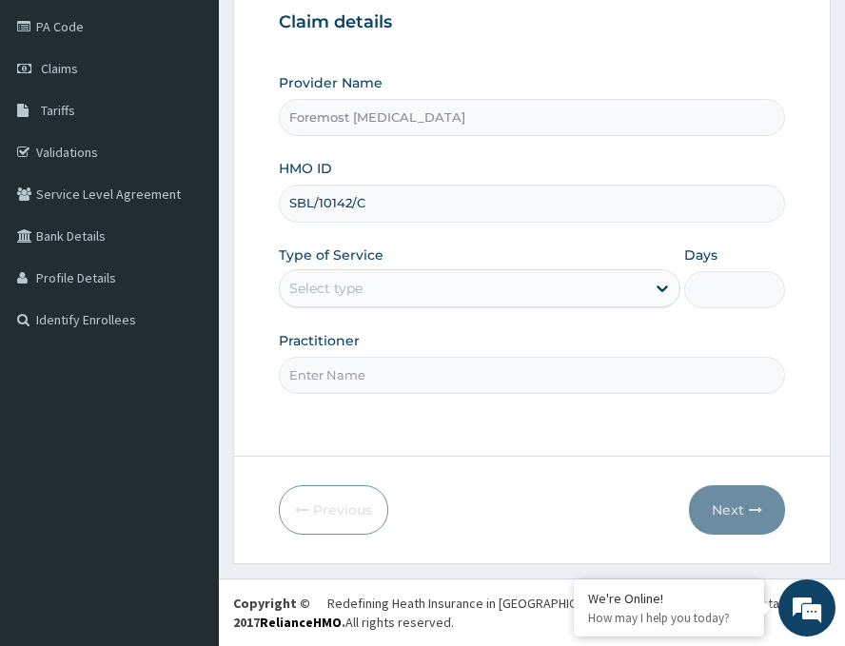
type input "SBL/10142/C"
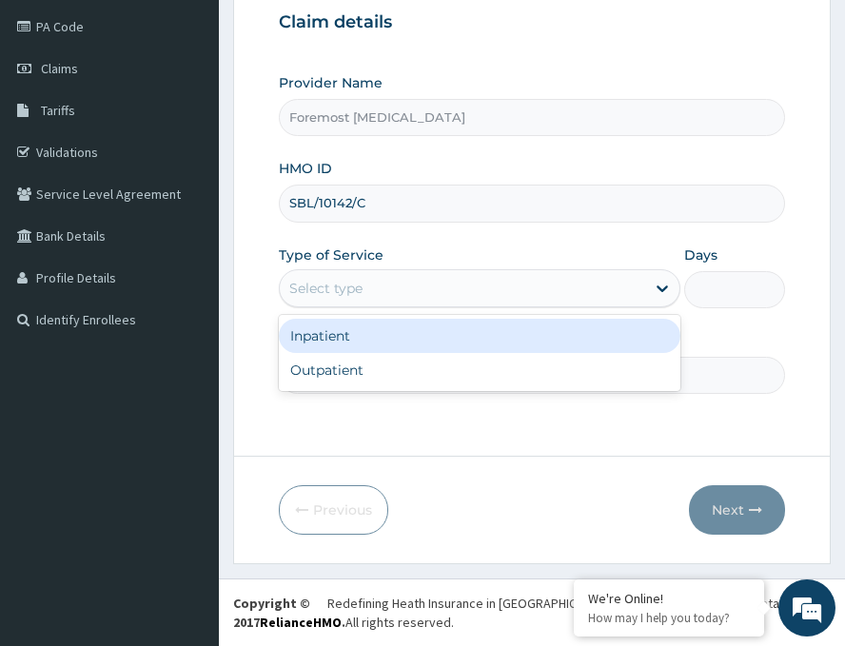
click at [454, 283] on div "Select type" at bounding box center [463, 288] width 366 height 30
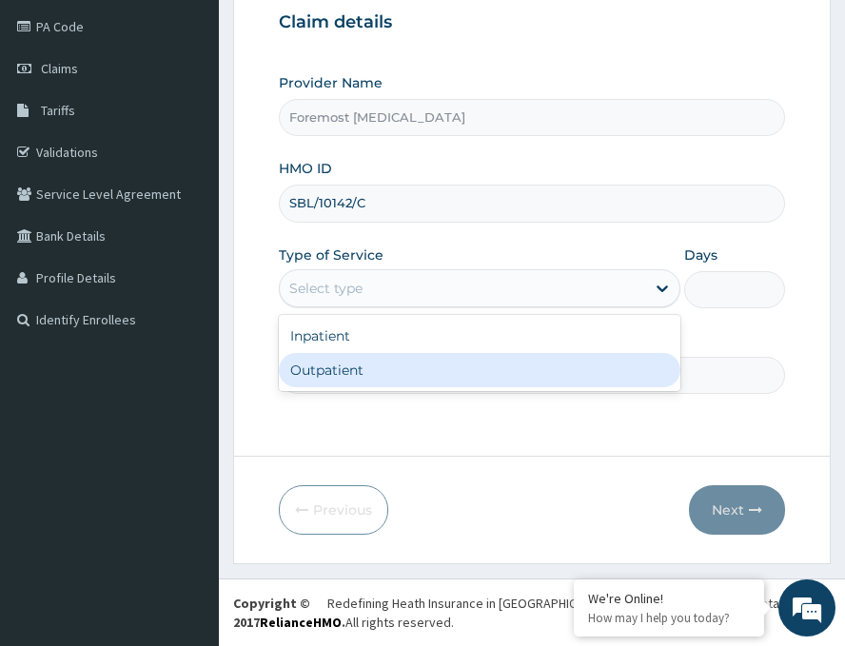
click at [359, 365] on div "Outpatient" at bounding box center [480, 370] width 402 height 34
type input "1"
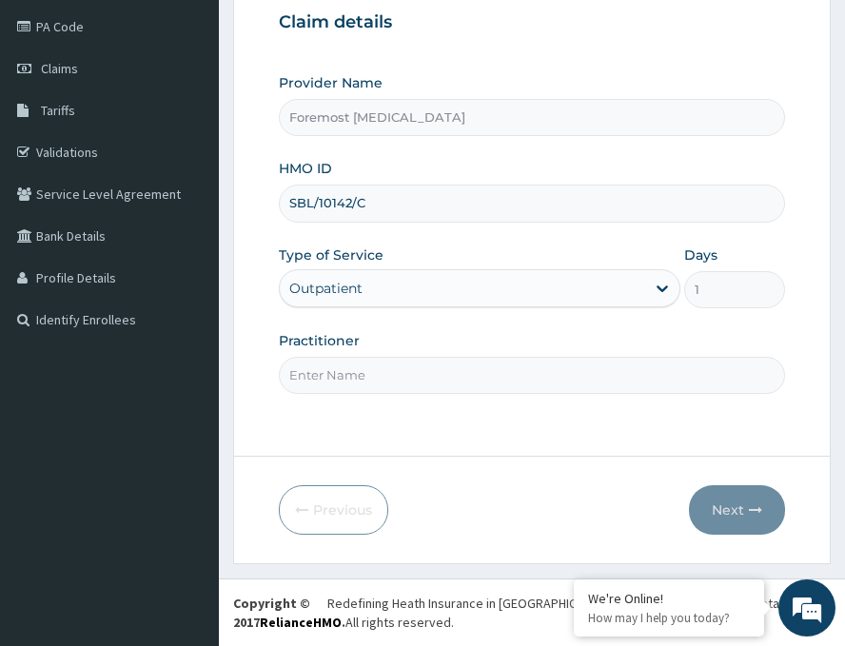
click at [359, 365] on input "Practitioner" at bounding box center [532, 375] width 507 height 37
paste input "NULL"
type input "NULL"
click at [739, 514] on button "Next" at bounding box center [737, 511] width 96 height 50
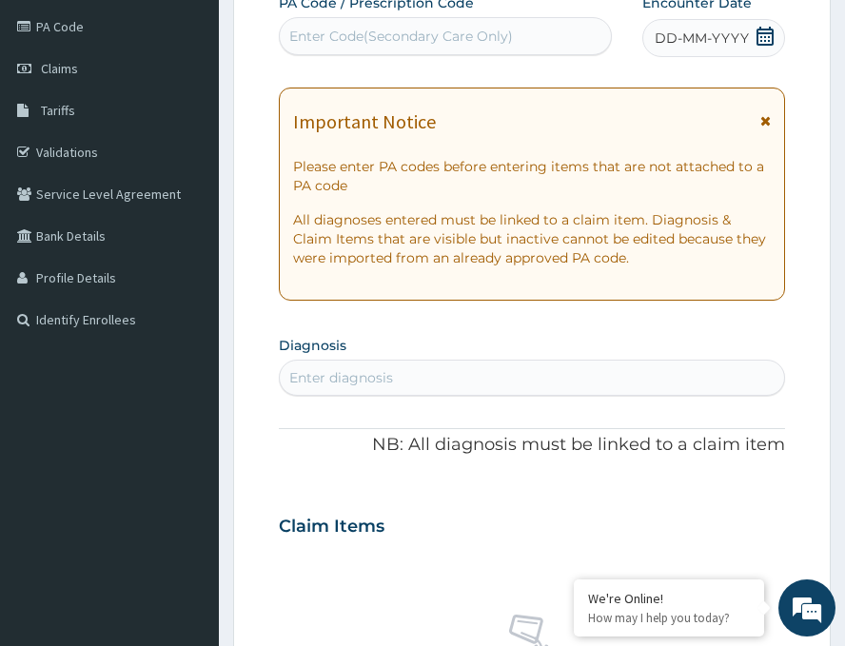
click at [697, 43] on span "DD-MM-YYYY" at bounding box center [702, 38] width 94 height 19
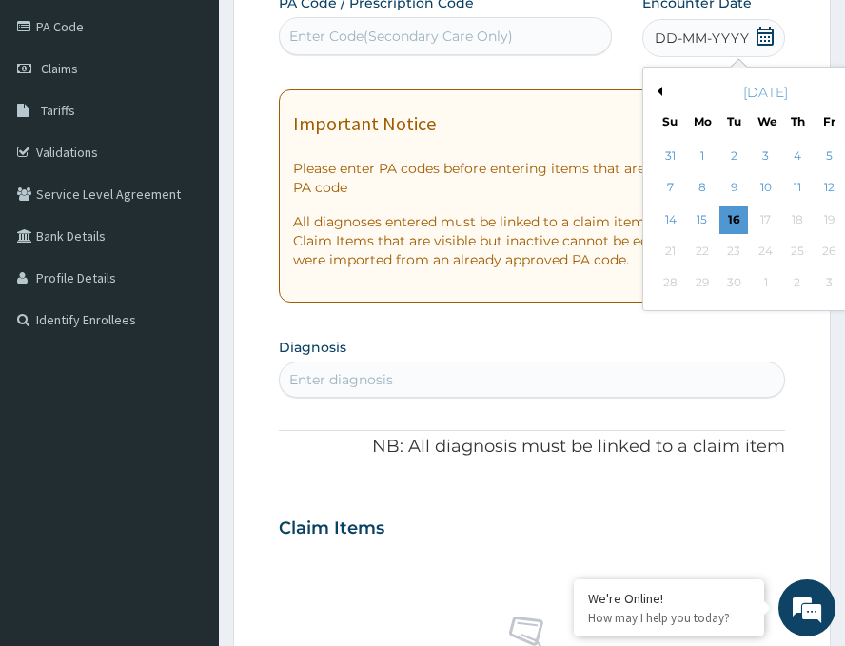
click at [653, 90] on button "Previous Month" at bounding box center [658, 92] width 10 height 10
click at [815, 253] on div "22" at bounding box center [829, 251] width 29 height 29
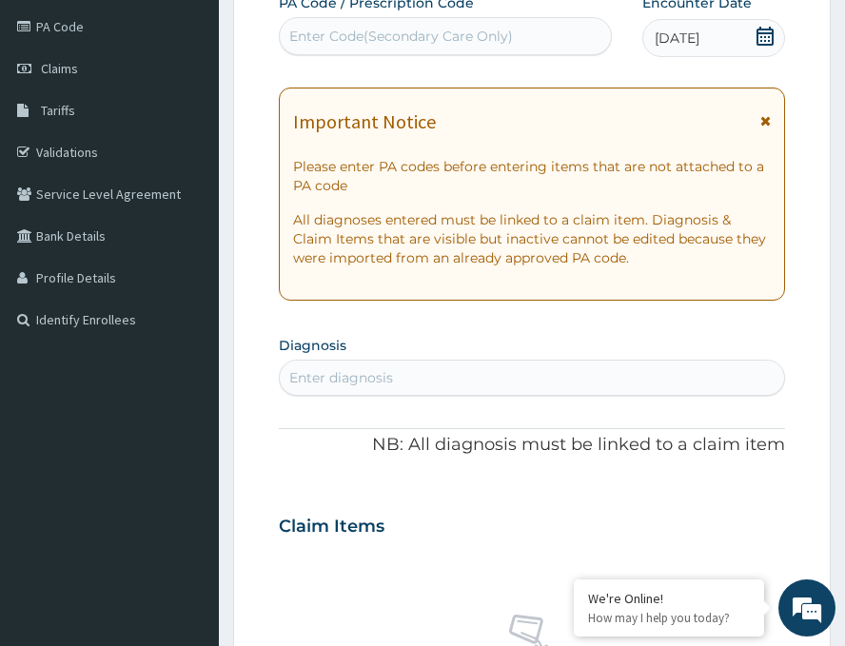
click at [333, 38] on div "Enter Code(Secondary Care Only)" at bounding box center [401, 36] width 224 height 19
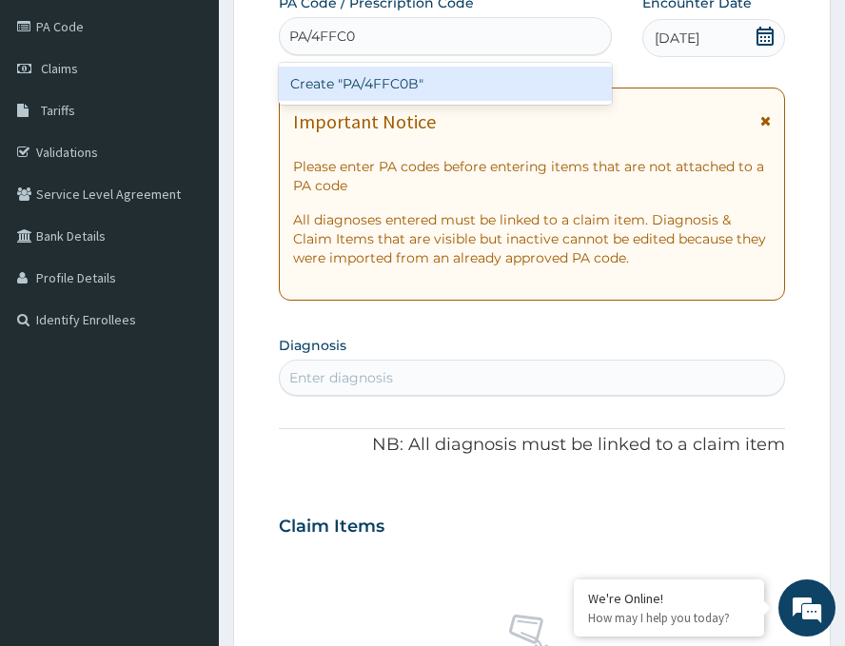
type input "PA/4FFC0B"
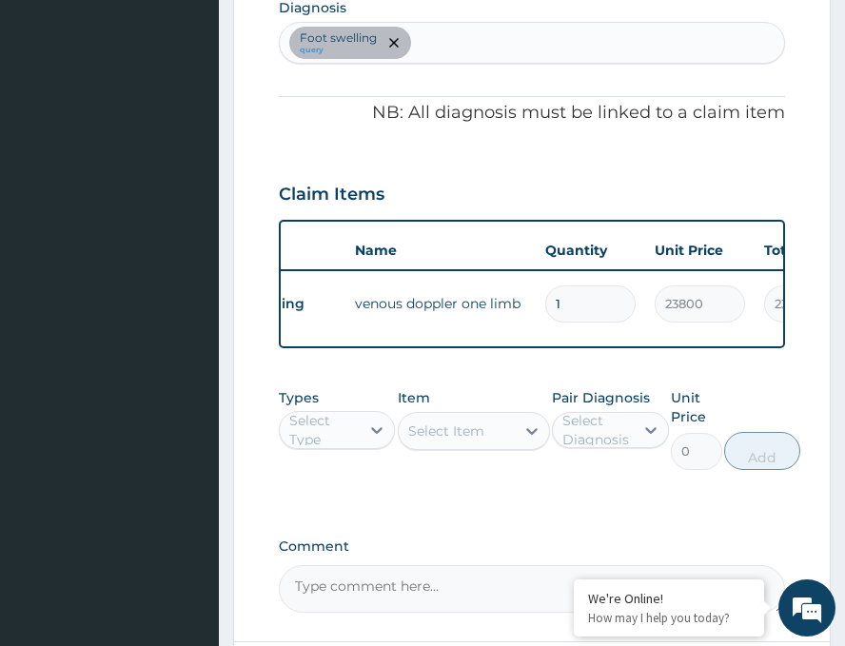
scroll to position [761, 0]
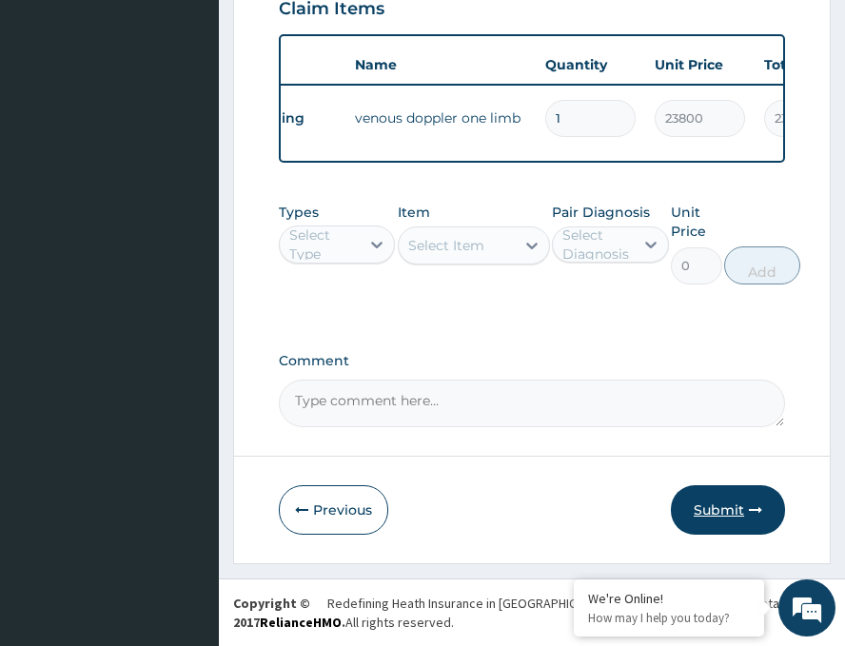
click at [717, 510] on button "Submit" at bounding box center [728, 511] width 114 height 50
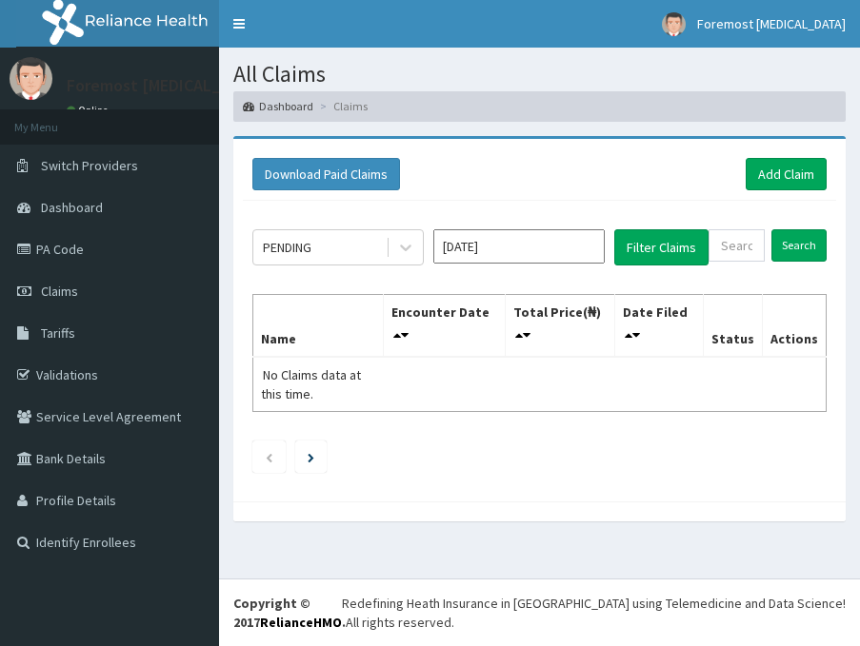
click at [775, 195] on div "Download Paid Claims Add Claim" at bounding box center [539, 175] width 593 height 52
click at [766, 183] on link "Add Claim" at bounding box center [786, 174] width 81 height 32
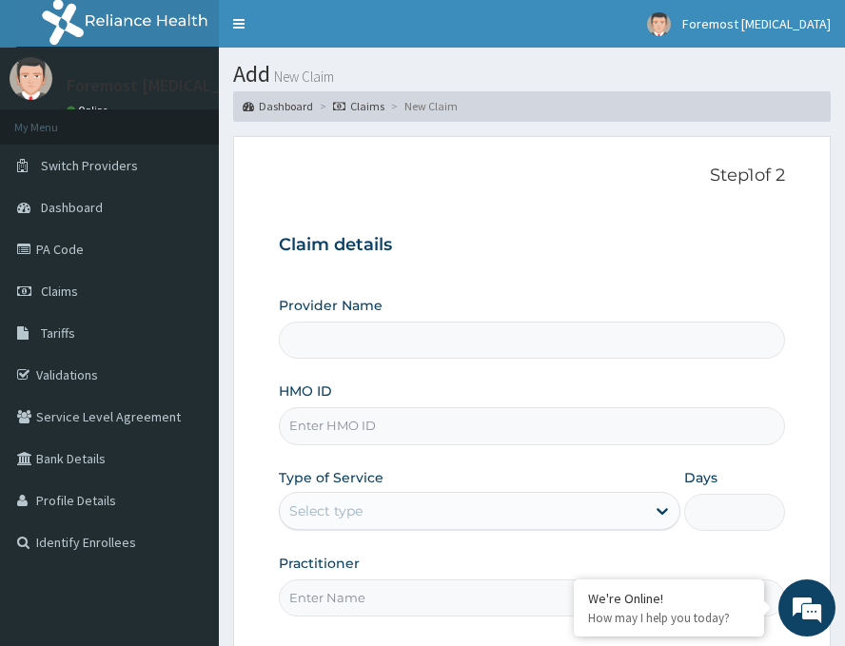
type input "Foremost [MEDICAL_DATA]"
click at [423, 418] on input "HMO ID" at bounding box center [532, 426] width 507 height 37
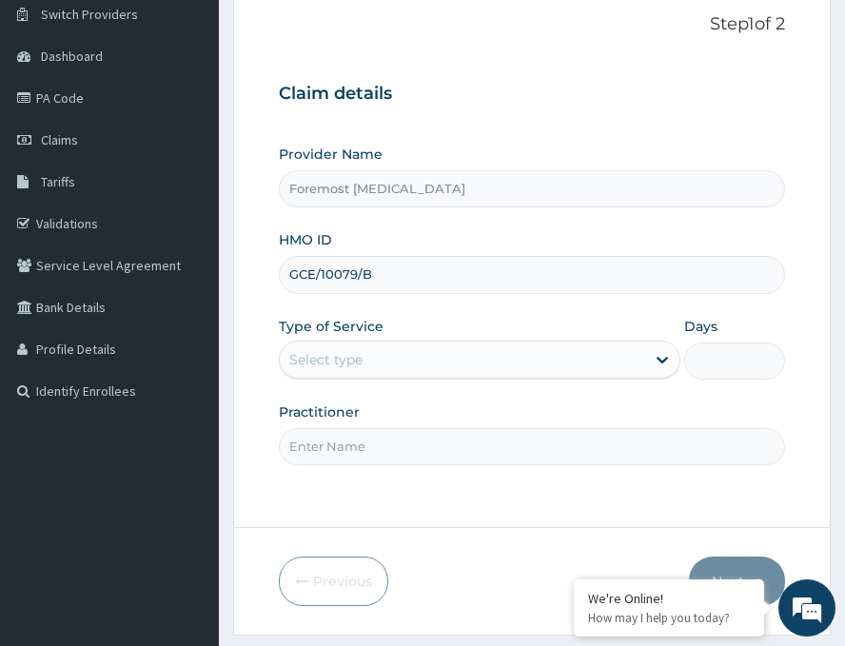
scroll to position [223, 0]
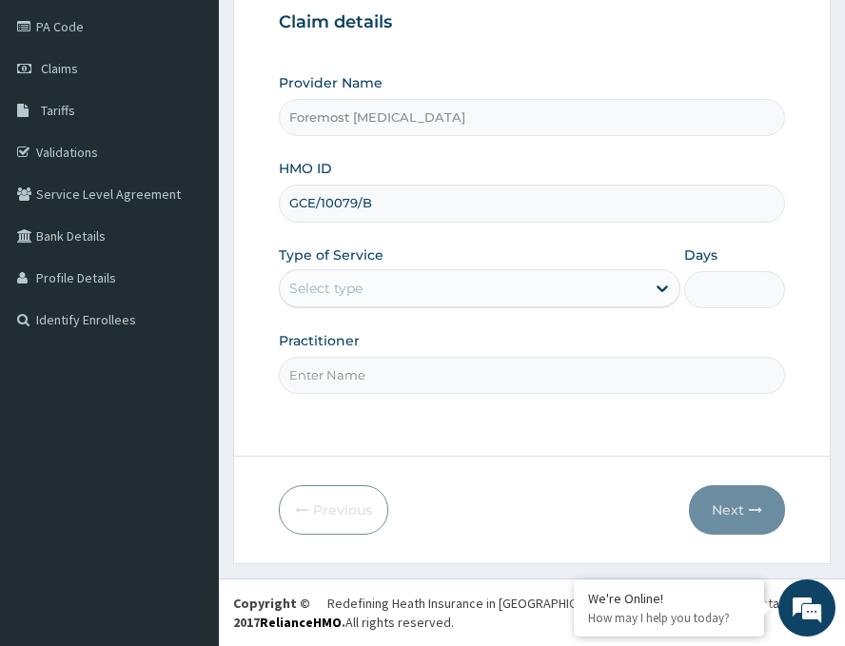
type input "GCE/10079/B"
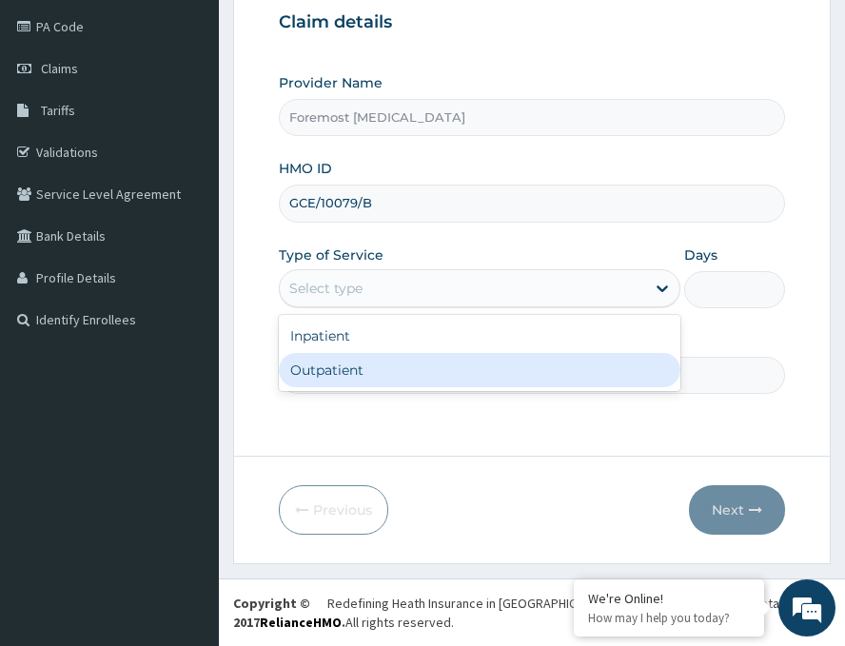
drag, startPoint x: 474, startPoint y: 292, endPoint x: 408, endPoint y: 362, distance: 96.3
click at [408, 308] on div "option Outpatient focused, 2 of 2. 2 results available. Use Up and Down to choo…" at bounding box center [480, 288] width 402 height 38
click at [408, 362] on div "Outpatient" at bounding box center [480, 370] width 402 height 34
type input "1"
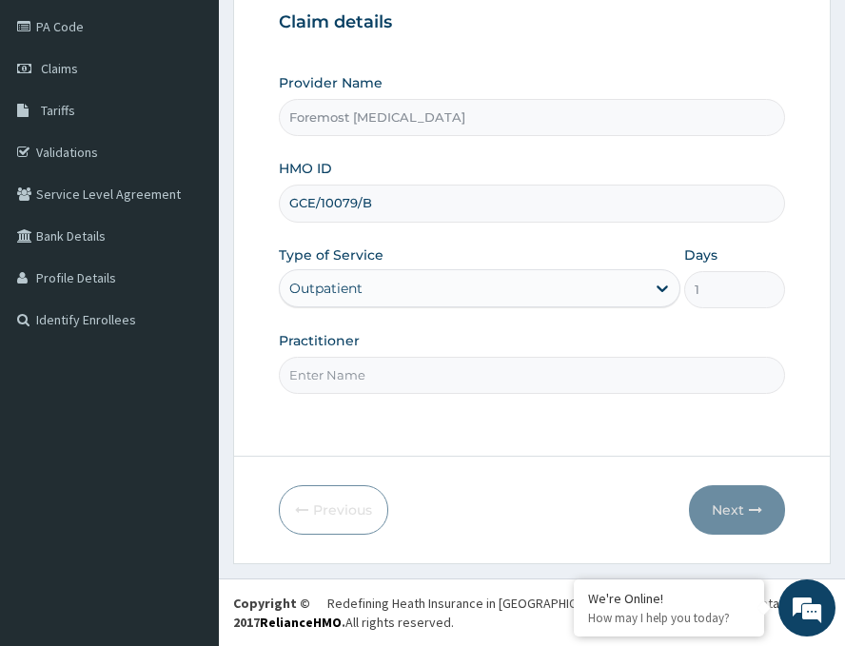
click at [408, 362] on input "Practitioner" at bounding box center [532, 375] width 507 height 37
paste input "NULL"
type input "NULL"
click at [730, 513] on button "Next" at bounding box center [737, 511] width 96 height 50
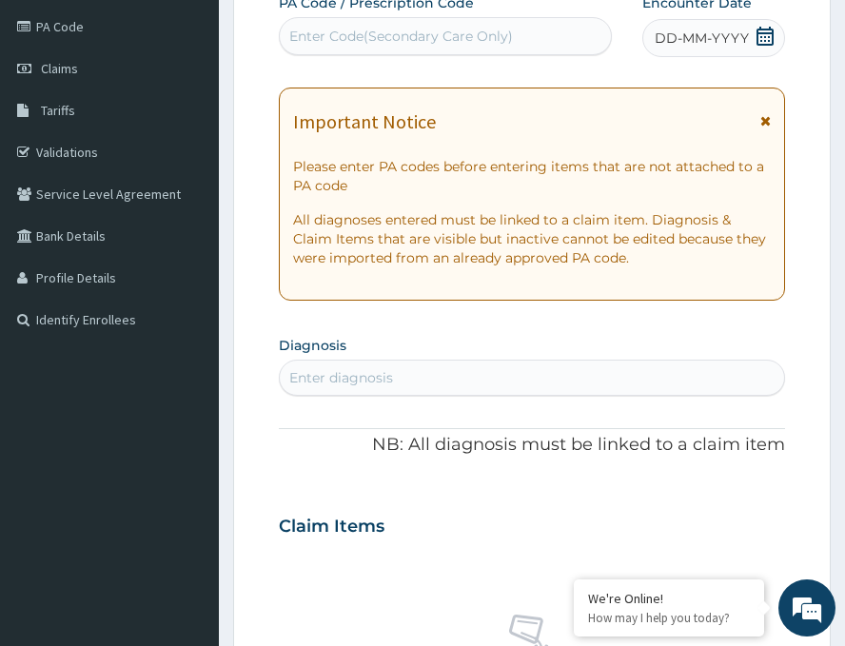
click at [699, 41] on span "DD-MM-YYYY" at bounding box center [702, 38] width 94 height 19
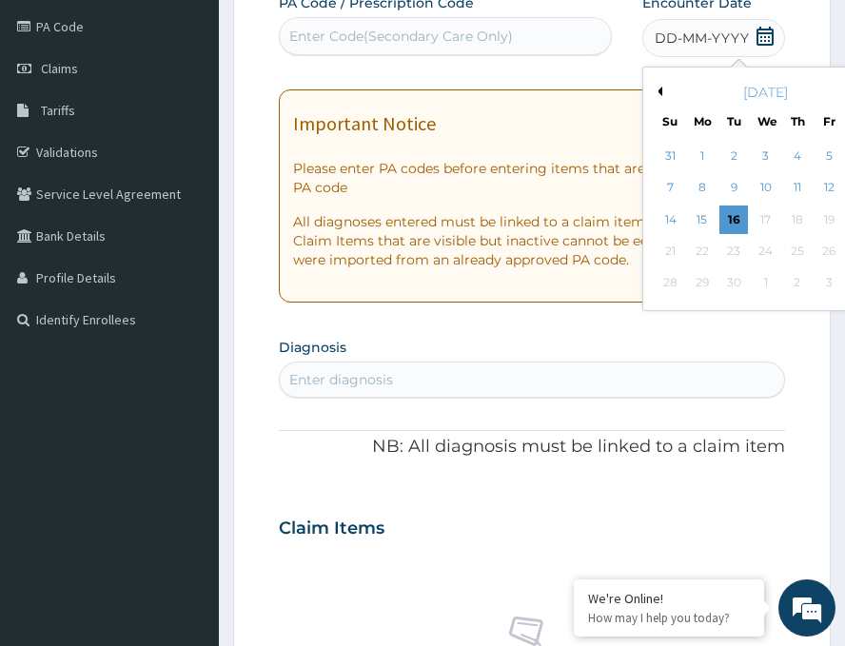
click at [653, 88] on button "Previous Month" at bounding box center [658, 92] width 10 height 10
click at [784, 259] on div "21" at bounding box center [798, 251] width 29 height 29
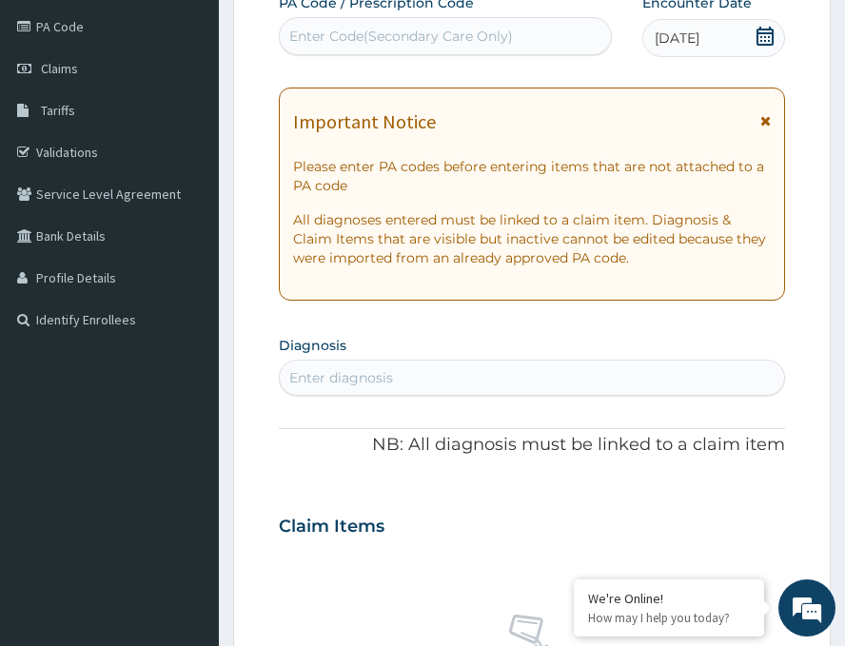
click at [400, 42] on div "Enter Code(Secondary Care Only)" at bounding box center [401, 36] width 224 height 19
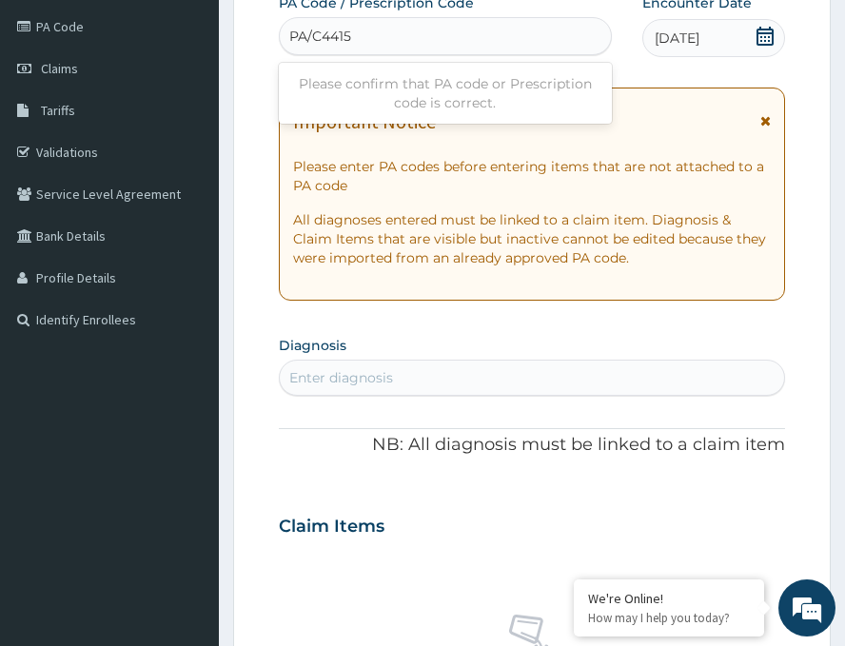
type input "PA/C4415C"
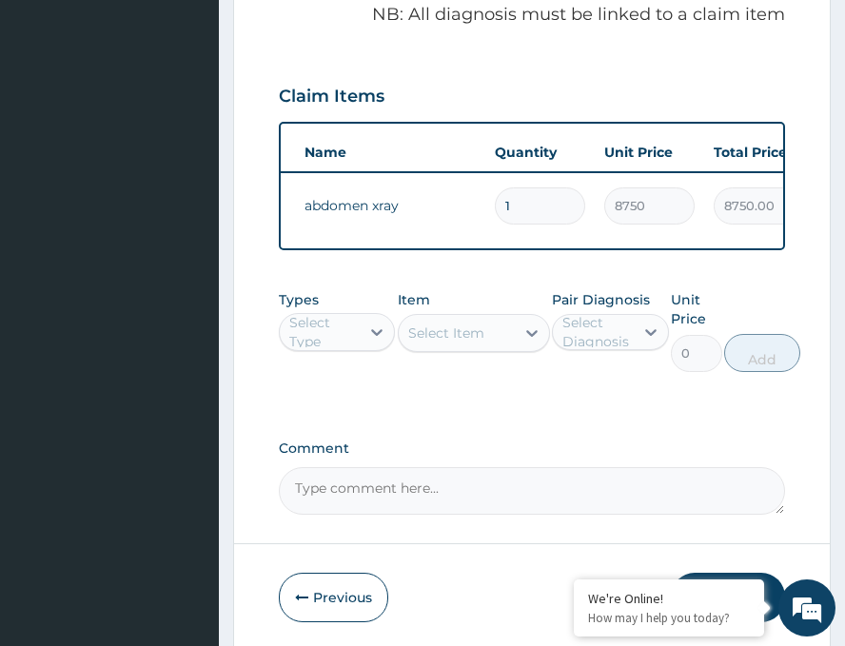
scroll to position [761, 0]
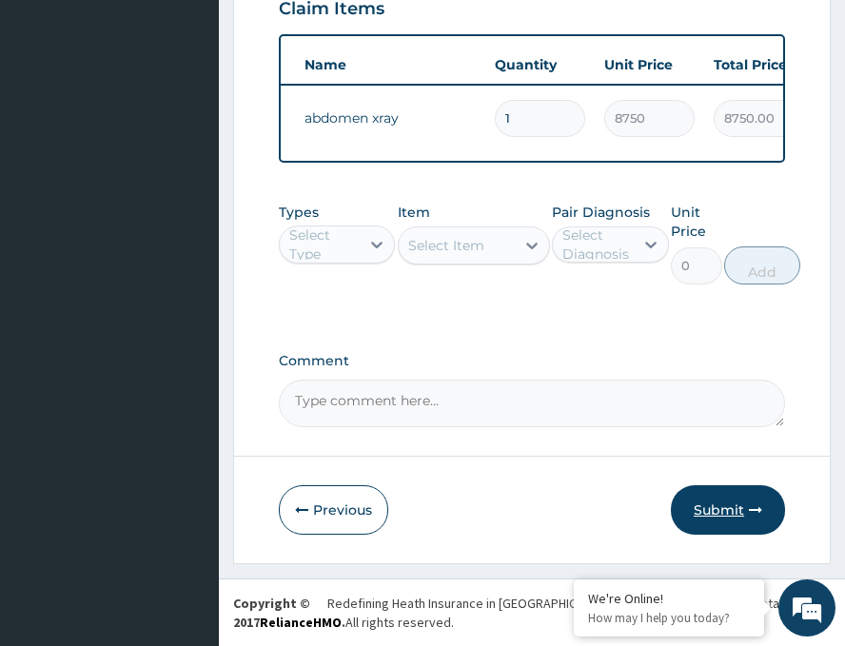
click at [706, 511] on button "Submit" at bounding box center [728, 511] width 114 height 50
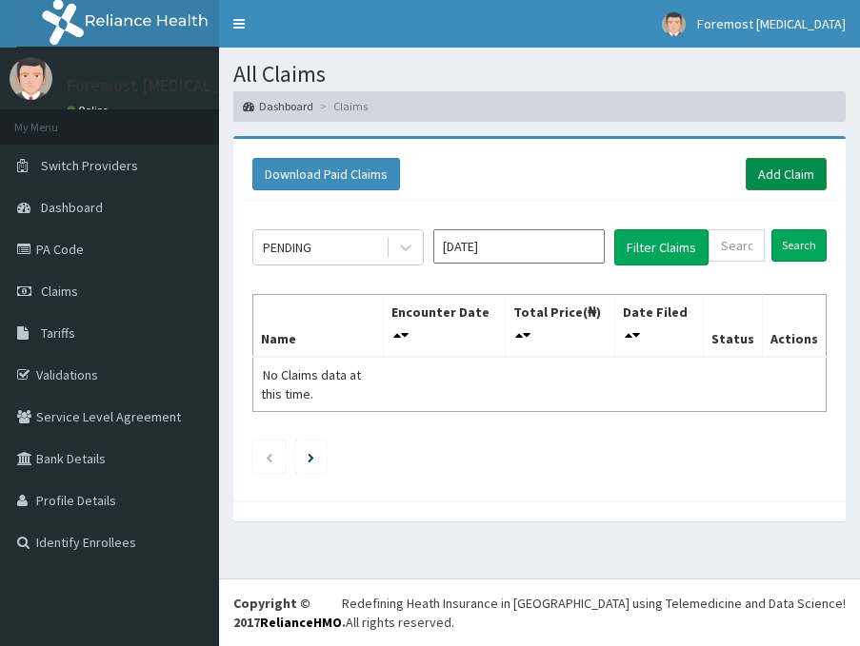
click at [789, 171] on link "Add Claim" at bounding box center [786, 174] width 81 height 32
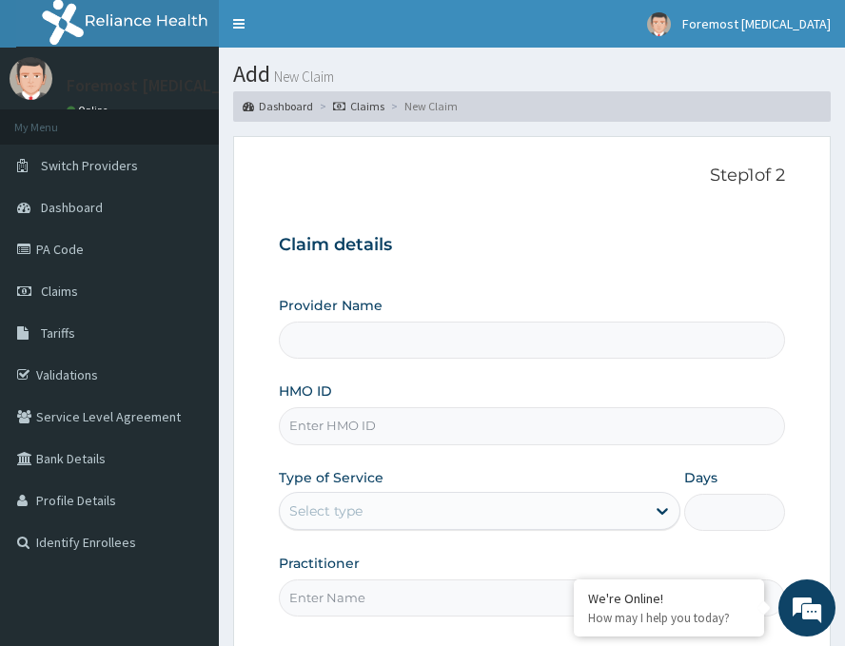
type input "Foremost [MEDICAL_DATA]"
click at [416, 429] on input "HMO ID" at bounding box center [532, 426] width 507 height 37
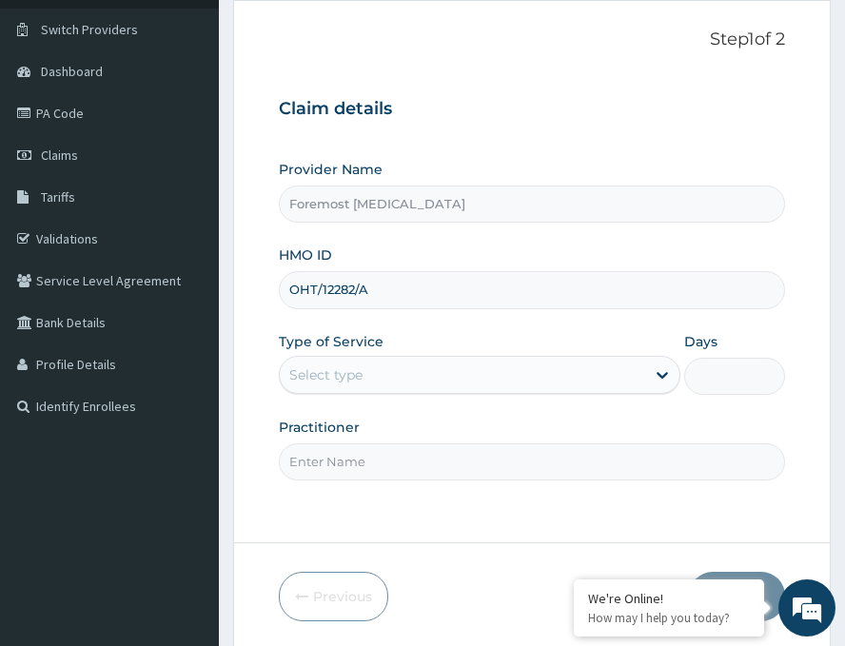
scroll to position [223, 0]
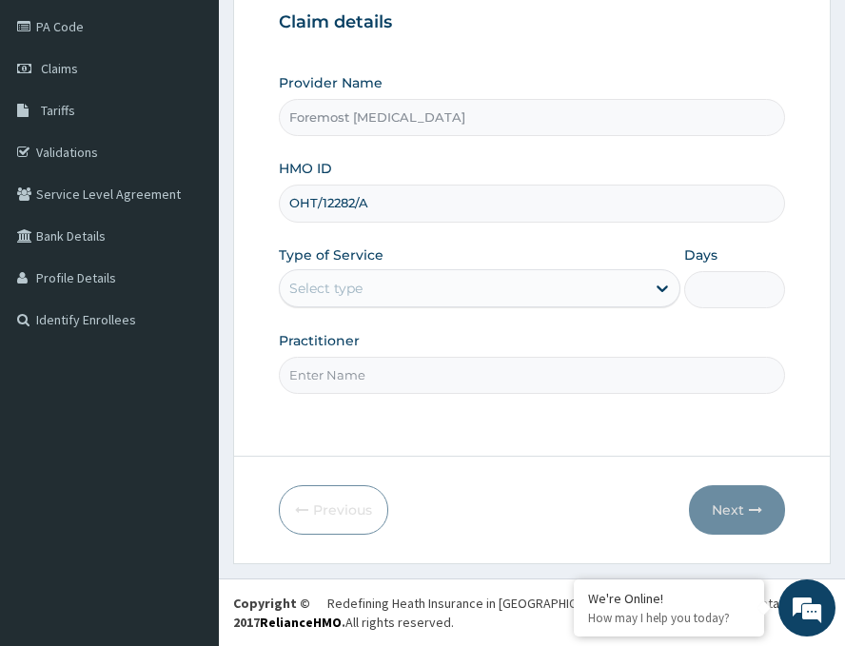
type input "OHT/12282/A"
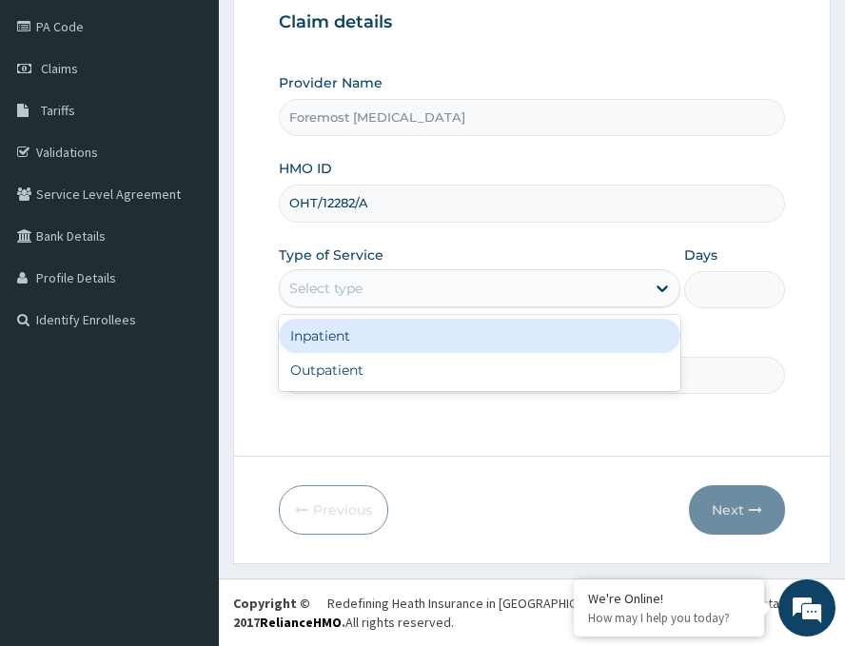
drag, startPoint x: 468, startPoint y: 284, endPoint x: 432, endPoint y: 336, distance: 63.7
click at [432, 308] on div "option Inpatient focused, 1 of 2. 2 results available. Use Up and Down to choos…" at bounding box center [480, 288] width 402 height 38
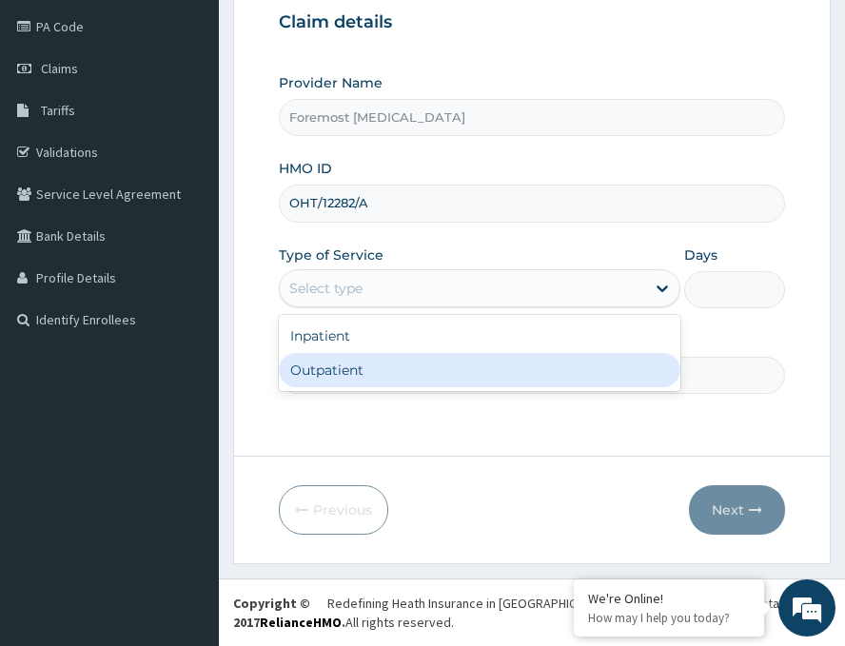
click at [407, 370] on div "Outpatient" at bounding box center [480, 370] width 402 height 34
type input "1"
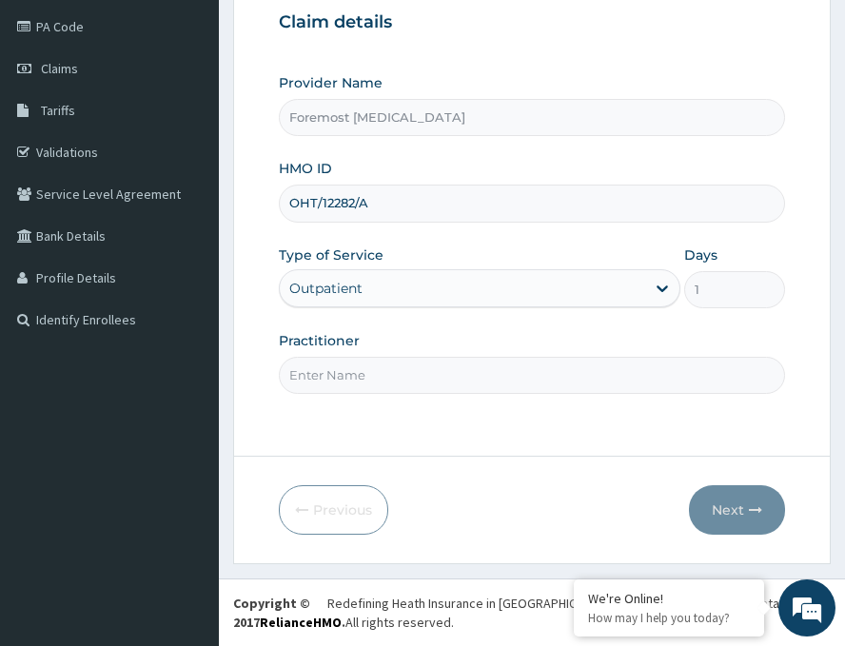
click at [407, 370] on input "Practitioner" at bounding box center [532, 375] width 507 height 37
paste input "NULL"
type input "NULL"
click at [721, 510] on button "Next" at bounding box center [737, 511] width 96 height 50
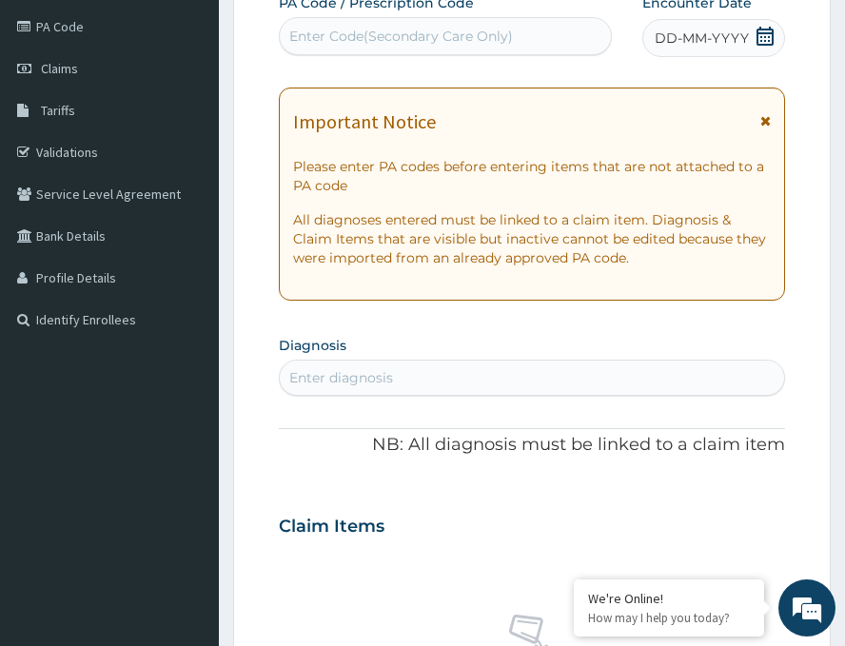
click at [695, 43] on span "DD-MM-YYYY" at bounding box center [702, 38] width 94 height 19
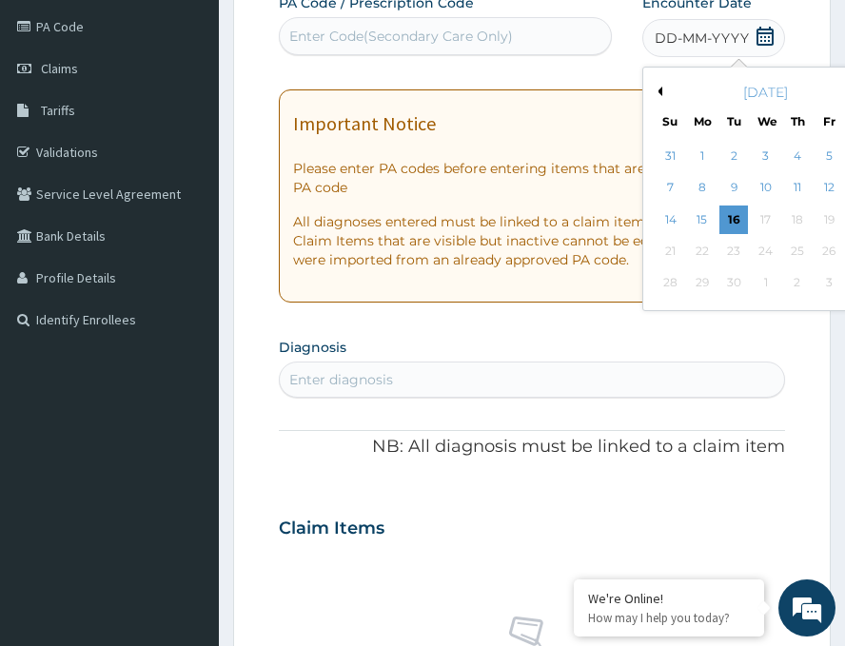
click at [653, 88] on button "Previous Month" at bounding box center [658, 92] width 10 height 10
click at [815, 255] on div "22" at bounding box center [829, 251] width 29 height 29
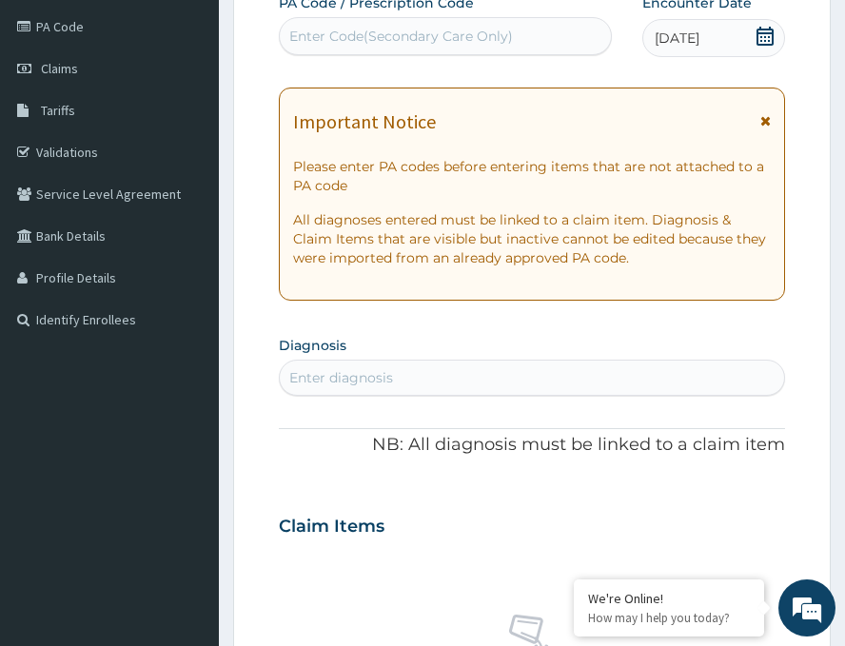
click at [383, 54] on div "Enter Code(Secondary Care Only)" at bounding box center [445, 36] width 333 height 38
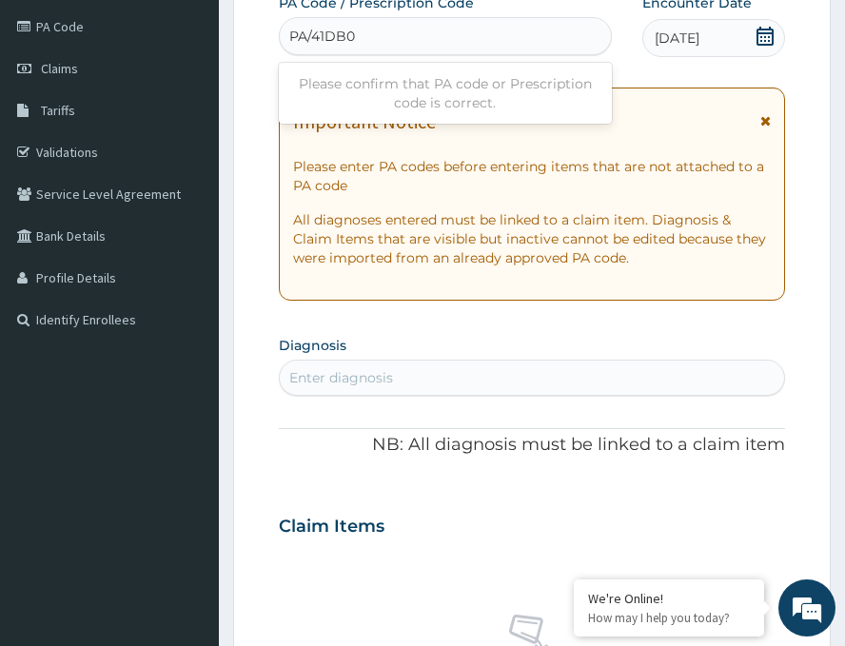
type input "PA/41DB0E"
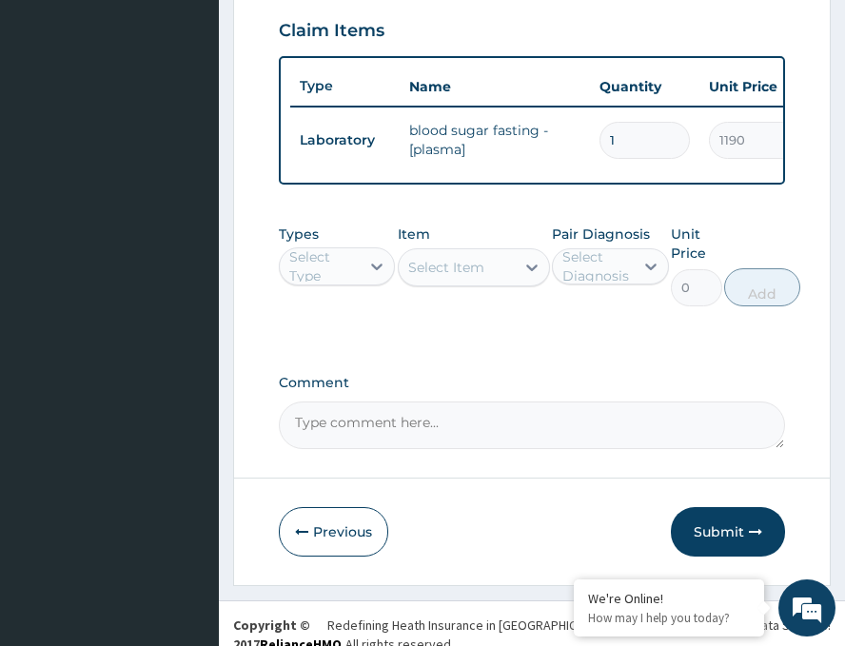
scroll to position [761, 0]
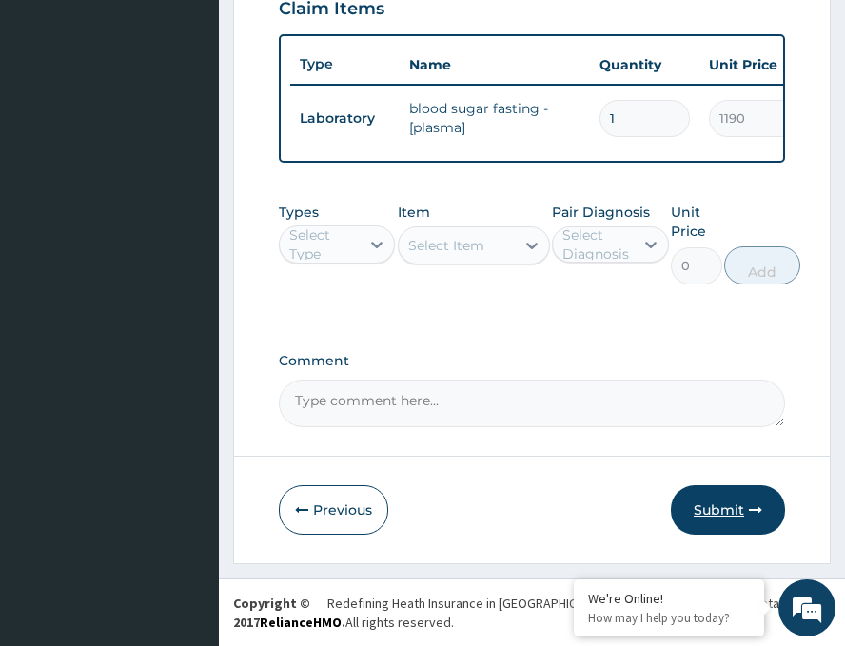
click at [685, 510] on button "Submit" at bounding box center [728, 511] width 114 height 50
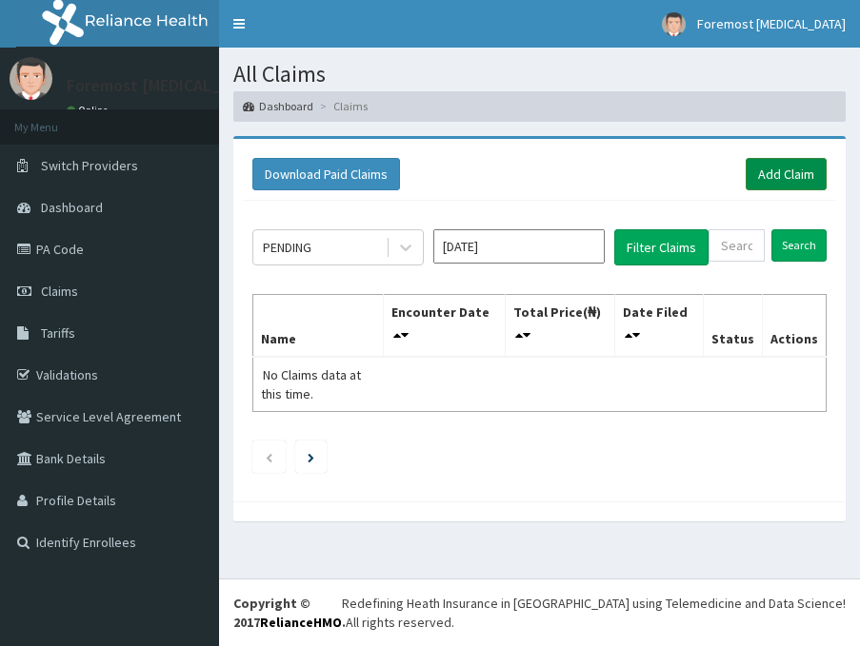
click at [786, 185] on link "Add Claim" at bounding box center [786, 174] width 81 height 32
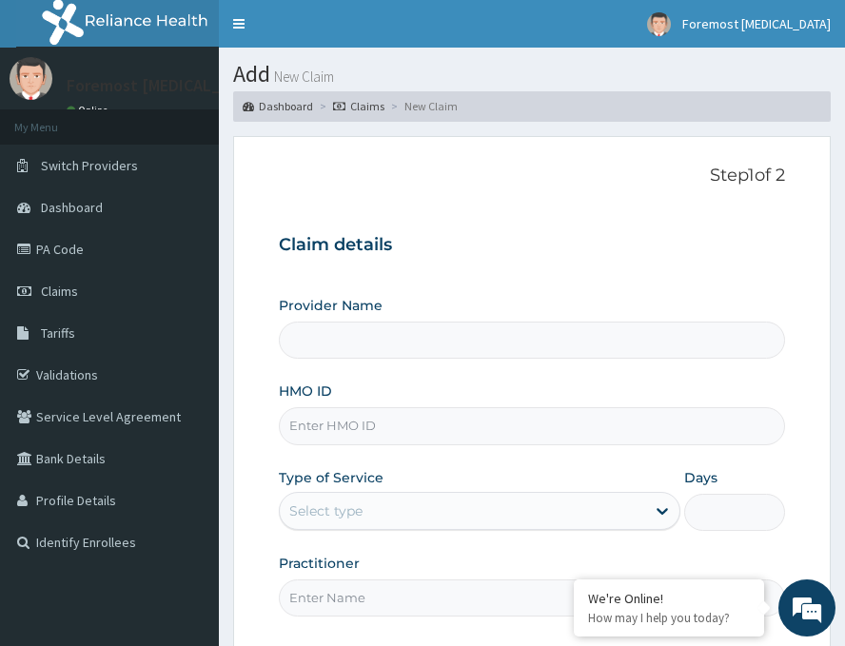
click at [346, 435] on input "HMO ID" at bounding box center [532, 426] width 507 height 37
type input "Foremost [MEDICAL_DATA]"
click at [363, 428] on input "HMO ID" at bounding box center [532, 426] width 507 height 37
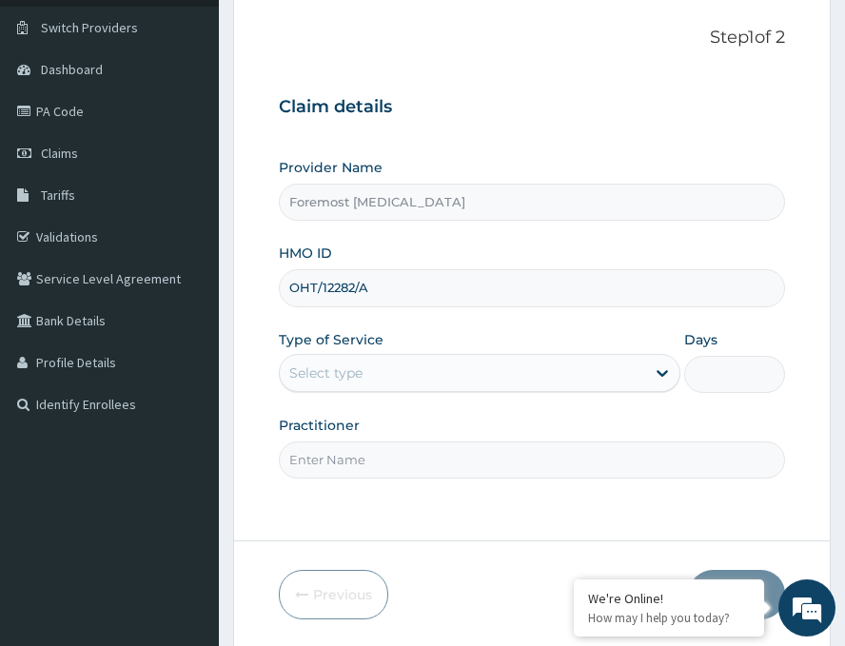
scroll to position [223, 0]
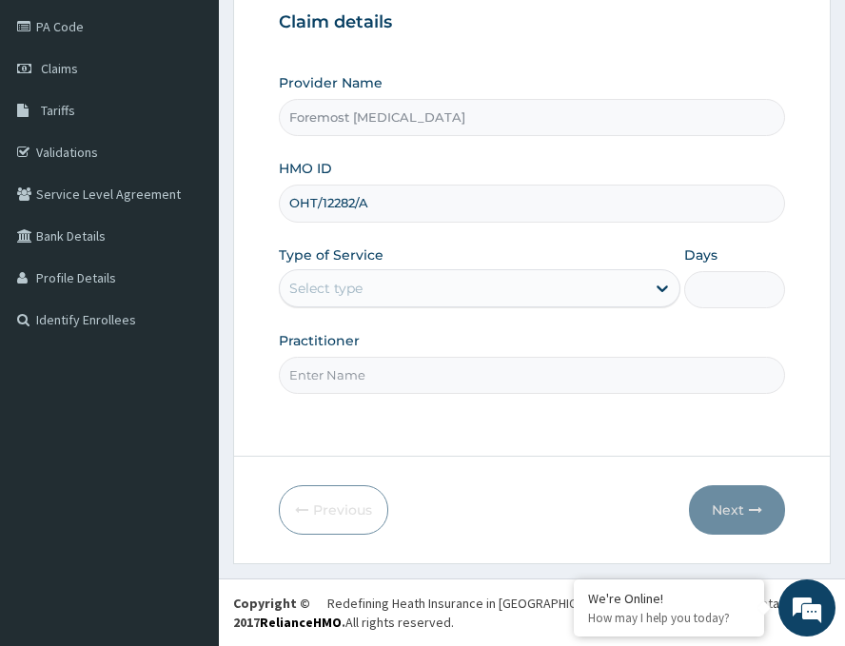
type input "OHT/12282/A"
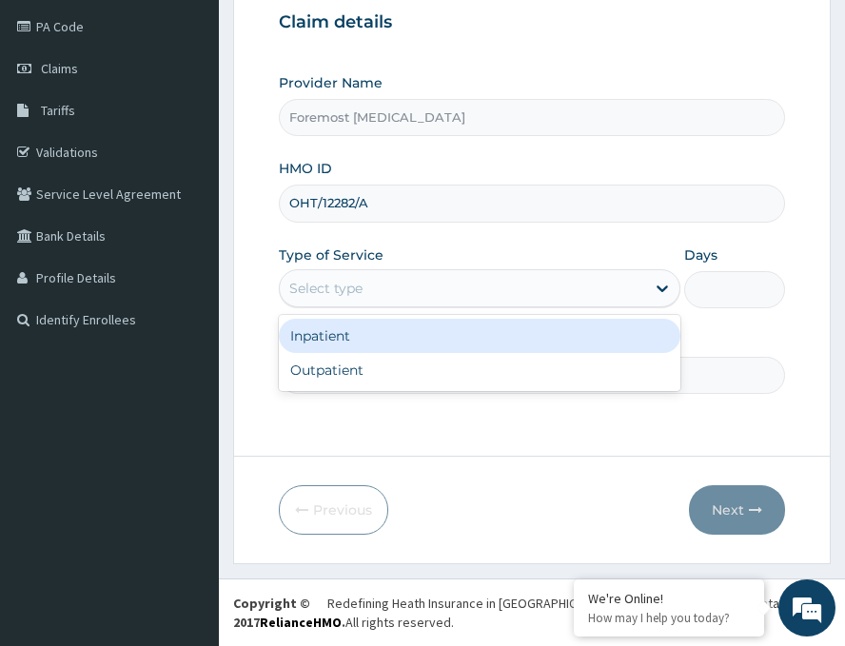
click at [487, 282] on div "Select type" at bounding box center [463, 288] width 366 height 30
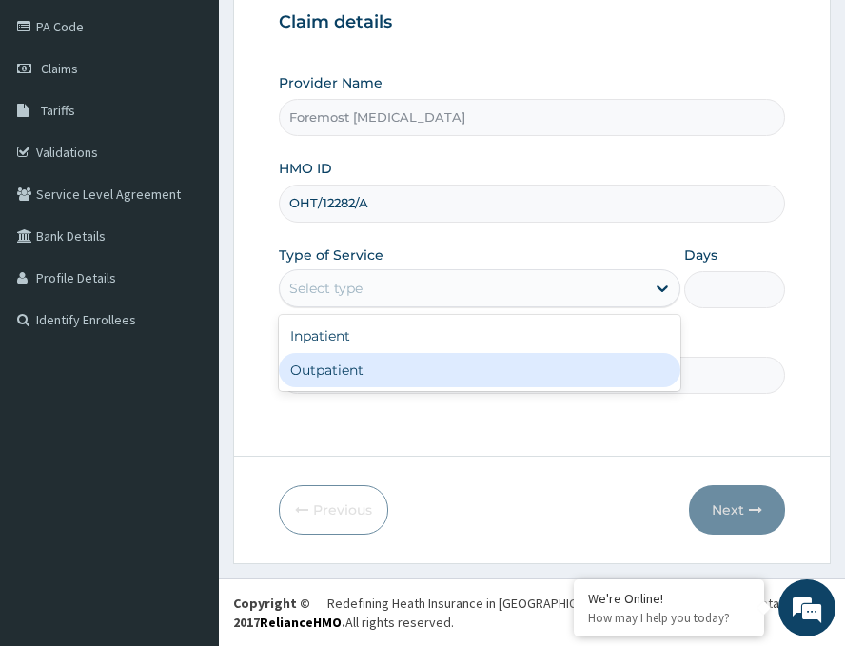
click at [418, 353] on div "Outpatient" at bounding box center [480, 370] width 402 height 34
type input "1"
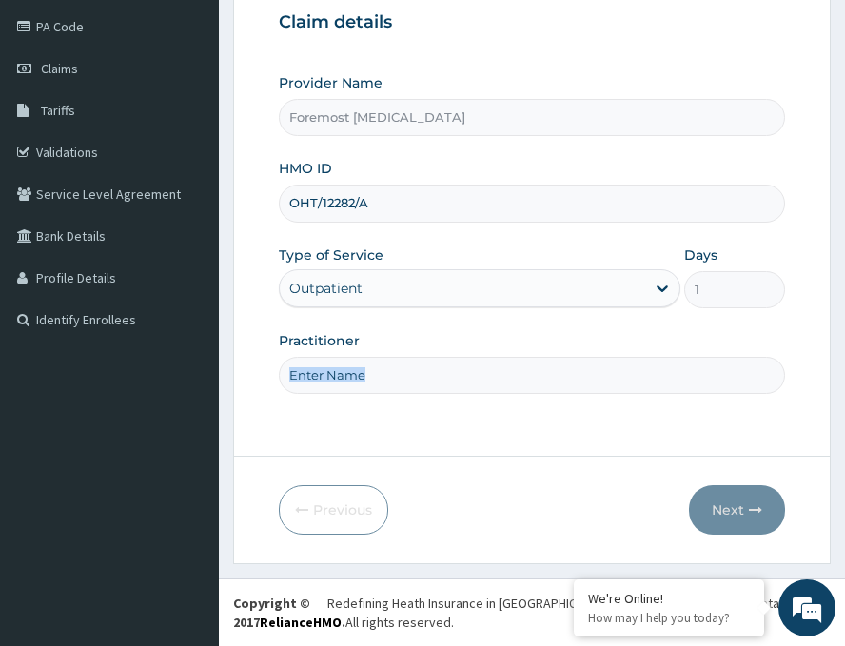
click at [418, 353] on div "Practitioner" at bounding box center [532, 362] width 507 height 63
click at [403, 370] on input "Practitioner" at bounding box center [532, 375] width 507 height 37
paste input "NULL"
type input "NULL"
click at [743, 514] on button "Next" at bounding box center [737, 511] width 96 height 50
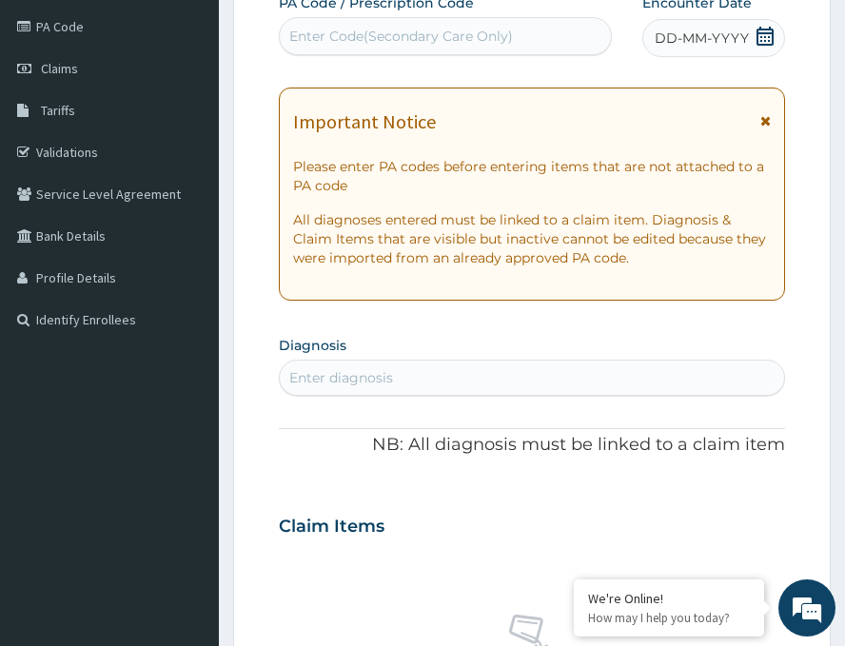
click at [674, 35] on span "DD-MM-YYYY" at bounding box center [702, 38] width 94 height 19
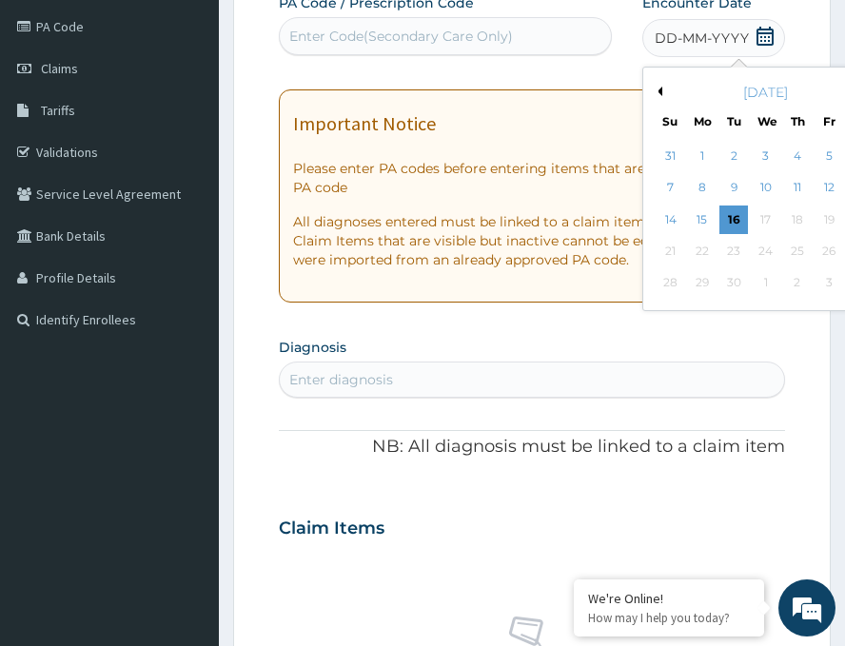
click at [653, 90] on button "Previous Month" at bounding box center [658, 92] width 10 height 10
click at [815, 245] on div "22" at bounding box center [829, 251] width 29 height 29
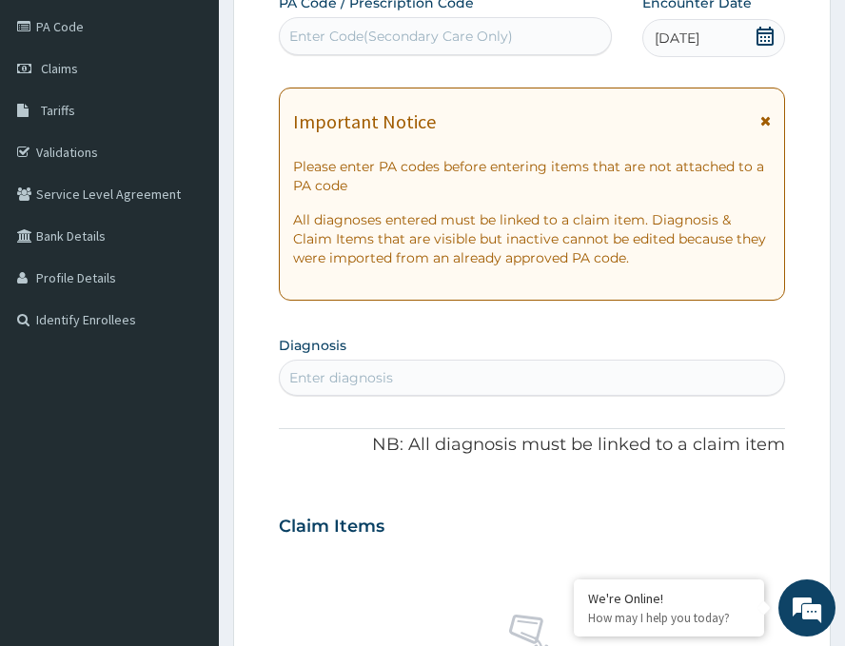
click at [387, 38] on div "Enter Code(Secondary Care Only)" at bounding box center [401, 36] width 224 height 19
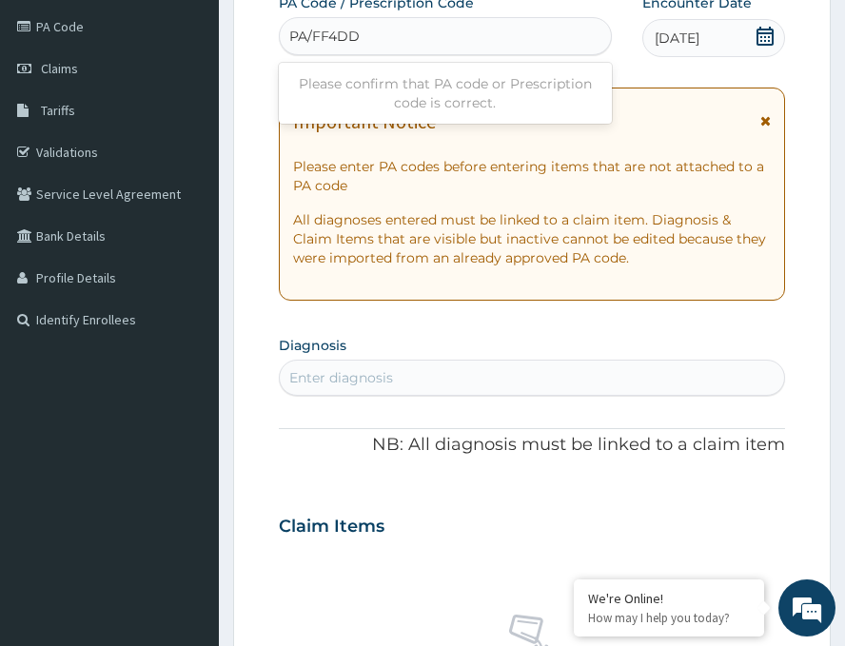
type input "PA/FF4DD5"
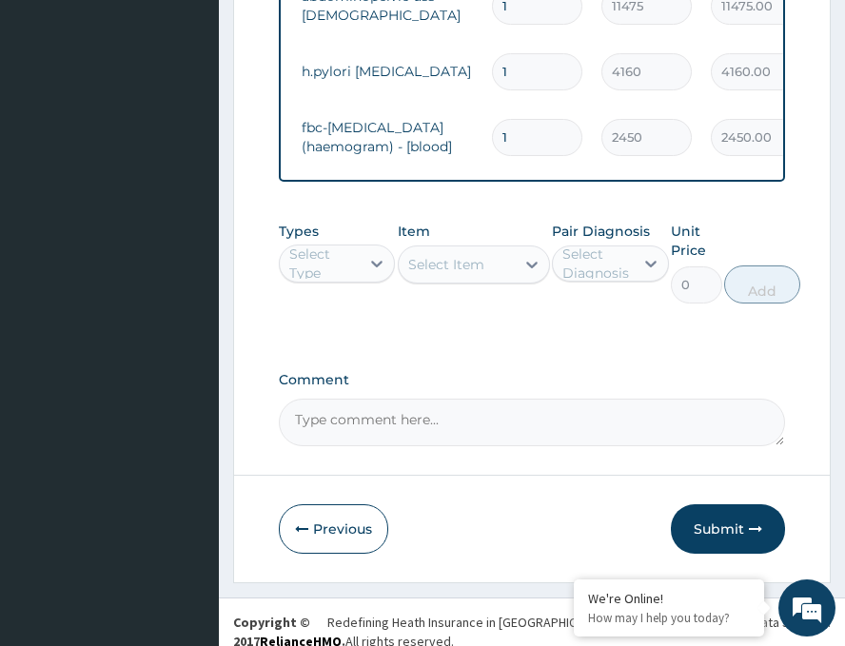
scroll to position [958, 0]
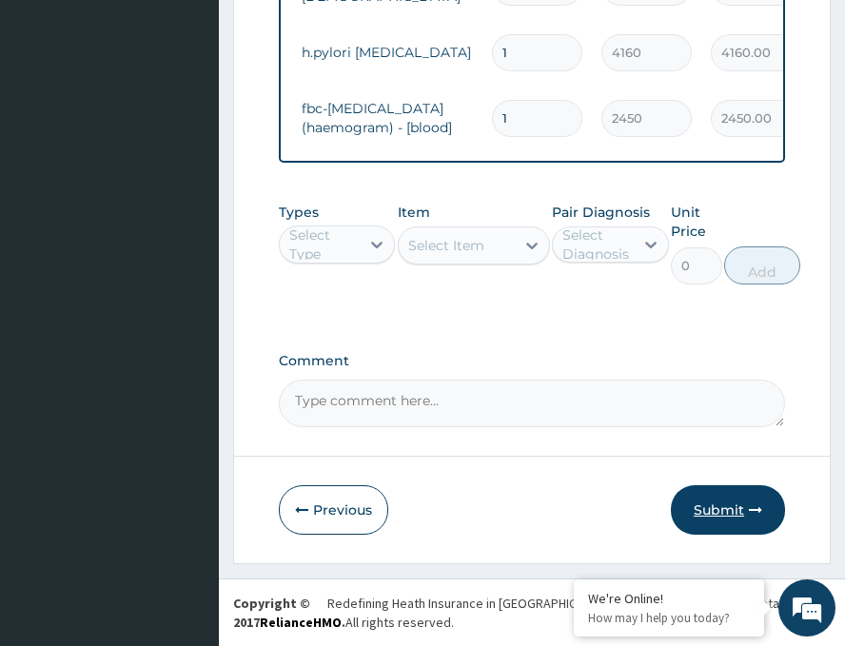
click at [715, 508] on button "Submit" at bounding box center [728, 511] width 114 height 50
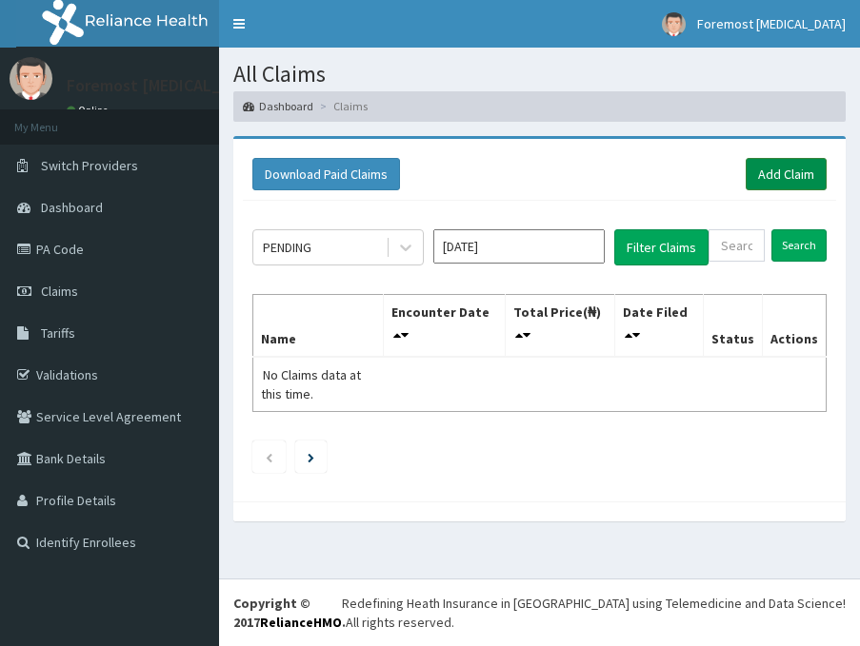
click at [783, 172] on link "Add Claim" at bounding box center [786, 174] width 81 height 32
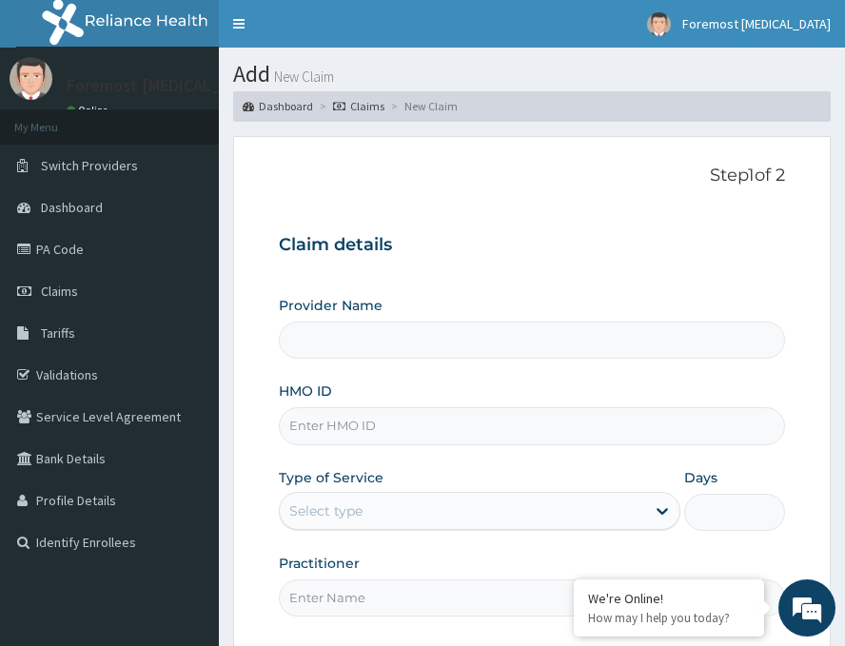
type input "Foremost [MEDICAL_DATA]"
click at [344, 443] on input "HMO ID" at bounding box center [532, 426] width 507 height 37
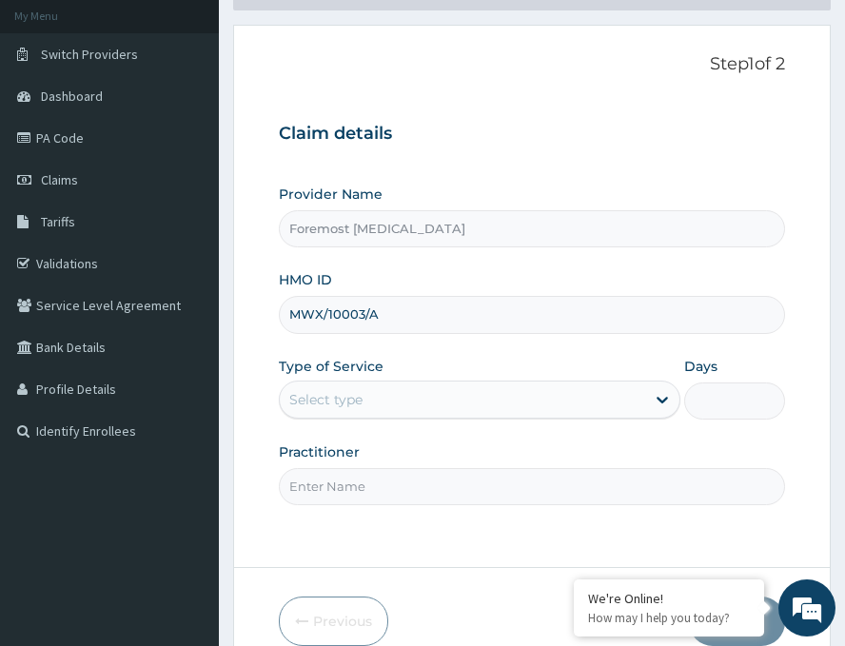
scroll to position [223, 0]
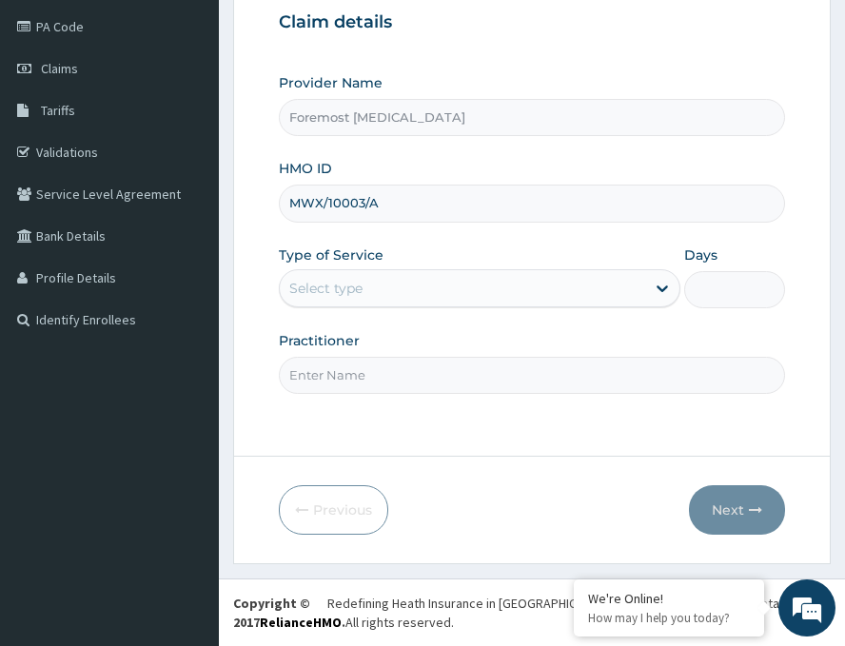
type input "MWX/10003/A"
click at [410, 282] on div "Select type" at bounding box center [463, 288] width 366 height 30
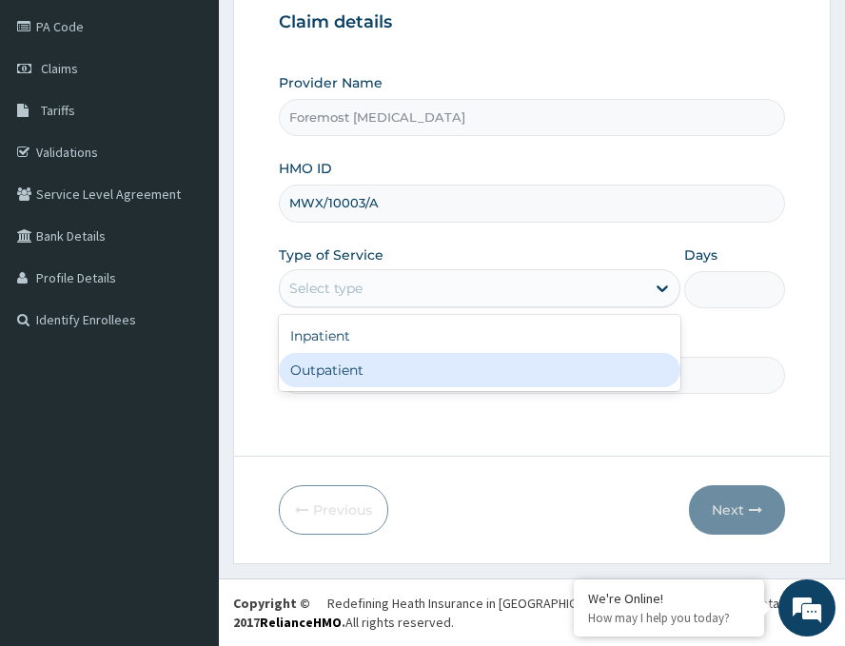
click at [369, 373] on div "Outpatient" at bounding box center [480, 370] width 402 height 34
type input "1"
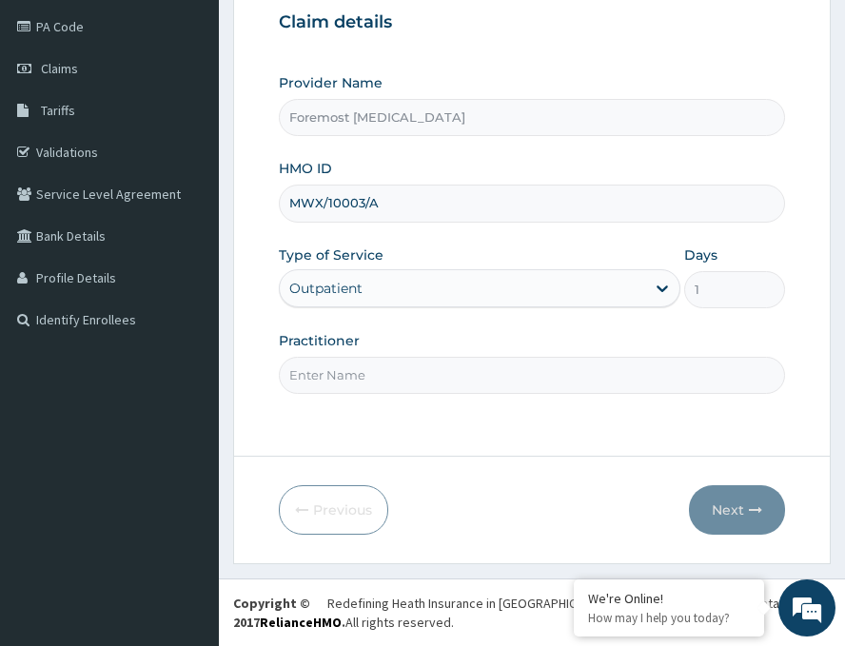
click at [369, 373] on input "Practitioner" at bounding box center [532, 375] width 507 height 37
paste input "NULL"
type input "NULL"
click at [710, 502] on button "Next" at bounding box center [737, 511] width 96 height 50
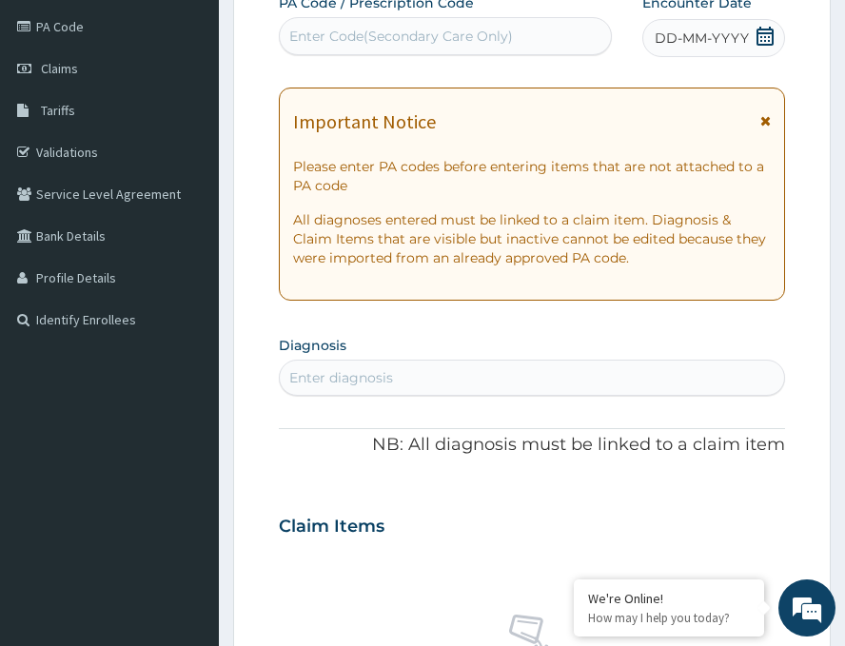
click at [695, 39] on span "DD-MM-YYYY" at bounding box center [702, 38] width 94 height 19
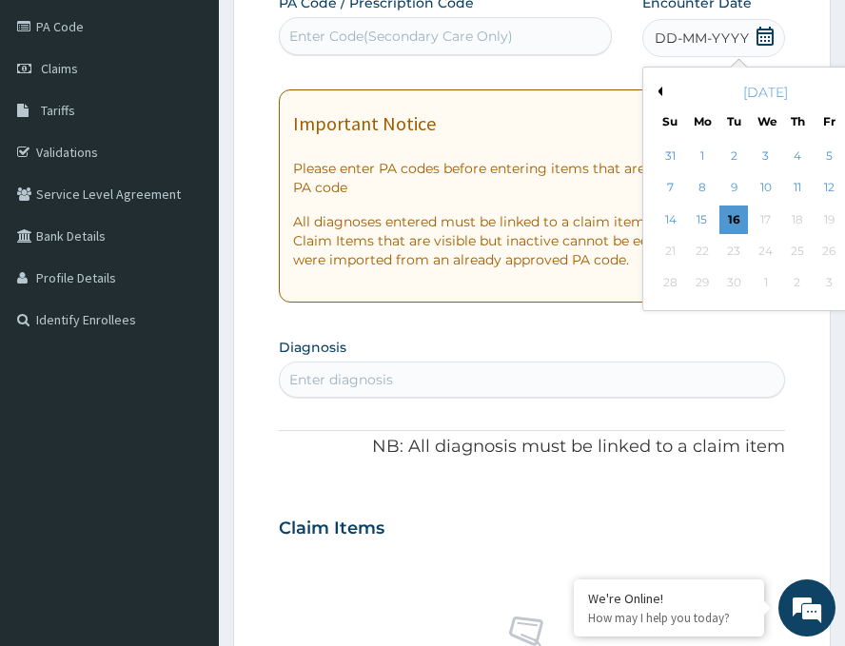
click at [653, 87] on button "Previous Month" at bounding box center [658, 92] width 10 height 10
click at [784, 253] on div "21" at bounding box center [798, 251] width 29 height 29
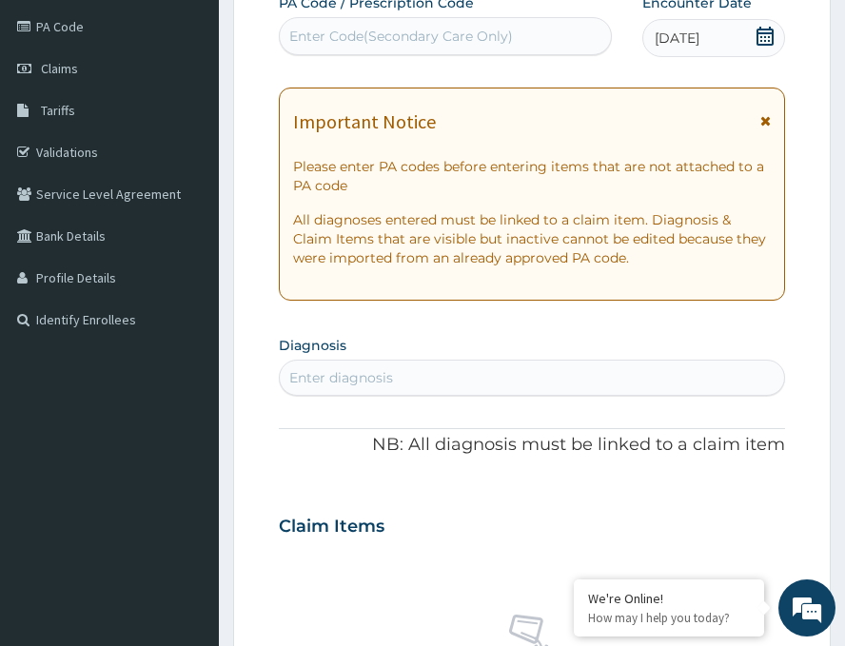
click at [457, 44] on div "Enter Code(Secondary Care Only)" at bounding box center [401, 36] width 224 height 19
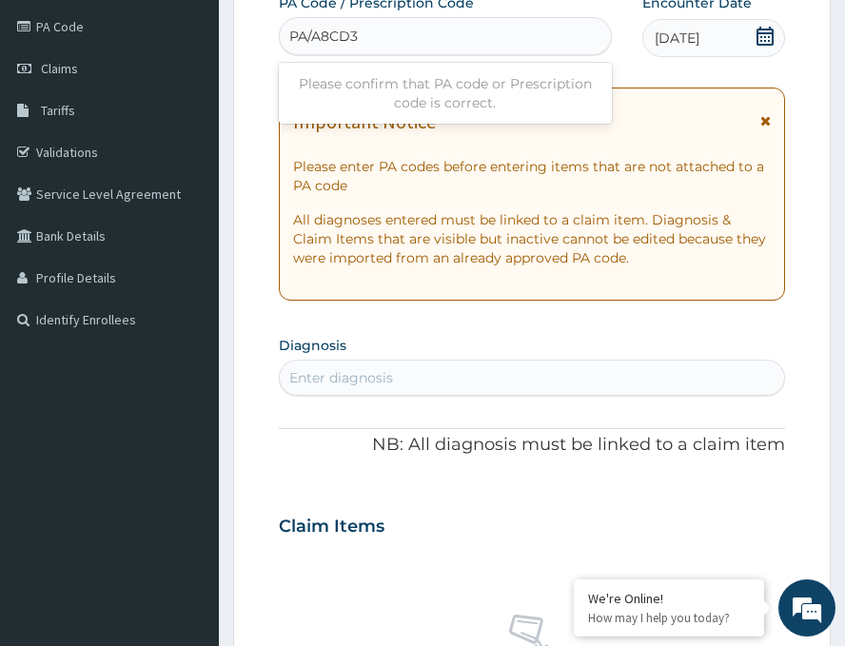
type input "PA/A8CD32"
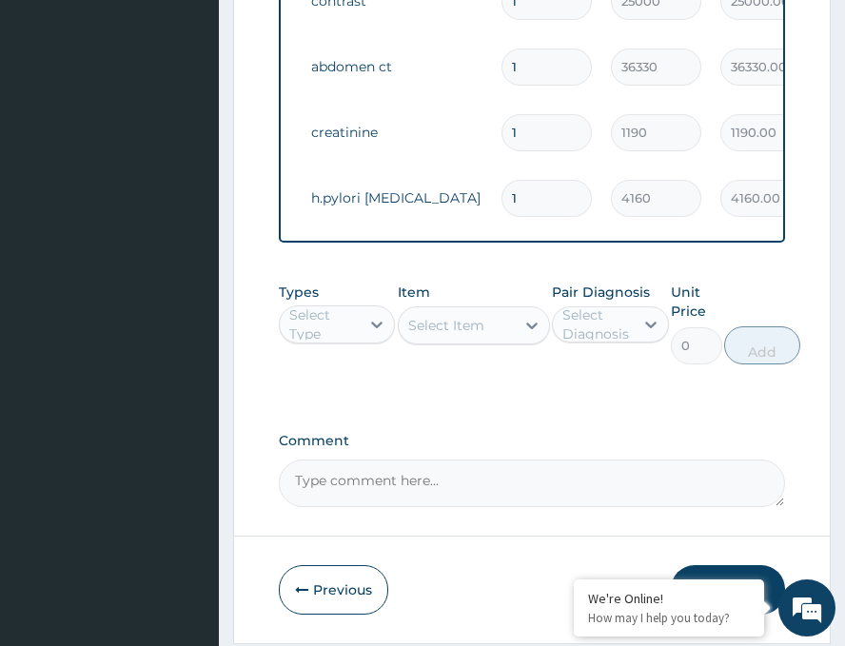
scroll to position [958, 0]
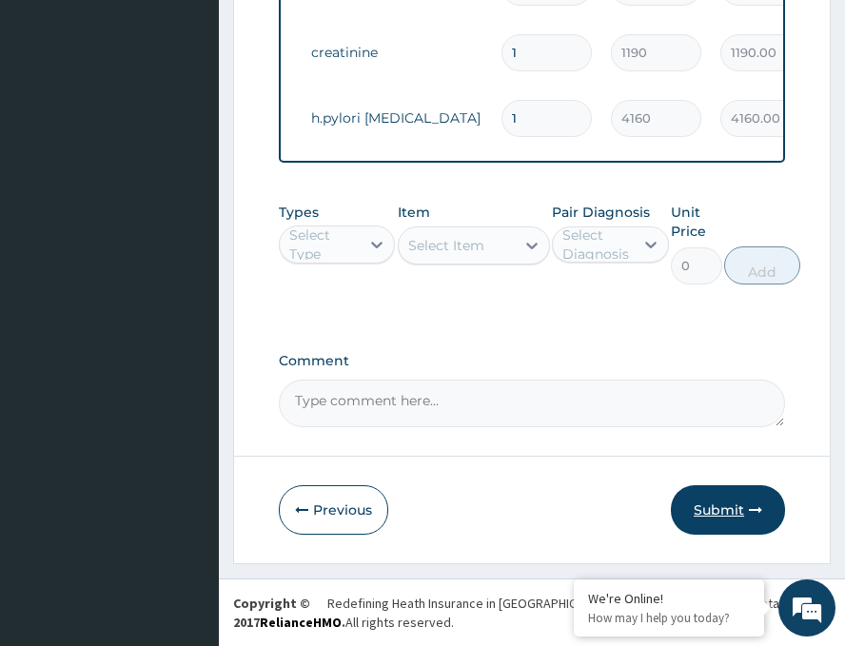
click at [726, 495] on button "Submit" at bounding box center [728, 511] width 114 height 50
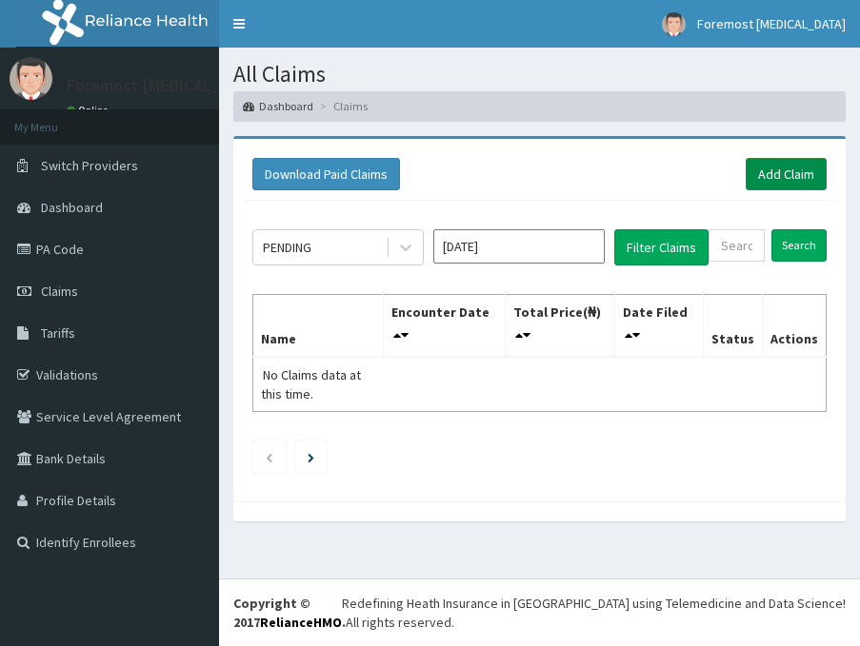
click at [794, 163] on link "Add Claim" at bounding box center [786, 174] width 81 height 32
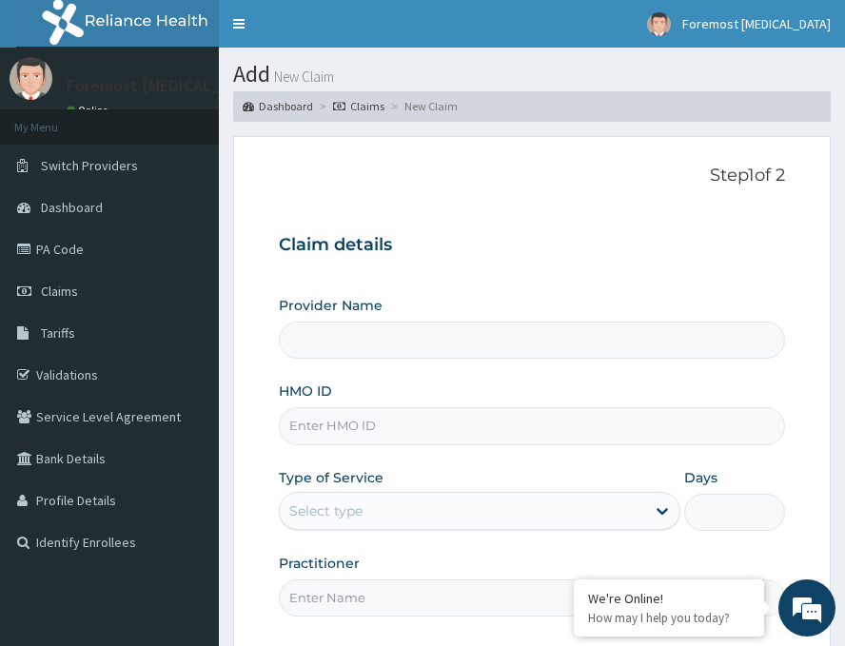
type input "Foremost [MEDICAL_DATA]"
click at [340, 427] on input "HMO ID" at bounding box center [532, 426] width 507 height 37
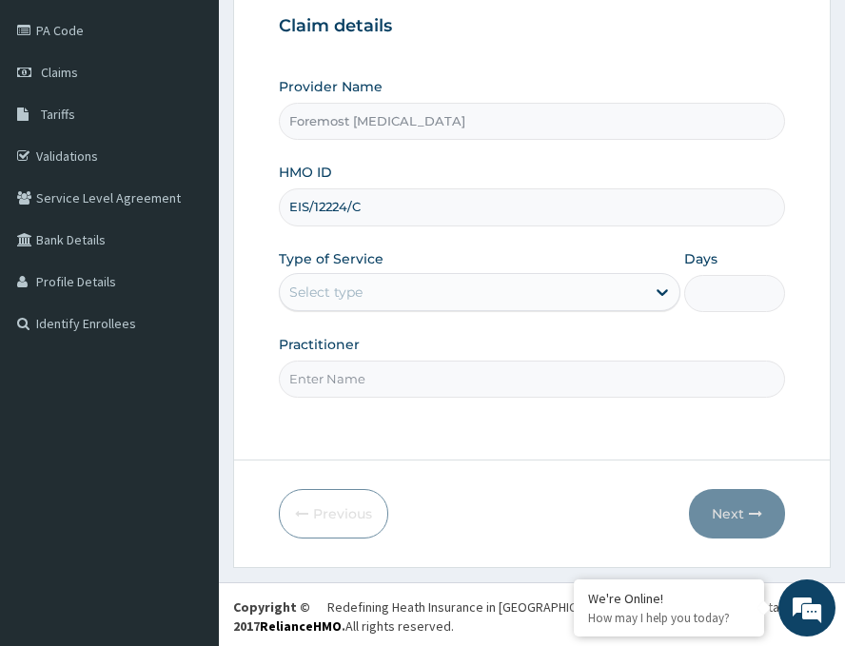
scroll to position [223, 0]
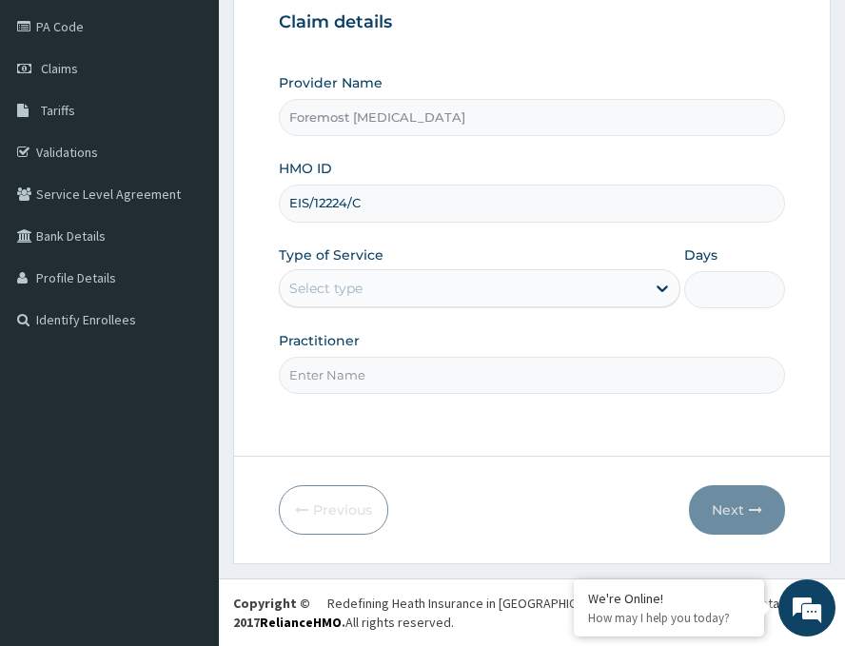
type input "EIS/12224/C"
click at [499, 298] on div "Select type" at bounding box center [463, 288] width 366 height 30
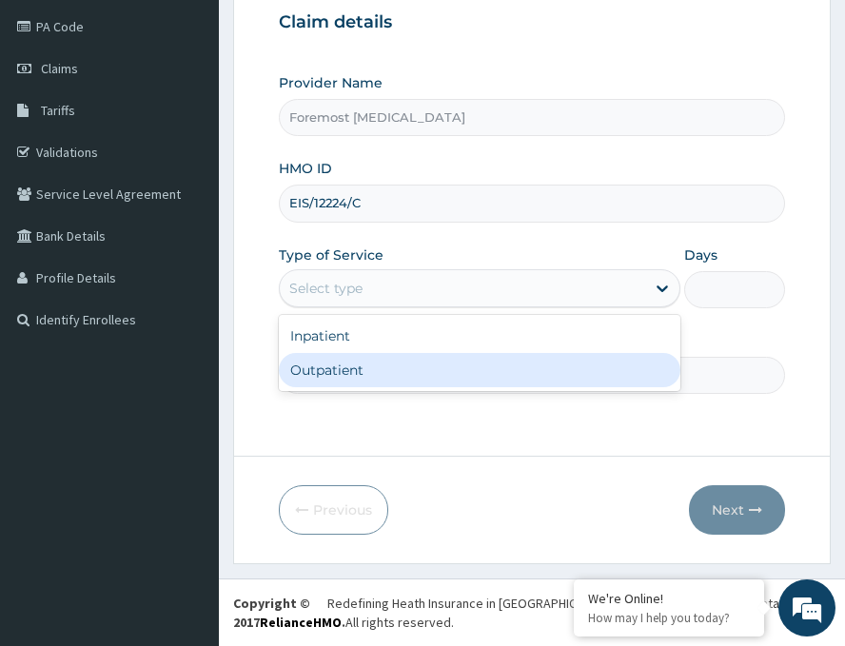
click at [379, 364] on div "Outpatient" at bounding box center [480, 370] width 402 height 34
type input "1"
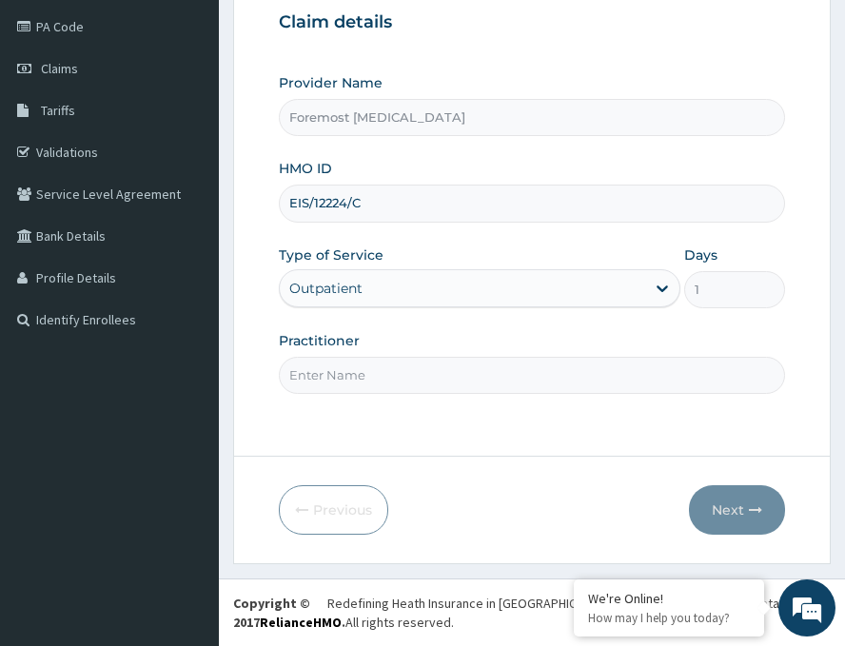
click at [379, 364] on input "Practitioner" at bounding box center [532, 375] width 507 height 37
paste input "NULL"
type input "NULL"
click at [717, 499] on button "Next" at bounding box center [737, 511] width 96 height 50
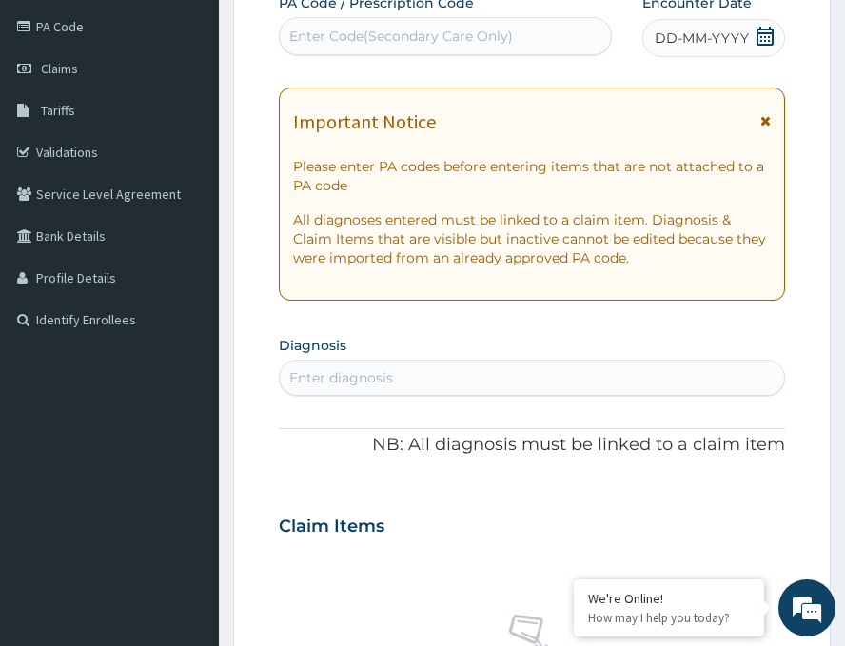
click at [711, 42] on span "DD-MM-YYYY" at bounding box center [702, 38] width 94 height 19
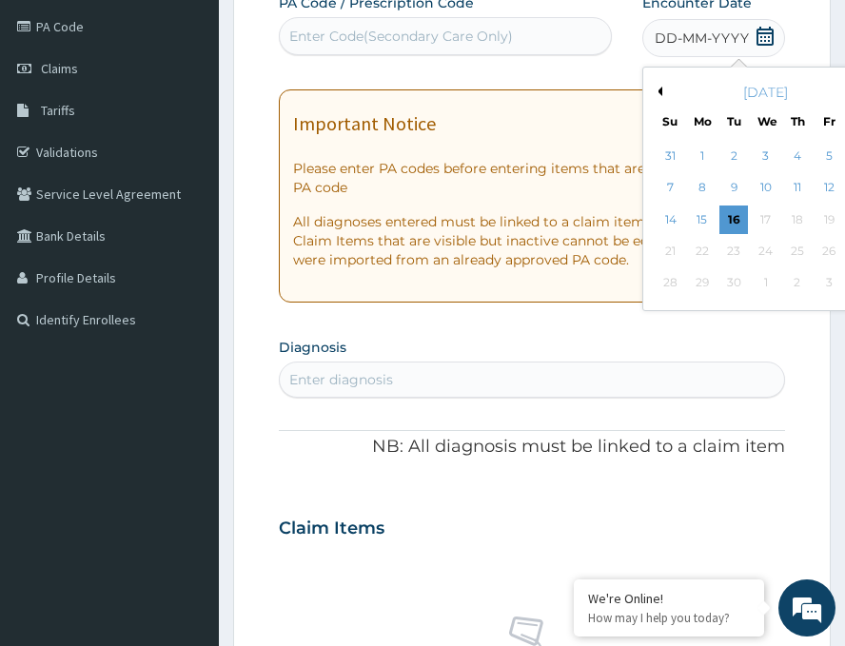
click at [653, 89] on button "Previous Month" at bounding box center [658, 92] width 10 height 10
click at [752, 251] on div "20" at bounding box center [766, 251] width 29 height 29
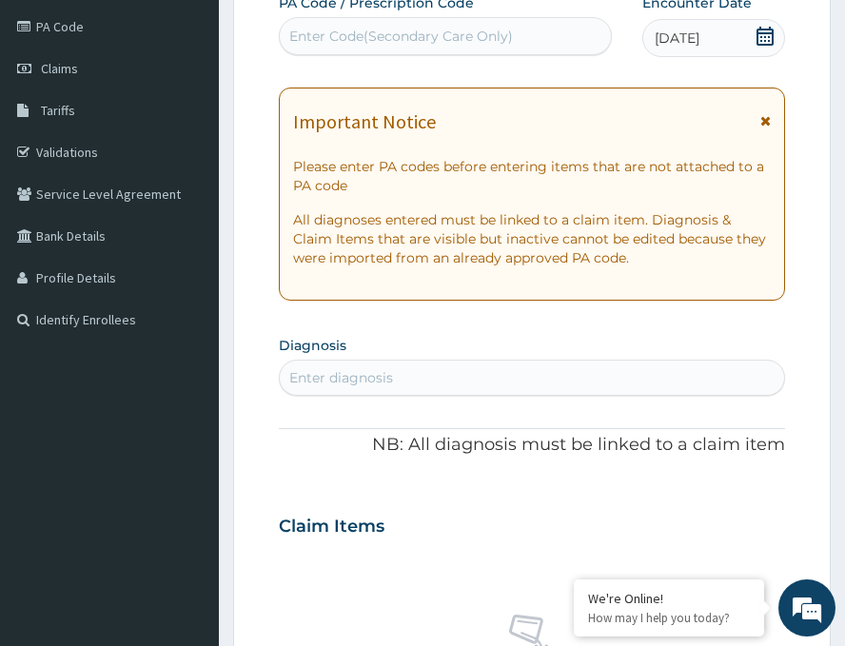
click at [405, 37] on div "Enter Code(Secondary Care Only)" at bounding box center [401, 36] width 224 height 19
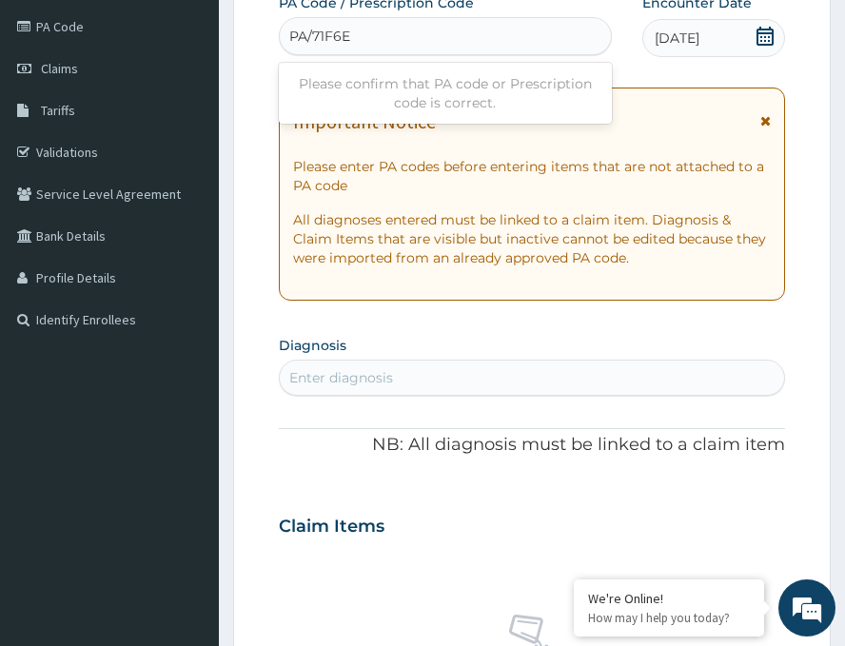
type input "PA/71F6EA"
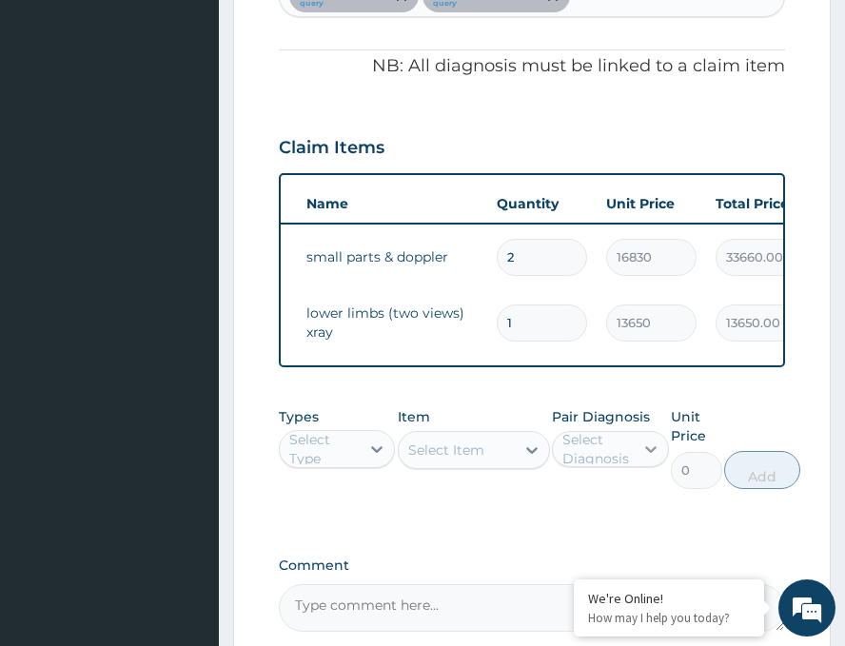
scroll to position [826, 0]
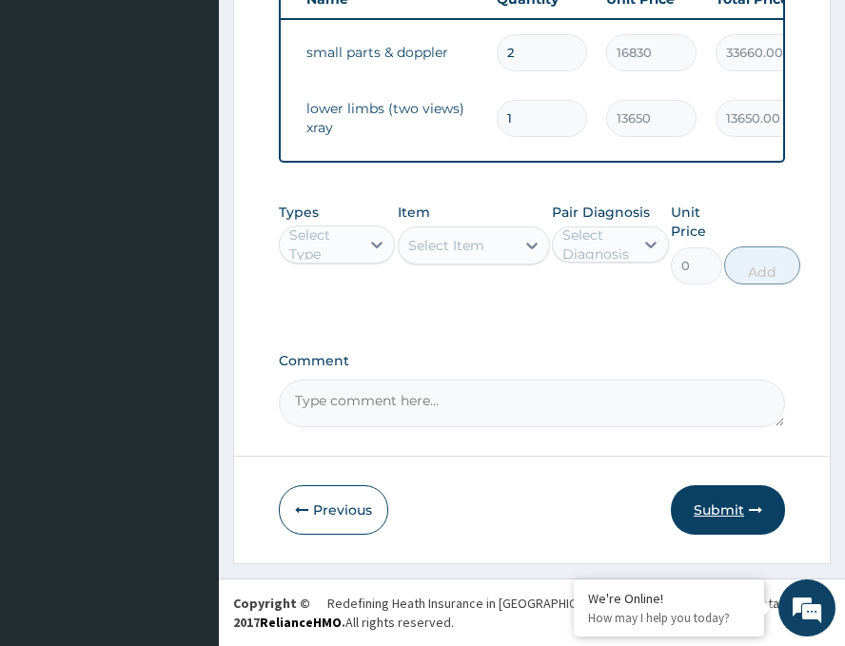
click at [728, 511] on button "Submit" at bounding box center [728, 511] width 114 height 50
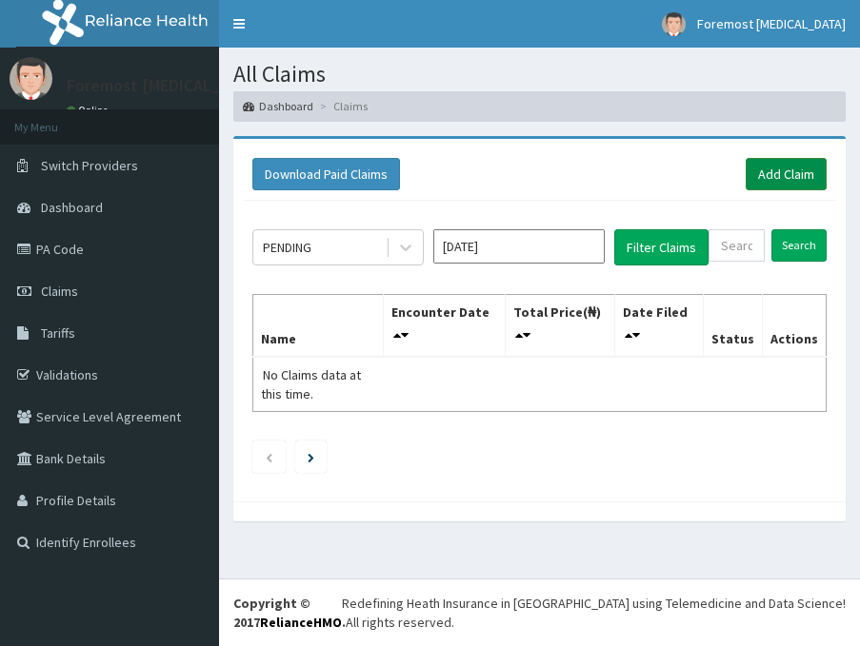
click at [771, 177] on link "Add Claim" at bounding box center [786, 174] width 81 height 32
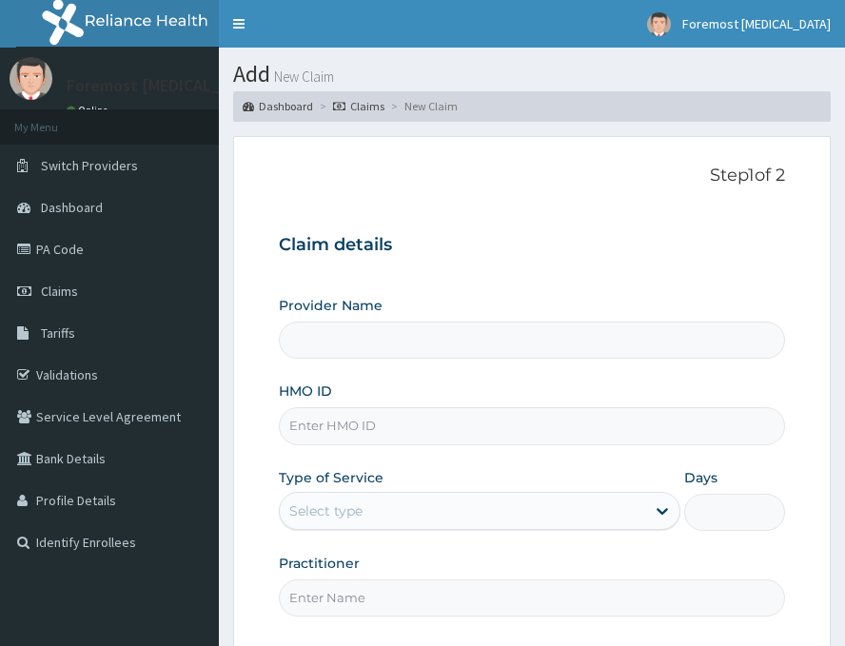
click at [413, 422] on input "HMO ID" at bounding box center [532, 426] width 507 height 37
type input "Foremost [MEDICAL_DATA]"
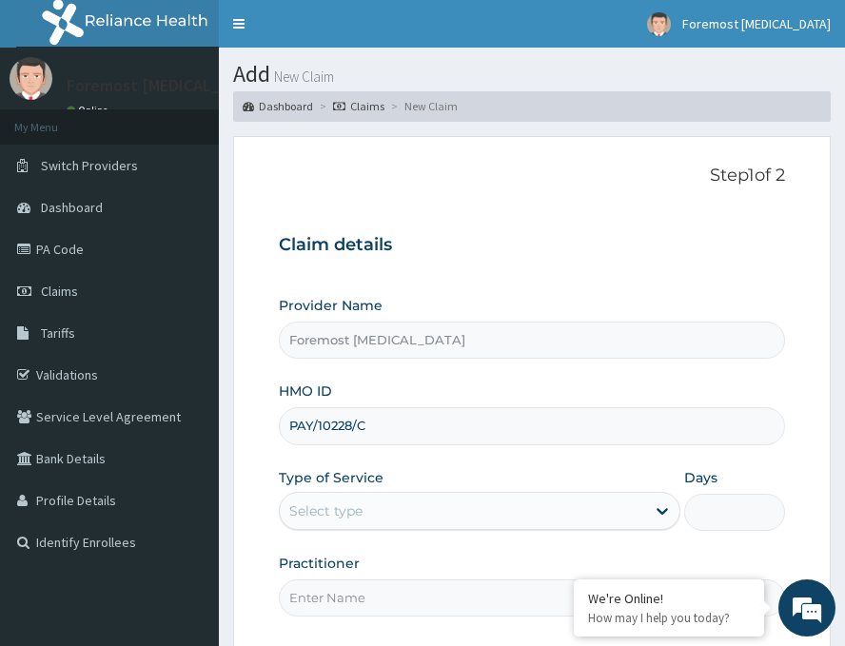
scroll to position [223, 0]
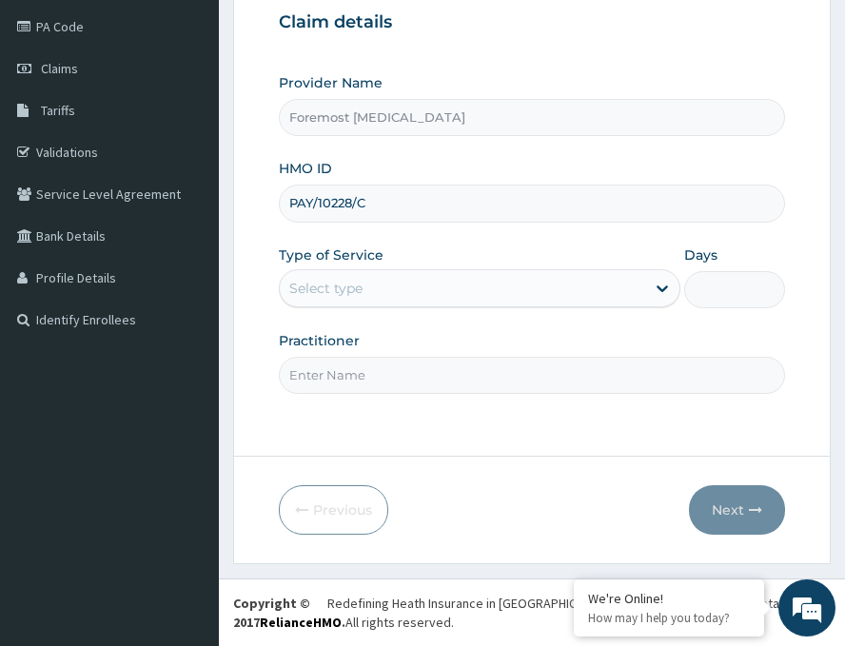
type input "PAY/10228/C"
click at [485, 282] on div "Select type" at bounding box center [463, 288] width 366 height 30
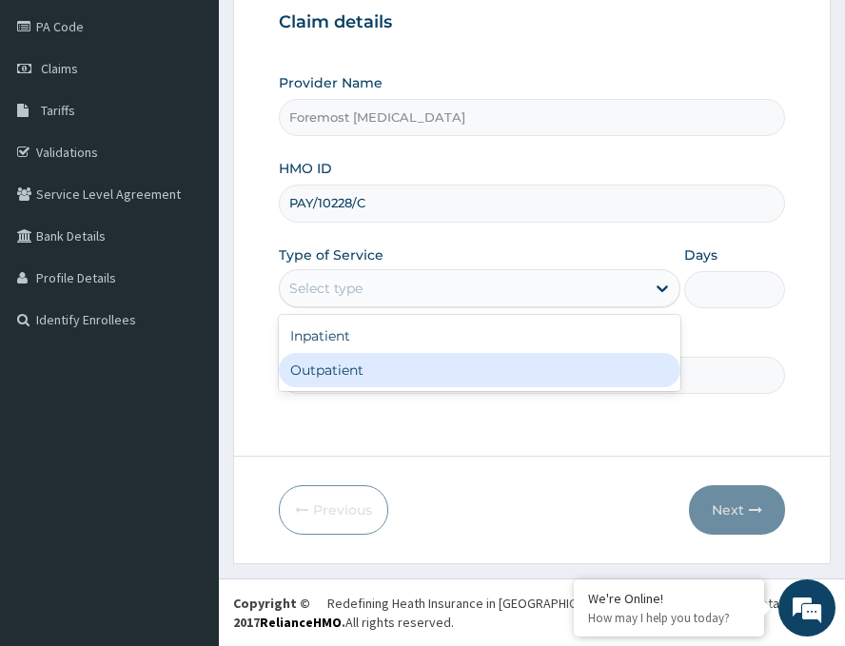
click at [409, 358] on div "Outpatient" at bounding box center [480, 370] width 402 height 34
type input "1"
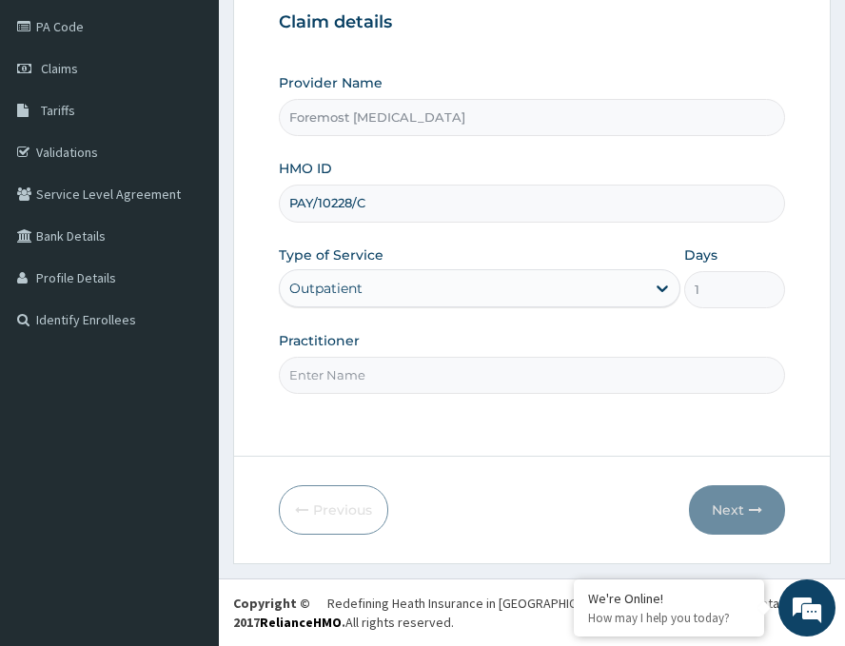
click at [366, 385] on input "Practitioner" at bounding box center [532, 375] width 507 height 37
paste input "NULL"
type input "NULL"
click at [734, 498] on button "Next" at bounding box center [737, 511] width 96 height 50
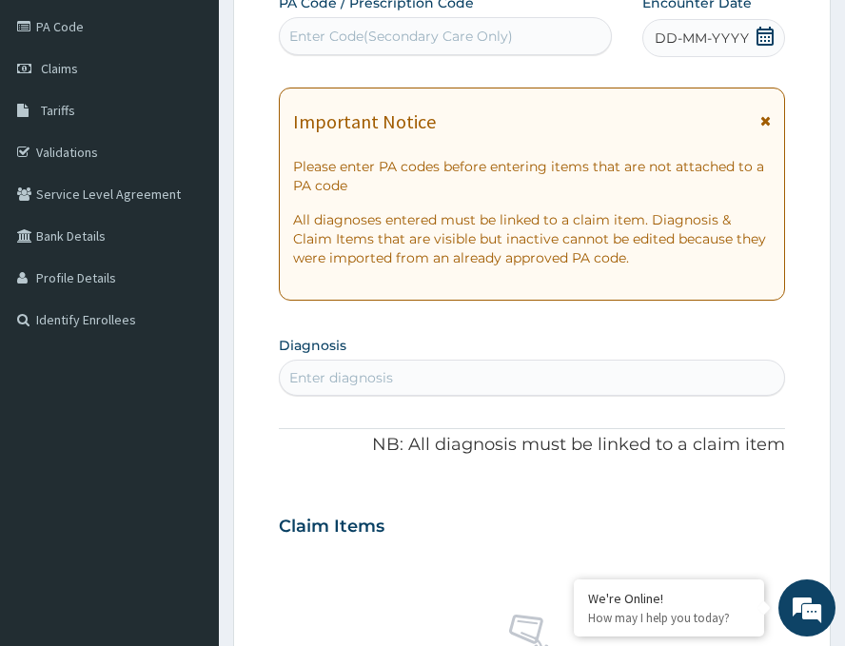
scroll to position [0, 0]
click at [686, 37] on span "DD-MM-YYYY" at bounding box center [702, 38] width 94 height 19
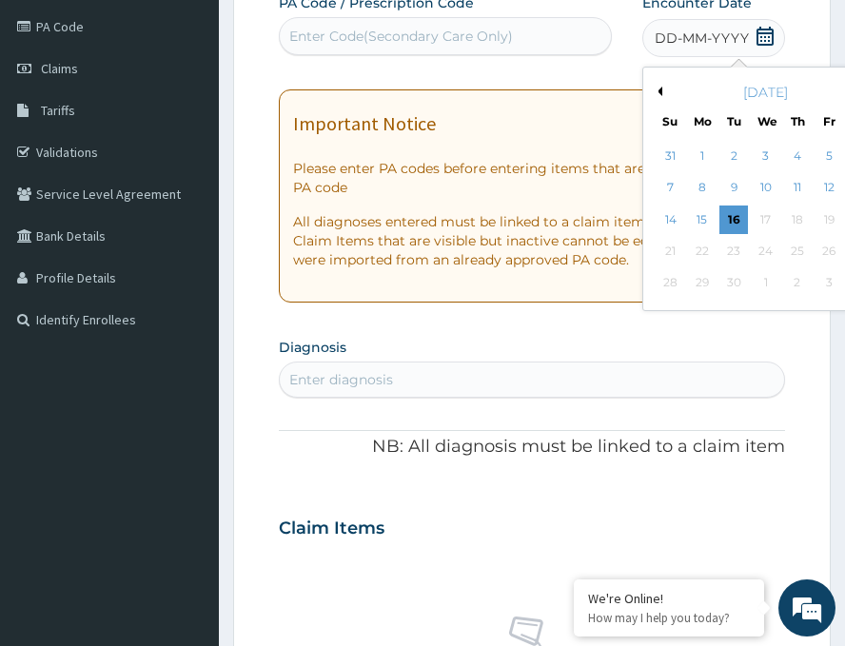
click at [653, 92] on button "Previous Month" at bounding box center [658, 92] width 10 height 10
click at [784, 249] on div "21" at bounding box center [798, 251] width 29 height 29
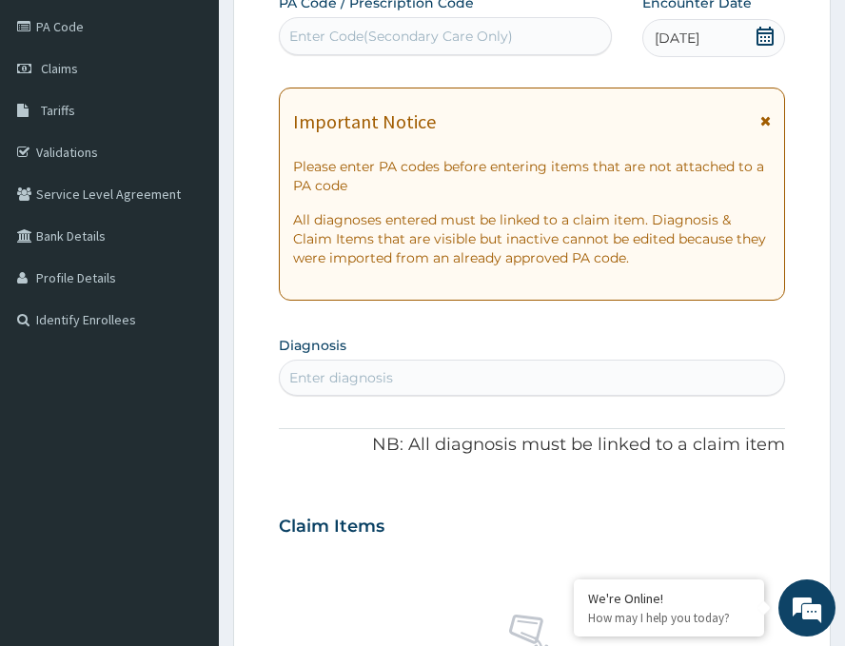
click at [410, 46] on div "Enter Code(Secondary Care Only)" at bounding box center [401, 36] width 224 height 19
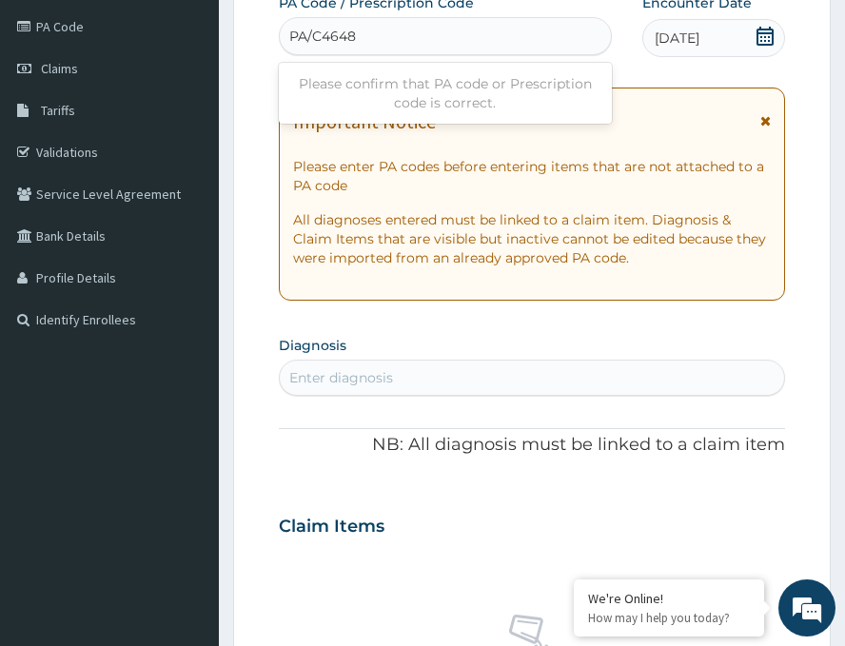
type input "PA/C46481"
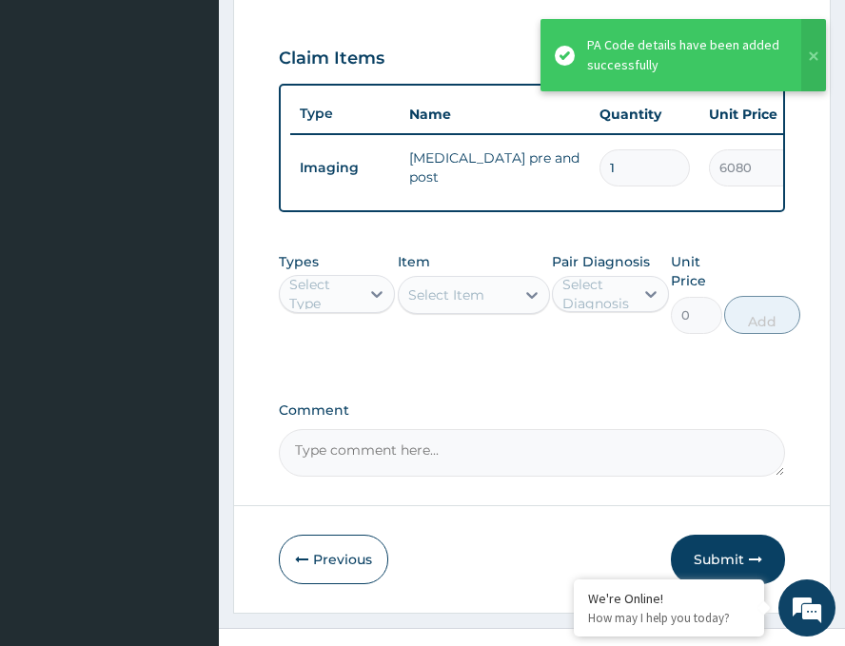
scroll to position [723, 0]
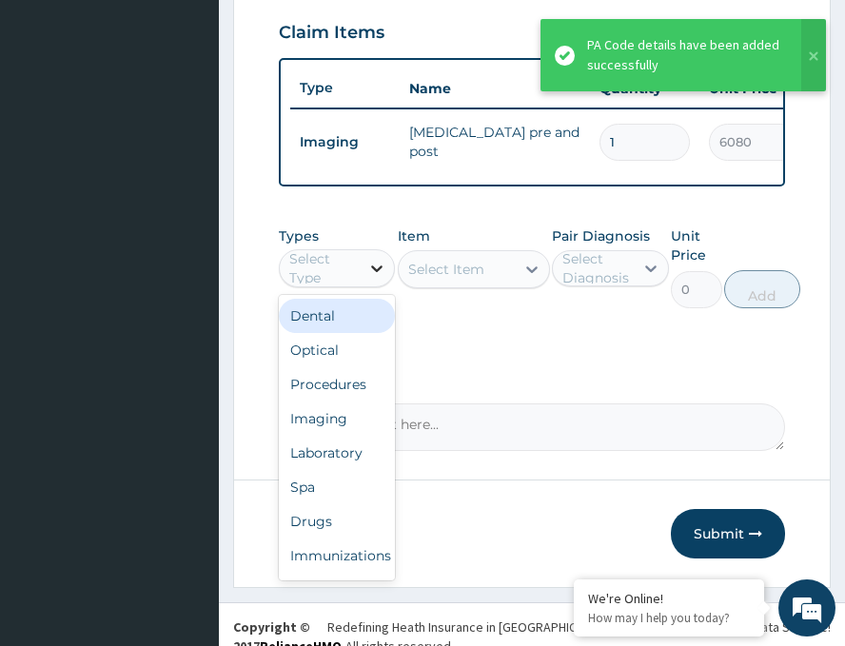
click at [366, 285] on div at bounding box center [377, 268] width 34 height 34
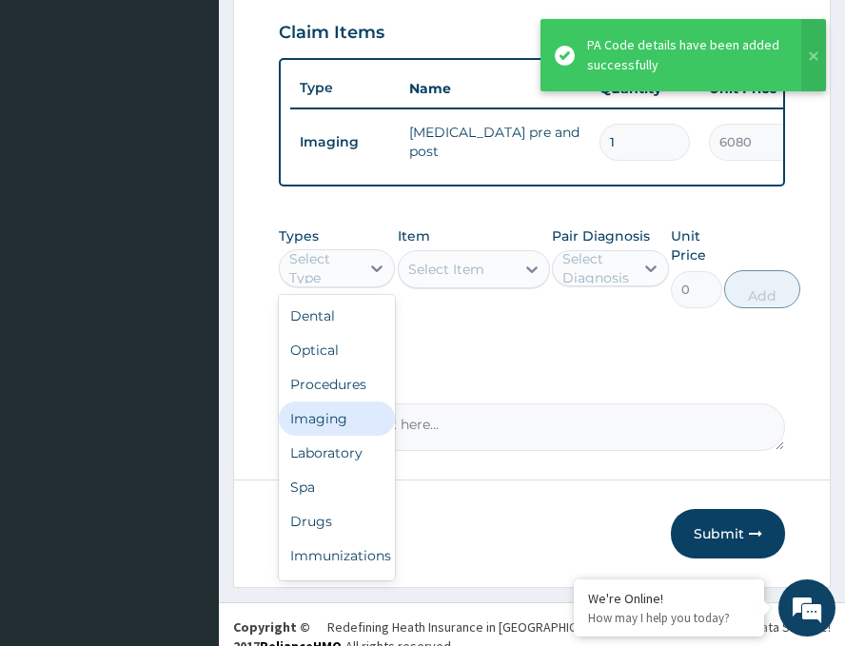
click at [333, 430] on div "Imaging" at bounding box center [337, 419] width 116 height 34
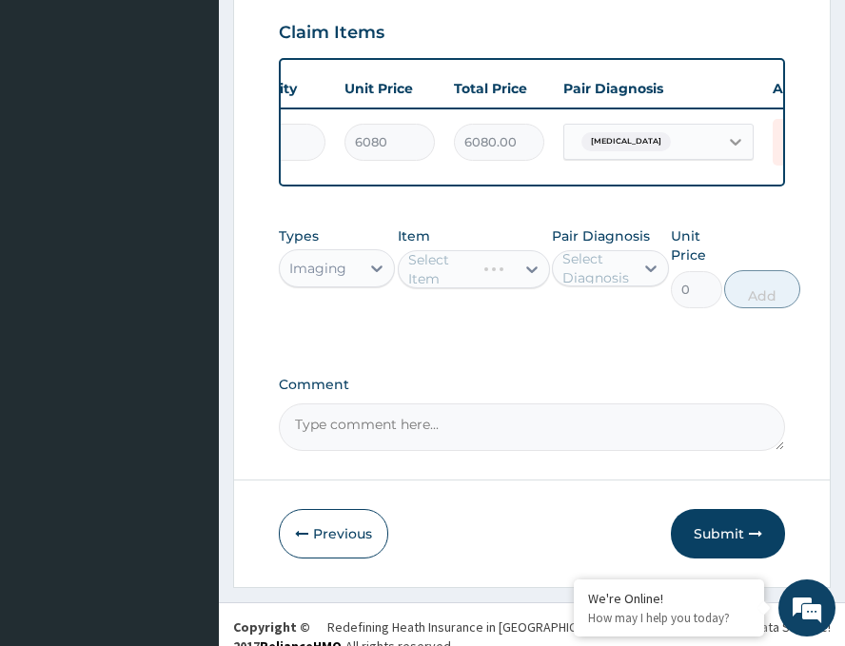
scroll to position [0, 449]
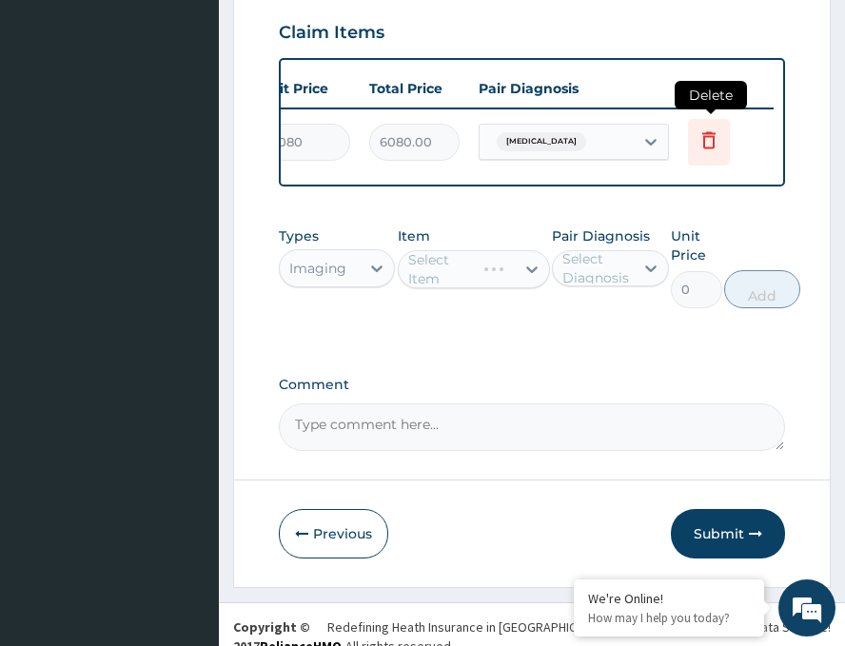
click at [707, 138] on icon at bounding box center [709, 140] width 23 height 23
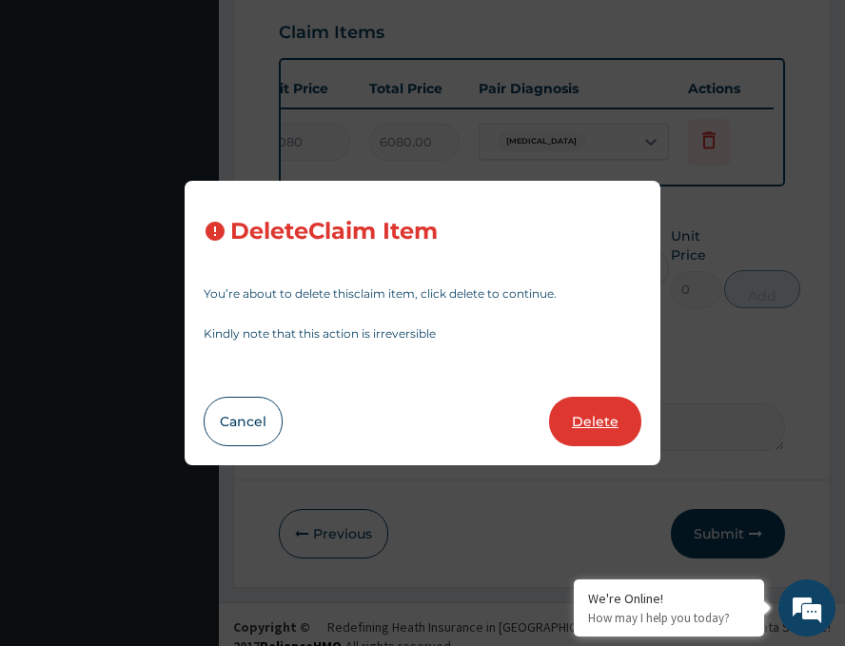
click at [605, 416] on button "Delete" at bounding box center [595, 422] width 92 height 50
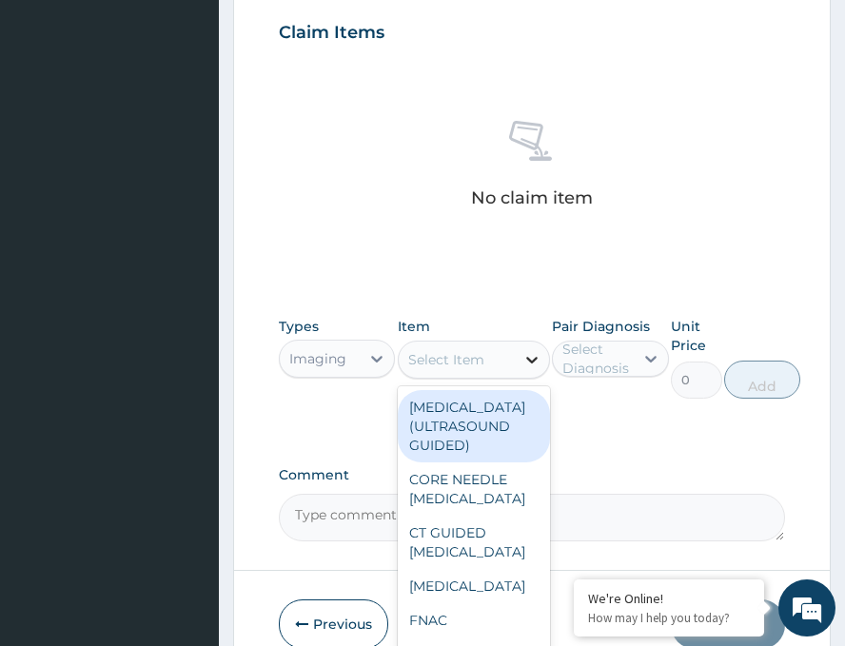
click at [523, 358] on icon at bounding box center [532, 359] width 19 height 19
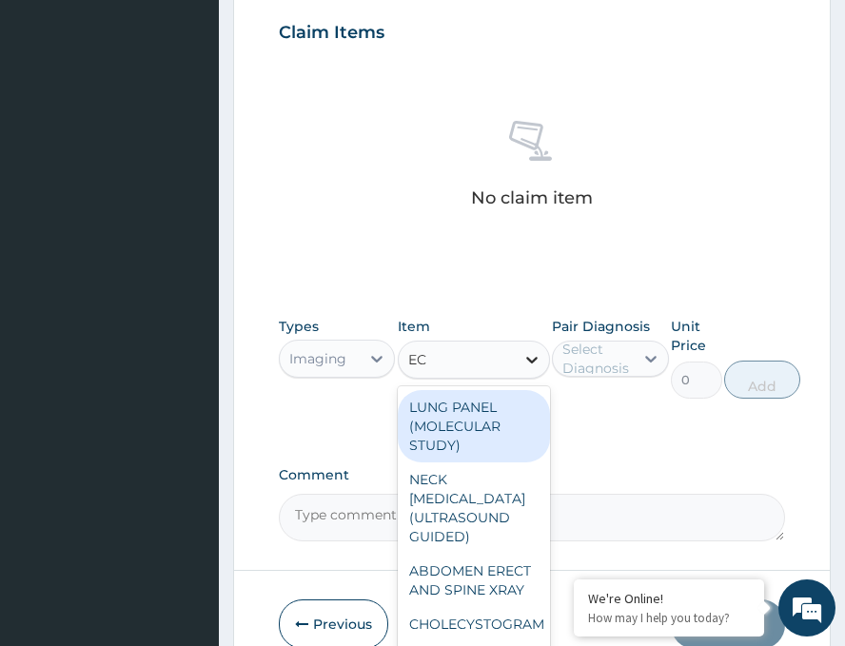
type input "ECG"
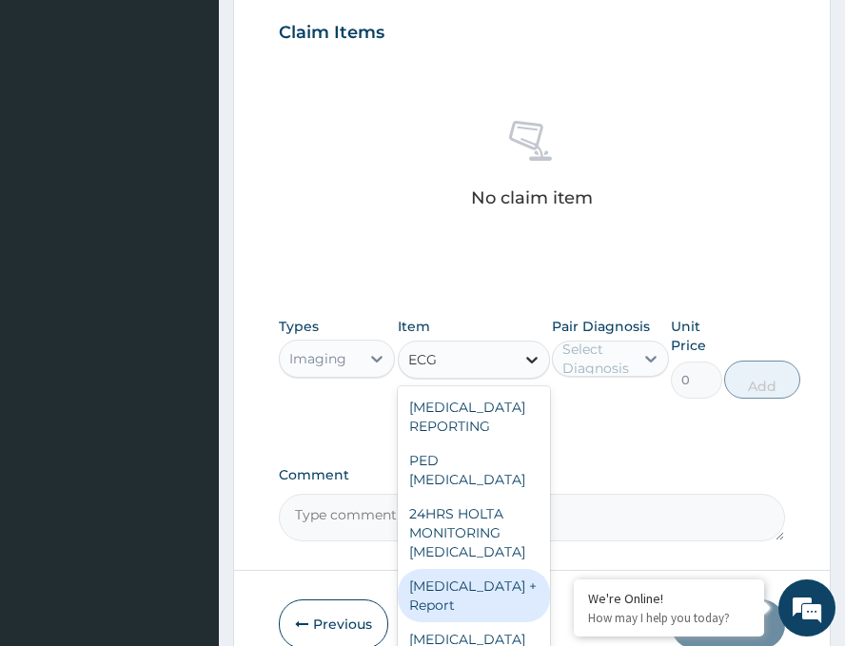
type input "6230"
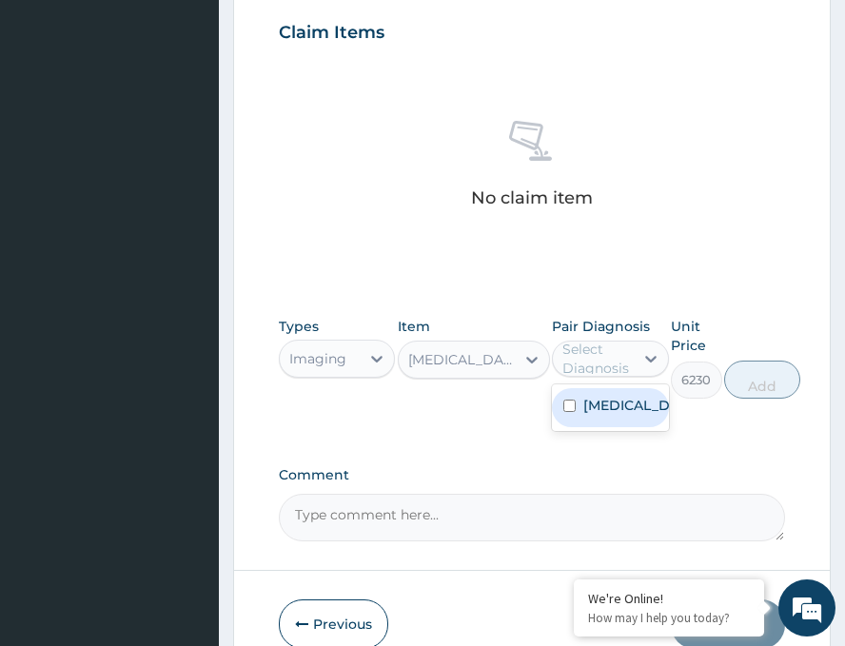
click at [603, 358] on div "Select Diagnosis" at bounding box center [597, 359] width 69 height 38
click at [614, 417] on div "[MEDICAL_DATA]" at bounding box center [610, 407] width 116 height 39
checkbox input "true"
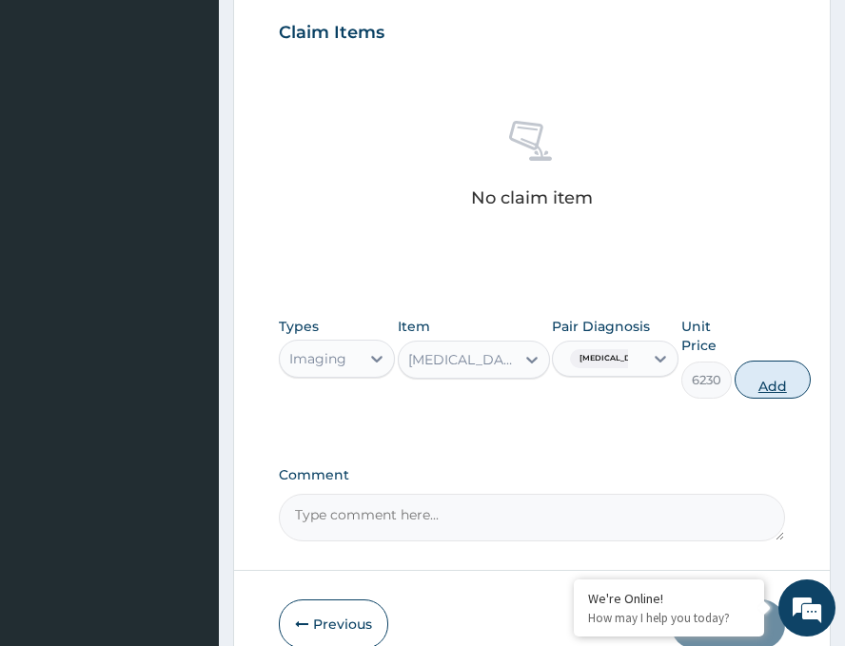
click at [758, 396] on button "Add" at bounding box center [773, 380] width 76 height 38
type input "0"
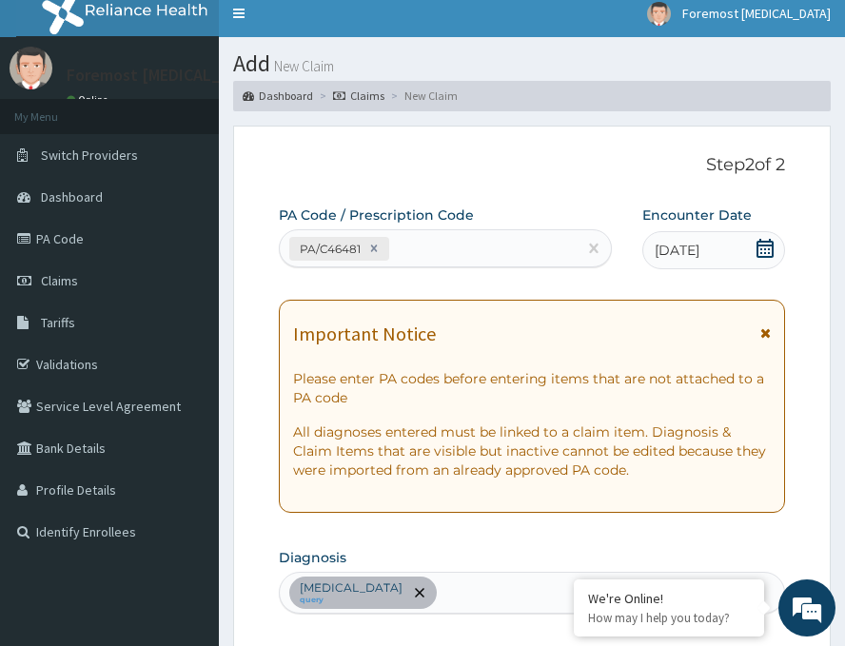
scroll to position [0, 0]
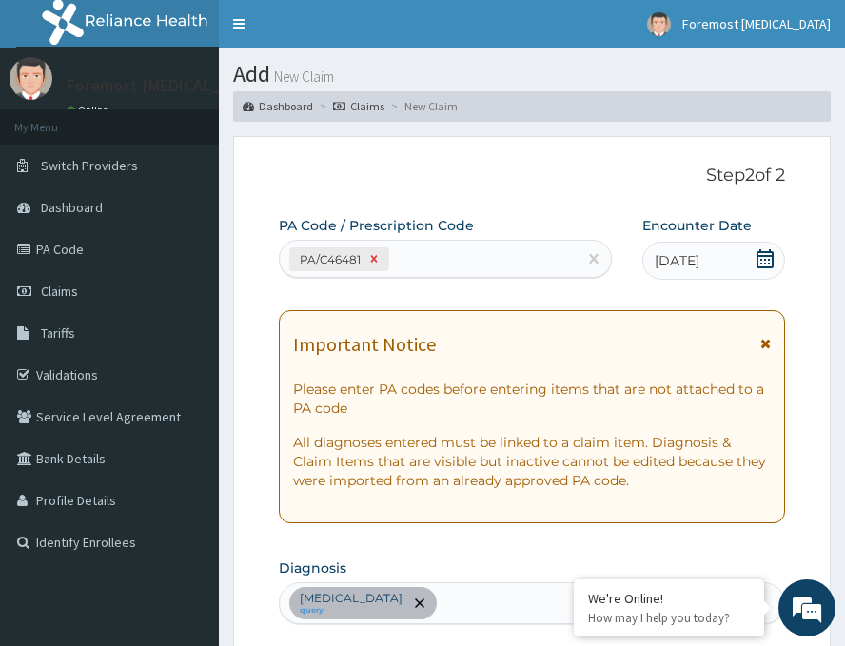
click at [374, 259] on icon at bounding box center [374, 259] width 7 height 7
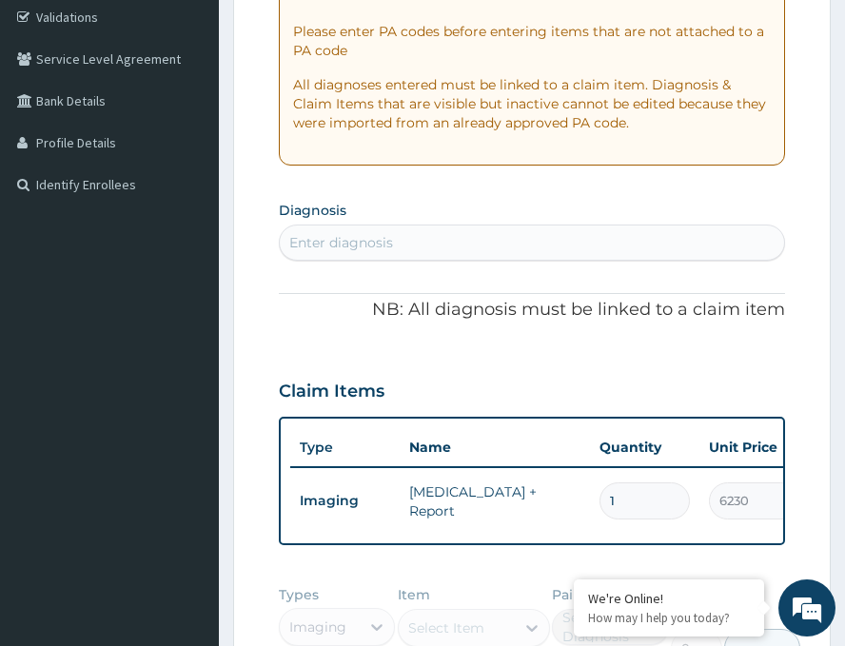
scroll to position [158, 0]
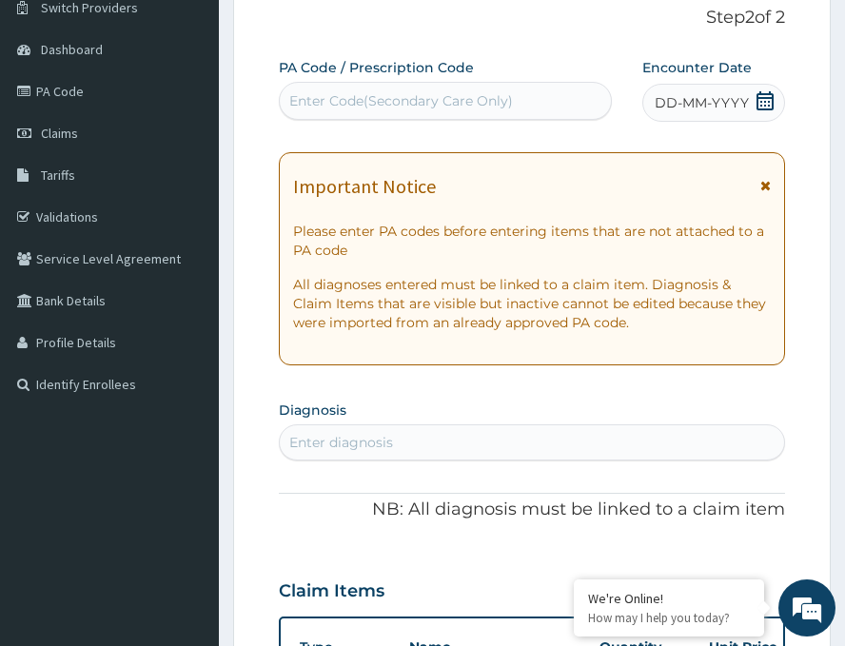
click at [362, 104] on div "Enter Code(Secondary Care Only)" at bounding box center [401, 100] width 224 height 19
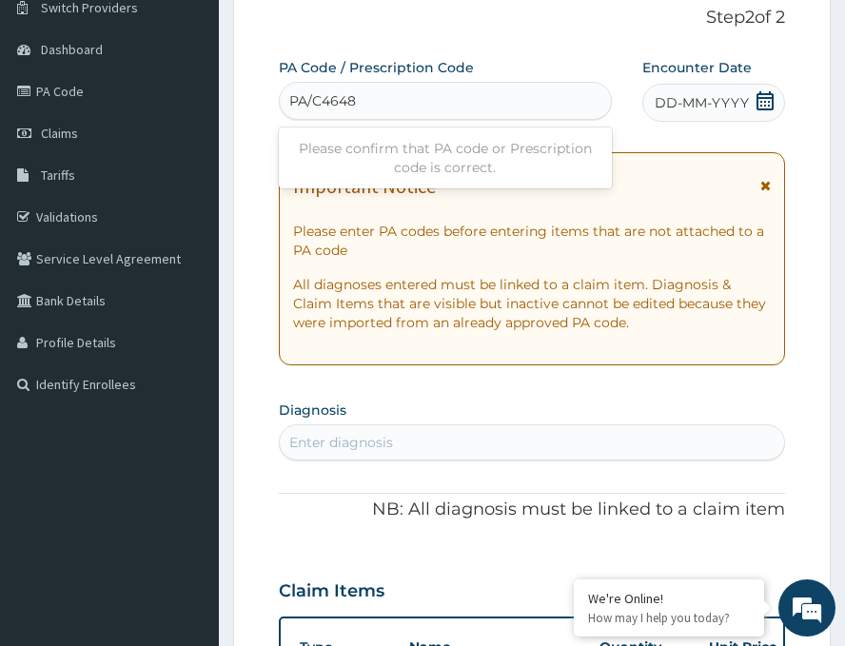
type input "PA/C46481"
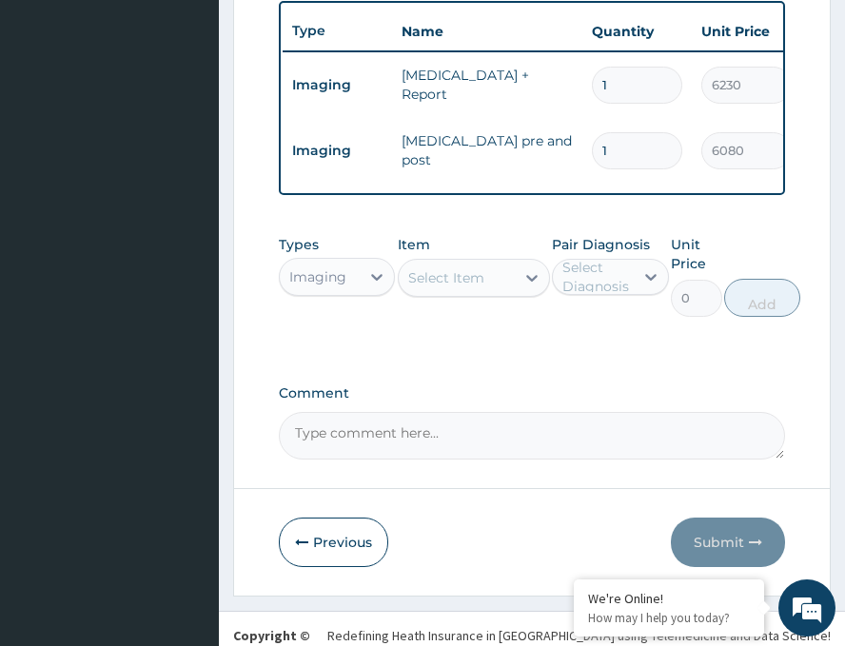
scroll to position [824, 0]
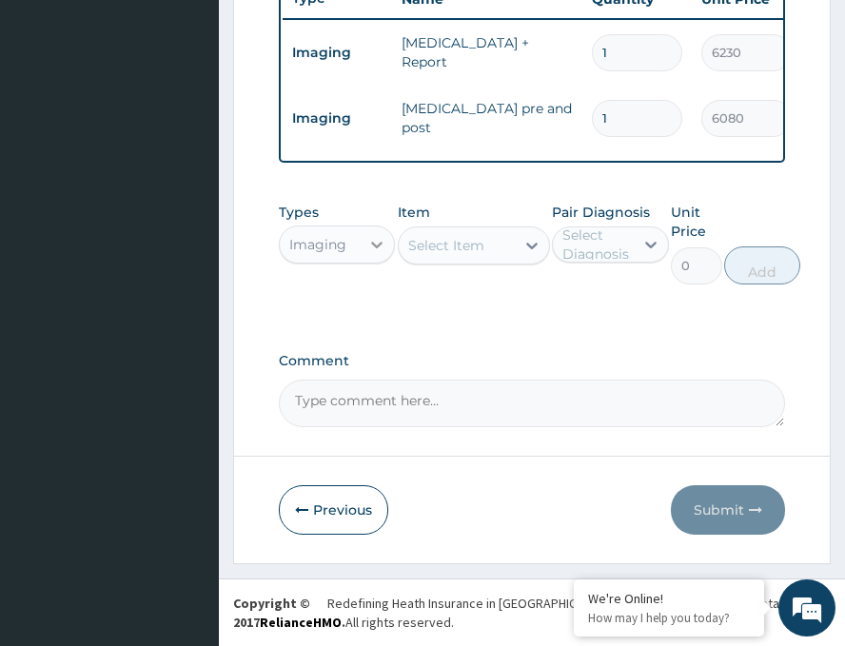
click at [366, 259] on div at bounding box center [377, 245] width 34 height 34
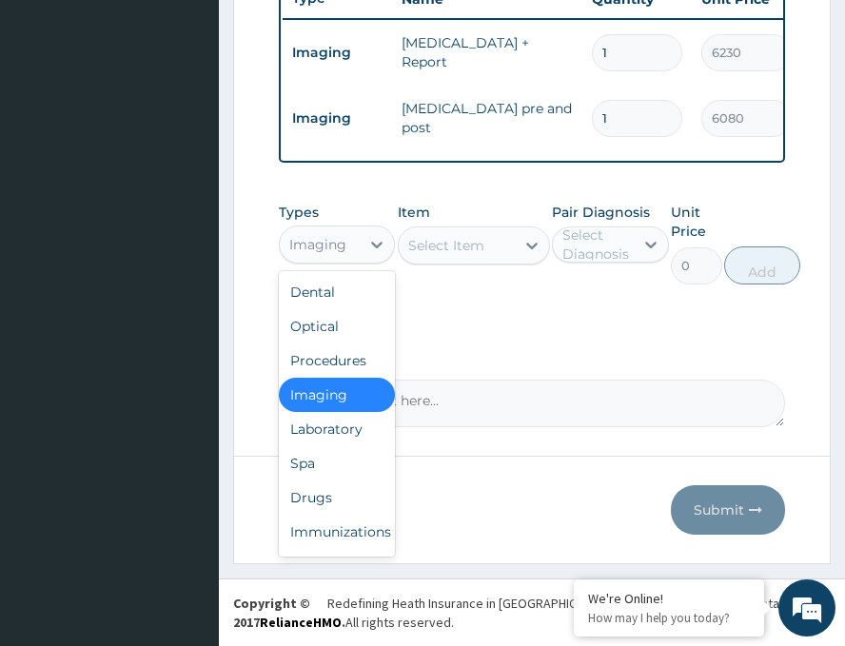
click at [343, 392] on div "Imaging" at bounding box center [337, 395] width 116 height 34
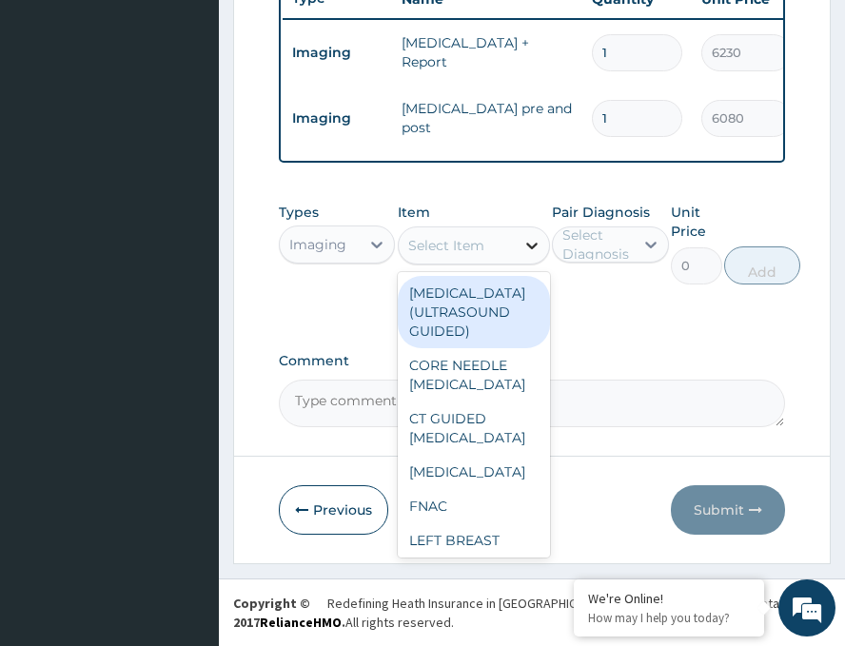
click at [523, 255] on icon at bounding box center [532, 245] width 19 height 19
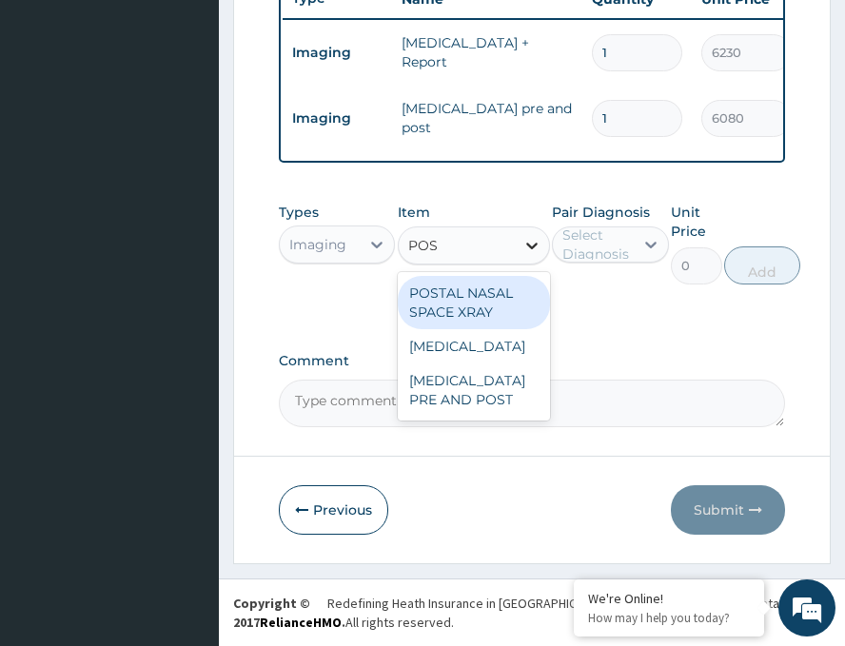
type input "POST"
type input "5950"
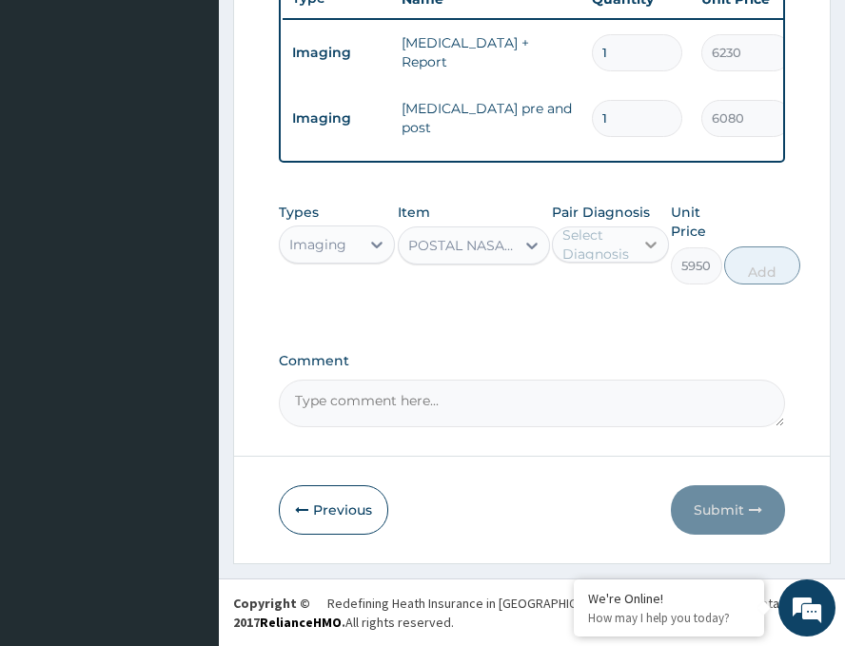
click at [646, 236] on div at bounding box center [651, 245] width 34 height 34
click at [627, 298] on label "Adenoiditis" at bounding box center [630, 291] width 93 height 19
checkbox input "true"
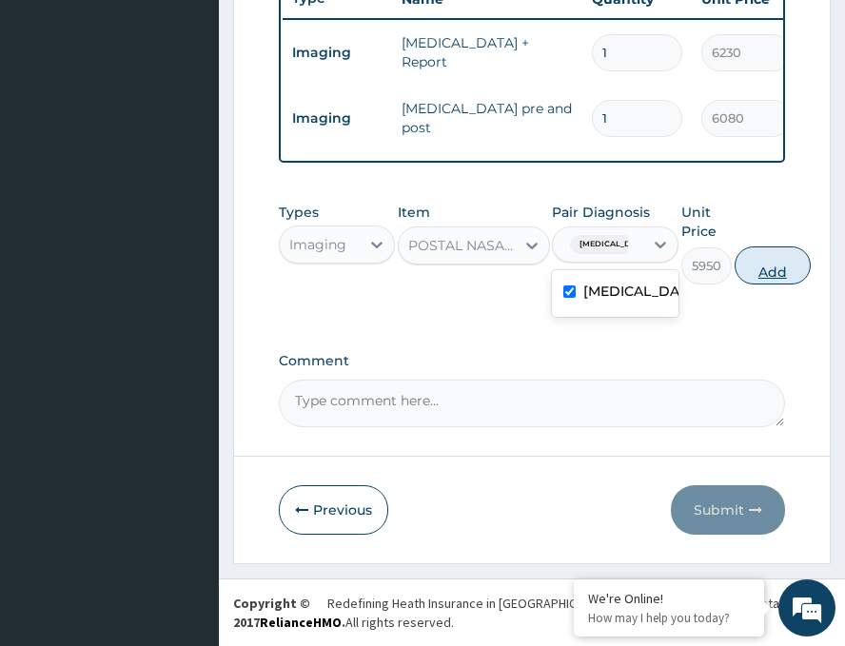
click at [749, 284] on button "Add" at bounding box center [773, 266] width 76 height 38
type input "0"
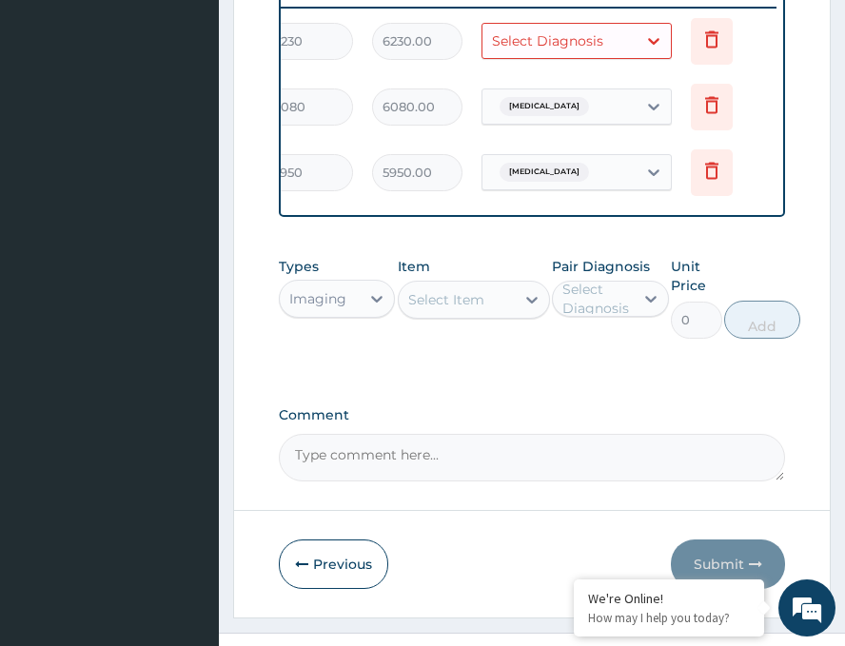
scroll to position [0, 449]
click at [707, 50] on icon at bounding box center [709, 41] width 42 height 47
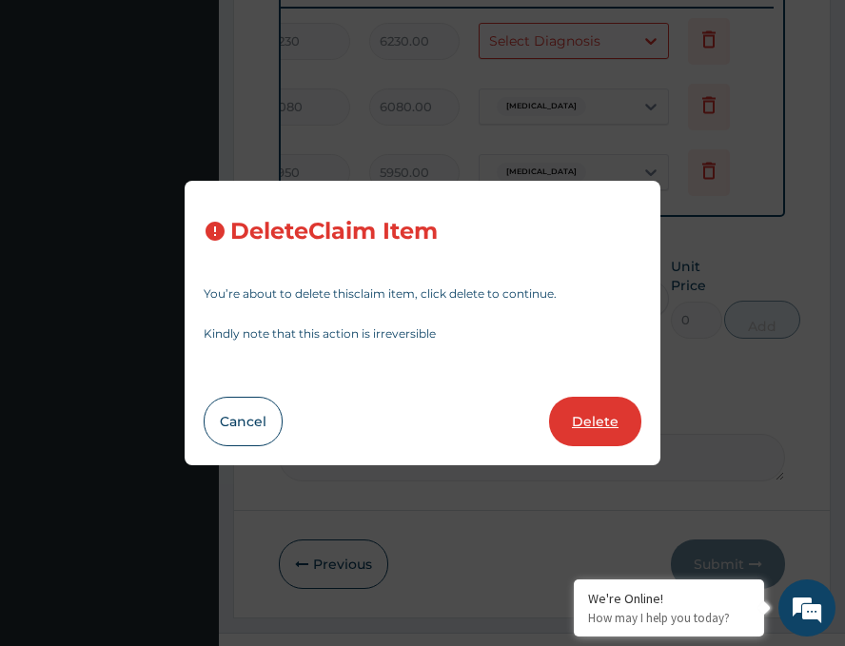
click at [606, 416] on button "Delete" at bounding box center [595, 422] width 92 height 50
type input "6080"
type input "6080.00"
type input "5950"
type input "5950.00"
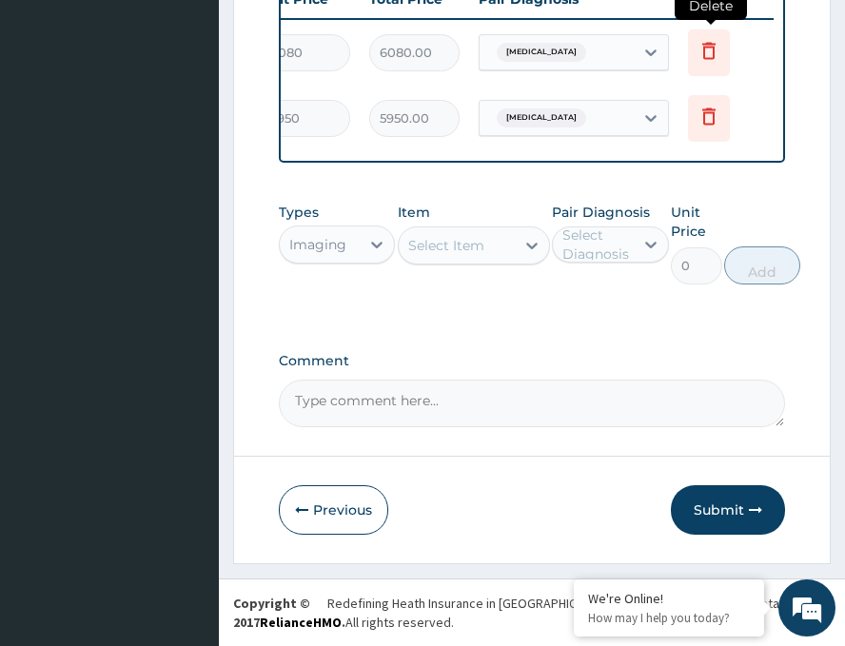
click at [706, 43] on icon at bounding box center [709, 50] width 23 height 23
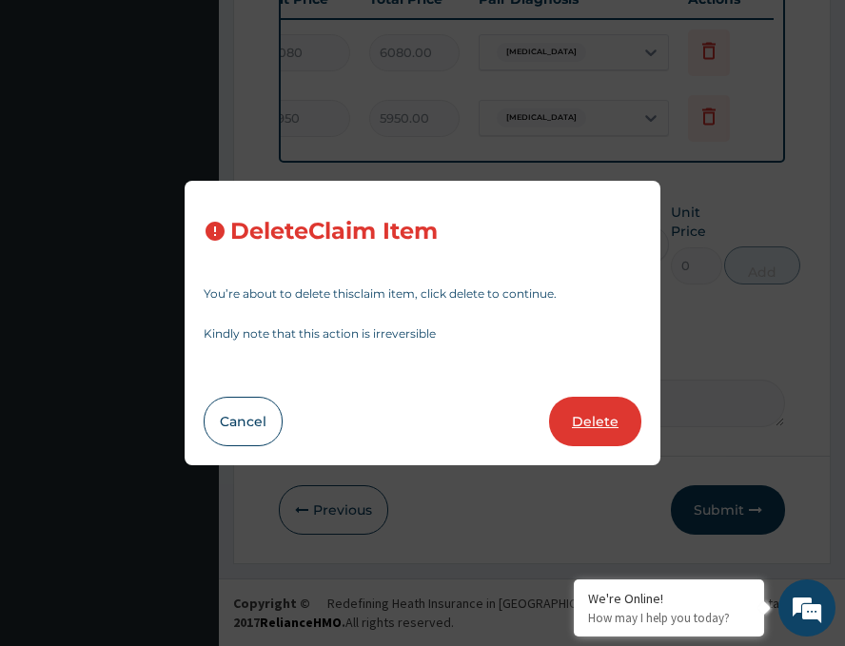
click at [607, 413] on button "Delete" at bounding box center [595, 422] width 92 height 50
type input "5950"
type input "5950.00"
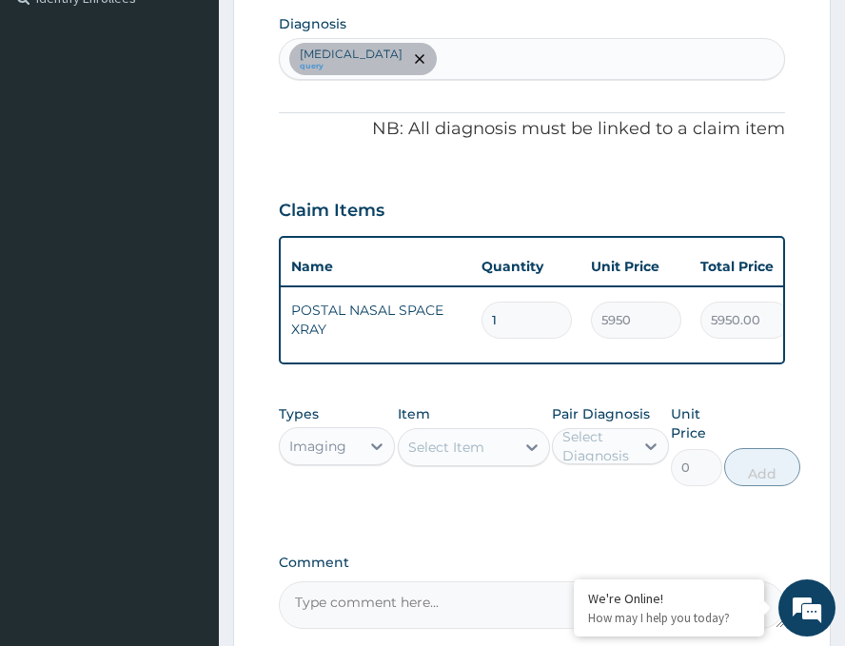
scroll to position [761, 0]
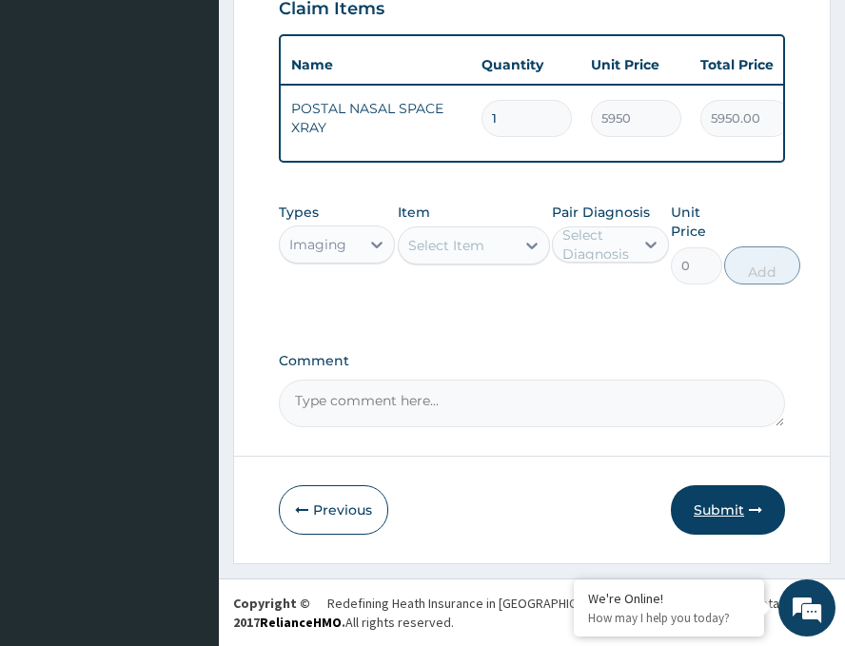
click at [718, 520] on button "Submit" at bounding box center [728, 511] width 114 height 50
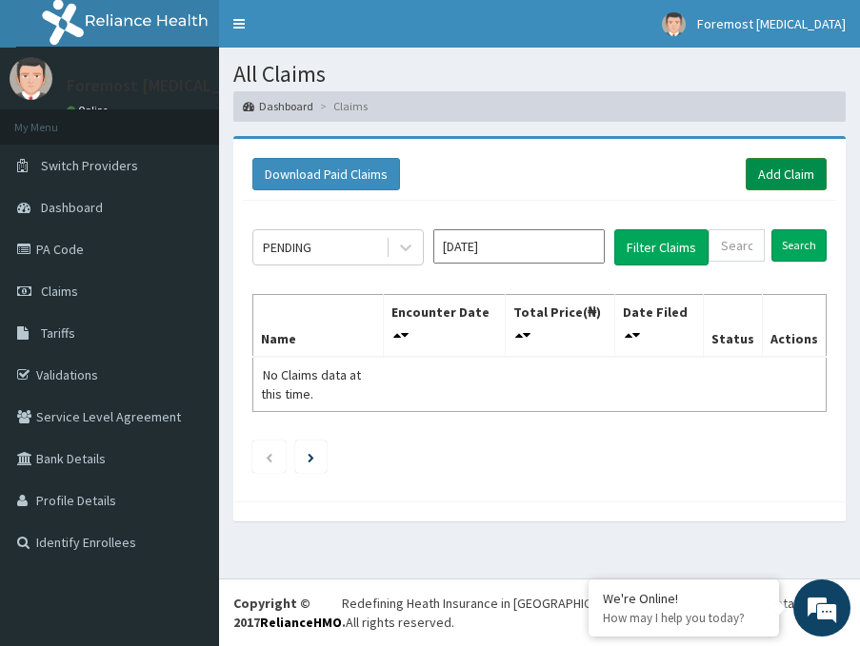
click at [790, 172] on link "Add Claim" at bounding box center [786, 174] width 81 height 32
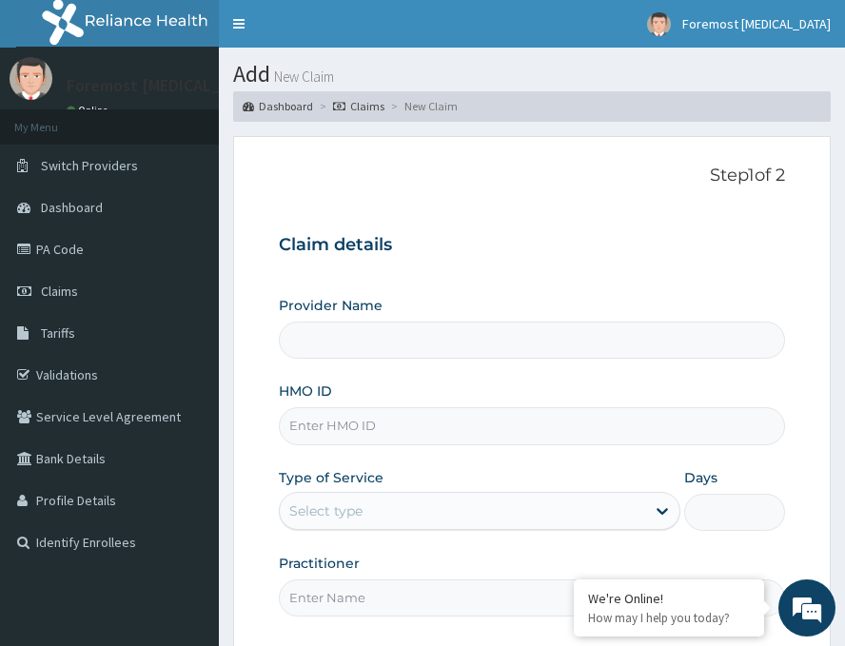
type input "Foremost [MEDICAL_DATA]"
click at [339, 424] on input "HMO ID" at bounding box center [532, 426] width 507 height 37
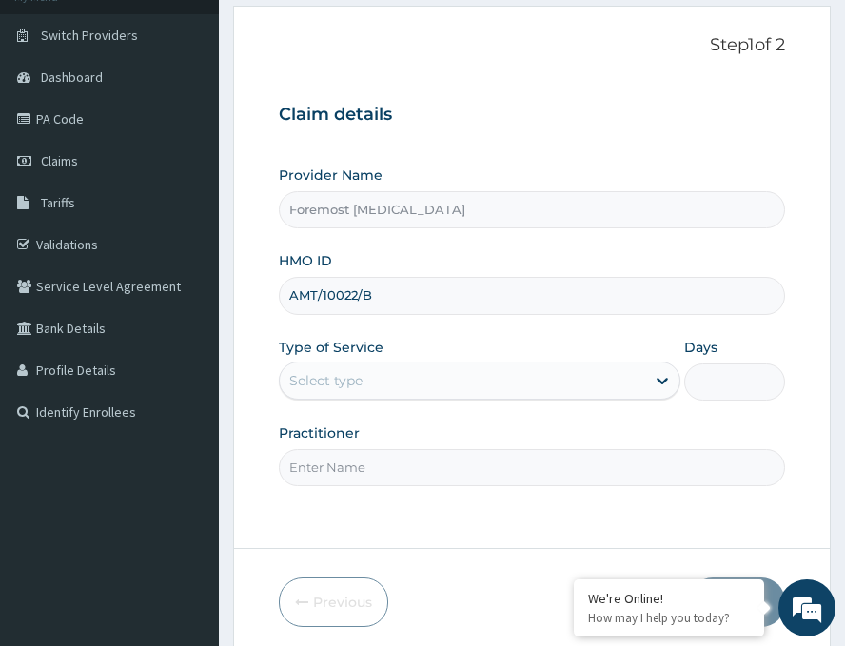
scroll to position [223, 0]
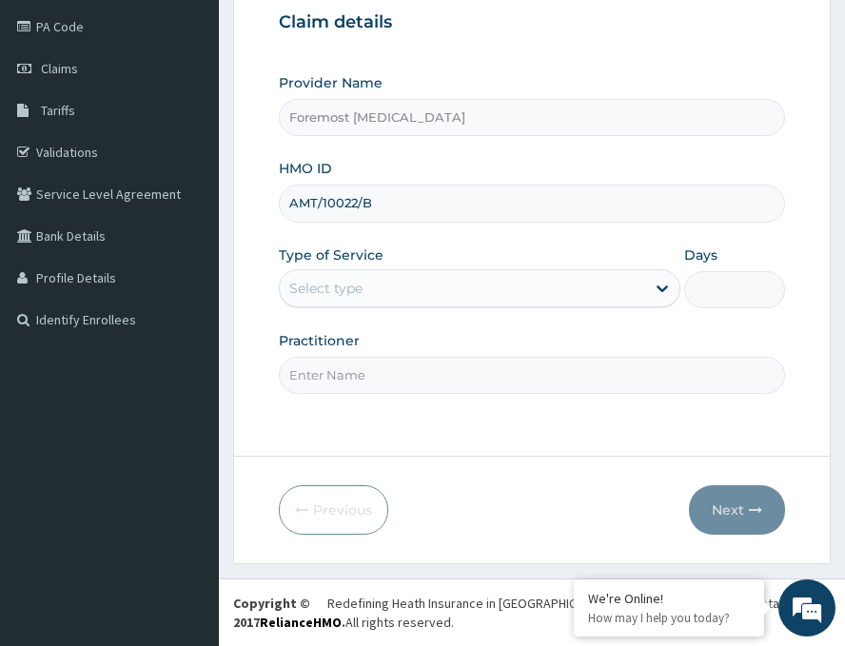
type input "AMT/10022/B"
click at [468, 281] on div "Select type" at bounding box center [463, 288] width 366 height 30
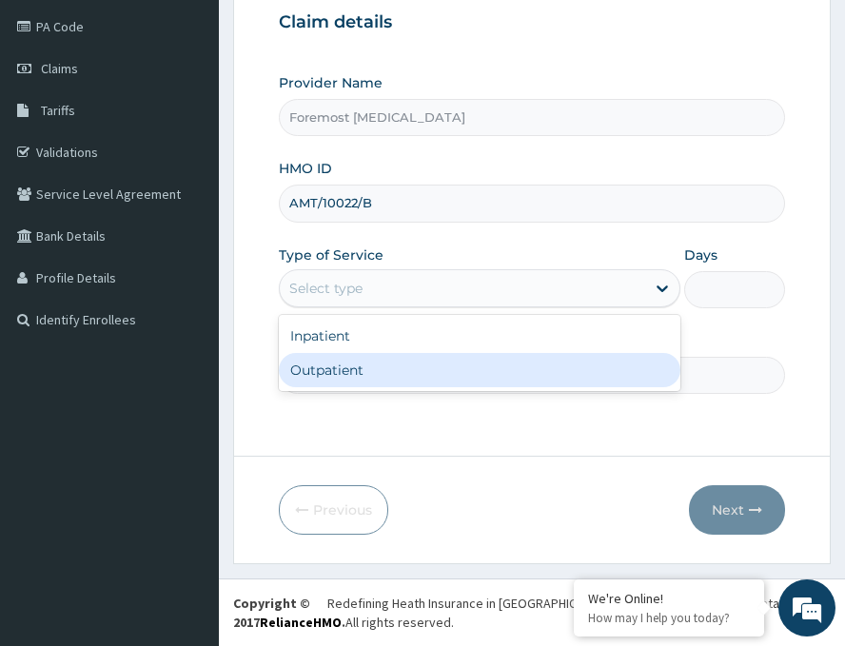
click at [412, 370] on div "Outpatient" at bounding box center [480, 370] width 402 height 34
type input "1"
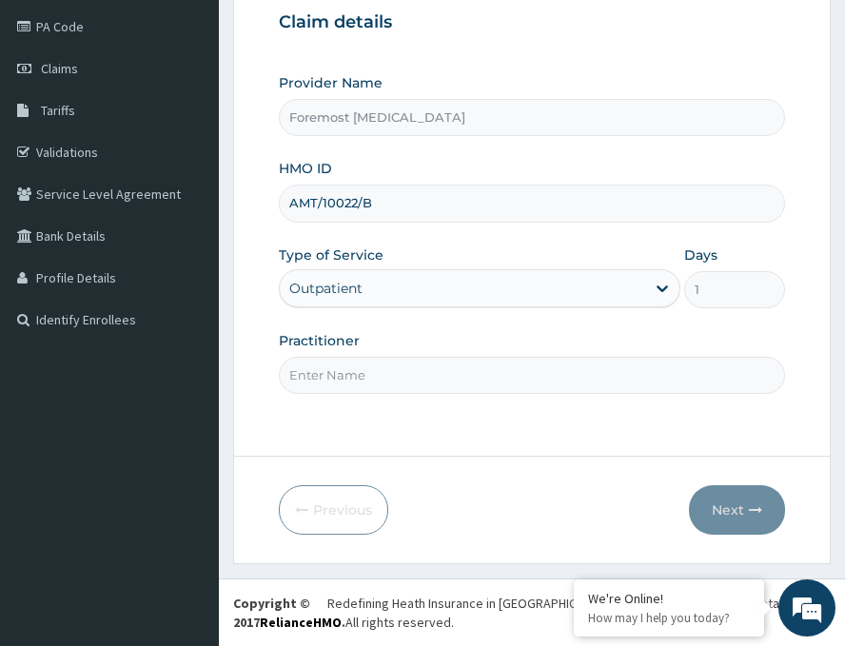
click at [412, 370] on input "Practitioner" at bounding box center [532, 375] width 507 height 37
paste input "NULL"
type input "NULL"
click at [742, 518] on button "Next" at bounding box center [737, 511] width 96 height 50
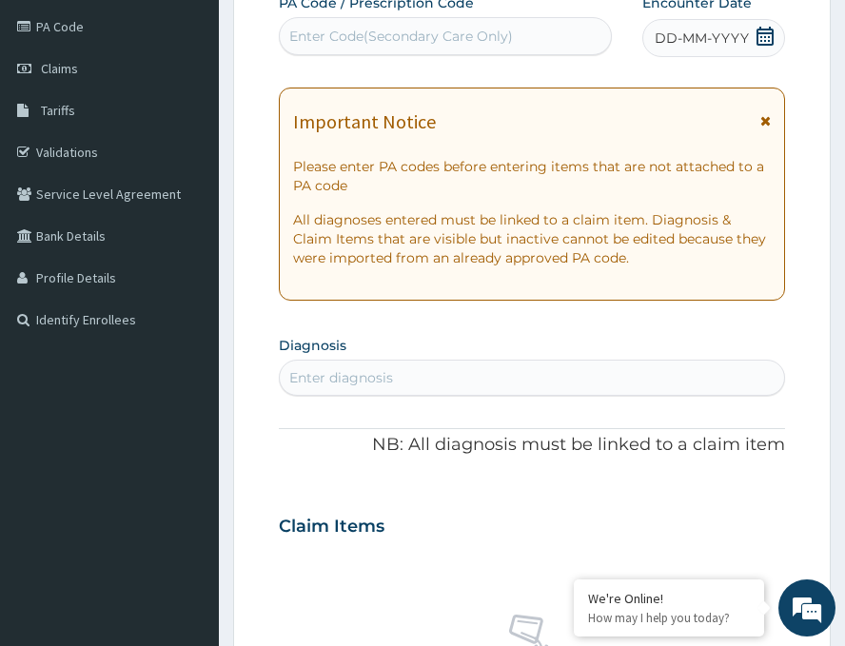
click at [677, 33] on span "DD-MM-YYYY" at bounding box center [702, 38] width 94 height 19
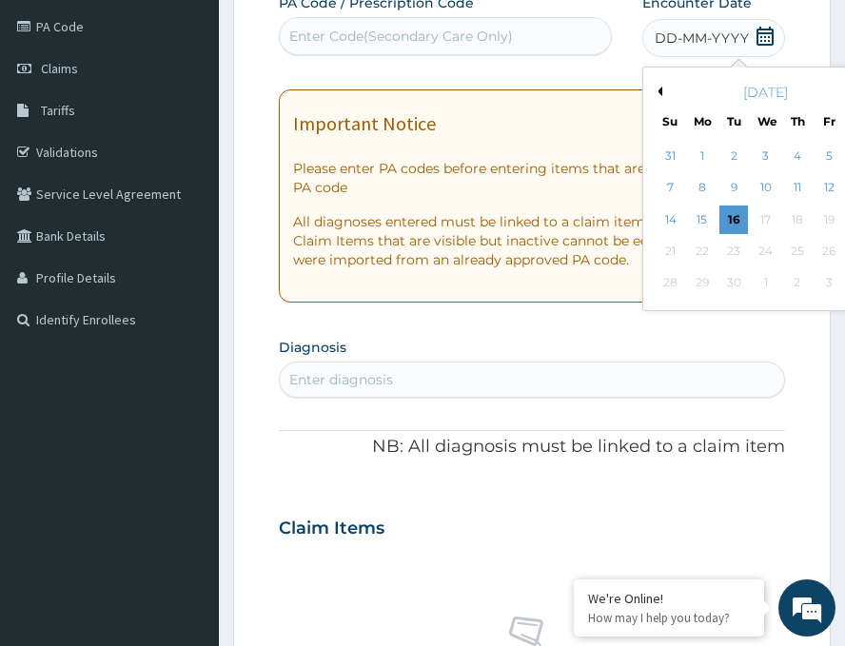
click at [653, 88] on button "Previous Month" at bounding box center [658, 92] width 10 height 10
click at [784, 256] on div "21" at bounding box center [798, 251] width 29 height 29
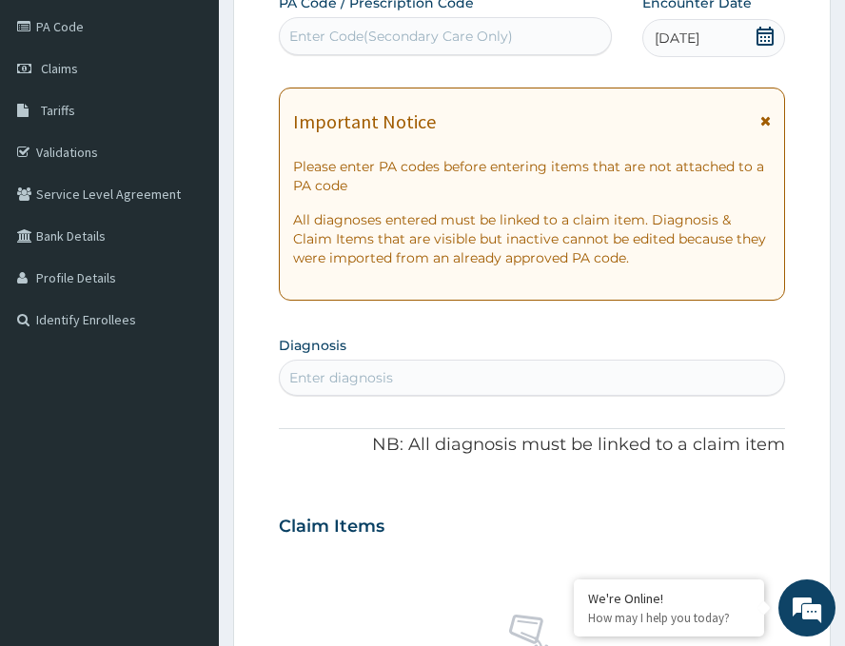
click at [442, 45] on div "Enter Code(Secondary Care Only)" at bounding box center [401, 36] width 224 height 19
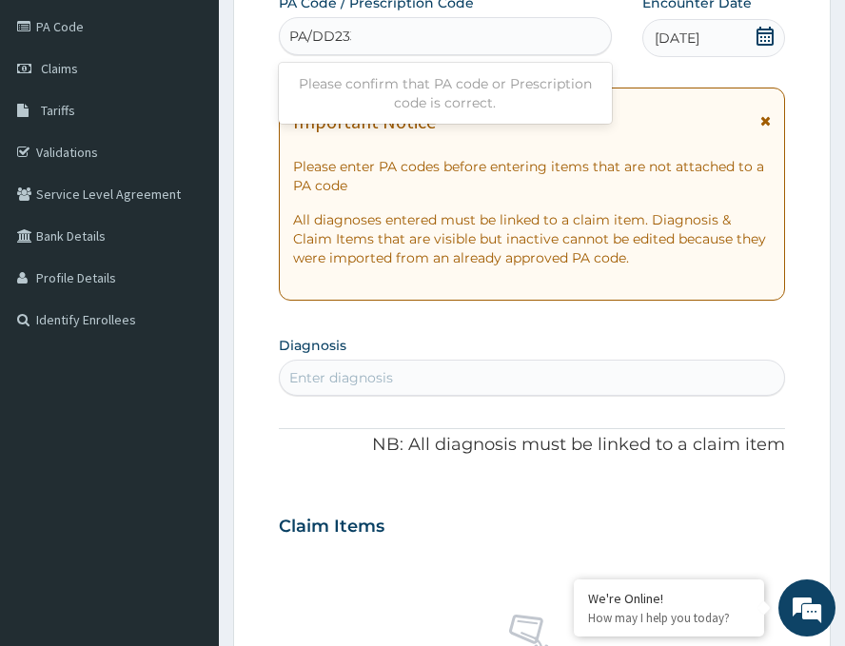
type input "PA/DD2338"
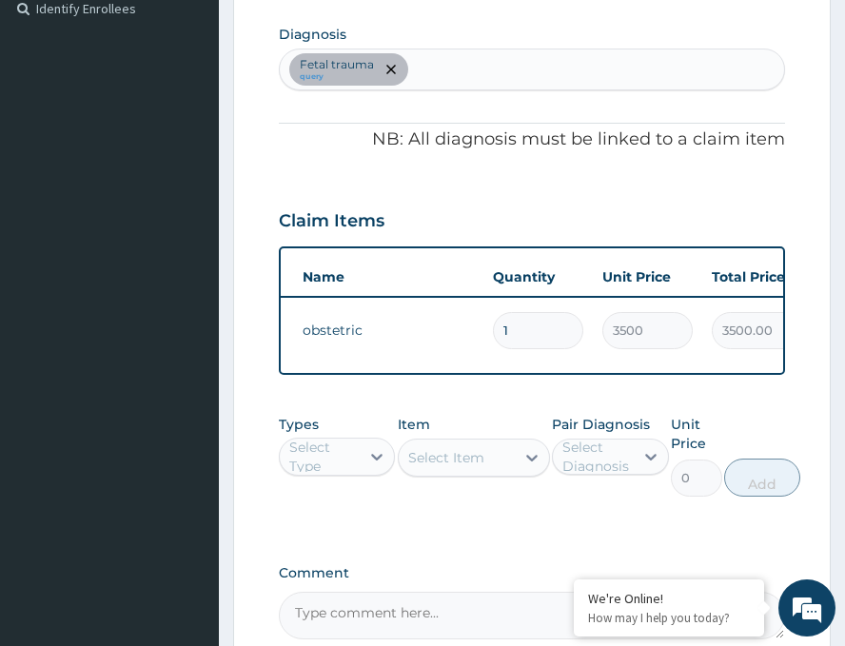
scroll to position [0, 108]
click at [583, 522] on div "Types Select Type Item Select Item Pair Diagnosis Select Diagnosis Unit Price 0…" at bounding box center [532, 470] width 507 height 129
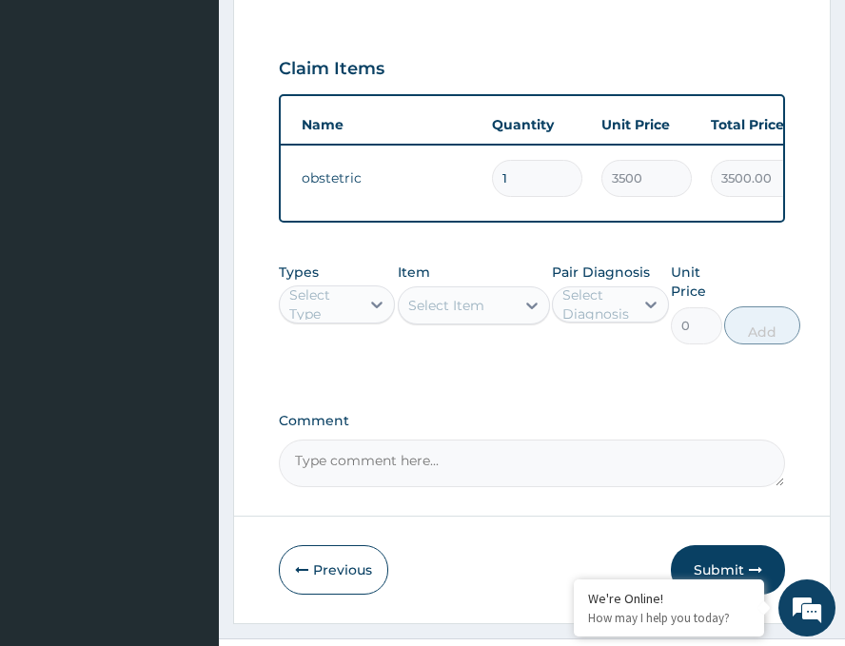
scroll to position [761, 0]
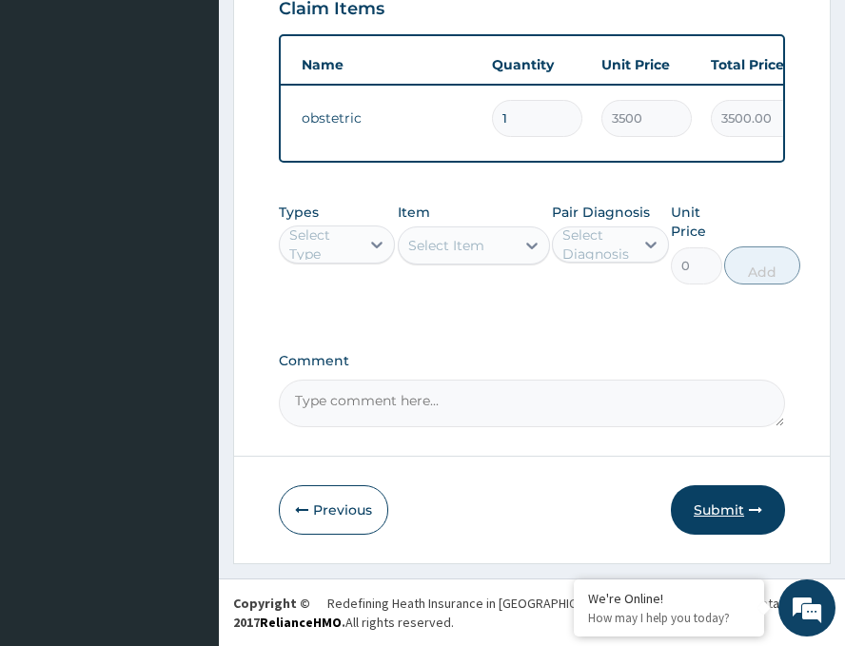
click at [696, 512] on button "Submit" at bounding box center [728, 511] width 114 height 50
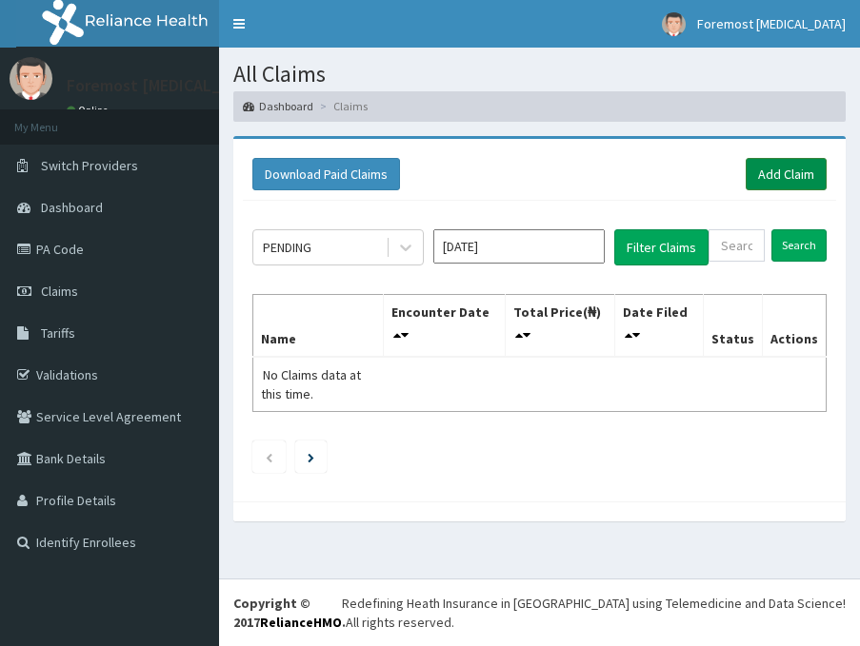
click at [756, 182] on link "Add Claim" at bounding box center [786, 174] width 81 height 32
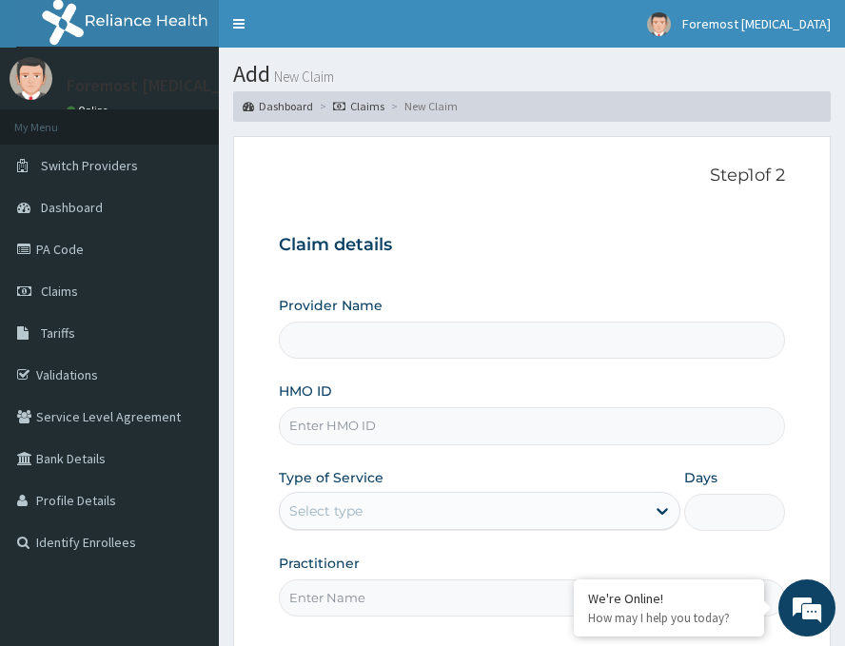
click at [399, 431] on input "HMO ID" at bounding box center [532, 426] width 507 height 37
type input "Foremost [MEDICAL_DATA]"
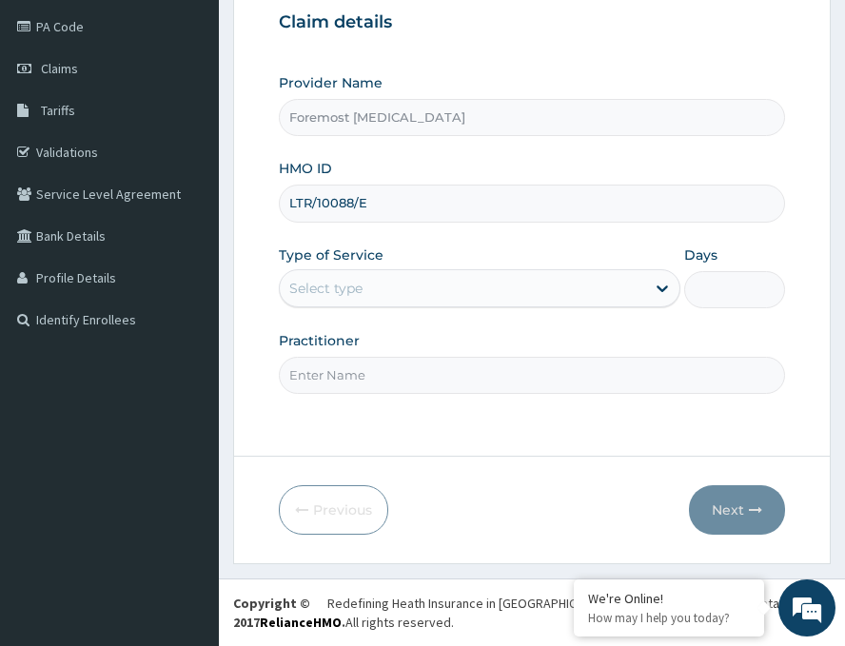
type input "LTR/10088/E"
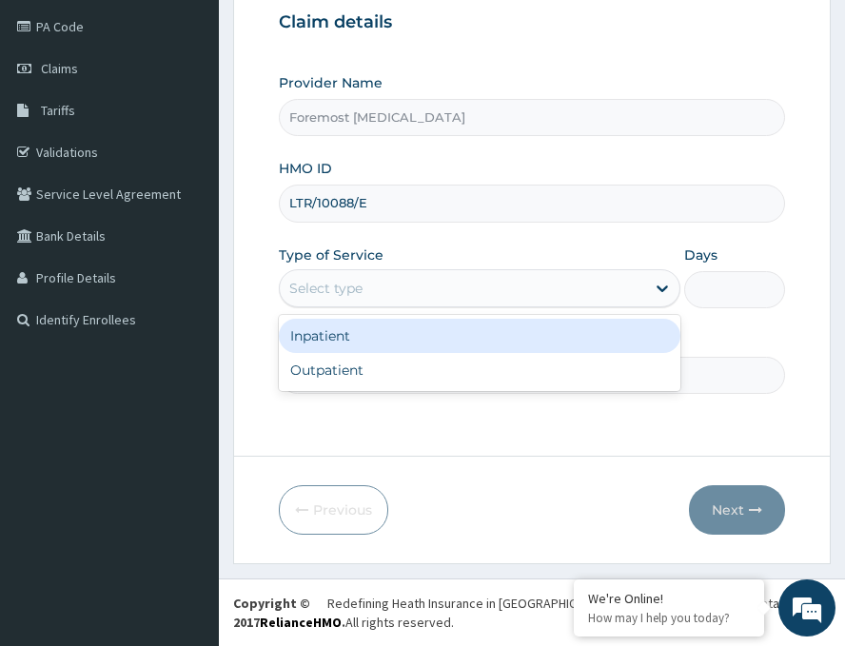
click at [487, 299] on div "Select type" at bounding box center [463, 288] width 366 height 30
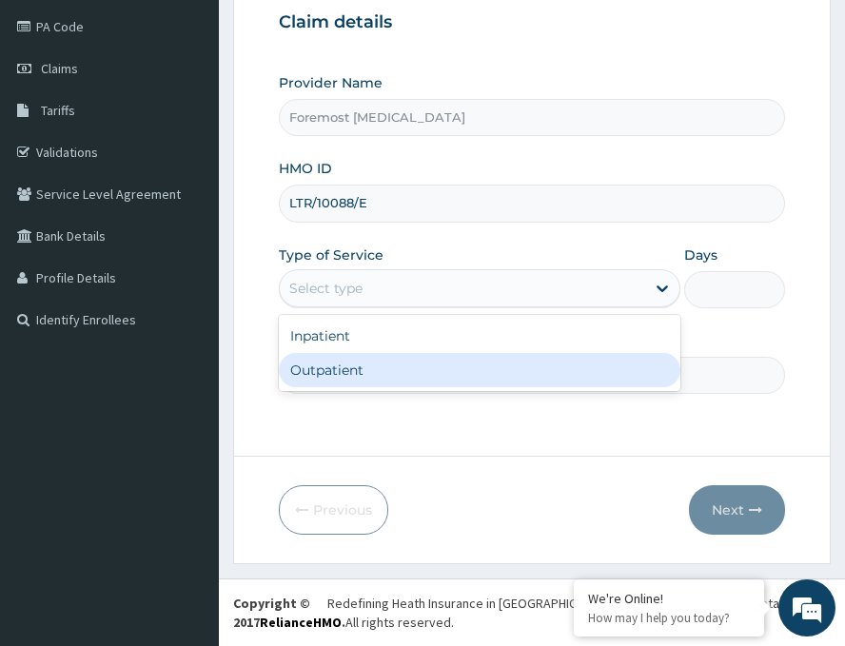
click at [392, 375] on div "Outpatient" at bounding box center [480, 370] width 402 height 34
type input "1"
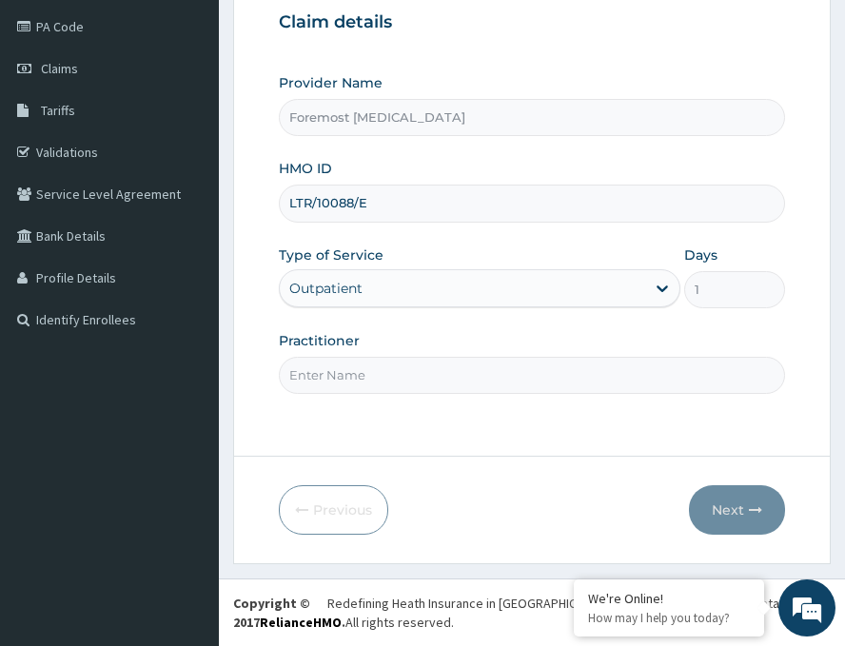
click at [392, 375] on input "Practitioner" at bounding box center [532, 375] width 507 height 37
paste input "NULL"
type input "NULL"
click at [727, 499] on button "Next" at bounding box center [737, 511] width 96 height 50
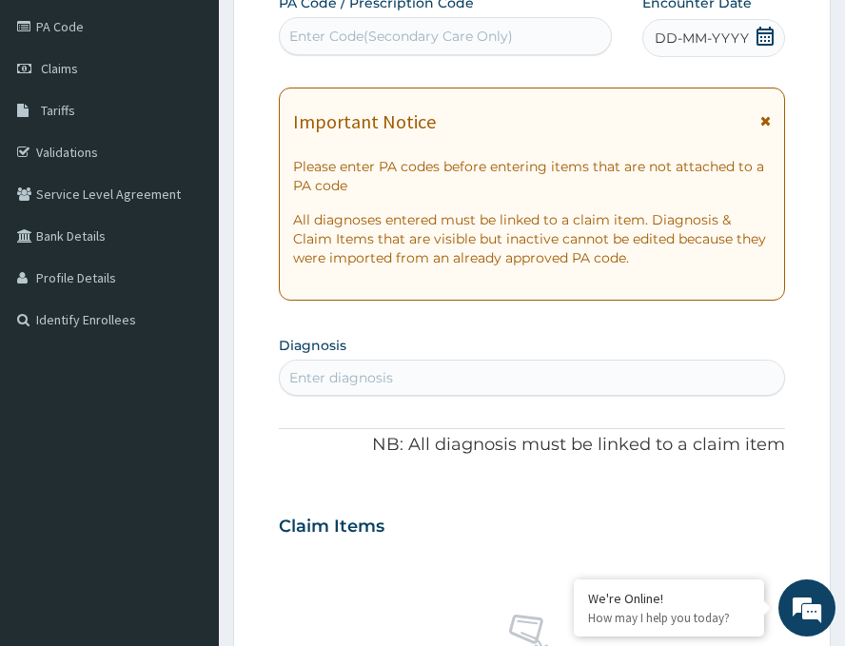
click at [692, 50] on div "DD-MM-YYYY" at bounding box center [714, 38] width 143 height 38
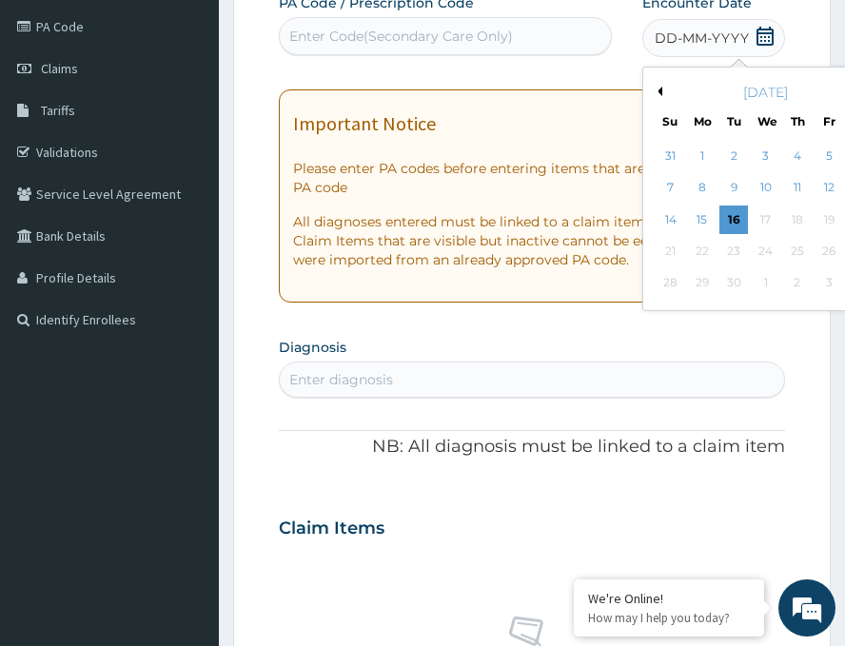
click at [653, 91] on button "Previous Month" at bounding box center [658, 92] width 10 height 10
click at [784, 249] on div "21" at bounding box center [798, 251] width 29 height 29
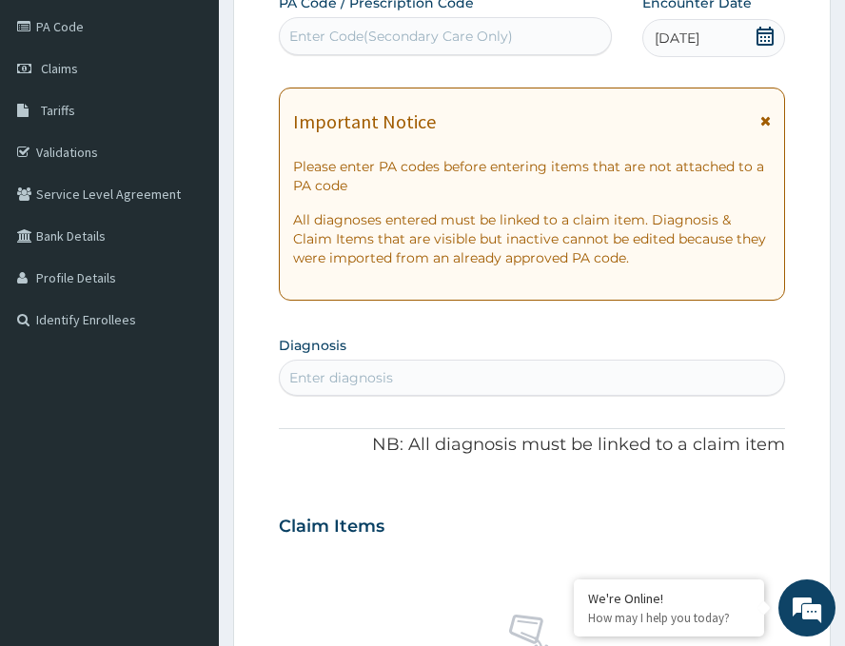
click at [430, 41] on div "Enter Code(Secondary Care Only)" at bounding box center [401, 36] width 224 height 19
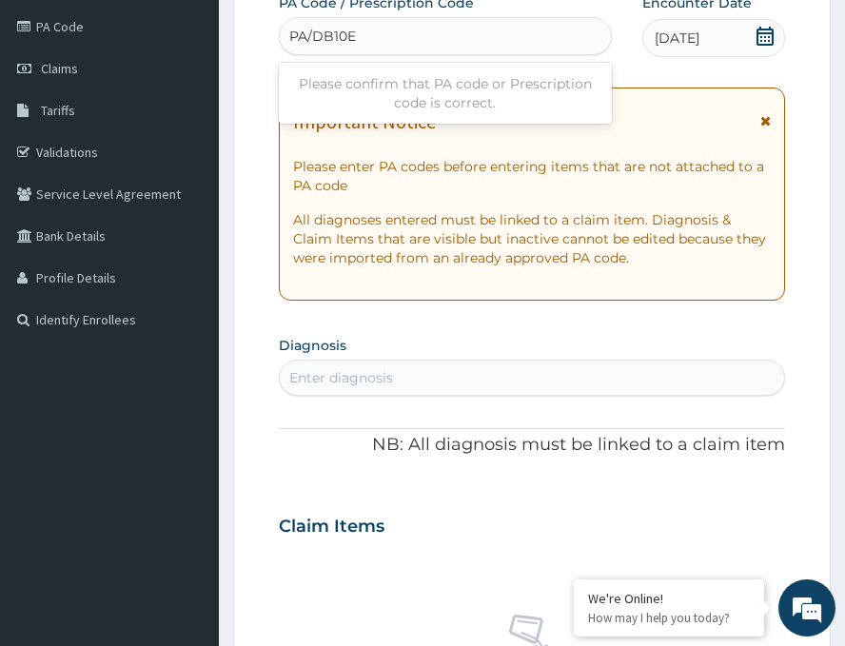
type input "PA/DB10EE"
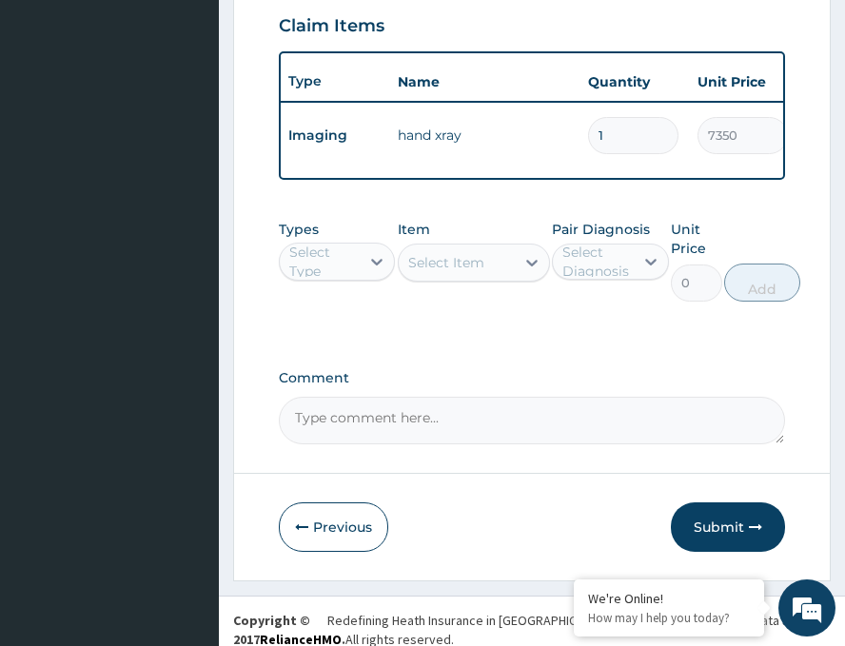
scroll to position [761, 0]
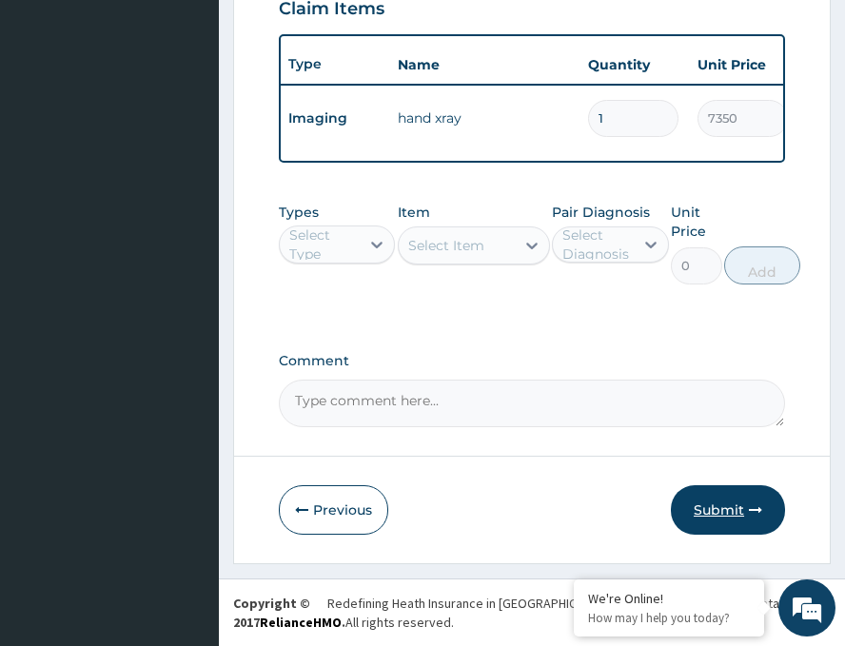
click at [711, 509] on button "Submit" at bounding box center [728, 511] width 114 height 50
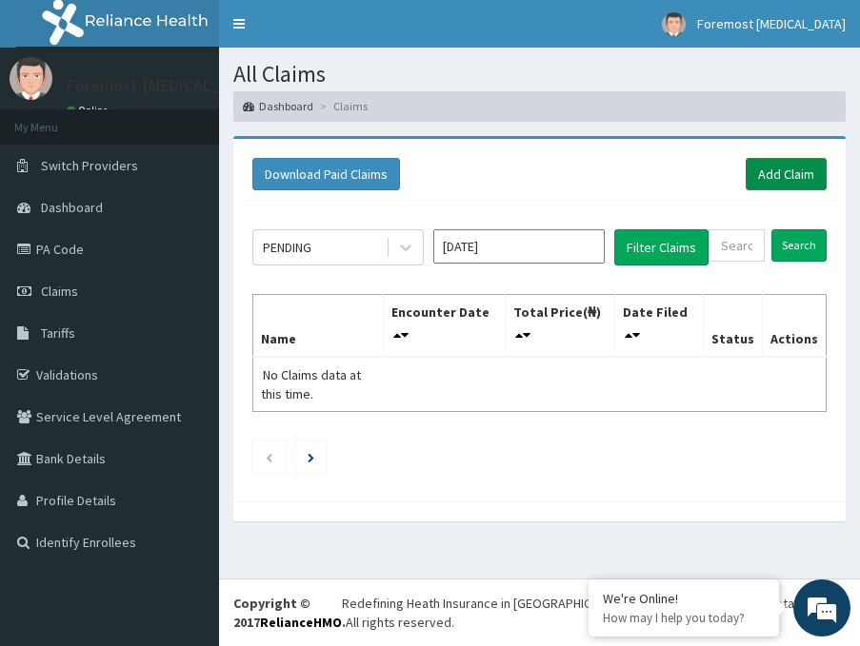
click at [771, 178] on link "Add Claim" at bounding box center [786, 174] width 81 height 32
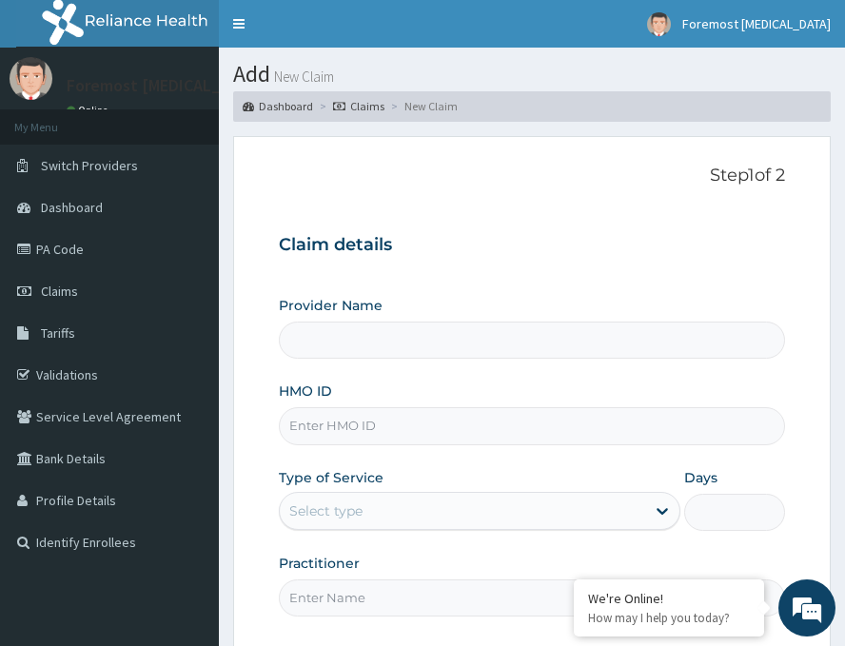
type input "Foremost [MEDICAL_DATA]"
click at [337, 436] on input "HMO ID" at bounding box center [532, 426] width 507 height 37
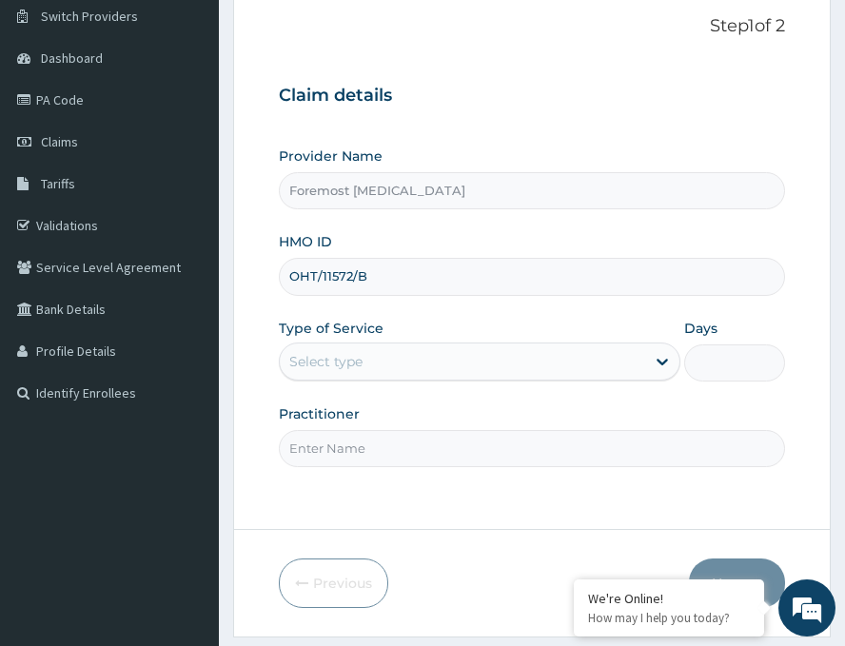
scroll to position [223, 0]
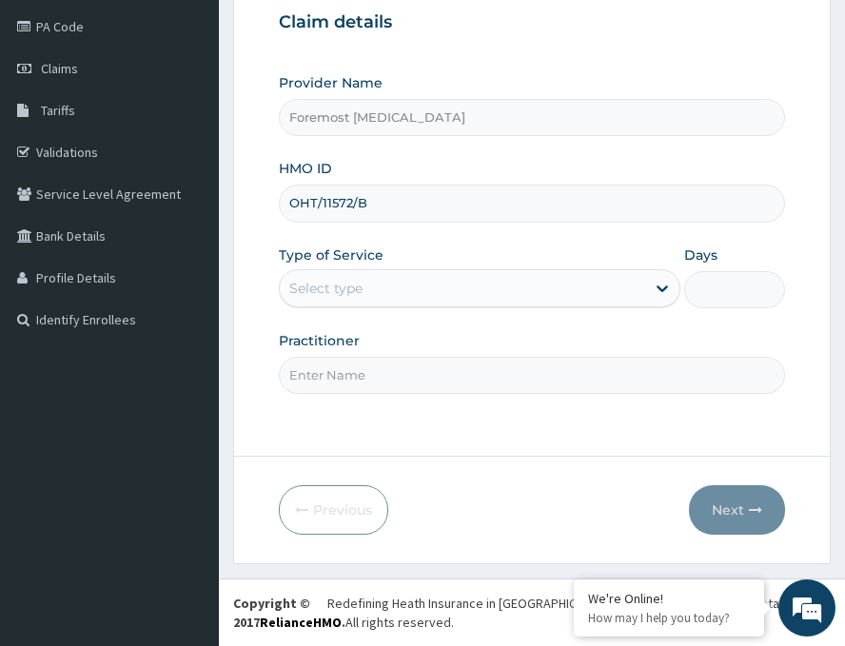
type input "OHT/11572/B"
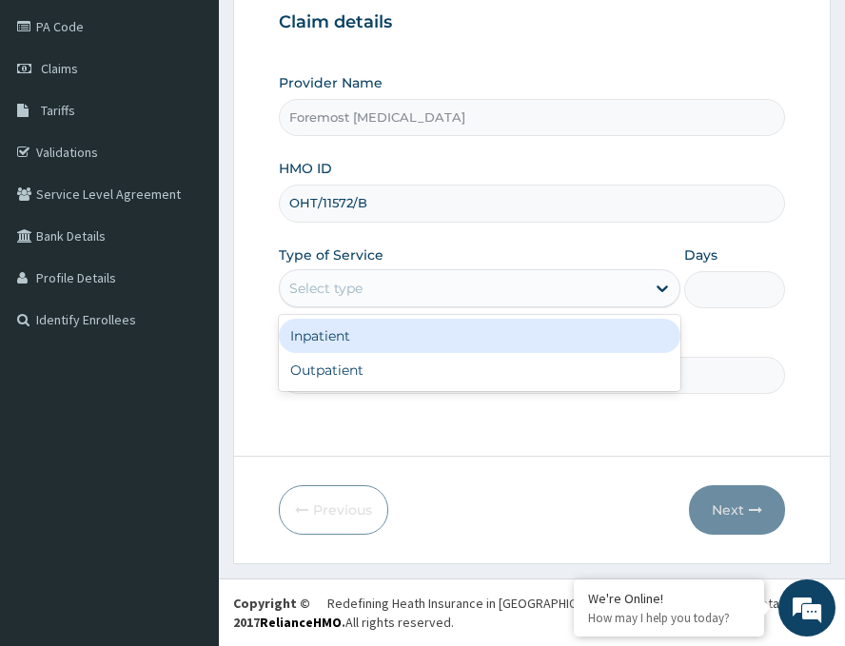
click at [524, 291] on div "Select type" at bounding box center [463, 288] width 366 height 30
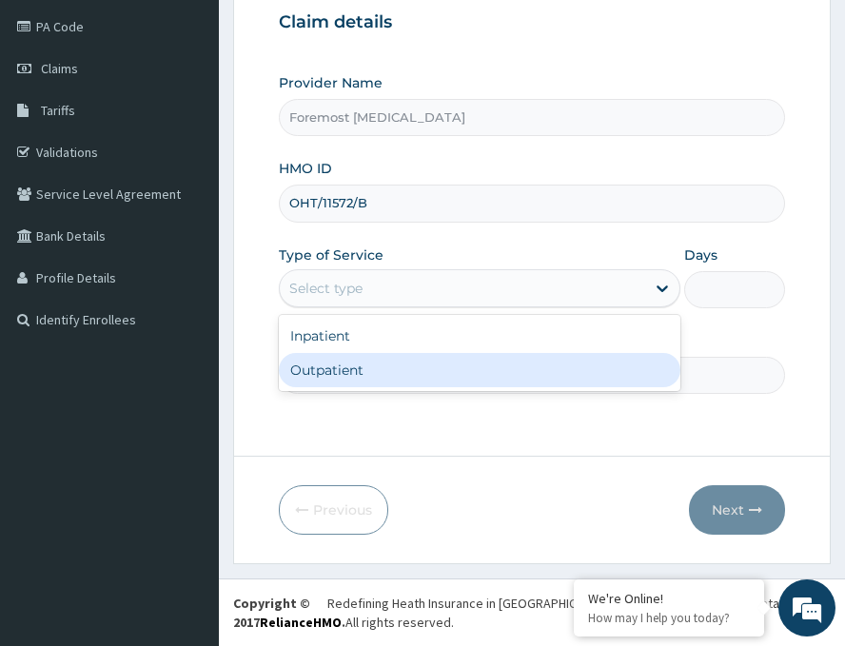
click at [381, 373] on div "Outpatient" at bounding box center [480, 370] width 402 height 34
type input "1"
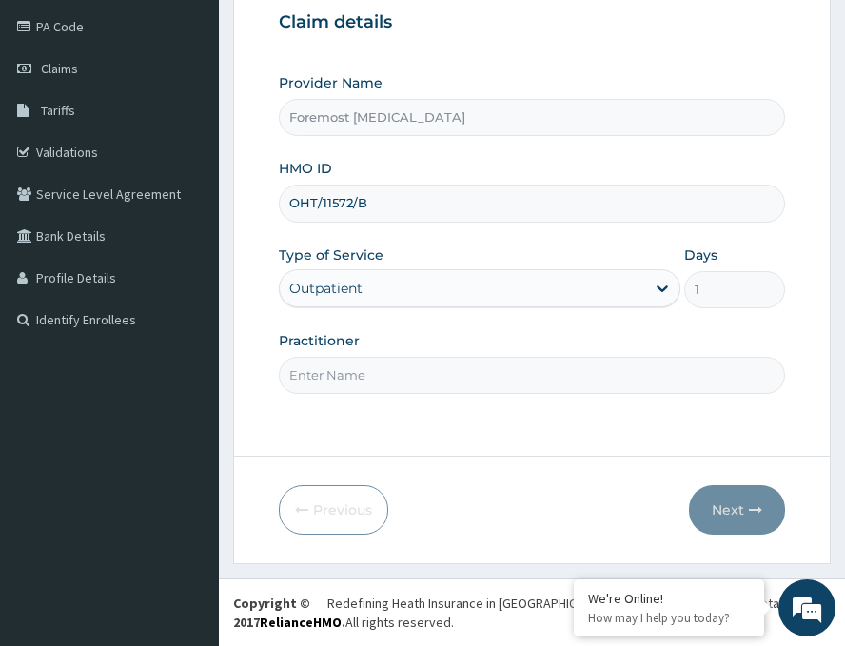
click at [381, 373] on input "Practitioner" at bounding box center [532, 375] width 507 height 37
paste input "NULL"
type input "NULL"
click at [746, 508] on button "Next" at bounding box center [737, 511] width 96 height 50
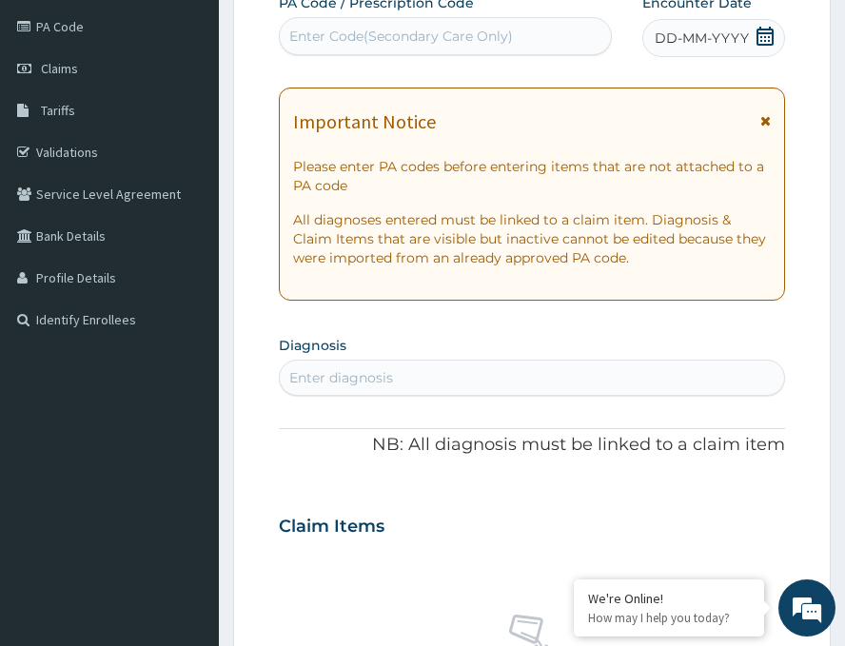
click at [694, 41] on span "DD-MM-YYYY" at bounding box center [702, 38] width 94 height 19
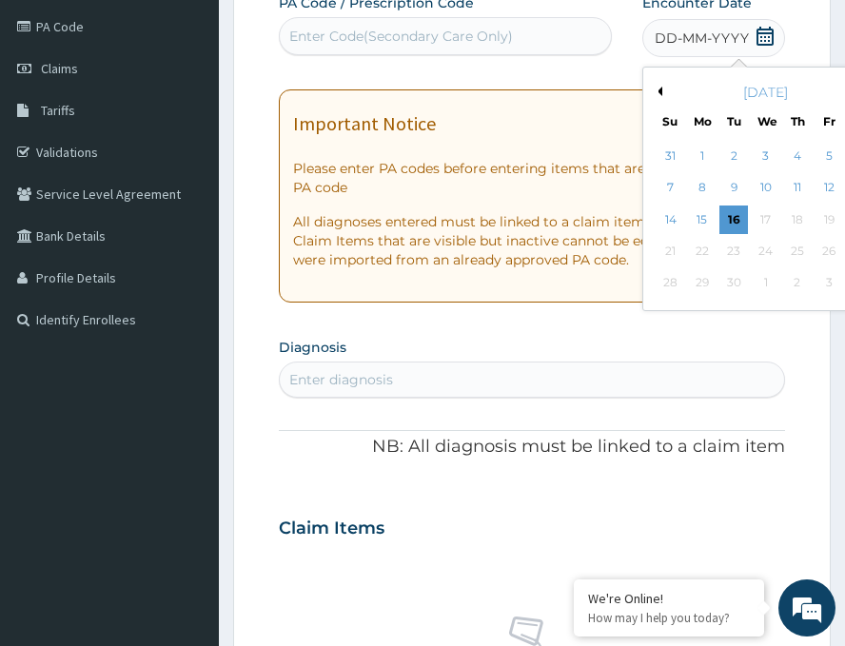
click at [653, 88] on button "Previous Month" at bounding box center [658, 92] width 10 height 10
click at [752, 249] on div "20" at bounding box center [766, 251] width 29 height 29
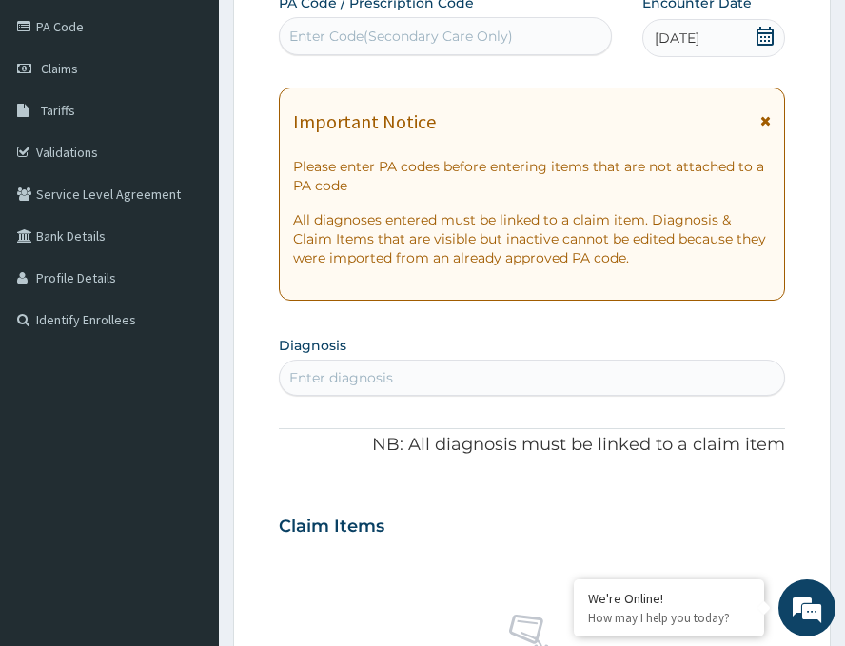
click at [437, 42] on div "Enter Code(Secondary Care Only)" at bounding box center [401, 36] width 224 height 19
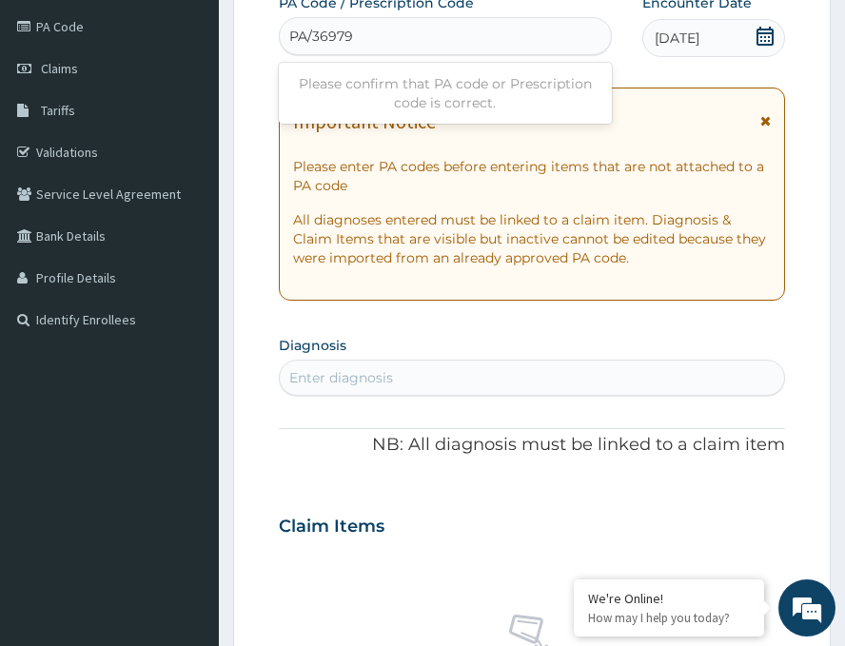
type input "PA/36979B"
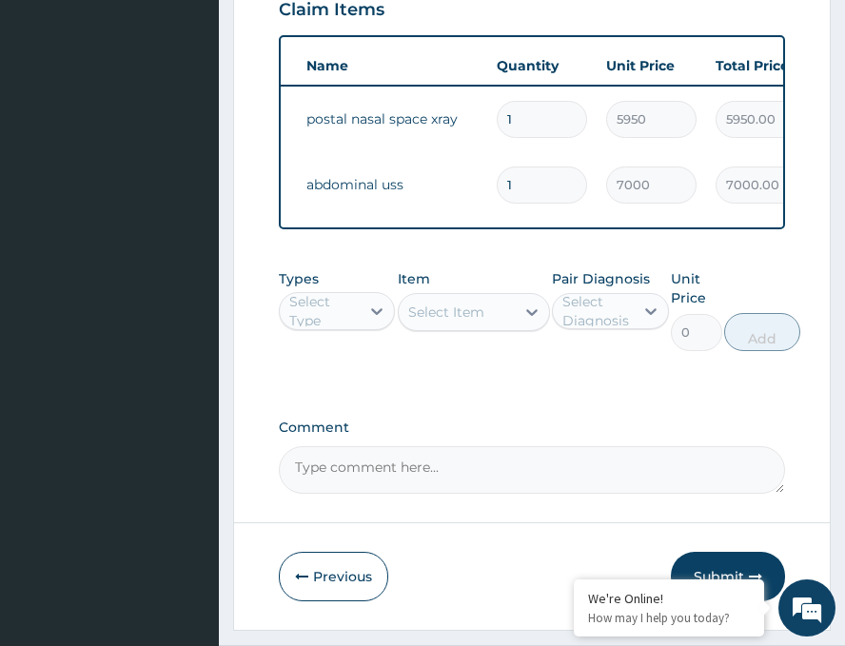
scroll to position [826, 0]
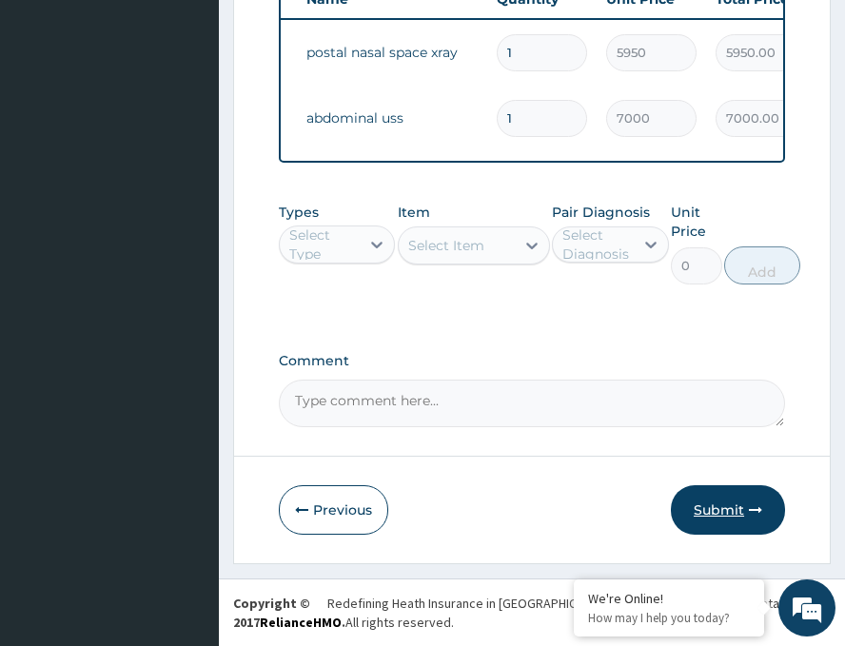
click at [706, 508] on button "Submit" at bounding box center [728, 511] width 114 height 50
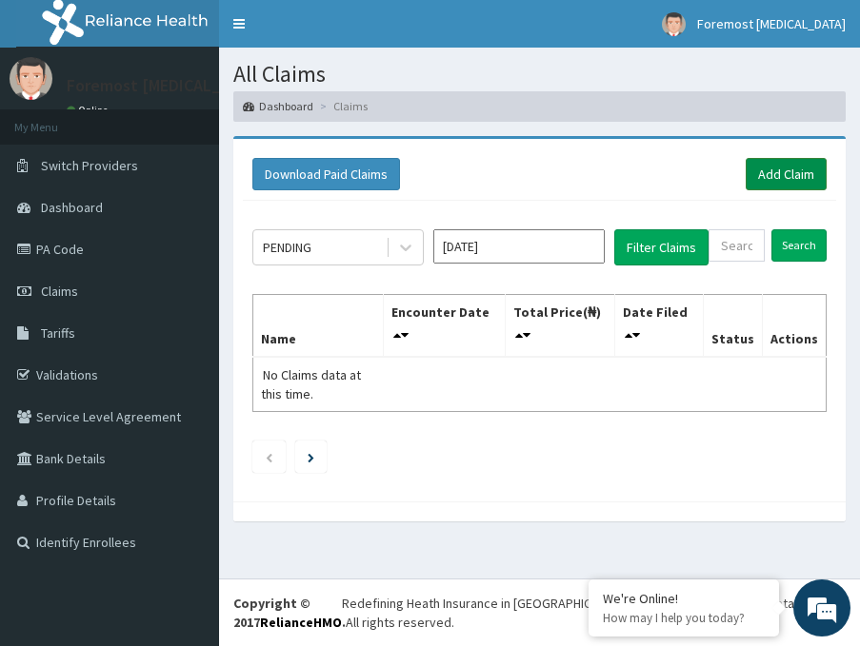
click at [787, 184] on link "Add Claim" at bounding box center [786, 174] width 81 height 32
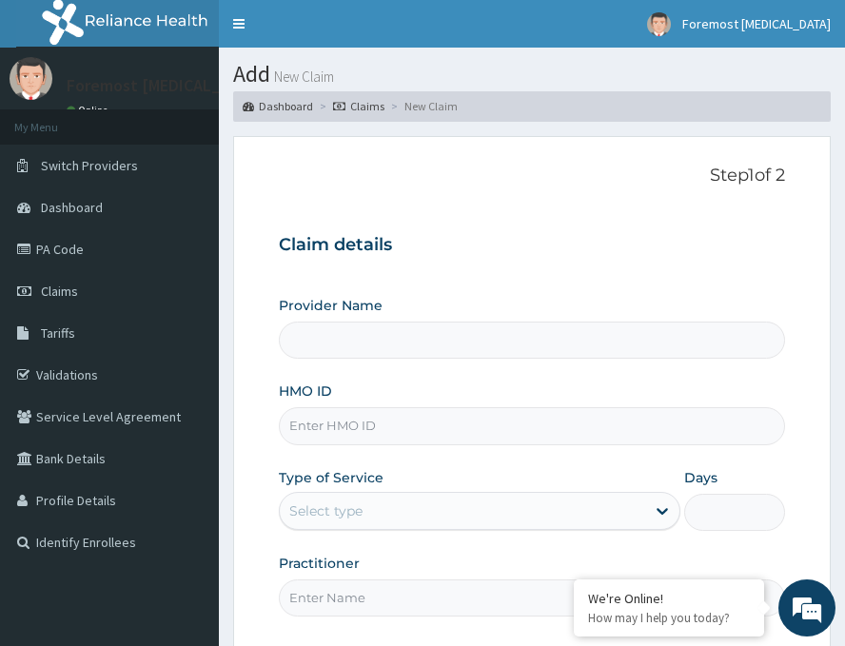
click at [366, 420] on input "HMO ID" at bounding box center [532, 426] width 507 height 37
type input "Foremost [MEDICAL_DATA]"
click at [356, 427] on input "HMO ID" at bounding box center [532, 426] width 507 height 37
click at [338, 437] on input "HMO ID" at bounding box center [532, 426] width 507 height 37
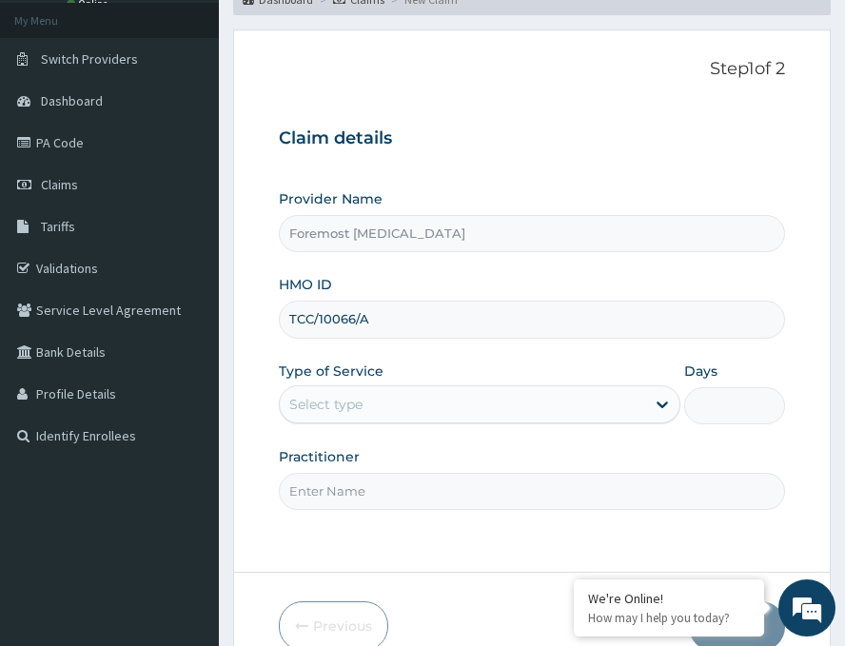
scroll to position [223, 0]
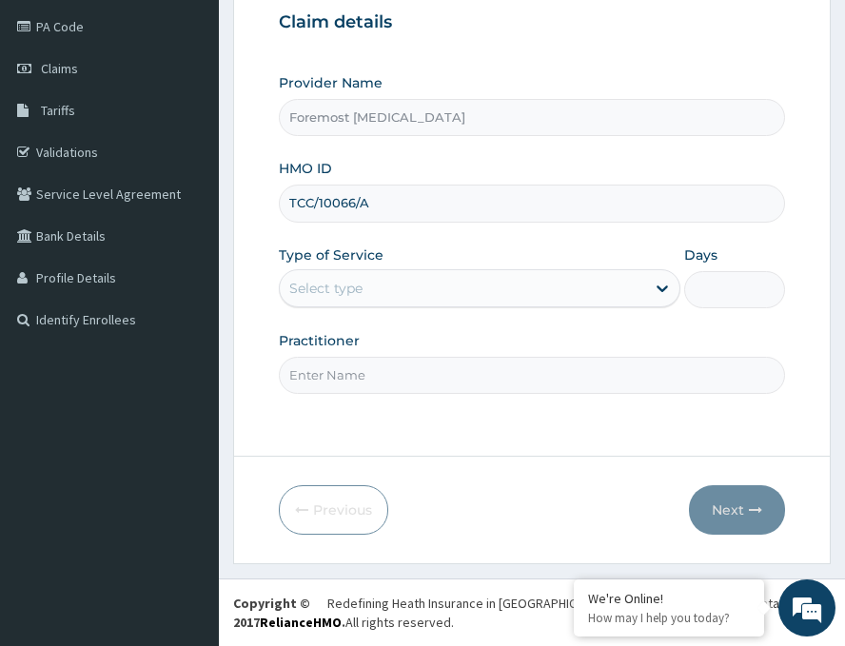
type input "TCC/10066/A"
click at [412, 288] on div "Select type" at bounding box center [463, 288] width 366 height 30
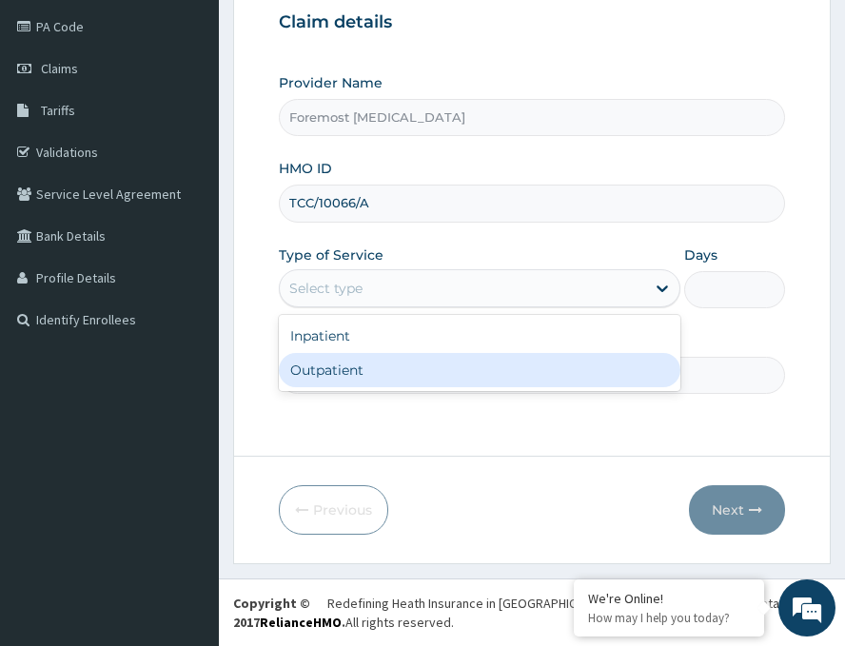
click at [351, 377] on div "Outpatient" at bounding box center [480, 370] width 402 height 34
type input "1"
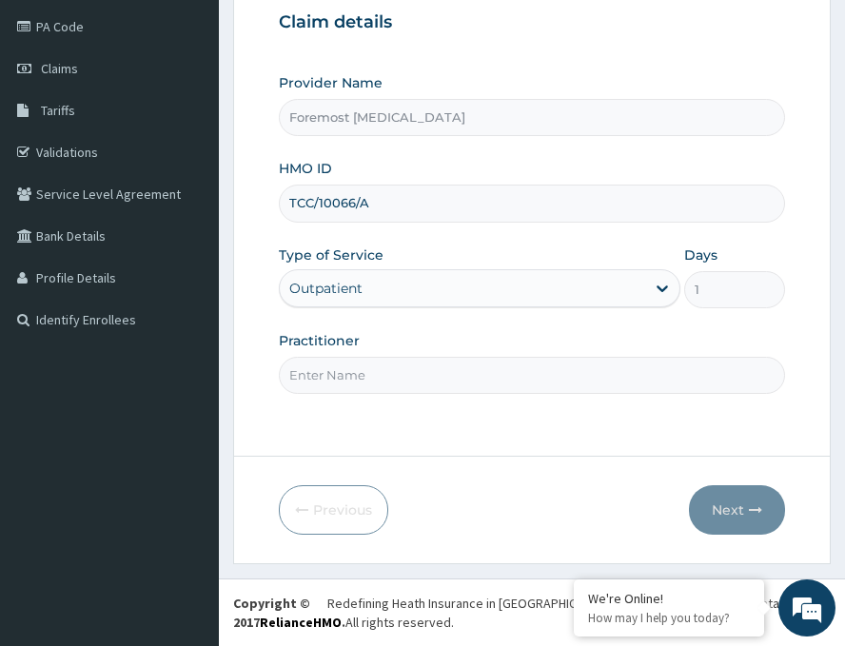
click at [351, 377] on input "Practitioner" at bounding box center [532, 375] width 507 height 37
paste input "NULL"
type input "NULL"
click at [726, 500] on button "Next" at bounding box center [737, 511] width 96 height 50
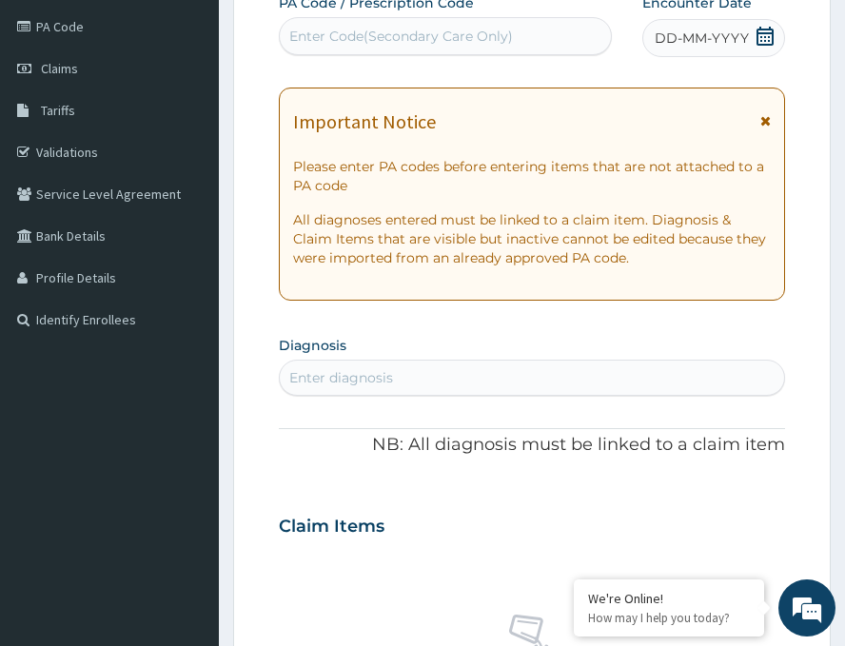
click at [692, 36] on span "DD-MM-YYYY" at bounding box center [702, 38] width 94 height 19
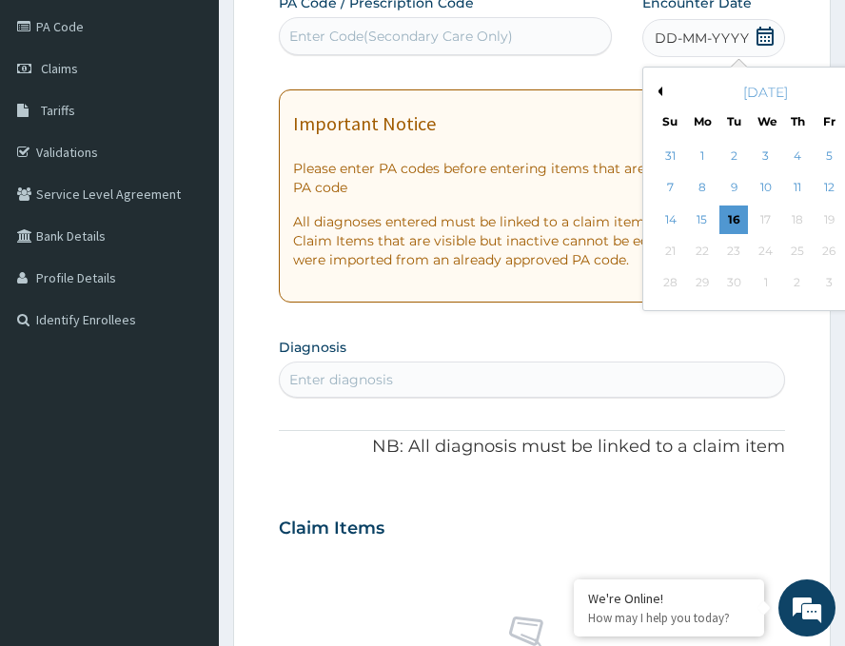
click at [653, 93] on button "Previous Month" at bounding box center [658, 92] width 10 height 10
click at [752, 247] on div "20" at bounding box center [766, 251] width 29 height 29
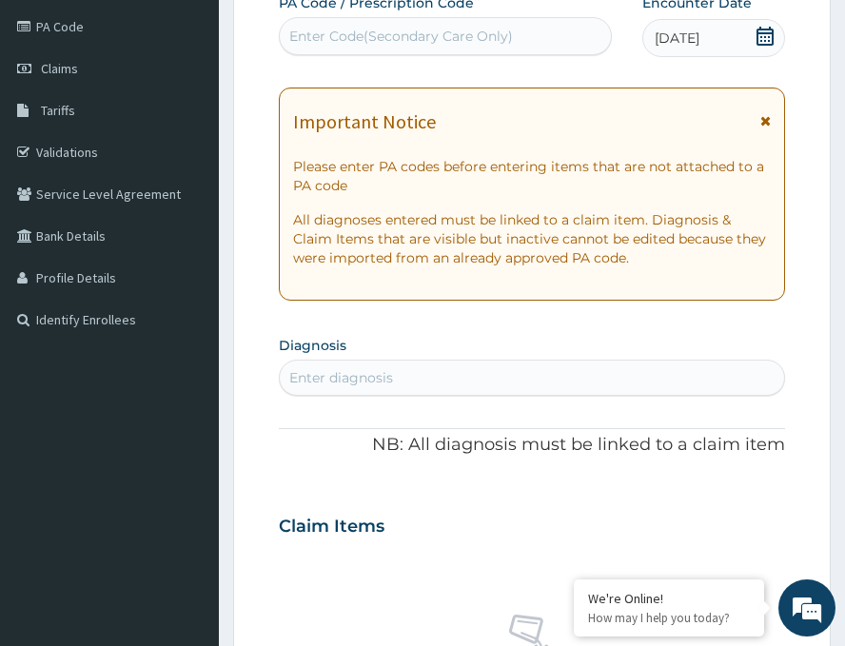
click at [440, 53] on div "Enter Code(Secondary Care Only)" at bounding box center [445, 36] width 333 height 38
type input "PA/"
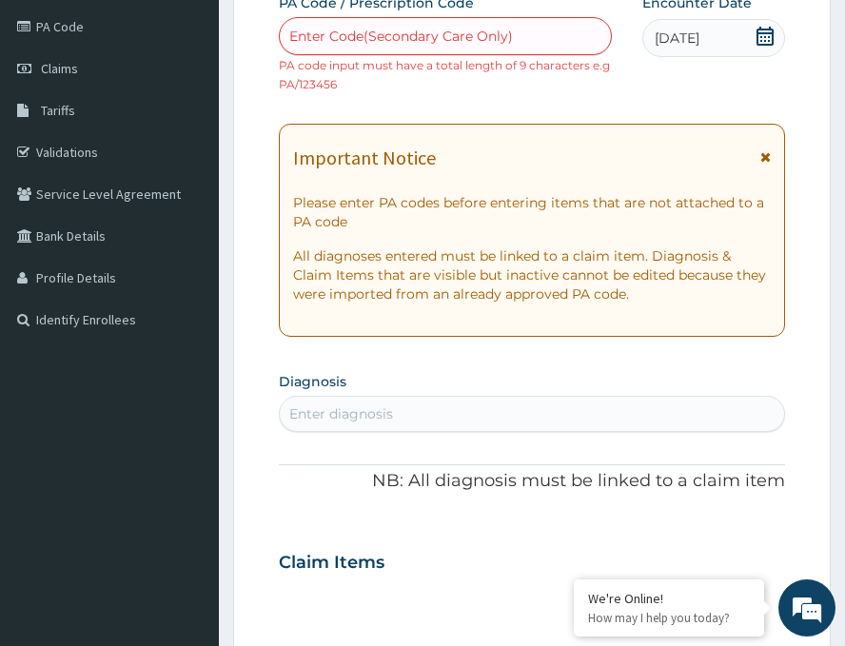
click at [418, 36] on div "Enter Code(Secondary Care Only)" at bounding box center [401, 36] width 224 height 19
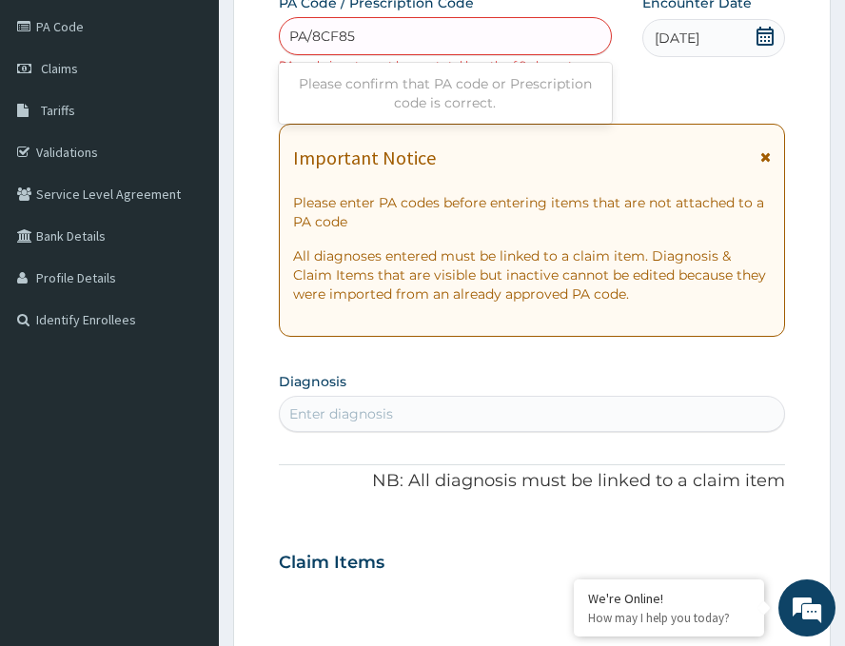
type input "PA/8CF857"
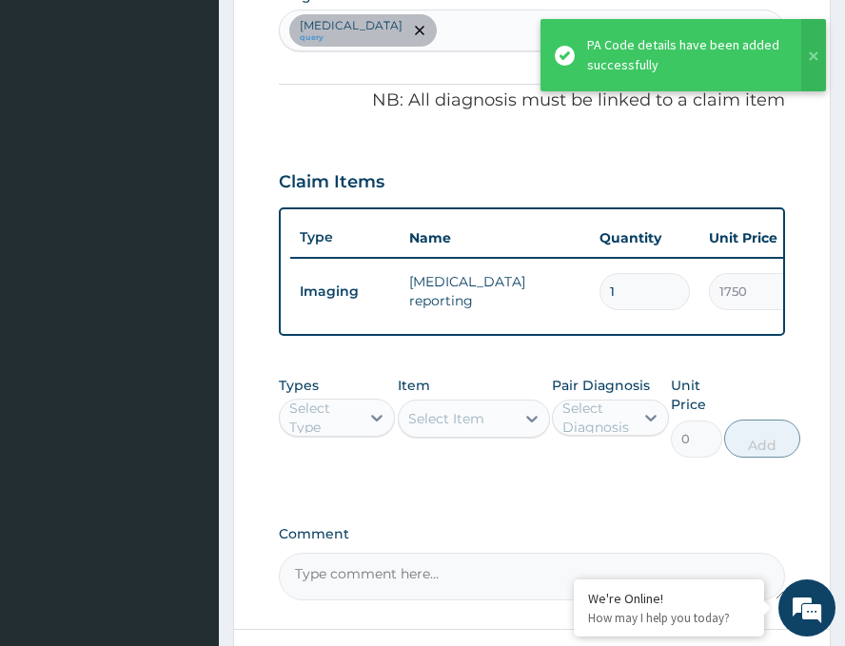
scroll to position [574, 0]
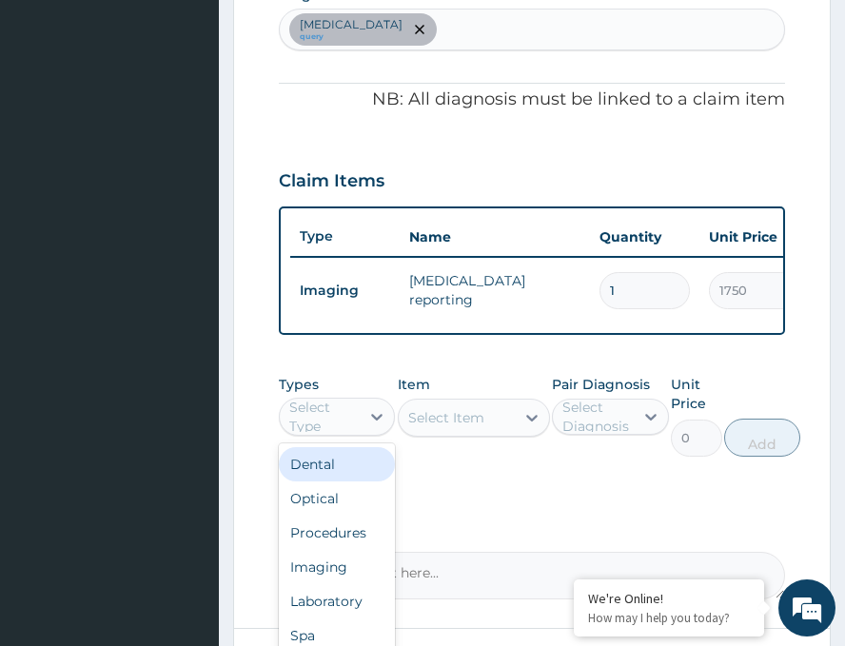
click at [339, 435] on div "Select Type" at bounding box center [323, 417] width 69 height 38
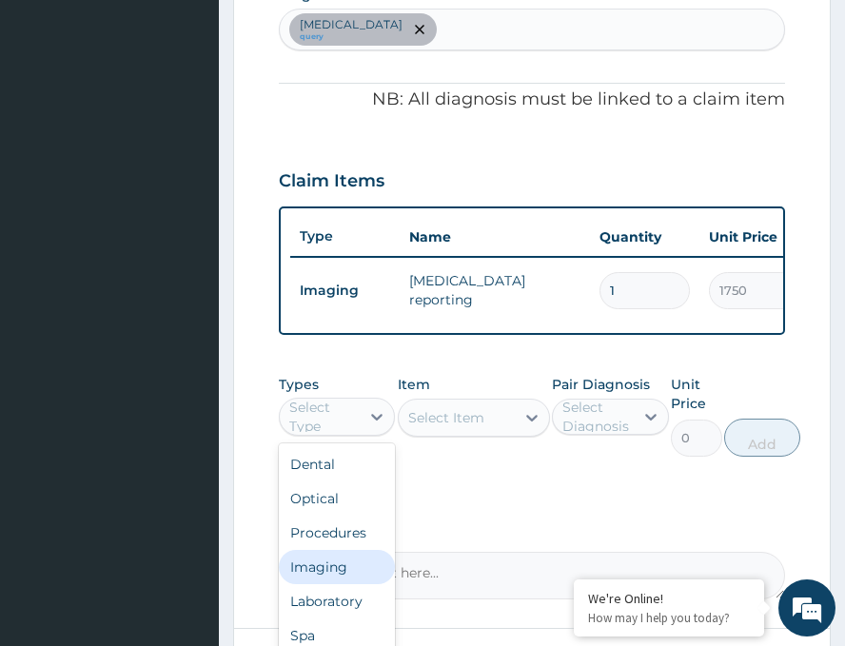
click at [328, 584] on div "Imaging" at bounding box center [337, 567] width 116 height 34
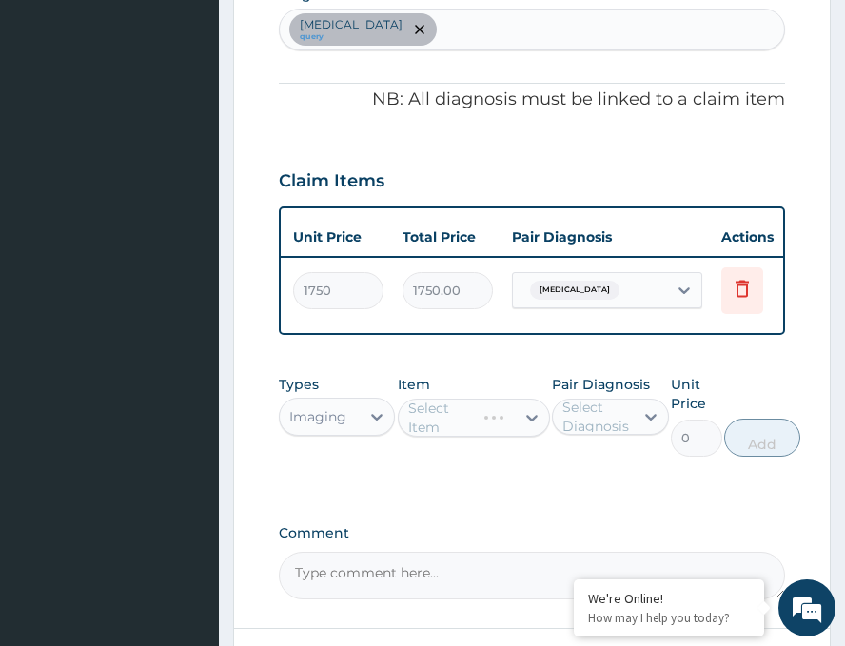
scroll to position [0, 449]
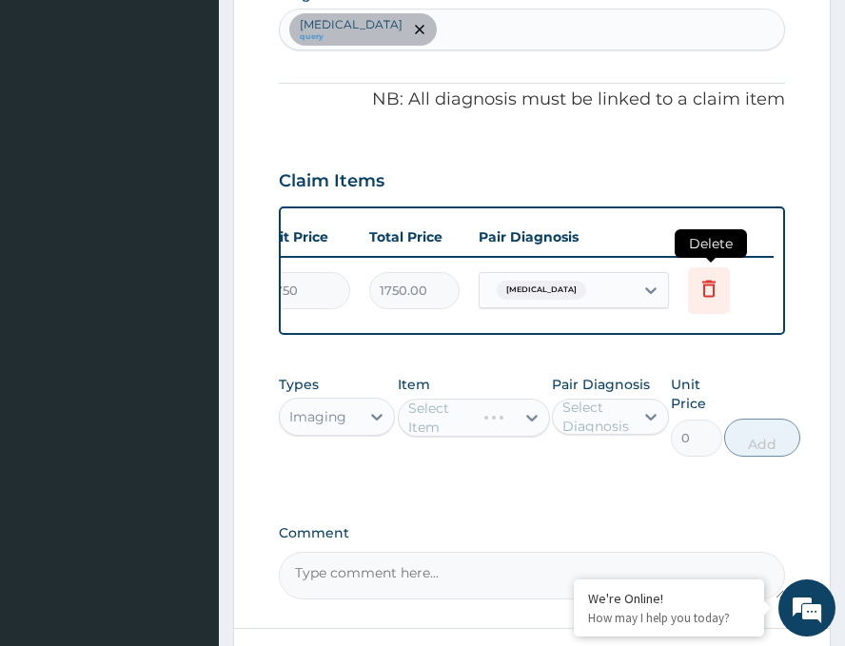
click at [707, 290] on icon at bounding box center [709, 288] width 23 height 23
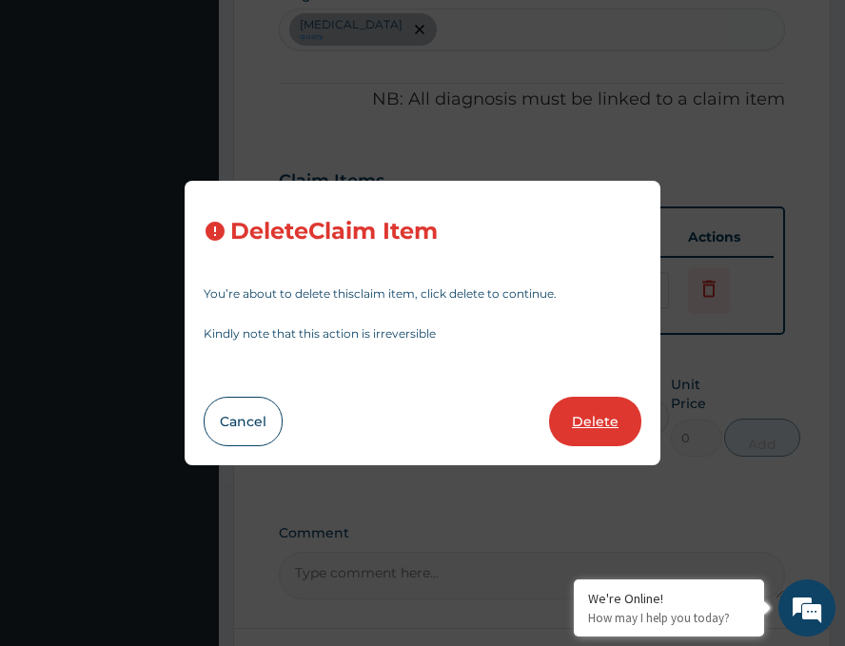
click at [587, 423] on button "Delete" at bounding box center [595, 422] width 92 height 50
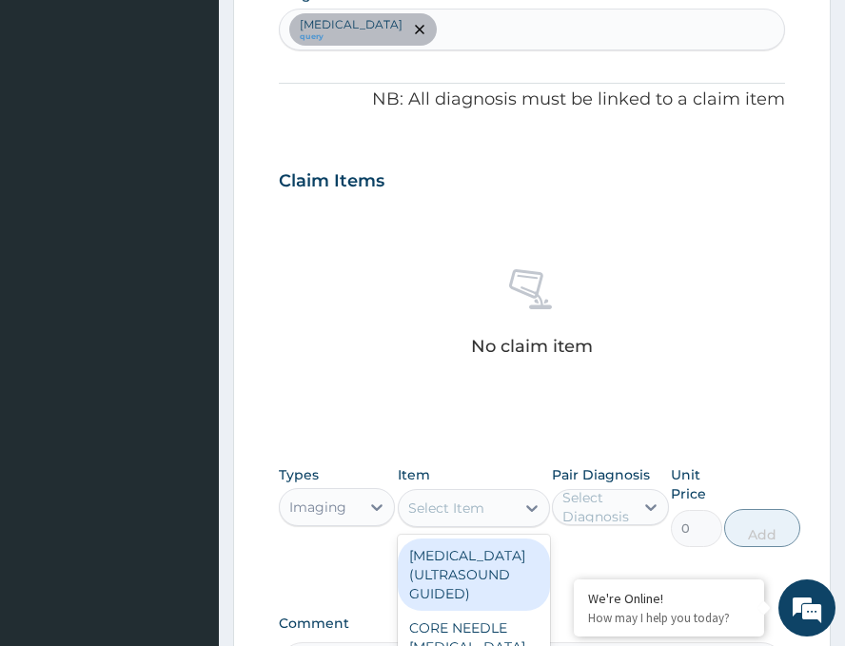
click at [504, 511] on div "Select Item" at bounding box center [457, 508] width 116 height 30
type input "ECG"
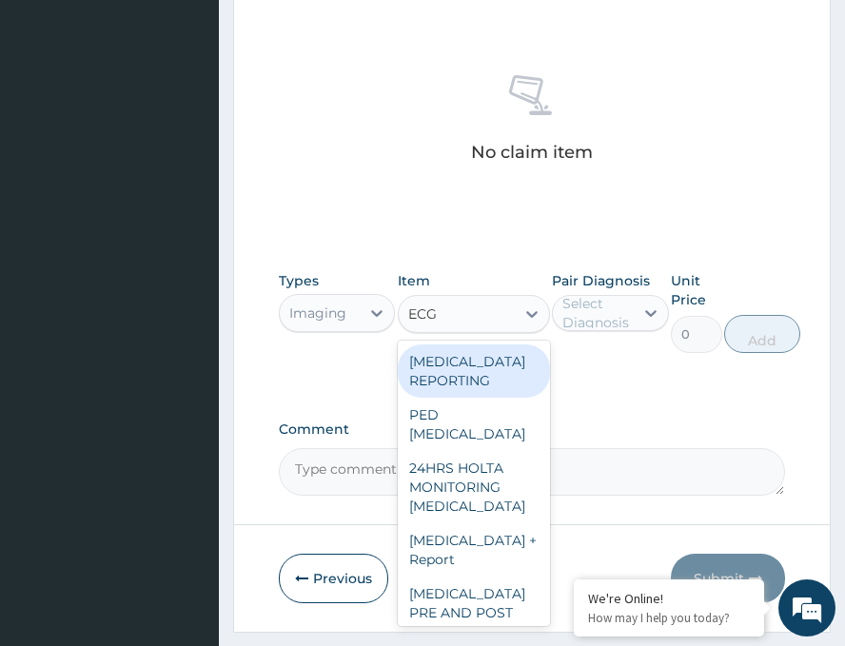
scroll to position [777, 0]
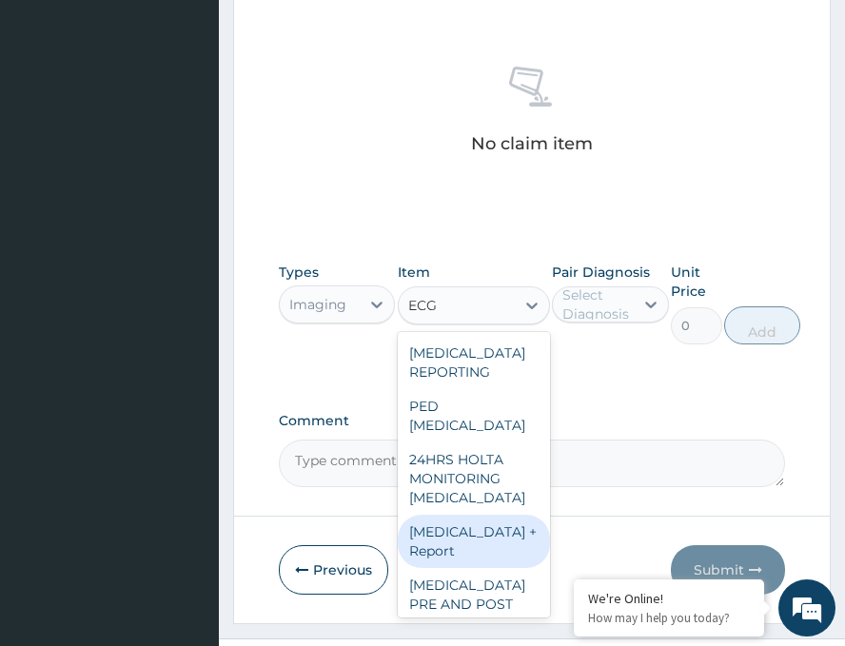
type input "6230"
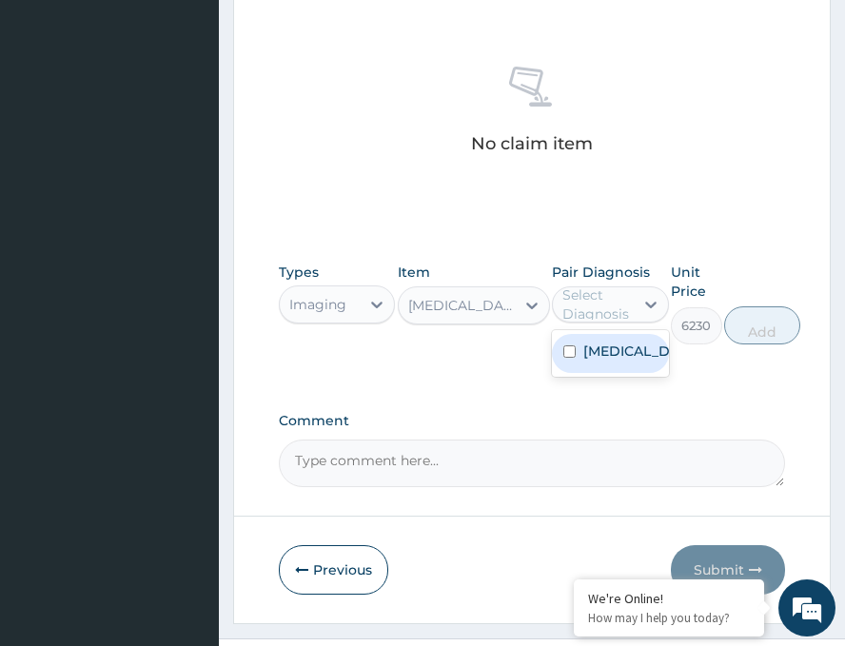
click at [633, 312] on div "Select Diagnosis" at bounding box center [593, 304] width 80 height 30
click at [613, 361] on label "[MEDICAL_DATA]" at bounding box center [630, 351] width 93 height 19
checkbox input "true"
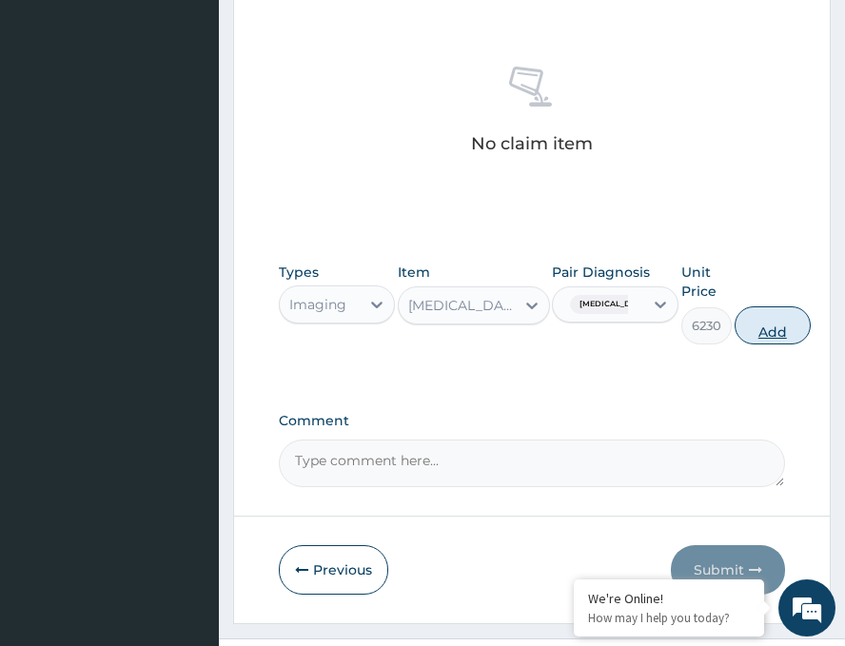
click at [761, 334] on button "Add" at bounding box center [773, 326] width 76 height 38
type input "0"
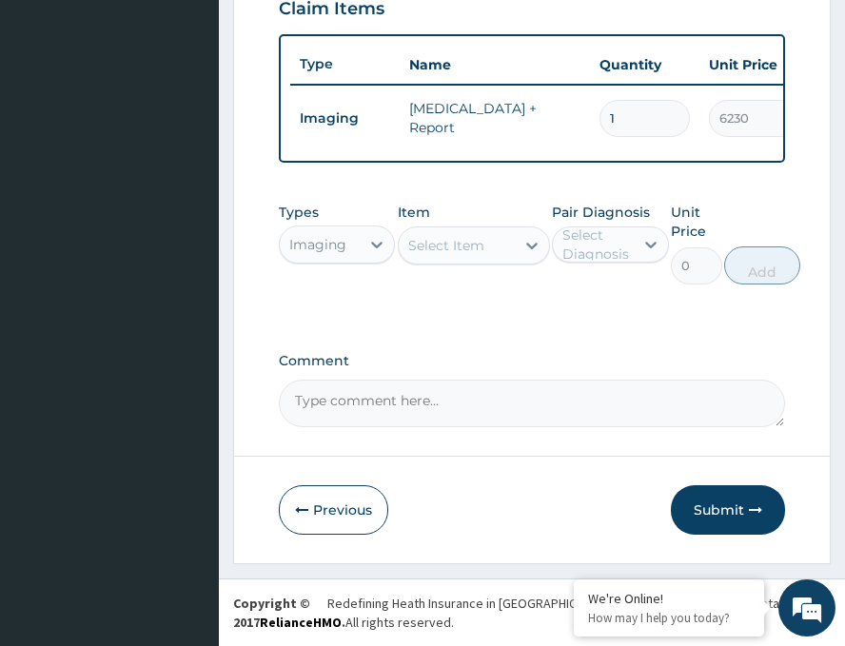
click at [726, 505] on button "Submit" at bounding box center [728, 511] width 114 height 50
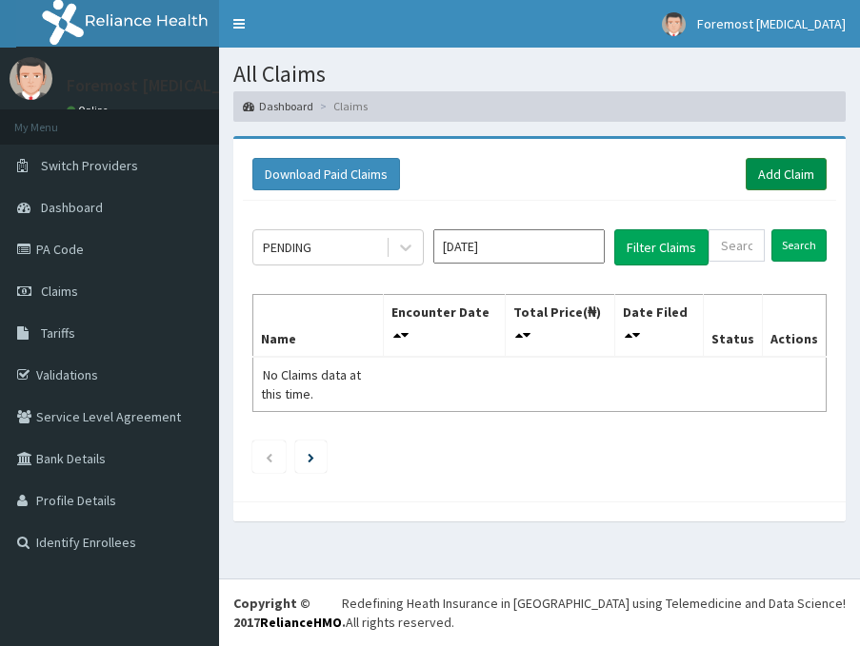
click at [776, 175] on link "Add Claim" at bounding box center [786, 174] width 81 height 32
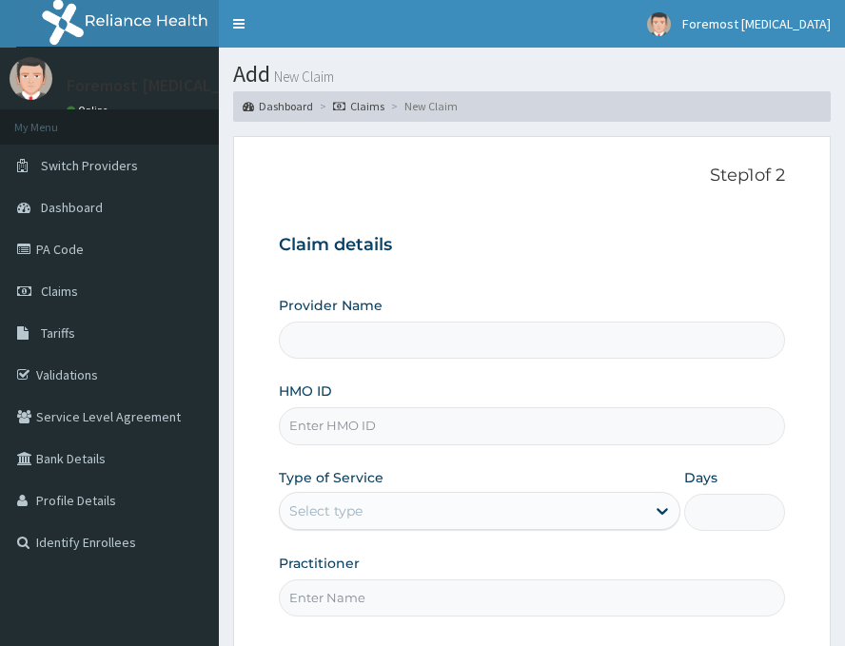
click at [360, 438] on input "HMO ID" at bounding box center [532, 426] width 507 height 37
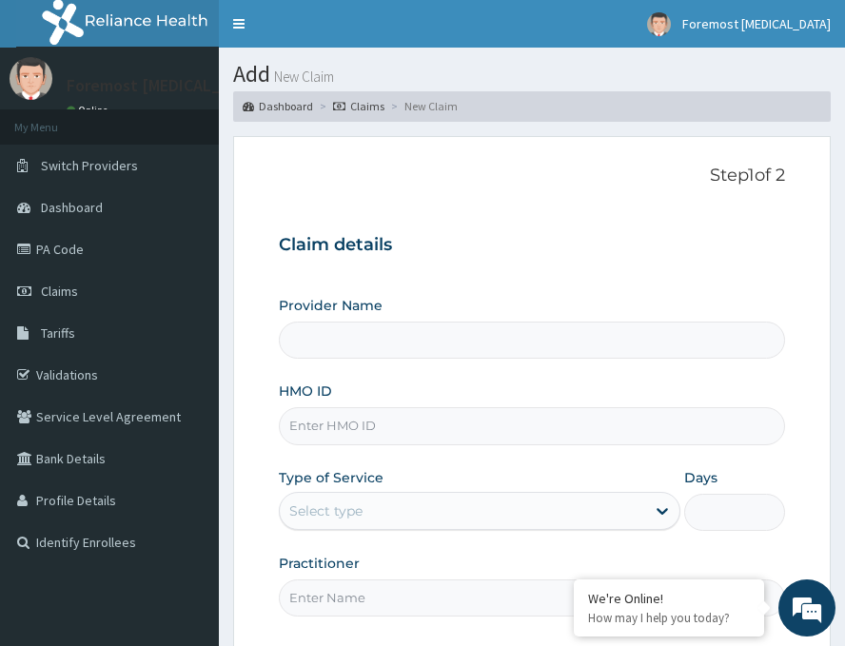
type input "Foremost [MEDICAL_DATA]"
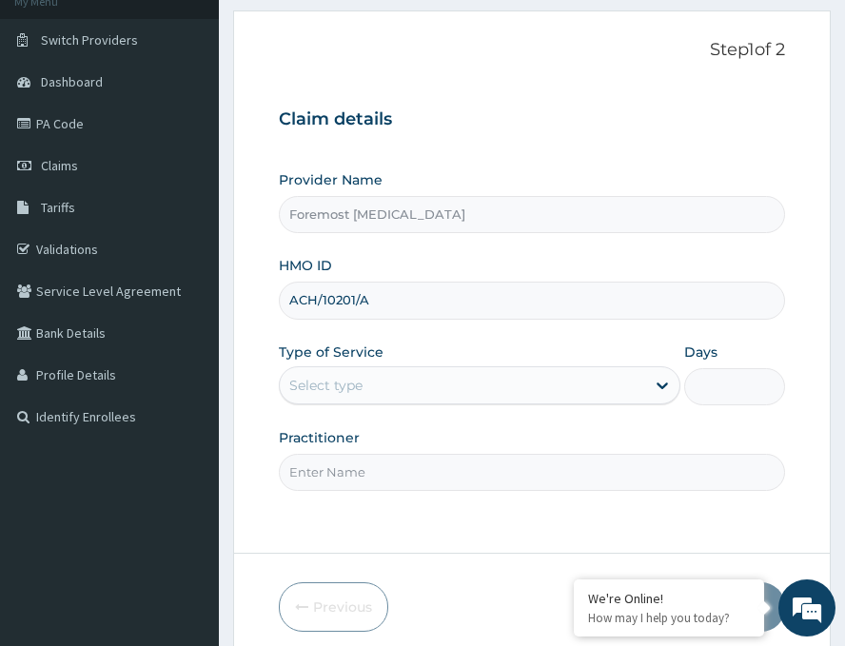
scroll to position [223, 0]
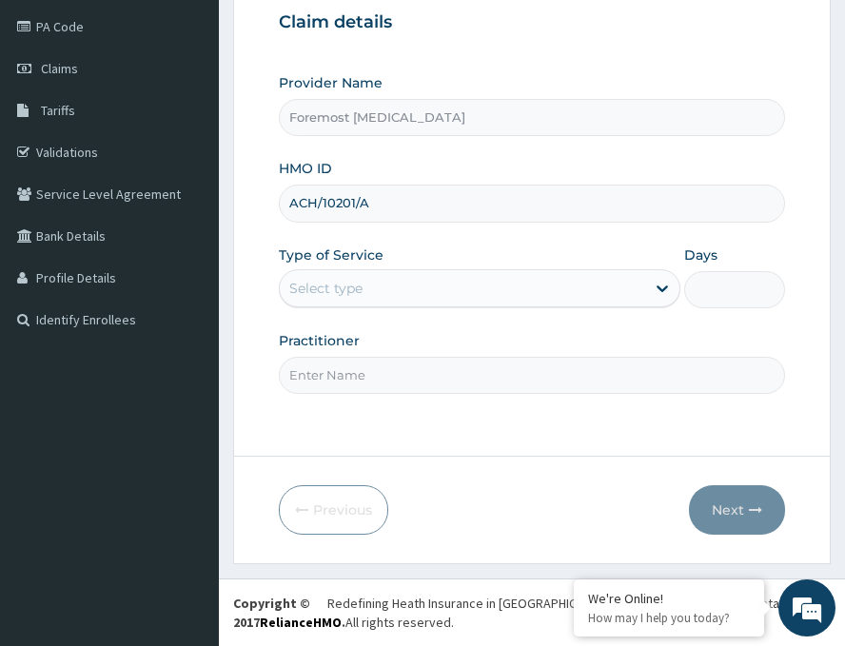
type input "ACH/10201/A"
click at [444, 302] on div "Select type" at bounding box center [463, 288] width 366 height 30
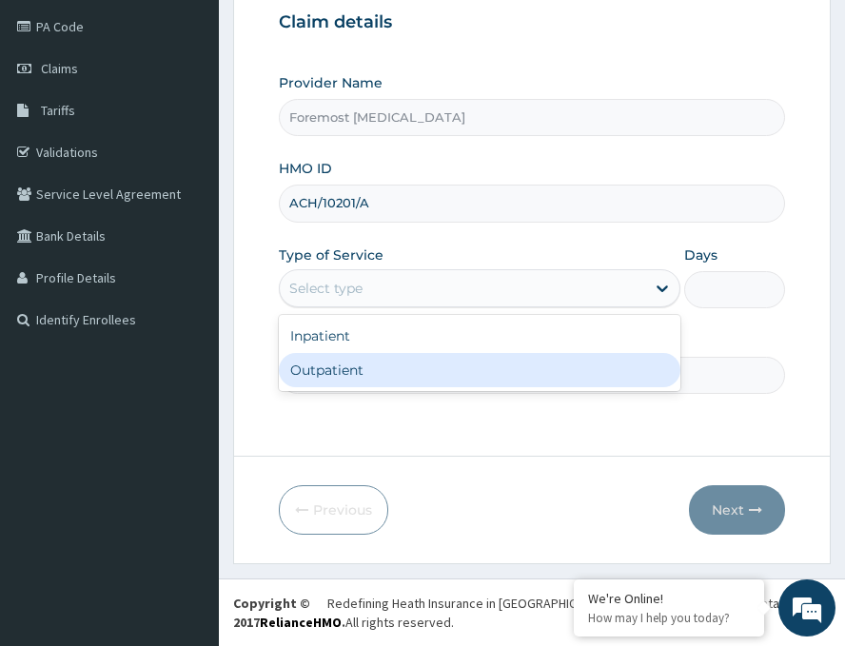
click at [397, 382] on div "Outpatient" at bounding box center [480, 370] width 402 height 34
type input "1"
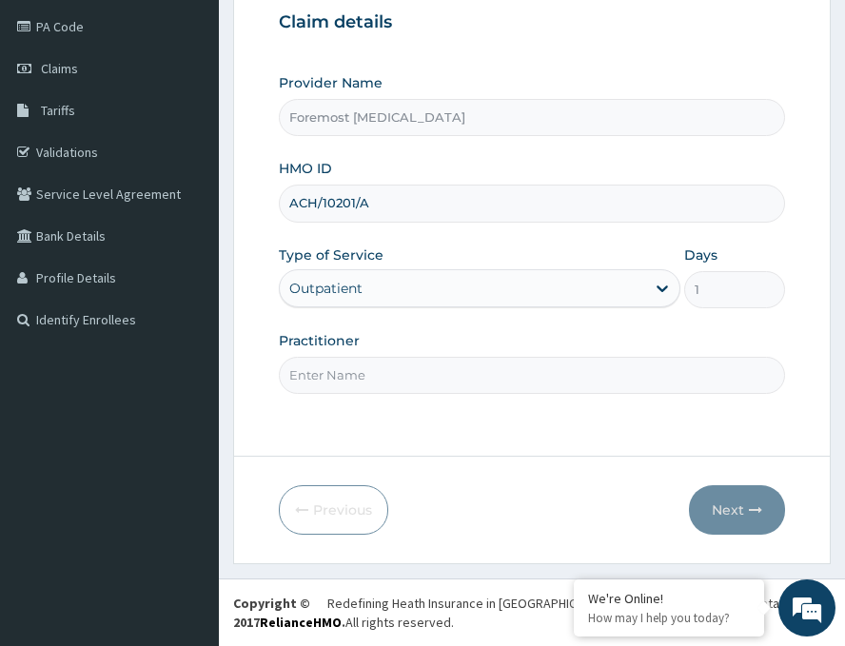
click at [397, 382] on input "Practitioner" at bounding box center [532, 375] width 507 height 37
paste input "NULL"
type input "NULL"
click at [723, 503] on button "Next" at bounding box center [737, 511] width 96 height 50
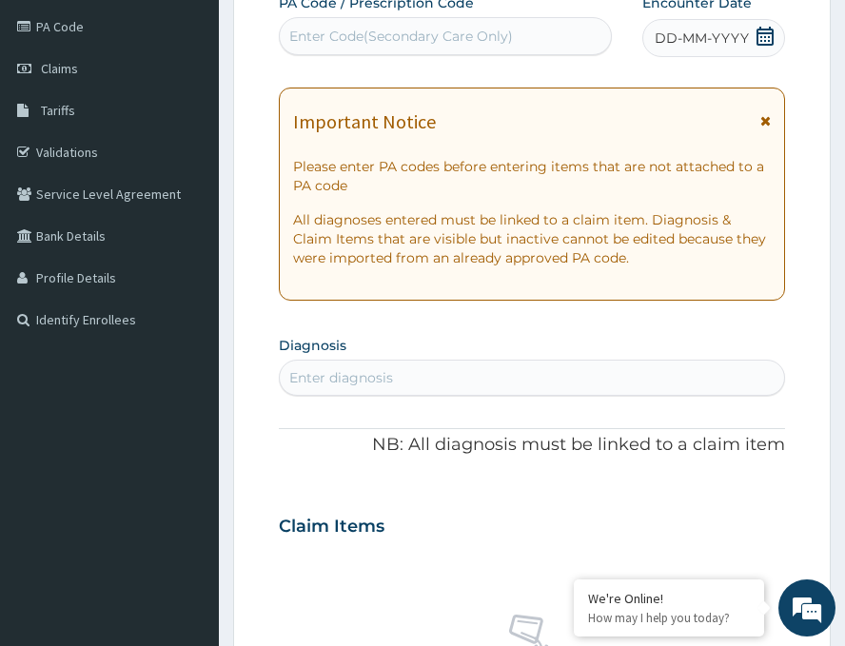
click at [683, 34] on span "DD-MM-YYYY" at bounding box center [702, 38] width 94 height 19
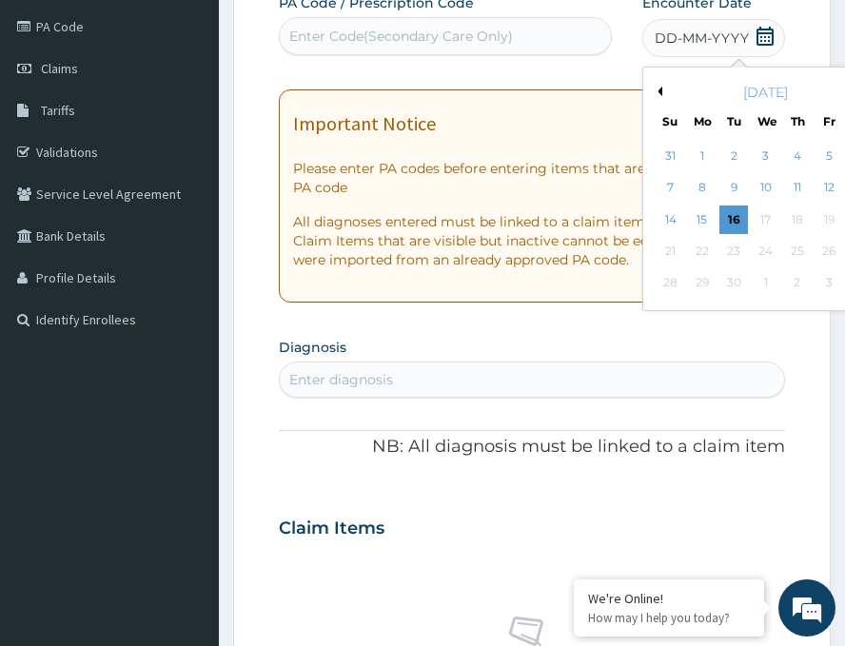
click at [653, 89] on button "Previous Month" at bounding box center [658, 92] width 10 height 10
click at [752, 250] on div "20" at bounding box center [766, 251] width 29 height 29
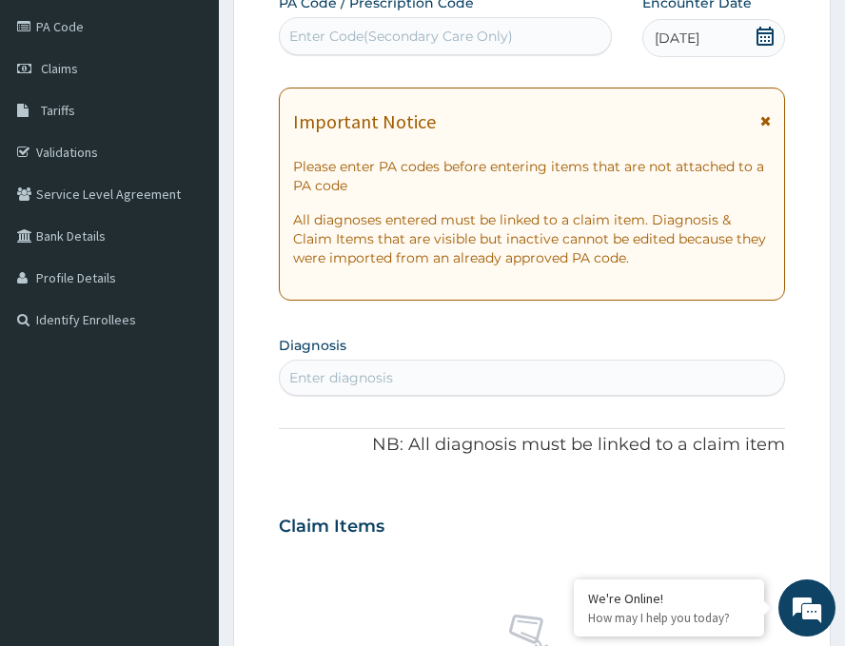
click at [438, 44] on div "Enter Code(Secondary Care Only)" at bounding box center [401, 36] width 224 height 19
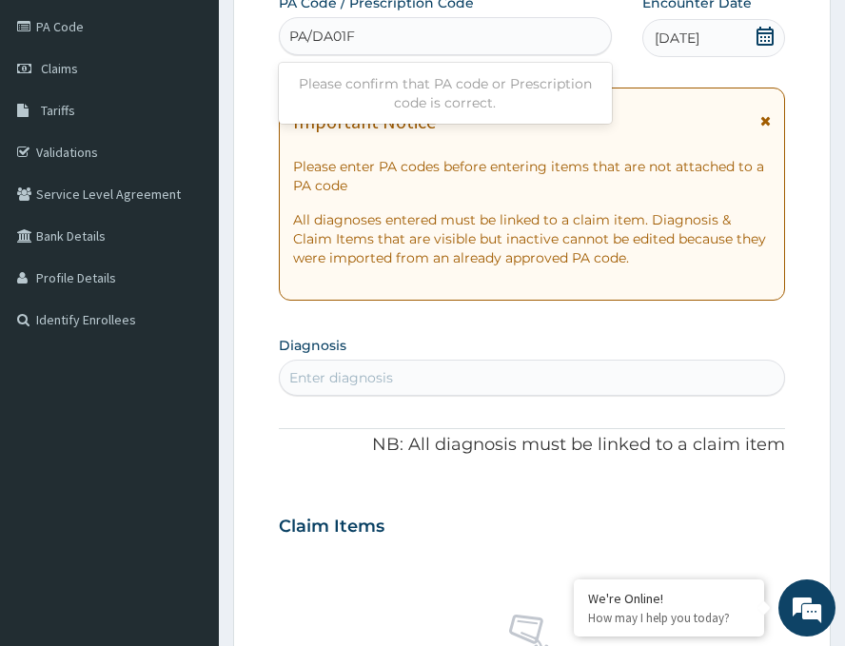
type input "PA/DA01F2"
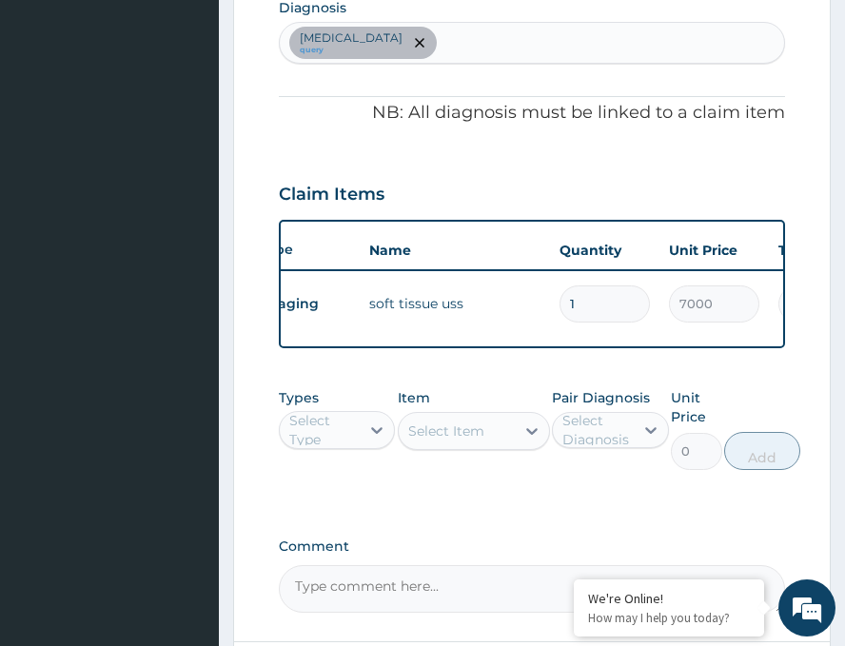
scroll to position [761, 0]
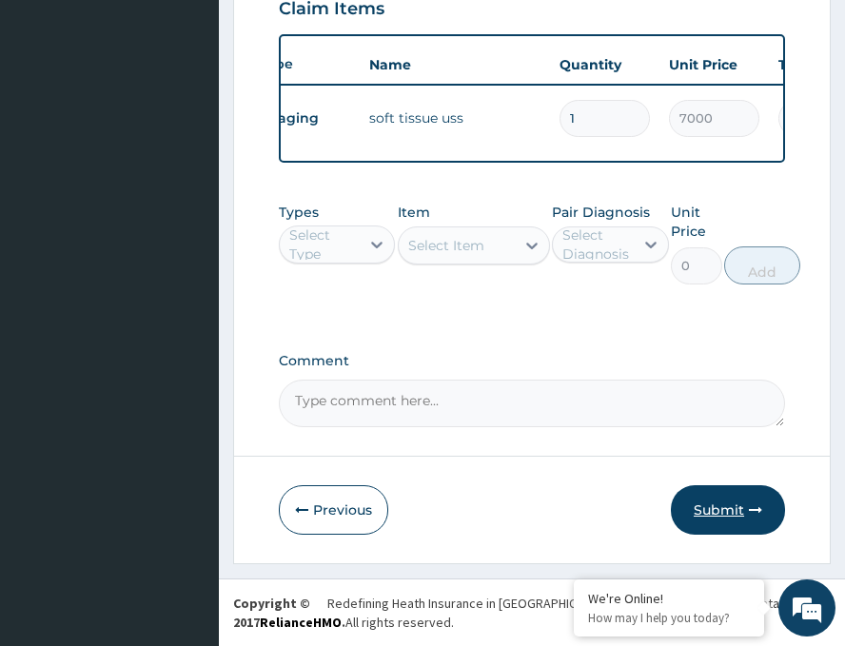
click at [730, 496] on button "Submit" at bounding box center [728, 511] width 114 height 50
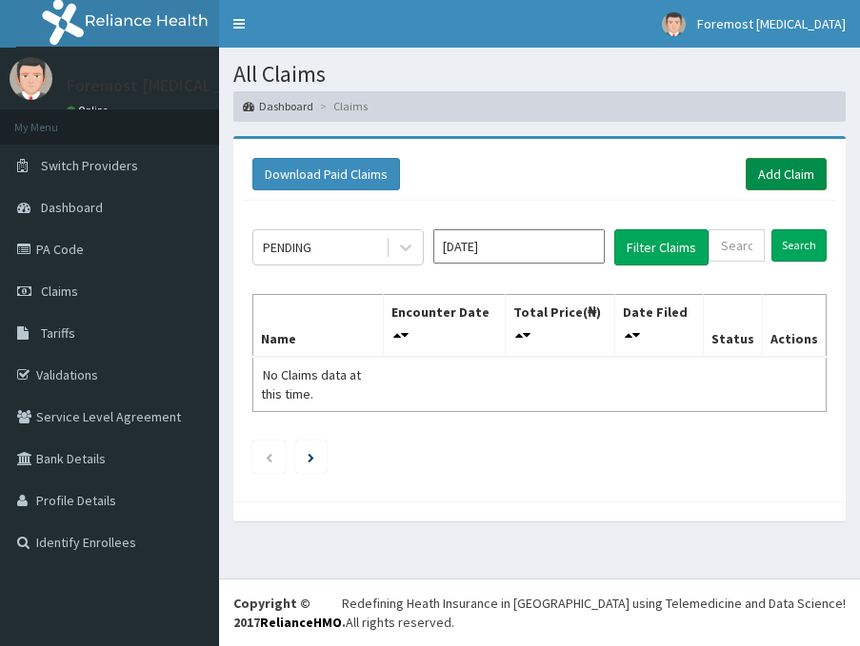
click at [766, 175] on link "Add Claim" at bounding box center [786, 174] width 81 height 32
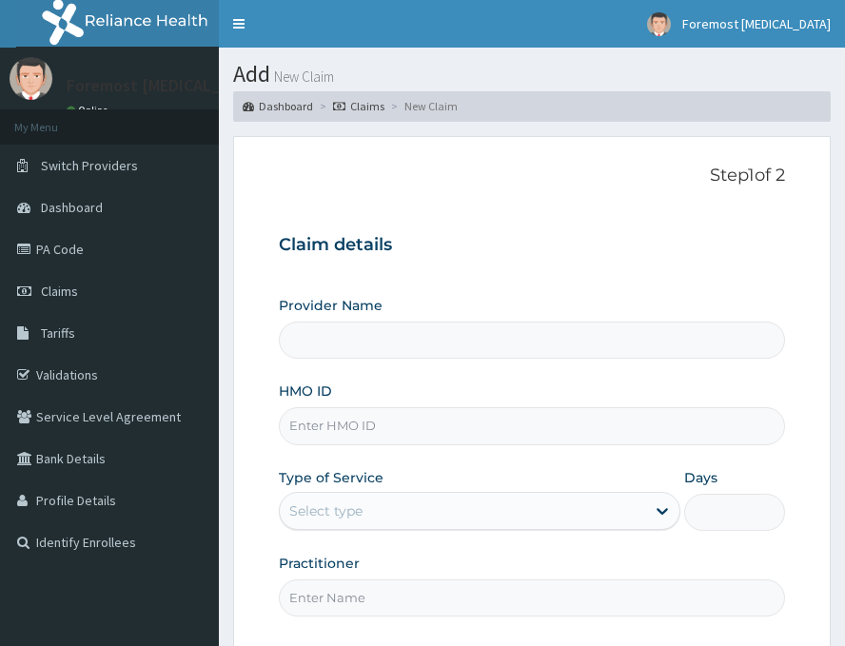
click at [421, 408] on input "HMO ID" at bounding box center [532, 426] width 507 height 37
click at [328, 442] on input "HMO ID" at bounding box center [532, 426] width 507 height 37
type input "Foremost [MEDICAL_DATA]"
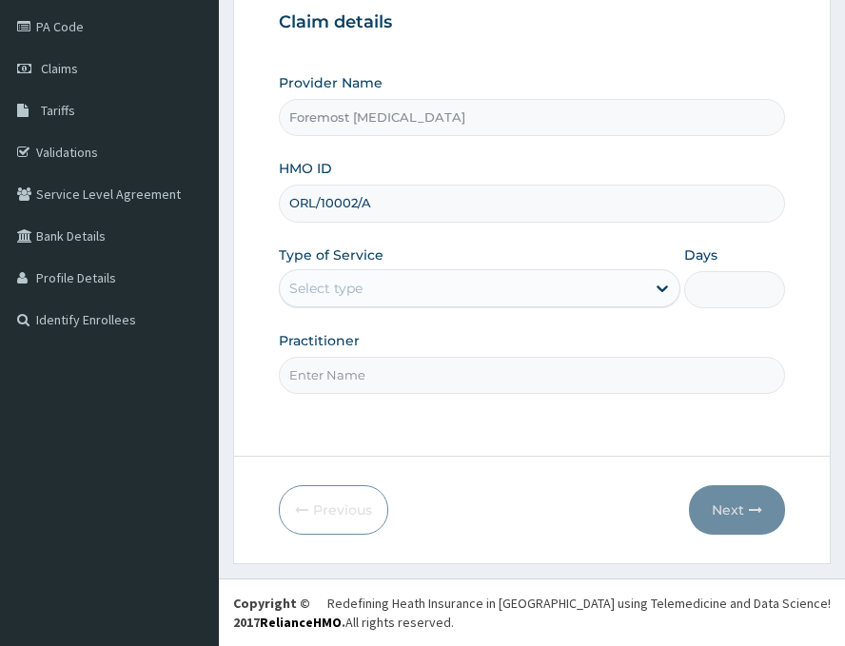
type input "ORL/10002/A"
click at [416, 286] on div "Select type" at bounding box center [463, 288] width 366 height 30
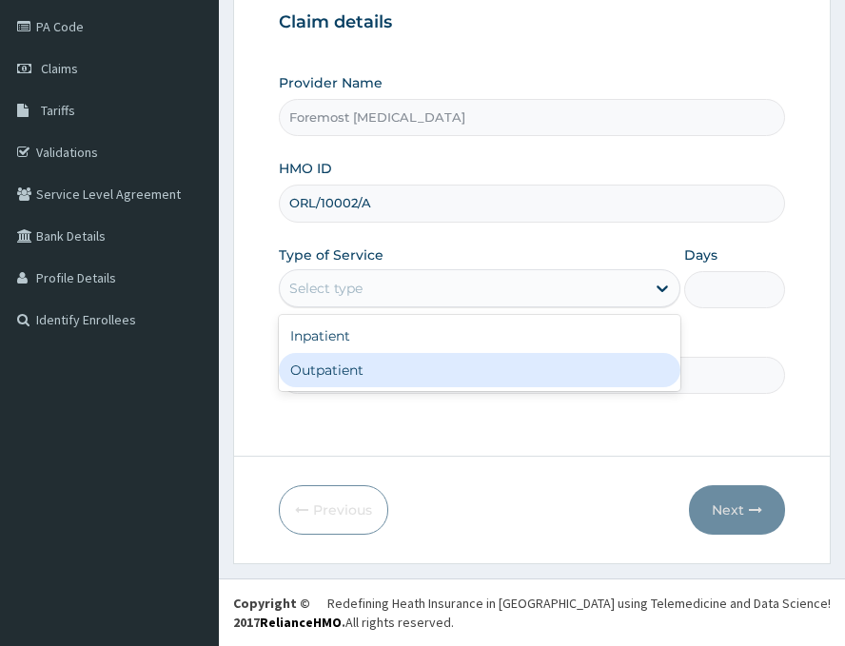
click at [365, 377] on div "Outpatient" at bounding box center [480, 370] width 402 height 34
type input "1"
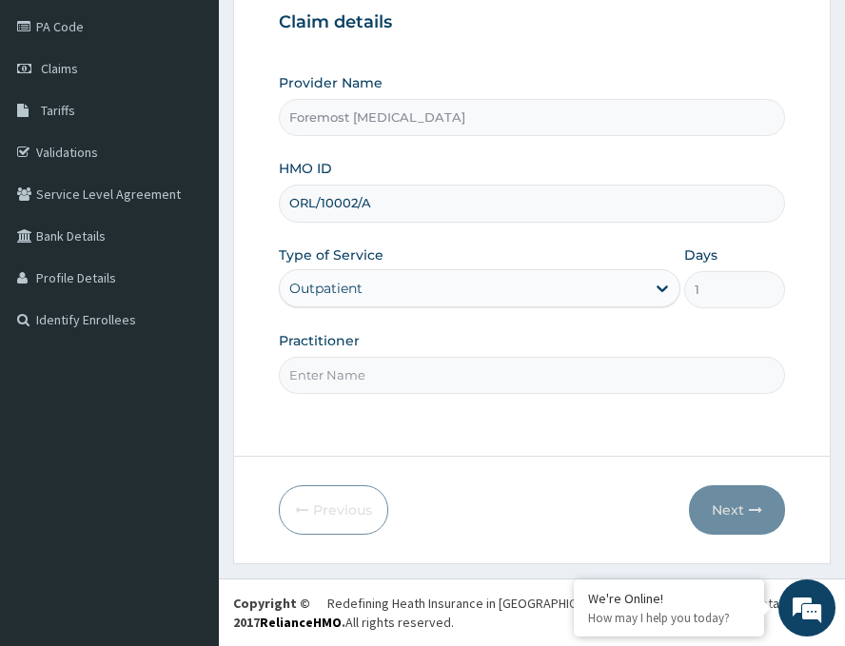
click at [365, 377] on input "Practitioner" at bounding box center [532, 375] width 507 height 37
paste input "NULL"
type input "NULL"
click at [743, 495] on button "Next" at bounding box center [737, 511] width 96 height 50
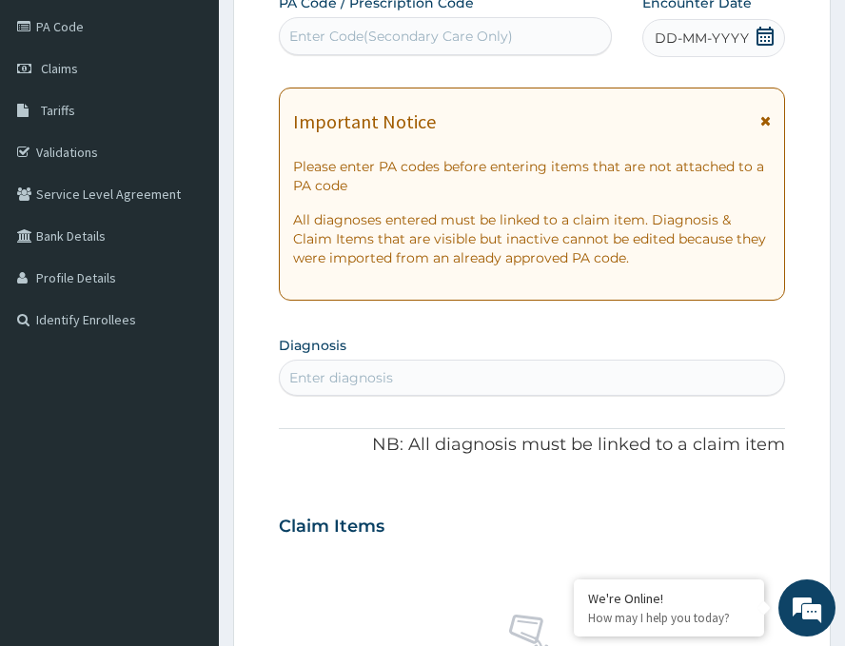
click at [701, 37] on span "DD-MM-YYYY" at bounding box center [702, 38] width 94 height 19
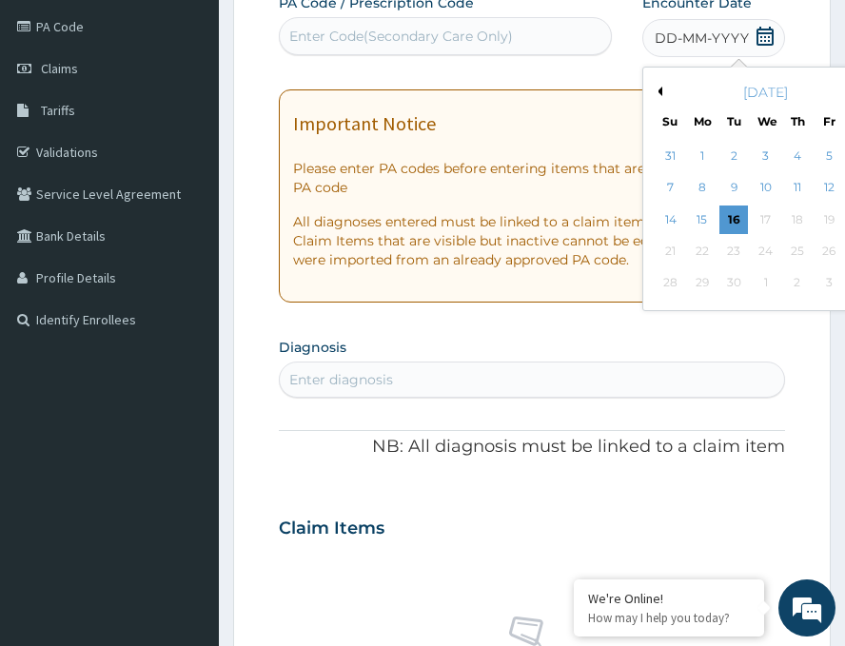
click at [651, 91] on div "[DATE]" at bounding box center [765, 92] width 229 height 19
click at [653, 89] on button "Previous Month" at bounding box center [658, 92] width 10 height 10
click at [752, 250] on div "20" at bounding box center [766, 251] width 29 height 29
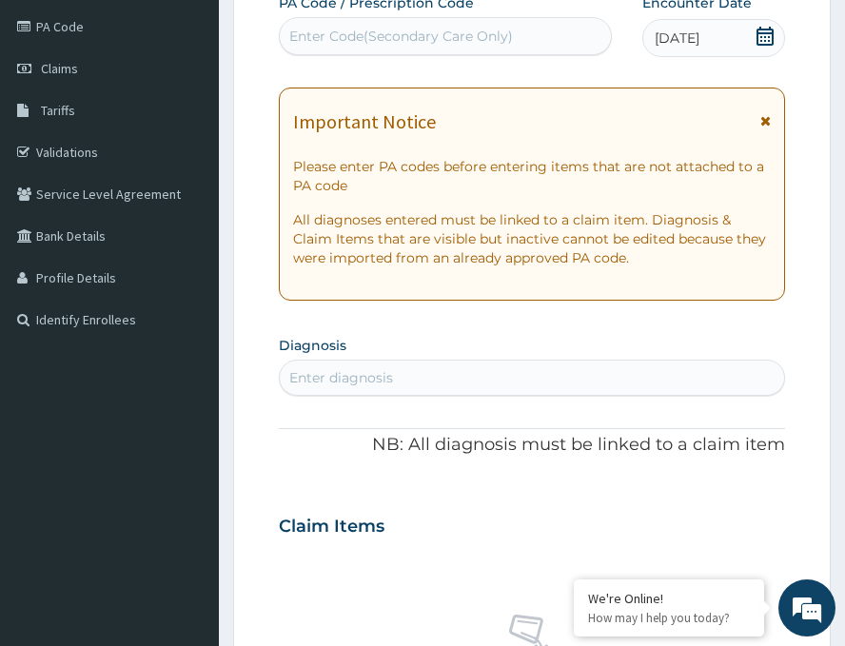
click at [467, 44] on div "Enter Code(Secondary Care Only)" at bounding box center [401, 36] width 224 height 19
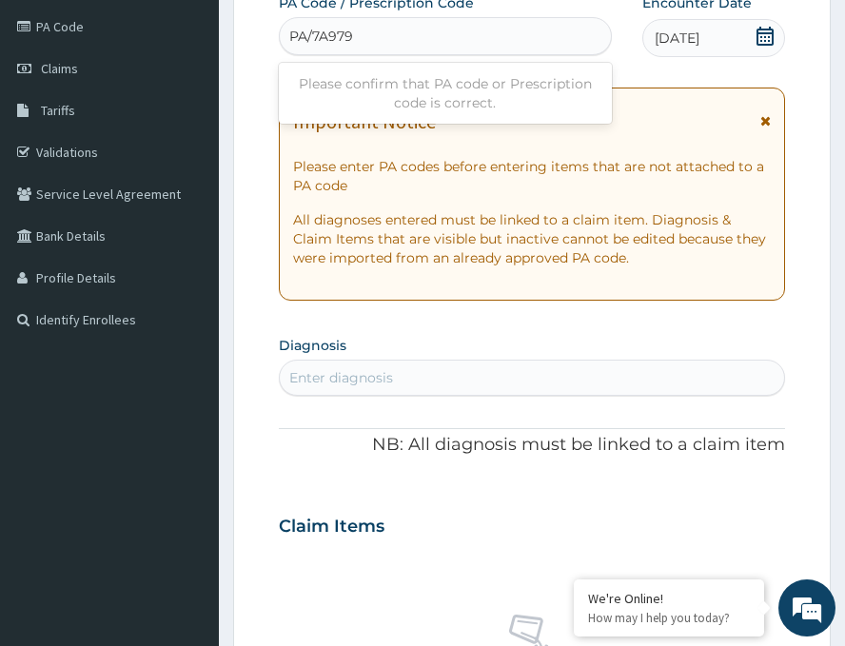
type input "PA/7A9791"
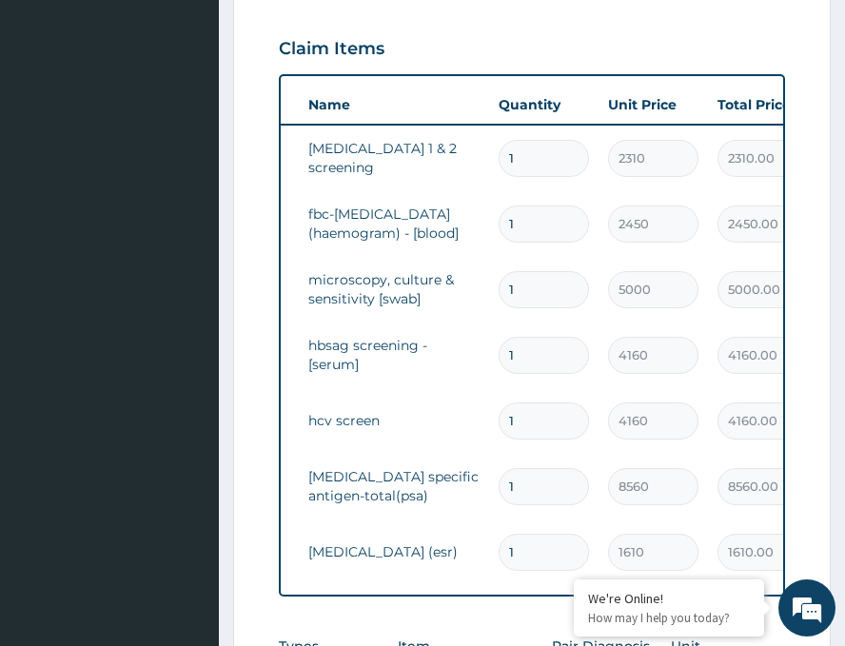
scroll to position [0, 105]
click at [610, 57] on div "Claim Items" at bounding box center [532, 45] width 507 height 50
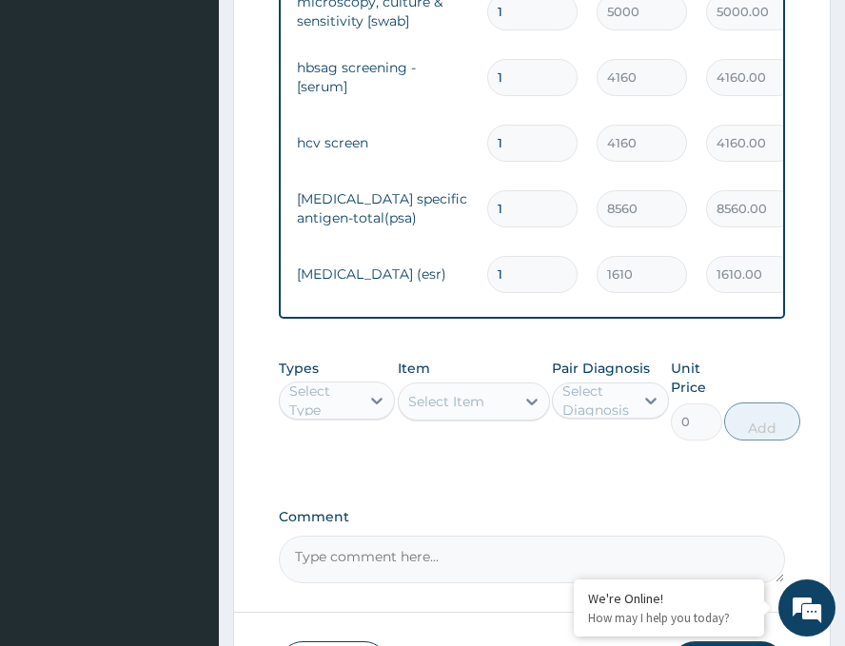
scroll to position [1174, 0]
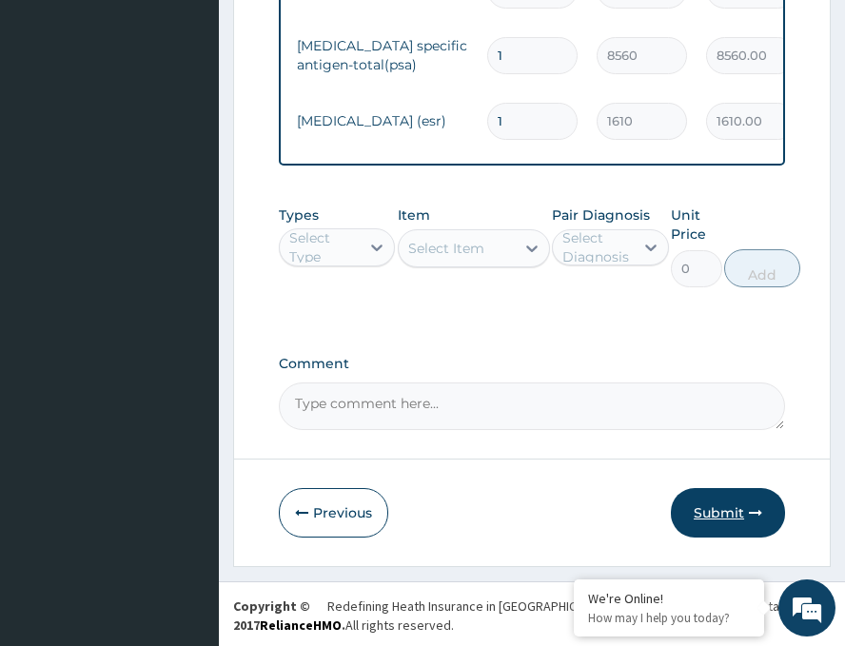
click at [704, 521] on button "Submit" at bounding box center [728, 513] width 114 height 50
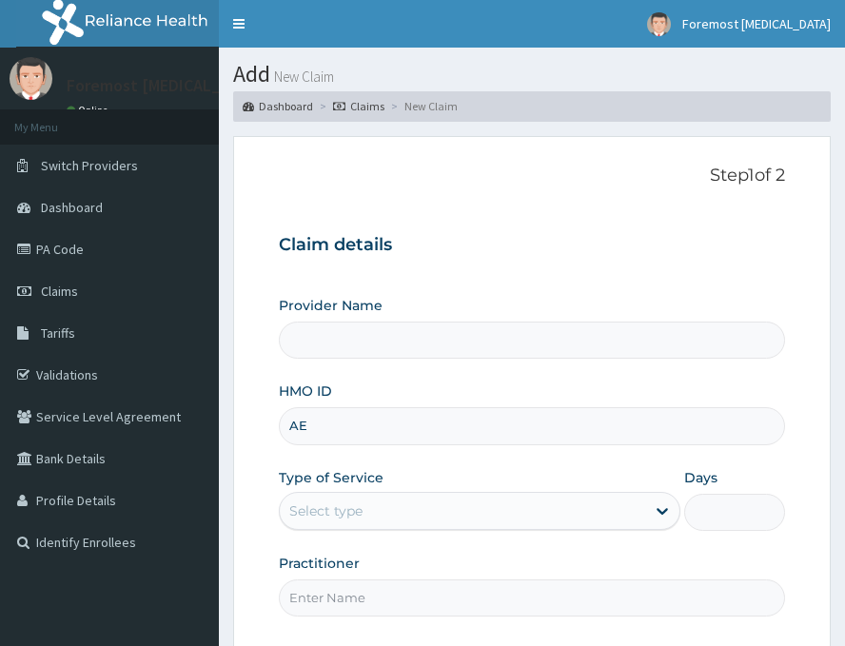
type input "AEL"
type input "Foremost [MEDICAL_DATA]"
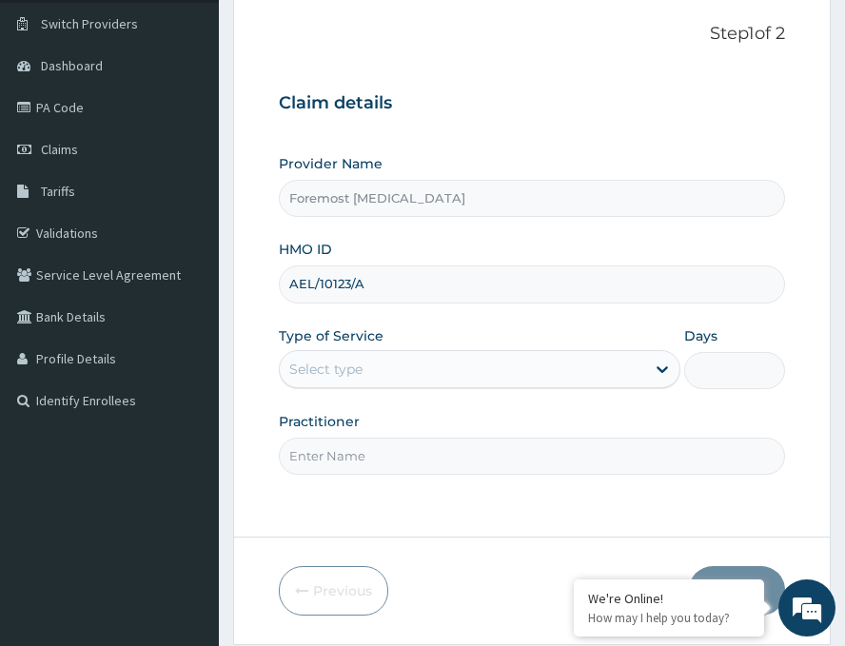
scroll to position [223, 0]
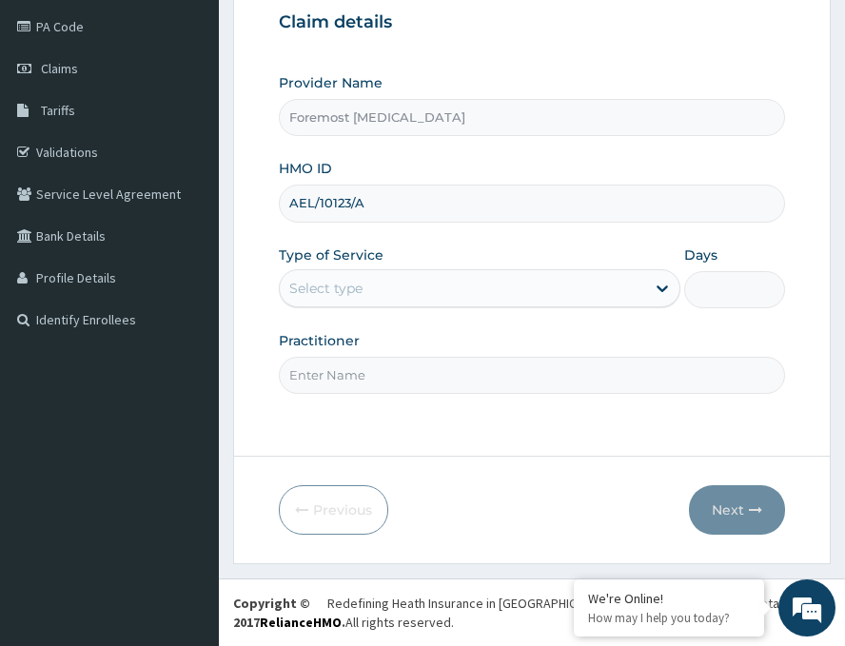
type input "AEL/10123/A"
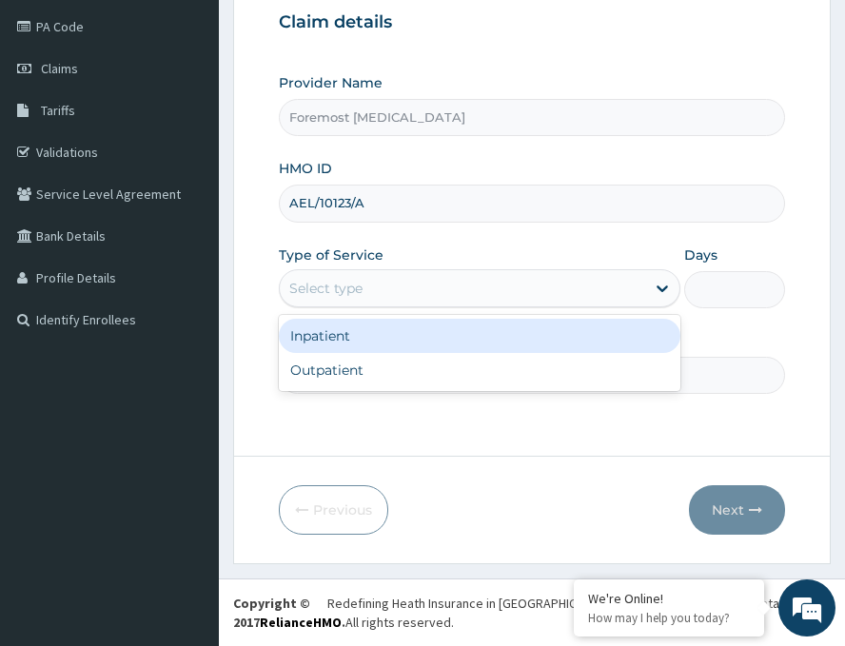
click at [388, 298] on div "Select type" at bounding box center [463, 288] width 366 height 30
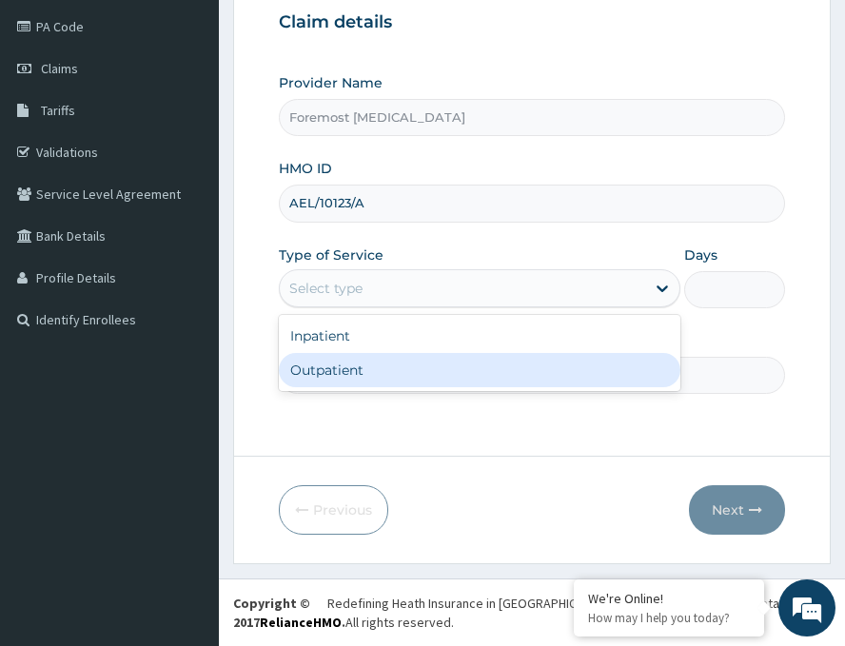
click at [368, 372] on div "Outpatient" at bounding box center [480, 370] width 402 height 34
type input "1"
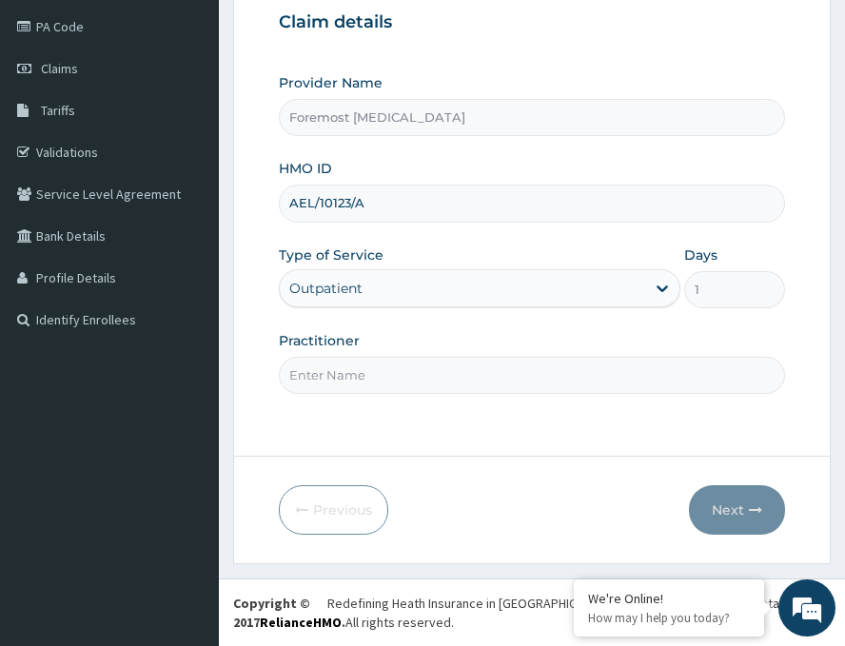
click at [368, 372] on input "Practitioner" at bounding box center [532, 375] width 507 height 37
paste input "NULL"
type input "NULL"
click at [730, 506] on button "Next" at bounding box center [737, 511] width 96 height 50
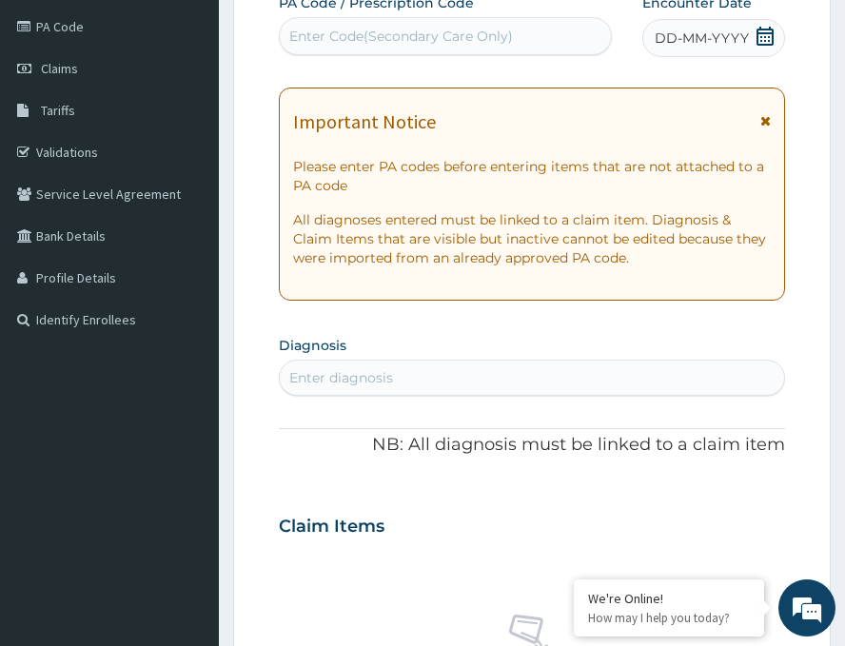
click at [676, 30] on span "DD-MM-YYYY" at bounding box center [702, 38] width 94 height 19
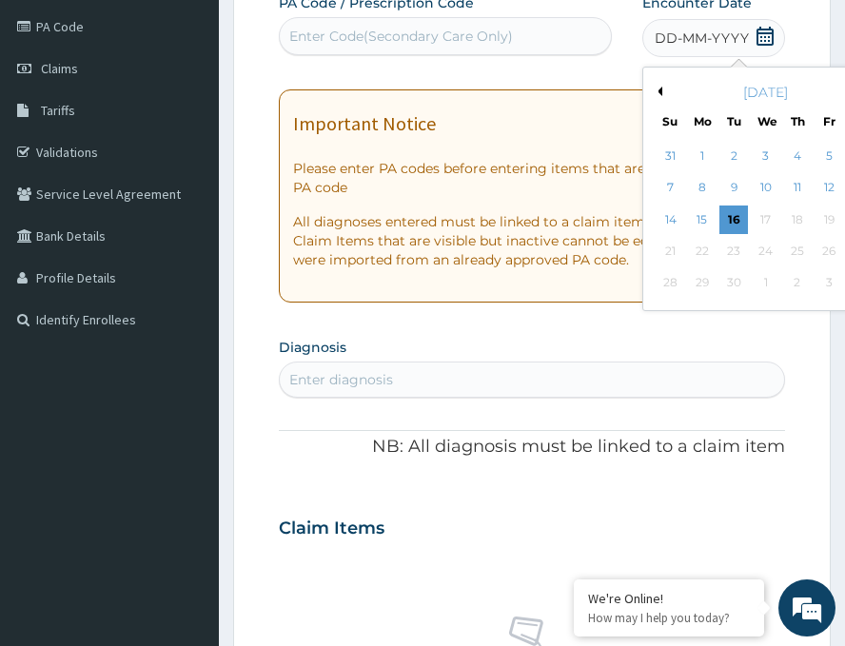
click at [653, 93] on button "Previous Month" at bounding box center [658, 92] width 10 height 10
click at [752, 247] on div "20" at bounding box center [766, 251] width 29 height 29
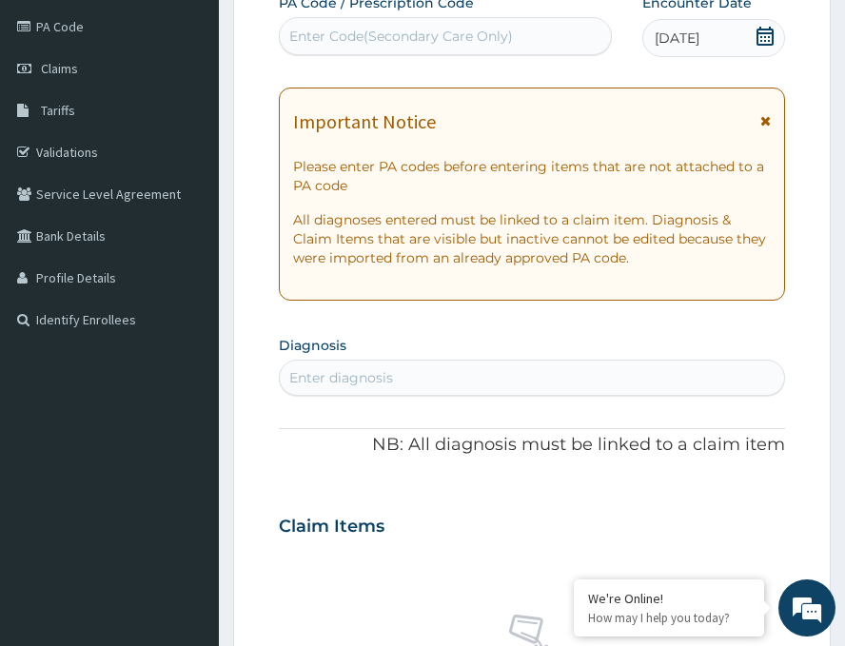
click at [505, 25] on div "Enter Code(Secondary Care Only)" at bounding box center [445, 36] width 331 height 30
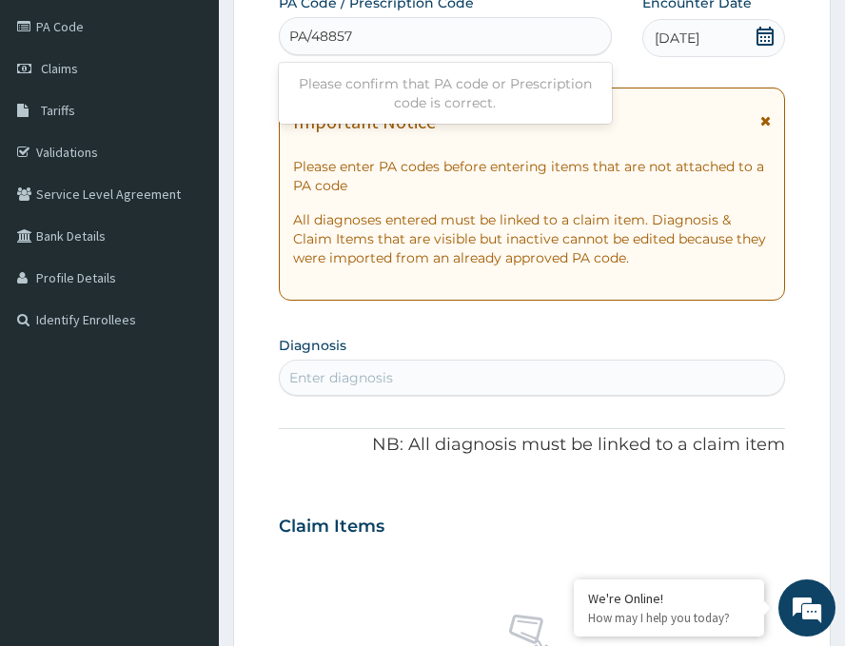
type input "PA/488574"
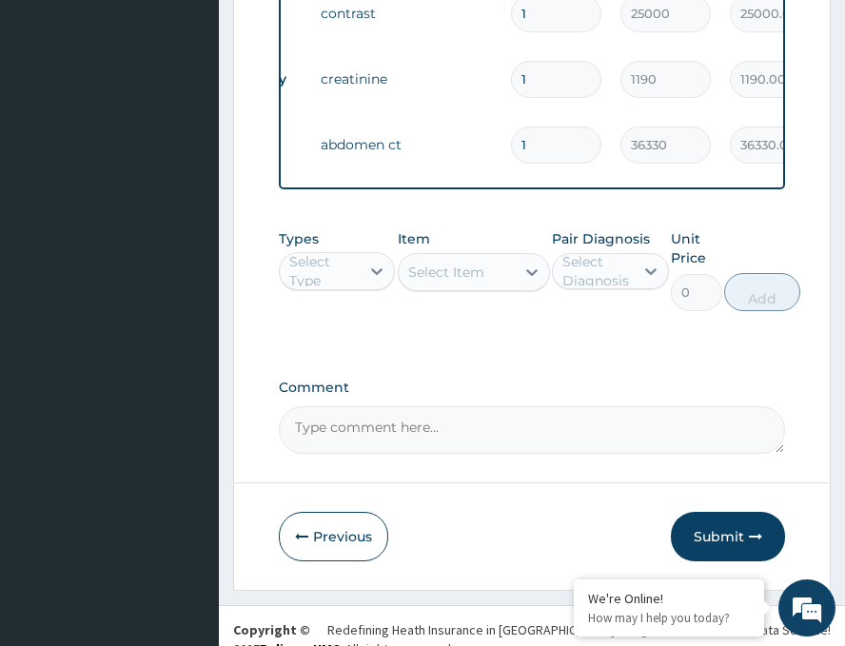
scroll to position [892, 0]
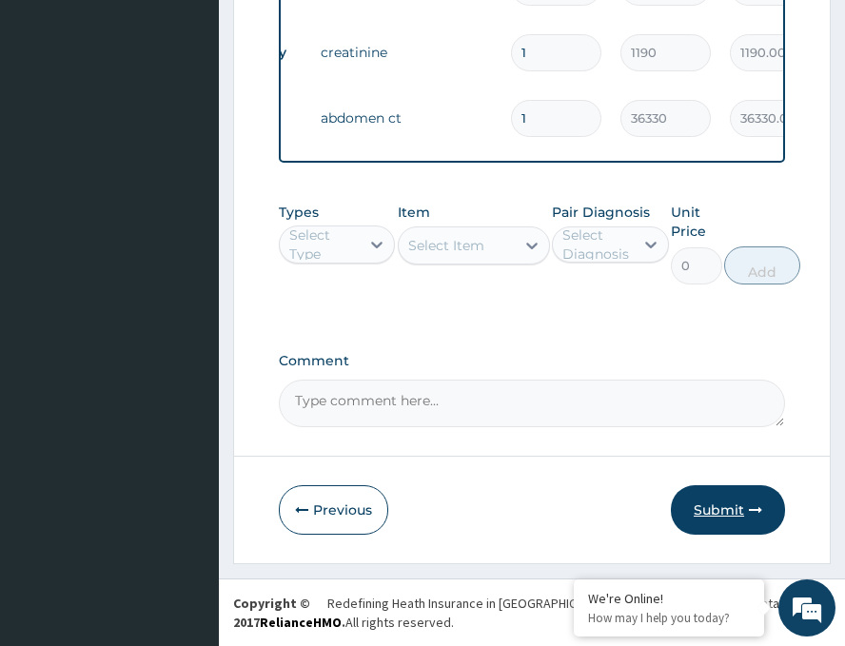
click at [717, 500] on button "Submit" at bounding box center [728, 511] width 114 height 50
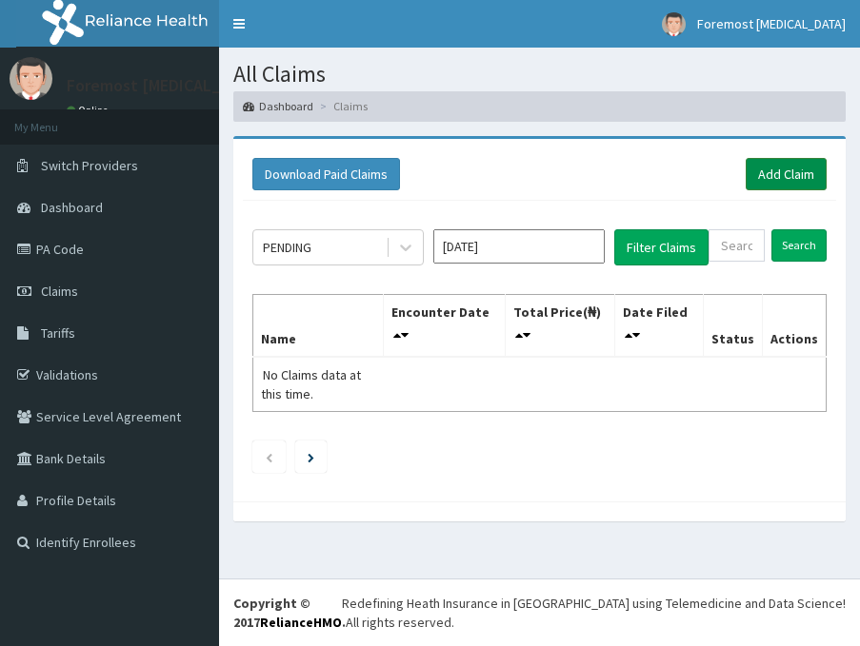
click at [794, 176] on link "Add Claim" at bounding box center [786, 174] width 81 height 32
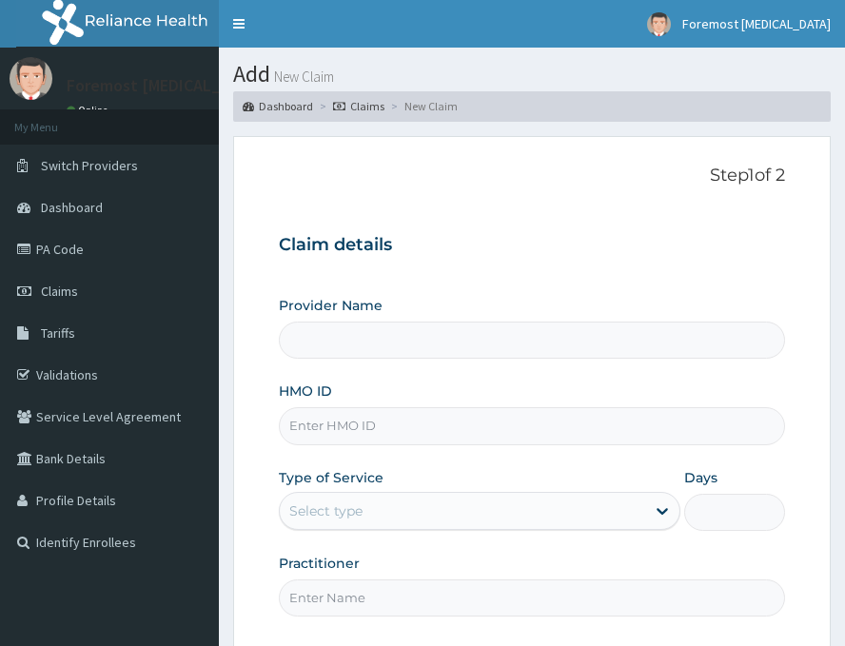
type input "Foremost [MEDICAL_DATA]"
click at [373, 431] on input "HMO ID" at bounding box center [532, 426] width 507 height 37
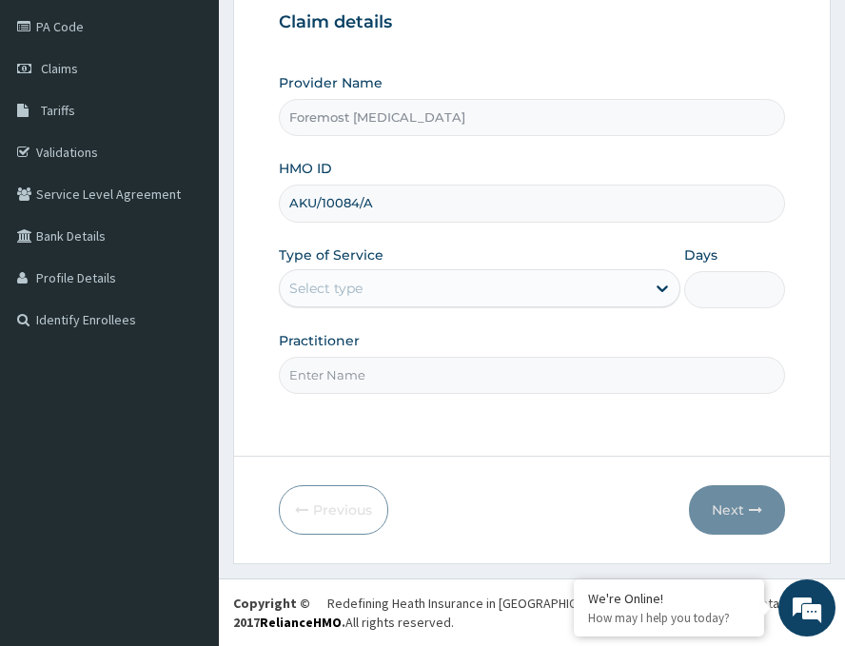
type input "AKU/10084/A"
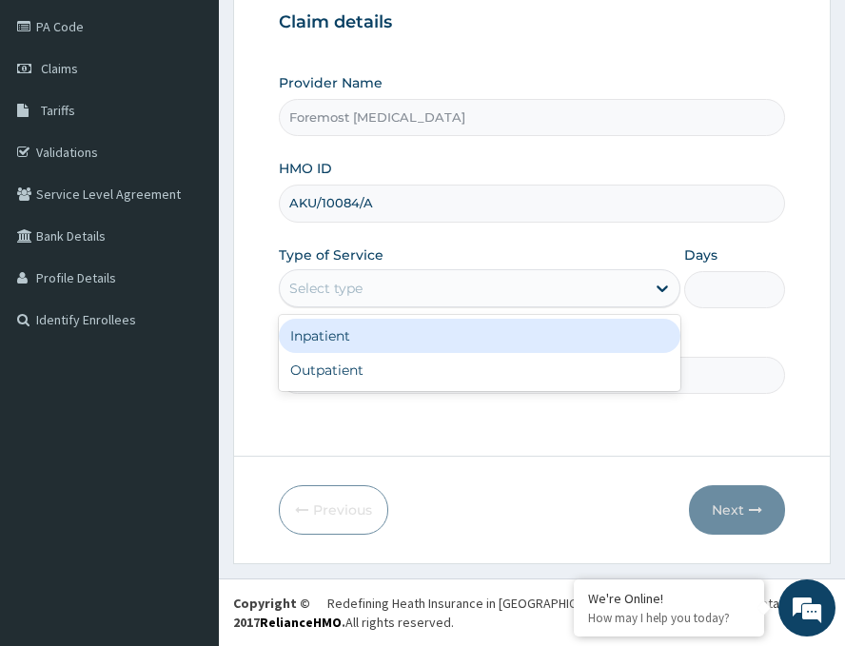
click at [433, 302] on div "Select type" at bounding box center [463, 288] width 366 height 30
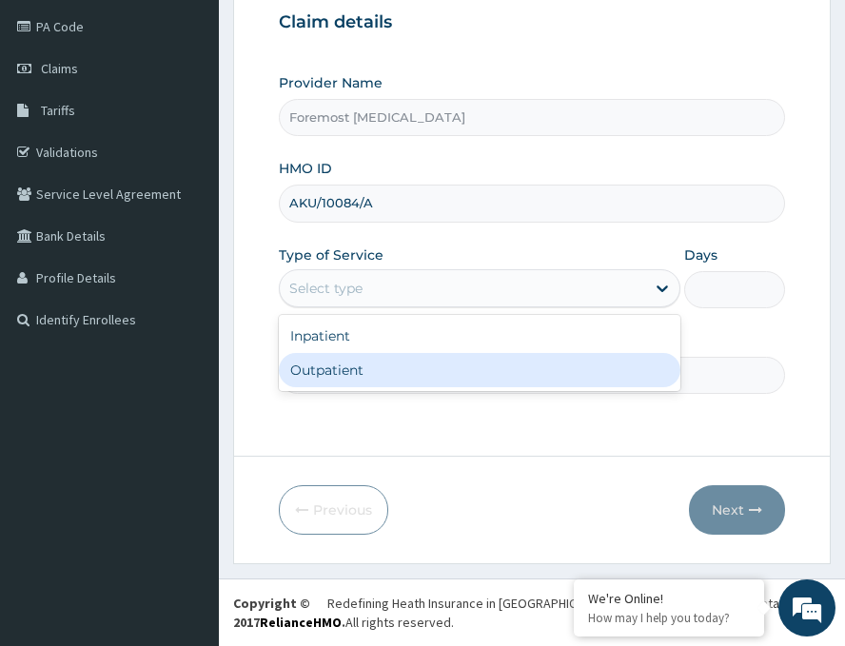
click at [387, 373] on div "Outpatient" at bounding box center [480, 370] width 402 height 34
type input "1"
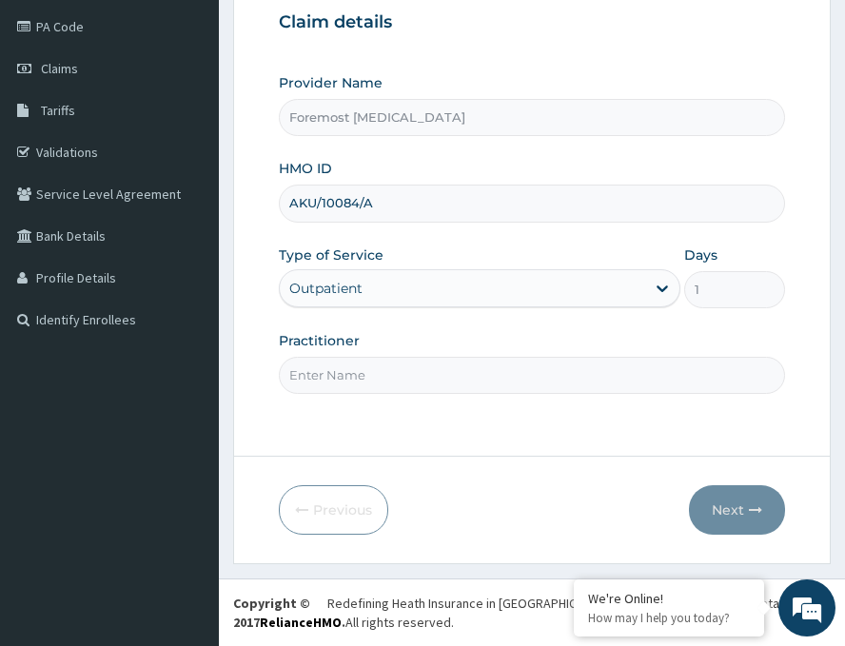
click at [387, 373] on input "Practitioner" at bounding box center [532, 375] width 507 height 37
paste input "NULL"
type input "NULL"
click at [721, 506] on button "Next" at bounding box center [737, 511] width 96 height 50
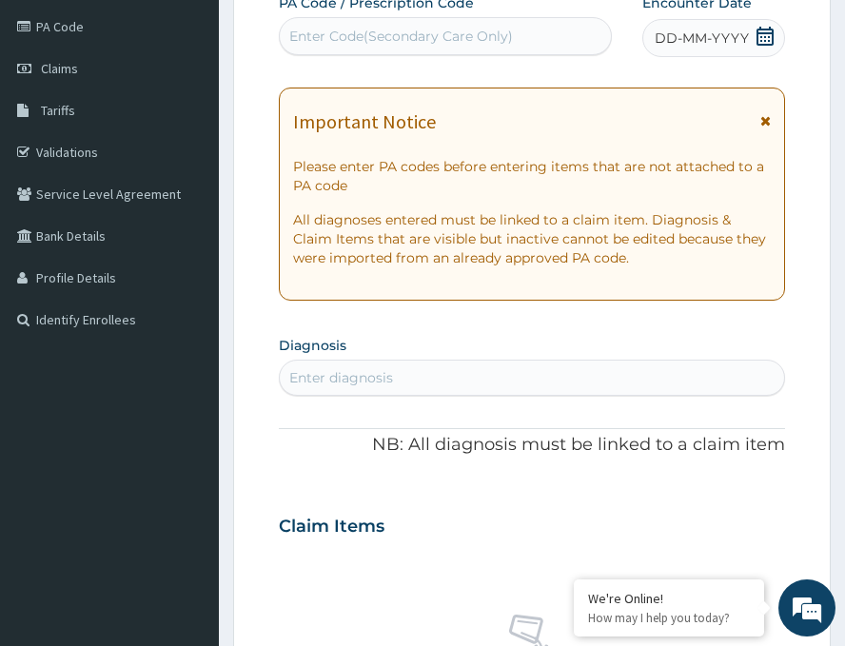
click at [685, 40] on span "DD-MM-YYYY" at bounding box center [702, 38] width 94 height 19
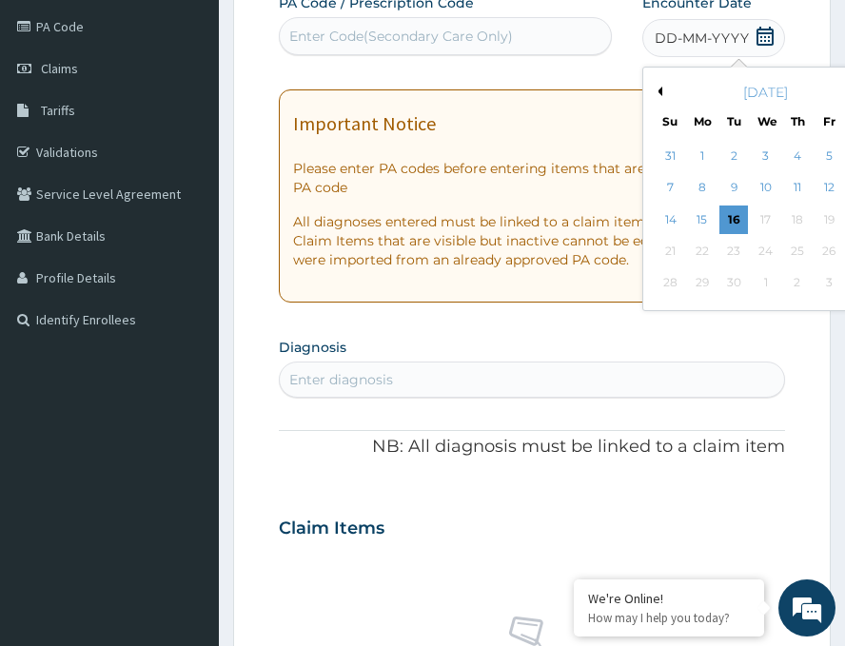
click at [653, 90] on button "Previous Month" at bounding box center [658, 92] width 10 height 10
click at [784, 252] on div "21" at bounding box center [798, 251] width 29 height 29
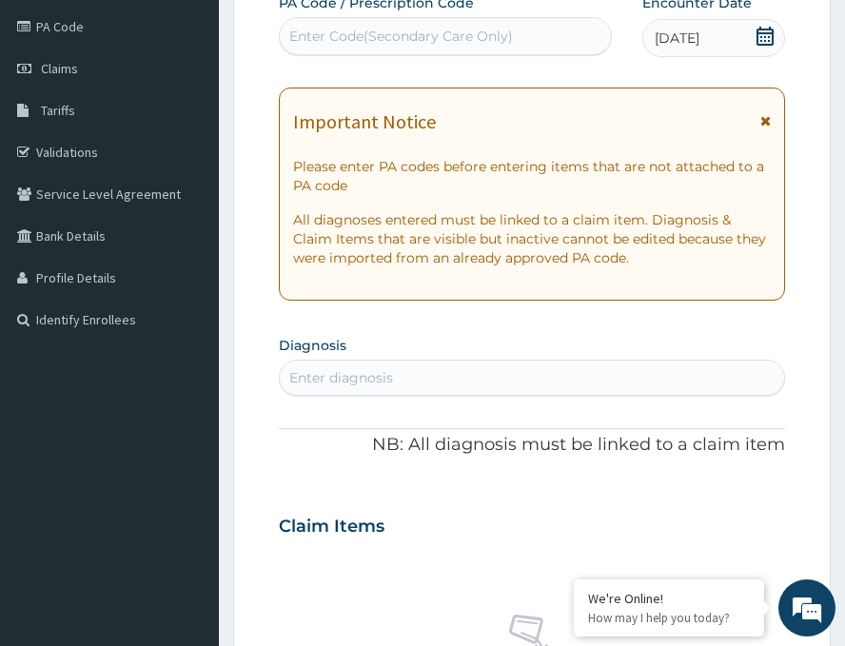
click at [458, 55] on div "Enter Code(Secondary Care Only)" at bounding box center [445, 36] width 333 height 38
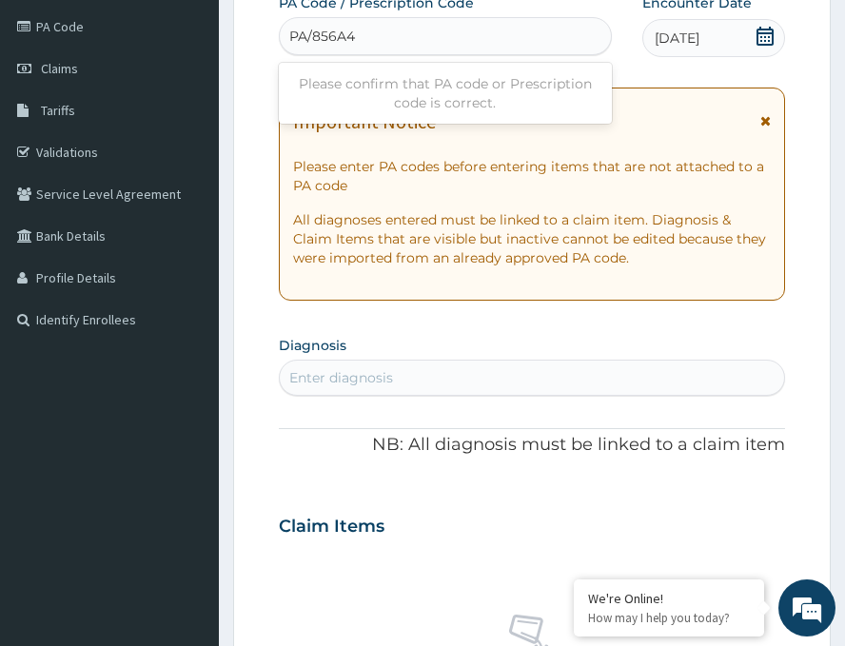
type input "PA/856A42"
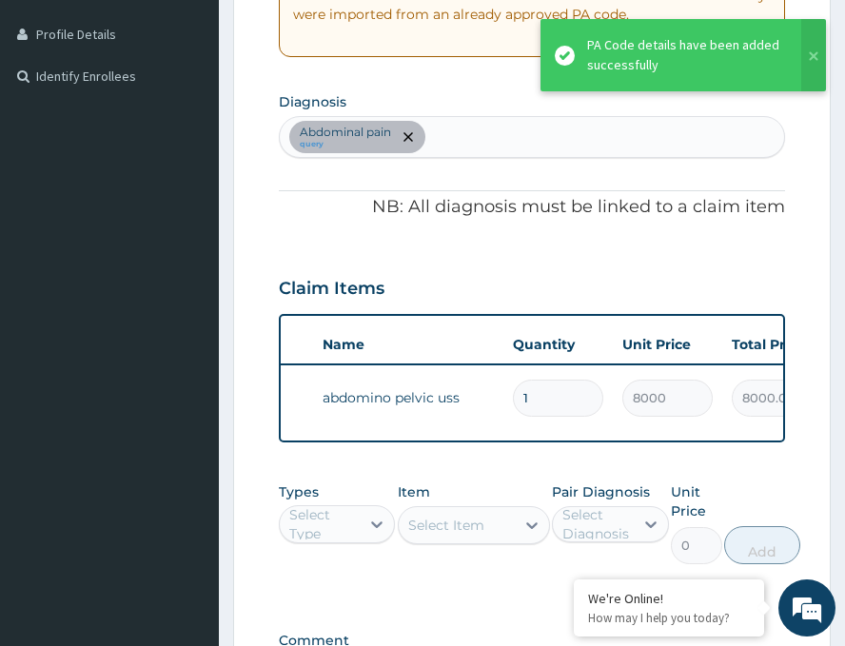
scroll to position [0, 88]
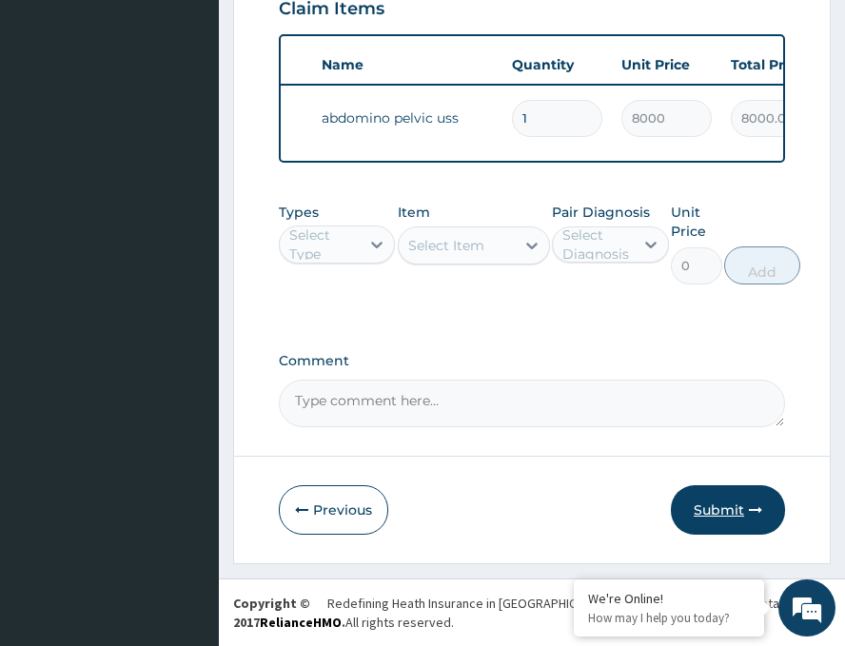
click at [741, 509] on button "Submit" at bounding box center [728, 511] width 114 height 50
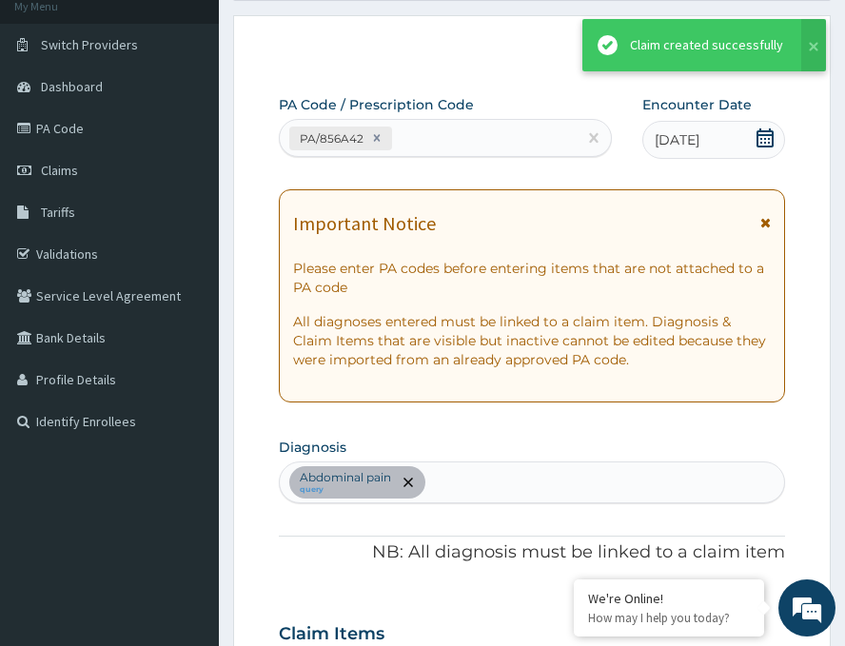
scroll to position [761, 0]
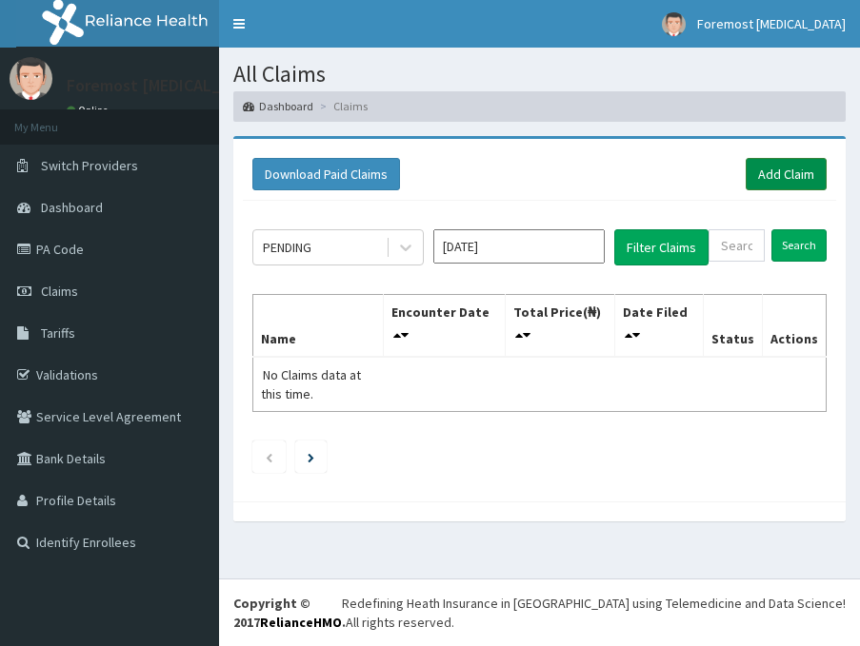
click at [795, 176] on link "Add Claim" at bounding box center [786, 174] width 81 height 32
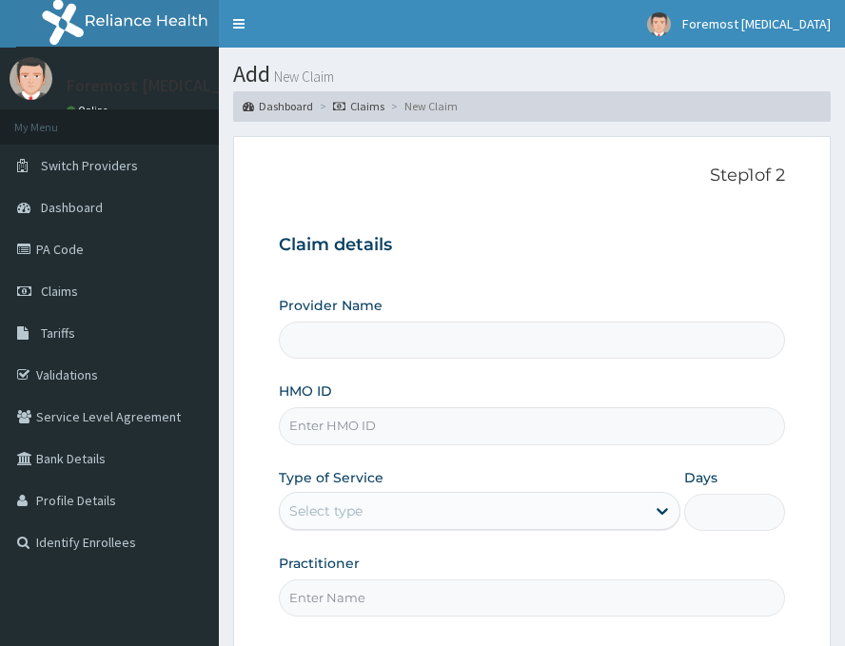
click at [408, 425] on input "HMO ID" at bounding box center [532, 426] width 507 height 37
type input "L"
type input "Foremost [MEDICAL_DATA]"
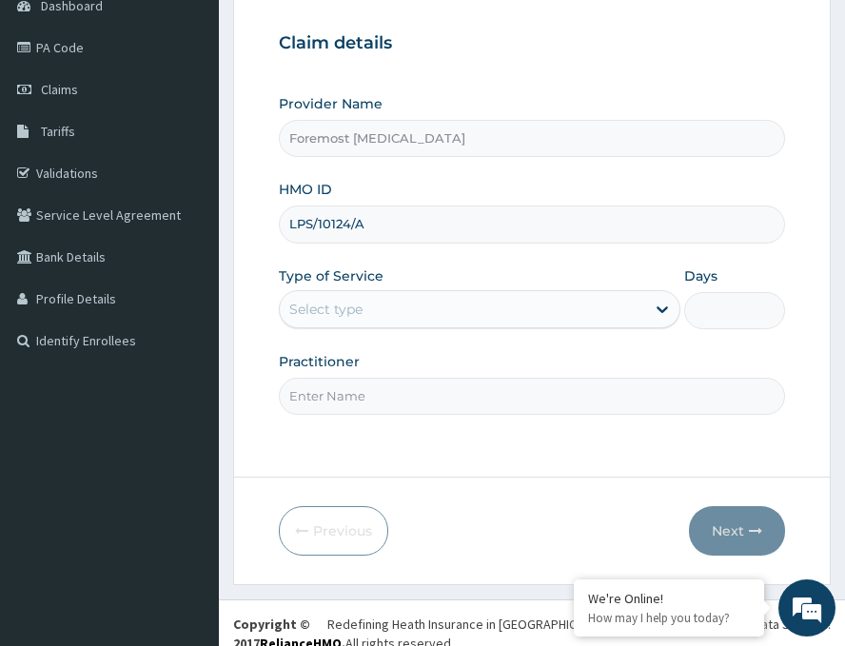
scroll to position [223, 0]
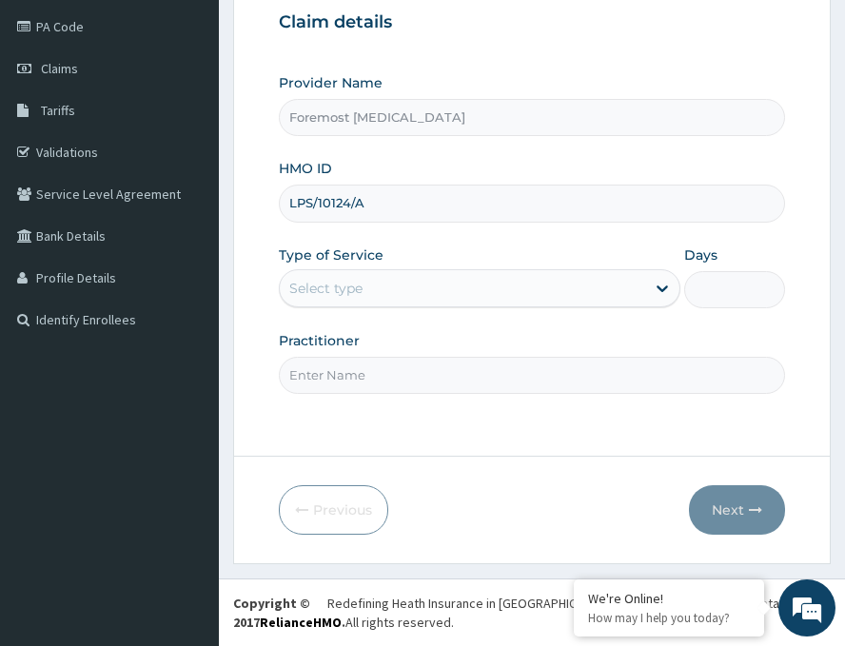
type input "LPS/10124/A"
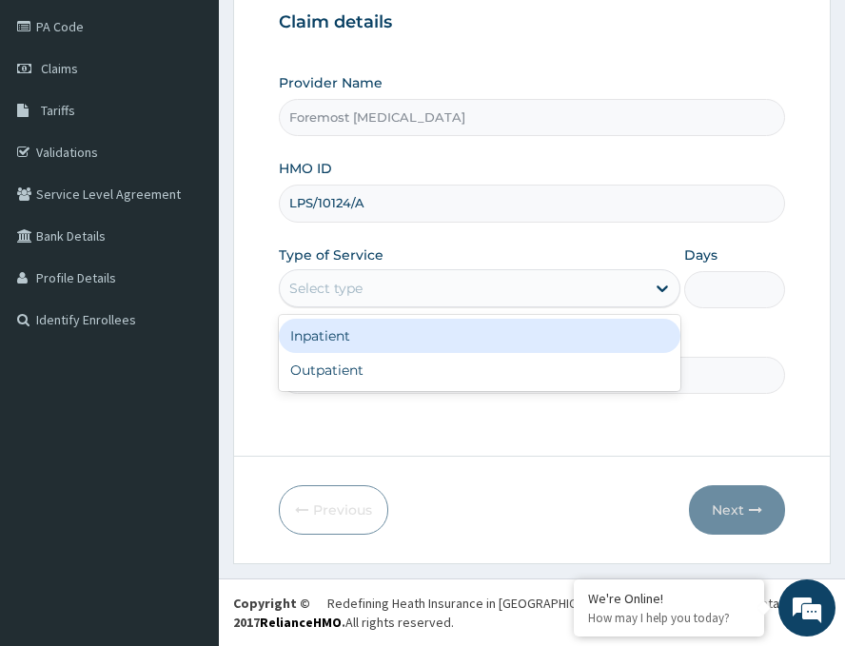
click at [419, 288] on div "Select type" at bounding box center [463, 288] width 366 height 30
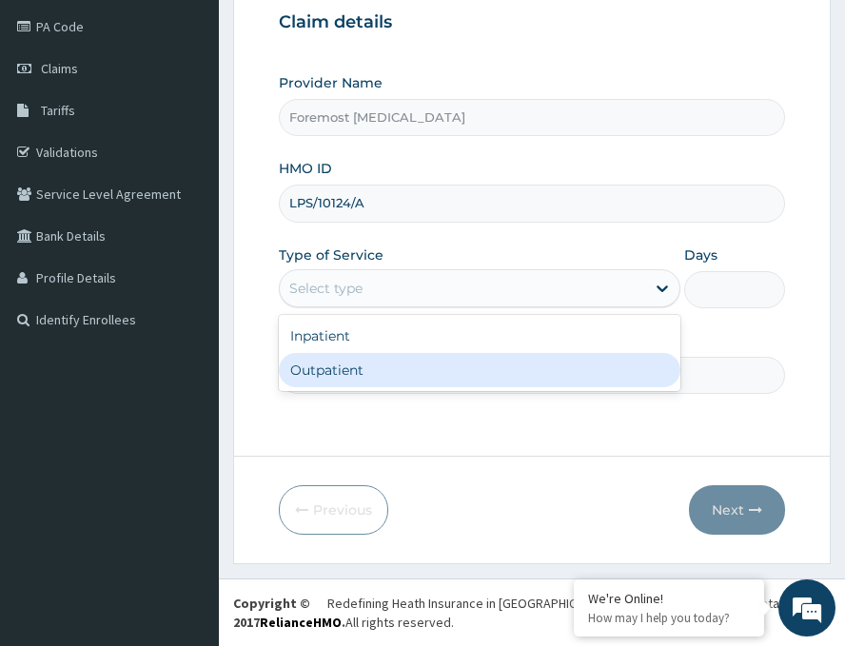
click at [389, 356] on div "Outpatient" at bounding box center [480, 370] width 402 height 34
type input "1"
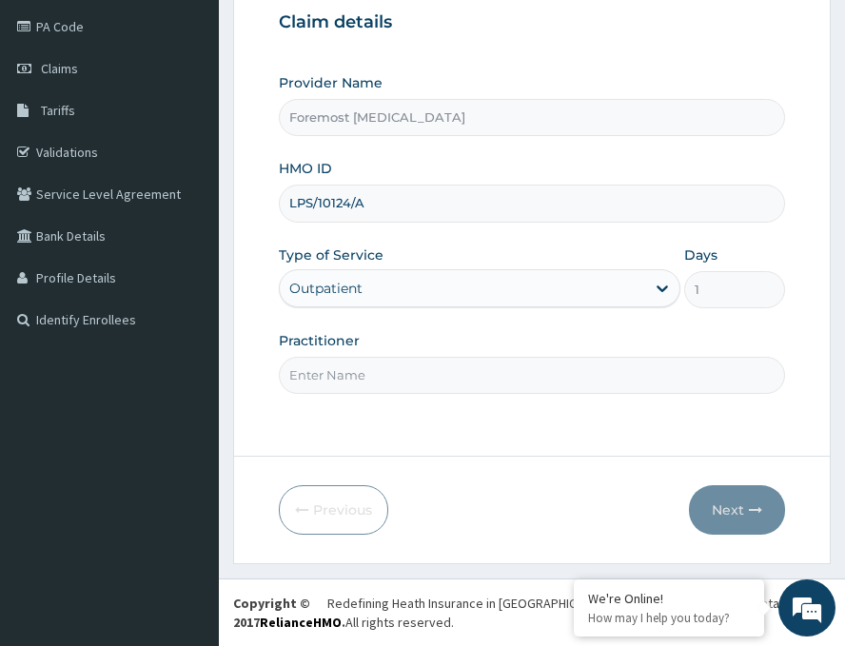
scroll to position [0, 0]
click at [366, 363] on input "Practitioner" at bounding box center [532, 375] width 507 height 37
paste input "NULL"
type input "NULL"
click at [727, 506] on button "Next" at bounding box center [737, 511] width 96 height 50
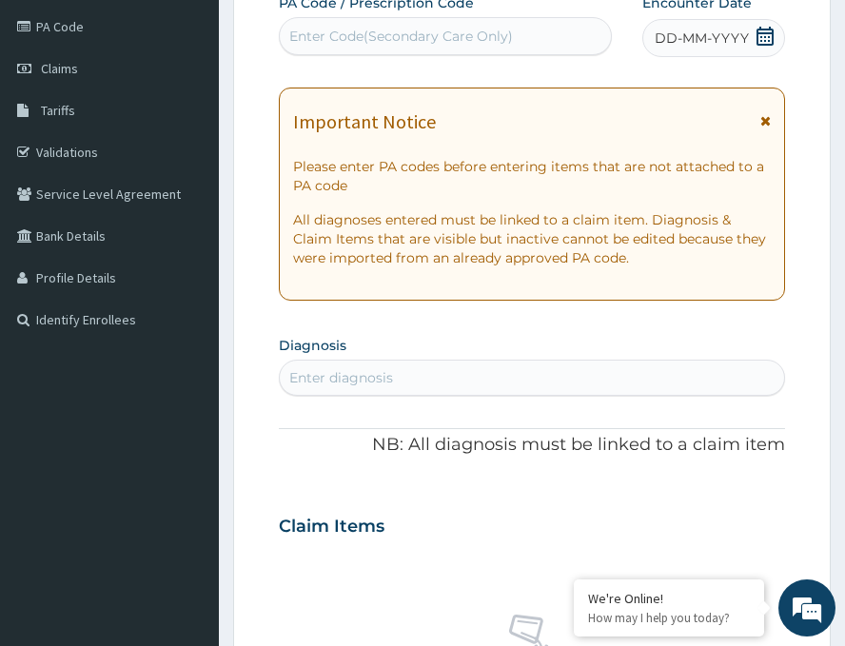
click at [689, 42] on span "DD-MM-YYYY" at bounding box center [702, 38] width 94 height 19
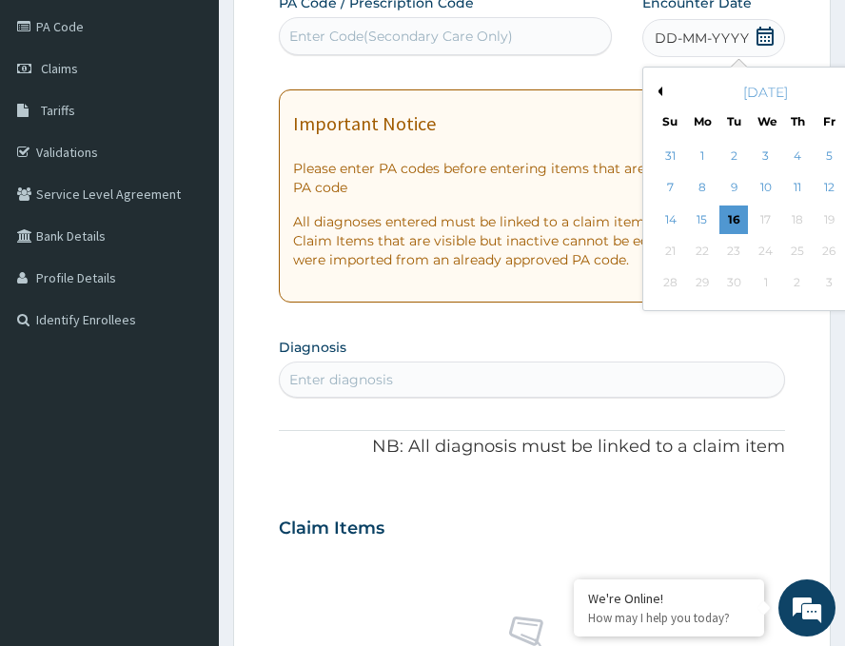
click at [653, 91] on button "Previous Month" at bounding box center [658, 92] width 10 height 10
click at [784, 248] on div "21" at bounding box center [798, 251] width 29 height 29
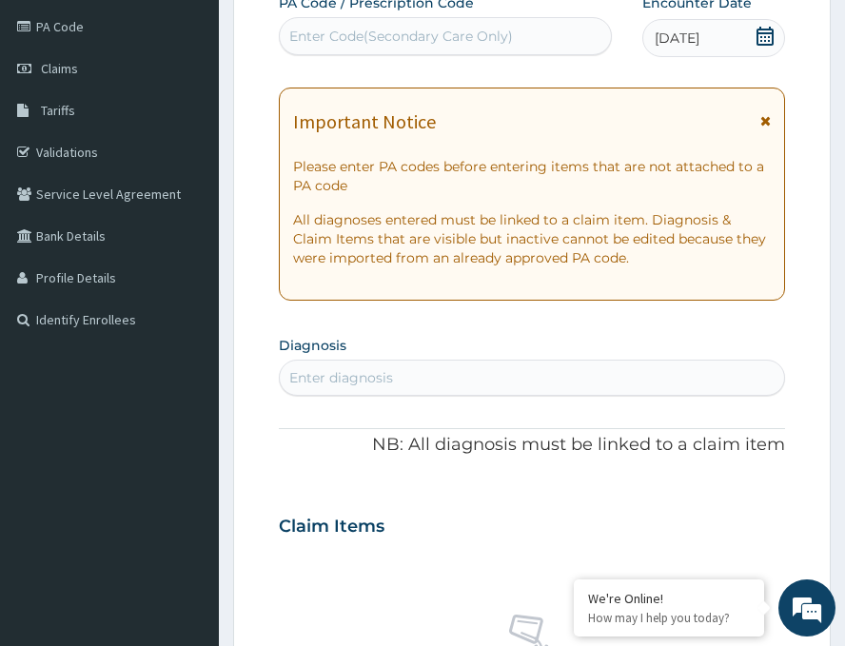
click at [494, 51] on div "Enter Code(Secondary Care Only)" at bounding box center [445, 36] width 331 height 30
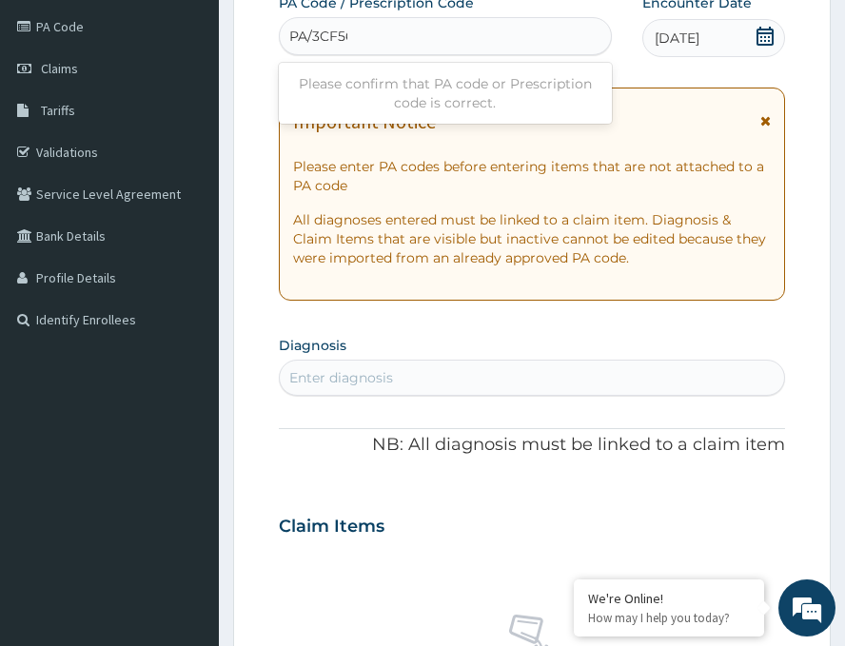
type input "PA/3CF563"
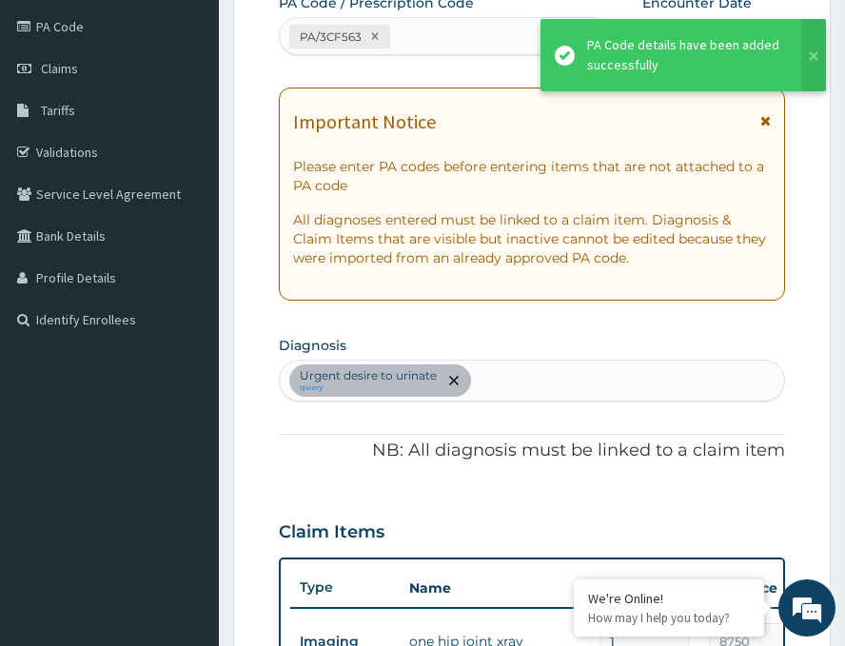
scroll to position [607, 0]
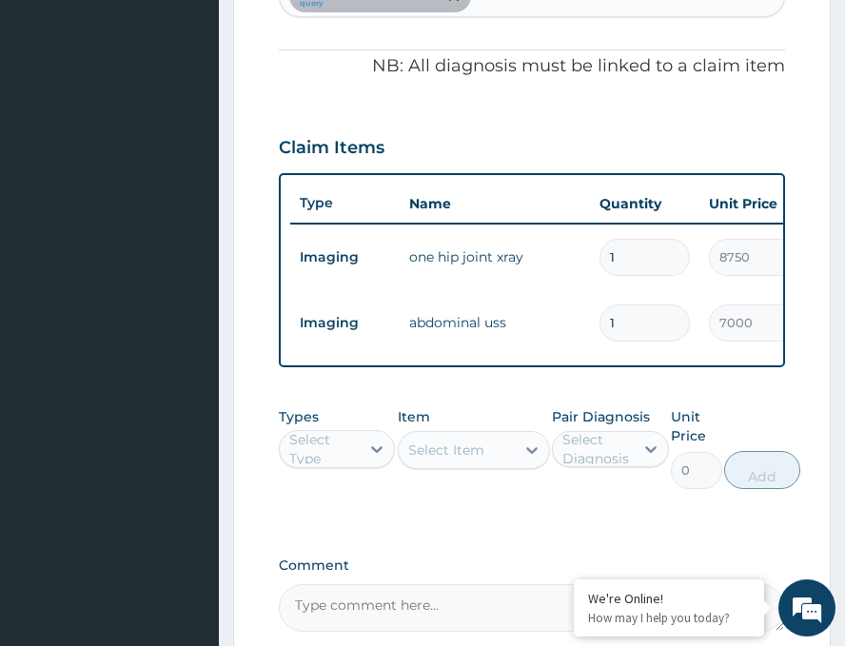
click at [515, 527] on div "Types Select Type Item Select Item Pair Diagnosis Select Diagnosis Unit Price 0…" at bounding box center [532, 462] width 507 height 129
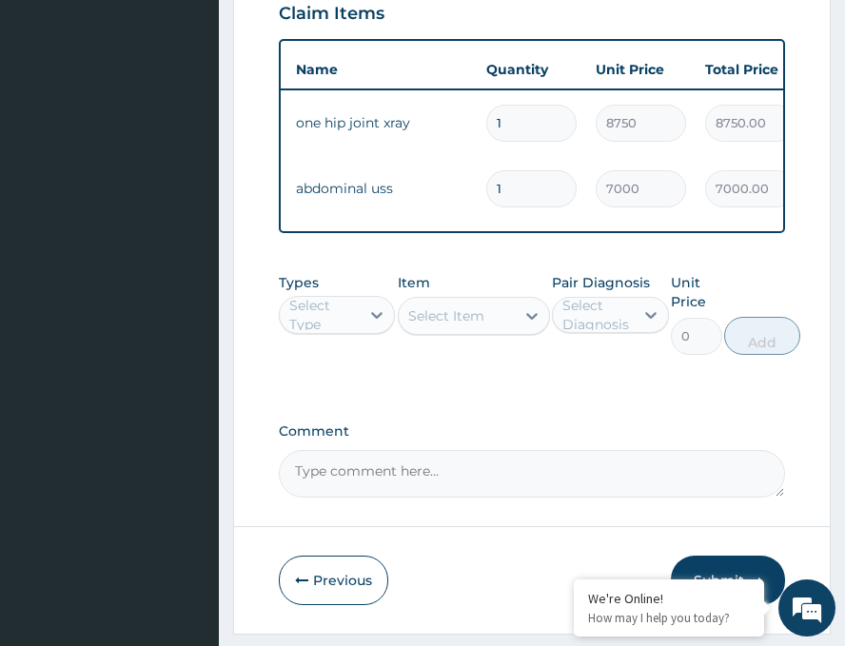
scroll to position [826, 0]
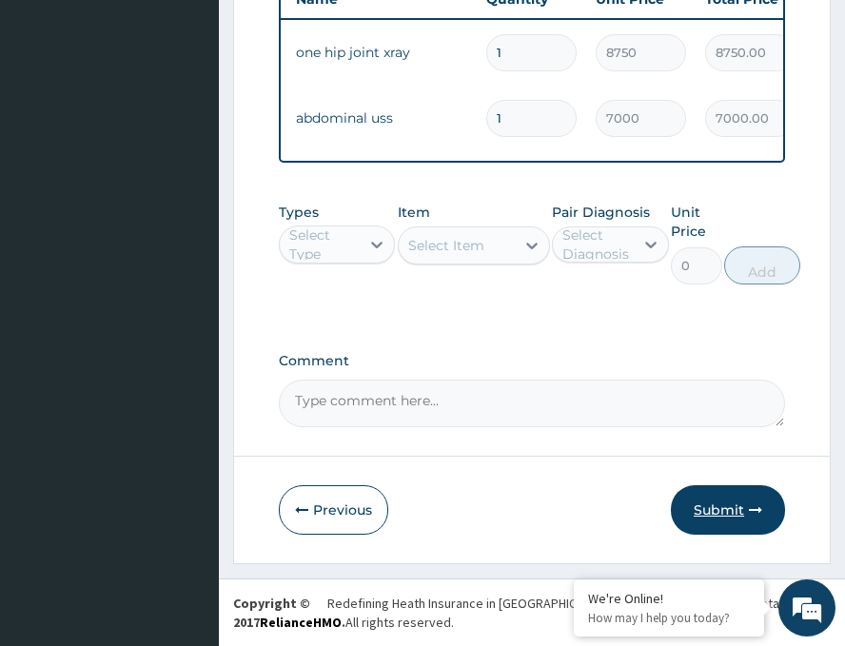
click at [698, 510] on button "Submit" at bounding box center [728, 511] width 114 height 50
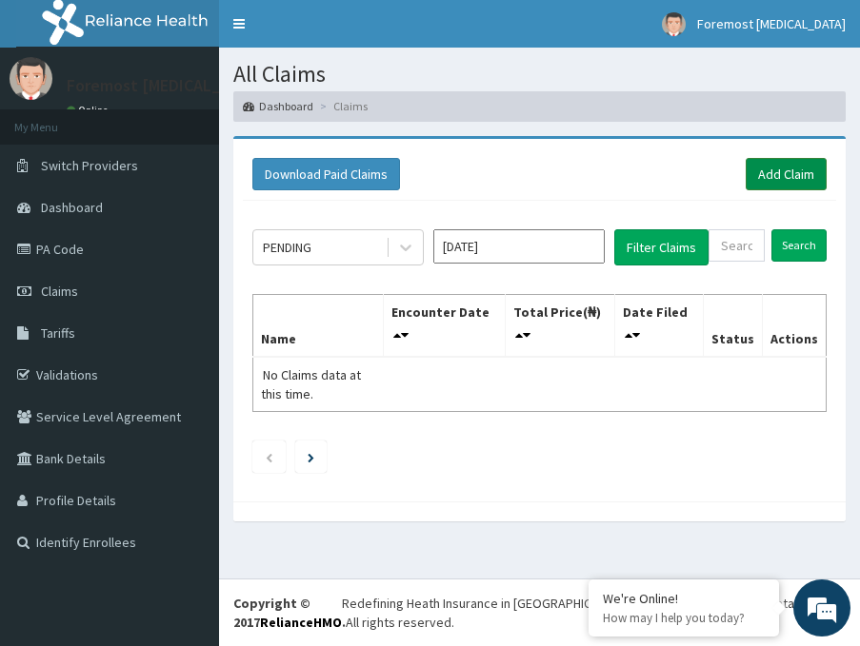
click at [776, 176] on link "Add Claim" at bounding box center [786, 174] width 81 height 32
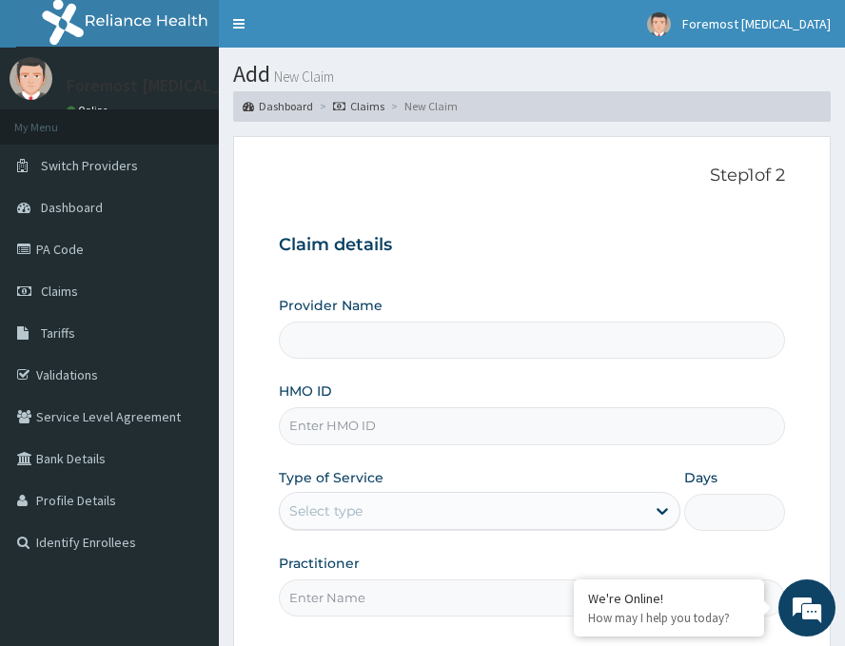
type input "Foremost [MEDICAL_DATA]"
click at [437, 436] on input "HMO ID" at bounding box center [532, 426] width 507 height 37
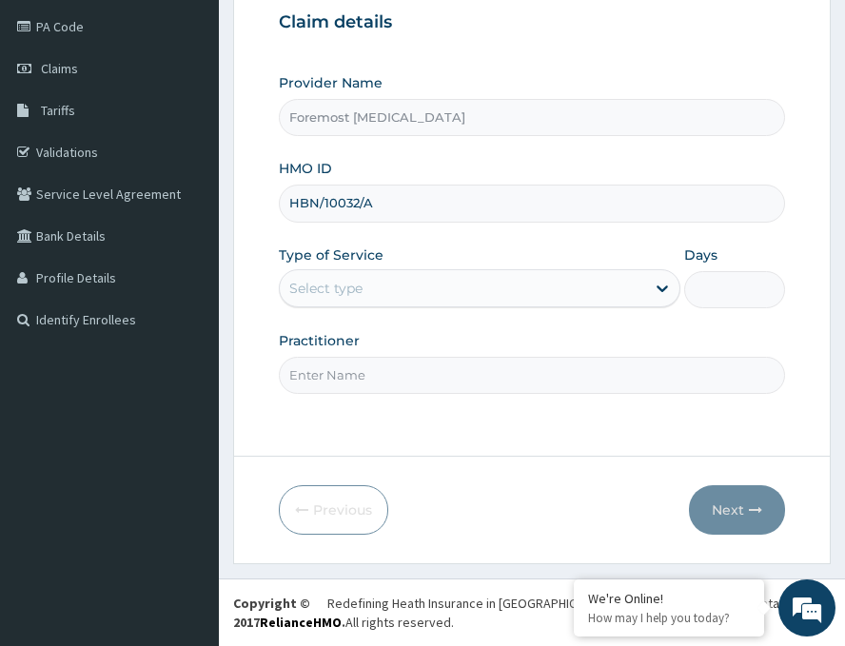
type input "HBN/10032/A"
click at [393, 387] on input "Practitioner" at bounding box center [532, 375] width 507 height 37
click at [366, 295] on div "Select type" at bounding box center [463, 288] width 366 height 30
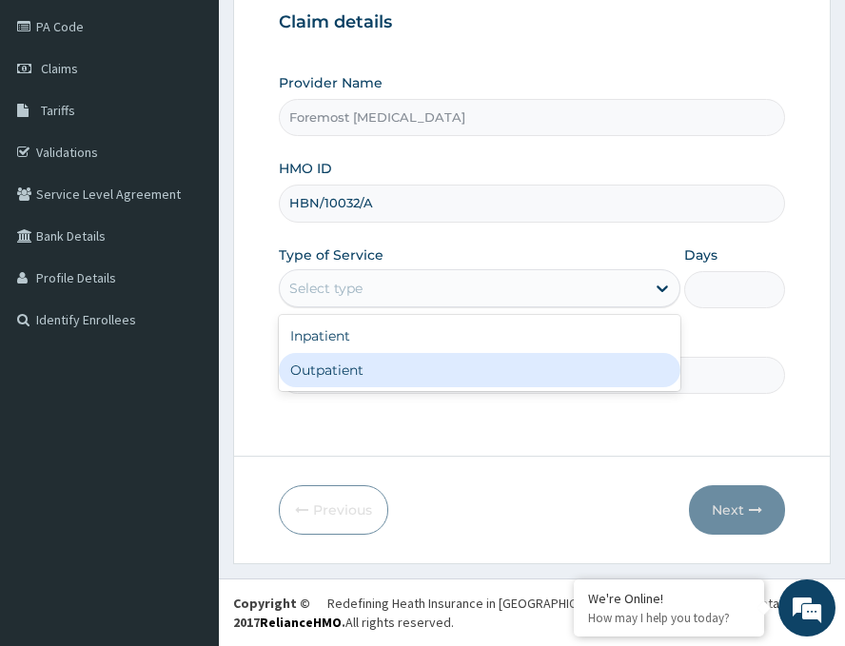
click at [345, 368] on div "Outpatient" at bounding box center [480, 370] width 402 height 34
type input "1"
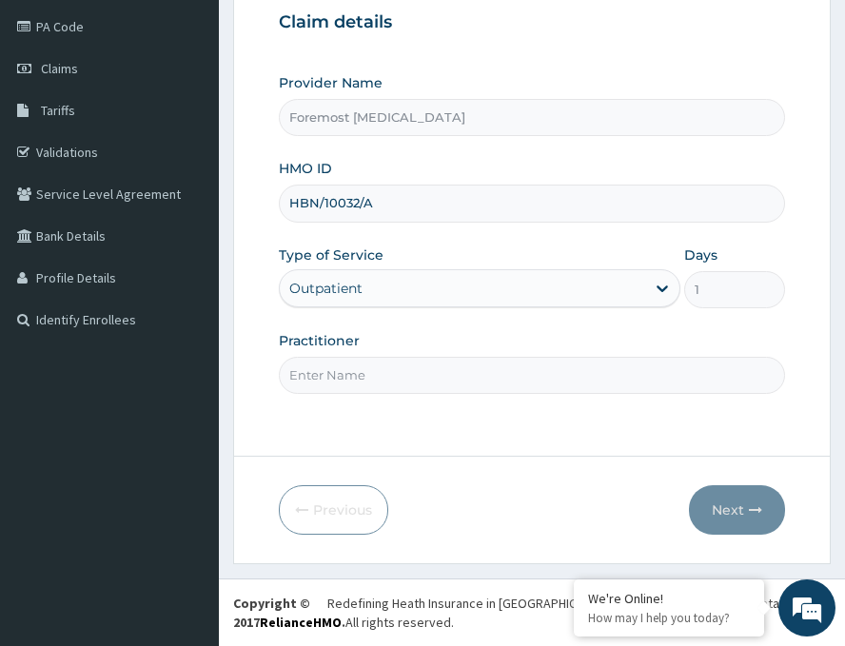
click at [345, 368] on input "Practitioner" at bounding box center [532, 375] width 507 height 37
paste input "NULL"
type input "NULL"
click at [717, 512] on button "Next" at bounding box center [737, 511] width 96 height 50
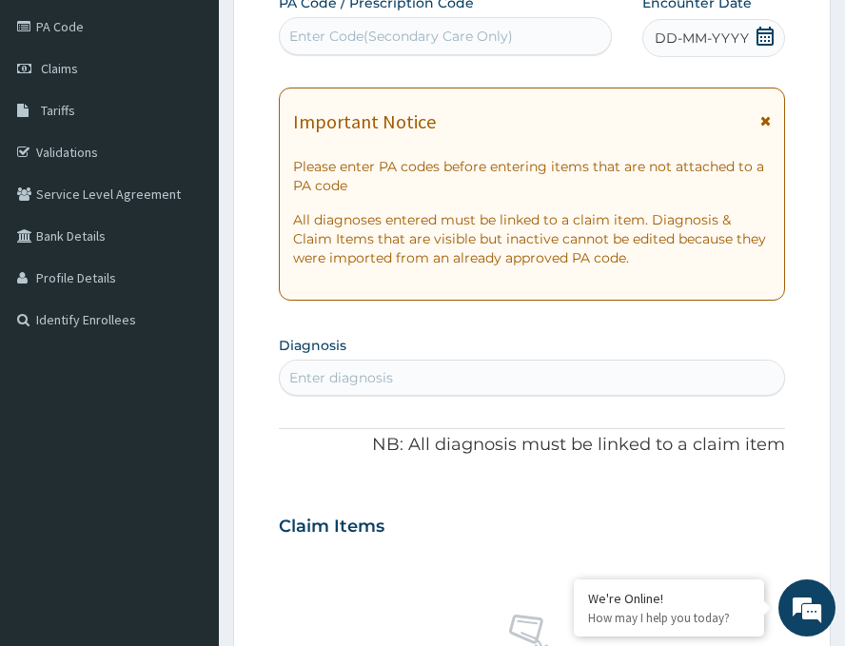
click at [686, 37] on span "DD-MM-YYYY" at bounding box center [702, 38] width 94 height 19
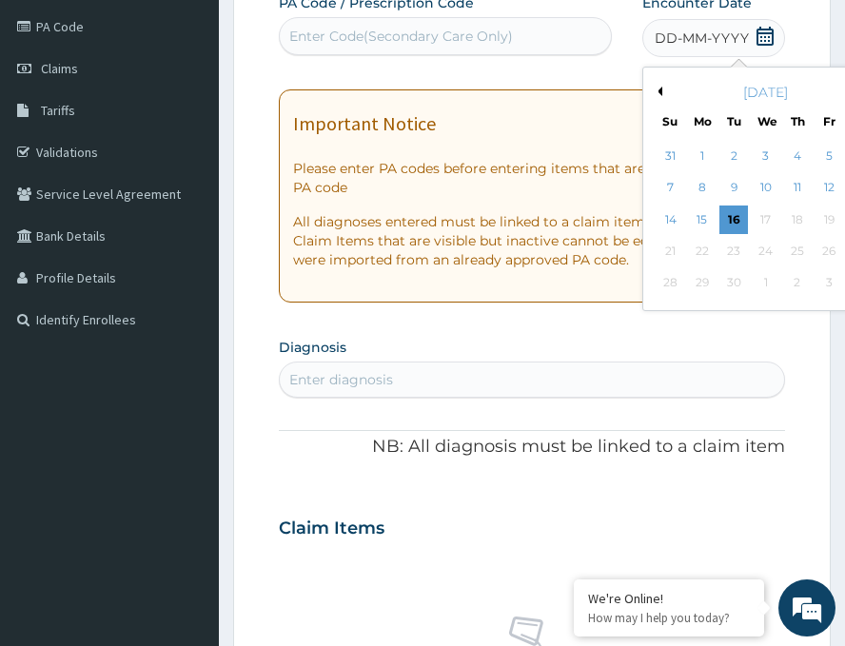
click at [653, 94] on button "Previous Month" at bounding box center [658, 92] width 10 height 10
click at [784, 250] on div "21" at bounding box center [798, 251] width 29 height 29
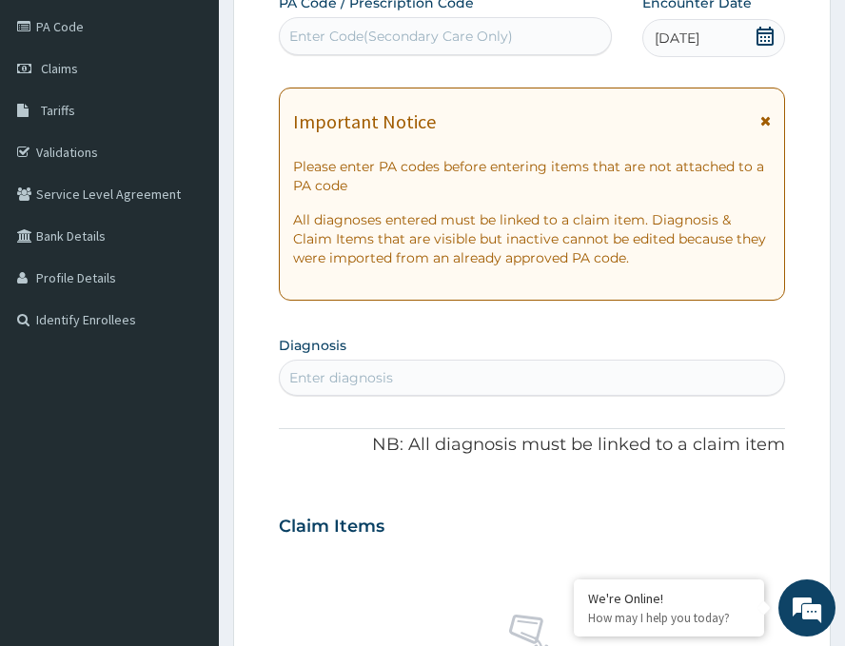
click at [355, 43] on div "Enter Code(Secondary Care Only)" at bounding box center [401, 36] width 224 height 19
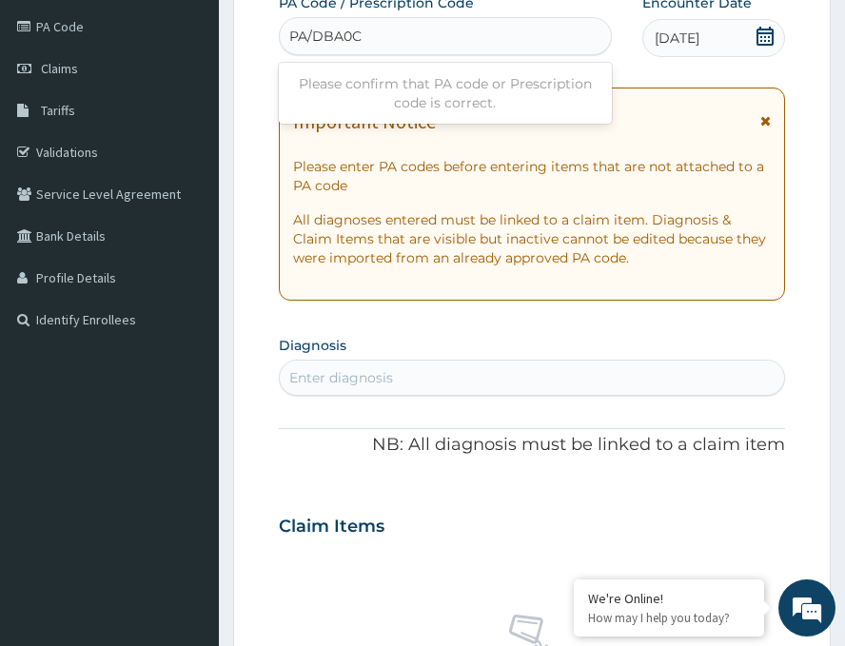
type input "PA/DBA0C1"
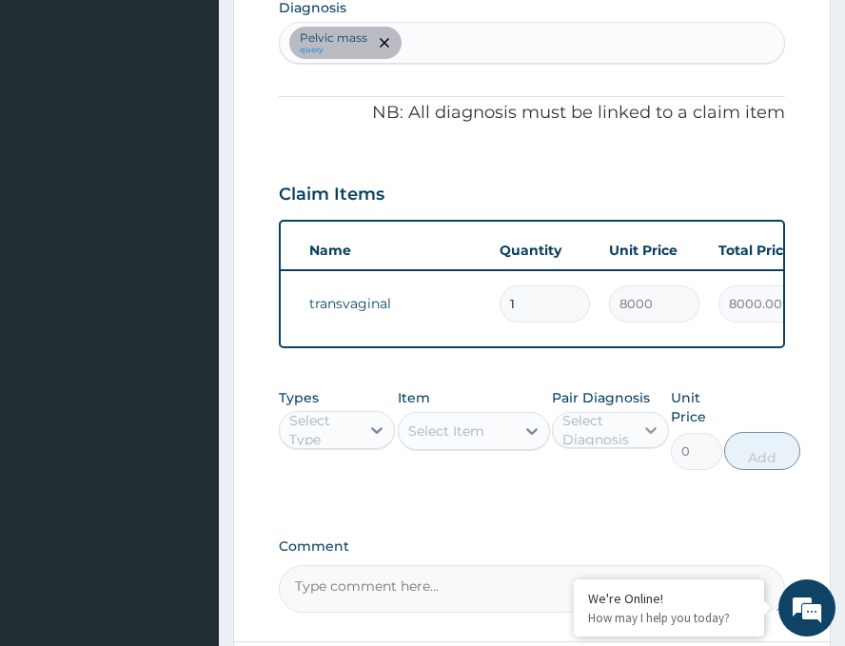
scroll to position [761, 0]
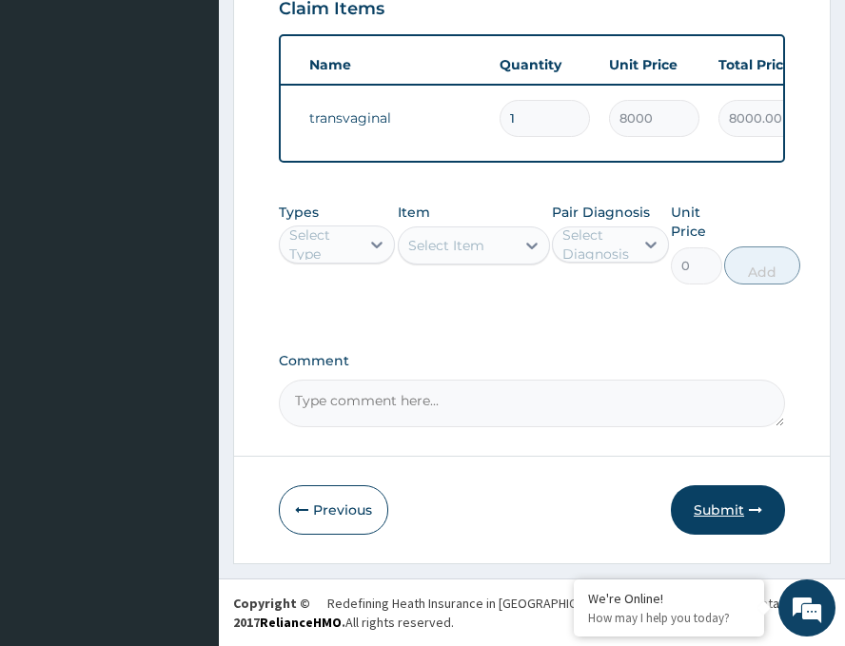
click at [707, 507] on button "Submit" at bounding box center [728, 511] width 114 height 50
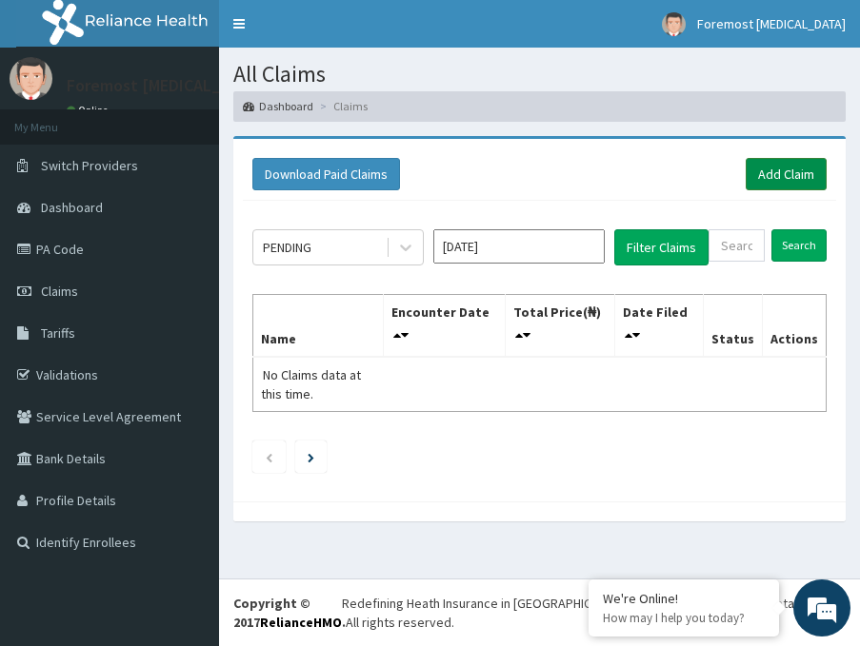
click at [783, 179] on link "Add Claim" at bounding box center [786, 174] width 81 height 32
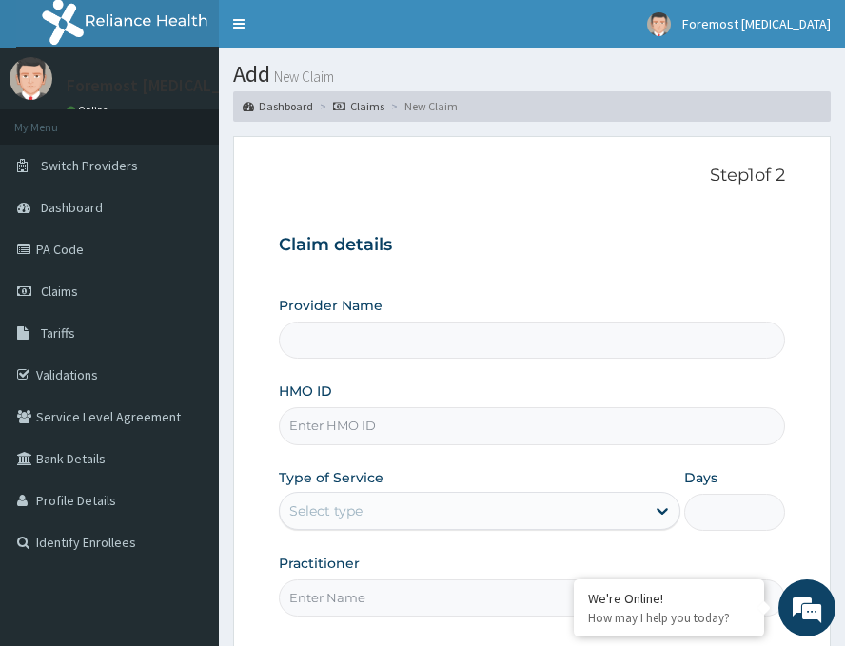
click at [371, 430] on input "HMO ID" at bounding box center [532, 426] width 507 height 37
type input "EL"
type input "Foremost [MEDICAL_DATA]"
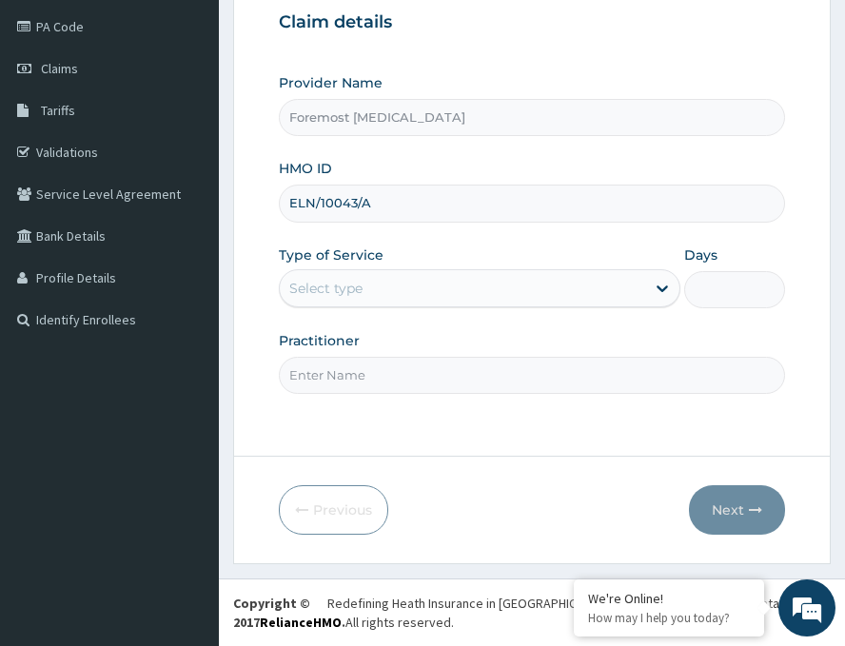
type input "ELN/10043/A"
click at [434, 294] on div "Select type" at bounding box center [463, 288] width 366 height 30
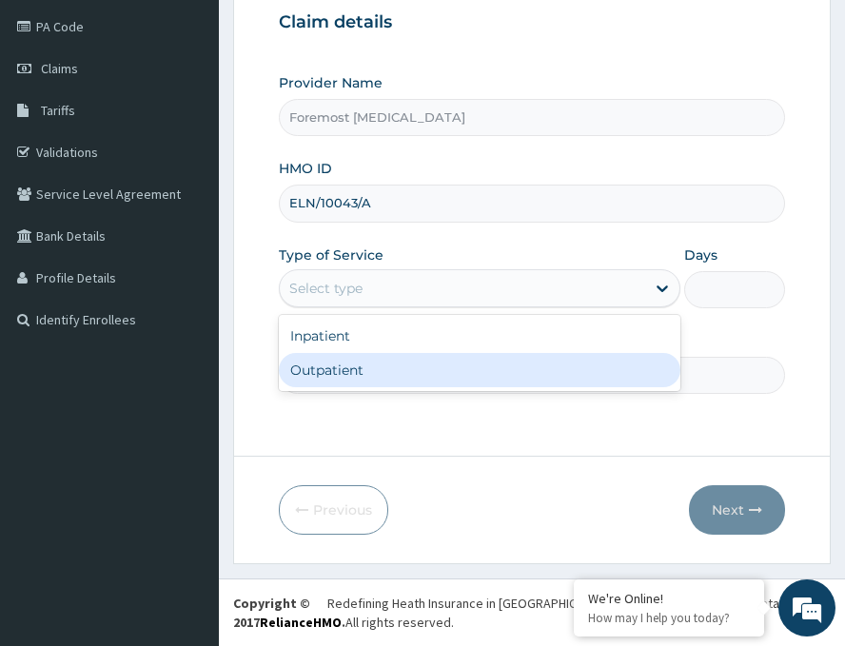
click at [393, 367] on div "Outpatient" at bounding box center [480, 370] width 402 height 34
type input "1"
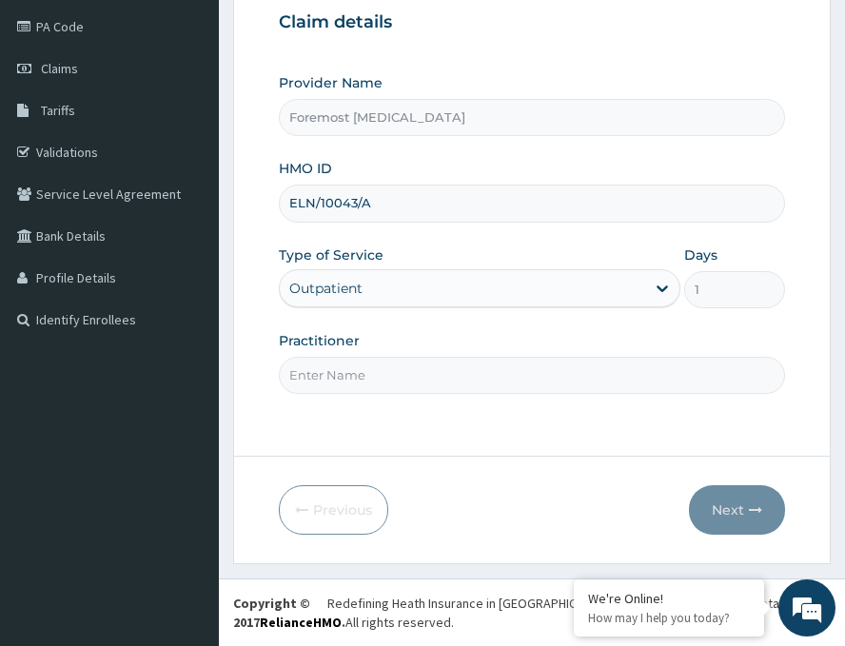
click at [393, 367] on input "Practitioner" at bounding box center [532, 375] width 507 height 37
paste input "NULL"
type input "NULL"
click at [729, 507] on button "Next" at bounding box center [737, 511] width 96 height 50
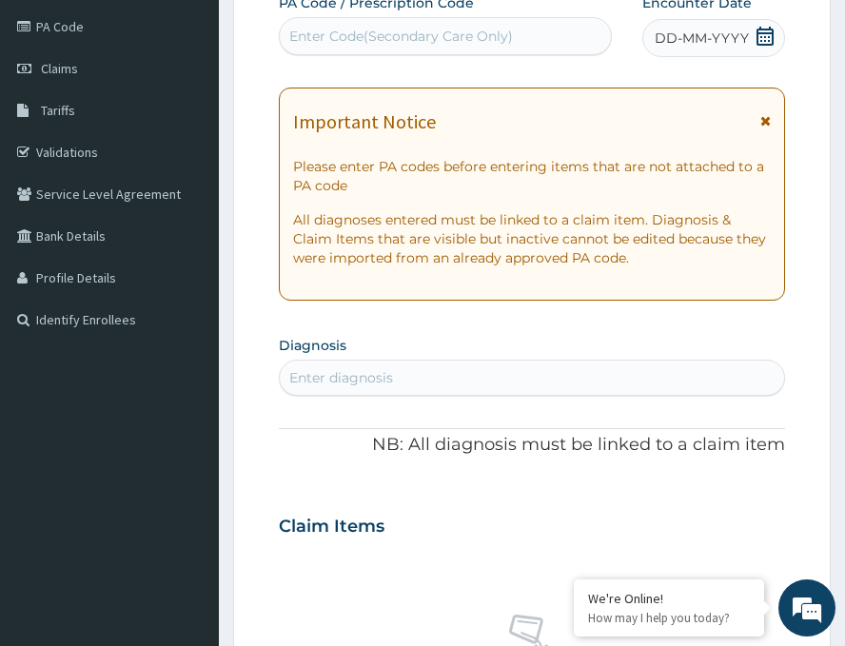
click at [687, 32] on span "DD-MM-YYYY" at bounding box center [702, 38] width 94 height 19
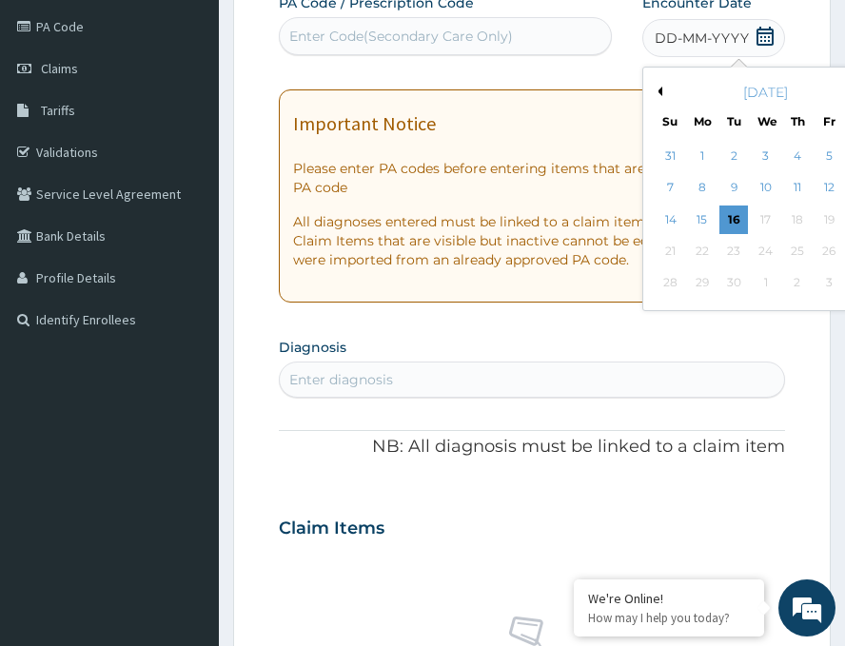
click at [653, 90] on button "Previous Month" at bounding box center [658, 92] width 10 height 10
click at [784, 249] on div "21" at bounding box center [798, 251] width 29 height 29
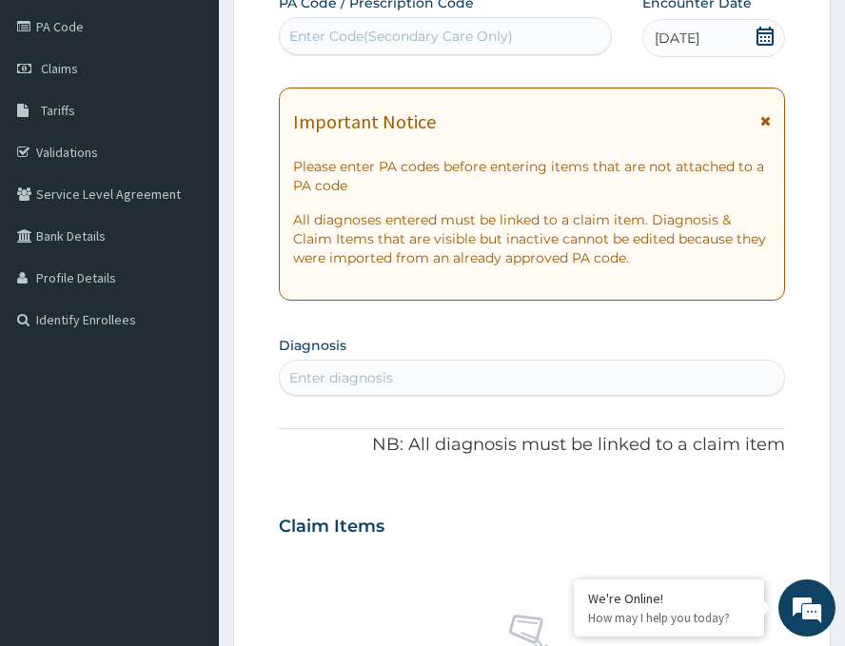
click at [499, 36] on div "Enter Code(Secondary Care Only)" at bounding box center [401, 36] width 224 height 19
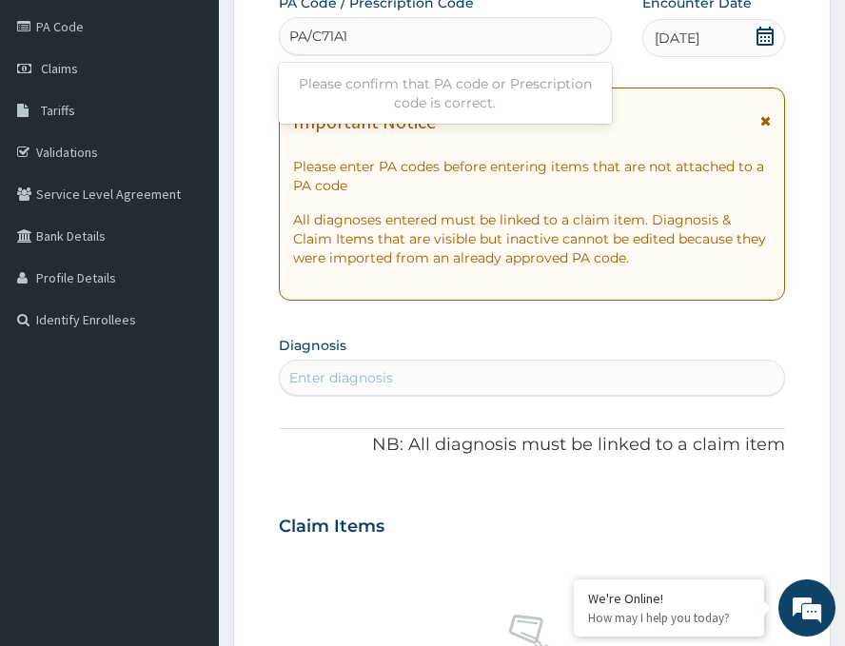
type input "PA/C71A15"
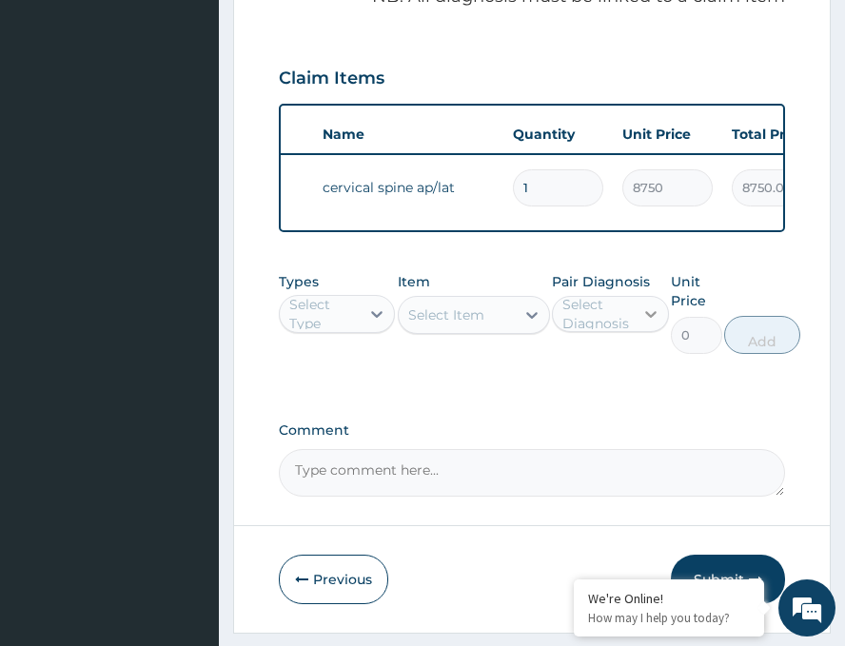
scroll to position [761, 0]
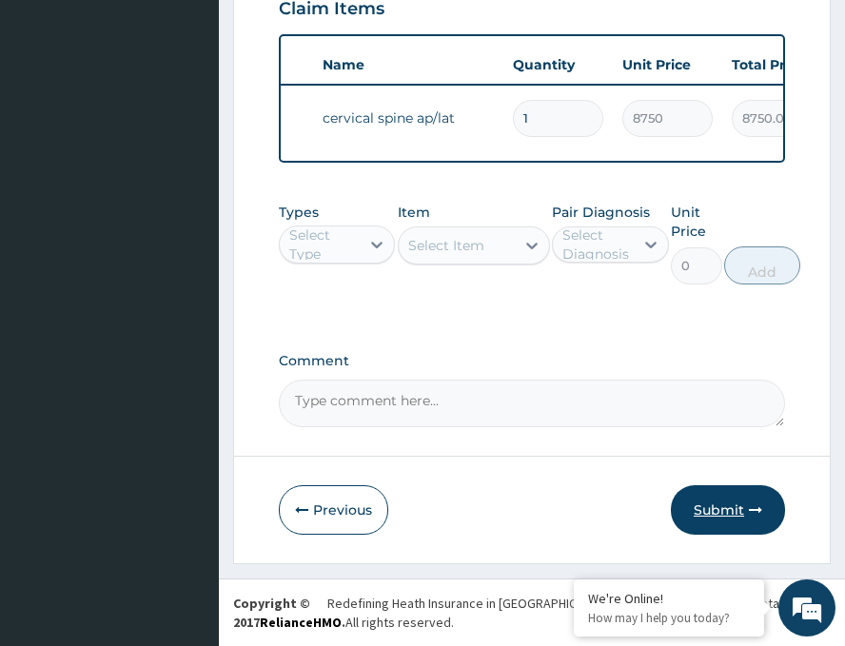
click at [686, 514] on button "Submit" at bounding box center [728, 511] width 114 height 50
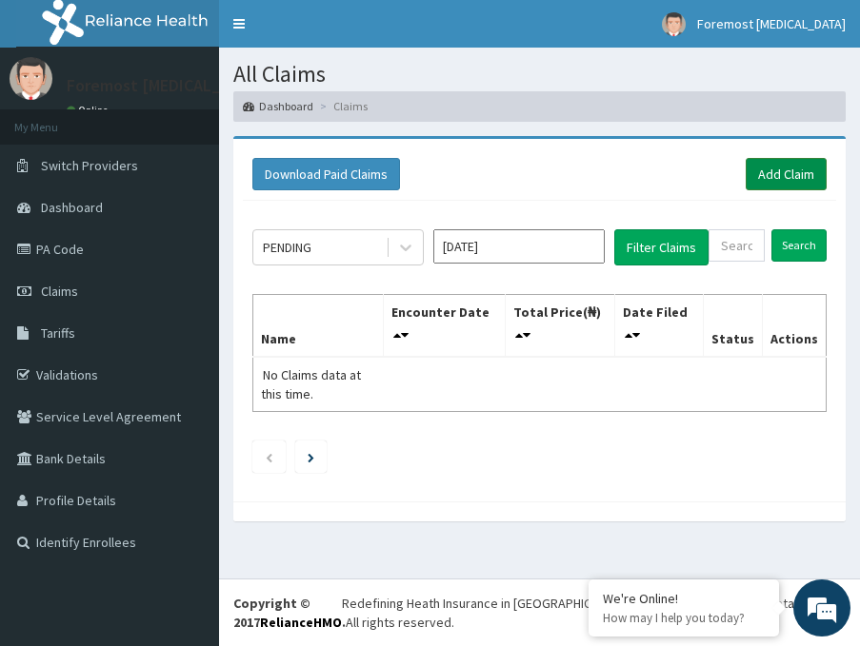
click at [767, 177] on link "Add Claim" at bounding box center [786, 174] width 81 height 32
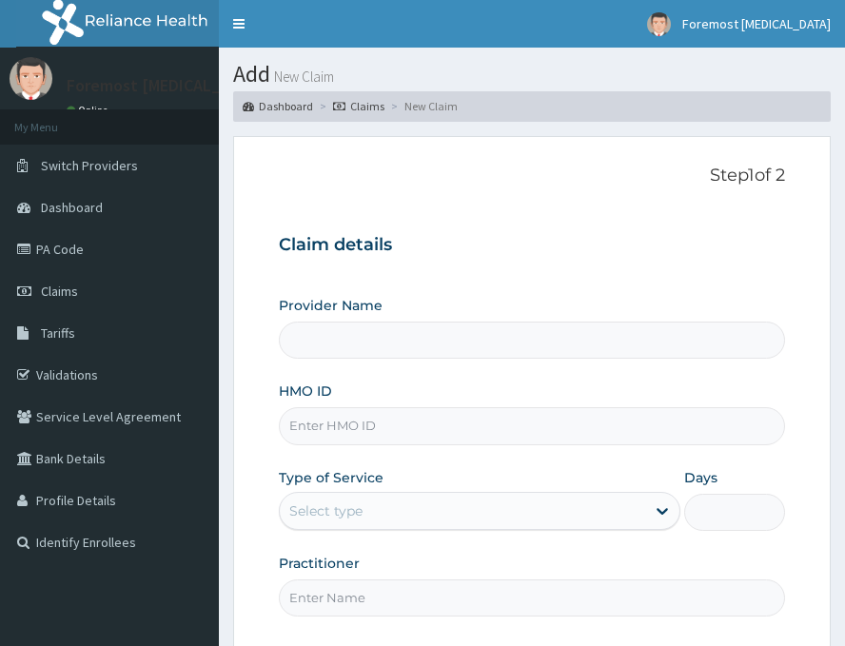
click at [402, 426] on input "HMO ID" at bounding box center [532, 426] width 507 height 37
type input "Foremost [MEDICAL_DATA]"
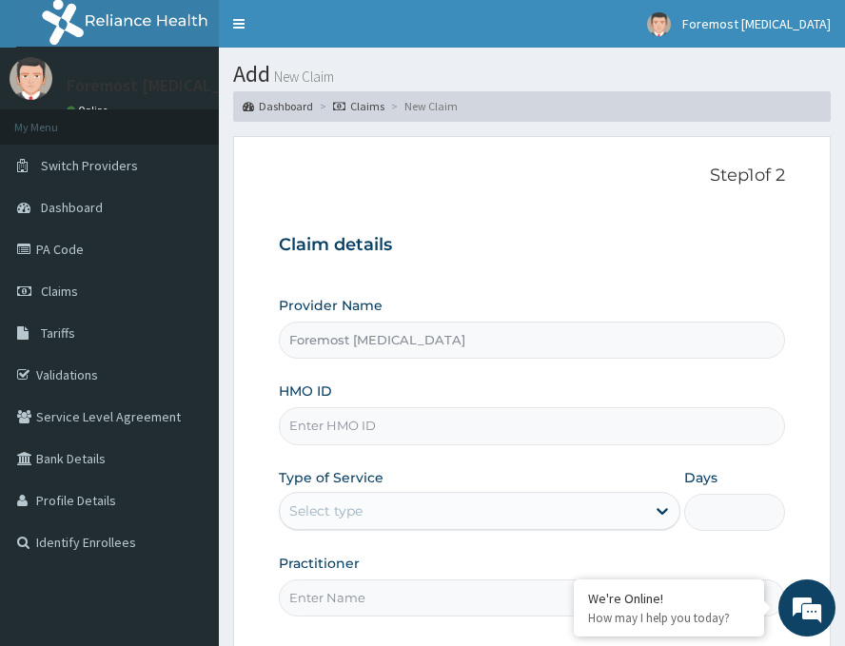
click at [330, 417] on input "HMO ID" at bounding box center [532, 426] width 507 height 37
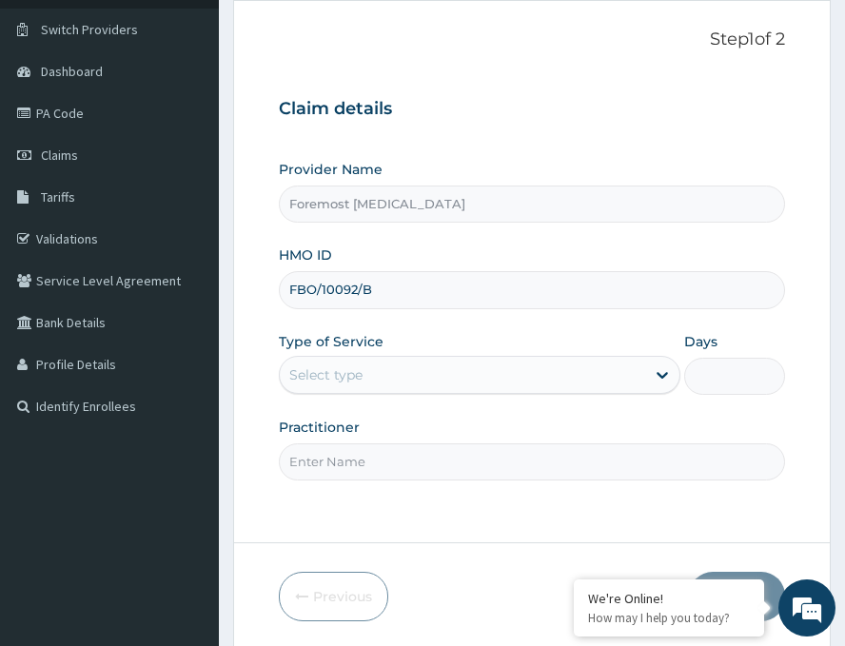
scroll to position [223, 0]
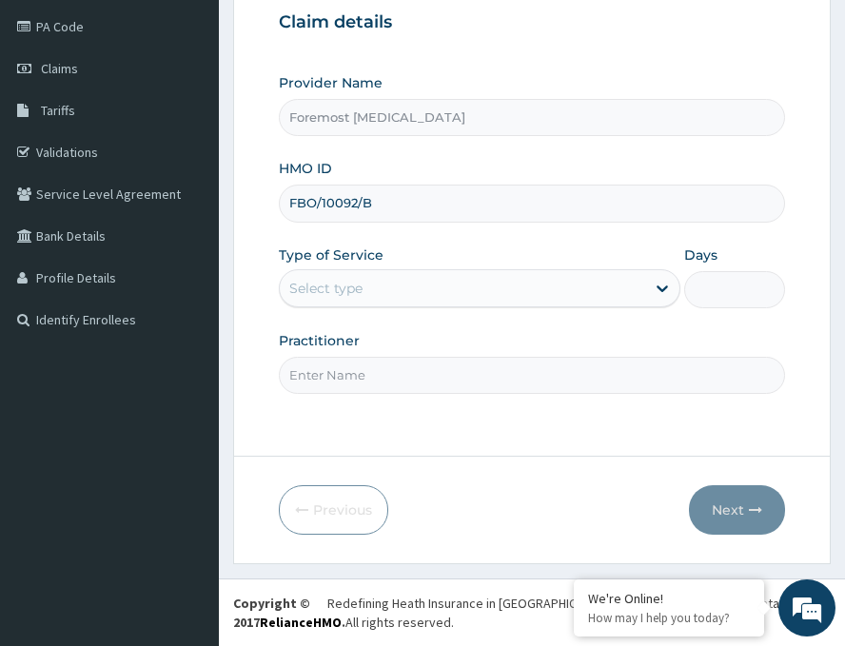
type input "FBO/10092/B"
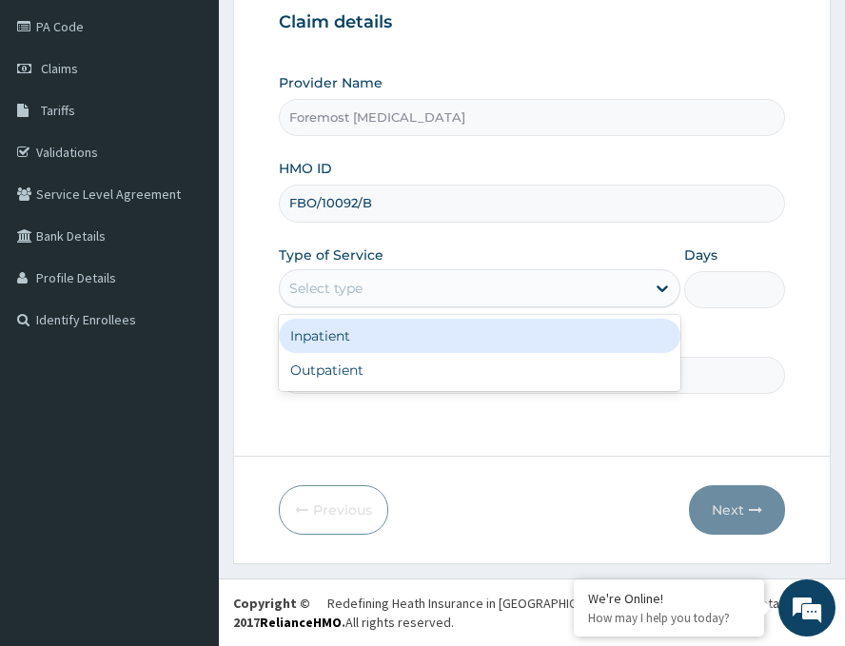
click at [423, 298] on div "Select type" at bounding box center [463, 288] width 366 height 30
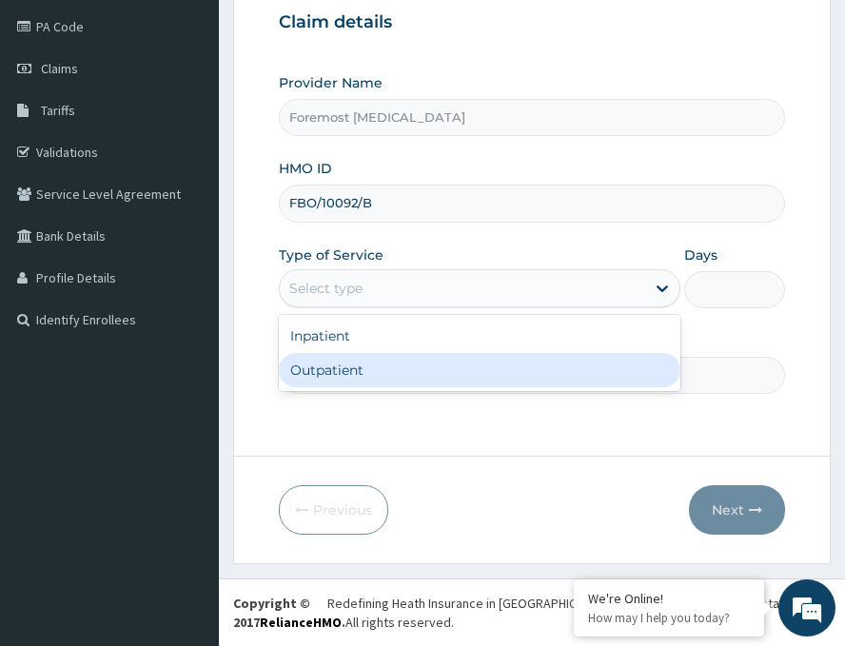
click at [351, 366] on div "Outpatient" at bounding box center [480, 370] width 402 height 34
type input "1"
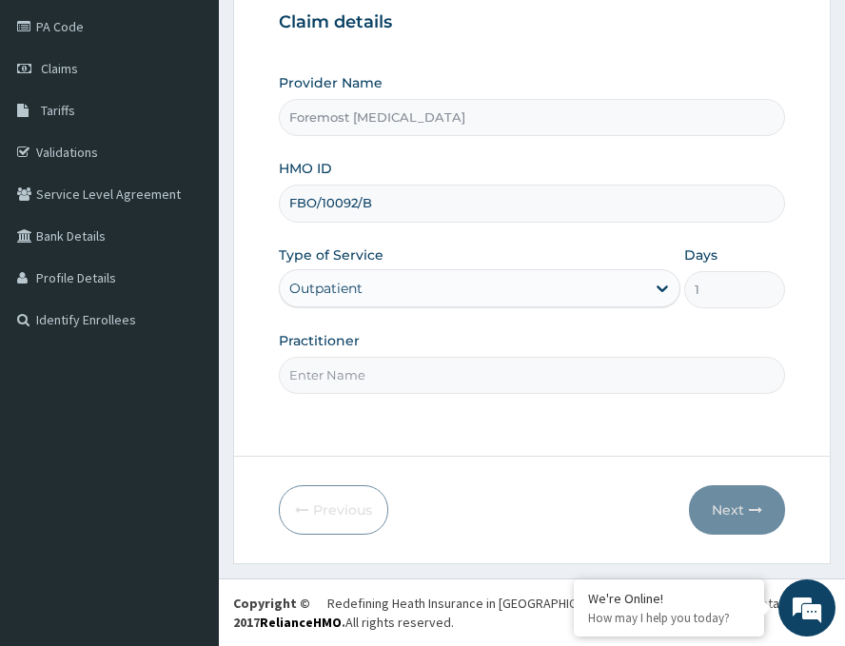
click at [350, 367] on input "Practitioner" at bounding box center [532, 375] width 507 height 37
paste input "NULL"
type input "NULL"
click at [723, 505] on button "Next" at bounding box center [737, 511] width 96 height 50
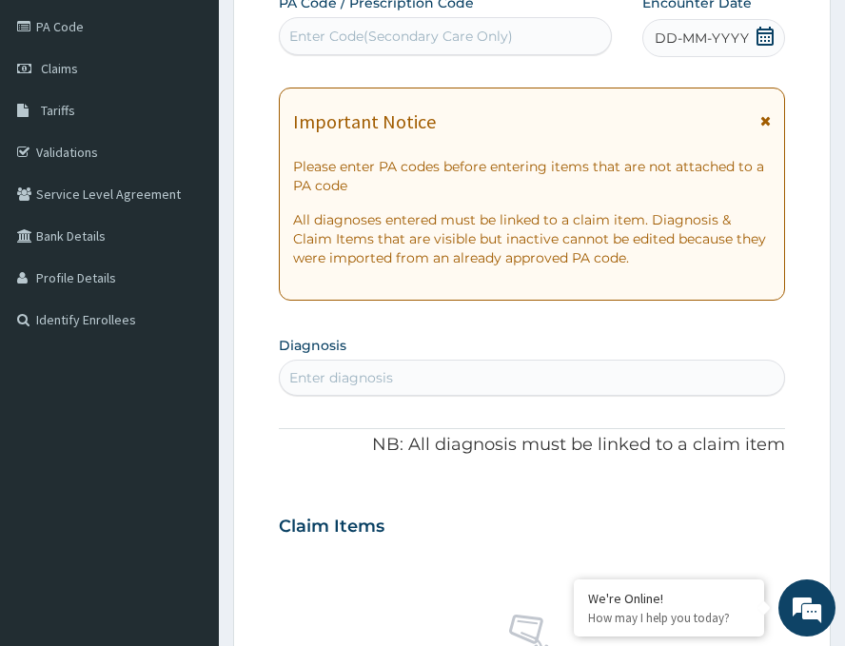
click at [693, 46] on span "DD-MM-YYYY" at bounding box center [702, 38] width 94 height 19
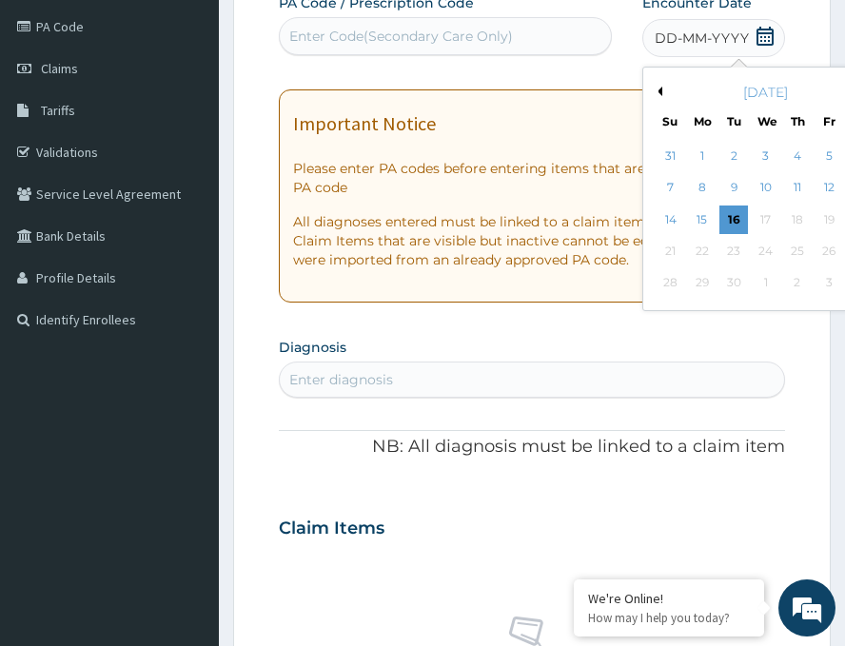
click at [653, 92] on button "Previous Month" at bounding box center [658, 92] width 10 height 10
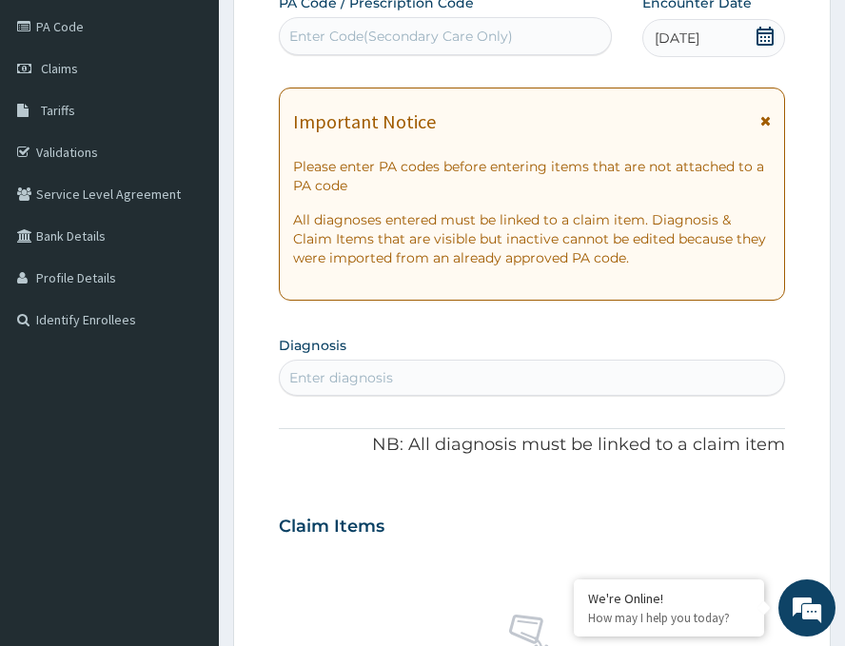
click at [449, 48] on div "Enter Code(Secondary Care Only)" at bounding box center [445, 36] width 331 height 30
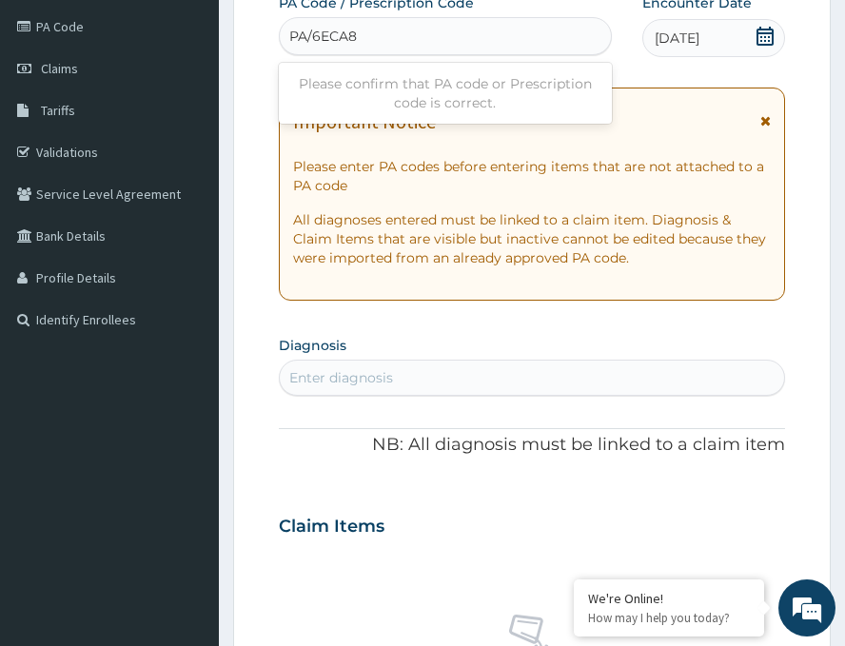
type input "PA/6ECA8B"
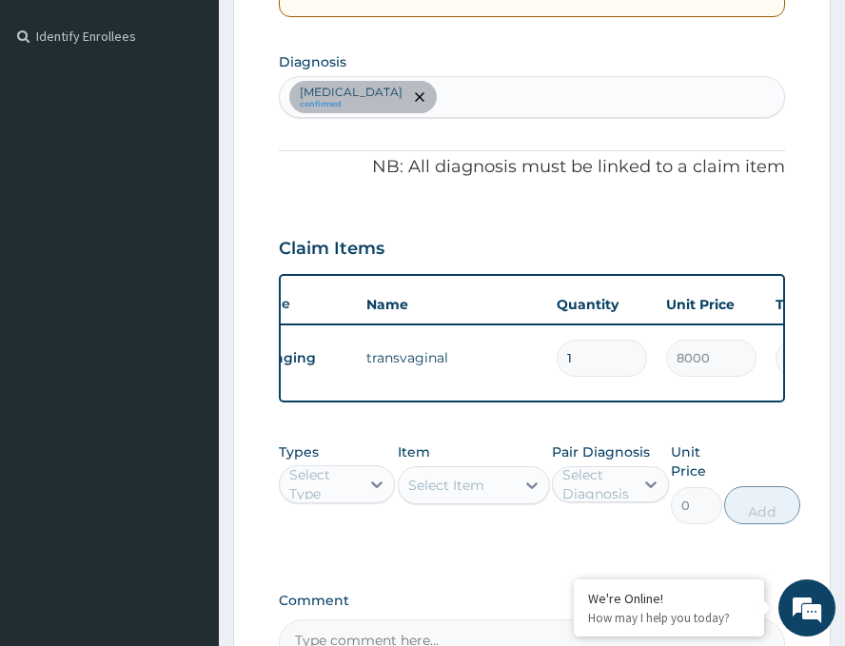
scroll to position [0, 64]
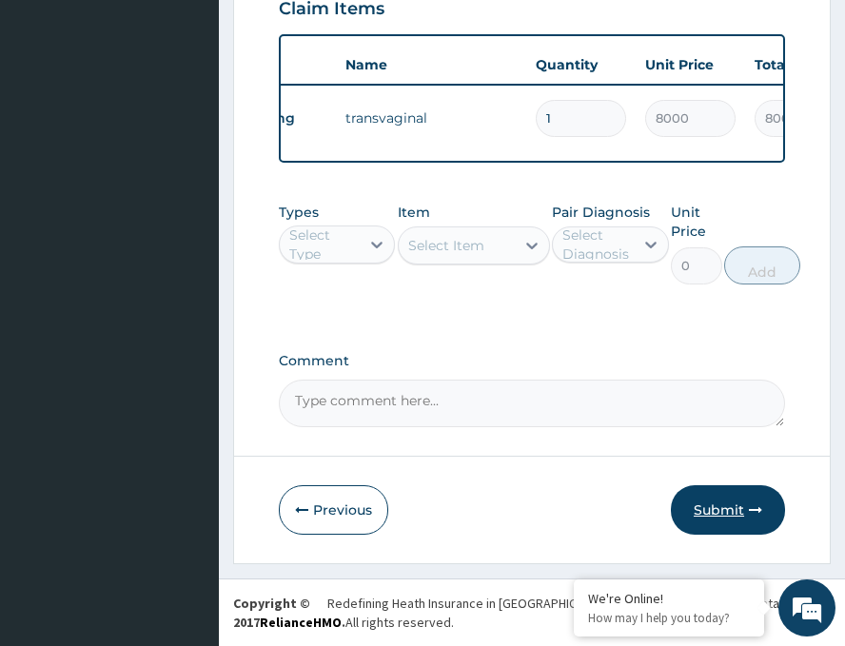
click at [705, 502] on button "Submit" at bounding box center [728, 511] width 114 height 50
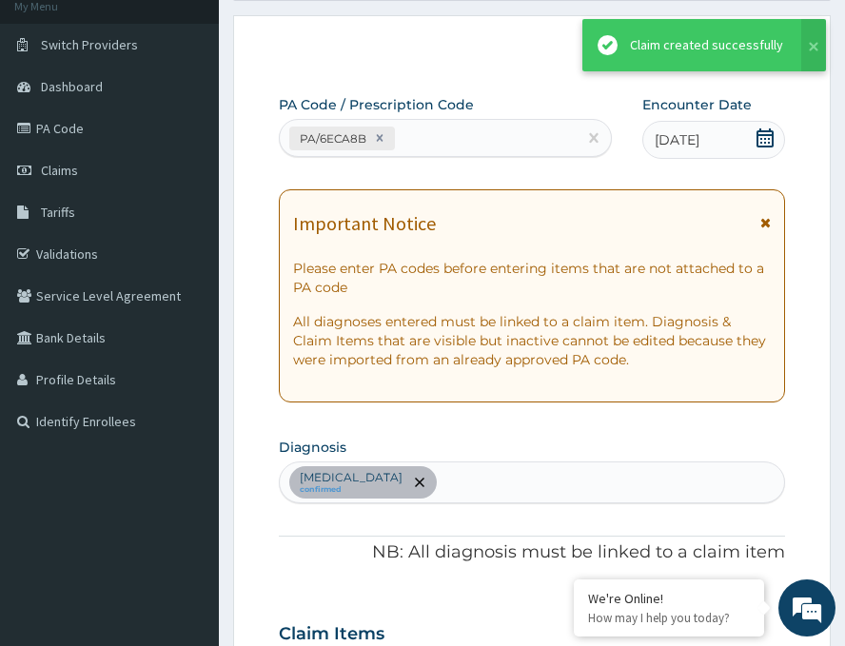
scroll to position [761, 0]
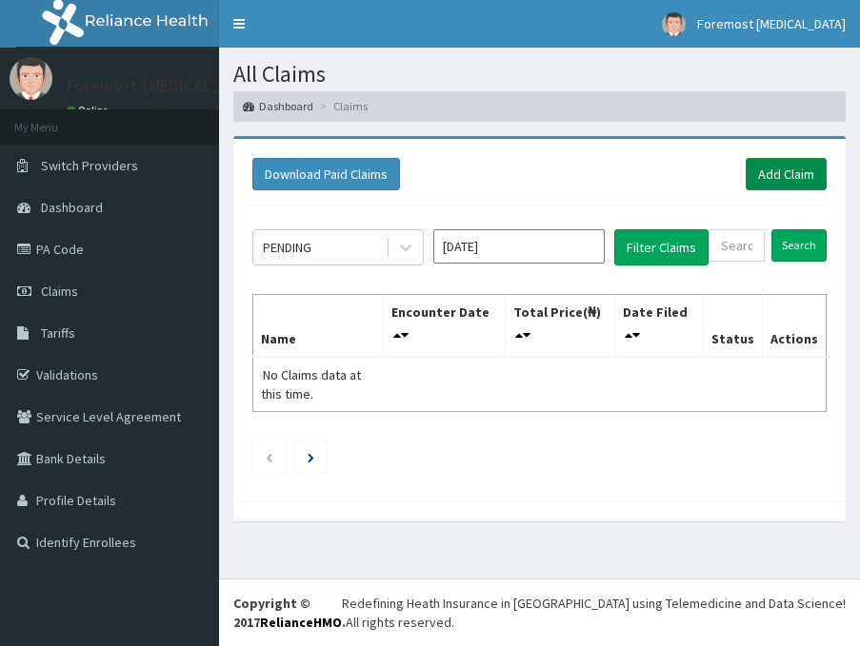
click at [765, 169] on link "Add Claim" at bounding box center [786, 174] width 81 height 32
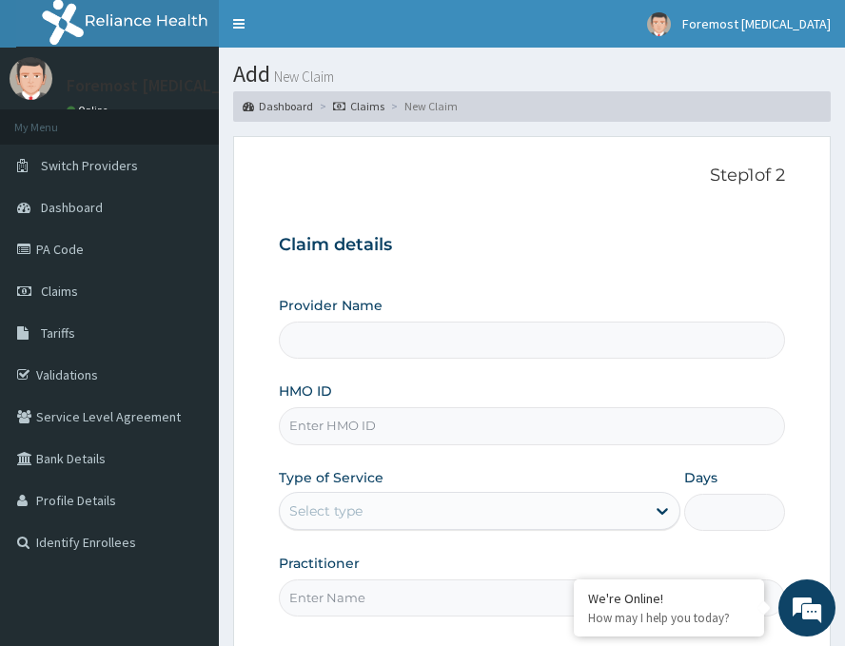
type input "Foremost [MEDICAL_DATA]"
click at [342, 428] on input "HMO ID" at bounding box center [532, 426] width 507 height 37
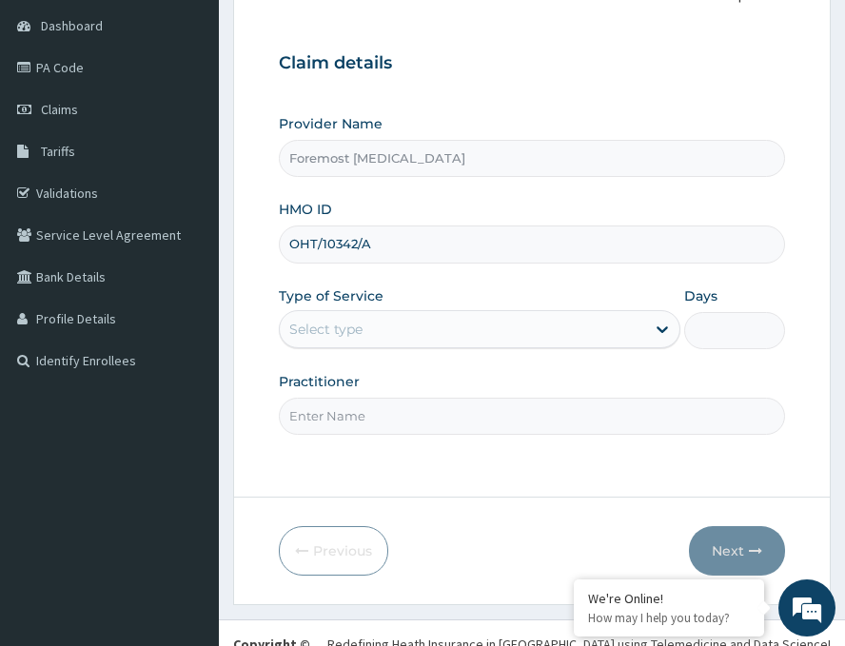
scroll to position [223, 0]
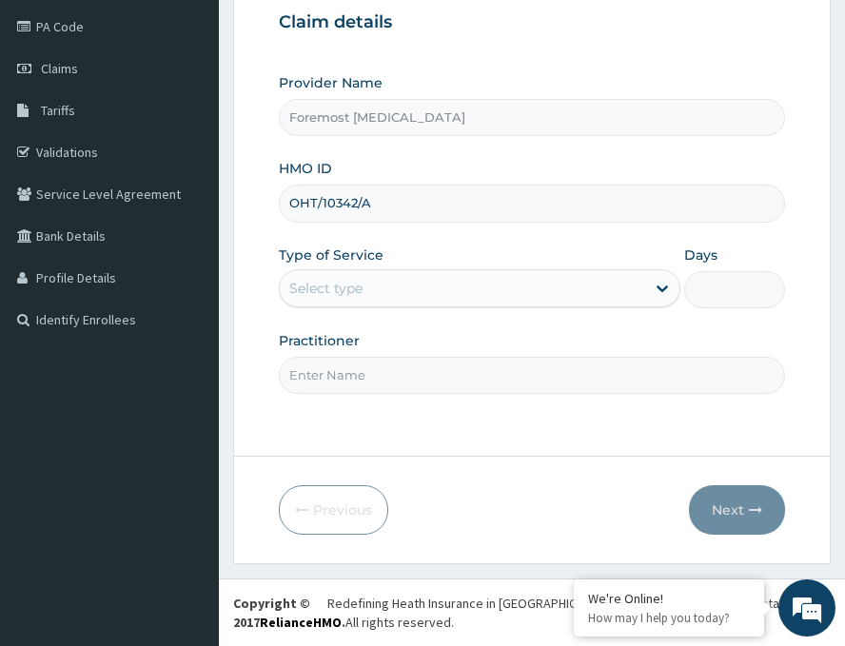
type input "OHT/10342/A"
click at [469, 280] on div "Select type" at bounding box center [463, 288] width 366 height 30
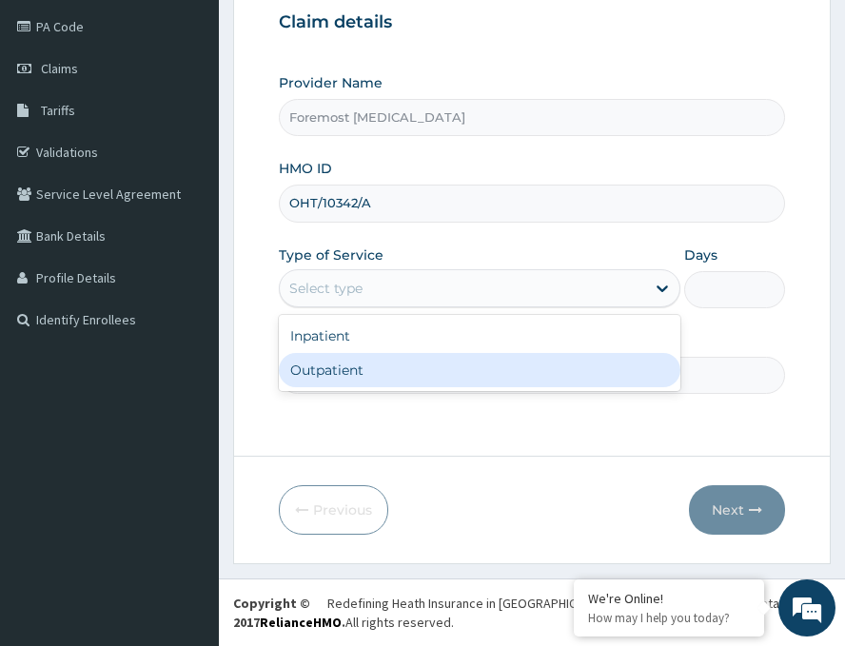
click at [379, 381] on div "Outpatient" at bounding box center [480, 370] width 402 height 34
type input "1"
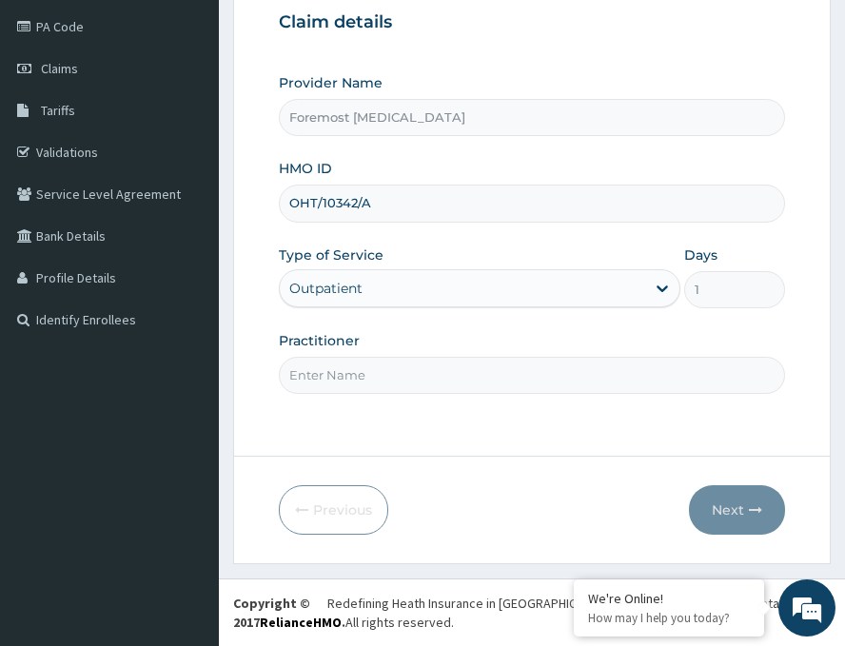
click at [379, 381] on input "Practitioner" at bounding box center [532, 375] width 507 height 37
paste input "NULL"
type input "NULL"
click at [728, 505] on button "Next" at bounding box center [737, 511] width 96 height 50
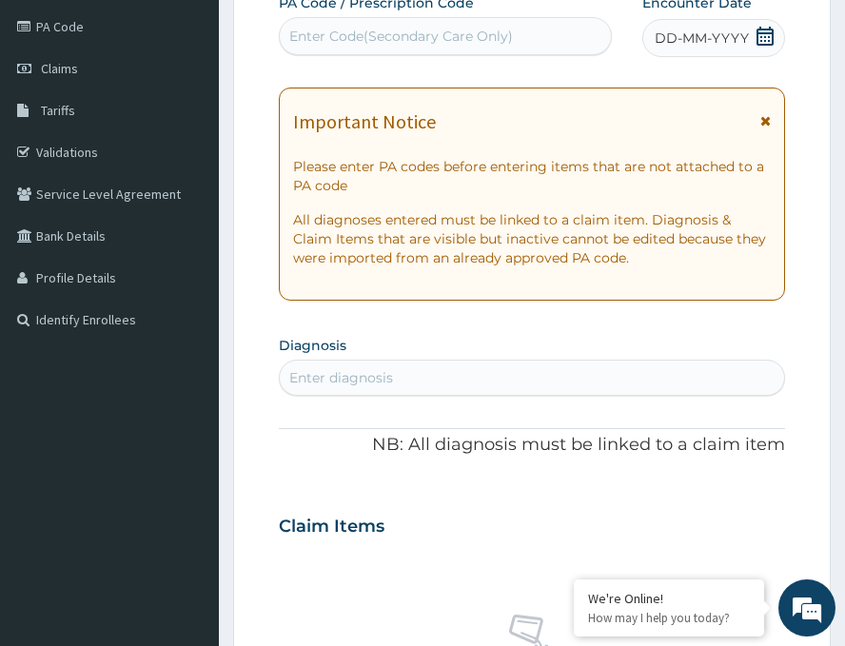
click at [708, 42] on span "DD-MM-YYYY" at bounding box center [702, 38] width 94 height 19
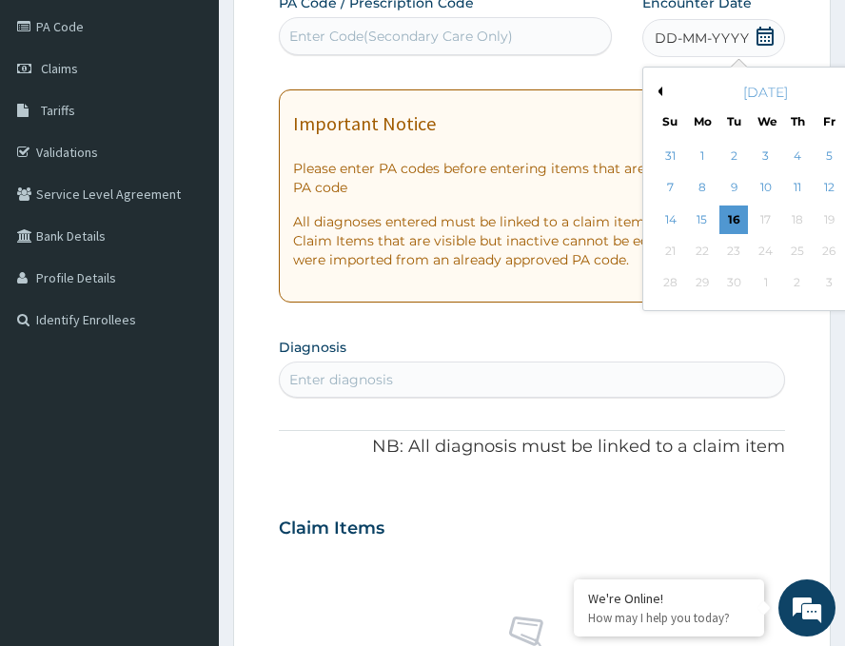
click at [651, 86] on div "September 2025" at bounding box center [765, 92] width 229 height 19
click at [653, 95] on button "Previous Month" at bounding box center [658, 92] width 10 height 10
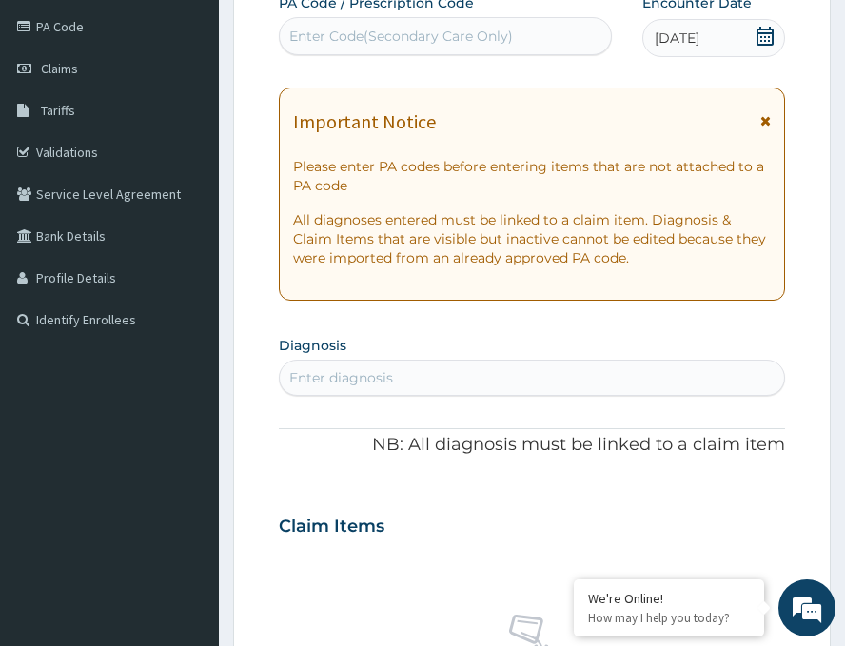
click at [467, 48] on div "Enter Code(Secondary Care Only)" at bounding box center [445, 36] width 331 height 30
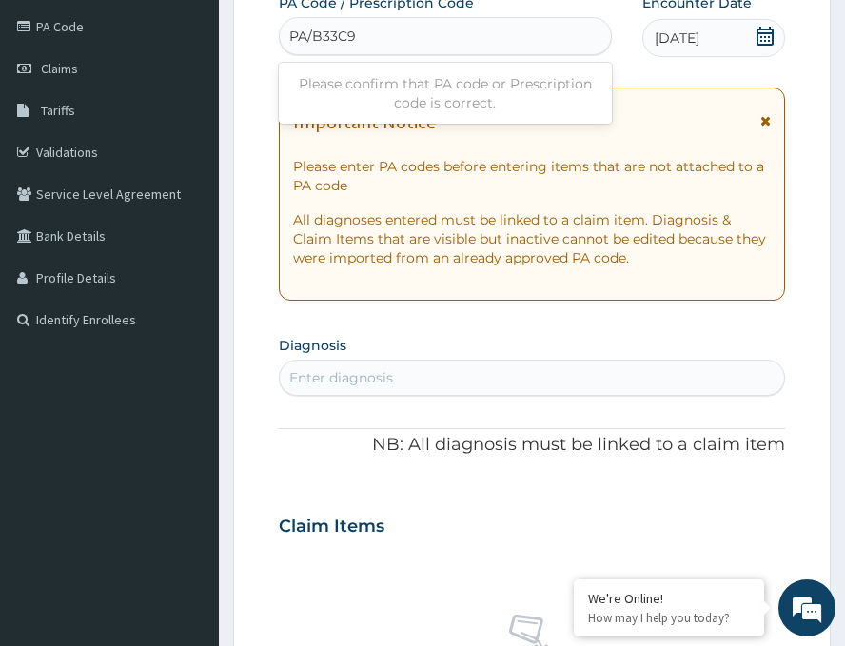
type input "PA/B33C98"
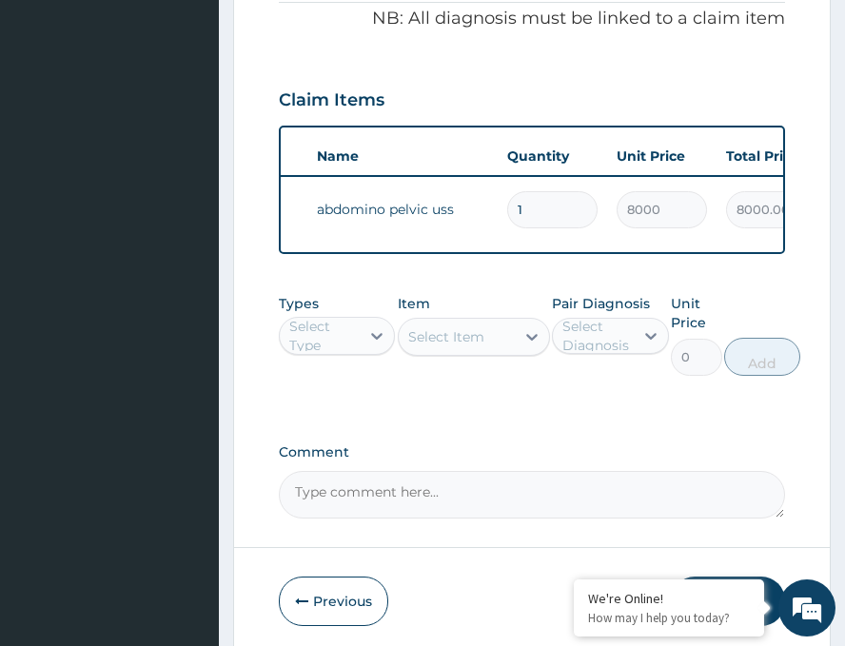
scroll to position [0, 93]
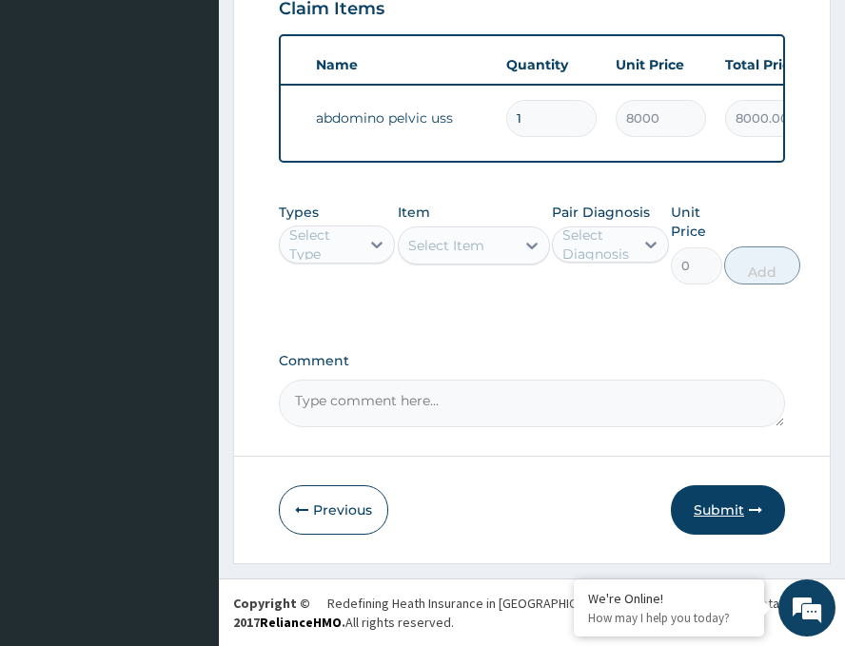
click at [700, 505] on button "Submit" at bounding box center [728, 511] width 114 height 50
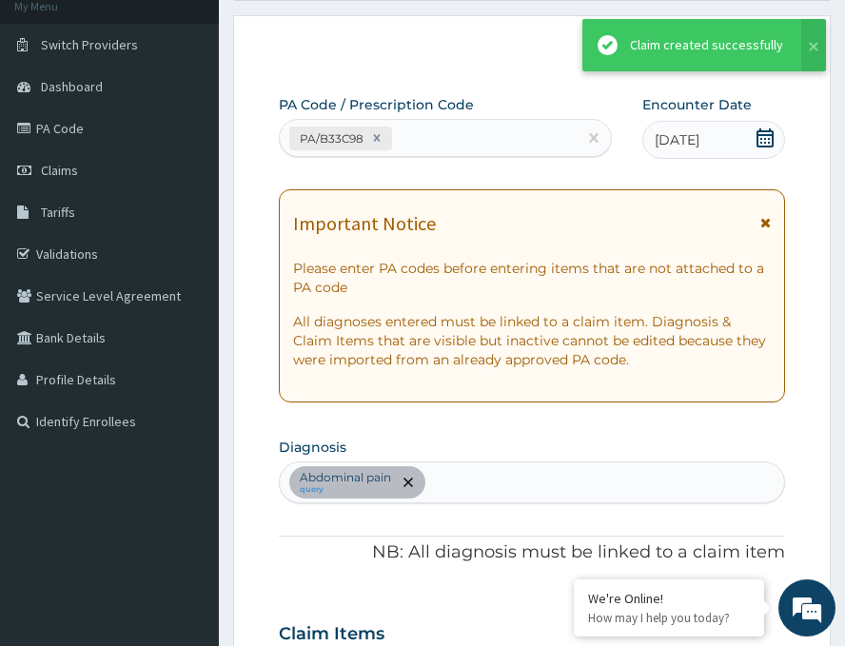
scroll to position [761, 0]
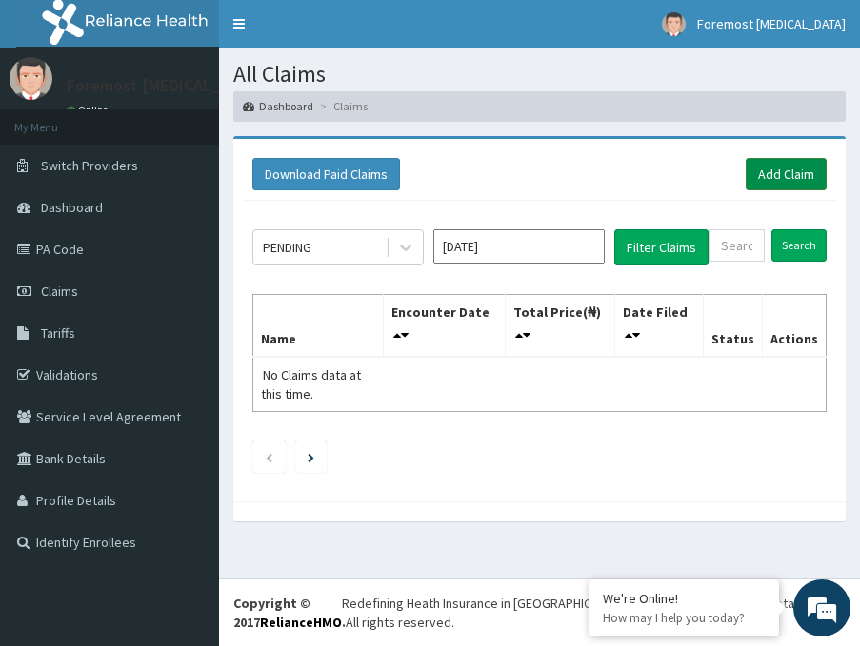
click at [783, 178] on link "Add Claim" at bounding box center [786, 174] width 81 height 32
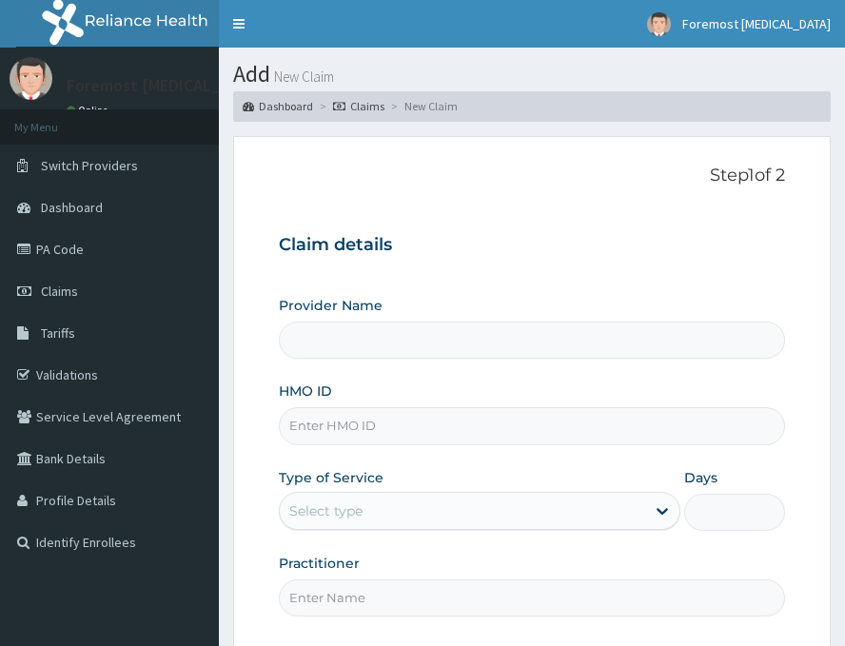
type input "Foremost [MEDICAL_DATA]"
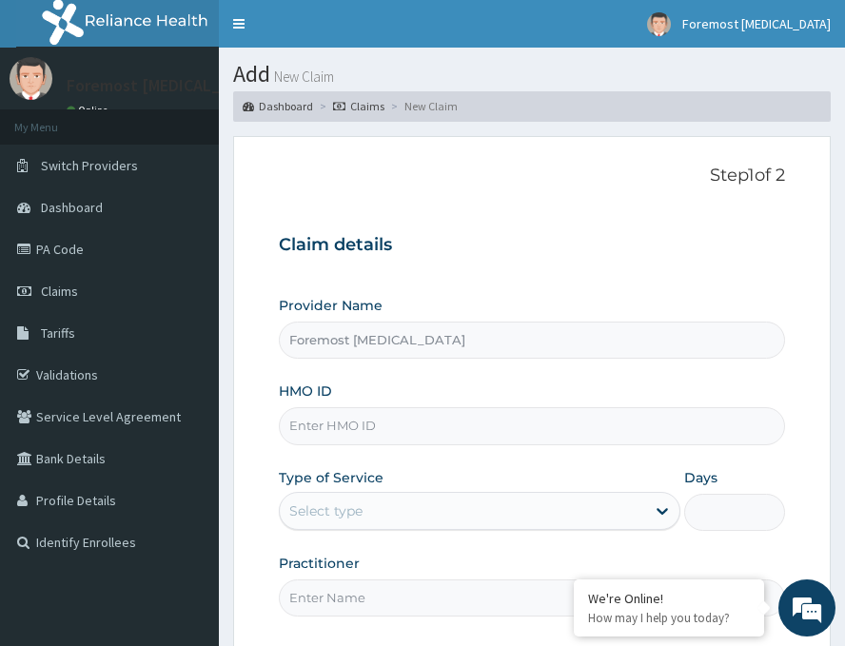
click at [359, 412] on input "HMO ID" at bounding box center [532, 426] width 507 height 37
click at [358, 441] on input "HMO ID" at bounding box center [532, 426] width 507 height 37
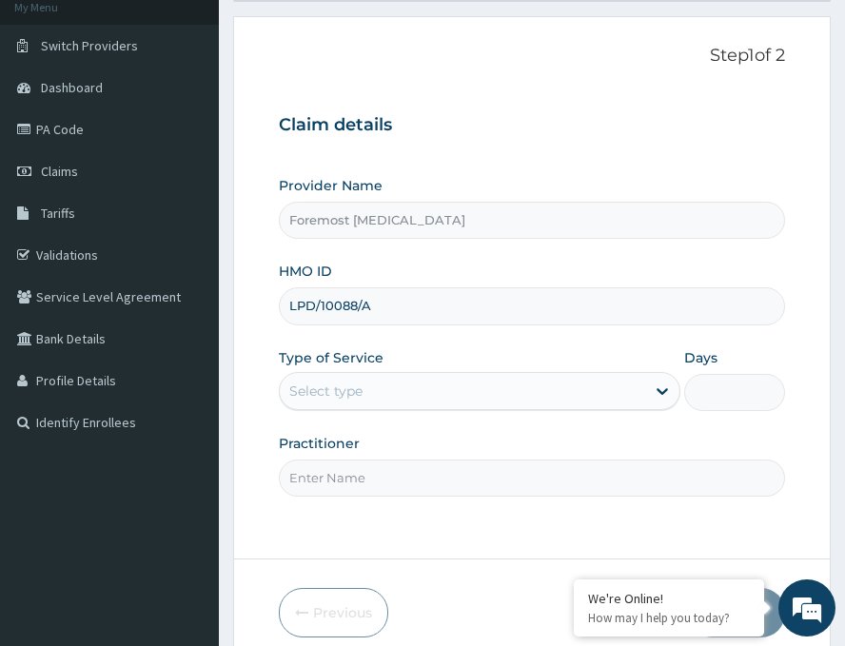
scroll to position [223, 0]
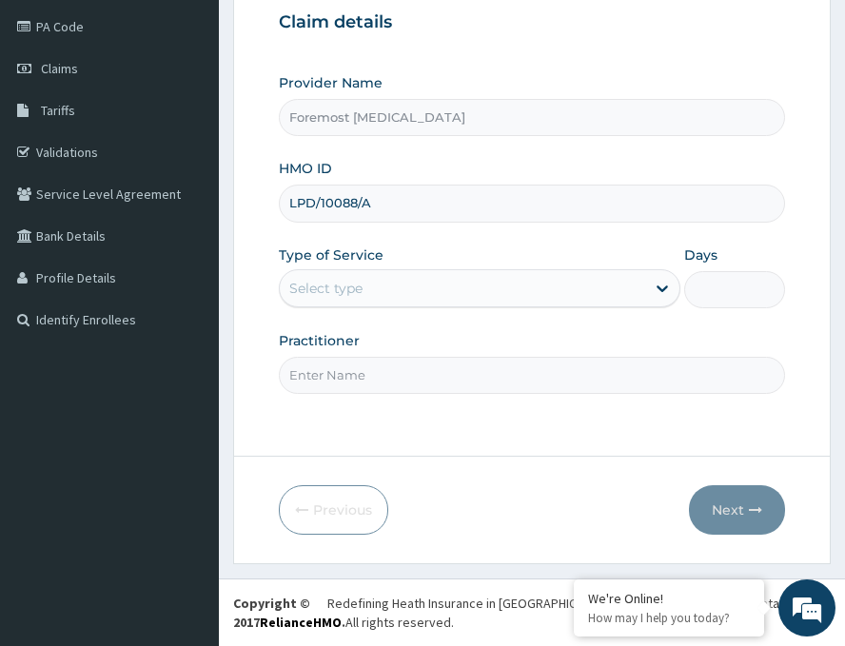
type input "LPD/10088/A"
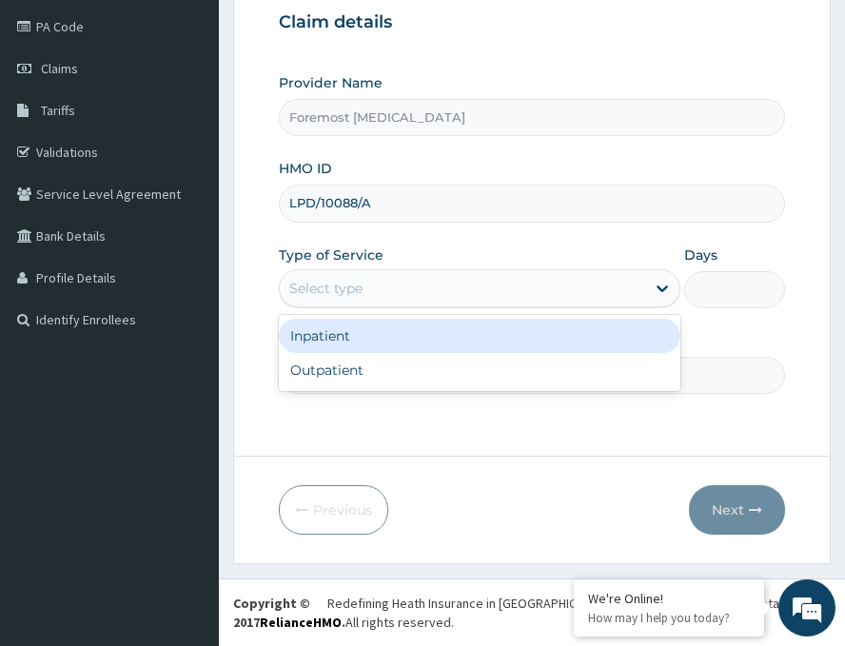
click at [467, 295] on div "Select type" at bounding box center [463, 288] width 366 height 30
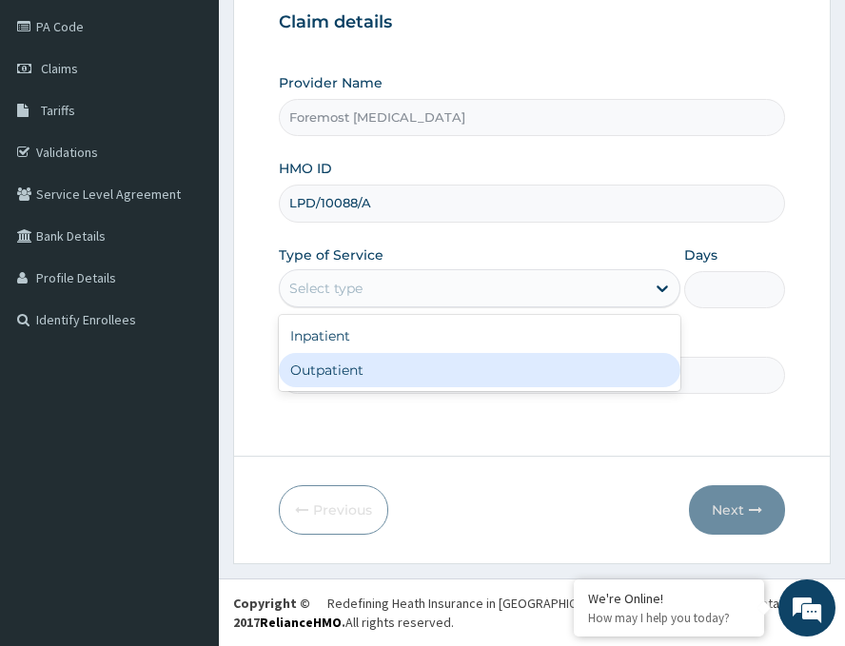
click at [388, 367] on div "Outpatient" at bounding box center [480, 370] width 402 height 34
type input "1"
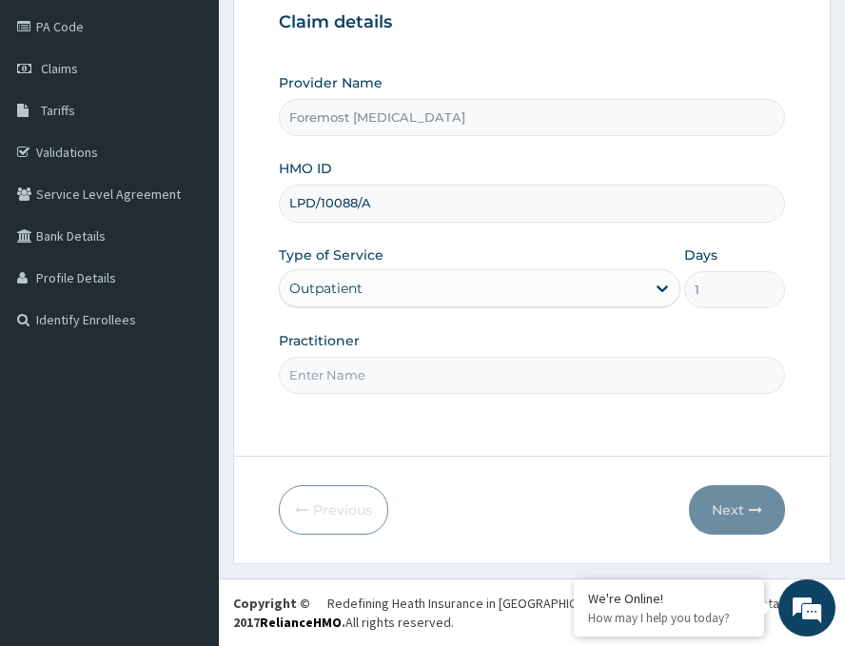
click at [388, 367] on input "Practitioner" at bounding box center [532, 375] width 507 height 37
paste input "NULL"
type input "NULL"
click at [720, 503] on button "Next" at bounding box center [737, 511] width 96 height 50
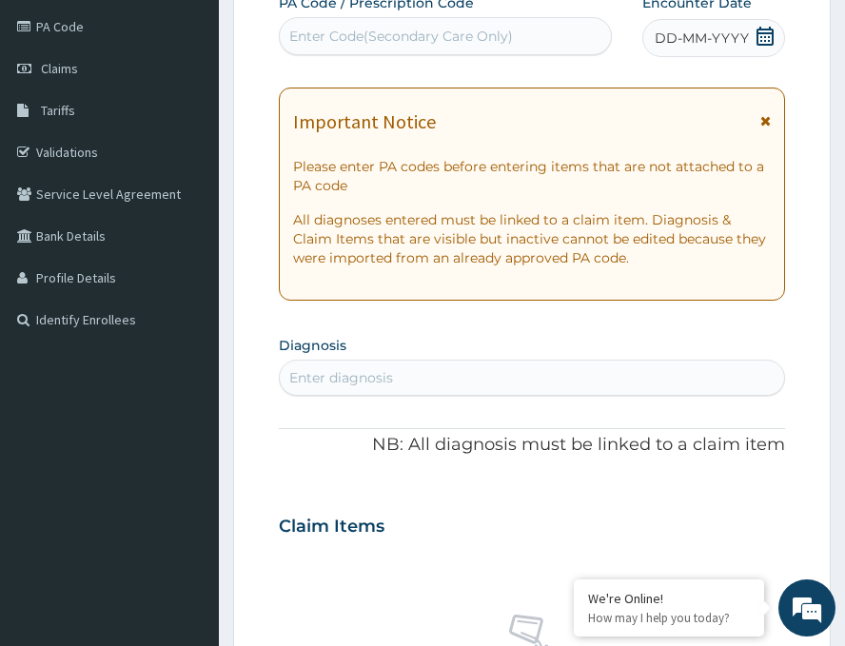
click at [693, 48] on span "DD-MM-YYYY" at bounding box center [702, 38] width 94 height 19
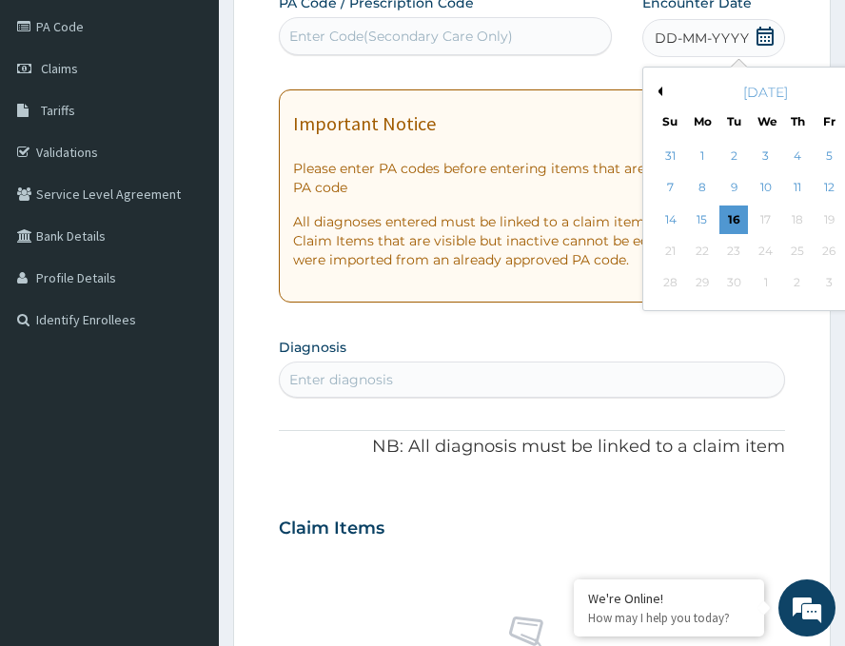
click at [653, 89] on button "Previous Month" at bounding box center [658, 92] width 10 height 10
click at [784, 282] on div "28" at bounding box center [798, 283] width 29 height 29
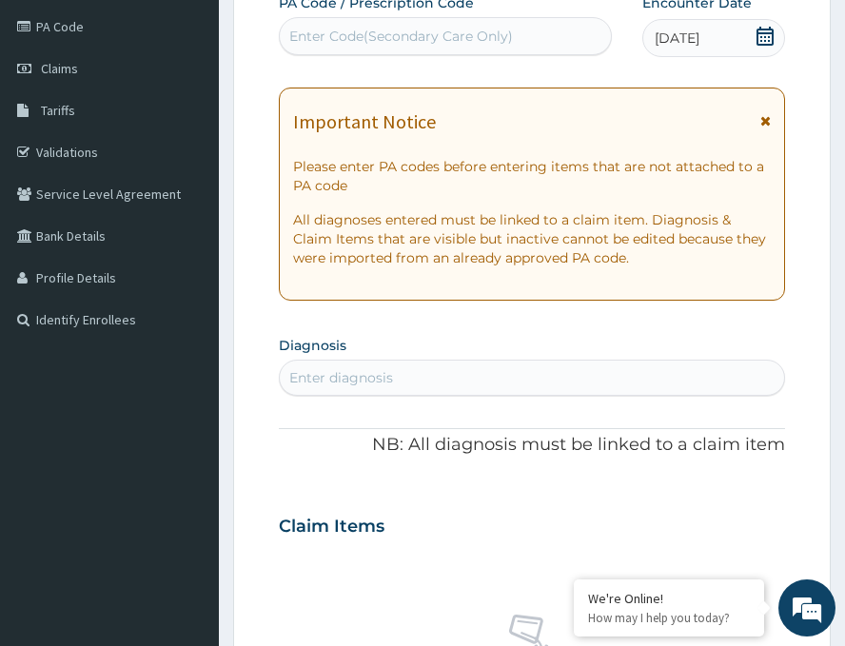
click at [382, 29] on div "Enter Code(Secondary Care Only)" at bounding box center [401, 36] width 224 height 19
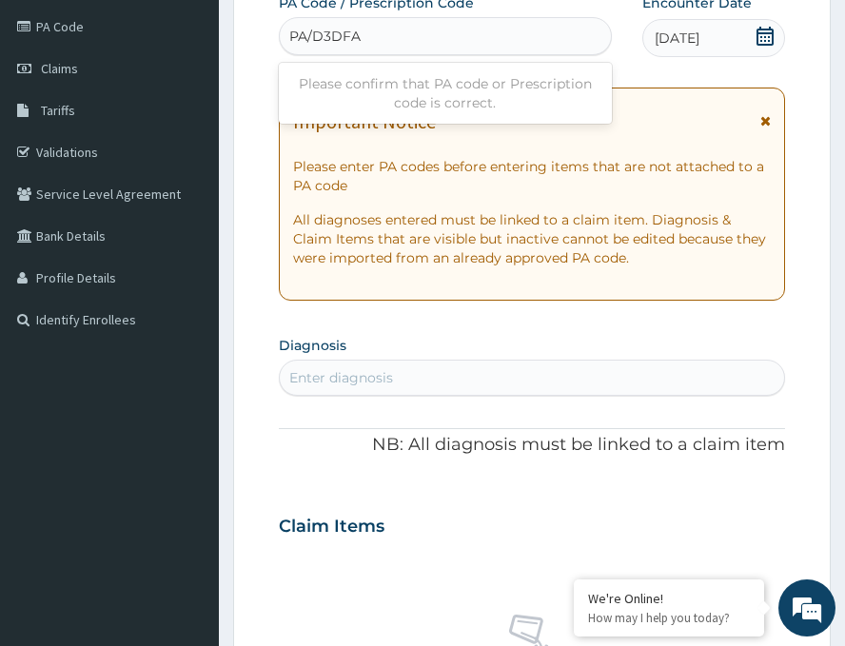
type input "PA/D3DFAD"
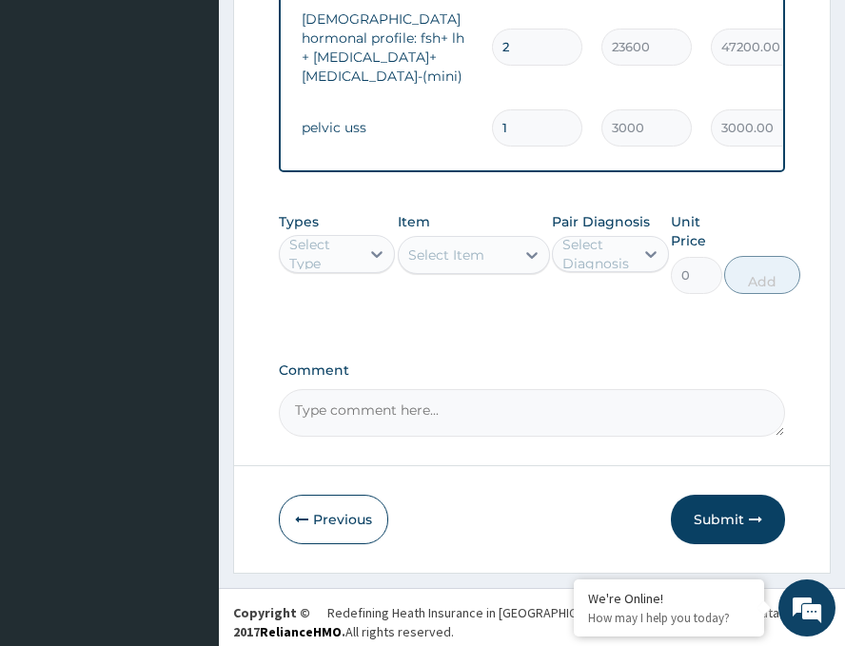
scroll to position [913, 0]
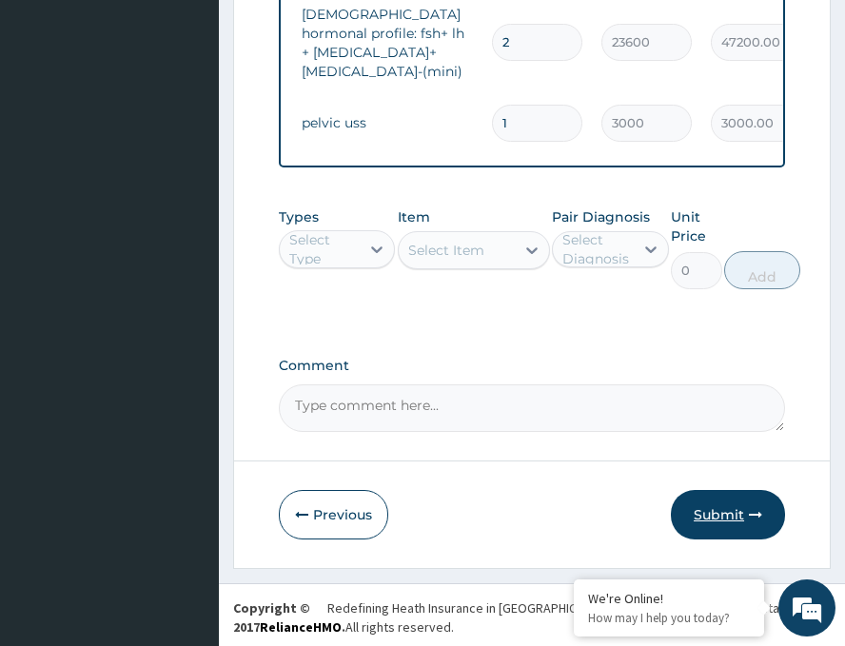
click at [712, 503] on button "Submit" at bounding box center [728, 515] width 114 height 50
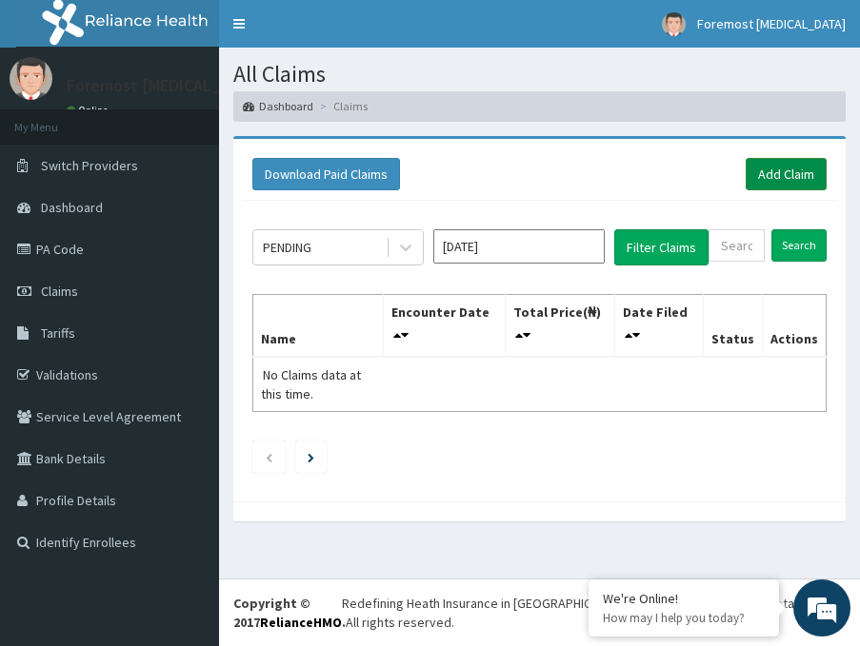
click at [775, 185] on link "Add Claim" at bounding box center [786, 174] width 81 height 32
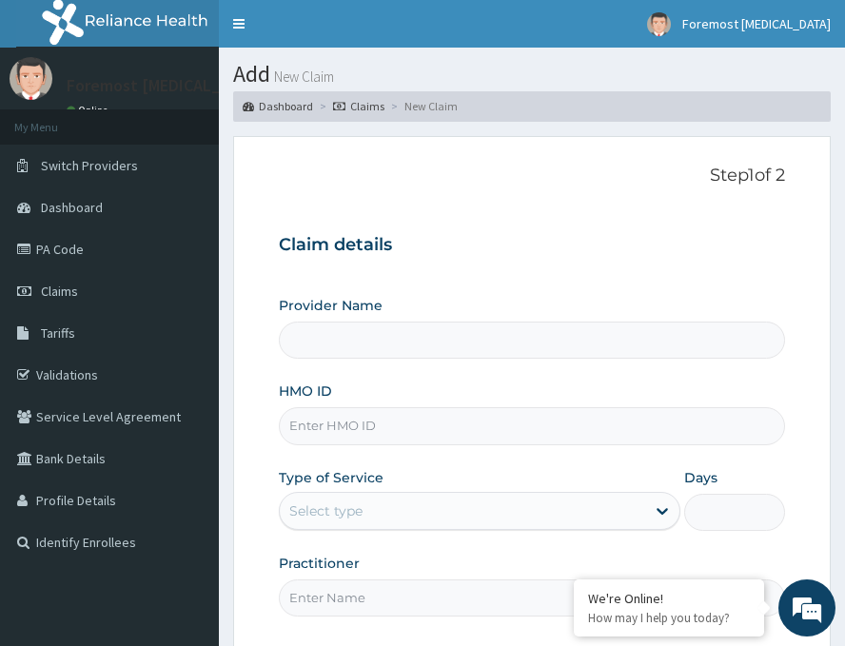
type input "Foremost [MEDICAL_DATA]"
click at [386, 439] on input "HMO ID" at bounding box center [532, 426] width 507 height 37
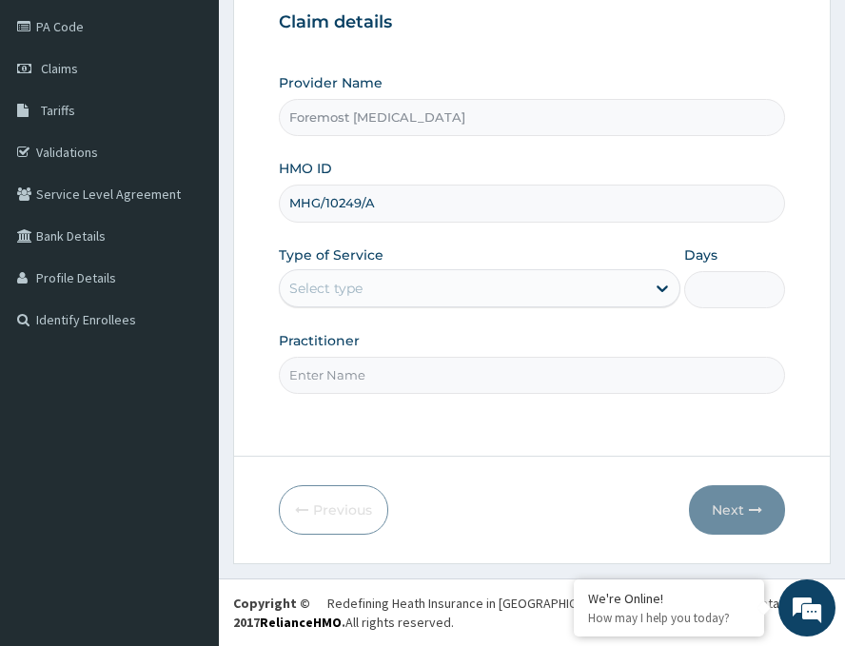
type input "MHG/10249/A"
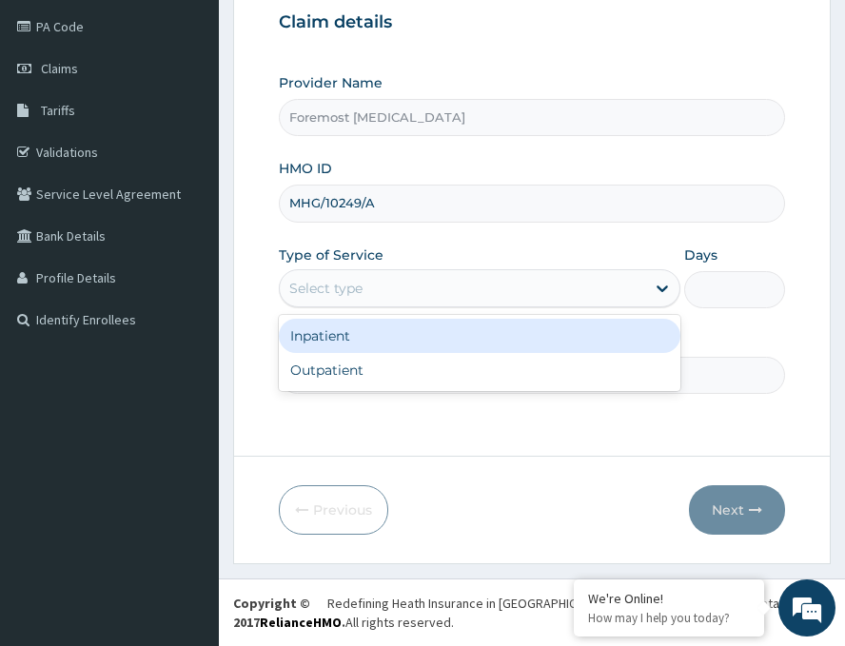
click at [428, 298] on div "Select type" at bounding box center [463, 288] width 366 height 30
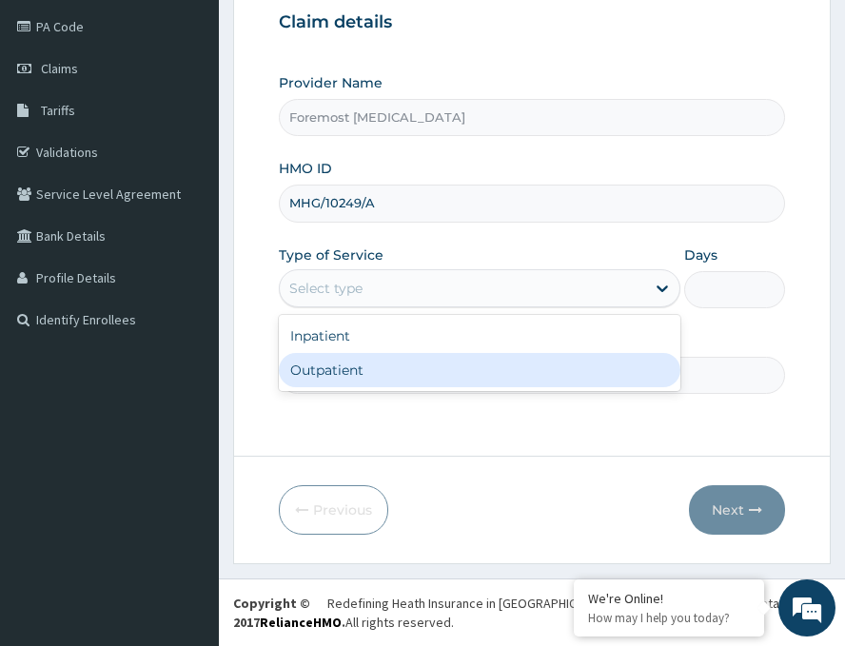
click at [380, 378] on div "Outpatient" at bounding box center [480, 370] width 402 height 34
type input "1"
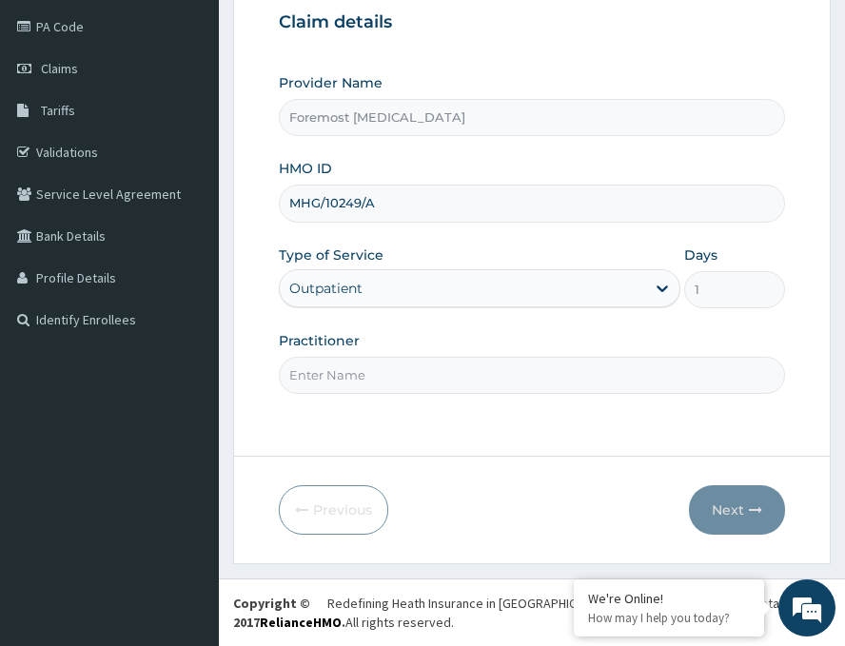
click at [380, 378] on input "Practitioner" at bounding box center [532, 375] width 507 height 37
paste input "NULL"
type input "NULL"
click at [727, 499] on button "Next" at bounding box center [737, 511] width 96 height 50
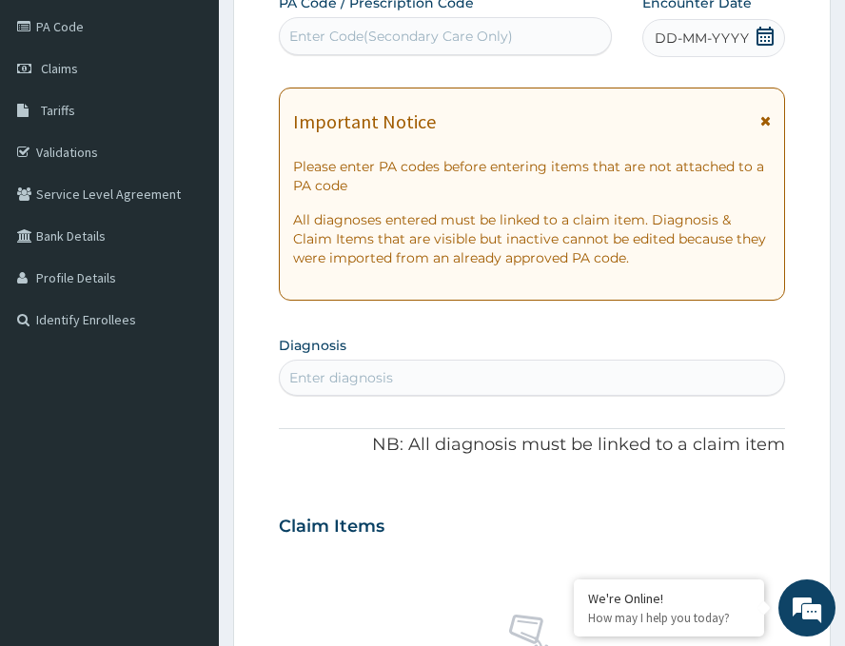
click at [679, 42] on span "DD-MM-YYYY" at bounding box center [702, 38] width 94 height 19
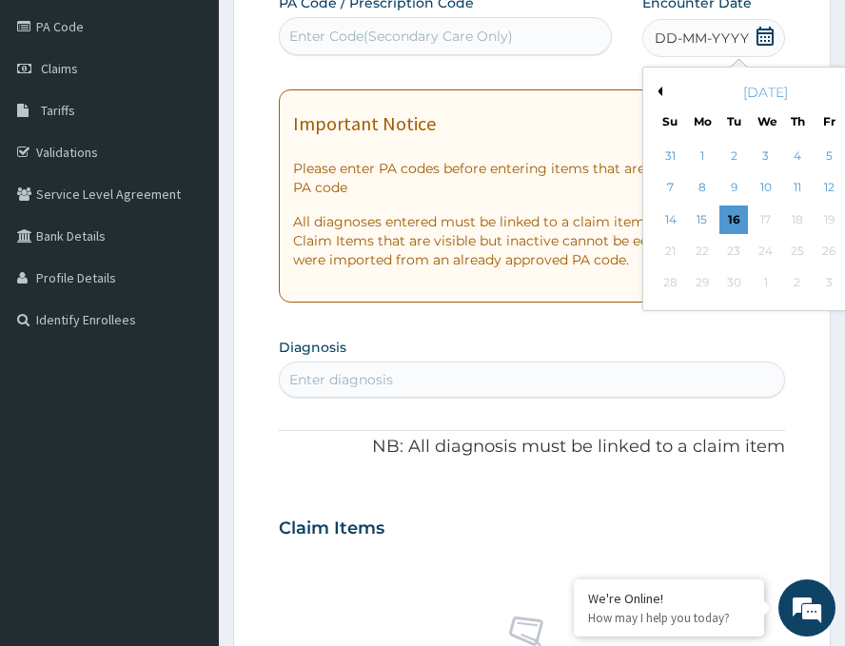
click at [651, 86] on div "September 2025" at bounding box center [765, 92] width 229 height 19
click at [651, 96] on div "September 2025" at bounding box center [765, 92] width 229 height 19
click at [653, 90] on button "Previous Month" at bounding box center [658, 92] width 10 height 10
click at [784, 284] on div "28" at bounding box center [798, 283] width 29 height 29
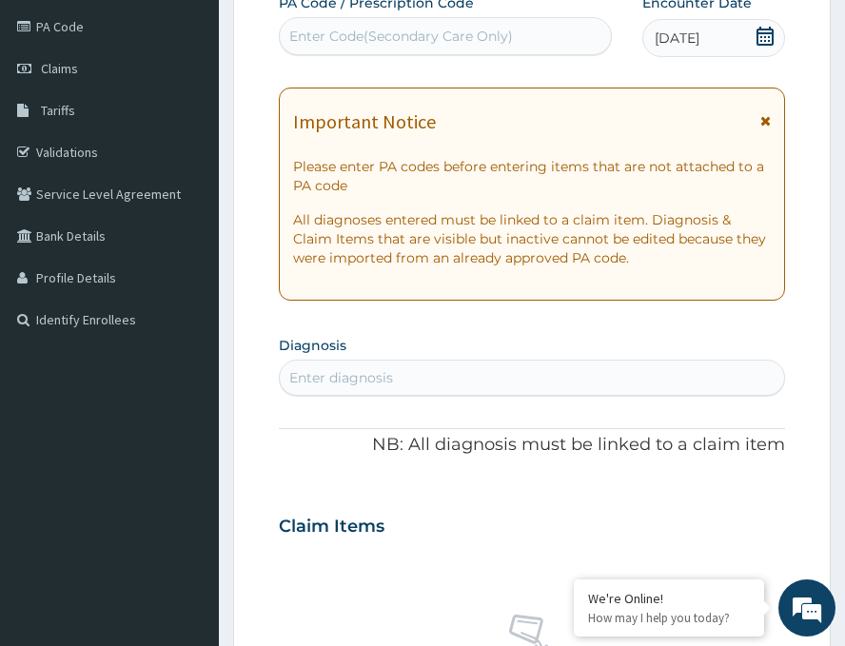
click at [397, 23] on div "Enter Code(Secondary Care Only)" at bounding box center [445, 36] width 331 height 30
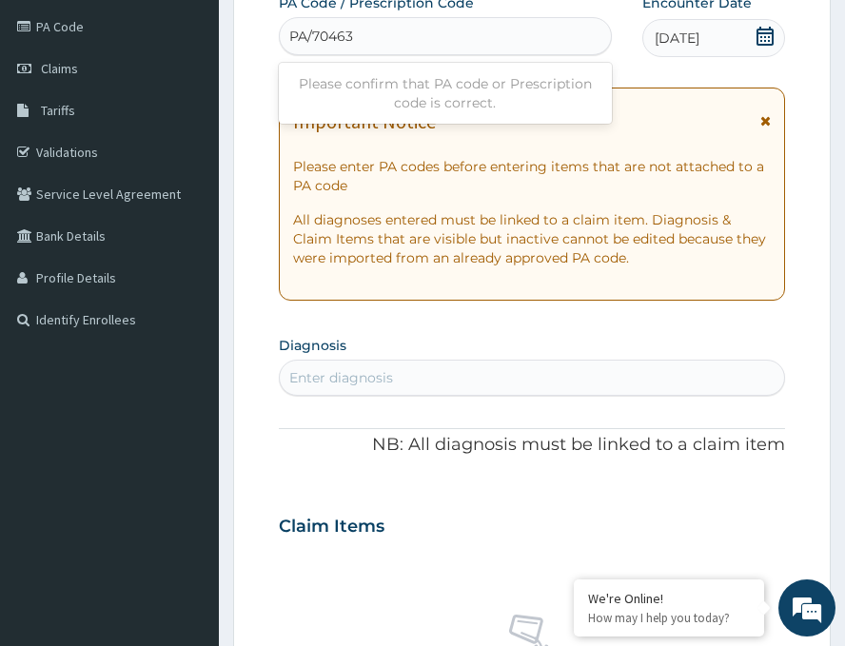
type input "PA/70463C"
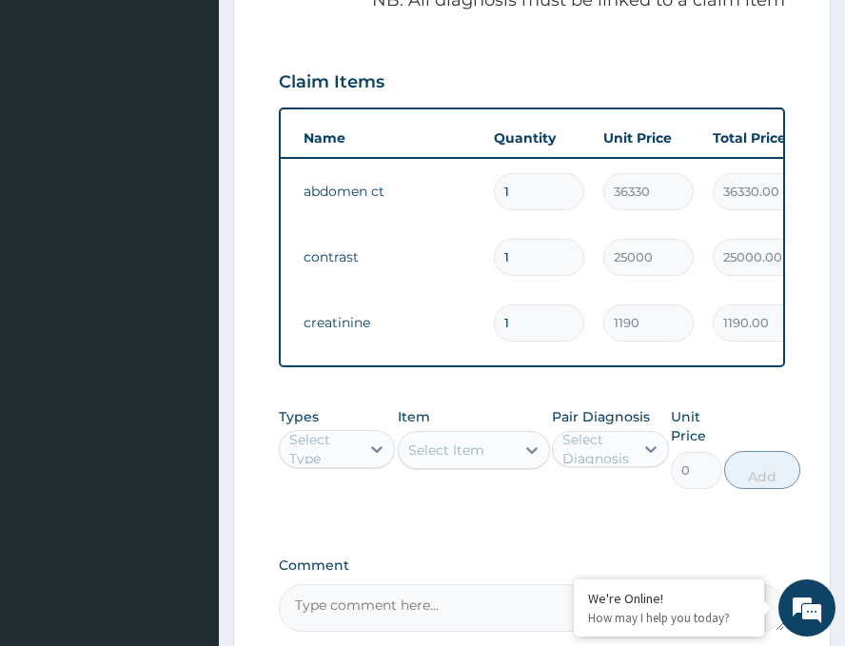
scroll to position [0, 108]
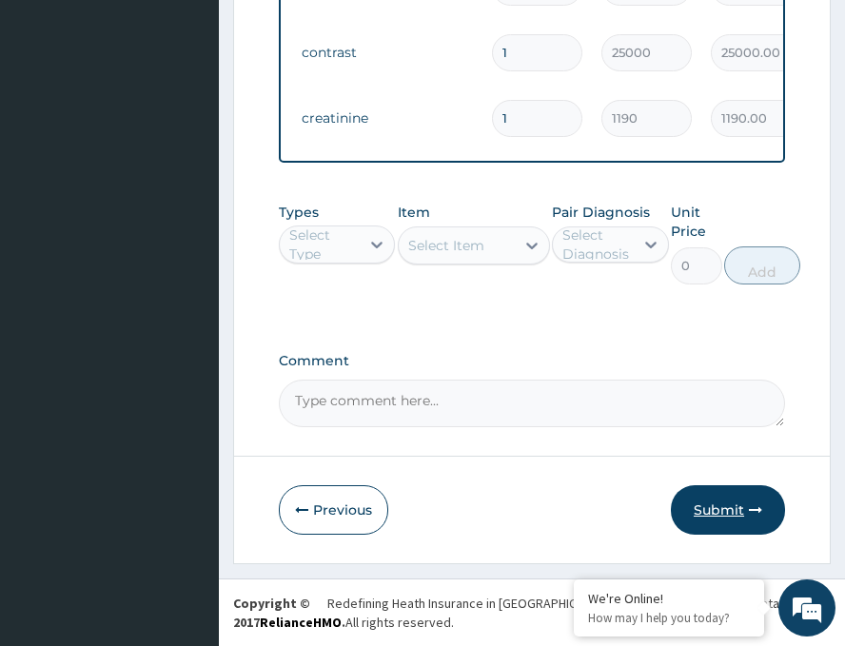
click at [728, 507] on button "Submit" at bounding box center [728, 511] width 114 height 50
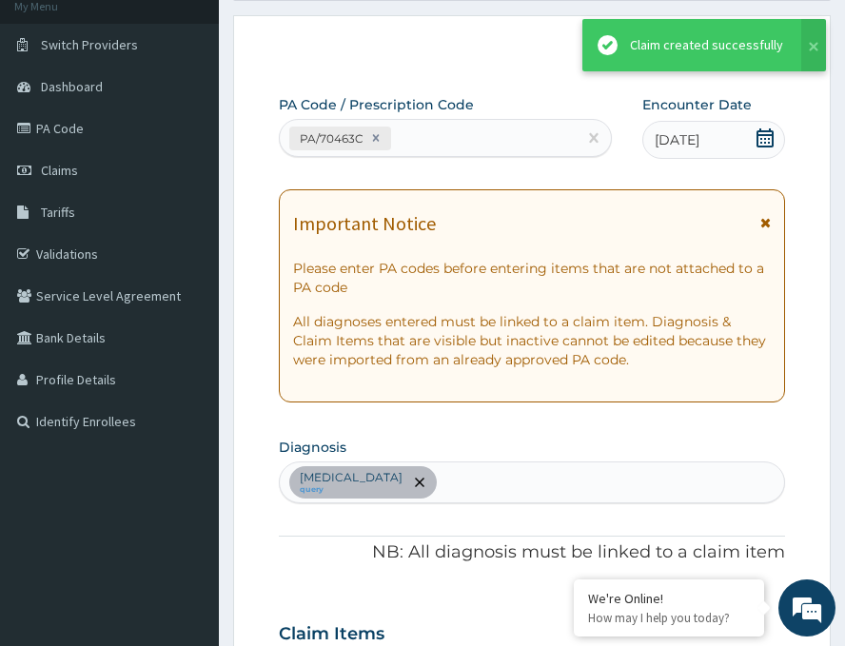
scroll to position [892, 0]
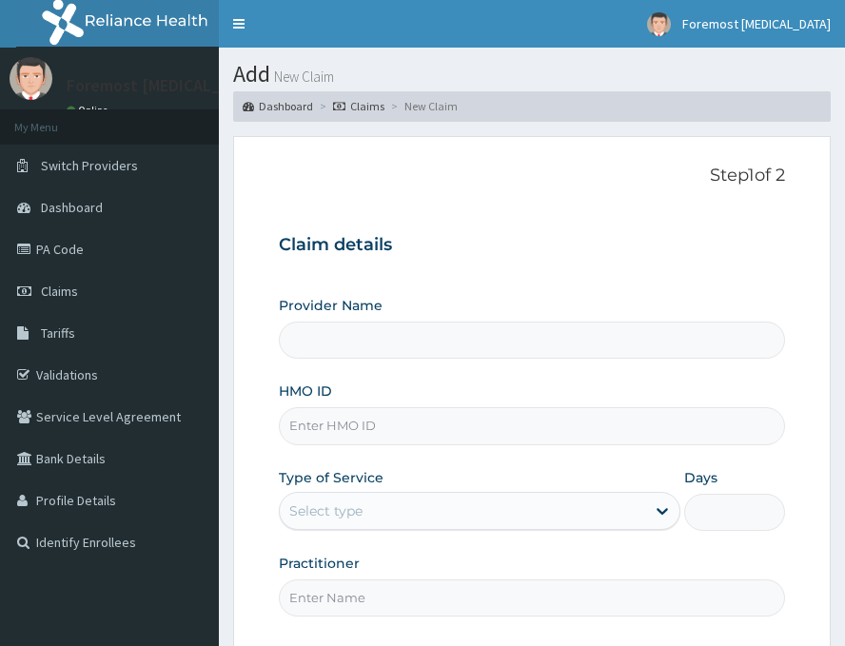
type input "Foremost [MEDICAL_DATA]"
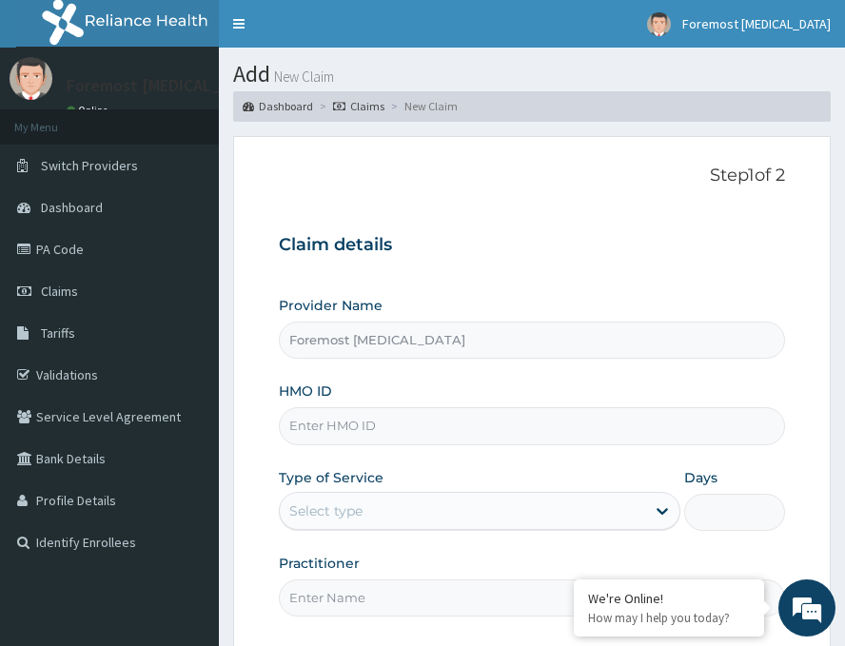
click at [373, 421] on input "HMO ID" at bounding box center [532, 426] width 507 height 37
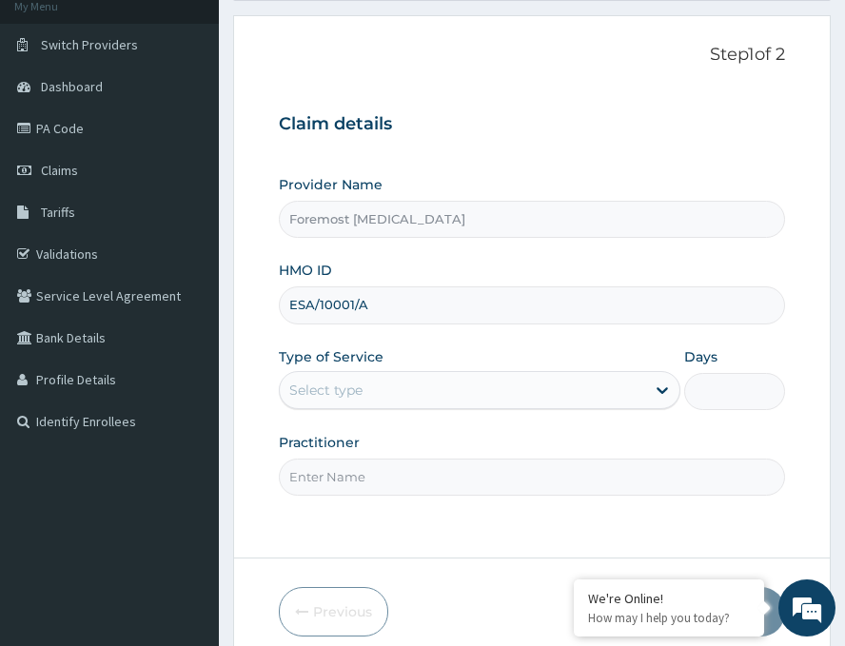
scroll to position [223, 0]
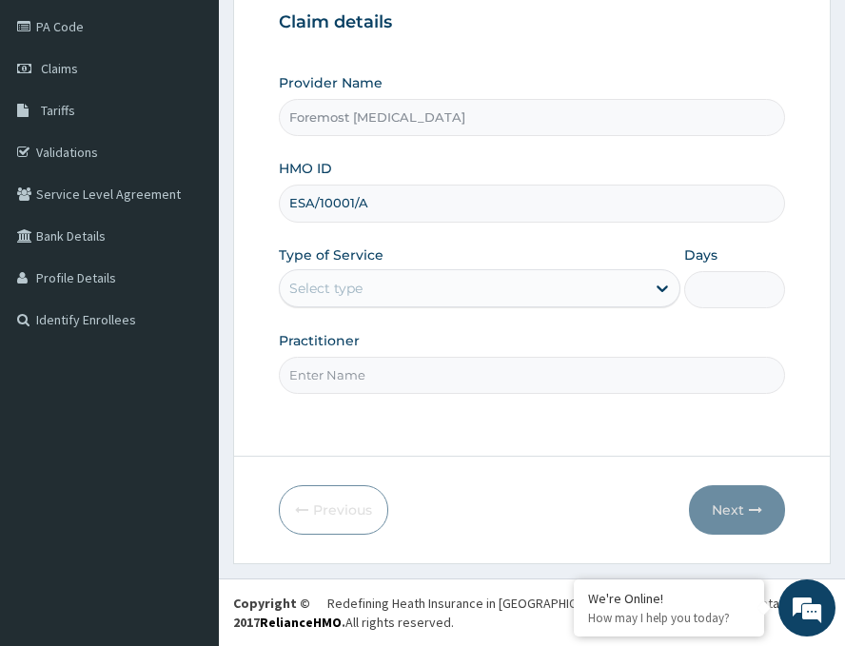
type input "ESA/10001/A"
click at [401, 288] on div "Select type" at bounding box center [463, 288] width 366 height 30
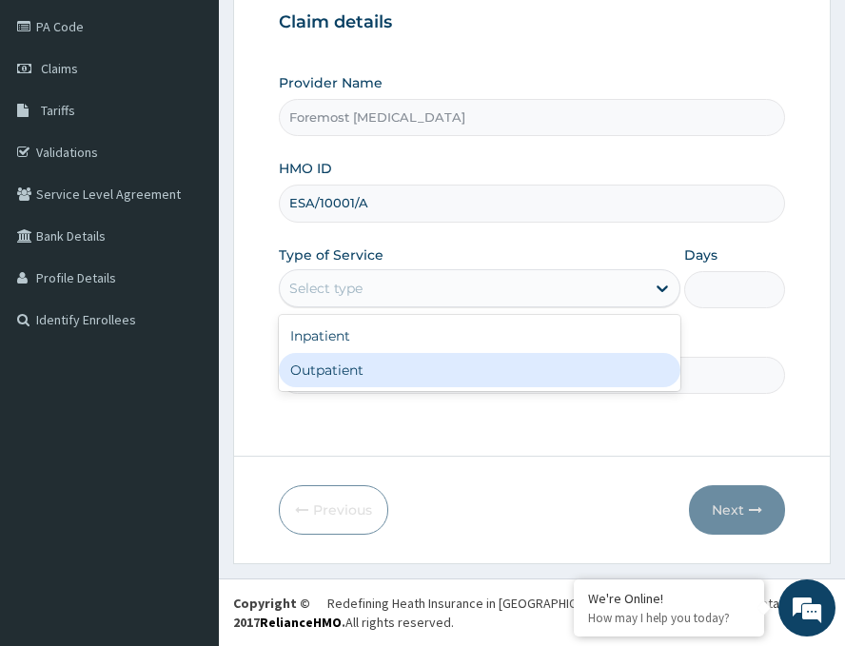
click at [374, 368] on div "Outpatient" at bounding box center [480, 370] width 402 height 34
type input "1"
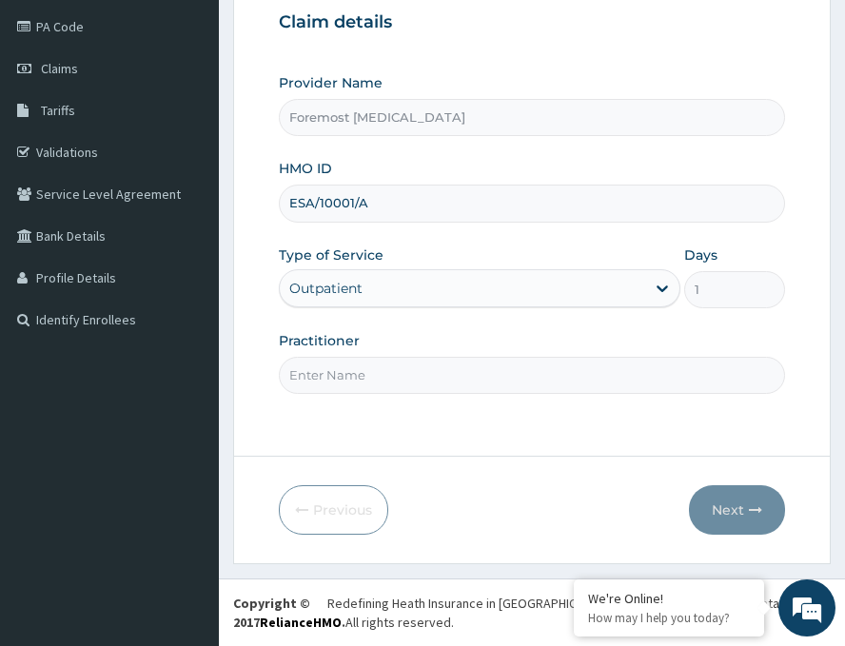
click at [374, 368] on input "Practitioner" at bounding box center [532, 375] width 507 height 37
paste input "NULL"
type input "NULL"
click at [738, 505] on button "Next" at bounding box center [737, 511] width 96 height 50
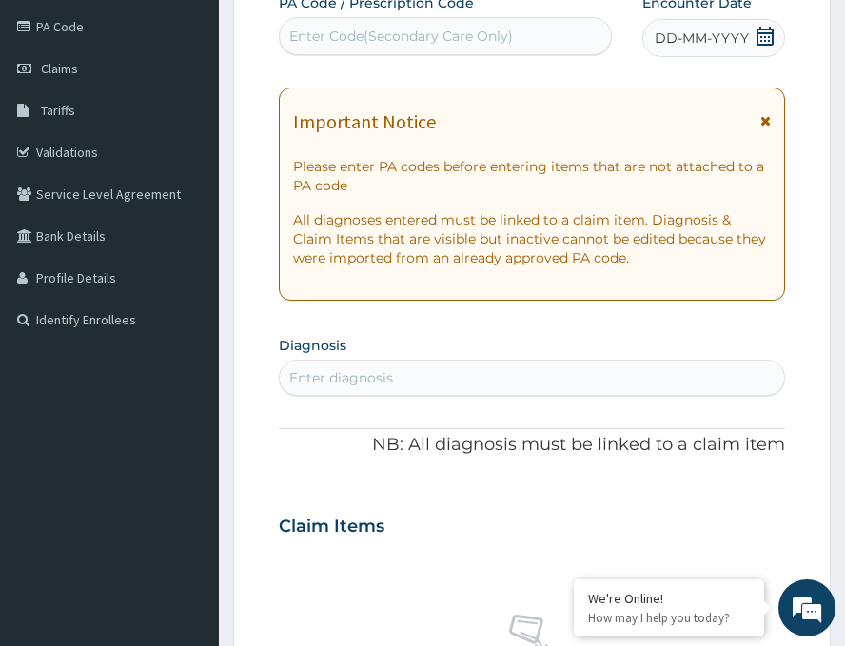
click at [686, 39] on span "DD-MM-YYYY" at bounding box center [702, 38] width 94 height 19
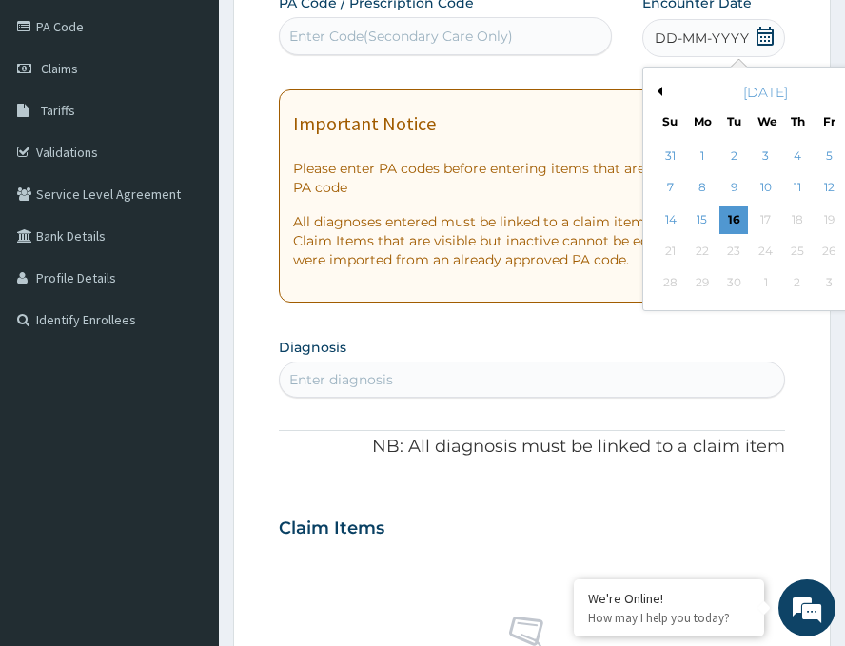
click at [653, 90] on button "Previous Month" at bounding box center [658, 92] width 10 height 10
click at [784, 272] on div "28" at bounding box center [798, 283] width 29 height 29
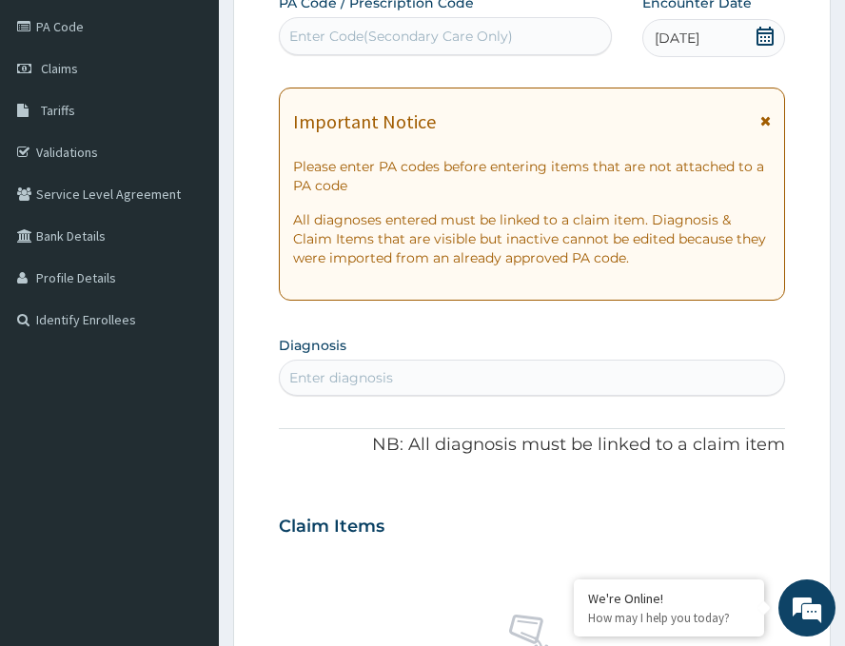
click at [508, 40] on div "Enter Code(Secondary Care Only)" at bounding box center [401, 36] width 224 height 19
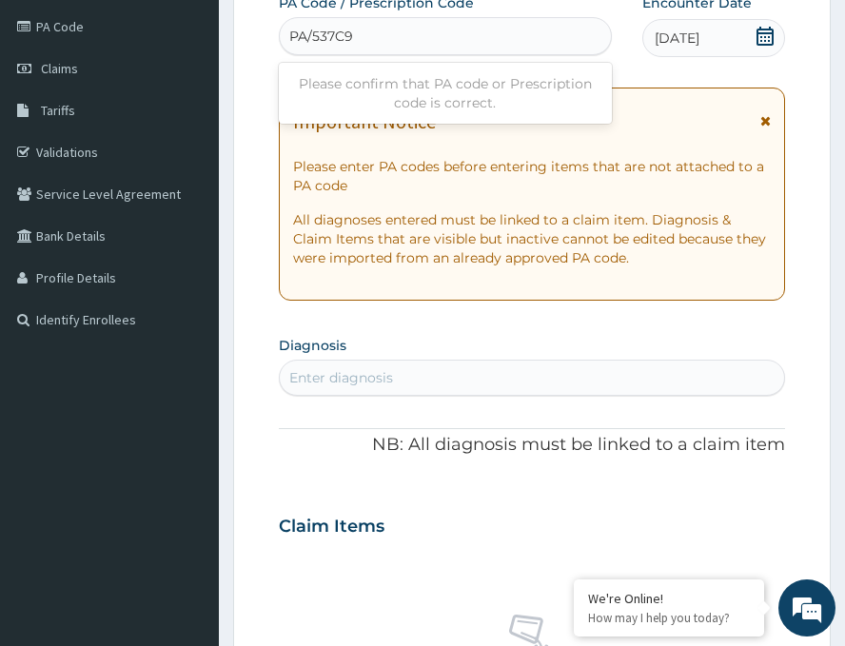
type input "PA/537C92"
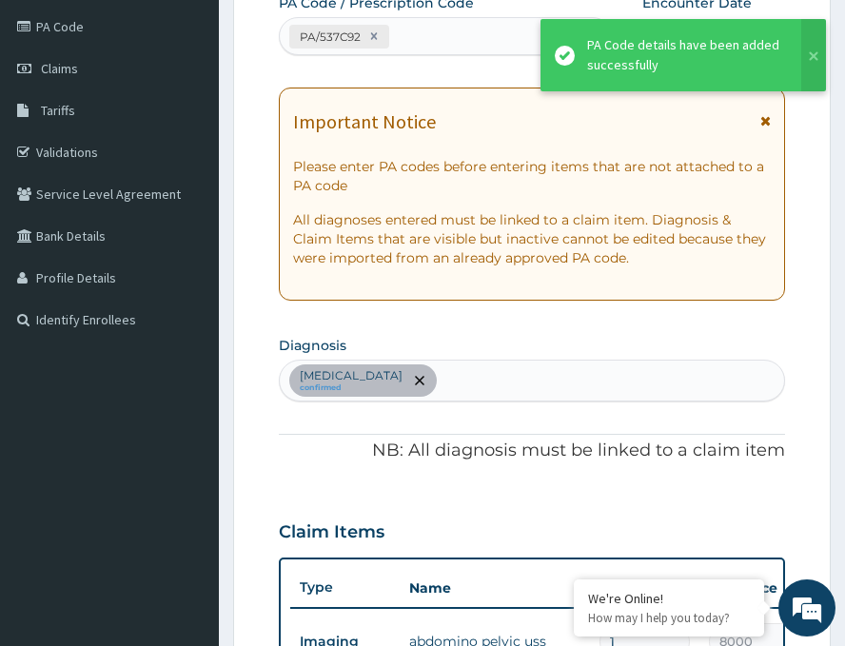
scroll to position [237, 0]
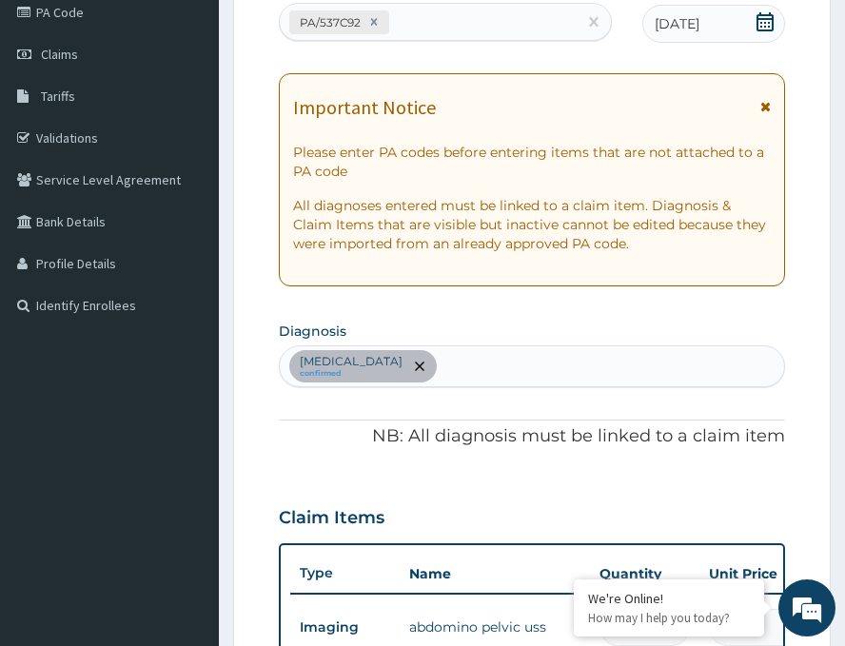
click at [534, 495] on div "Claim Items" at bounding box center [532, 514] width 507 height 50
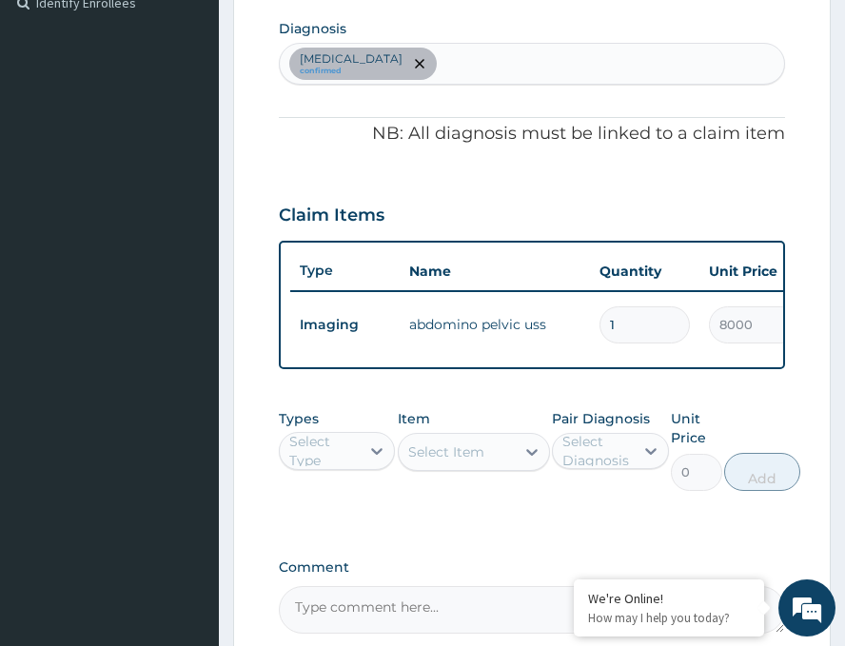
scroll to position [547, 0]
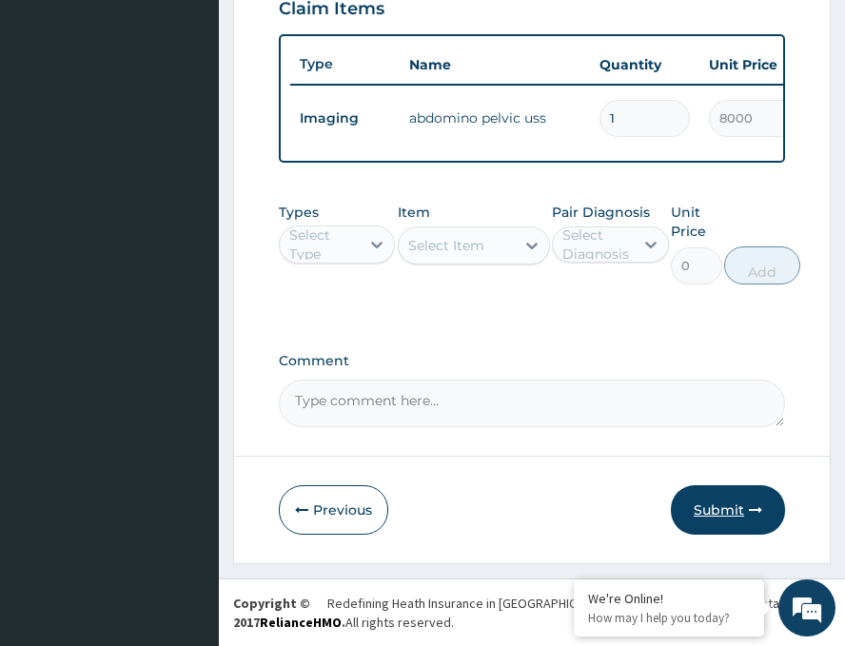
click at [686, 511] on button "Submit" at bounding box center [728, 511] width 114 height 50
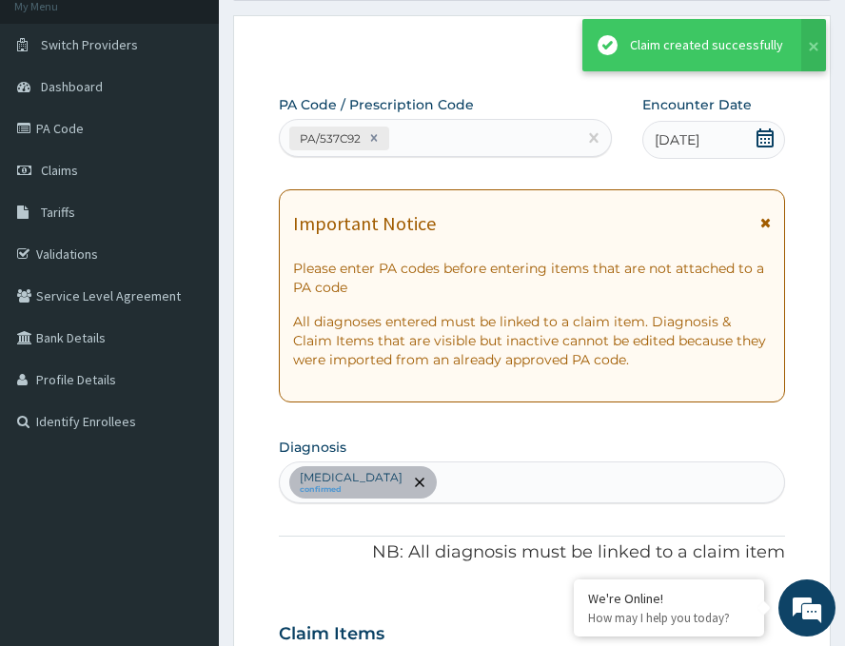
scroll to position [761, 0]
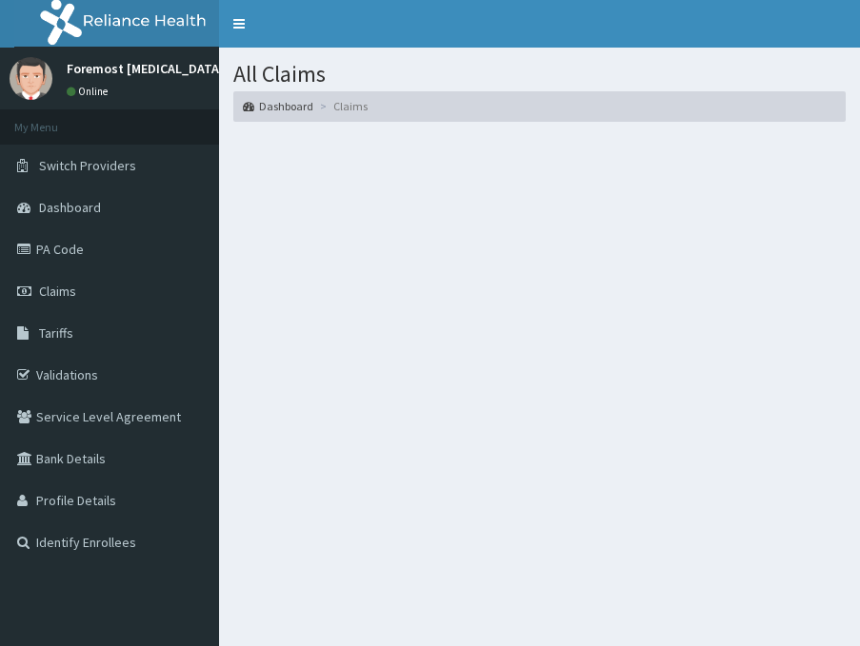
click at [564, 335] on section at bounding box center [539, 241] width 641 height 238
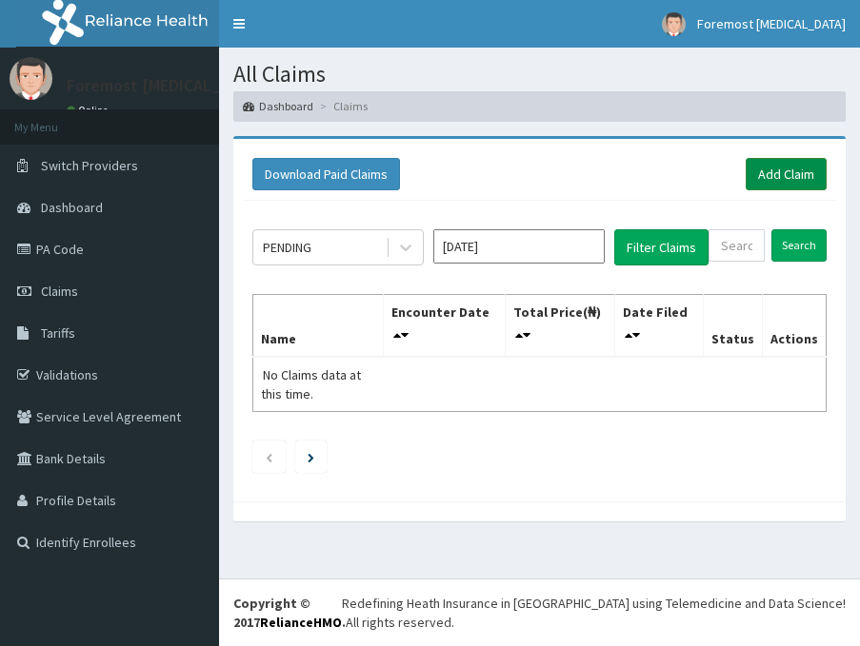
click at [783, 173] on link "Add Claim" at bounding box center [786, 174] width 81 height 32
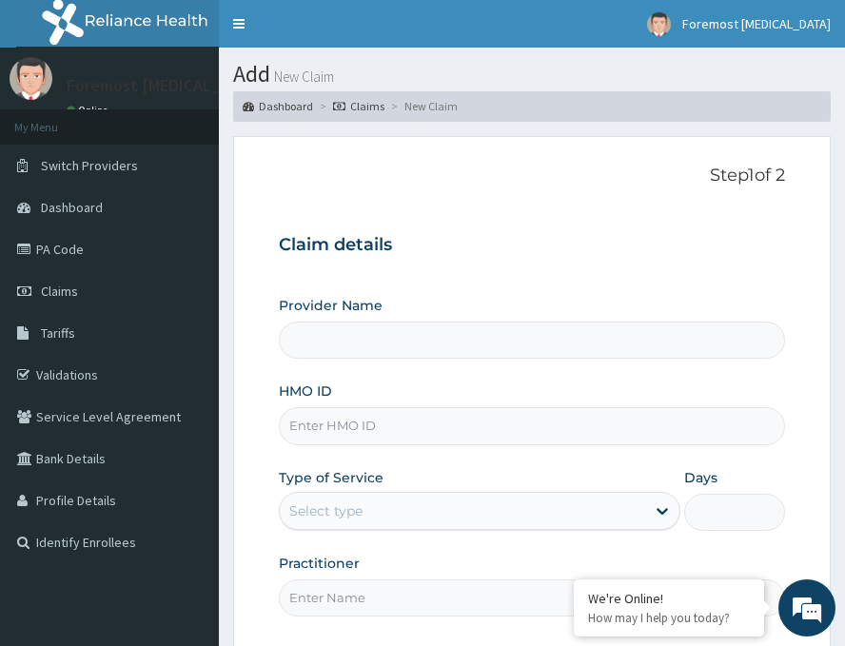
type input "Foremost [MEDICAL_DATA]"
click at [343, 429] on input "HMO ID" at bounding box center [532, 426] width 507 height 37
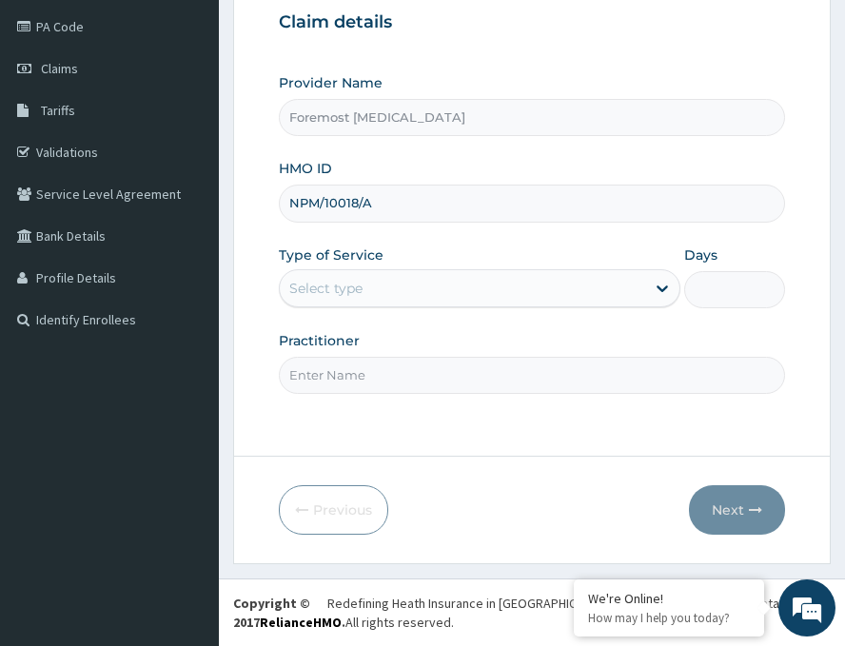
type input "NPM/10018/A"
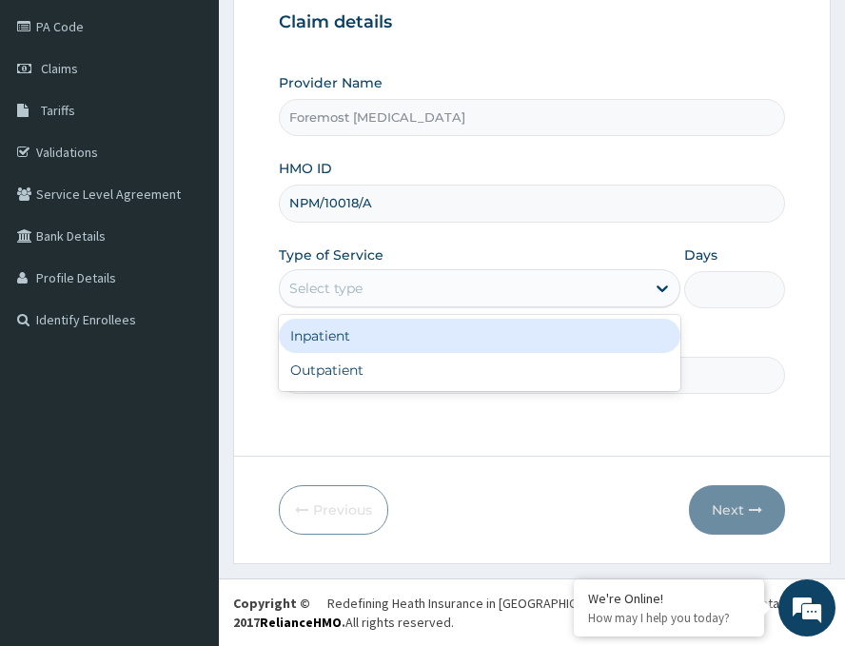
click at [447, 295] on div "Select type" at bounding box center [463, 288] width 366 height 30
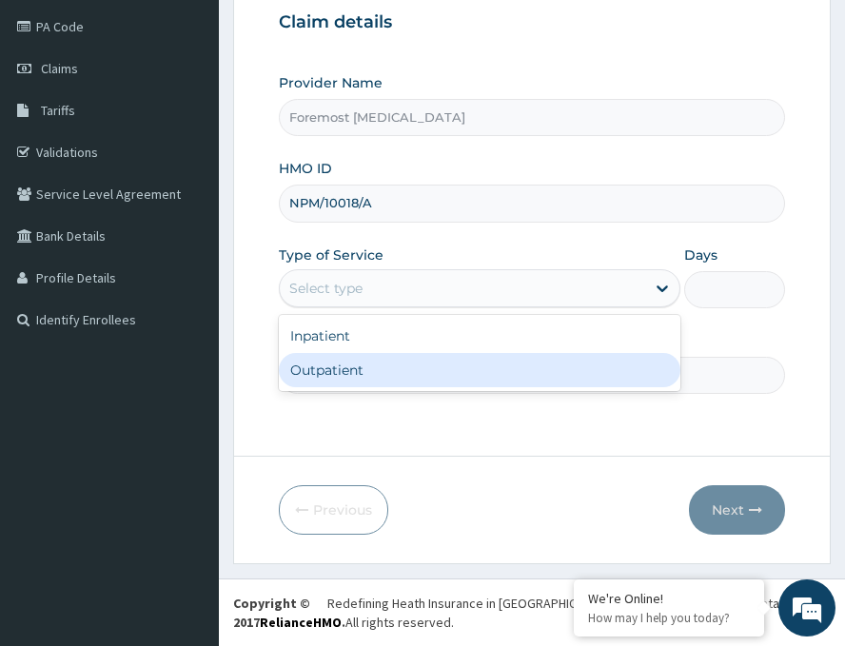
click at [365, 368] on div "Outpatient" at bounding box center [480, 370] width 402 height 34
type input "1"
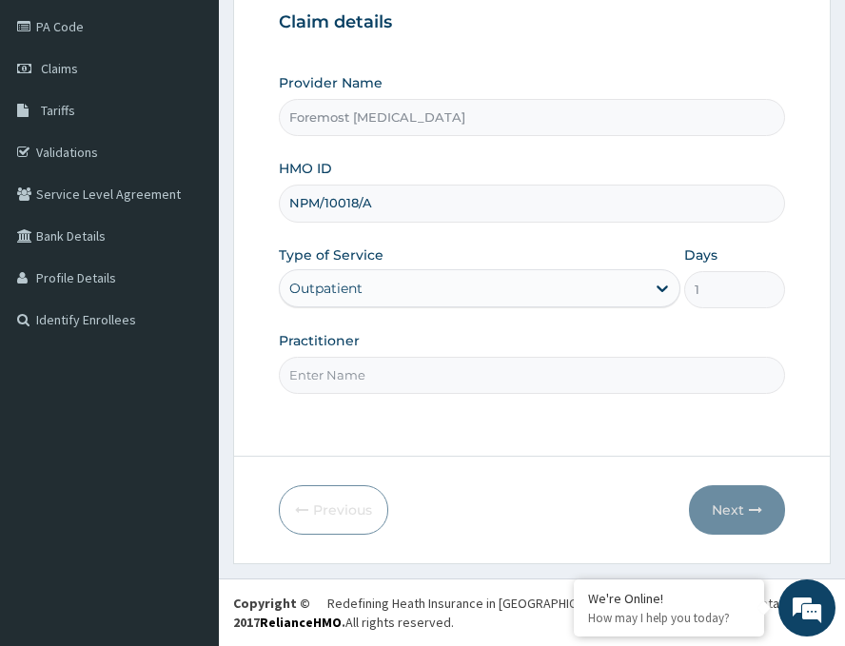
click at [365, 368] on input "Practitioner" at bounding box center [532, 375] width 507 height 37
paste input "NULL"
type input "NULL"
click at [727, 497] on button "Next" at bounding box center [737, 511] width 96 height 50
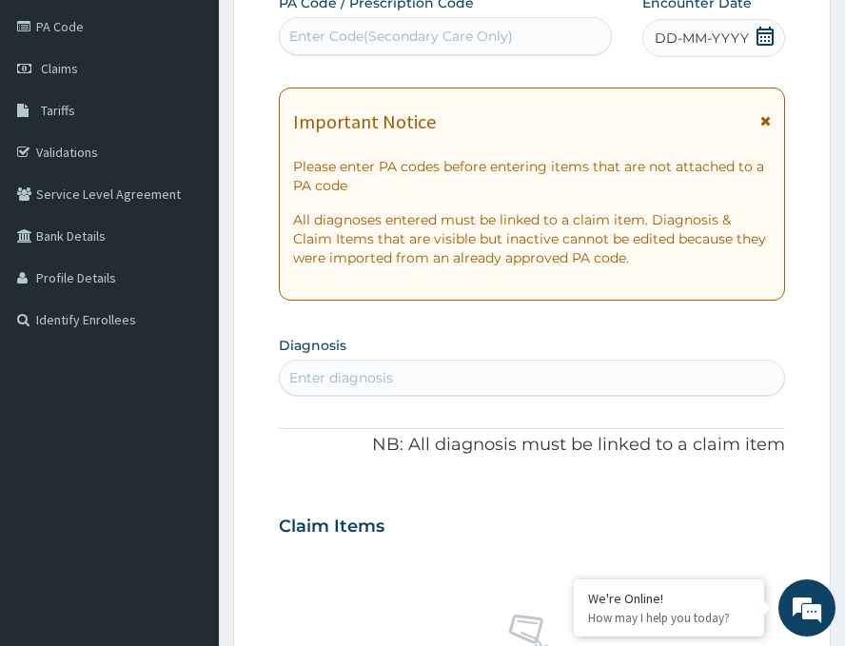
click at [704, 41] on span "DD-MM-YYYY" at bounding box center [702, 38] width 94 height 19
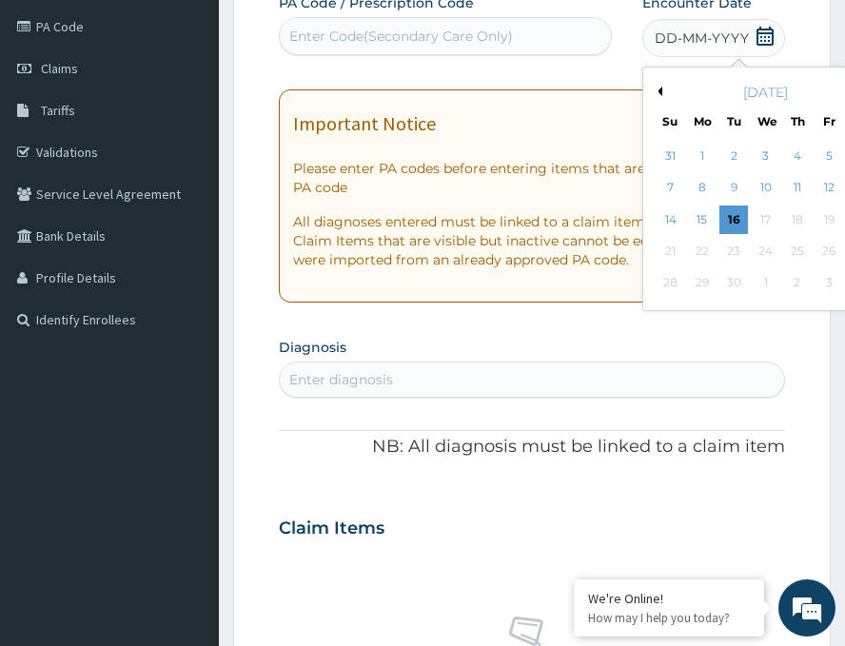
click at [653, 95] on button "Previous Month" at bounding box center [658, 92] width 10 height 10
click at [784, 275] on div "28" at bounding box center [798, 283] width 29 height 29
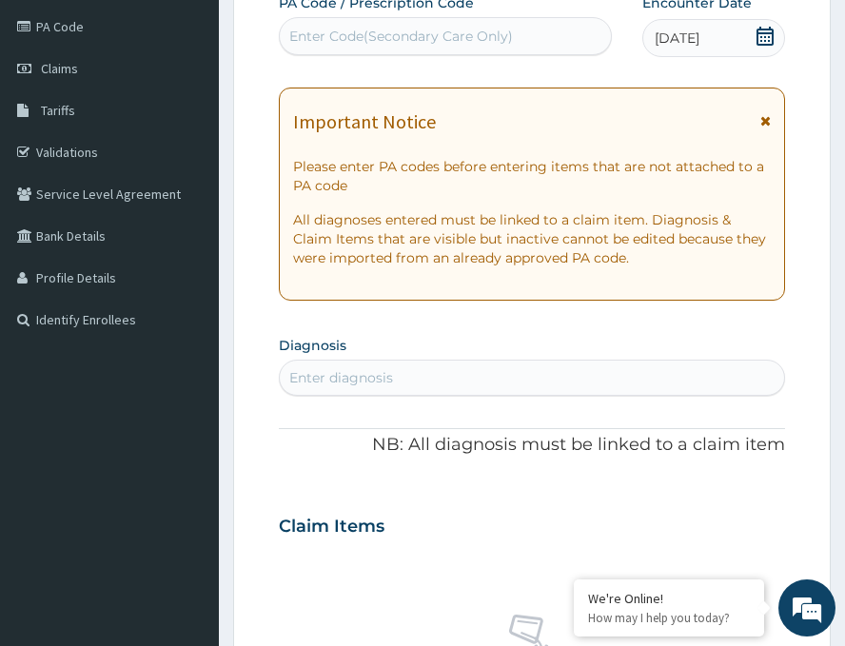
click at [463, 48] on div "Enter Code(Secondary Care Only)" at bounding box center [445, 36] width 331 height 30
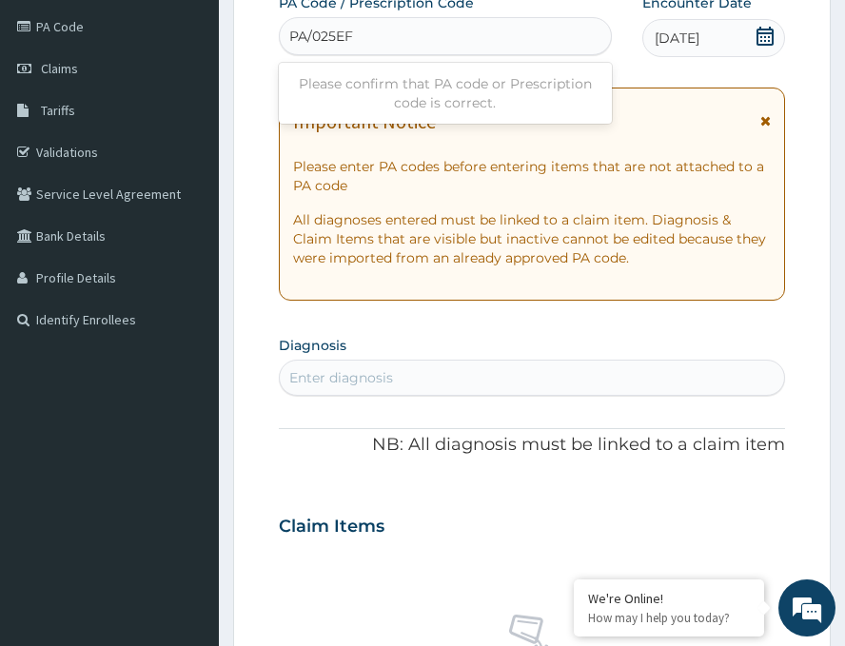
type input "PA/025EFE"
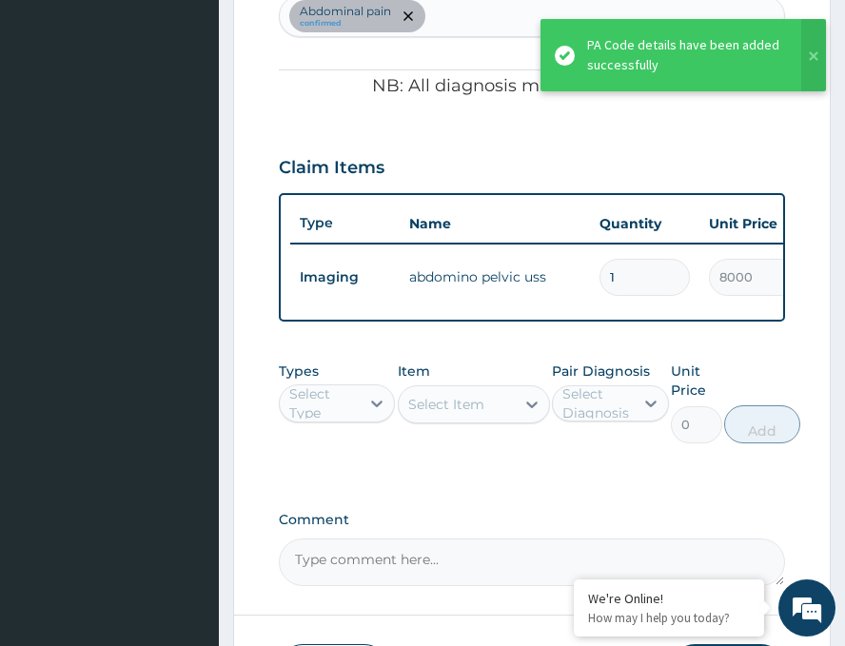
scroll to position [761, 0]
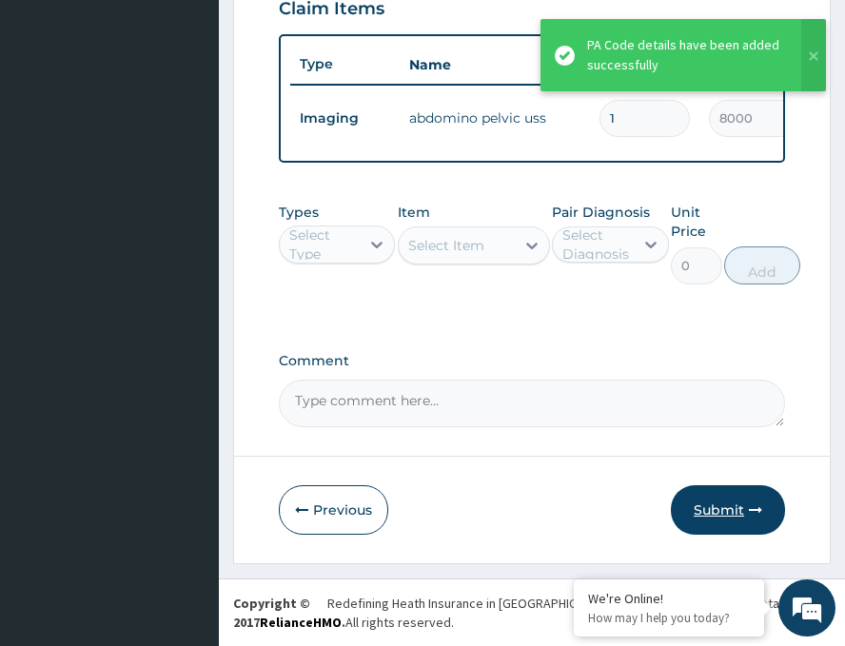
click at [729, 508] on button "Submit" at bounding box center [728, 511] width 114 height 50
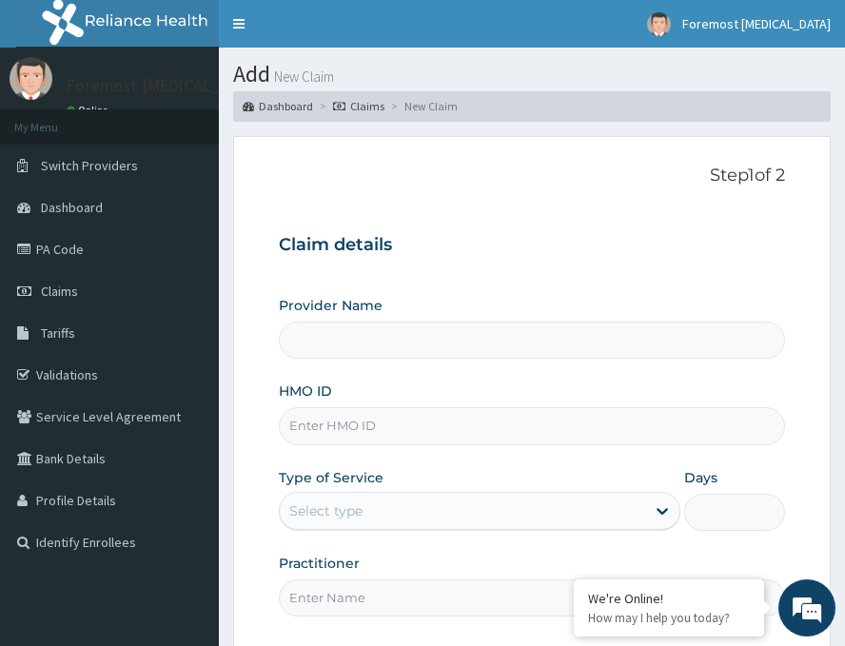
click at [365, 431] on input "HMO ID" at bounding box center [532, 426] width 507 height 37
type input "SMC/"
type input "Foremost [MEDICAL_DATA]"
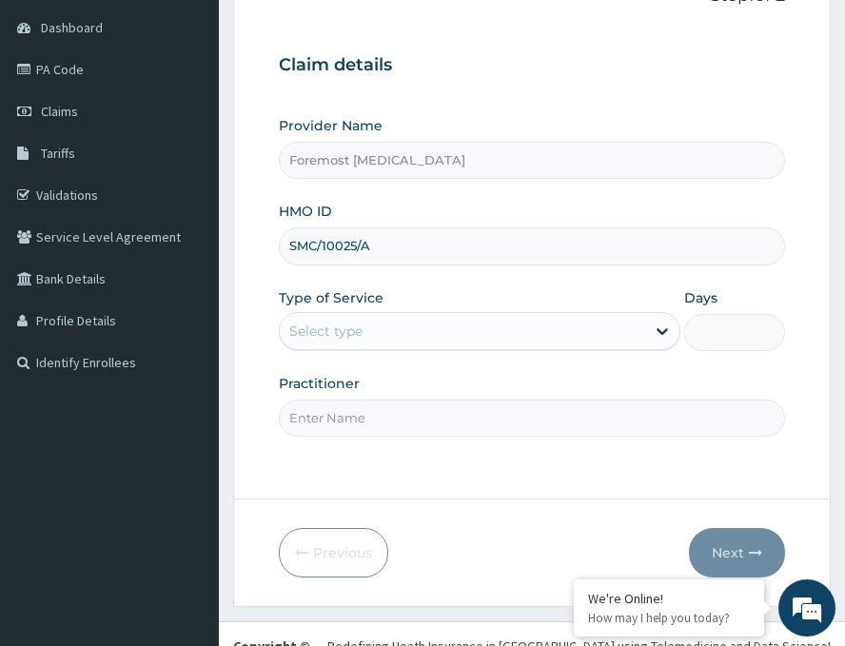
scroll to position [223, 0]
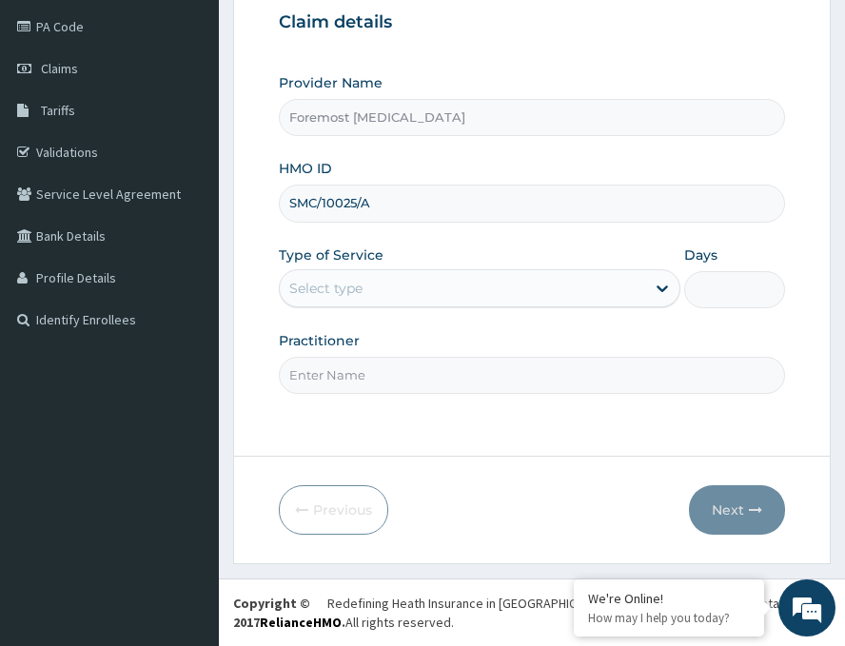
type input "SMC/10025/A"
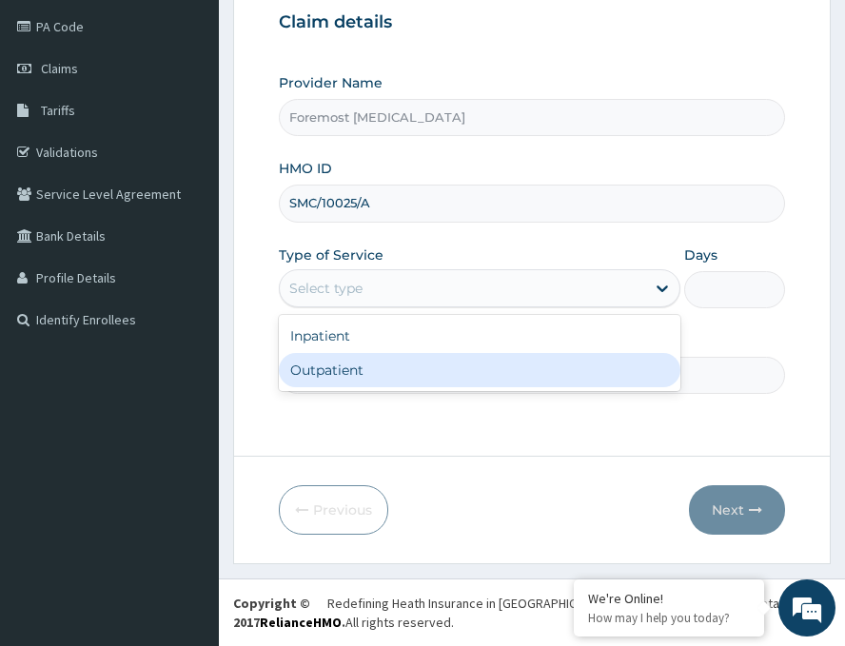
drag, startPoint x: 397, startPoint y: 290, endPoint x: 358, endPoint y: 372, distance: 90.7
click at [358, 308] on div "option Outpatient focused, 2 of 2. 2 results available. Use Up and Down to choo…" at bounding box center [480, 288] width 402 height 38
click at [358, 372] on div "Outpatient" at bounding box center [480, 370] width 402 height 34
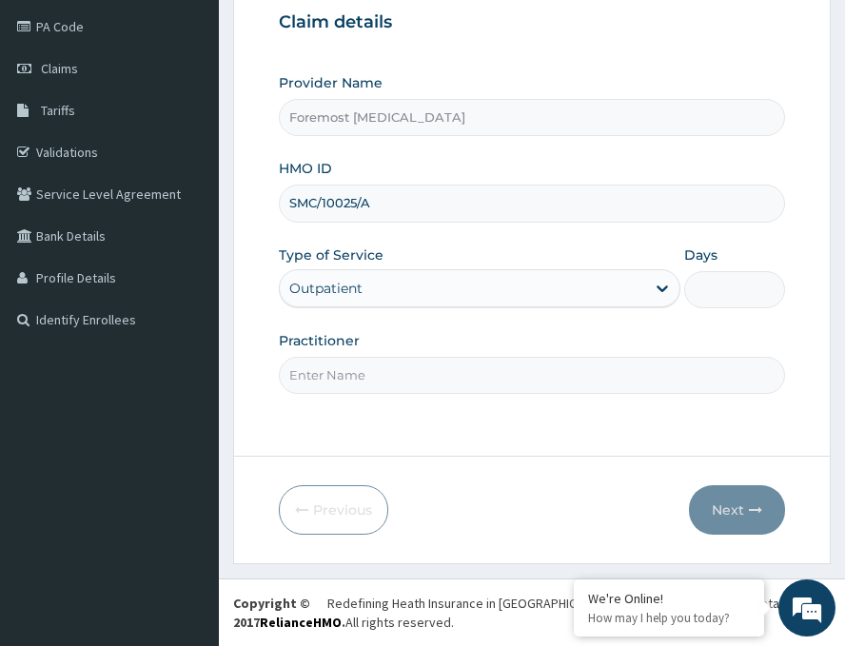
type input "1"
click at [358, 372] on input "Practitioner" at bounding box center [532, 375] width 507 height 37
paste input "NULL"
type input "NULL"
click at [741, 506] on button "Next" at bounding box center [737, 511] width 96 height 50
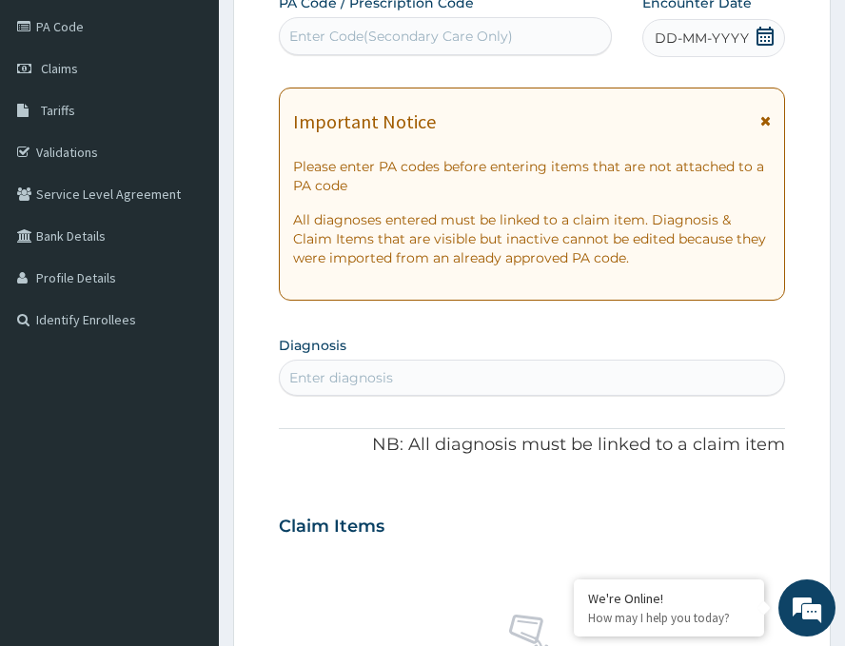
click at [684, 42] on span "DD-MM-YYYY" at bounding box center [702, 38] width 94 height 19
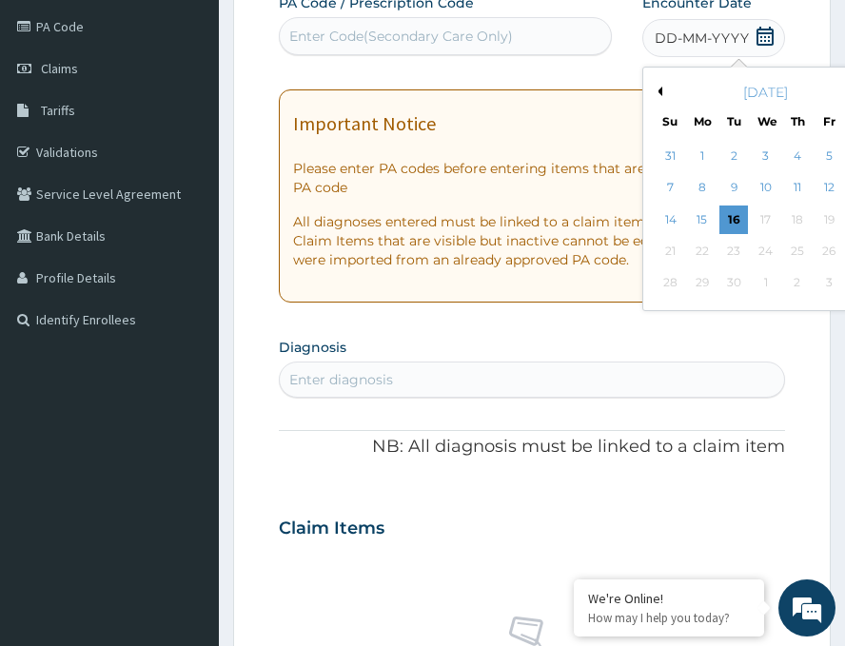
click at [651, 90] on div "September 2025" at bounding box center [765, 92] width 229 height 19
click at [653, 88] on button "Previous Month" at bounding box center [658, 92] width 10 height 10
click at [784, 288] on div "28" at bounding box center [798, 283] width 29 height 29
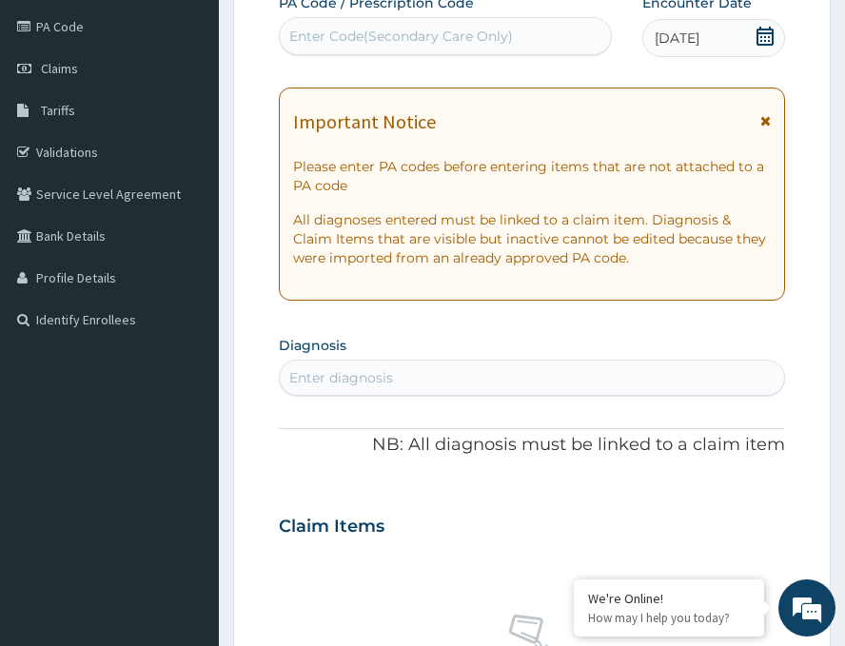
click at [465, 27] on div "Enter Code(Secondary Care Only)" at bounding box center [401, 36] width 224 height 19
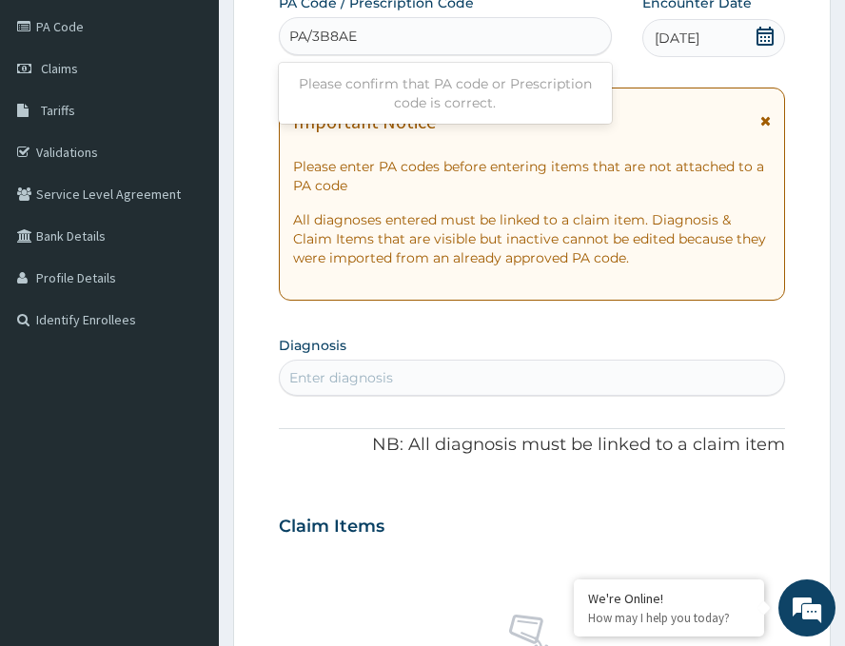
type input "PA/3B8AE7"
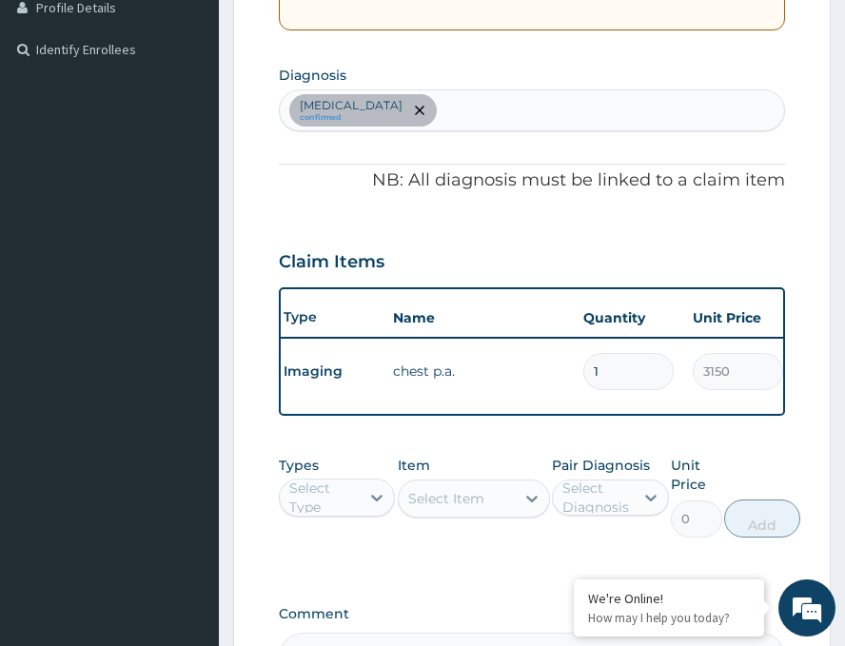
scroll to position [761, 0]
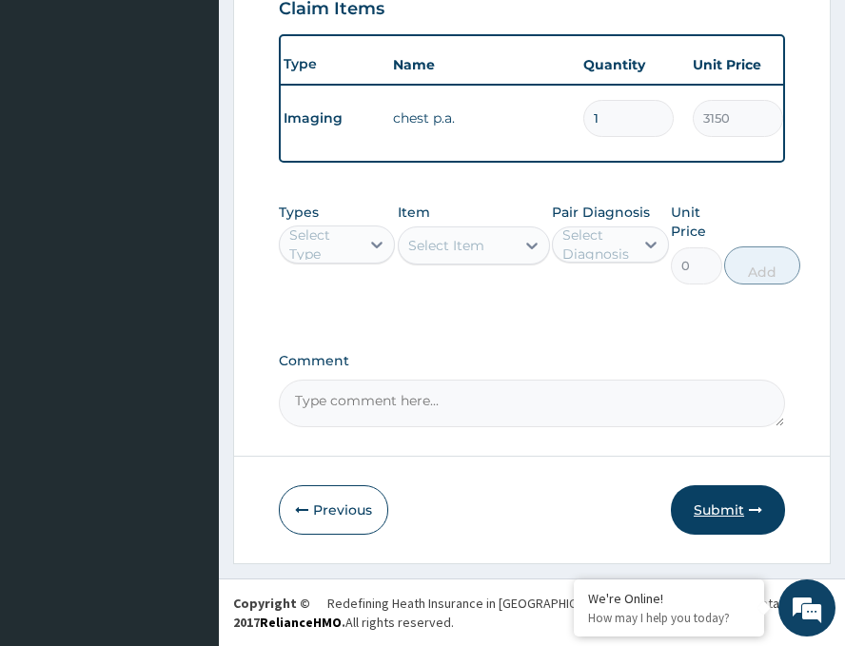
click at [699, 527] on button "Submit" at bounding box center [728, 511] width 114 height 50
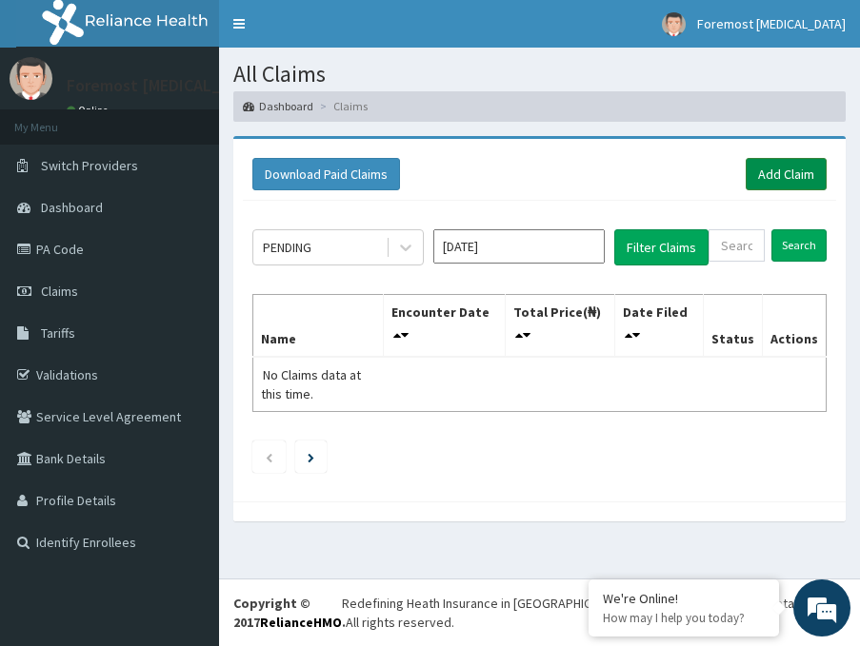
click at [757, 163] on link "Add Claim" at bounding box center [786, 174] width 81 height 32
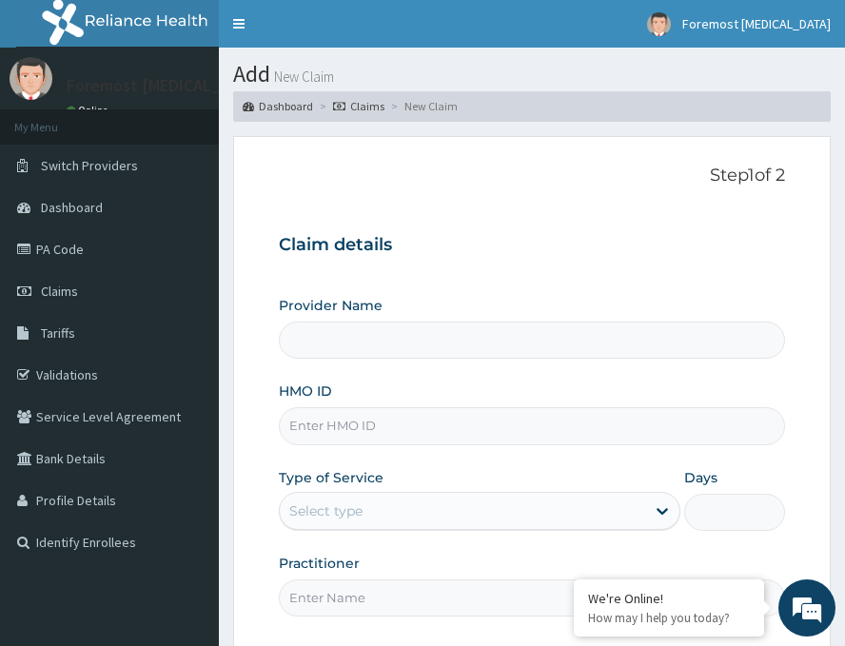
click at [361, 434] on input "HMO ID" at bounding box center [532, 426] width 507 height 37
type input "Foremost [MEDICAL_DATA]"
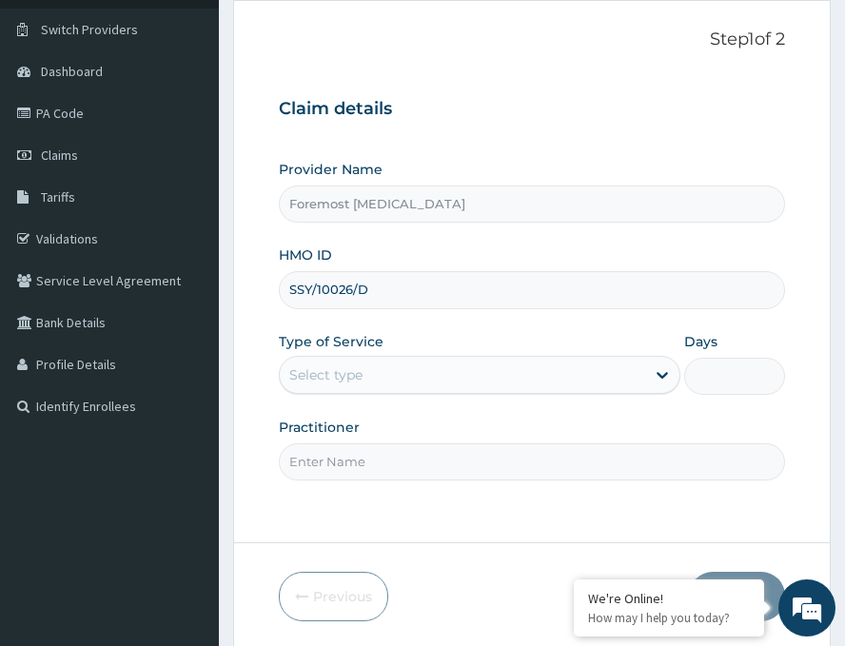
scroll to position [223, 0]
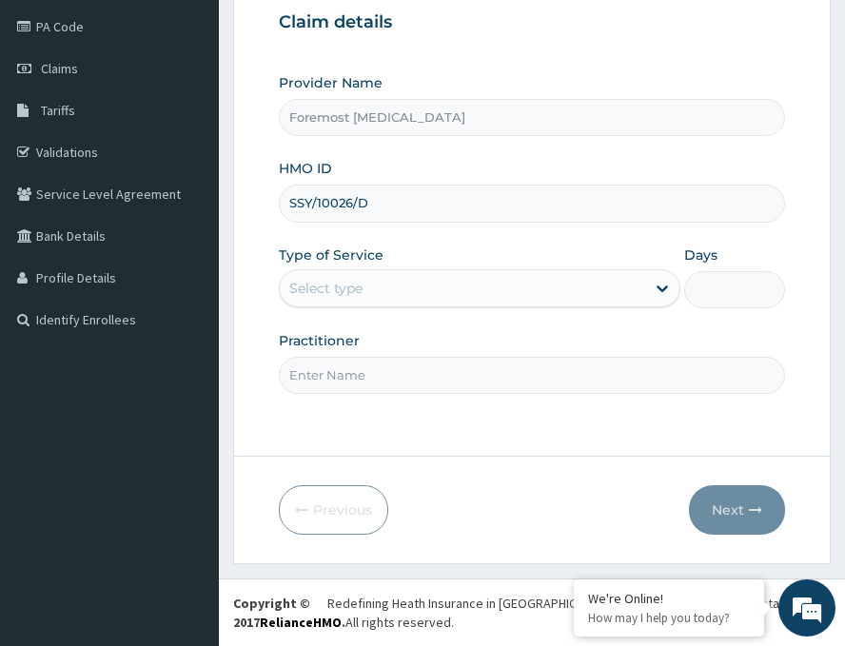
type input "SSY/10026/D"
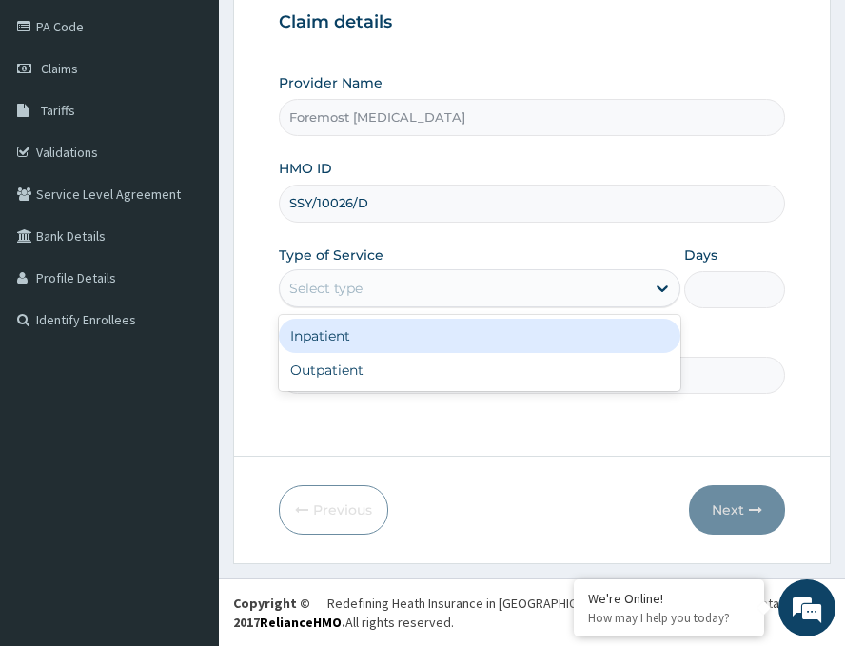
click at [454, 297] on div "Select type" at bounding box center [463, 288] width 366 height 30
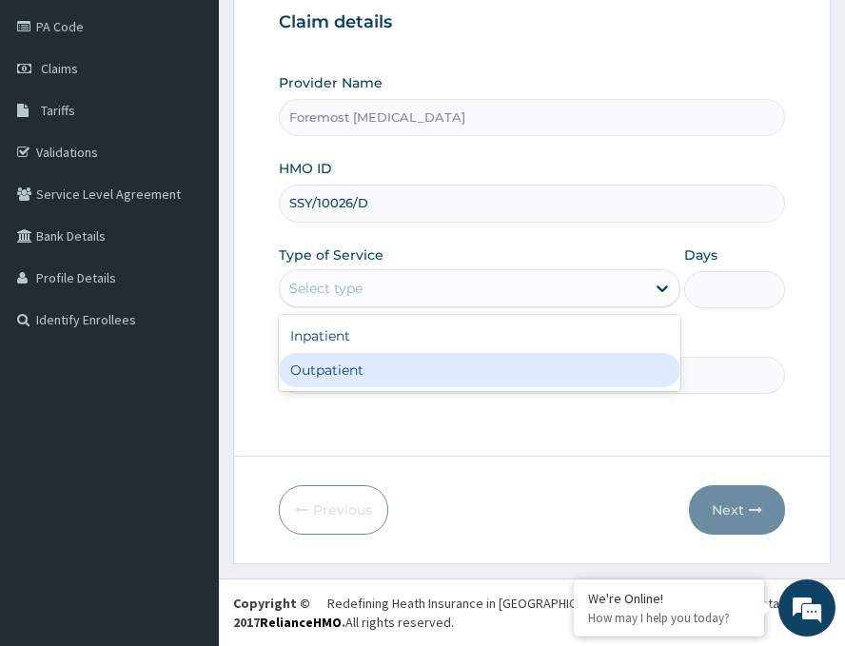
click at [380, 365] on div "Outpatient" at bounding box center [480, 370] width 402 height 34
type input "1"
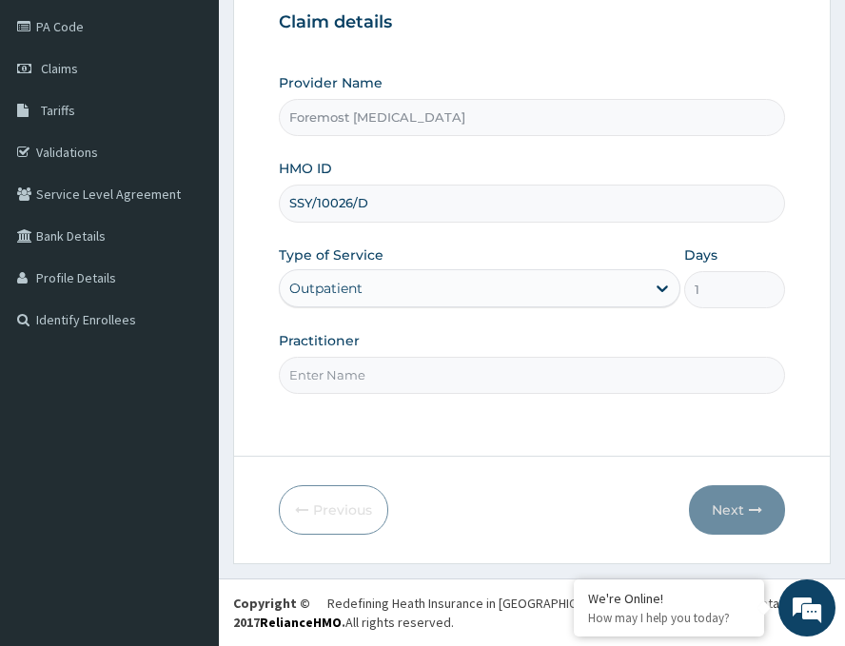
click at [380, 365] on input "Practitioner" at bounding box center [532, 375] width 507 height 37
paste input "NULL"
type input "NULL"
click at [715, 490] on button "Next" at bounding box center [737, 511] width 96 height 50
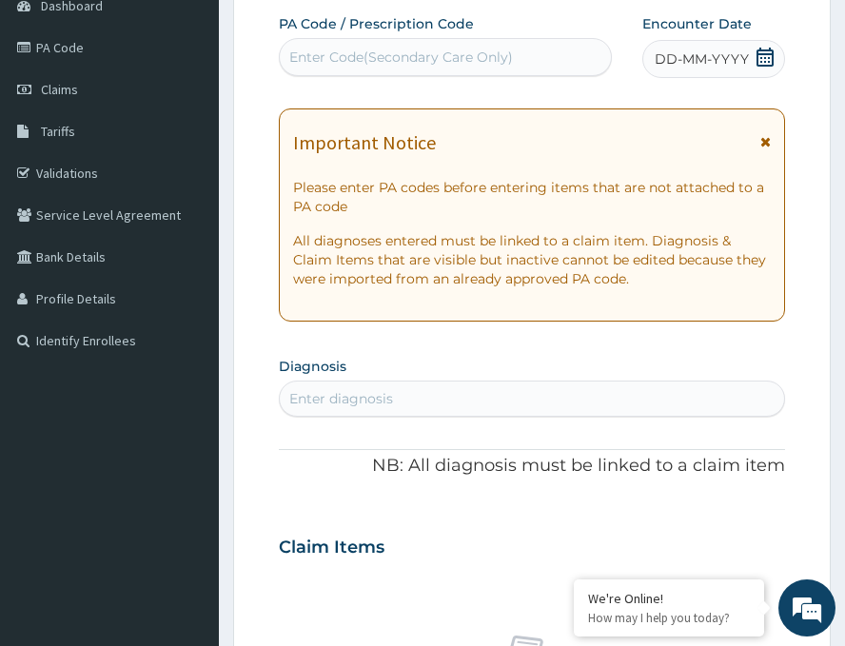
click at [456, 274] on p "All diagnoses entered must be linked to a claim item. Diagnosis & Claim Items t…" at bounding box center [532, 259] width 478 height 57
drag, startPoint x: 456, startPoint y: 274, endPoint x: 475, endPoint y: 261, distance: 23.2
click at [458, 273] on p "All diagnoses entered must be linked to a claim item. Diagnosis & Claim Items t…" at bounding box center [532, 259] width 478 height 57
click at [463, 269] on p "All diagnoses entered must be linked to a claim item. Diagnosis & Claim Items t…" at bounding box center [532, 259] width 478 height 57
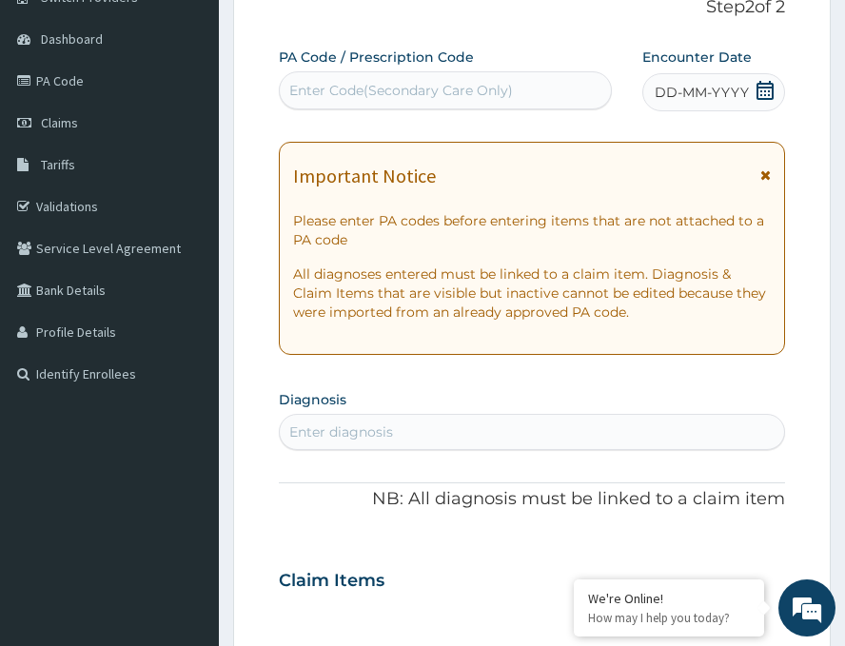
click at [698, 97] on span "DD-MM-YYYY" at bounding box center [702, 92] width 94 height 19
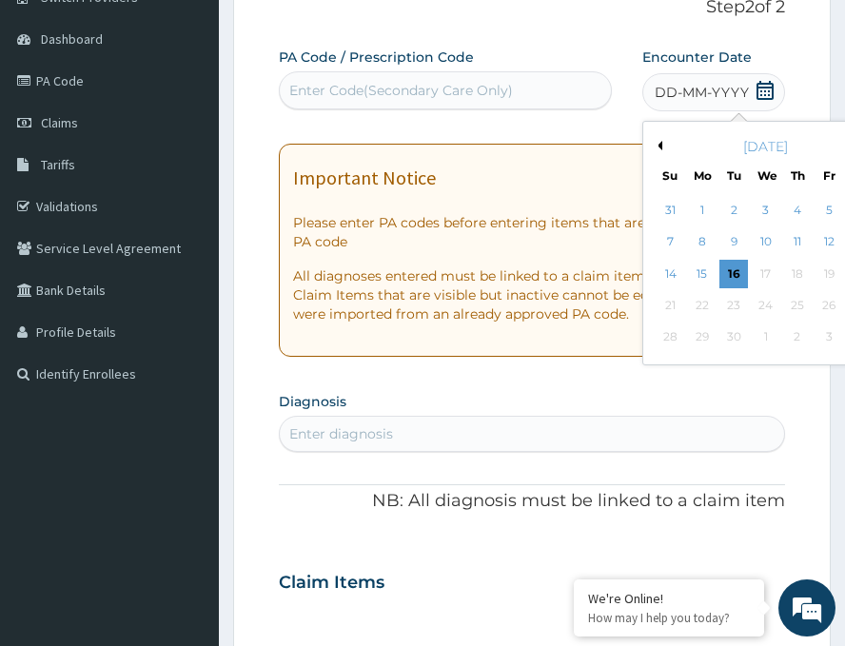
click at [653, 147] on button "Previous Month" at bounding box center [658, 146] width 10 height 10
click at [784, 338] on div "28" at bounding box center [798, 338] width 29 height 29
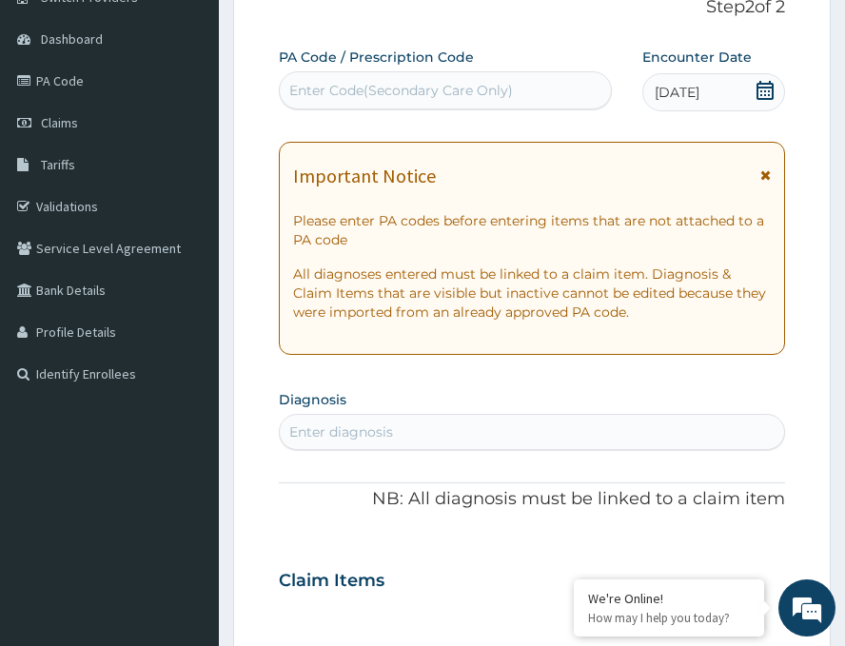
click at [454, 75] on div "Enter Code(Secondary Care Only)" at bounding box center [445, 90] width 331 height 30
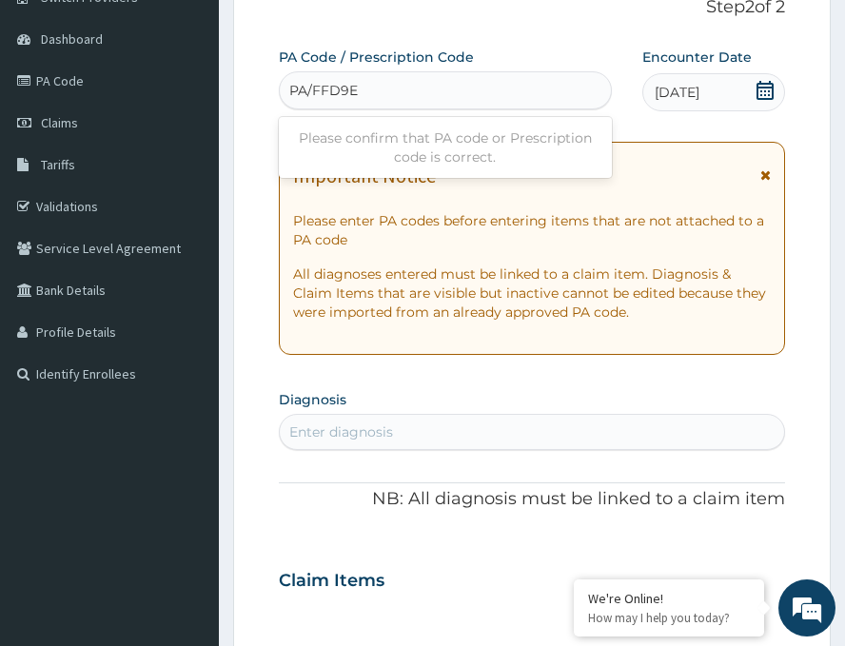
type input "PA/FFD9ED"
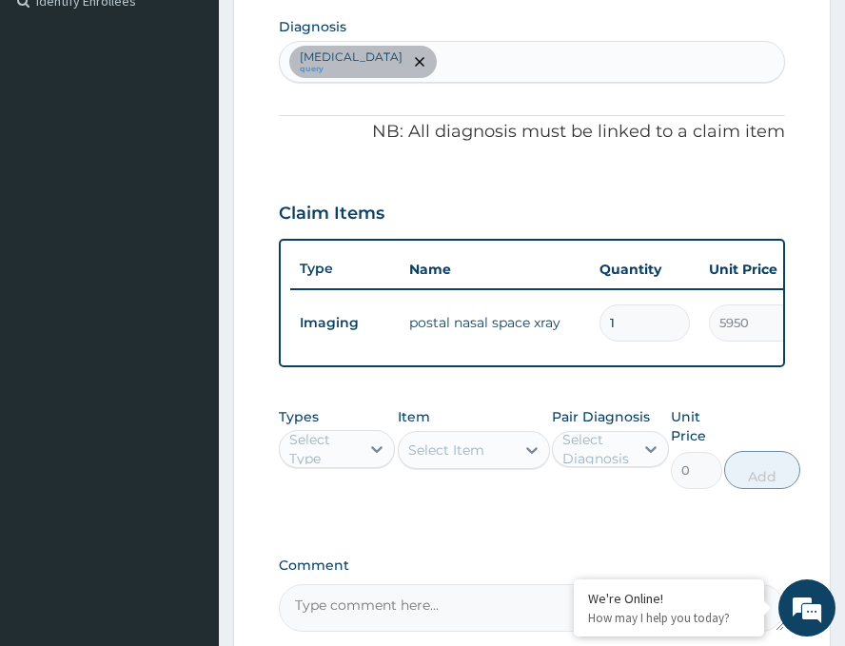
scroll to position [761, 0]
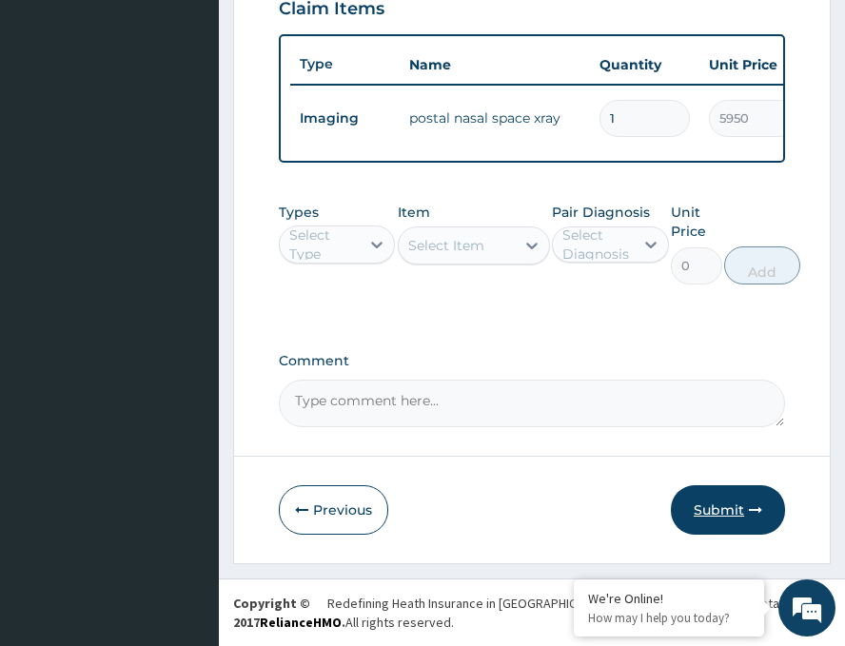
click at [701, 514] on button "Submit" at bounding box center [728, 511] width 114 height 50
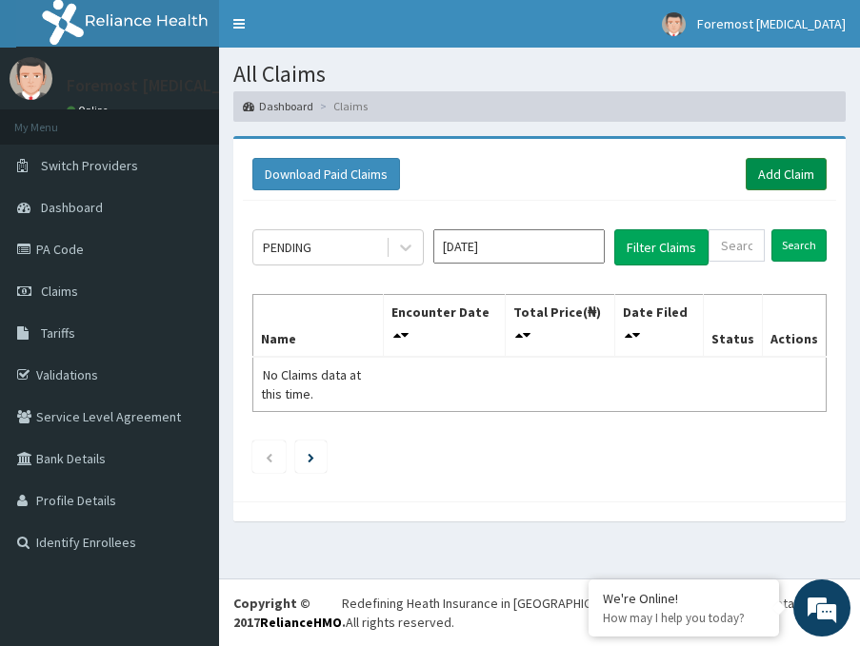
click at [782, 184] on link "Add Claim" at bounding box center [786, 174] width 81 height 32
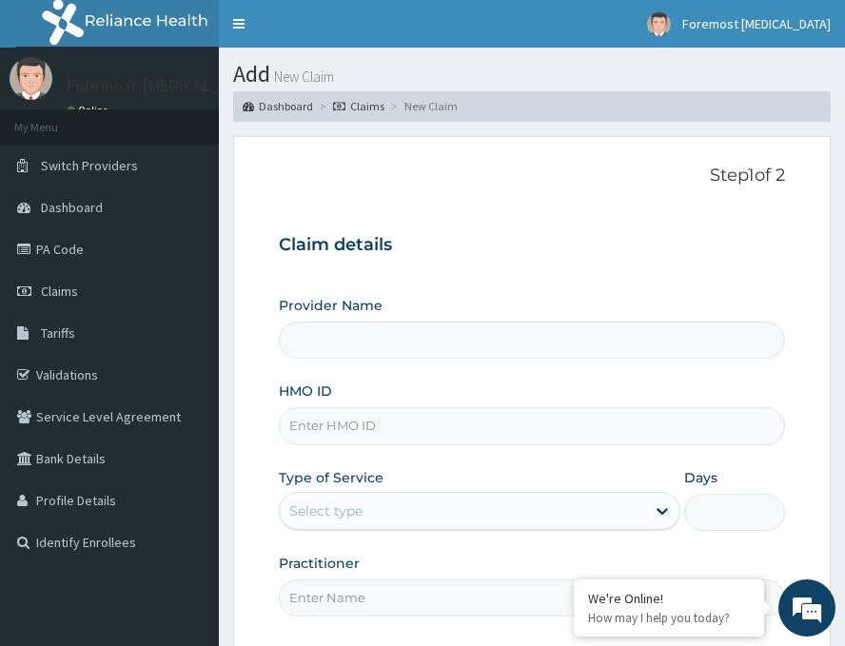
click at [413, 431] on input "HMO ID" at bounding box center [532, 426] width 507 height 37
type input "Foremost [MEDICAL_DATA]"
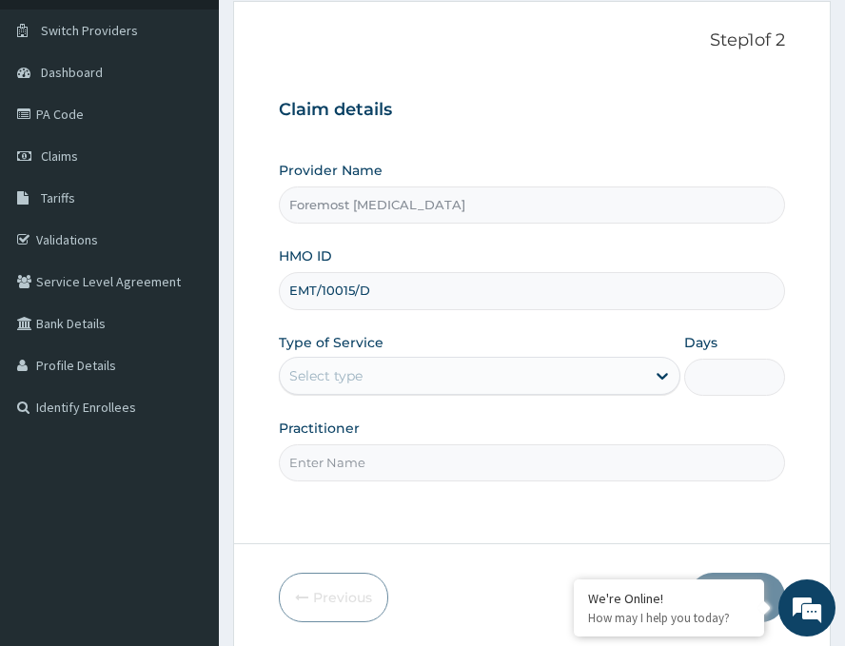
scroll to position [223, 0]
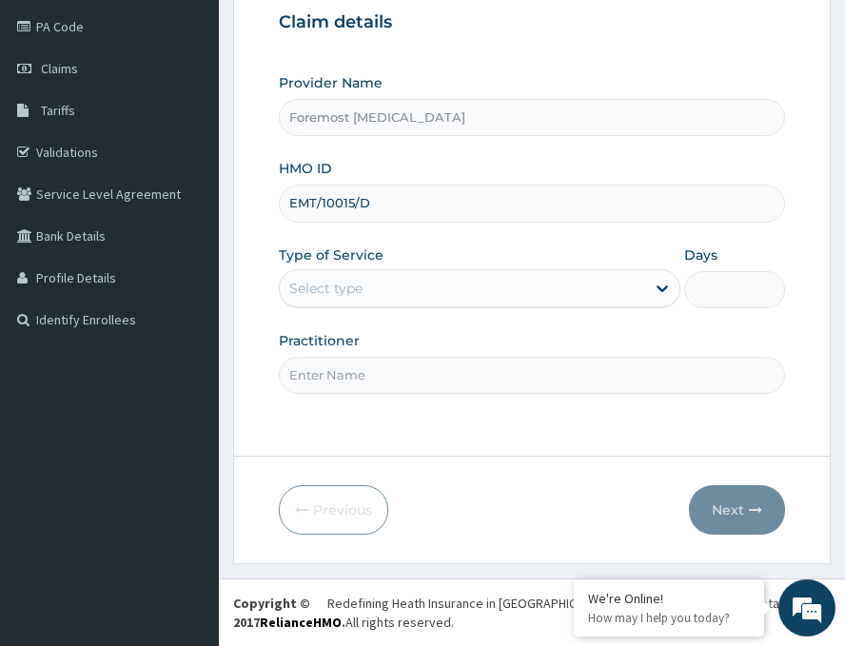
type input "EMT/10015/D"
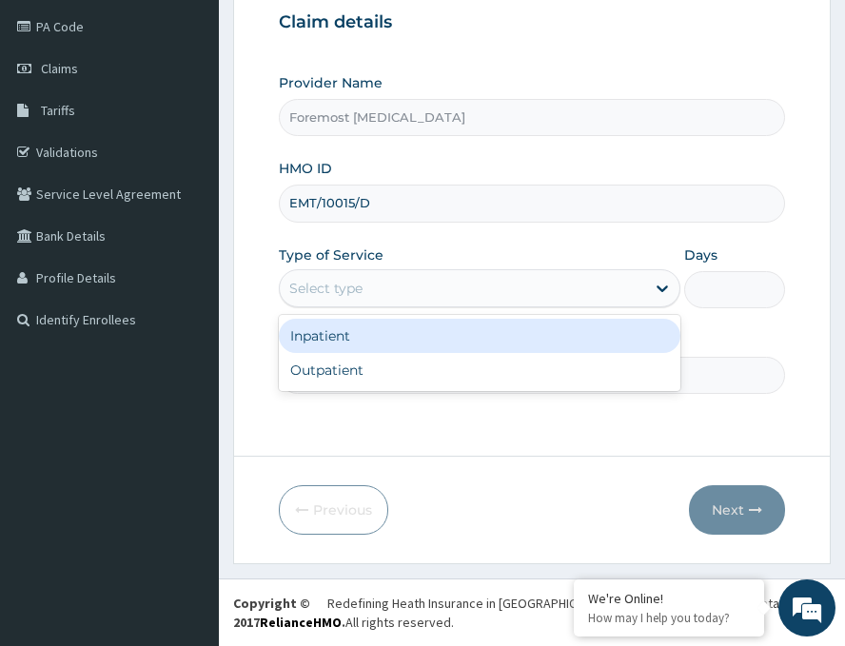
click at [436, 307] on div "Select type" at bounding box center [480, 288] width 402 height 38
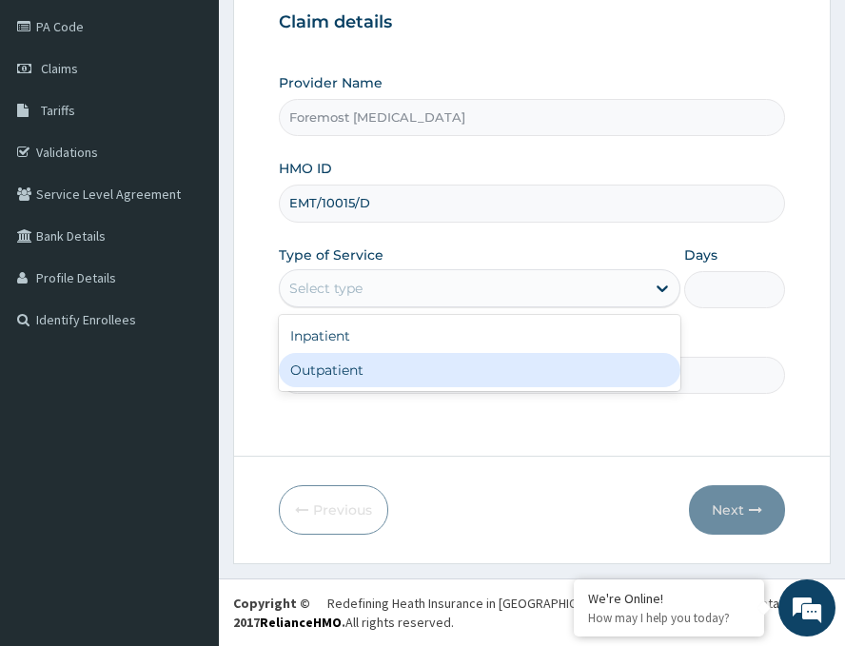
click at [389, 361] on div "Outpatient" at bounding box center [480, 370] width 402 height 34
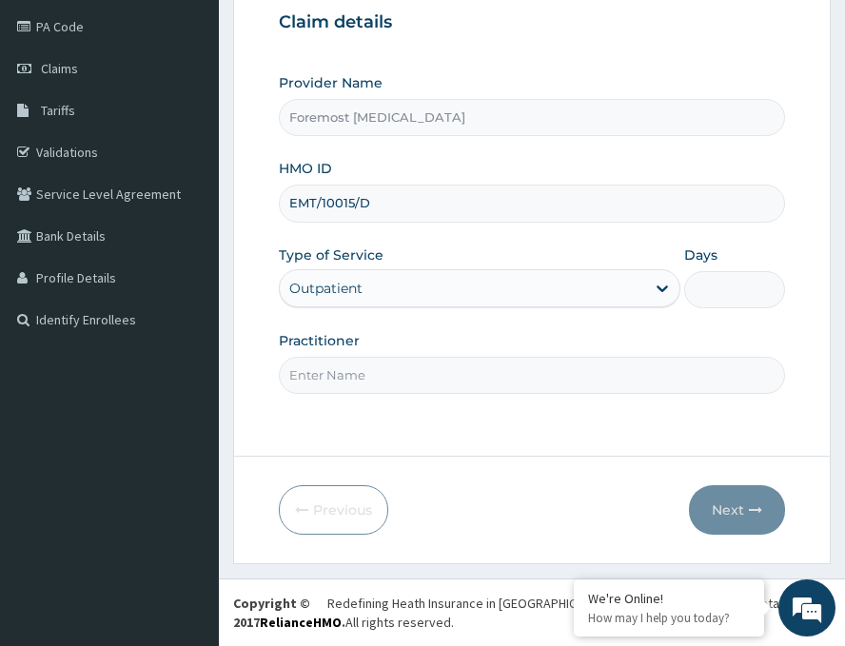
type input "1"
click at [389, 361] on input "Practitioner" at bounding box center [532, 375] width 507 height 37
paste input "NULL"
type input "NULL"
click at [721, 505] on button "Next" at bounding box center [737, 511] width 96 height 50
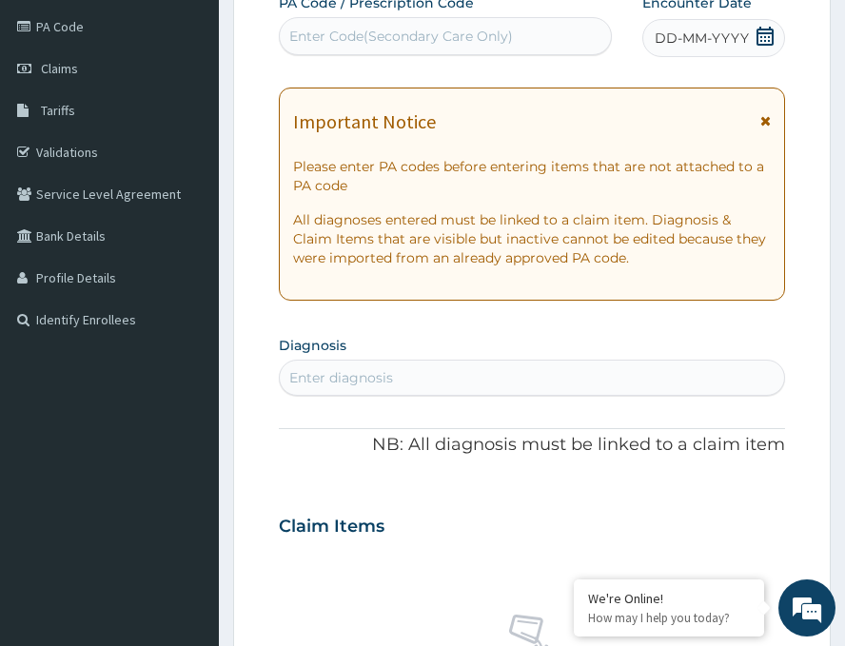
click at [702, 42] on span "DD-MM-YYYY" at bounding box center [702, 38] width 94 height 19
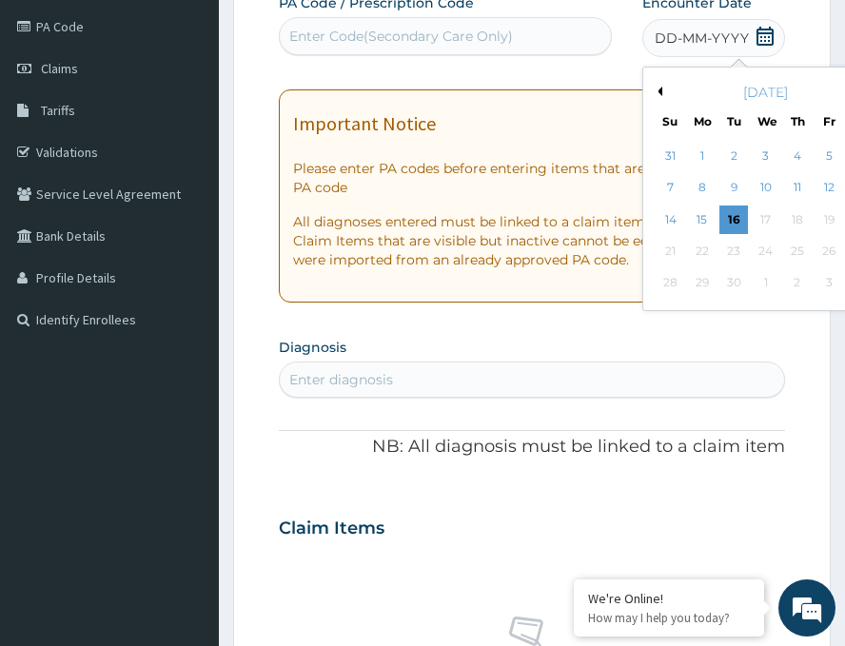
click at [653, 87] on button "Previous Month" at bounding box center [658, 92] width 10 height 10
click at [784, 283] on div "28" at bounding box center [798, 283] width 29 height 29
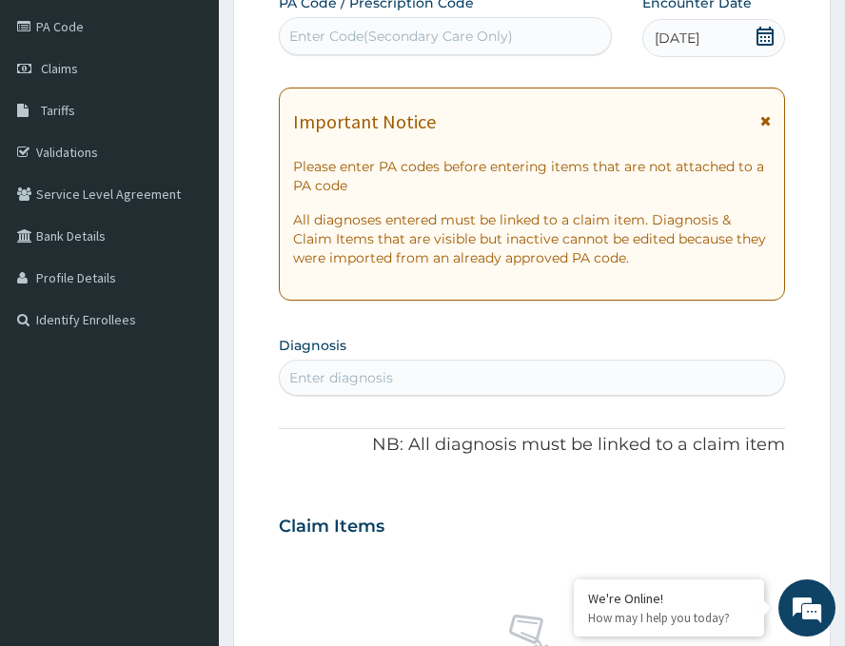
click at [487, 47] on div "Enter Code(Secondary Care Only)" at bounding box center [445, 36] width 331 height 30
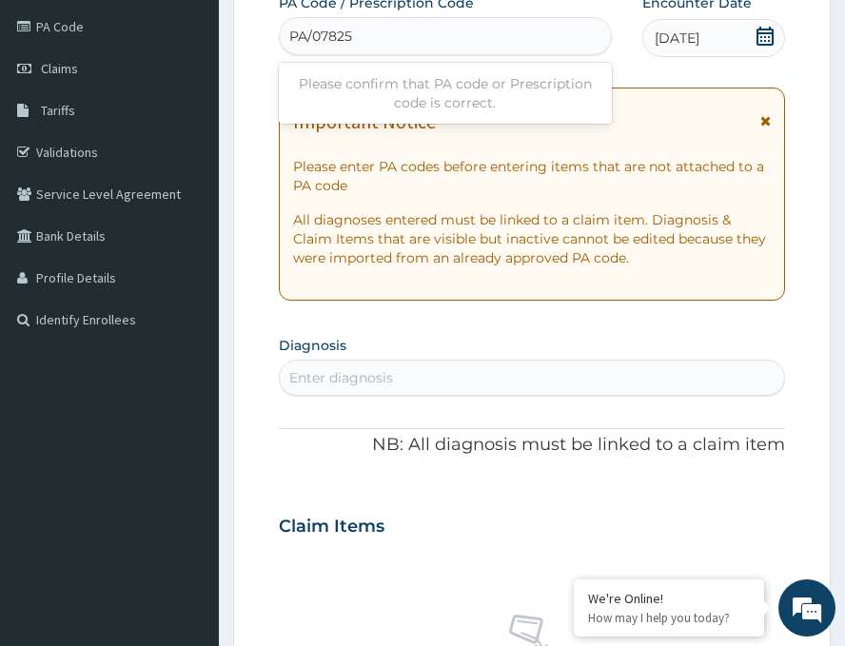
type input "PA/078257"
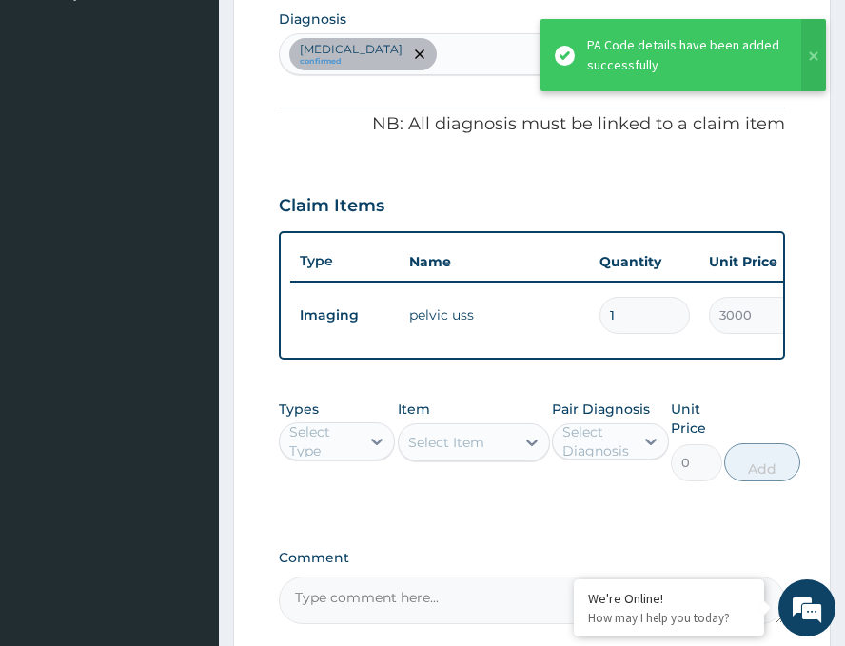
scroll to position [574, 0]
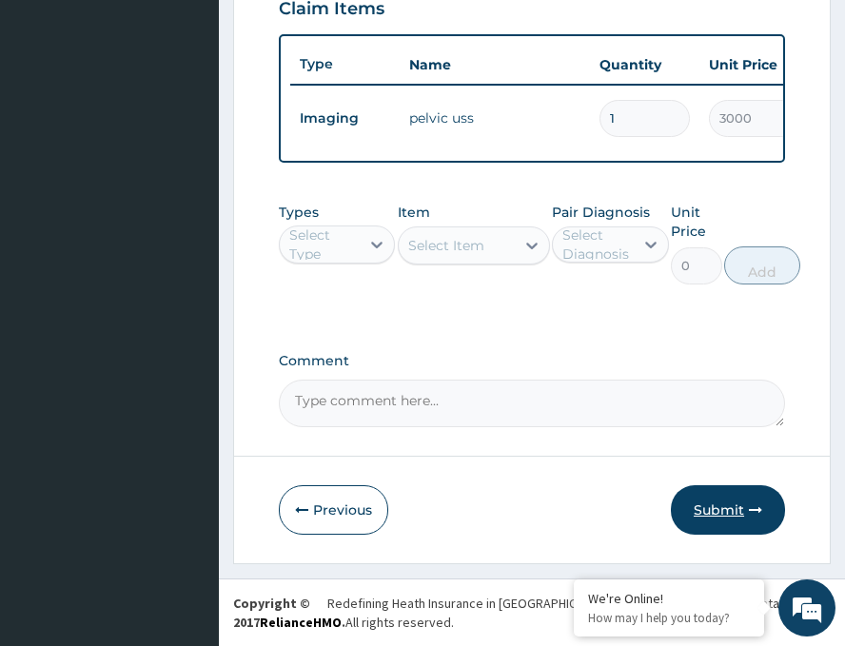
click at [714, 505] on button "Submit" at bounding box center [728, 511] width 114 height 50
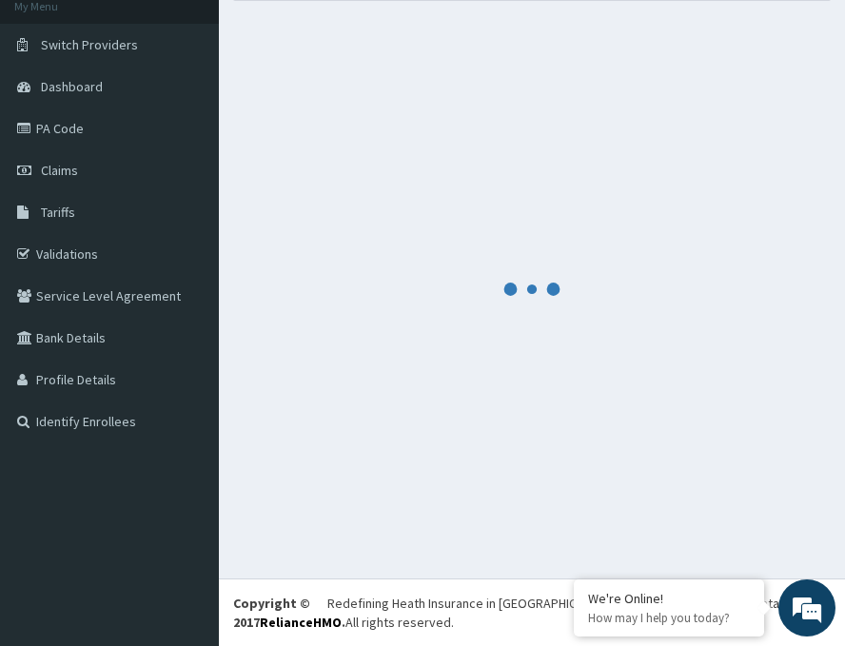
scroll to position [761, 0]
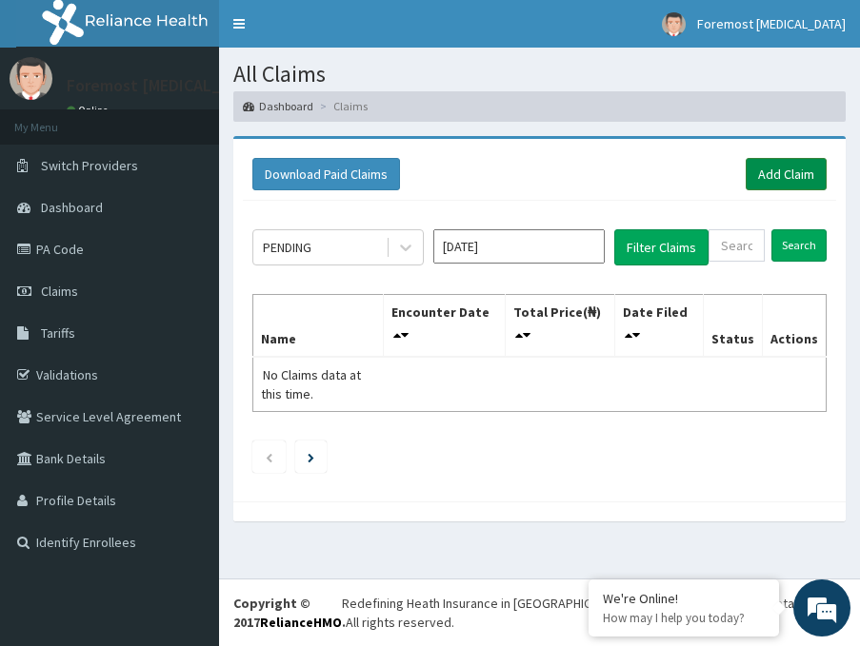
click at [800, 158] on link "Add Claim" at bounding box center [786, 174] width 81 height 32
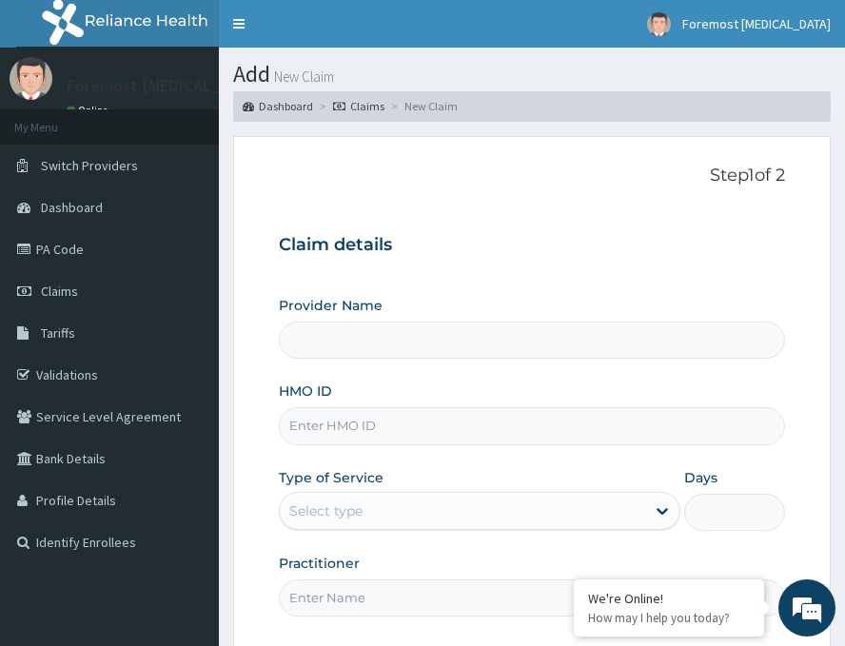
type input "Foremost [MEDICAL_DATA]"
click at [428, 417] on input "HMO ID" at bounding box center [532, 426] width 507 height 37
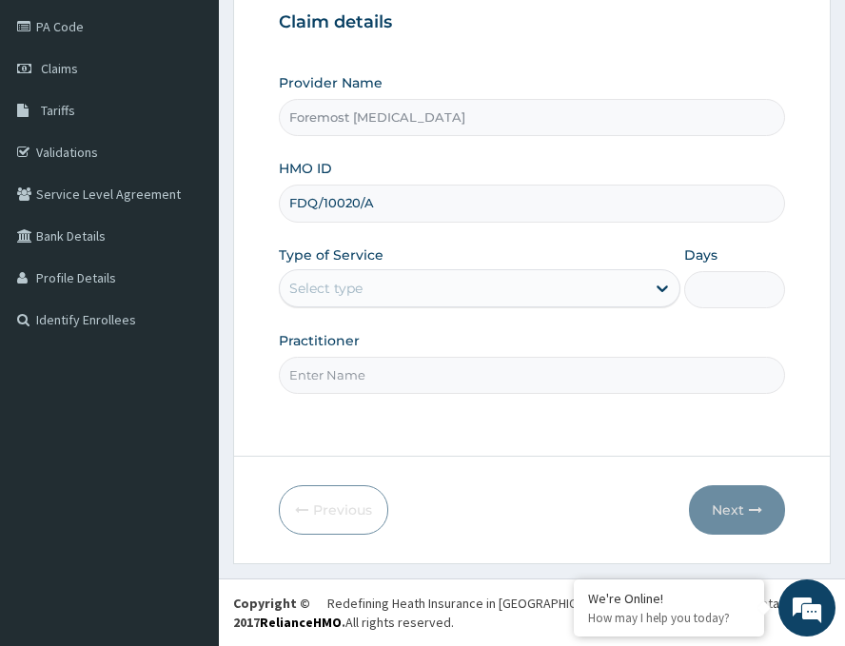
type input "FDQ/10020/A"
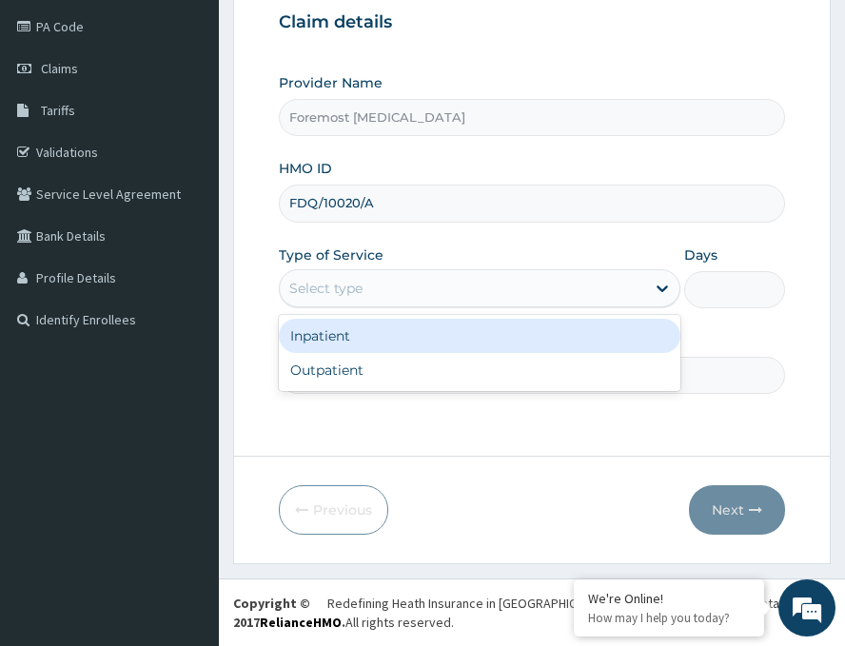
click at [415, 290] on div "Select type" at bounding box center [463, 288] width 366 height 30
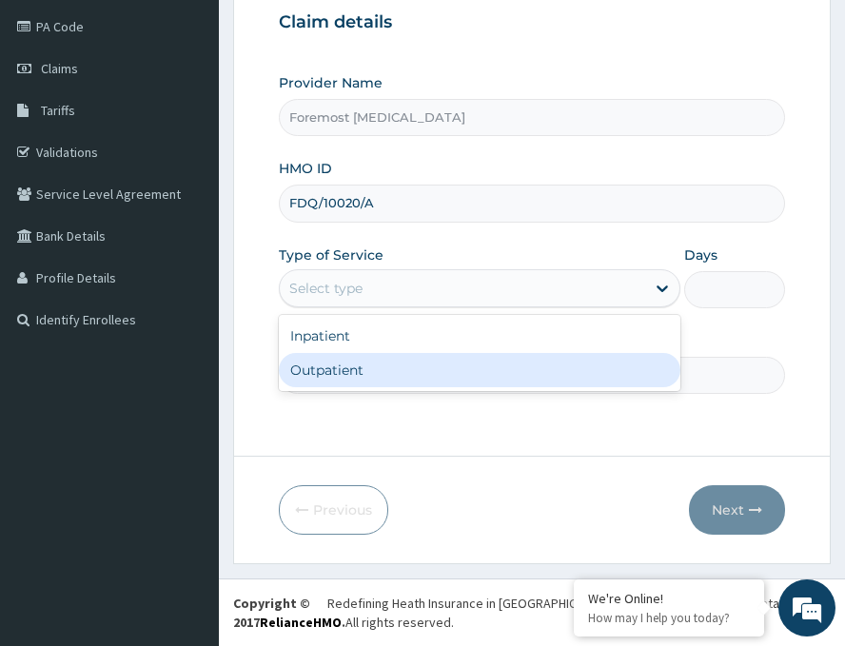
click at [353, 387] on div "Outpatient" at bounding box center [480, 370] width 402 height 34
type input "1"
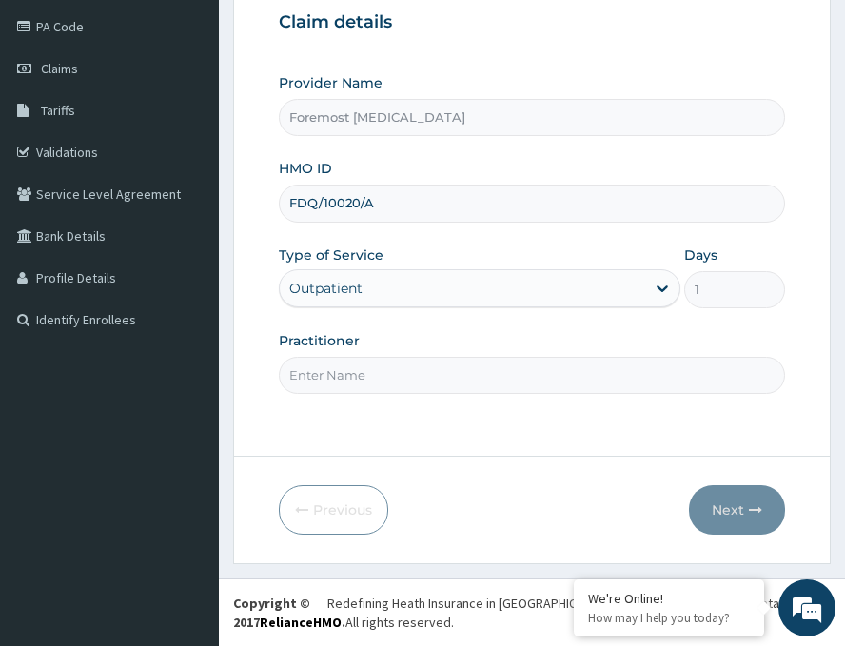
click at [353, 387] on input "Practitioner" at bounding box center [532, 375] width 507 height 37
paste input "NULL"
type input "NULL"
click at [718, 503] on button "Next" at bounding box center [737, 511] width 96 height 50
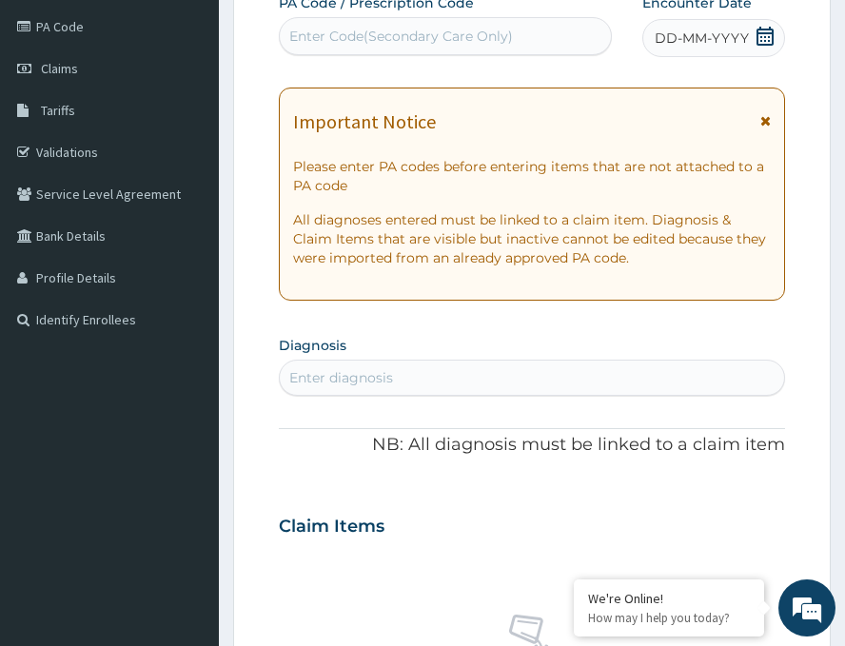
click at [700, 44] on span "DD-MM-YYYY" at bounding box center [702, 38] width 94 height 19
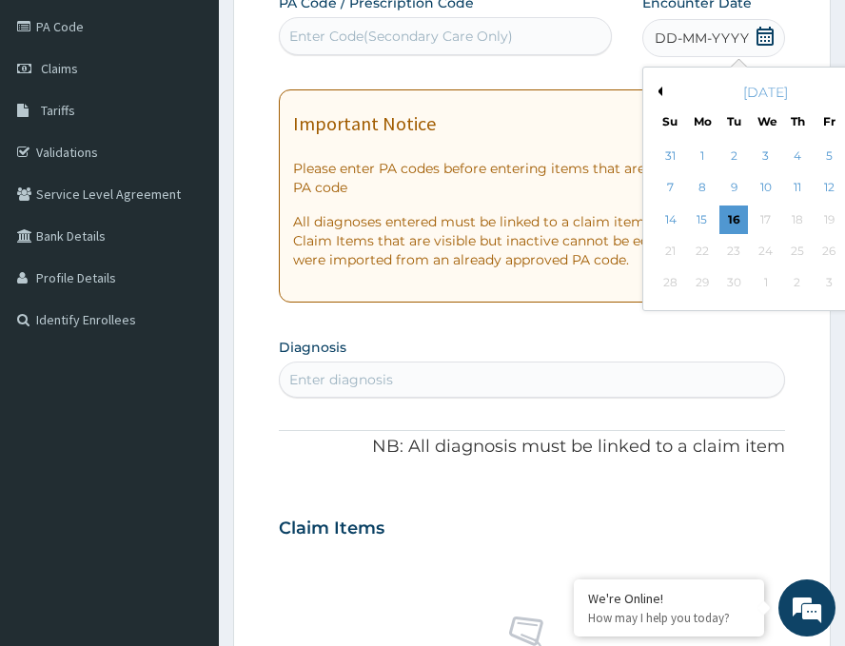
click at [653, 91] on button "Previous Month" at bounding box center [658, 92] width 10 height 10
click at [784, 278] on div "28" at bounding box center [798, 283] width 29 height 29
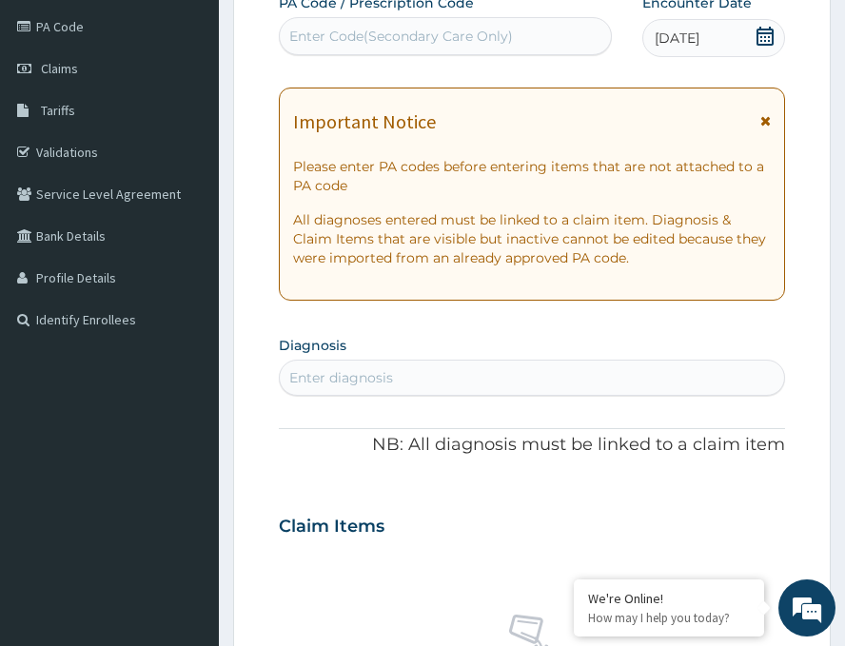
click at [406, 37] on div "Enter Code(Secondary Care Only)" at bounding box center [401, 36] width 224 height 19
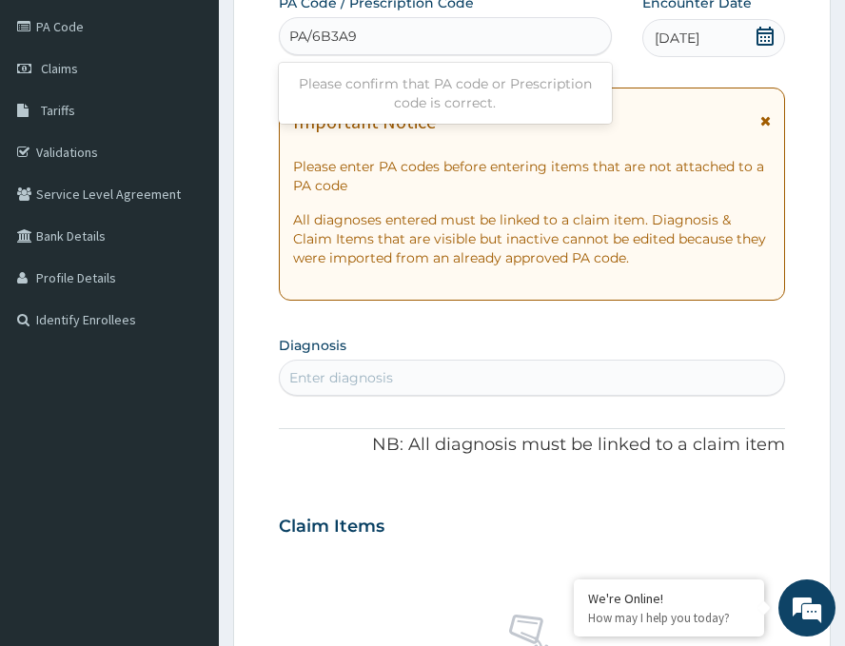
type input "PA/6B3A9C"
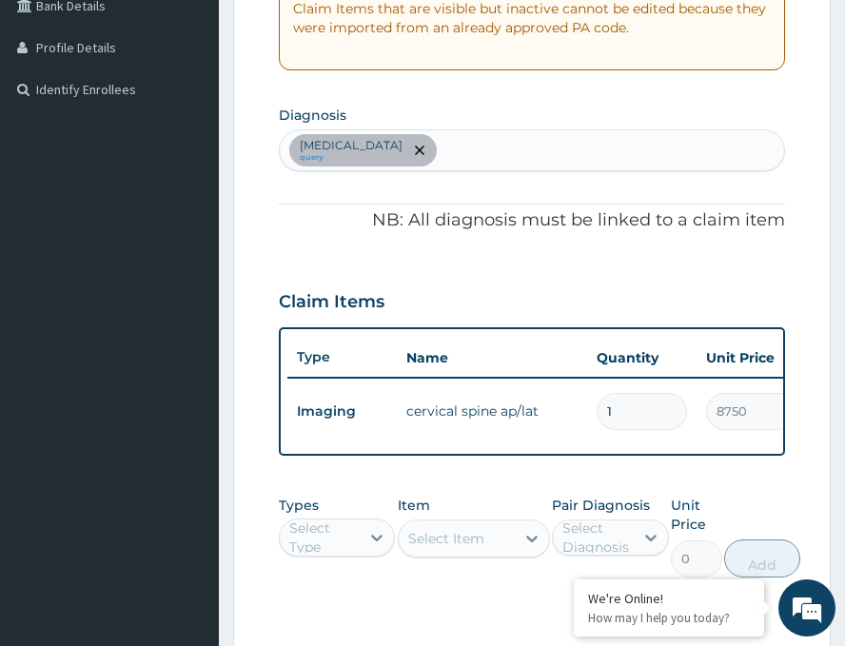
scroll to position [0, 7]
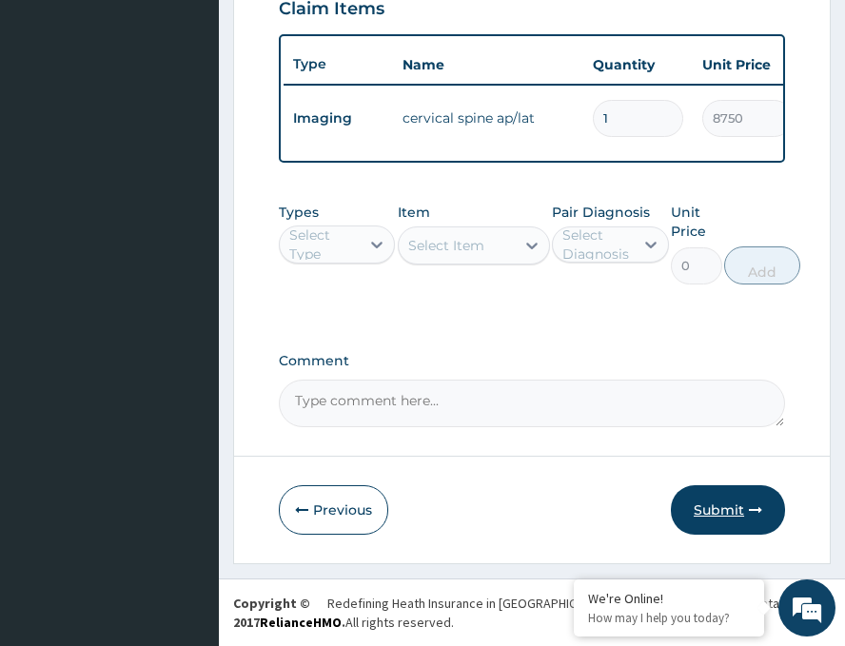
click at [696, 507] on button "Submit" at bounding box center [728, 511] width 114 height 50
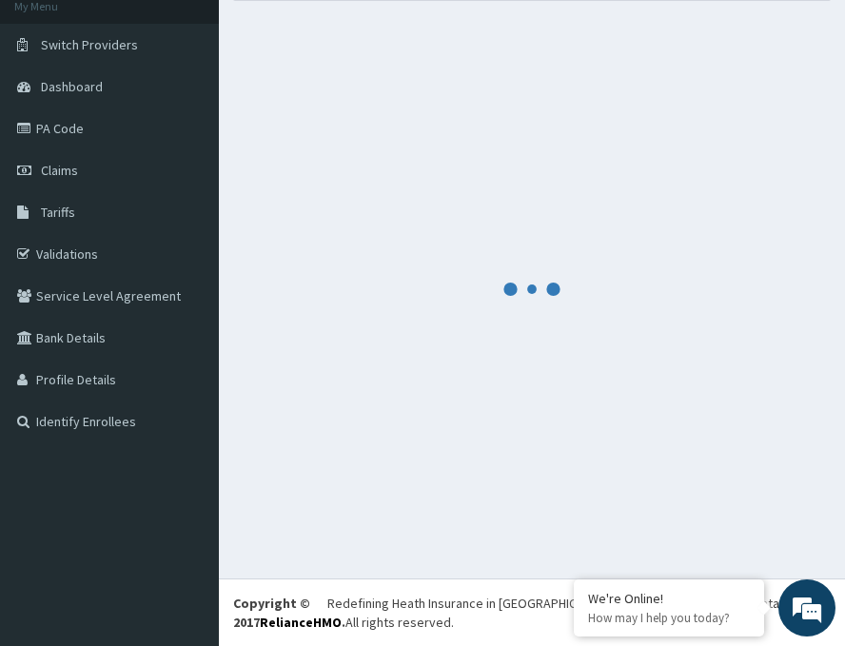
scroll to position [761, 0]
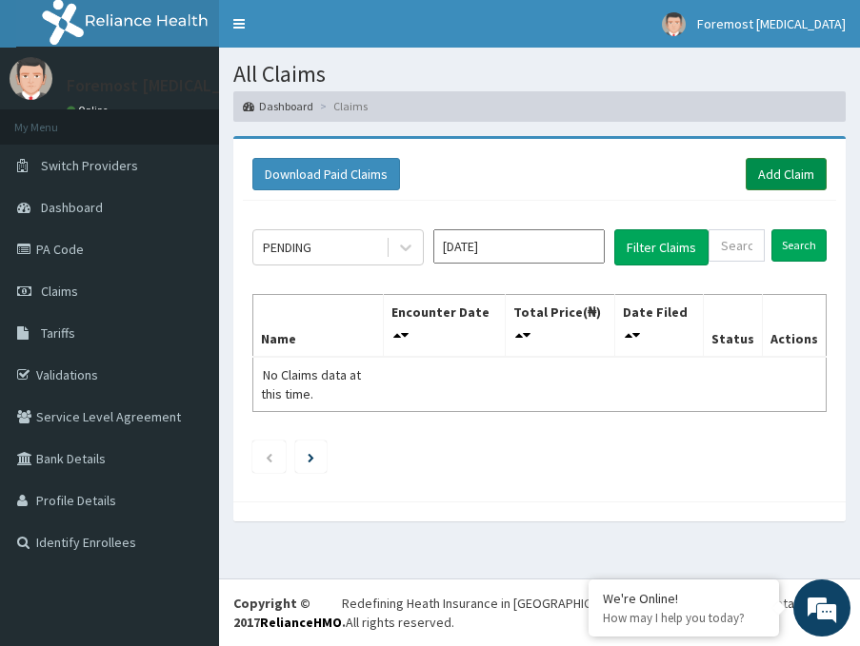
click at [792, 158] on link "Add Claim" at bounding box center [786, 174] width 81 height 32
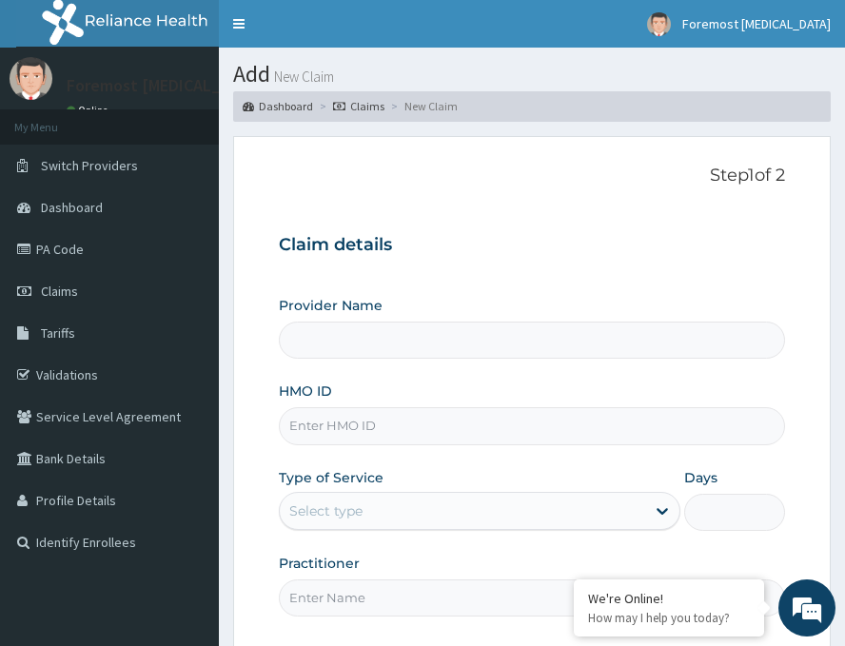
type input "Foremost [MEDICAL_DATA]"
click at [360, 441] on input "HMO ID" at bounding box center [532, 426] width 507 height 37
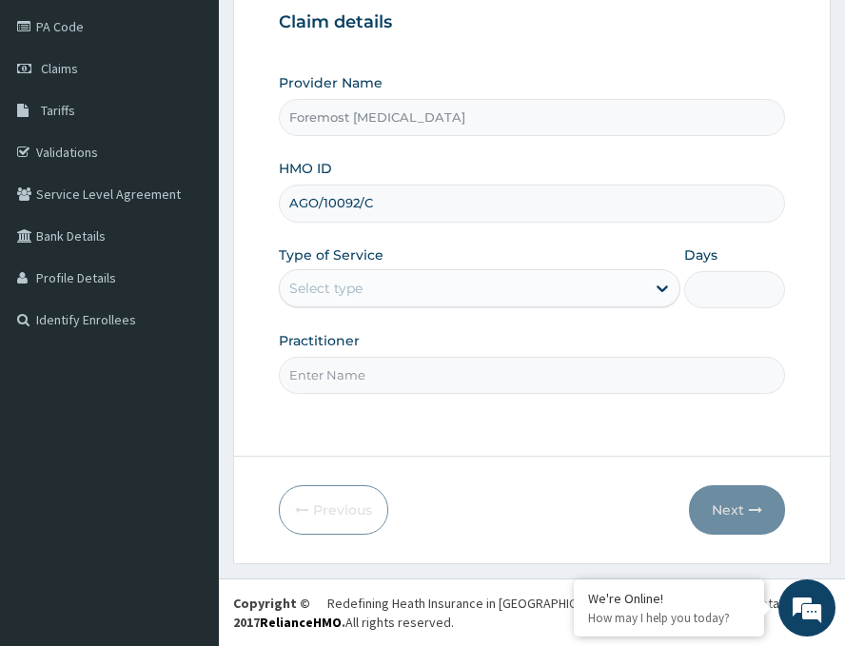
type input "AGO/10092/C"
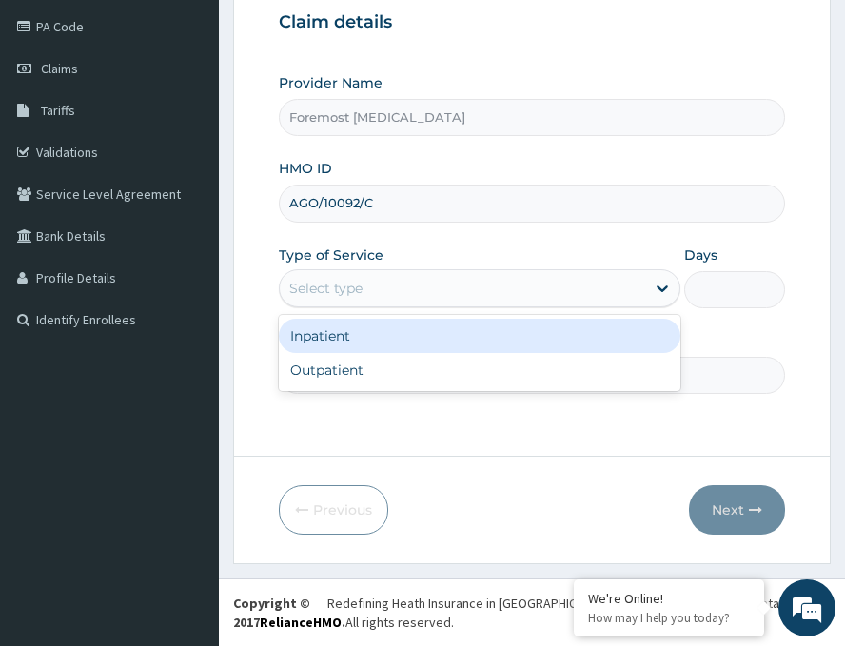
click at [412, 296] on div "Select type" at bounding box center [463, 288] width 366 height 30
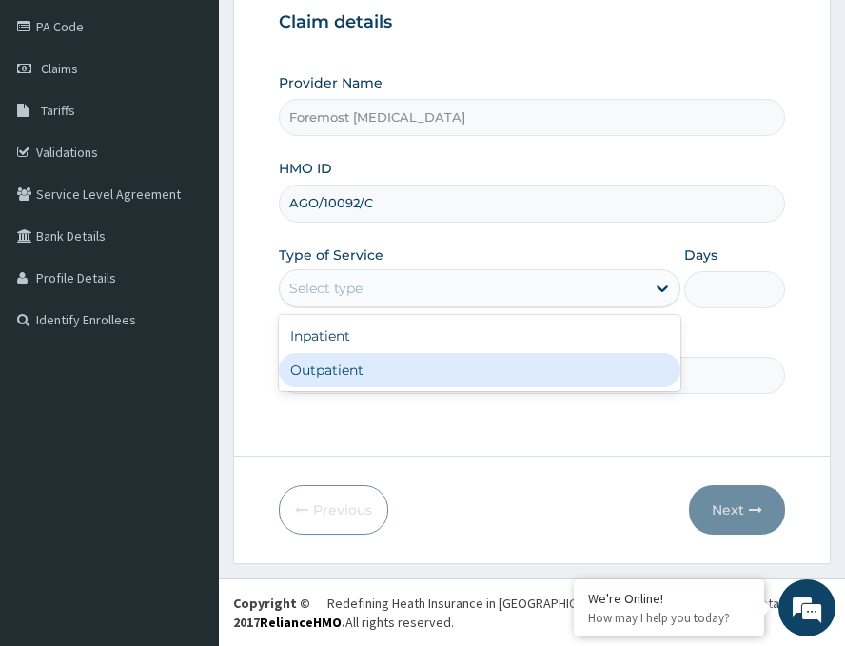
click at [385, 365] on div "Outpatient" at bounding box center [480, 370] width 402 height 34
type input "1"
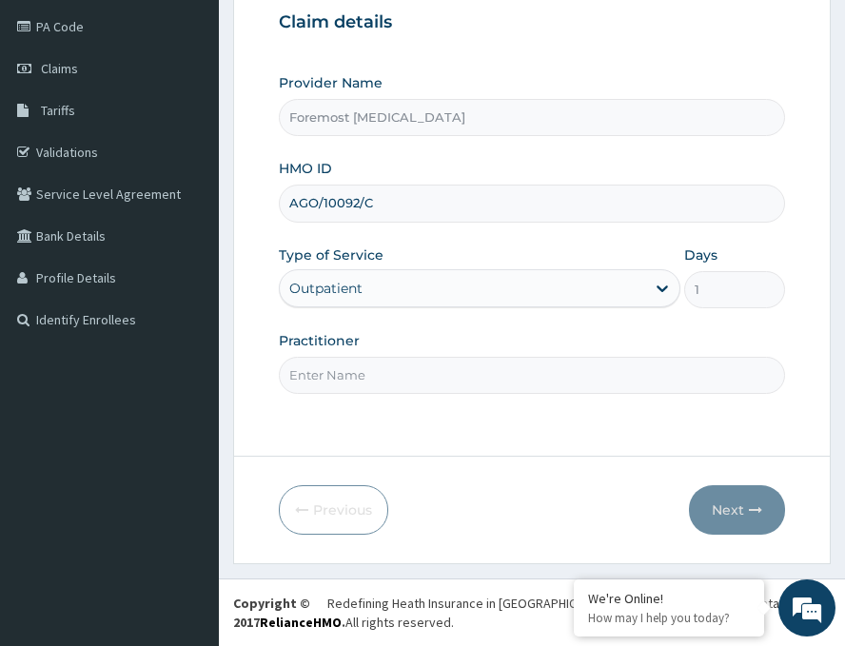
click at [385, 365] on input "Practitioner" at bounding box center [532, 375] width 507 height 37
paste input "NULL"
type input "NULL"
click at [720, 522] on button "Next" at bounding box center [737, 511] width 96 height 50
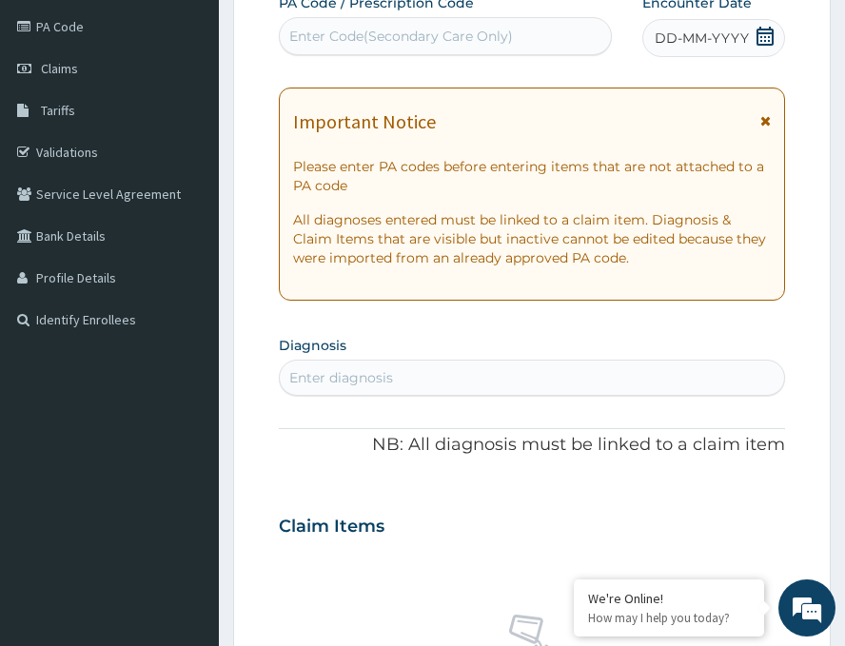
click at [690, 36] on span "DD-MM-YYYY" at bounding box center [702, 38] width 94 height 19
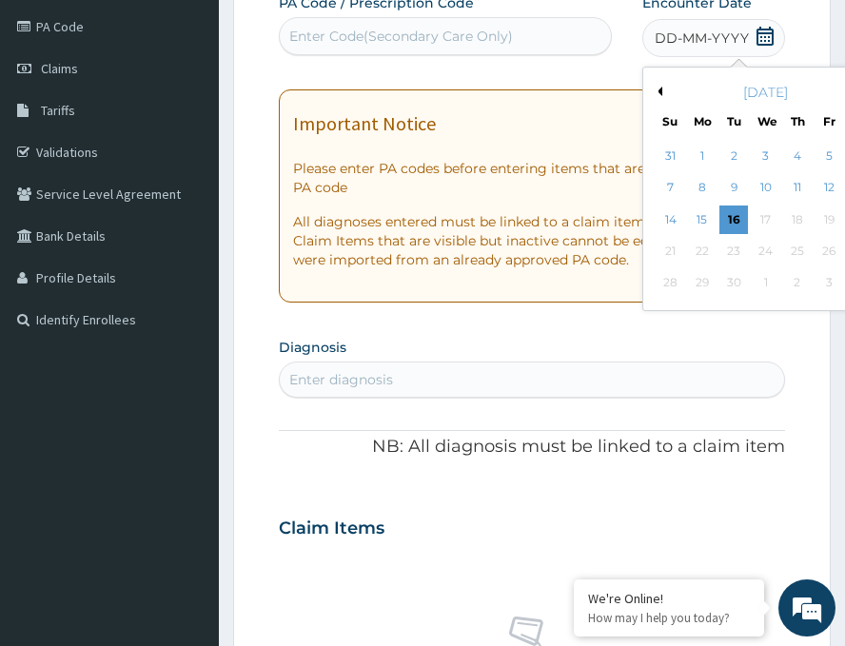
click at [651, 89] on div "[DATE]" at bounding box center [765, 92] width 229 height 19
click at [653, 92] on button "Previous Month" at bounding box center [658, 92] width 10 height 10
click at [815, 292] on div "29" at bounding box center [829, 283] width 29 height 29
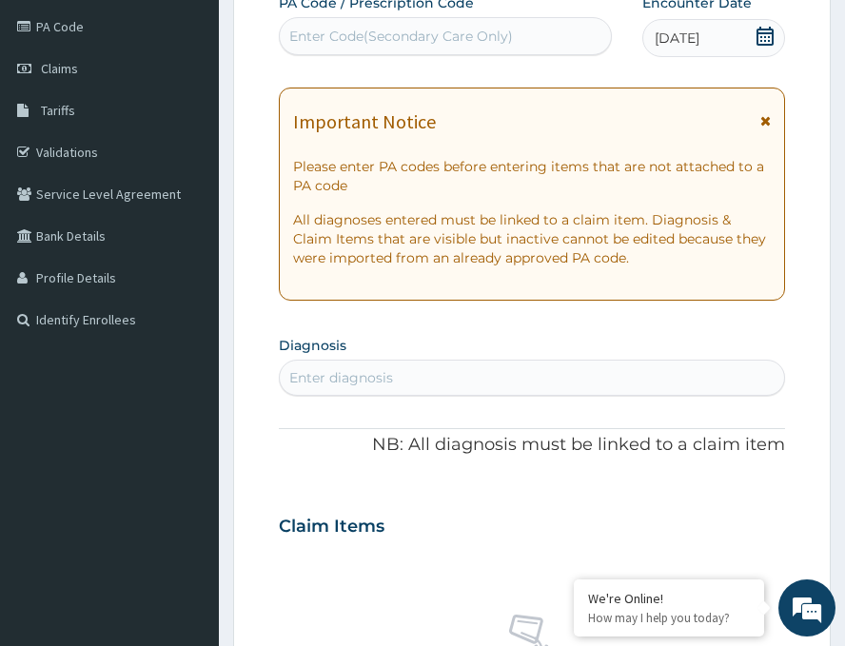
click at [345, 44] on div "Enter Code(Secondary Care Only)" at bounding box center [401, 36] width 224 height 19
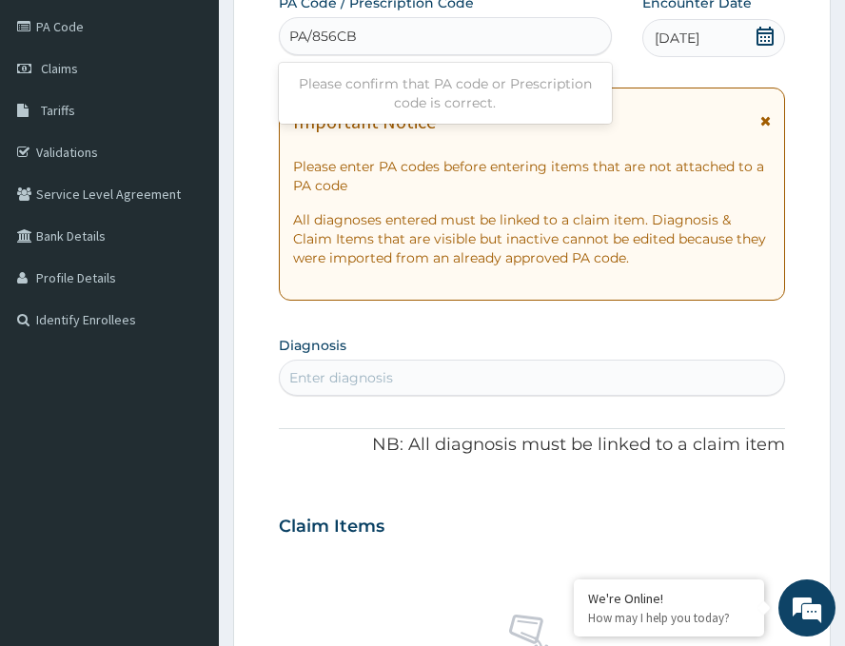
type input "PA/856CBD"
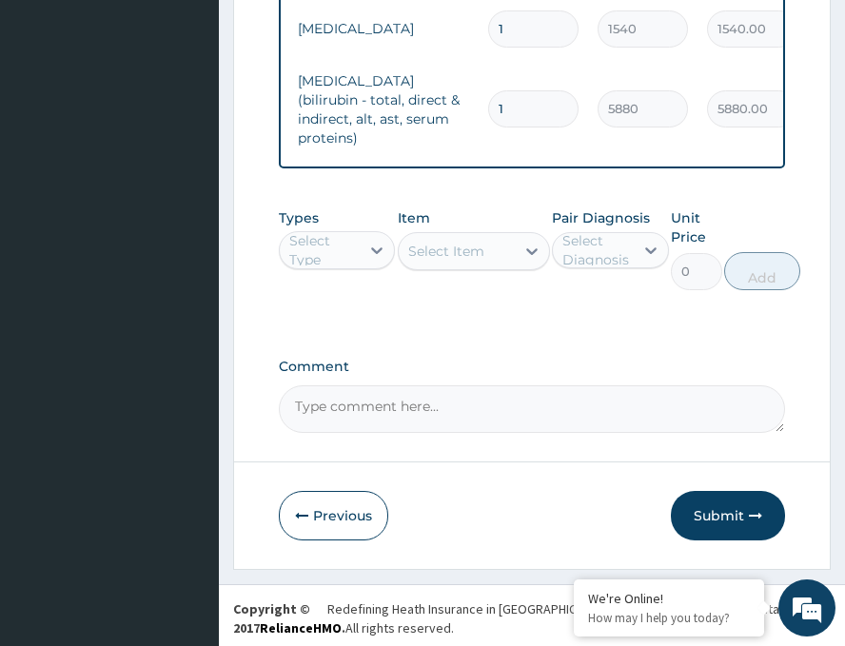
scroll to position [1250, 0]
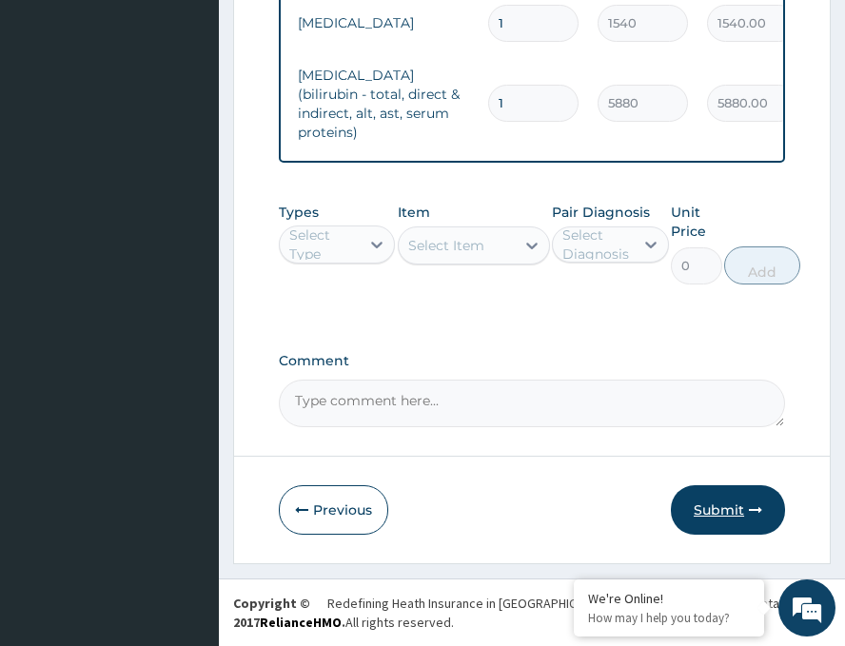
click at [714, 511] on button "Submit" at bounding box center [728, 511] width 114 height 50
